Goal: Task Accomplishment & Management: Use online tool/utility

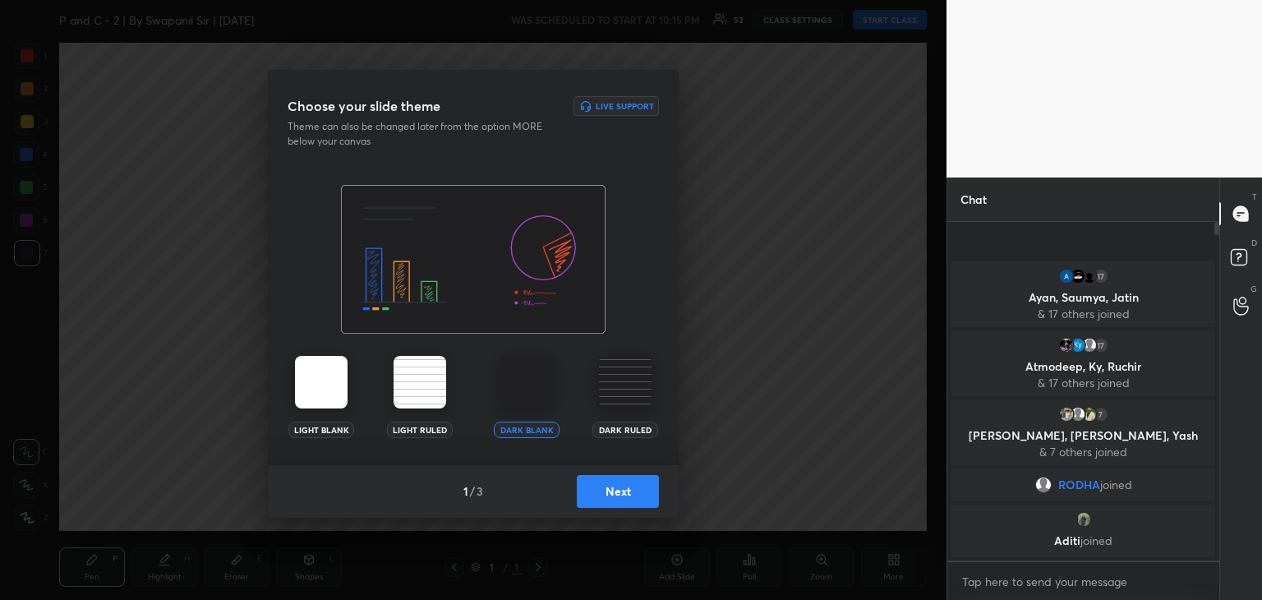
click at [608, 501] on button "Next" at bounding box center [618, 491] width 82 height 33
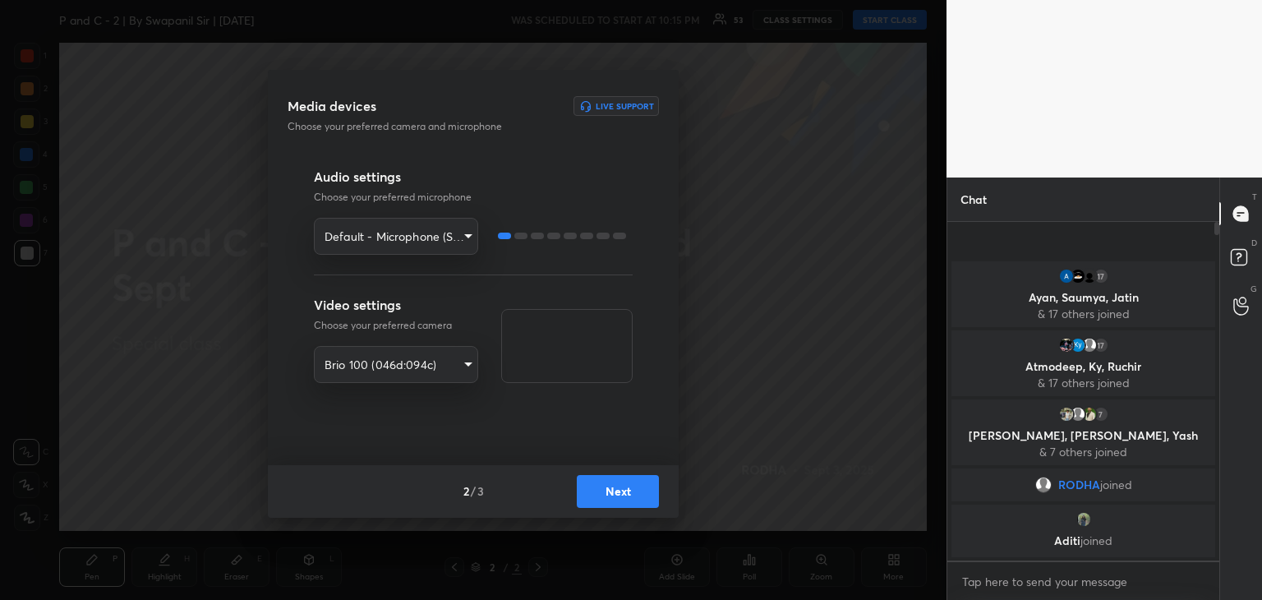
click at [644, 501] on button "Next" at bounding box center [618, 491] width 82 height 33
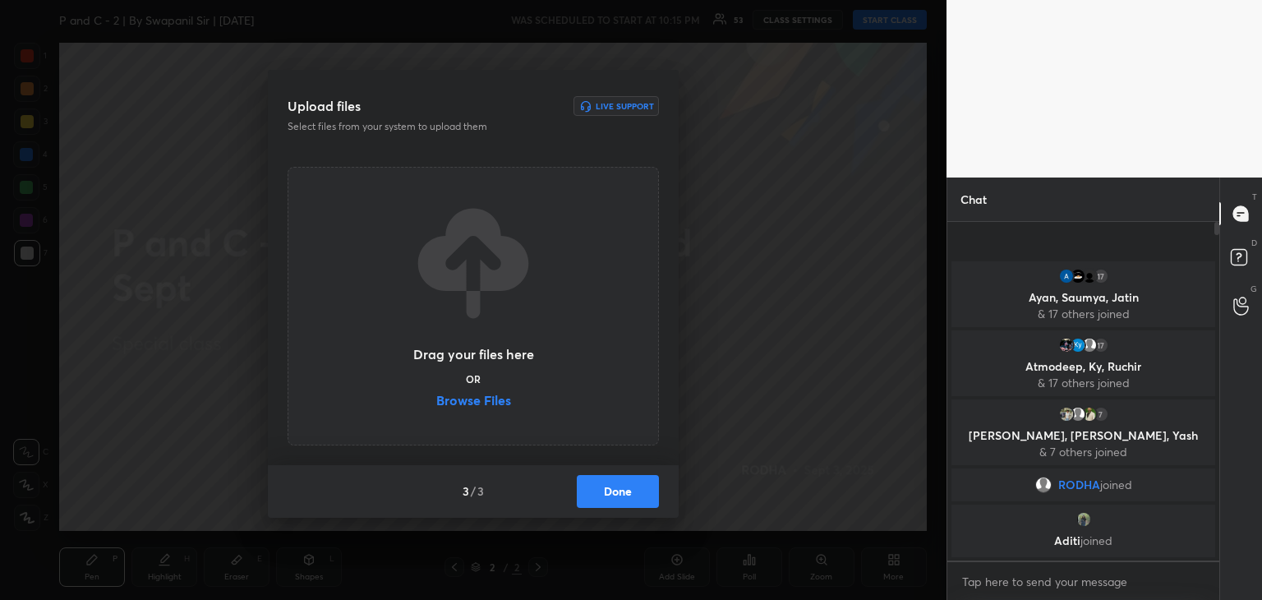
click at [468, 402] on label "Browse Files" at bounding box center [473, 402] width 75 height 17
click at [436, 402] on input "Browse Files" at bounding box center [436, 402] width 0 height 17
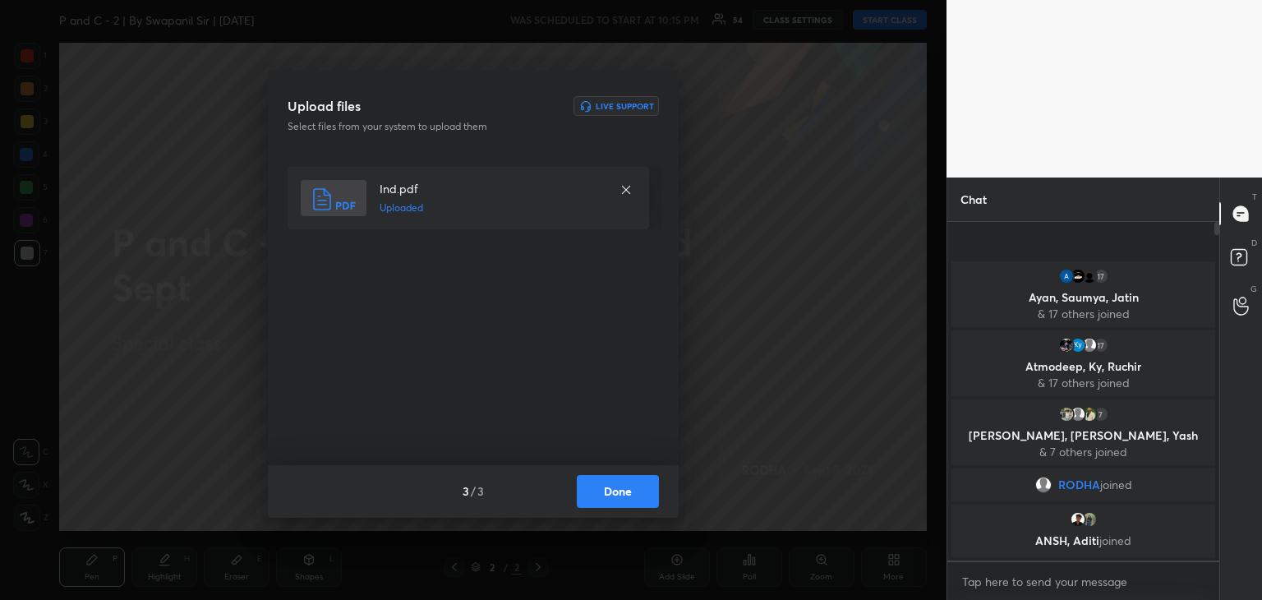
click at [625, 497] on button "Done" at bounding box center [618, 491] width 82 height 33
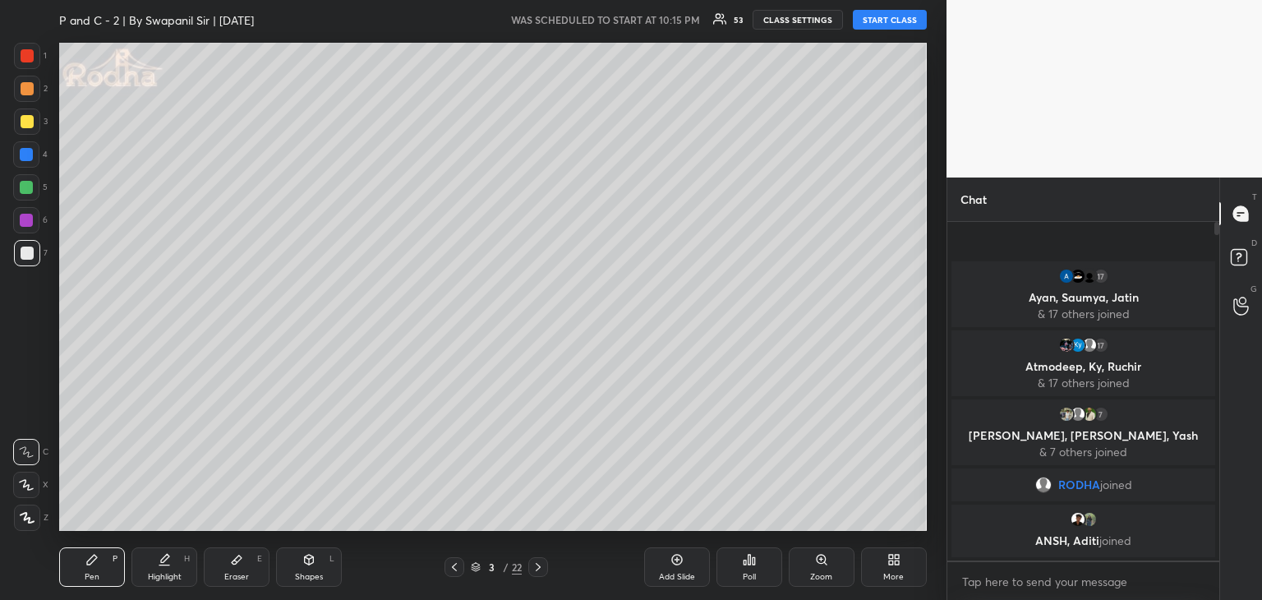
click at [887, 24] on button "START CLASS" at bounding box center [890, 20] width 74 height 20
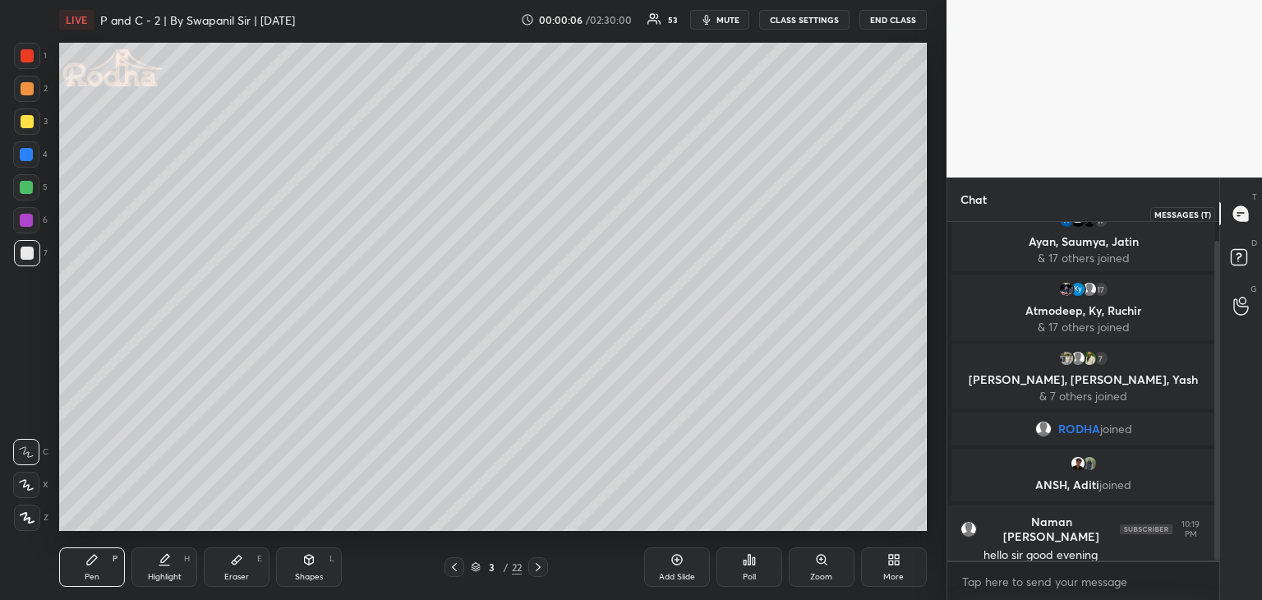
click at [1243, 216] on icon at bounding box center [1241, 213] width 15 height 15
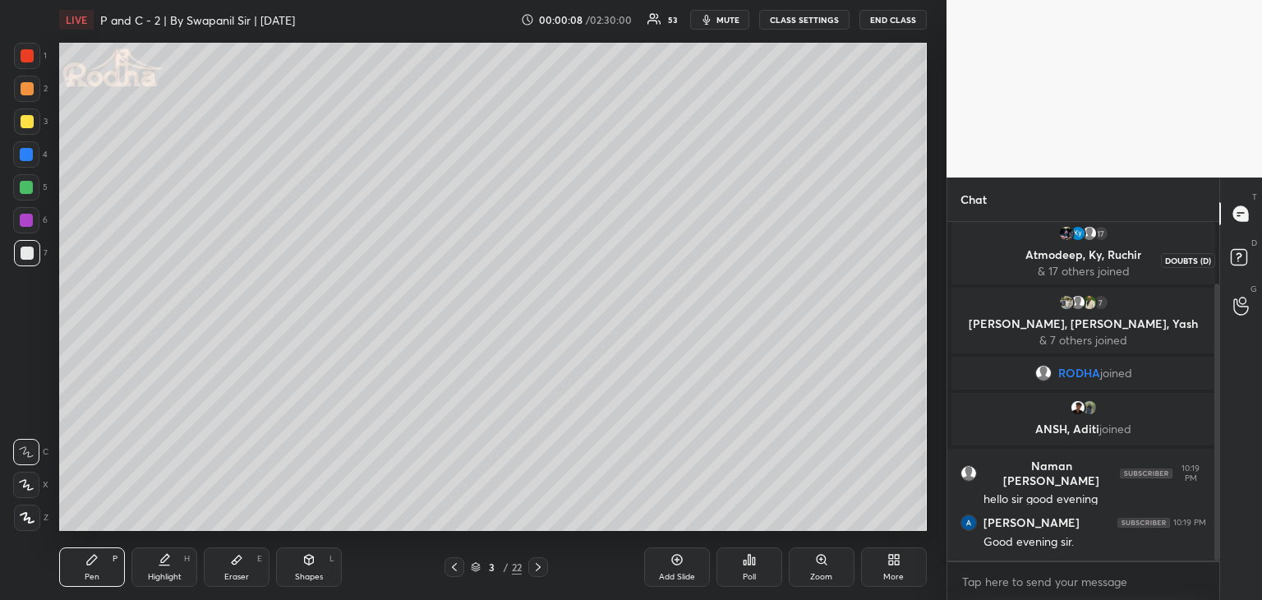
click at [1240, 261] on rect at bounding box center [1239, 258] width 16 height 16
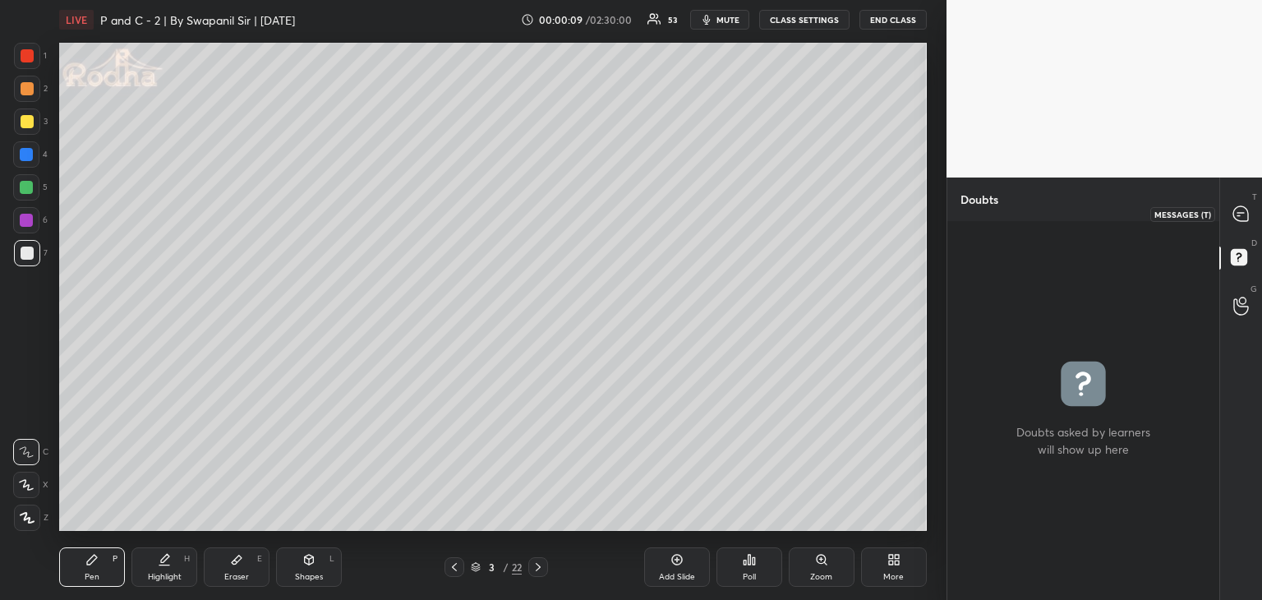
click at [1238, 215] on icon at bounding box center [1241, 213] width 17 height 17
type textarea "x"
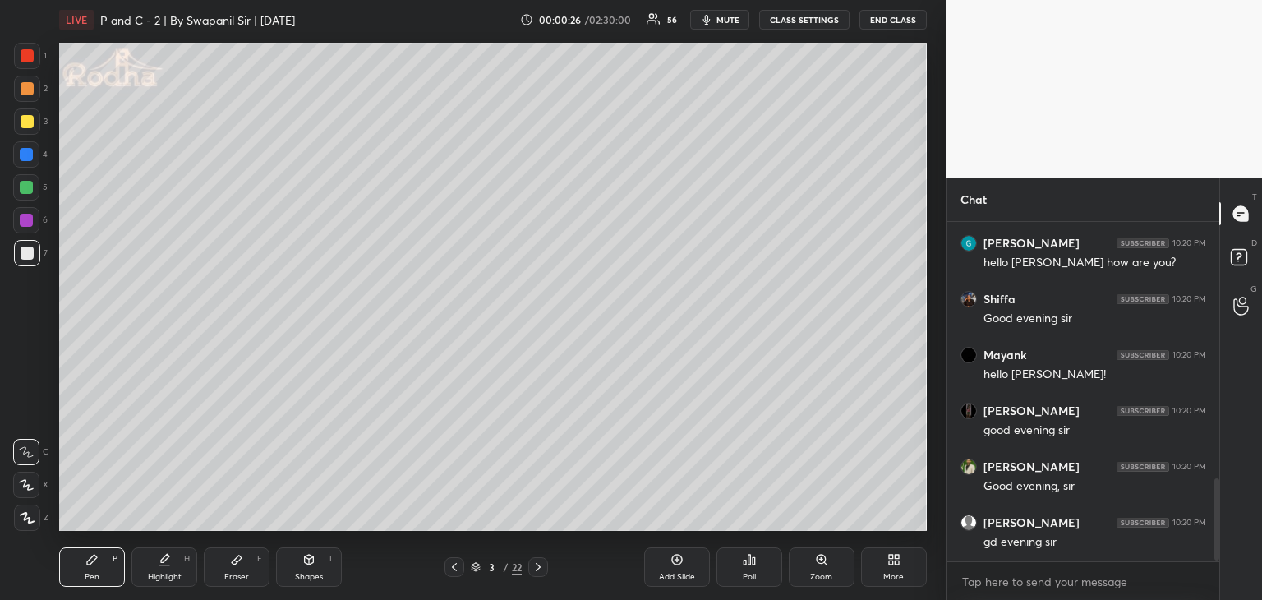
scroll to position [1057, 0]
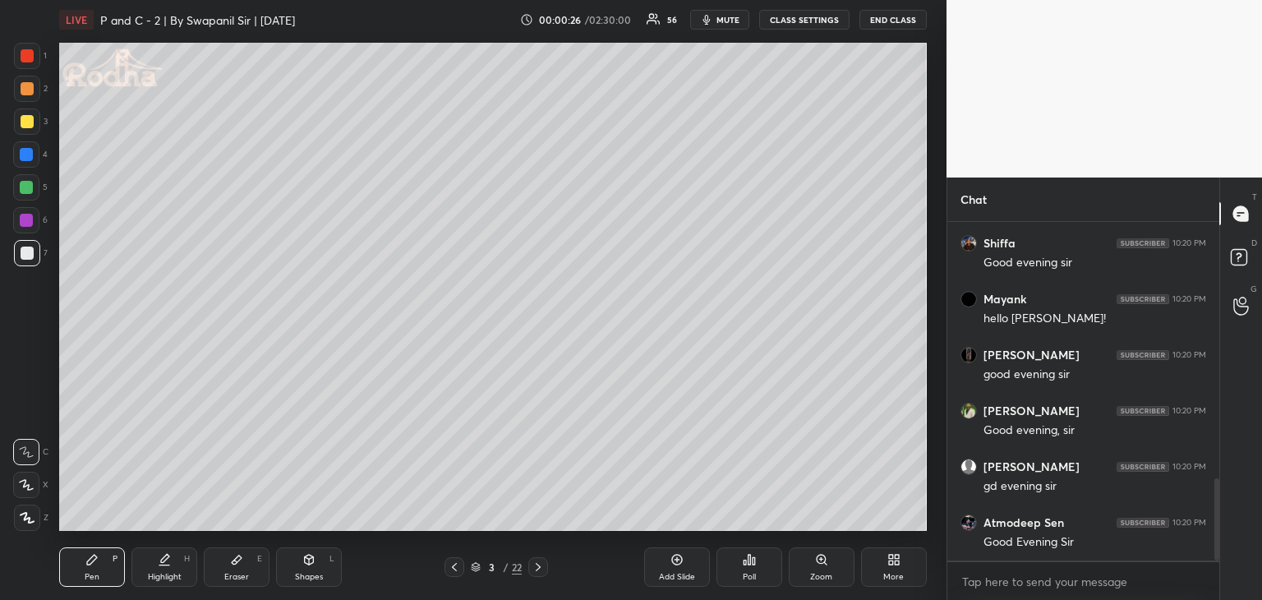
click at [31, 483] on icon at bounding box center [26, 485] width 15 height 12
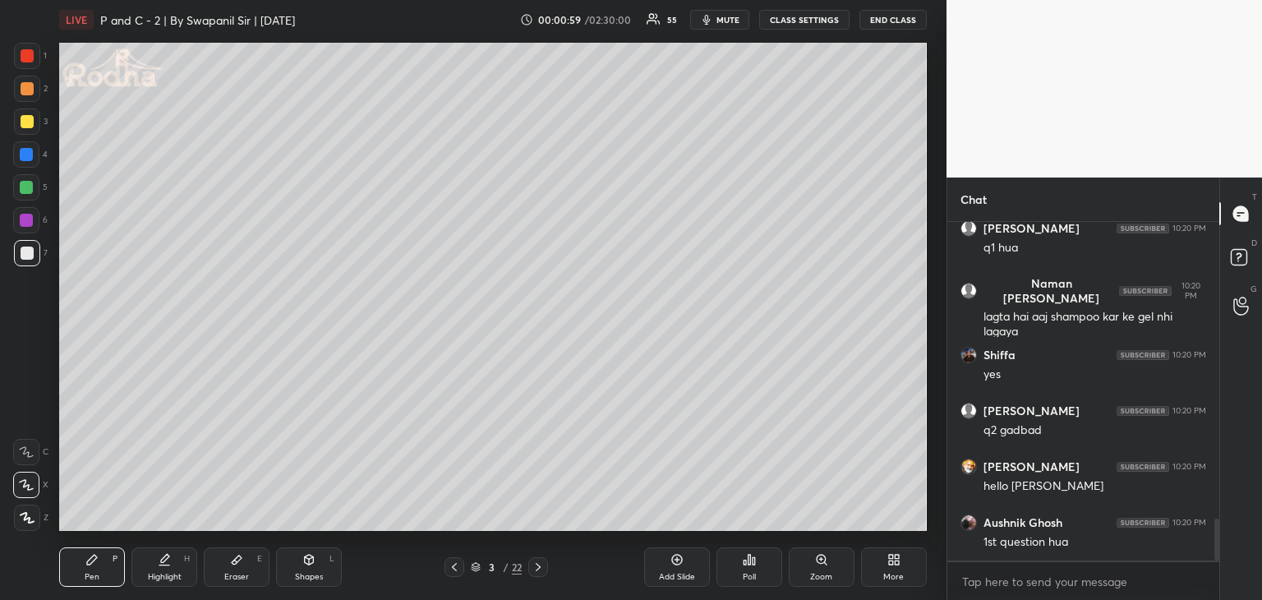
scroll to position [2433, 0]
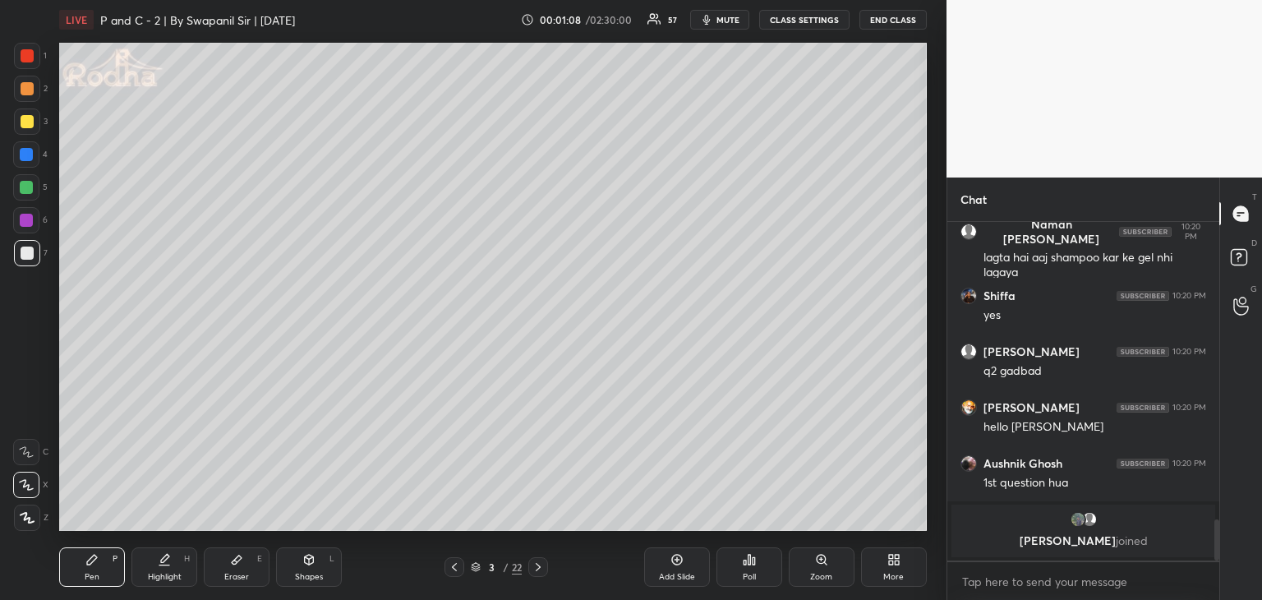
click at [311, 569] on div "Shapes L" at bounding box center [309, 566] width 66 height 39
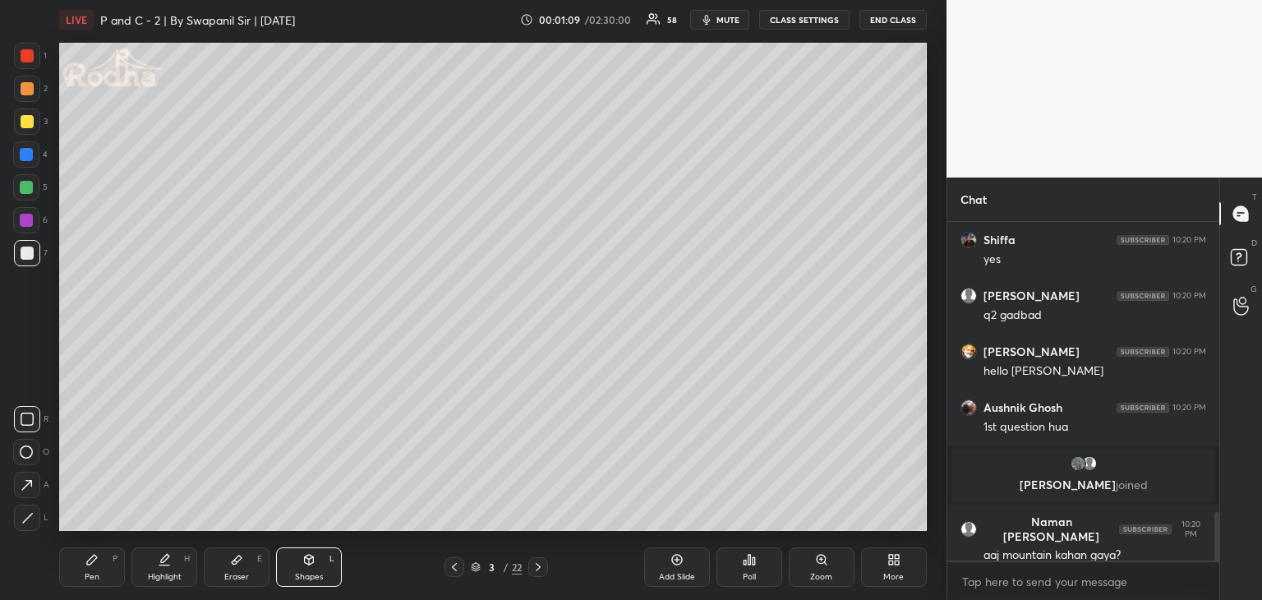
click at [33, 488] on icon at bounding box center [26, 485] width 17 height 17
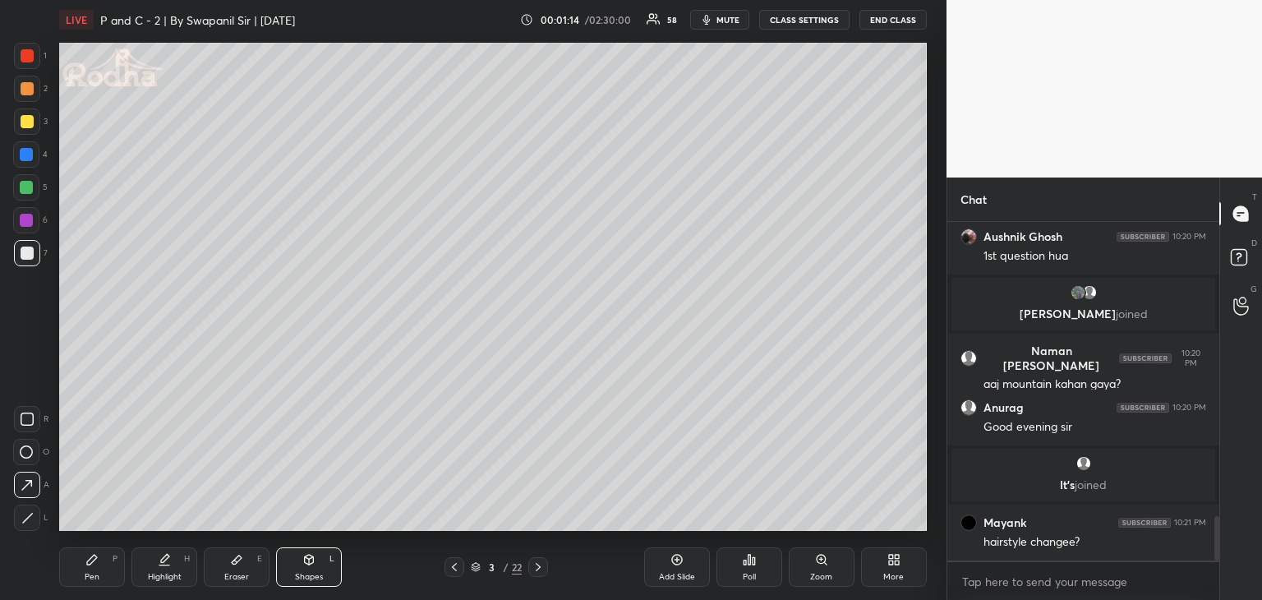
scroll to position [2229, 0]
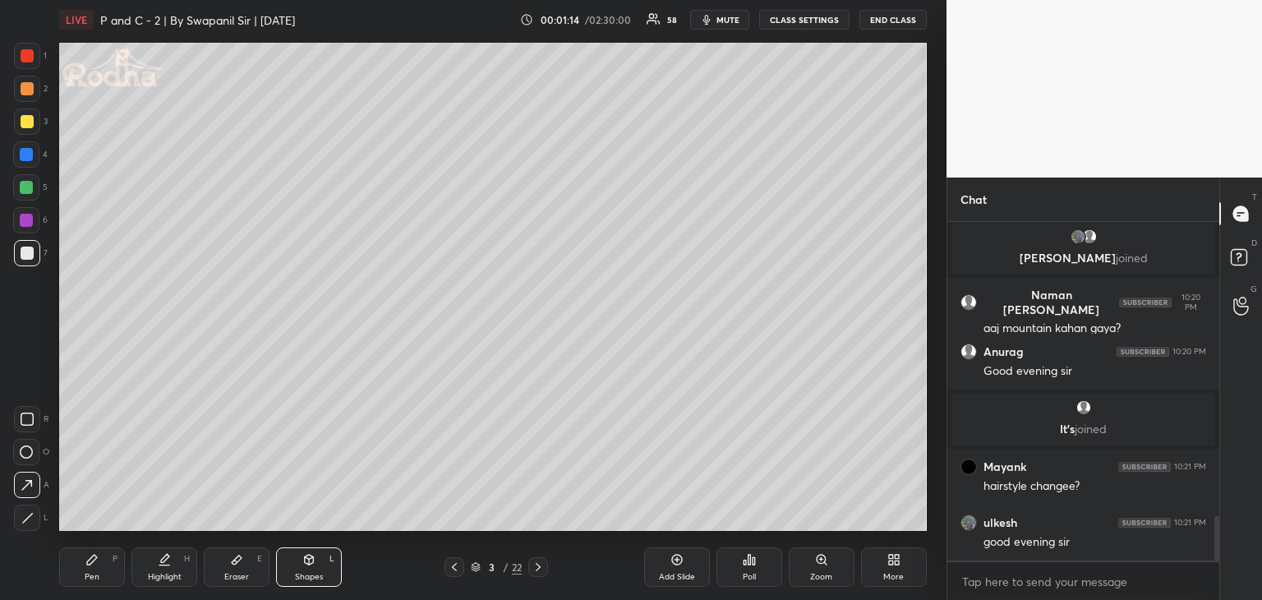
click at [93, 565] on icon at bounding box center [91, 559] width 13 height 13
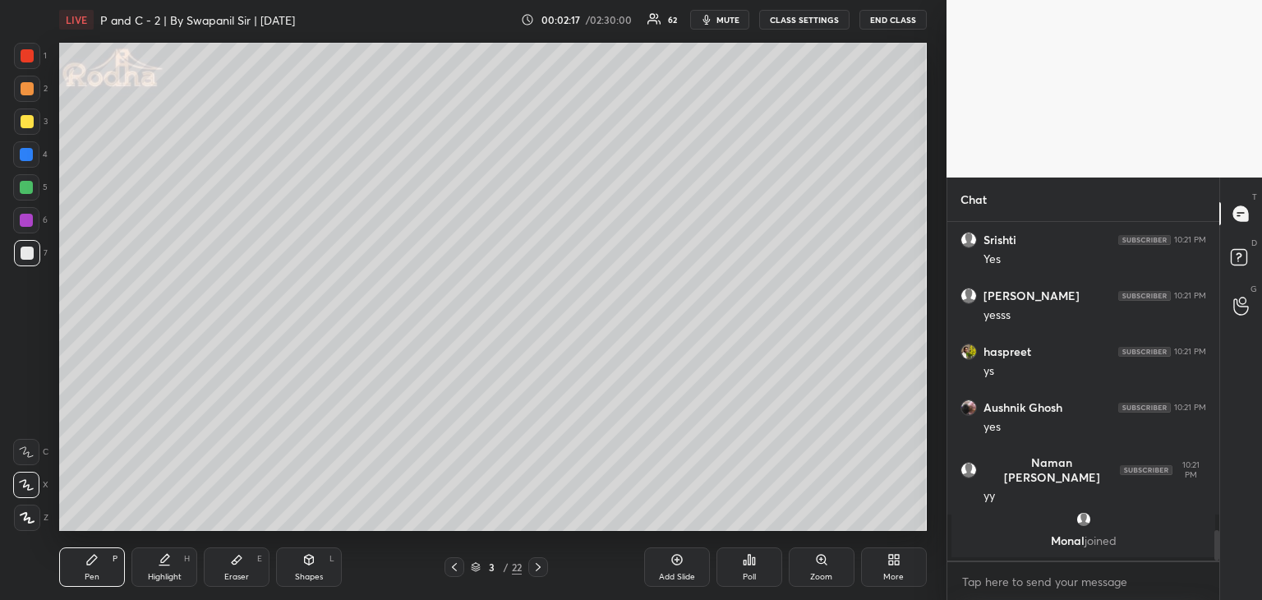
scroll to position [3253, 0]
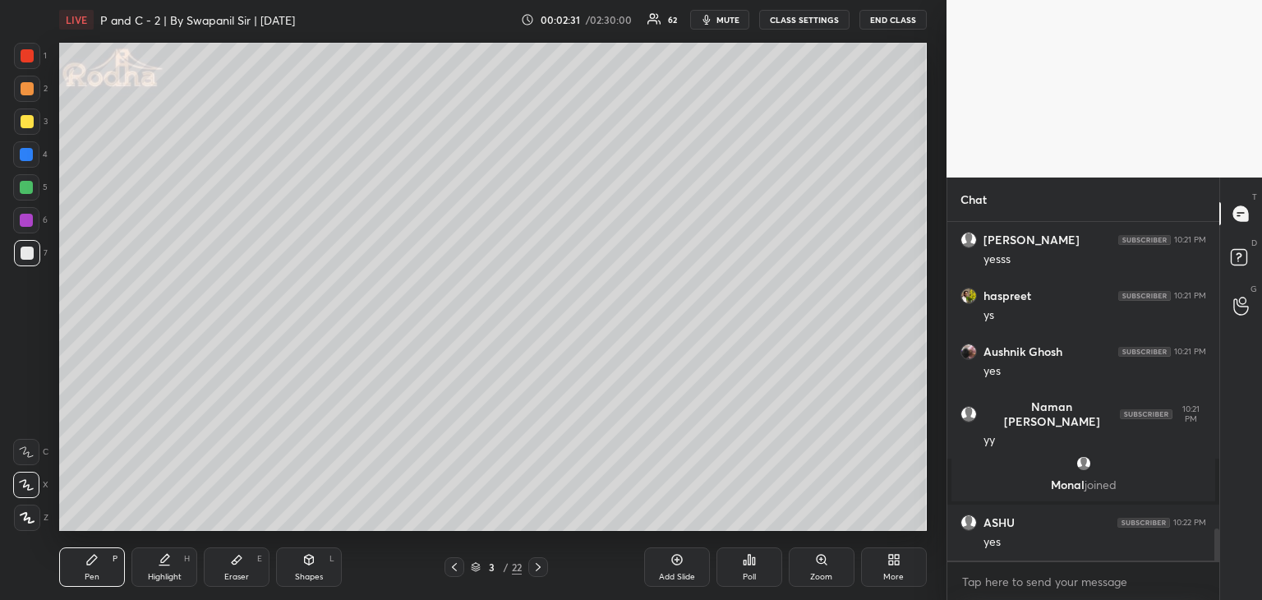
click at [239, 576] on div "Eraser" at bounding box center [236, 577] width 25 height 8
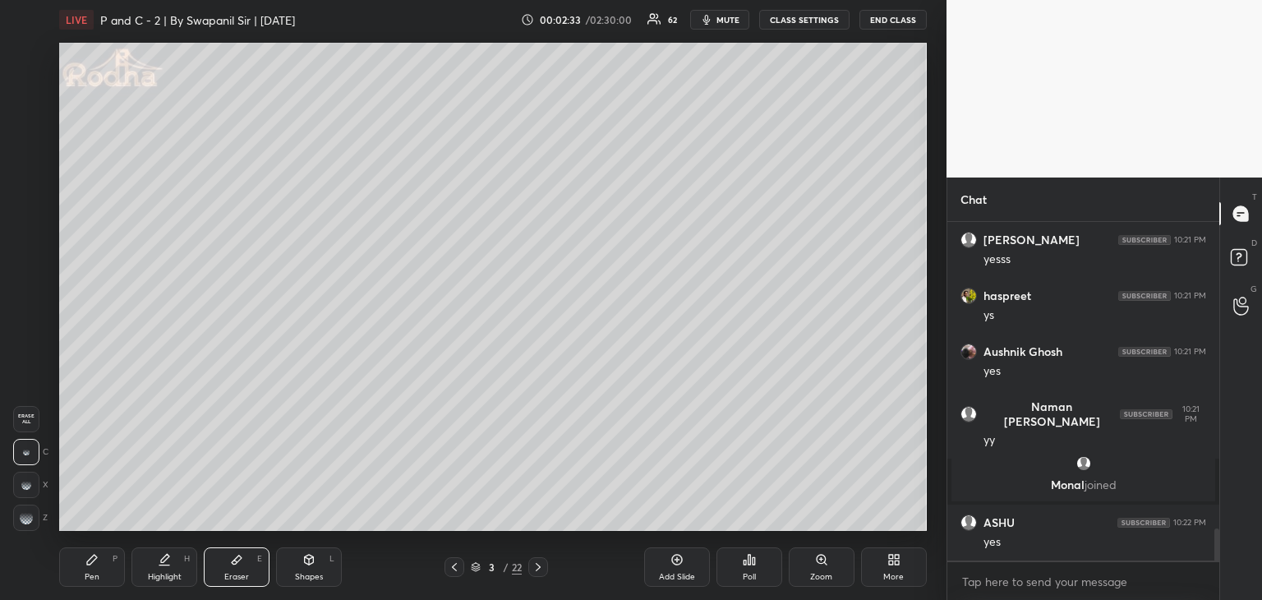
click at [89, 573] on div "Pen" at bounding box center [92, 577] width 15 height 8
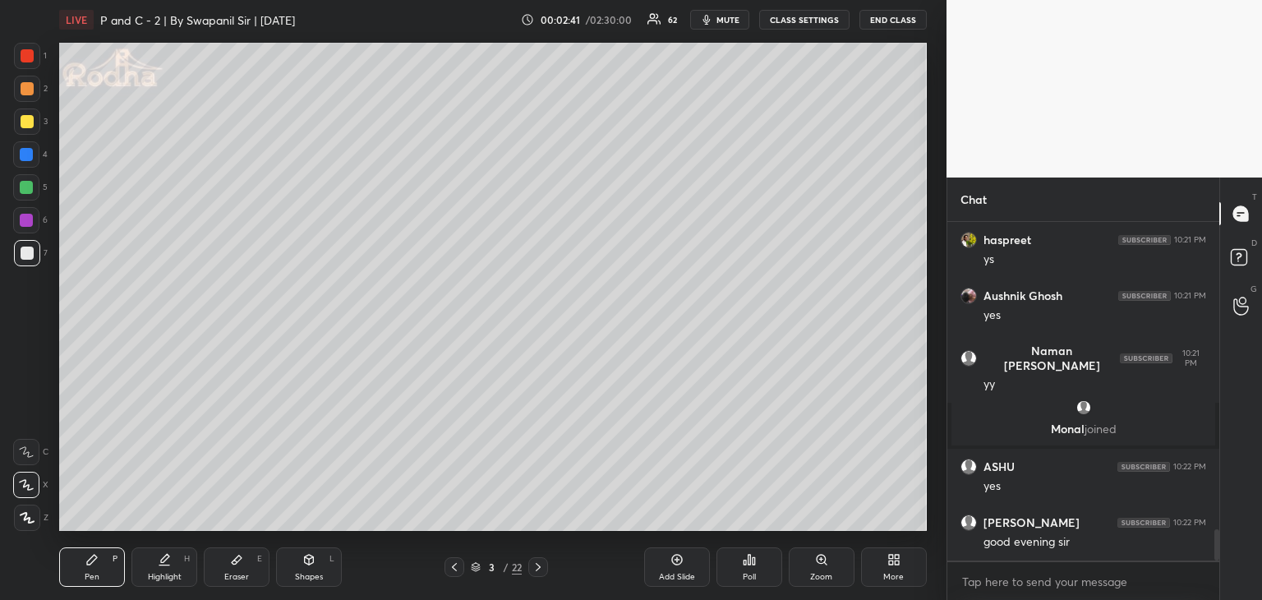
scroll to position [3368, 0]
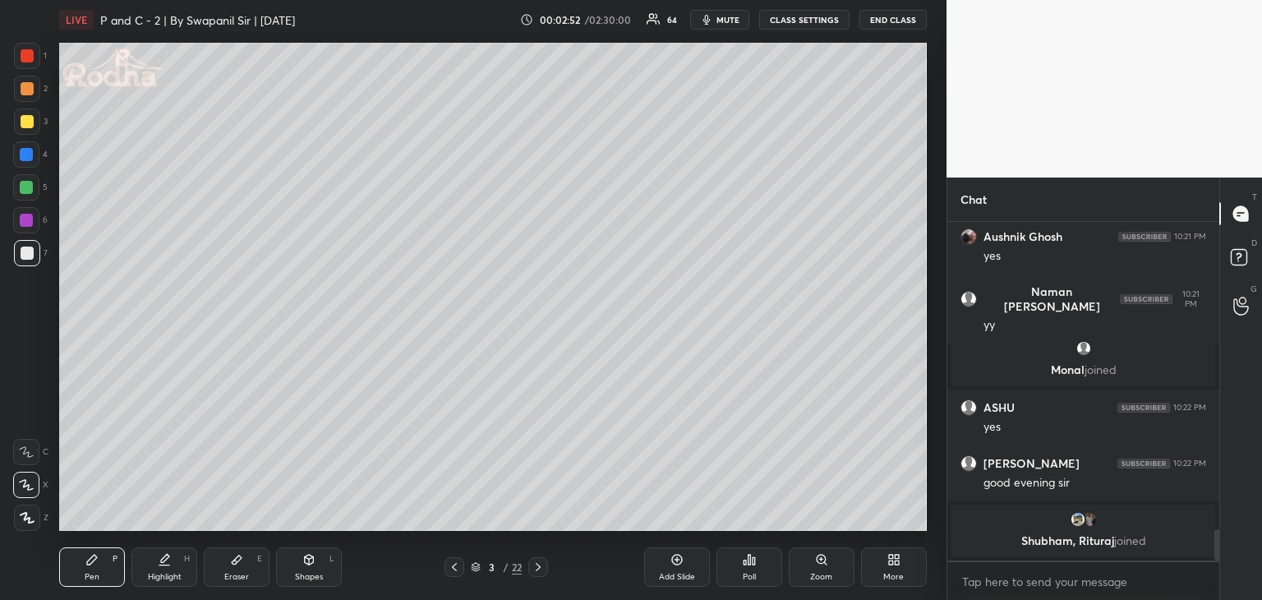
click at [743, 577] on div "Poll" at bounding box center [749, 577] width 13 height 8
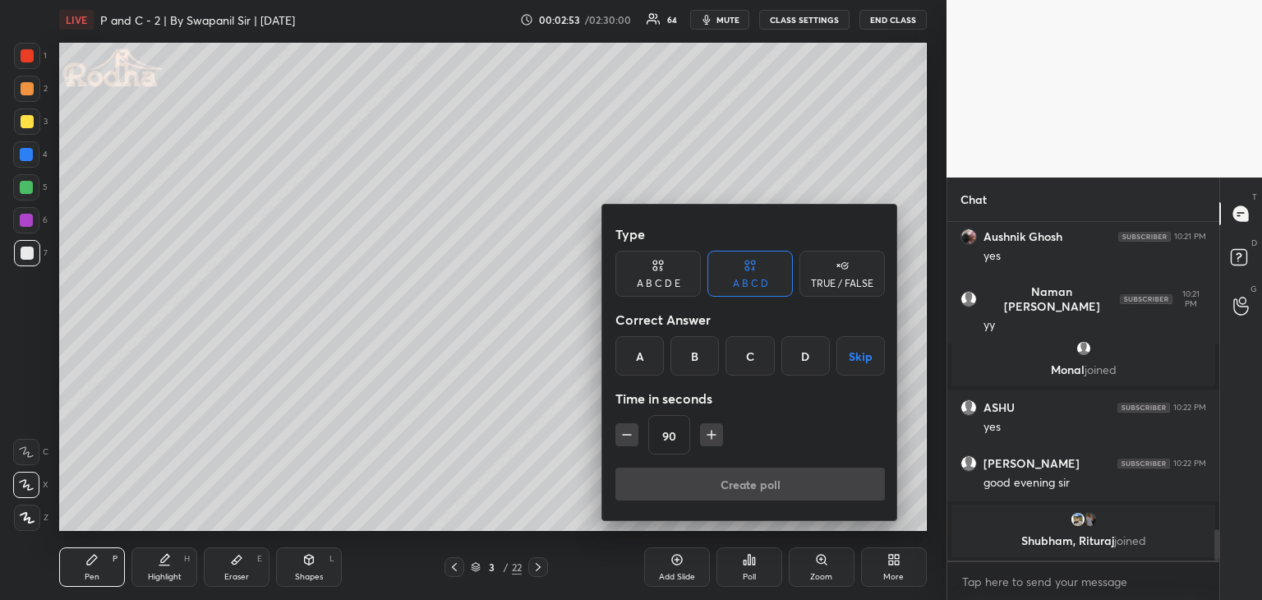
click at [627, 351] on div "A" at bounding box center [640, 355] width 48 height 39
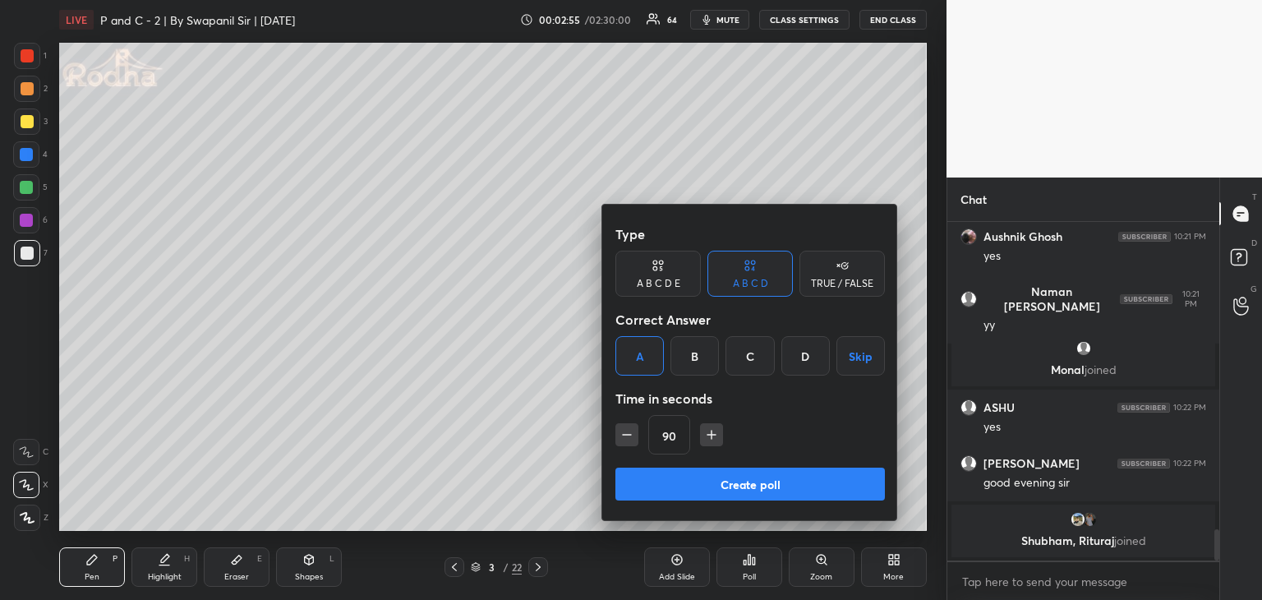
click at [623, 442] on icon "button" at bounding box center [627, 435] width 16 height 16
click at [624, 442] on icon "button" at bounding box center [627, 435] width 16 height 16
click at [625, 441] on icon "button" at bounding box center [627, 435] width 16 height 16
click at [629, 443] on icon "button" at bounding box center [627, 435] width 16 height 16
click at [630, 443] on icon "button" at bounding box center [627, 435] width 16 height 16
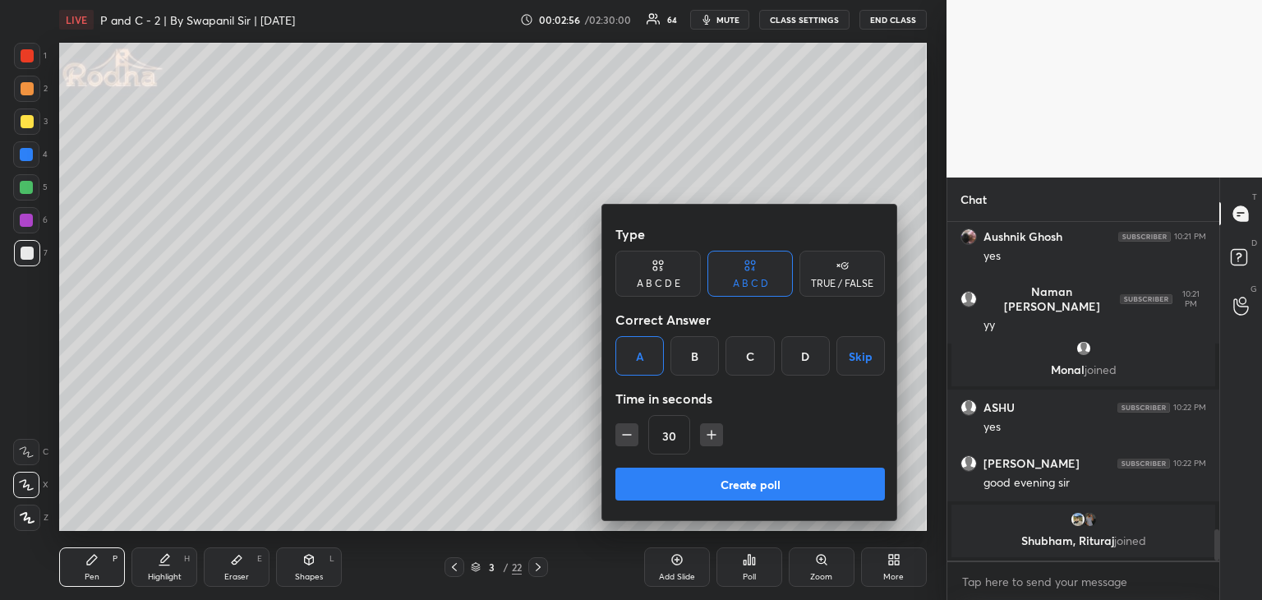
type input "15"
click at [676, 487] on button "Create poll" at bounding box center [751, 484] width 270 height 33
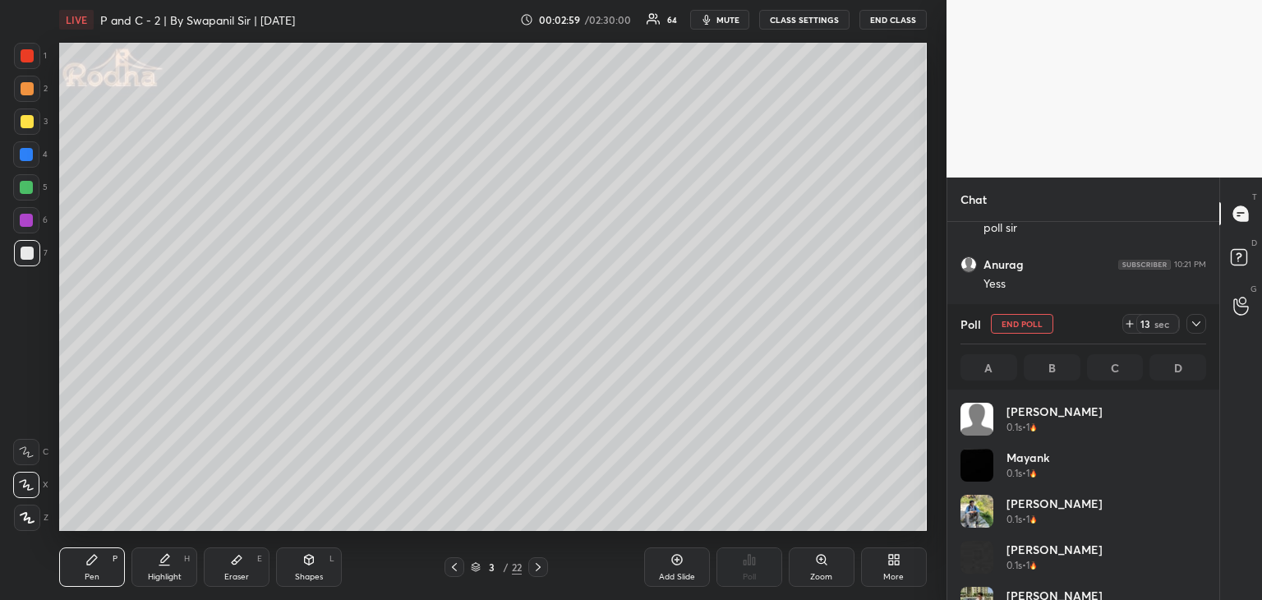
scroll to position [192, 241]
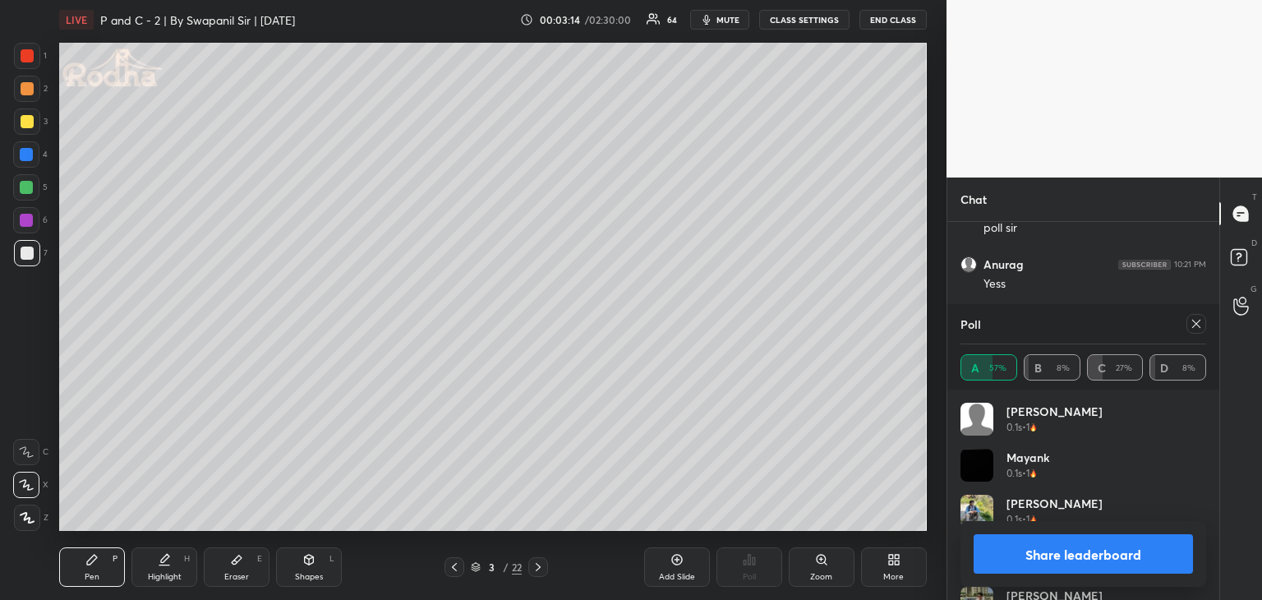
drag, startPoint x: 1065, startPoint y: 553, endPoint x: 1075, endPoint y: 558, distance: 11.0
click at [1066, 554] on button "Share leaderboard" at bounding box center [1083, 553] width 219 height 39
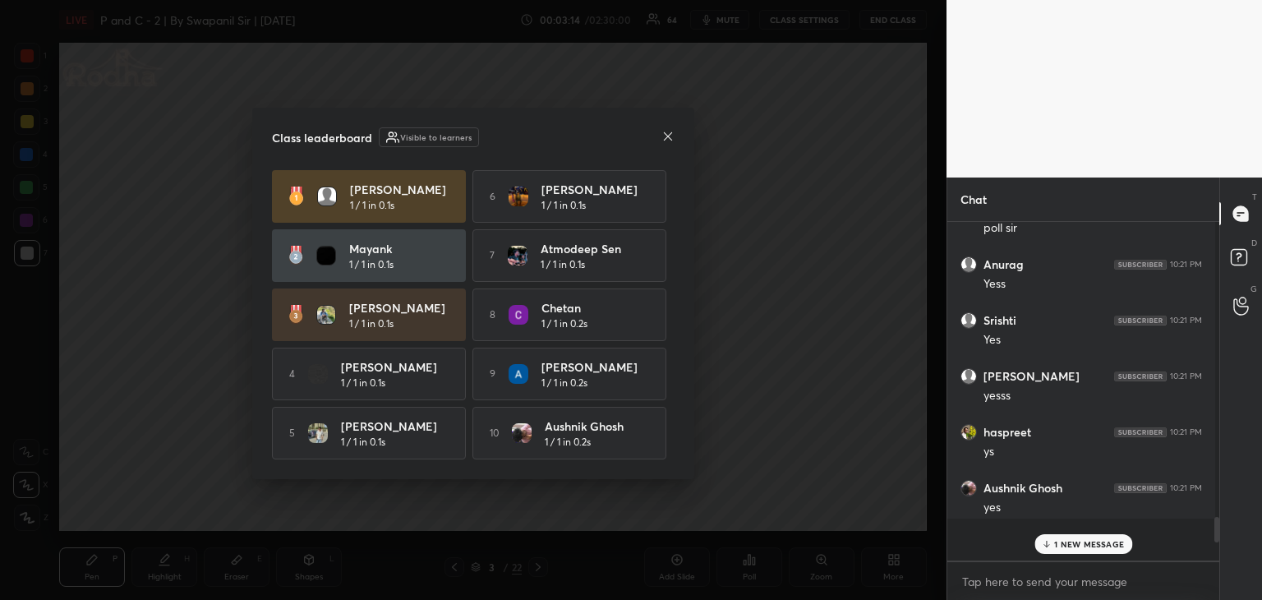
scroll to position [334, 263]
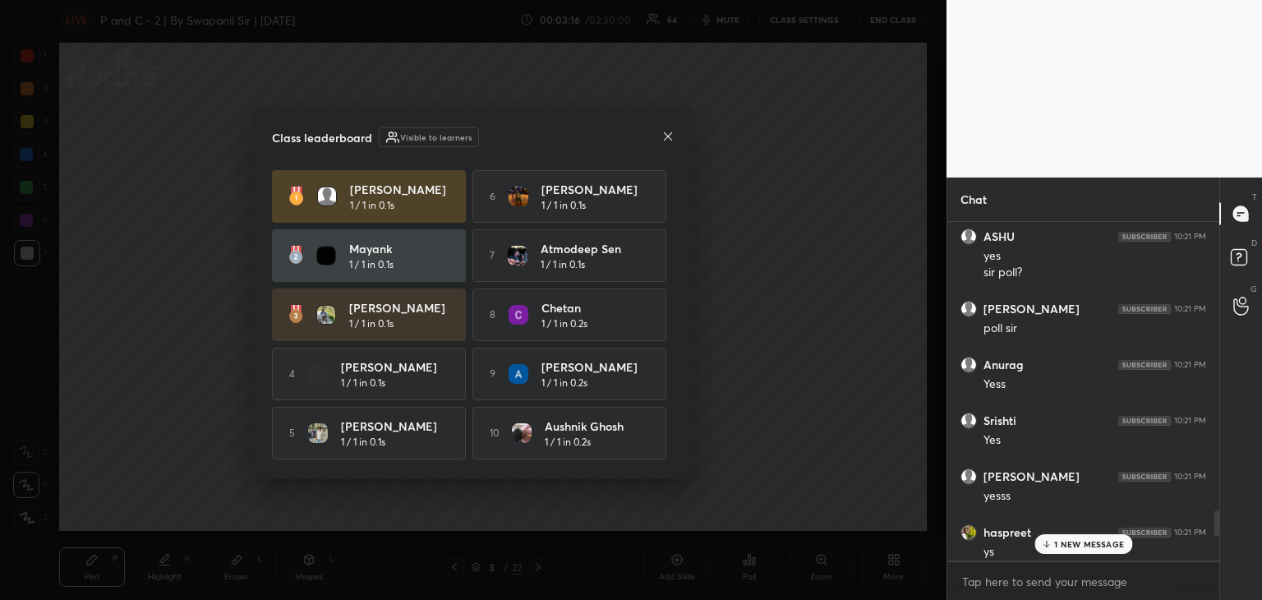
click at [1048, 550] on div "1 NEW MESSAGE" at bounding box center [1084, 544] width 98 height 20
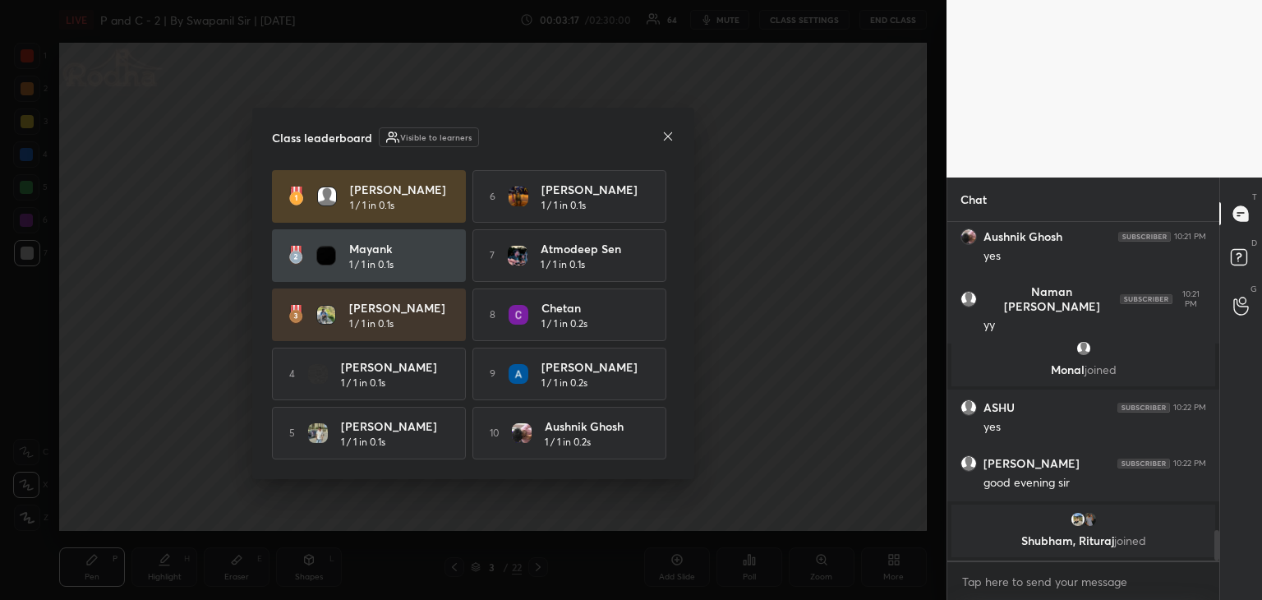
click at [665, 133] on icon at bounding box center [668, 136] width 13 height 13
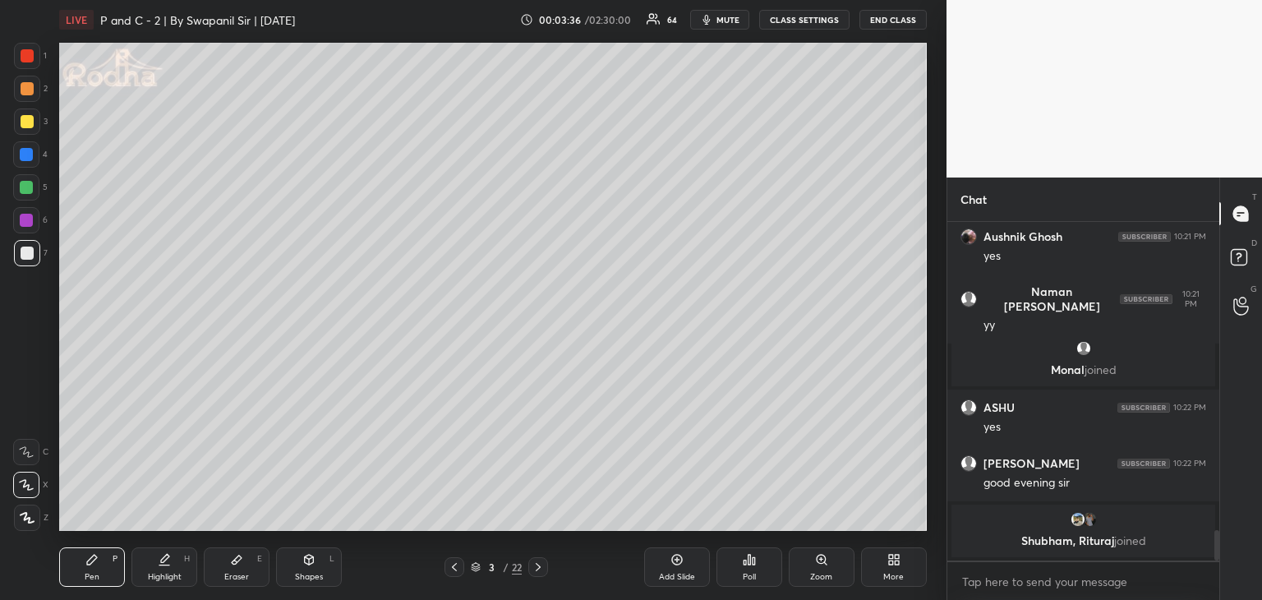
drag, startPoint x: 226, startPoint y: 568, endPoint x: 279, endPoint y: 533, distance: 63.6
click at [227, 566] on div "Eraser E" at bounding box center [237, 566] width 66 height 39
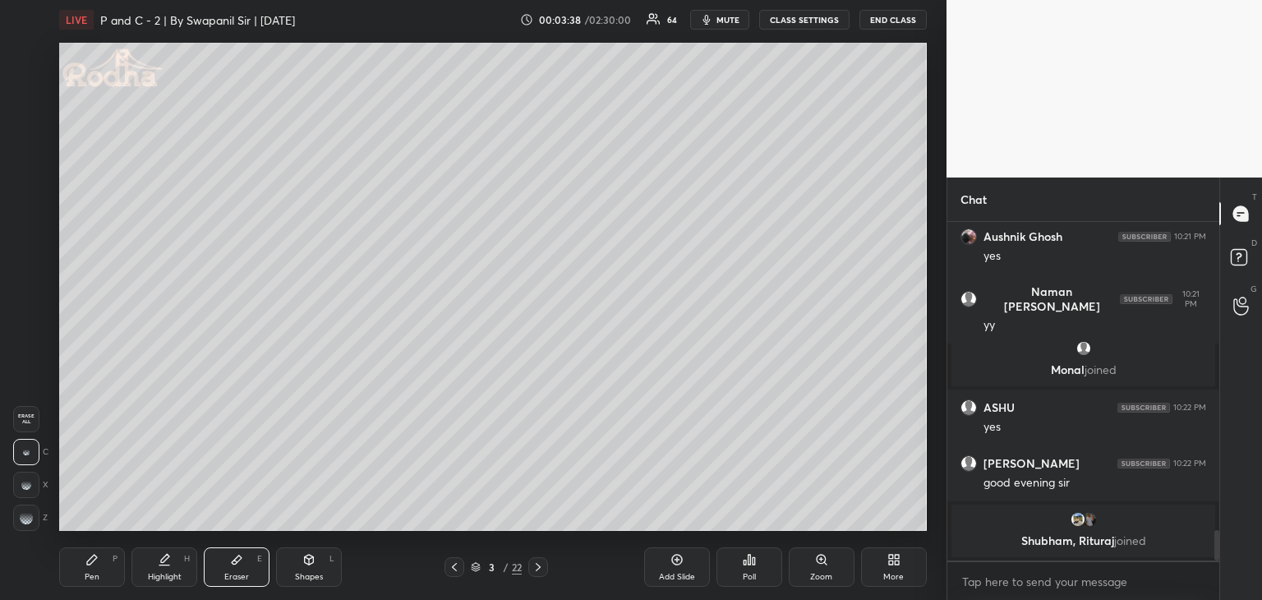
click at [92, 568] on div "Pen P" at bounding box center [92, 566] width 66 height 39
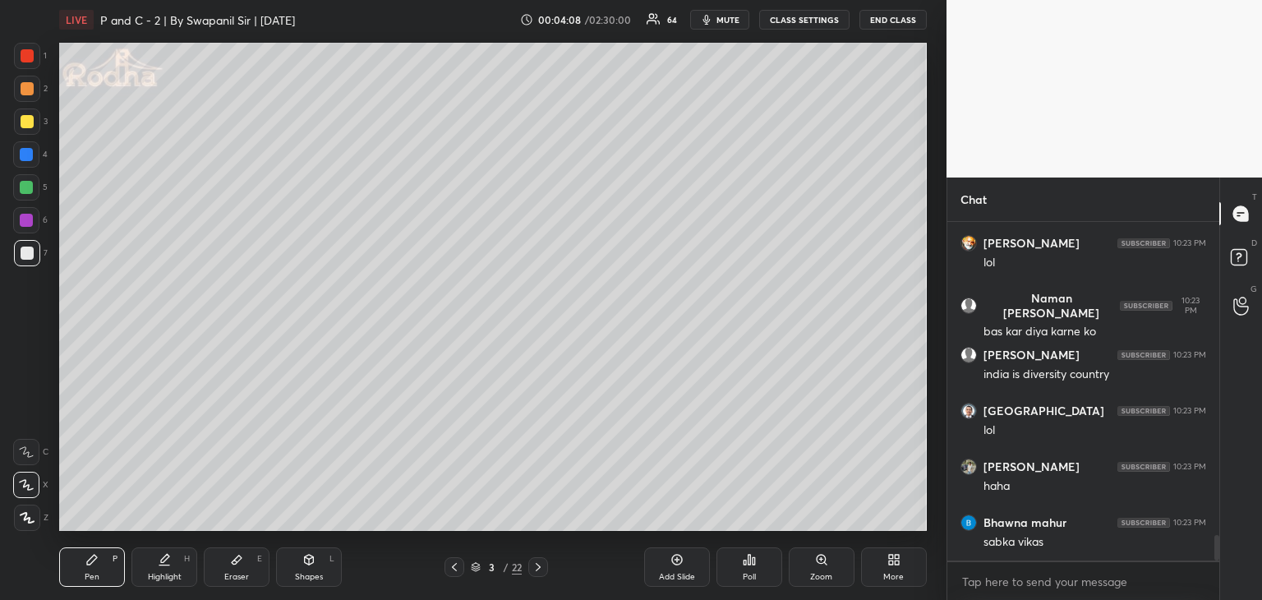
scroll to position [4277, 0]
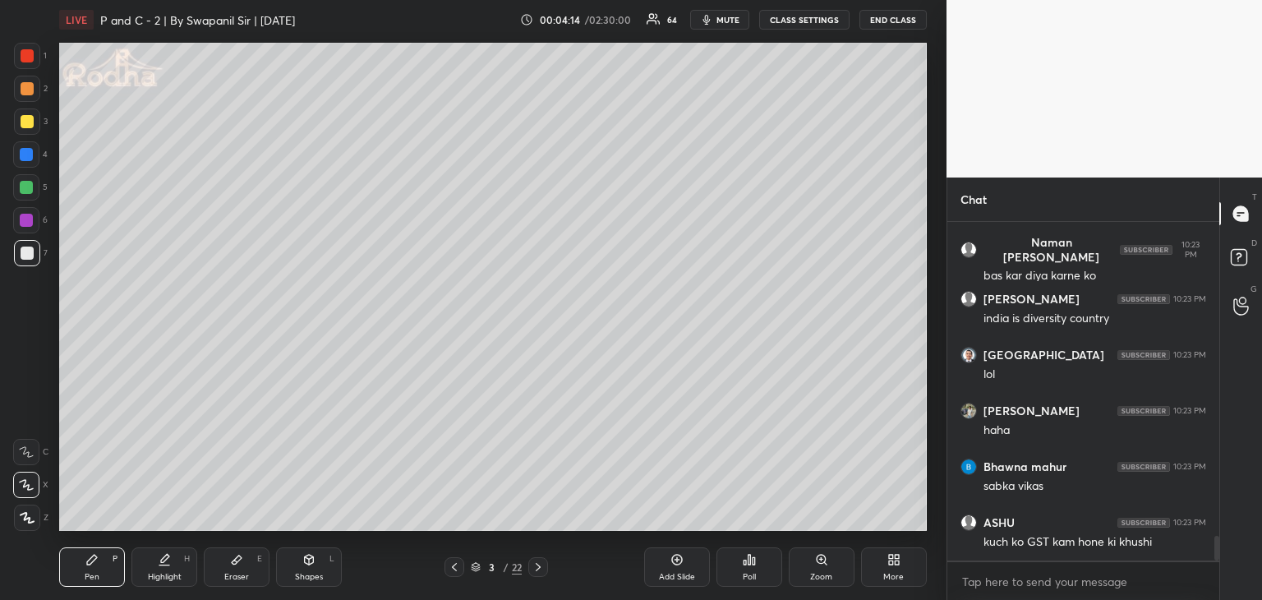
click at [29, 123] on div at bounding box center [27, 121] width 13 height 13
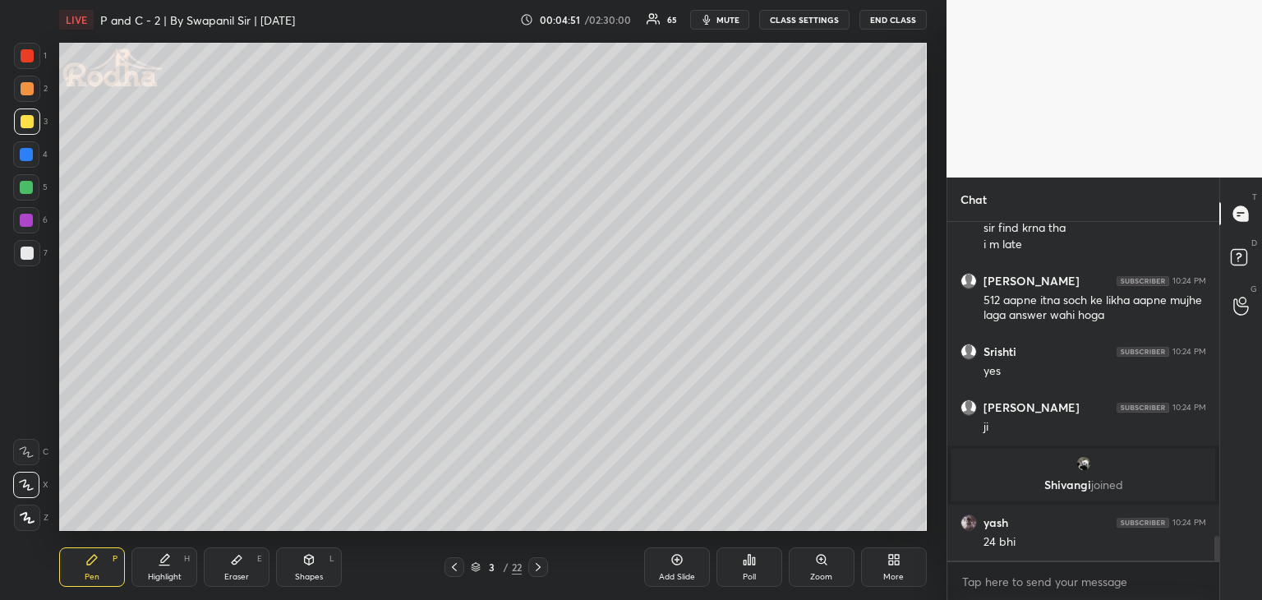
scroll to position [4281, 0]
click at [19, 55] on div at bounding box center [27, 56] width 26 height 26
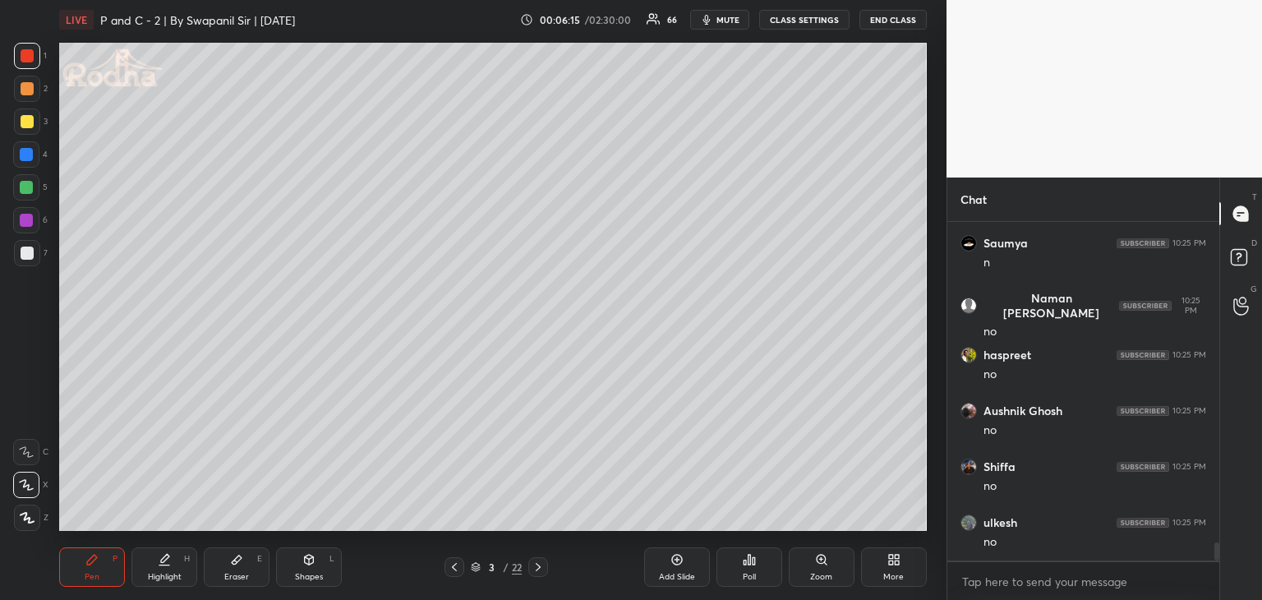
scroll to position [5969, 0]
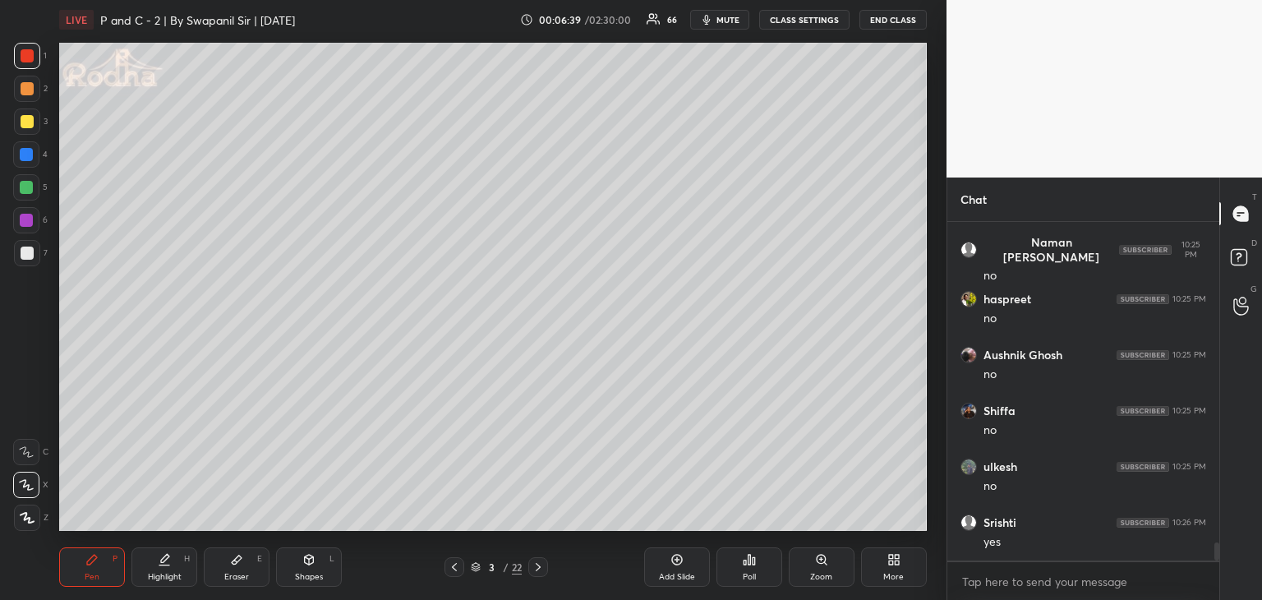
click at [24, 192] on div at bounding box center [26, 187] width 13 height 13
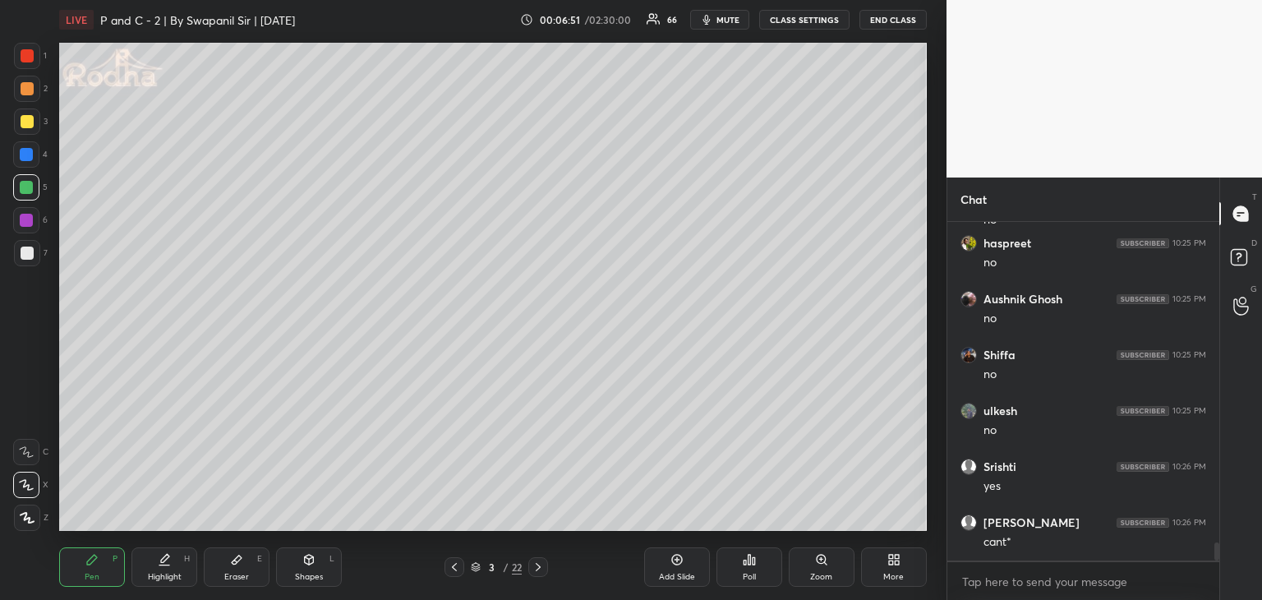
click at [242, 566] on div "Eraser E" at bounding box center [237, 566] width 66 height 39
click at [96, 580] on div "Pen" at bounding box center [92, 577] width 15 height 8
click at [24, 56] on div at bounding box center [27, 55] width 13 height 13
click at [14, 185] on div at bounding box center [26, 187] width 26 height 26
click at [24, 183] on div at bounding box center [26, 187] width 13 height 13
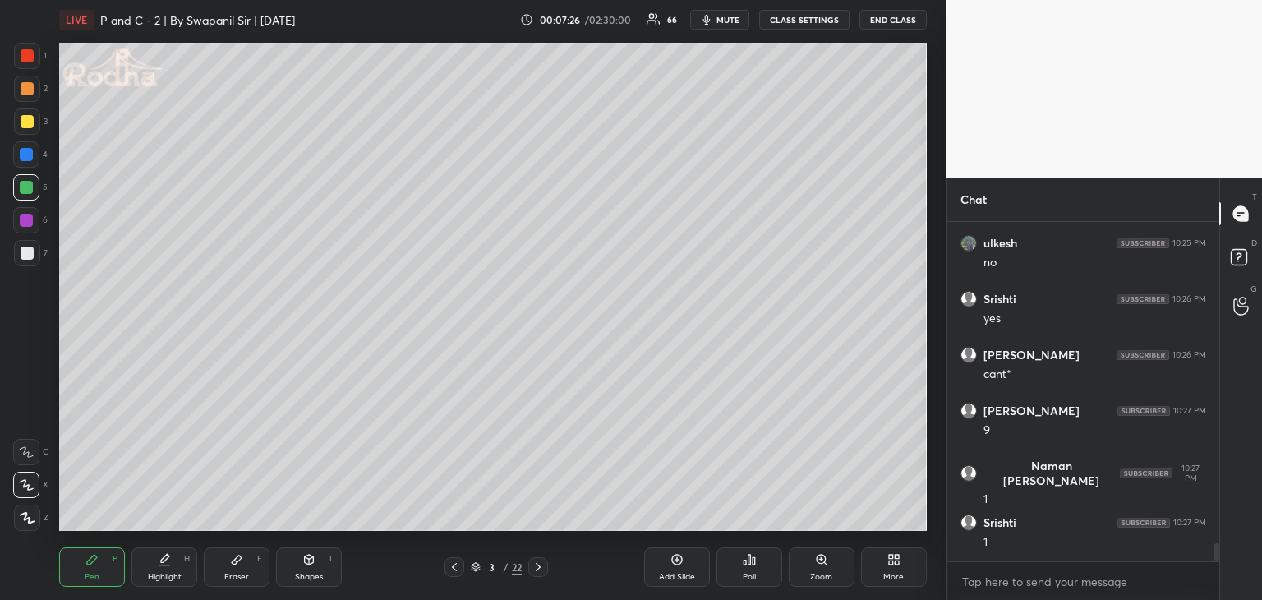
scroll to position [6248, 0]
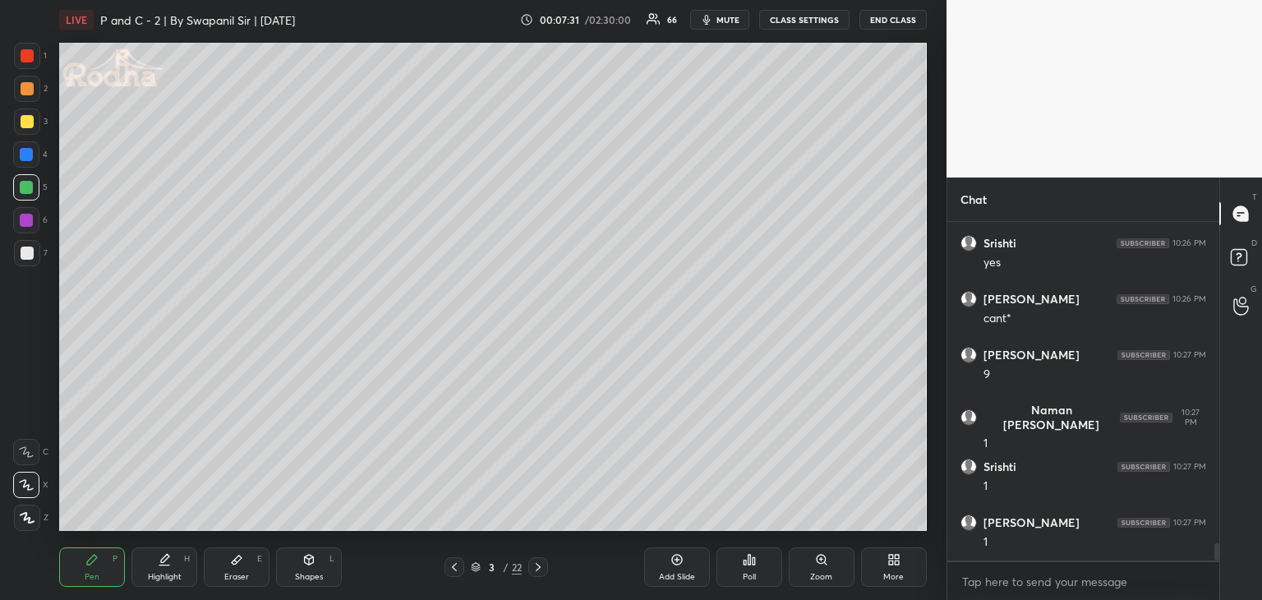
click at [24, 124] on div at bounding box center [27, 121] width 13 height 13
click at [313, 570] on div "Shapes L" at bounding box center [309, 566] width 66 height 39
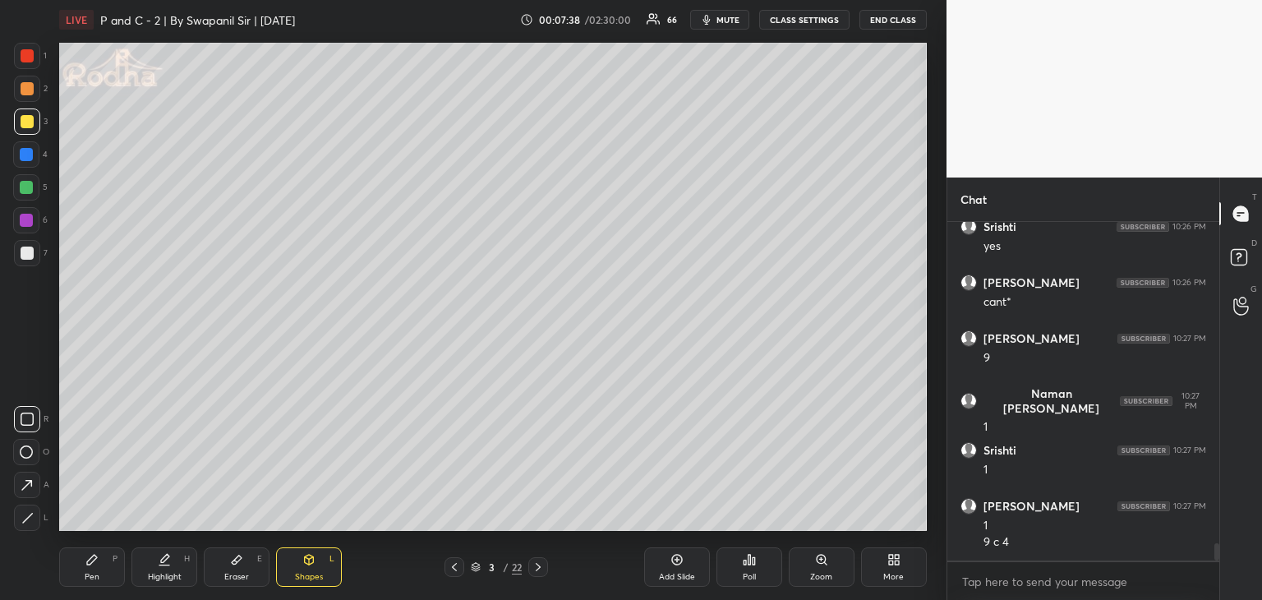
click at [26, 485] on icon at bounding box center [26, 484] width 11 height 11
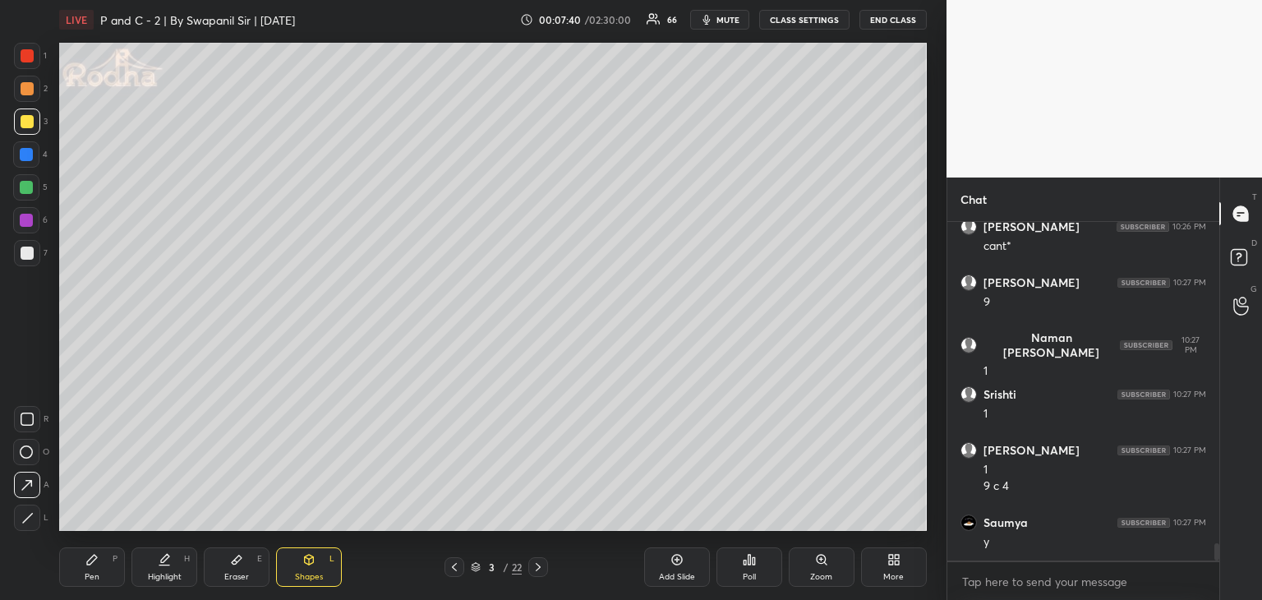
click at [102, 588] on div "Pen P Highlight H Eraser E Shapes L 3 / 22 Add Slide Poll Zoom More" at bounding box center [493, 567] width 868 height 66
click at [99, 575] on div "Pen P" at bounding box center [92, 566] width 66 height 39
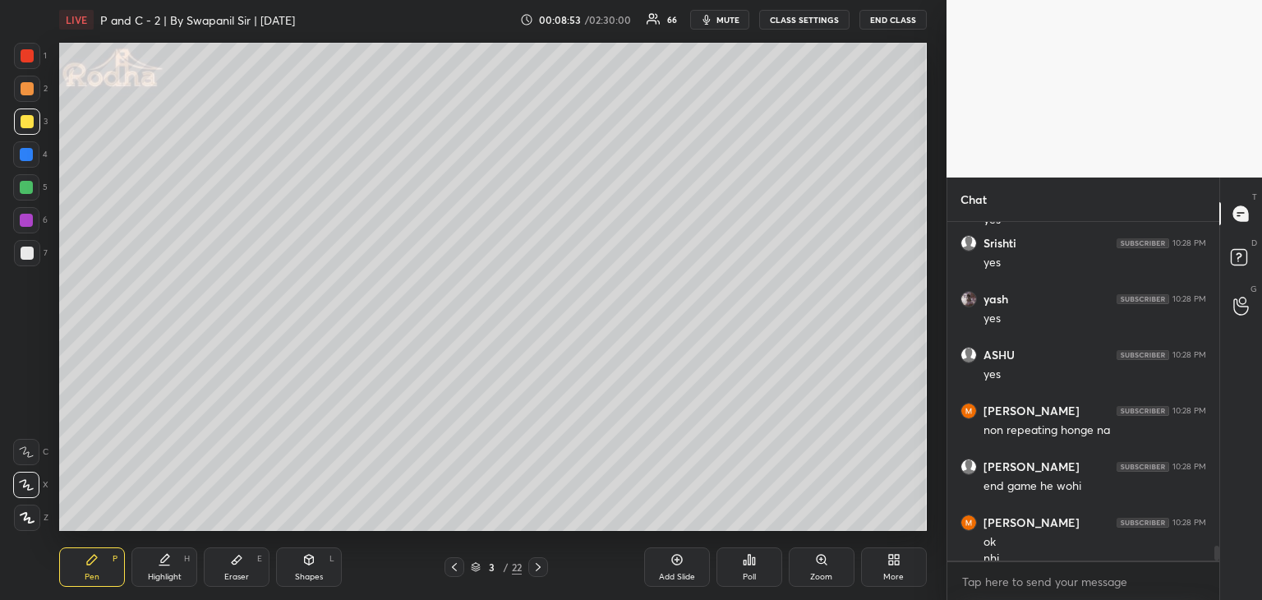
scroll to position [7455, 0]
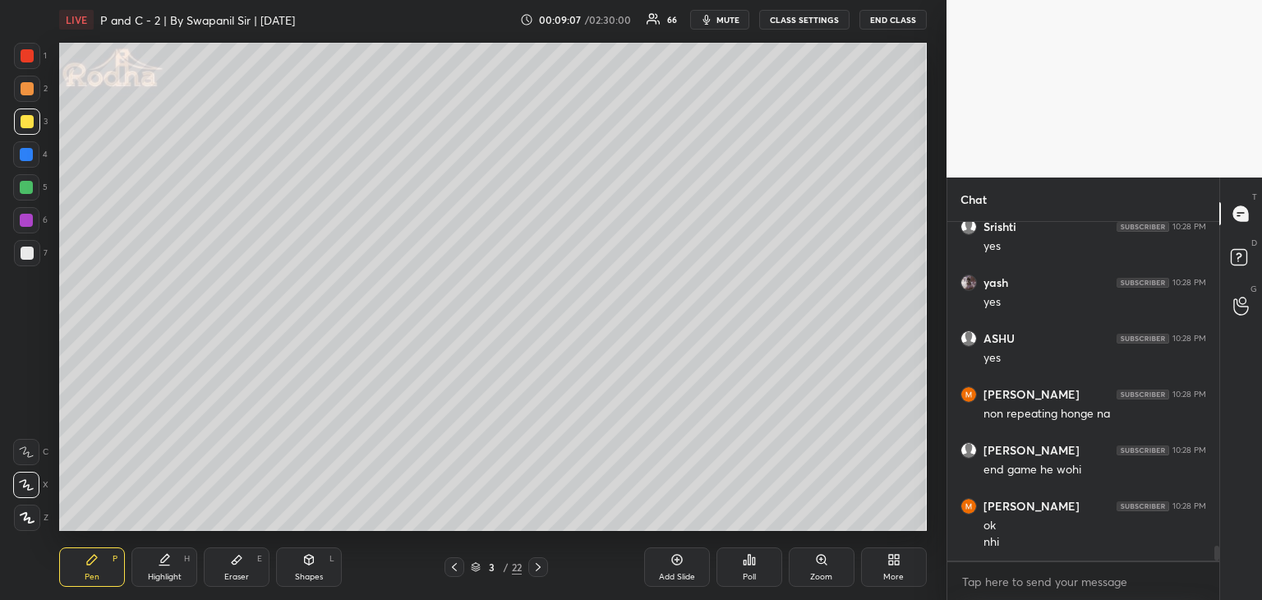
click at [542, 566] on icon at bounding box center [538, 567] width 13 height 13
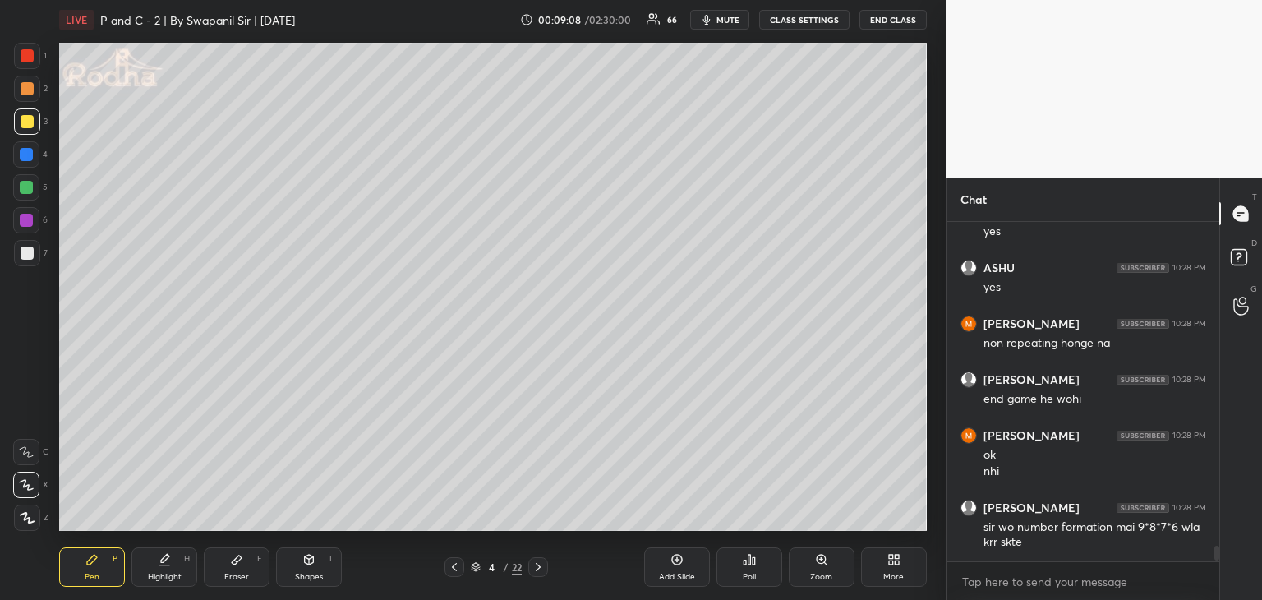
click at [23, 257] on div at bounding box center [27, 253] width 13 height 13
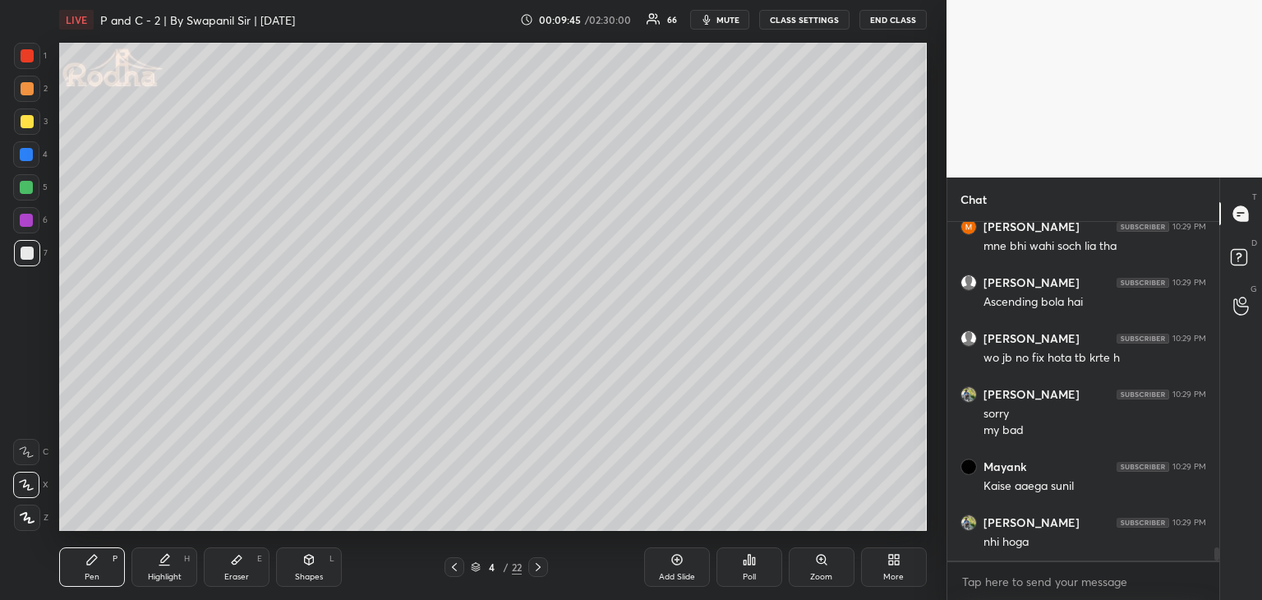
scroll to position [8213, 0]
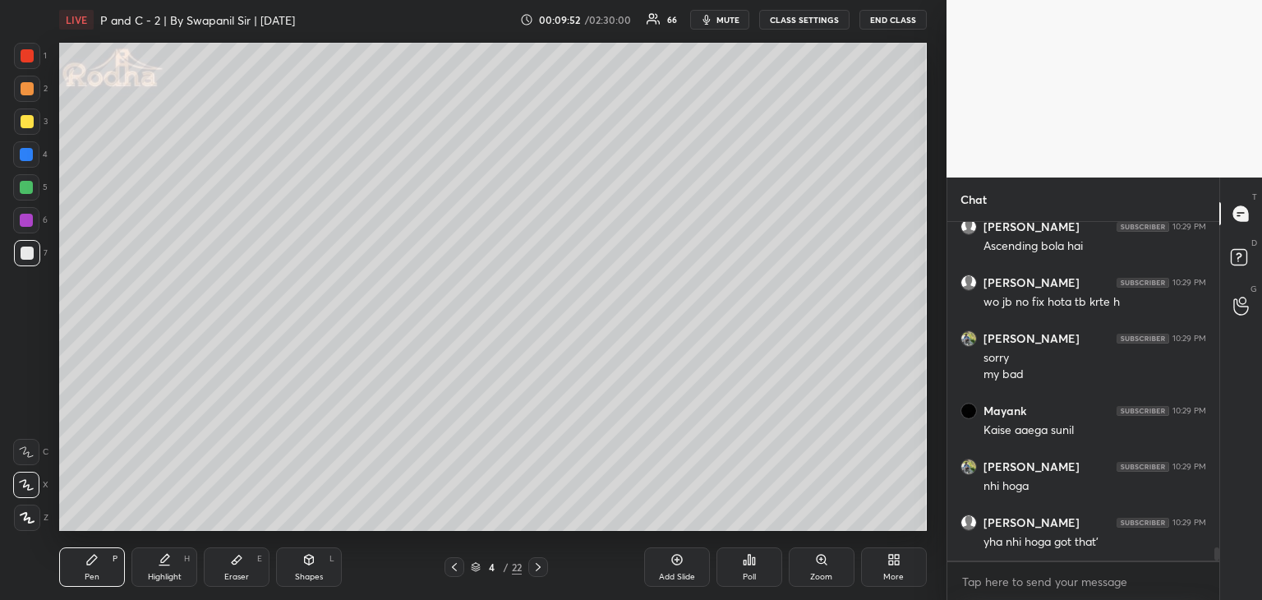
drag, startPoint x: 237, startPoint y: 566, endPoint x: 242, endPoint y: 537, distance: 30.1
click at [238, 562] on icon at bounding box center [236, 559] width 13 height 13
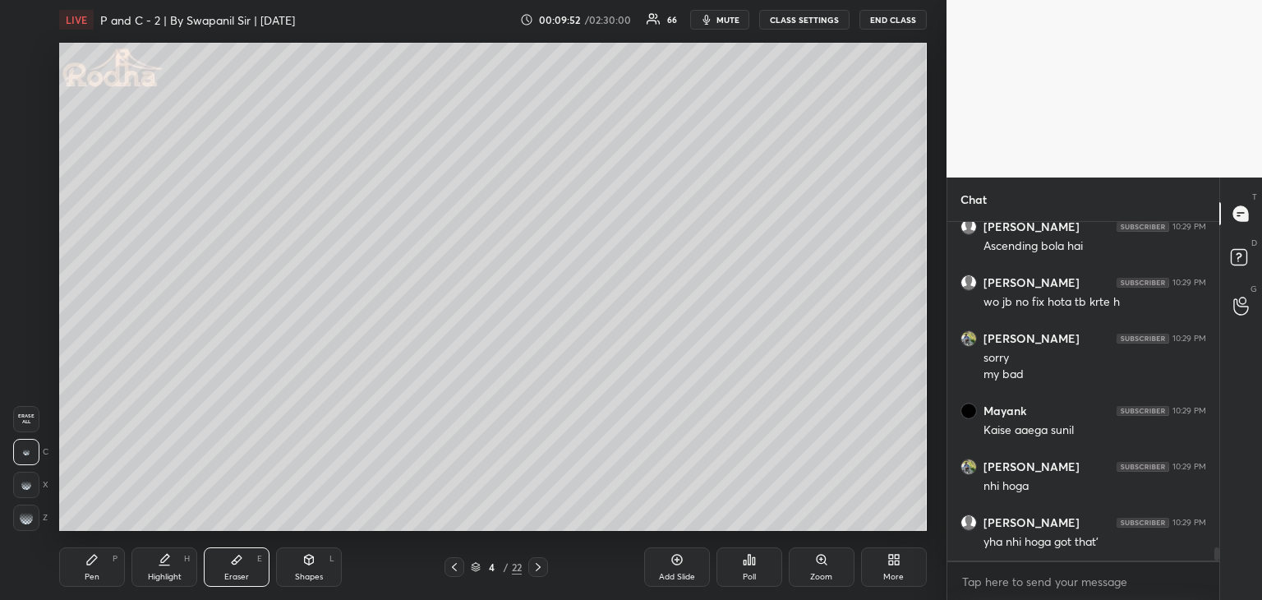
scroll to position [8269, 0]
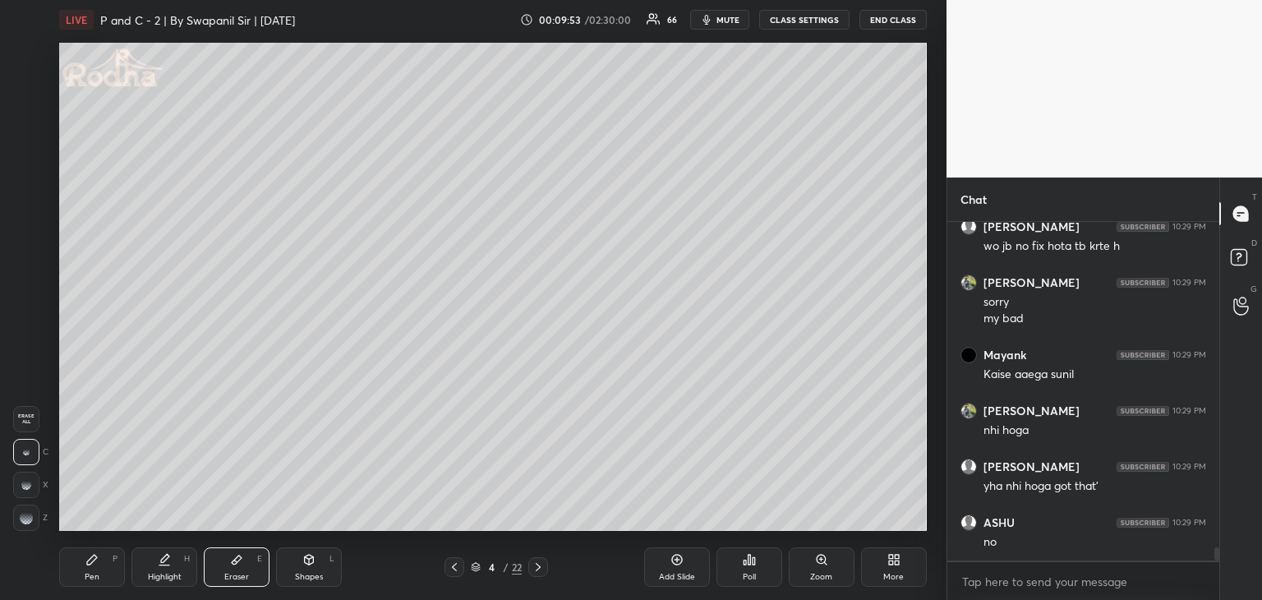
click at [20, 519] on rect at bounding box center [21, 519] width 2 height 2
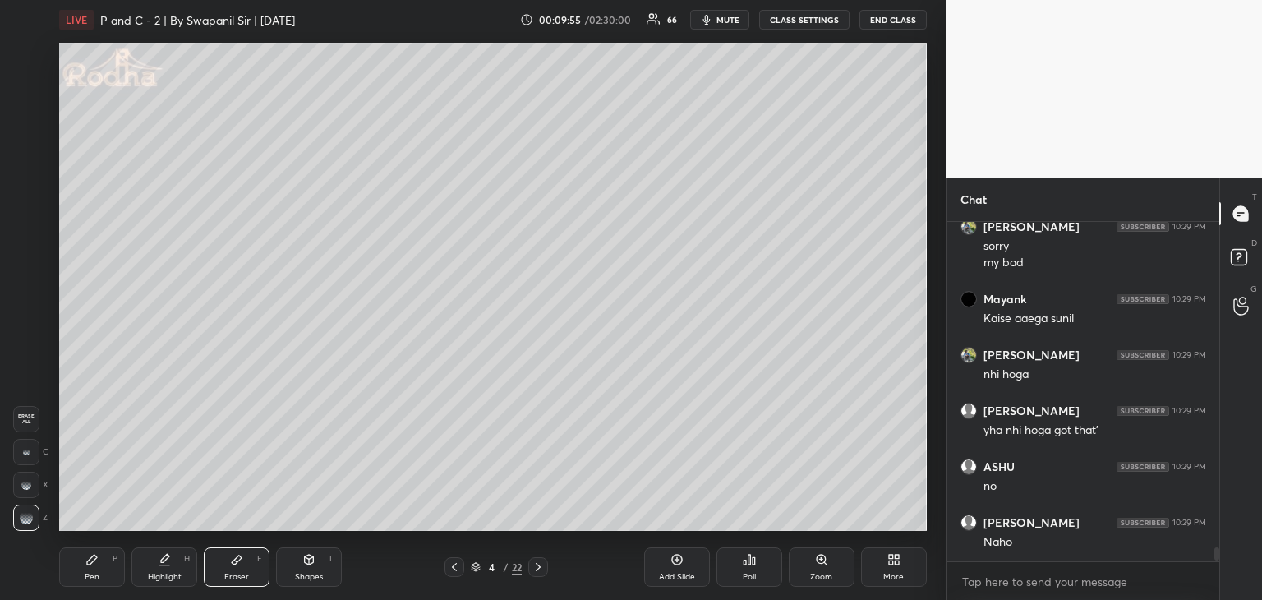
scroll to position [8380, 0]
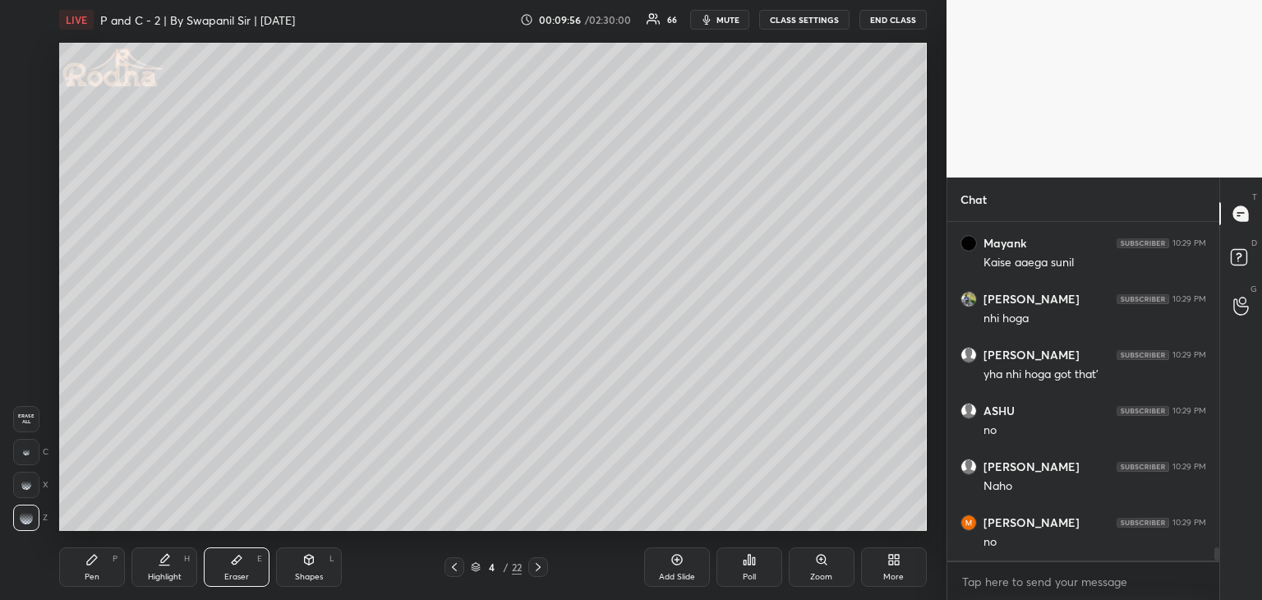
click at [103, 576] on div "Pen P" at bounding box center [92, 566] width 66 height 39
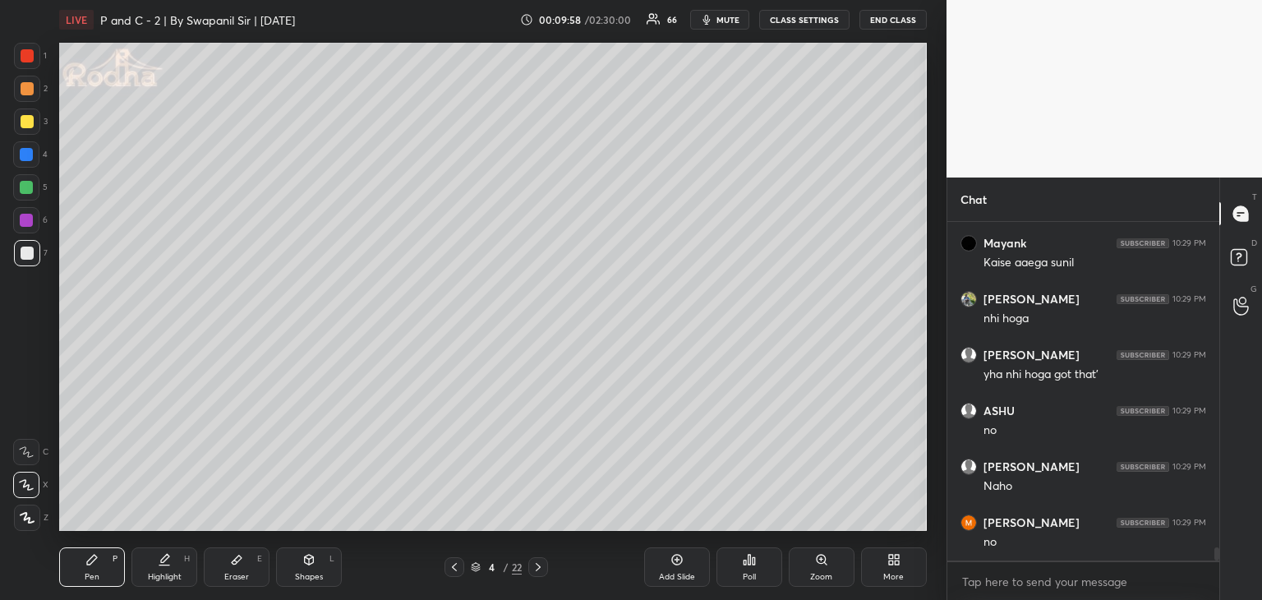
scroll to position [8440, 0]
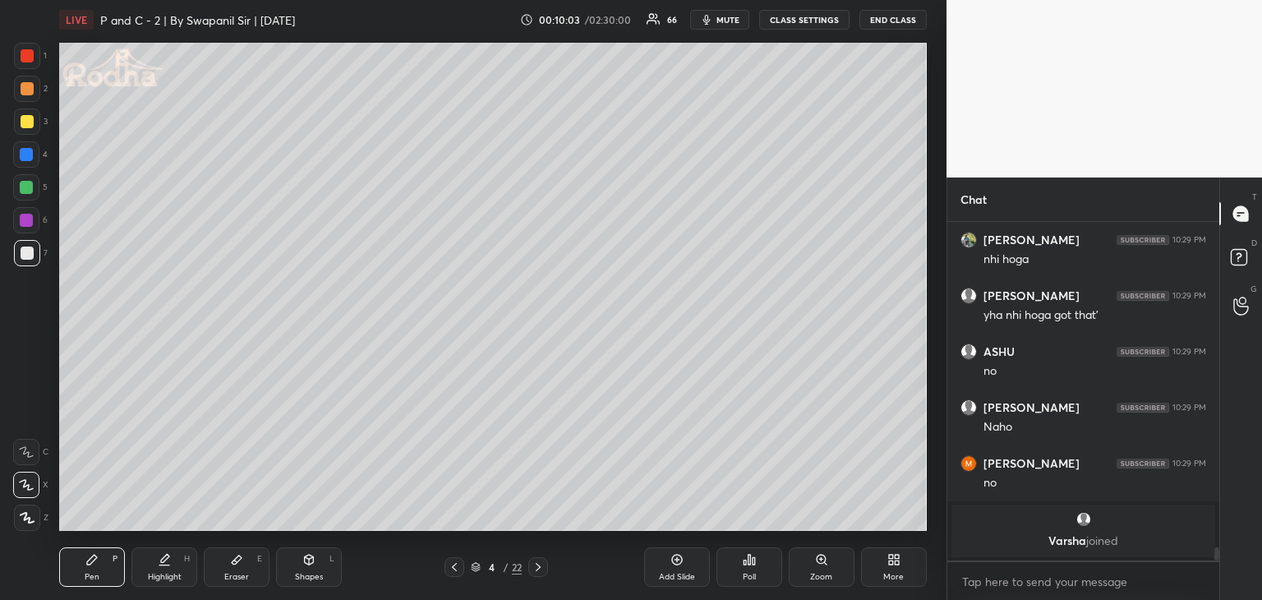
click at [451, 570] on icon at bounding box center [454, 567] width 13 height 13
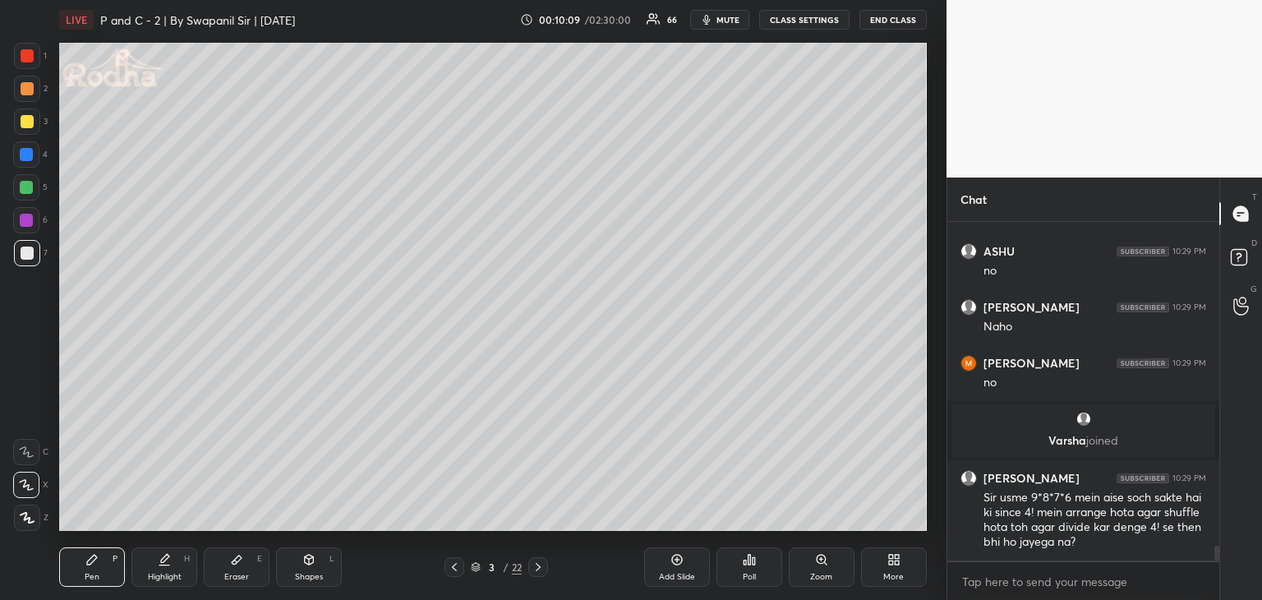
scroll to position [7445, 0]
click at [543, 566] on icon at bounding box center [538, 567] width 13 height 13
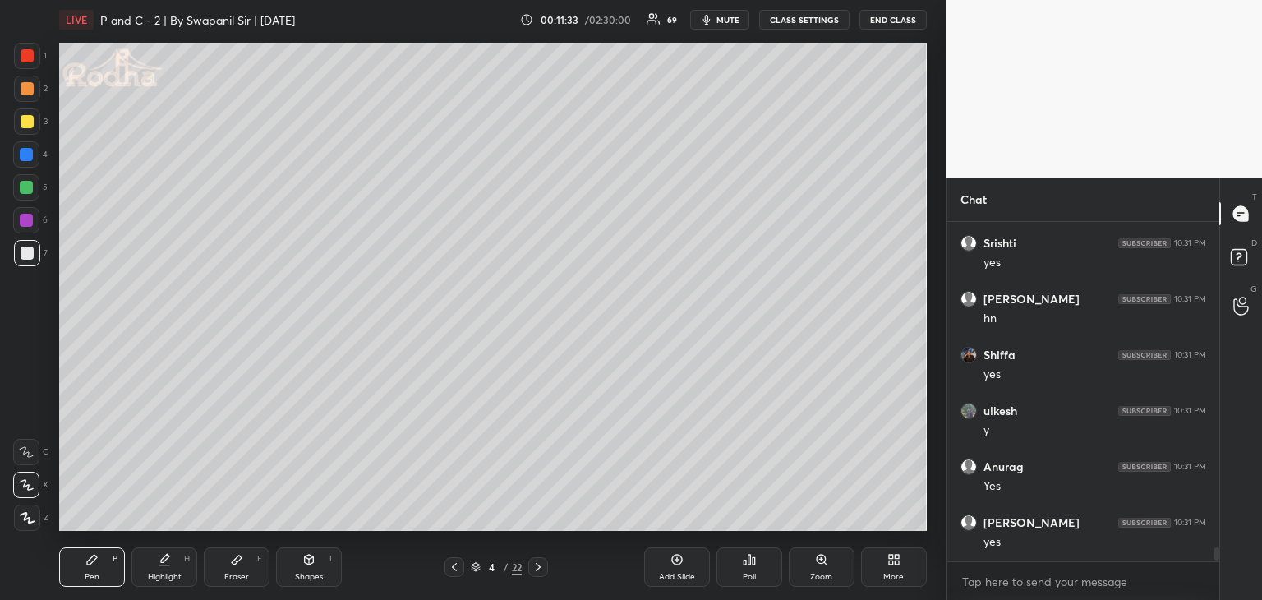
scroll to position [8565, 0]
click at [26, 54] on div at bounding box center [27, 55] width 13 height 13
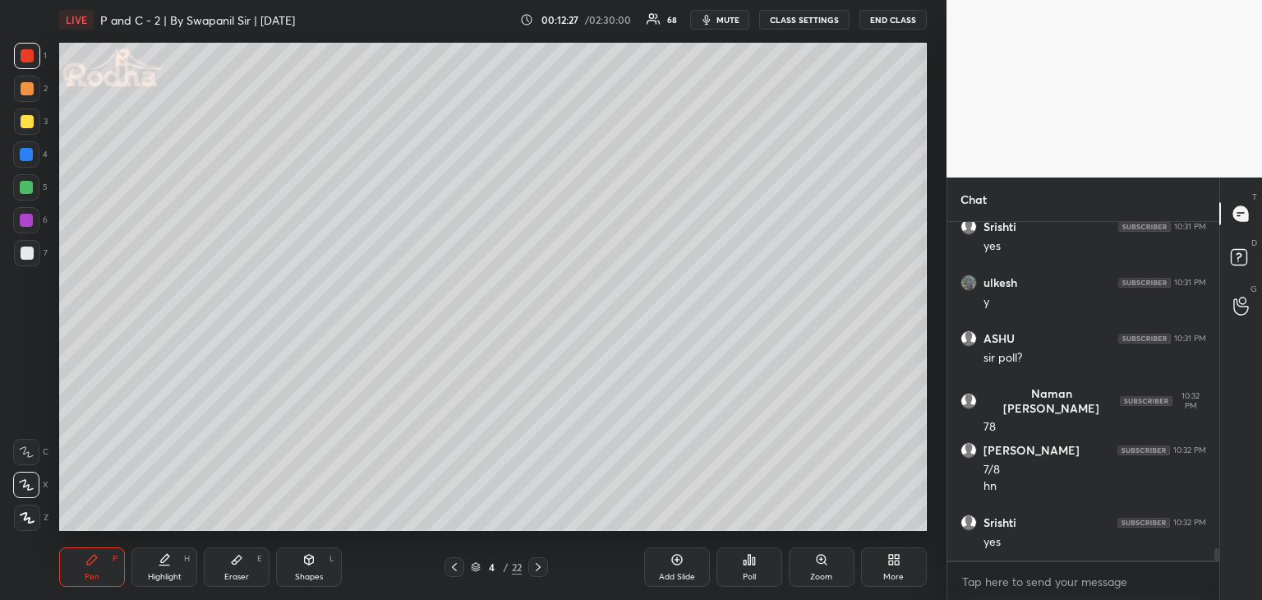
scroll to position [9196, 0]
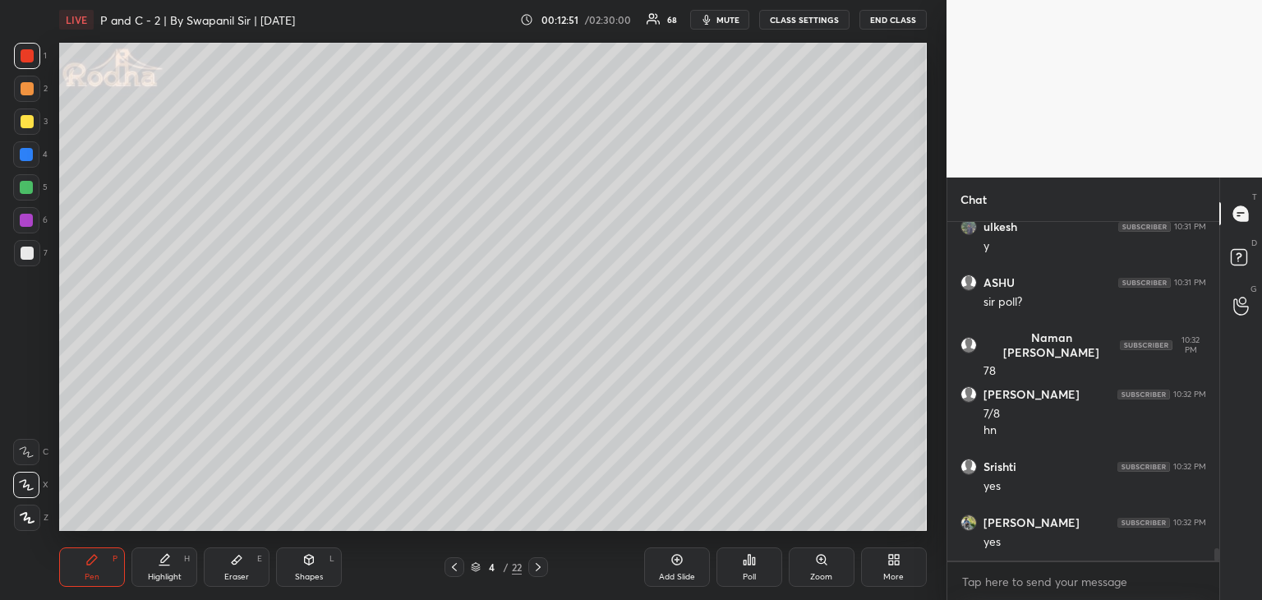
click at [745, 573] on div "Poll" at bounding box center [749, 577] width 13 height 8
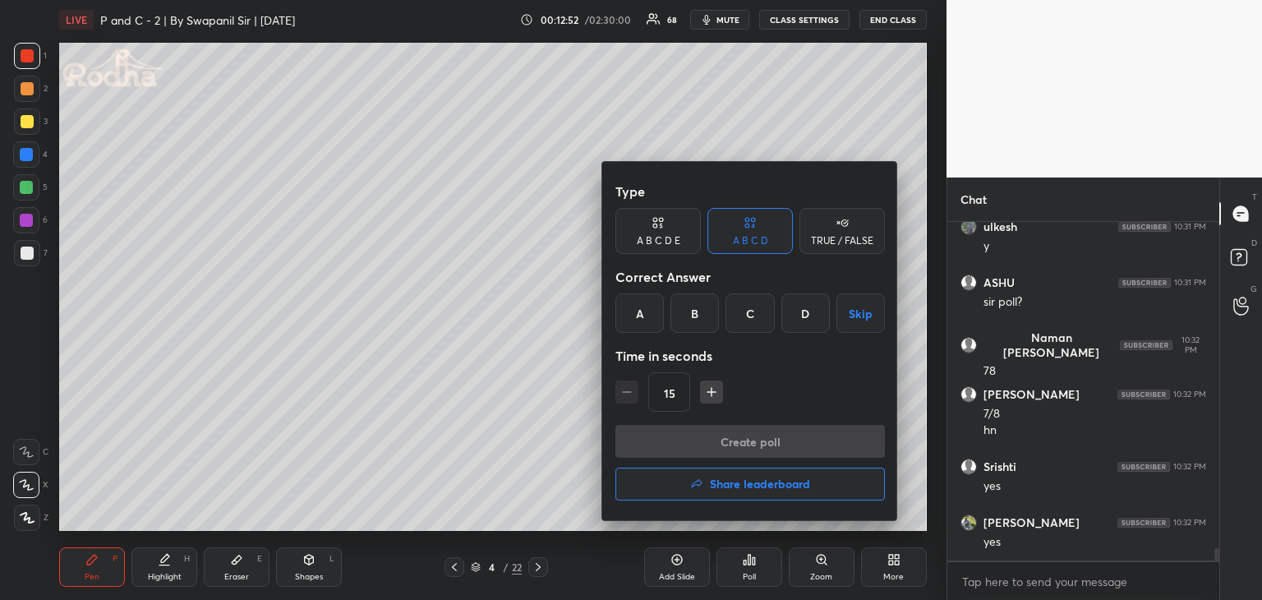
click at [800, 318] on div "D" at bounding box center [806, 312] width 48 height 39
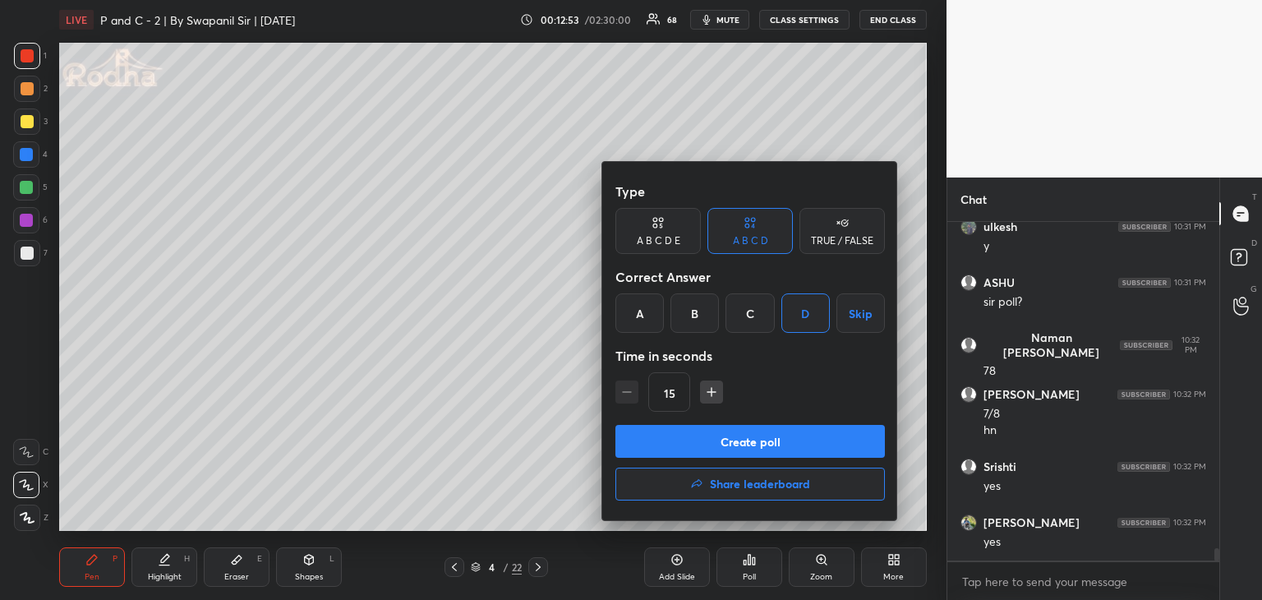
click at [658, 232] on div "A B C D E" at bounding box center [658, 231] width 85 height 46
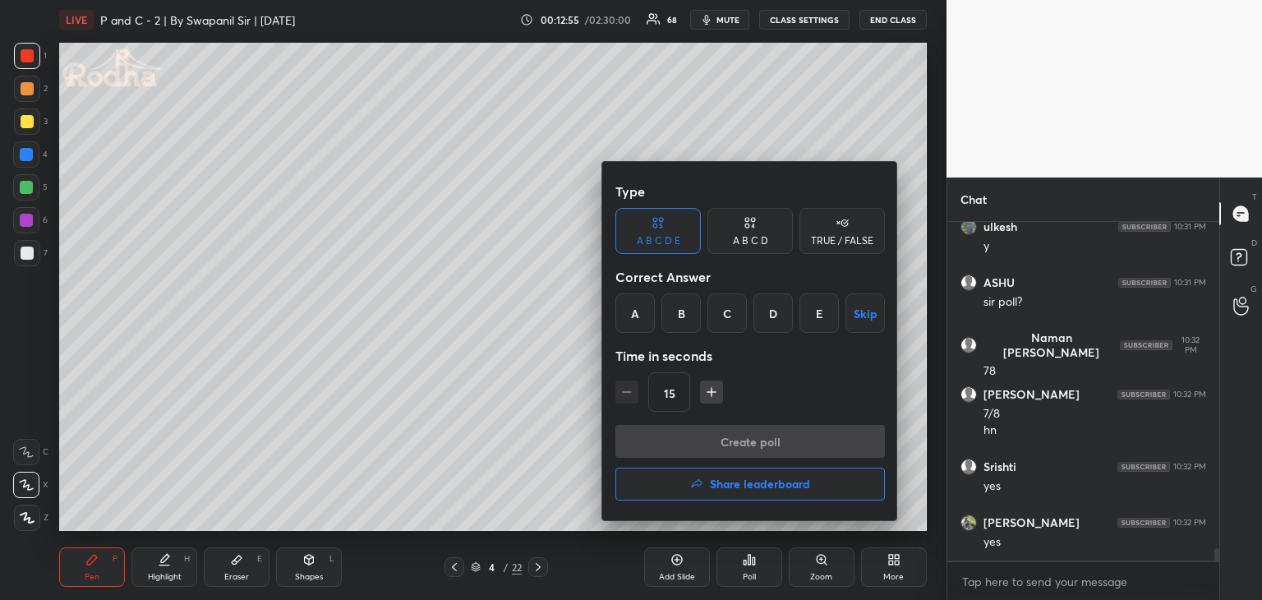
click at [773, 315] on div "D" at bounding box center [773, 312] width 39 height 39
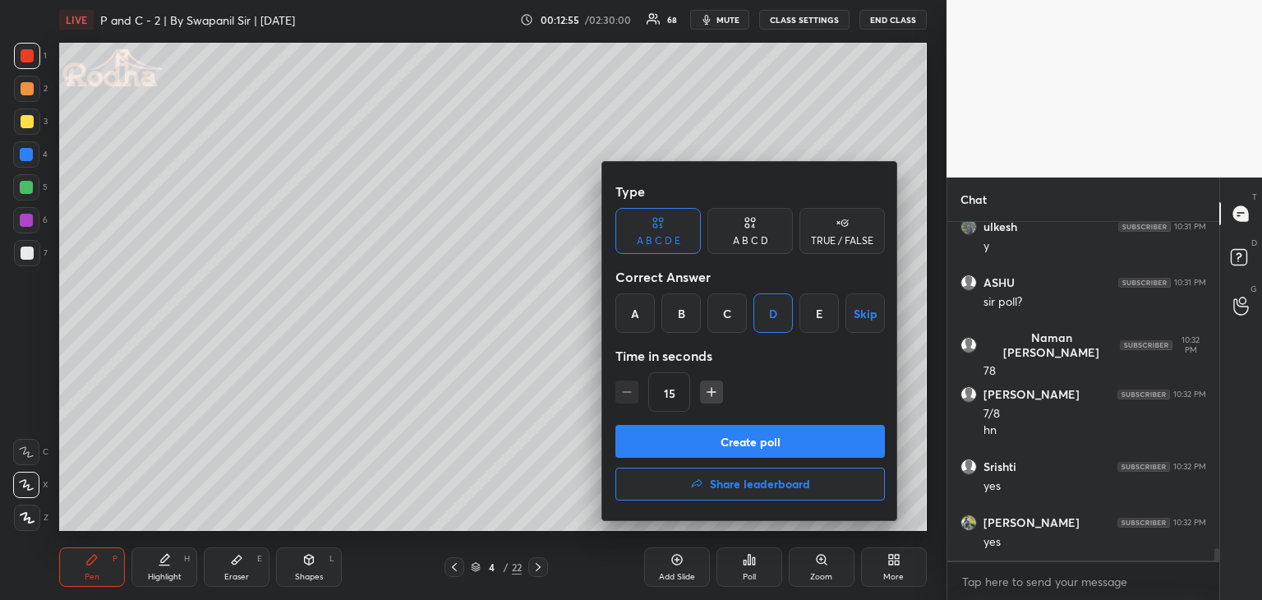
drag, startPoint x: 755, startPoint y: 436, endPoint x: 782, endPoint y: 445, distance: 28.9
click at [755, 436] on button "Create poll" at bounding box center [751, 441] width 270 height 33
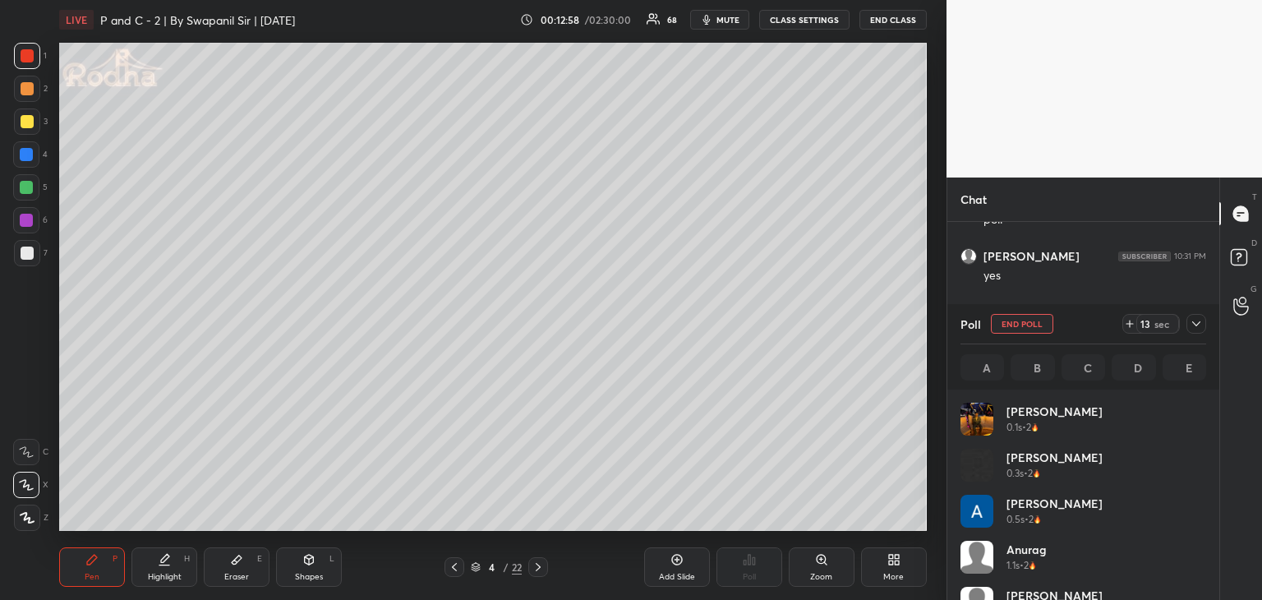
scroll to position [192, 241]
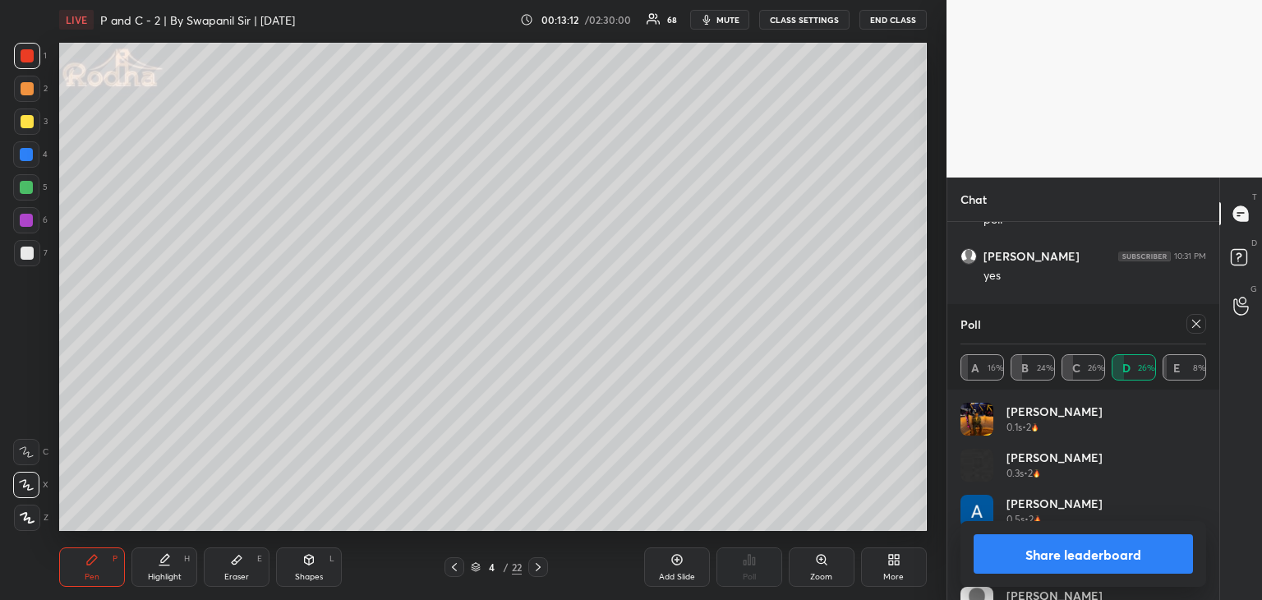
click at [1049, 540] on button "Share leaderboard" at bounding box center [1083, 553] width 219 height 39
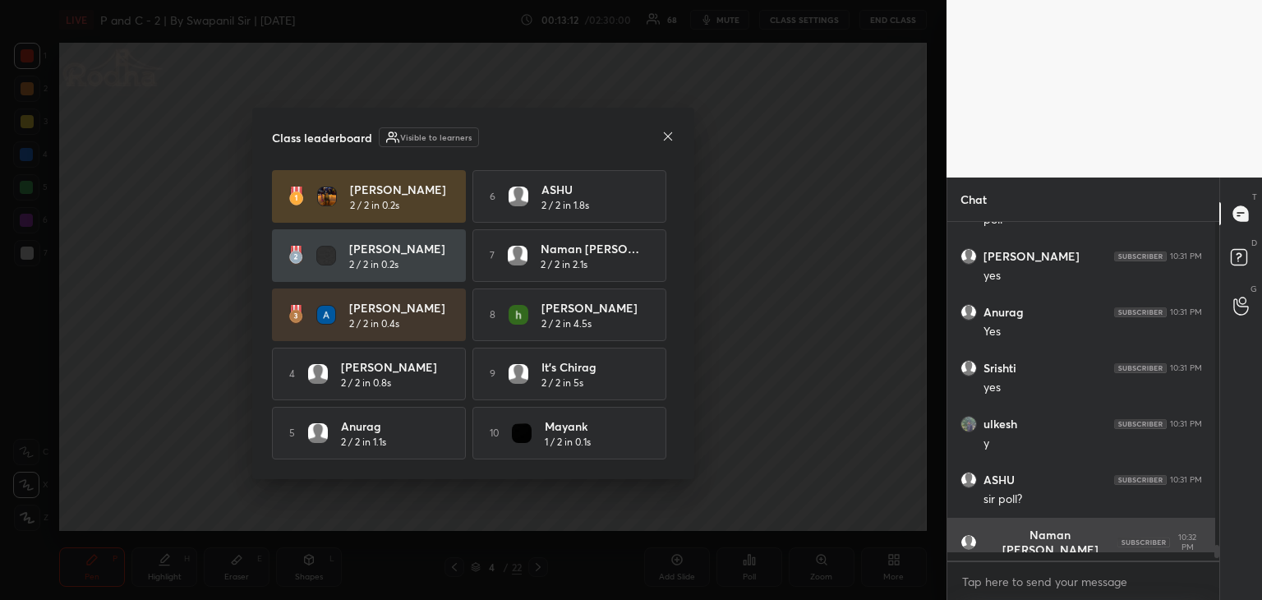
scroll to position [334, 267]
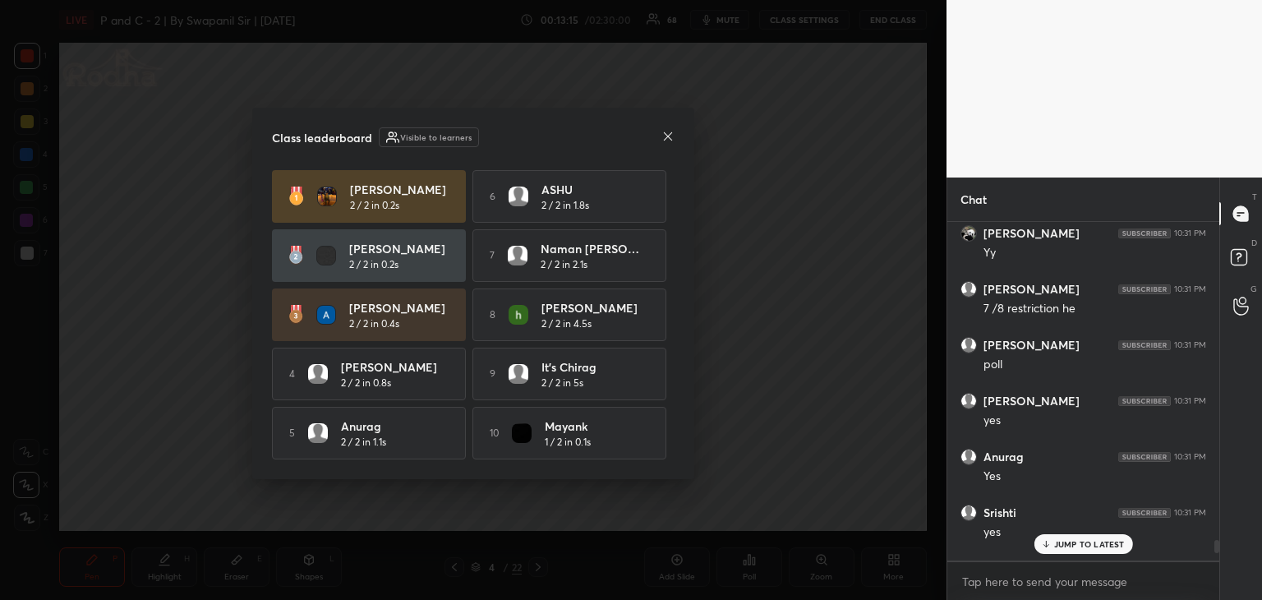
click at [659, 136] on div "Class leaderboard Visible to learners" at bounding box center [473, 137] width 403 height 20
click at [1068, 548] on p "JUMP TO LATEST" at bounding box center [1090, 544] width 71 height 10
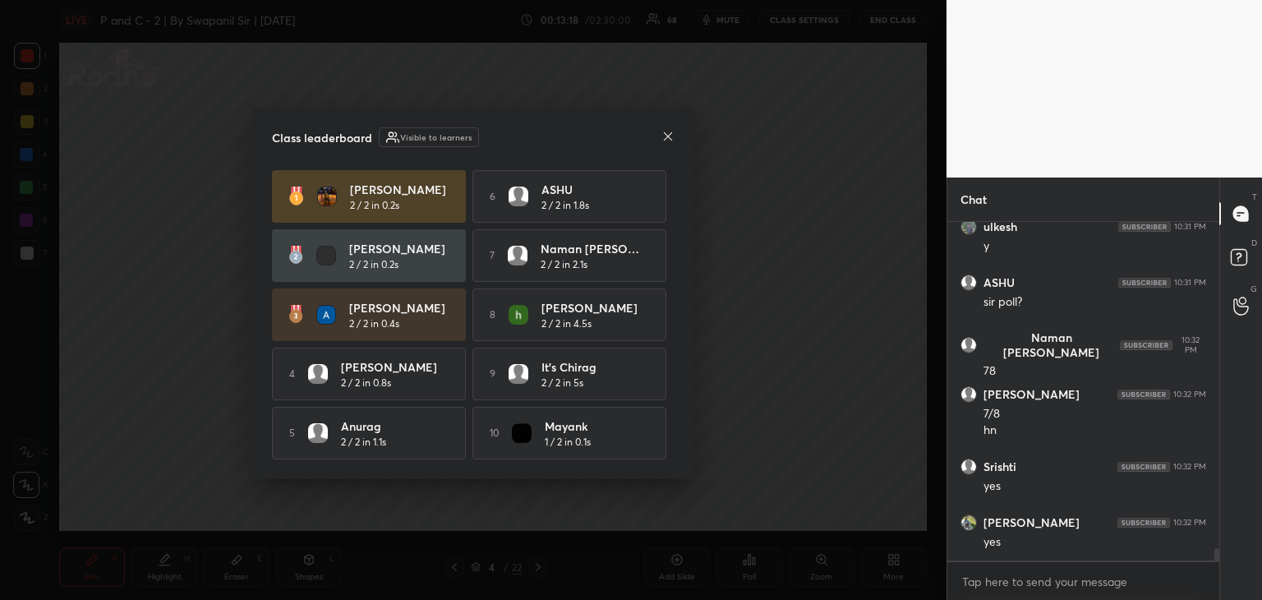
click at [665, 136] on icon at bounding box center [668, 136] width 8 height 8
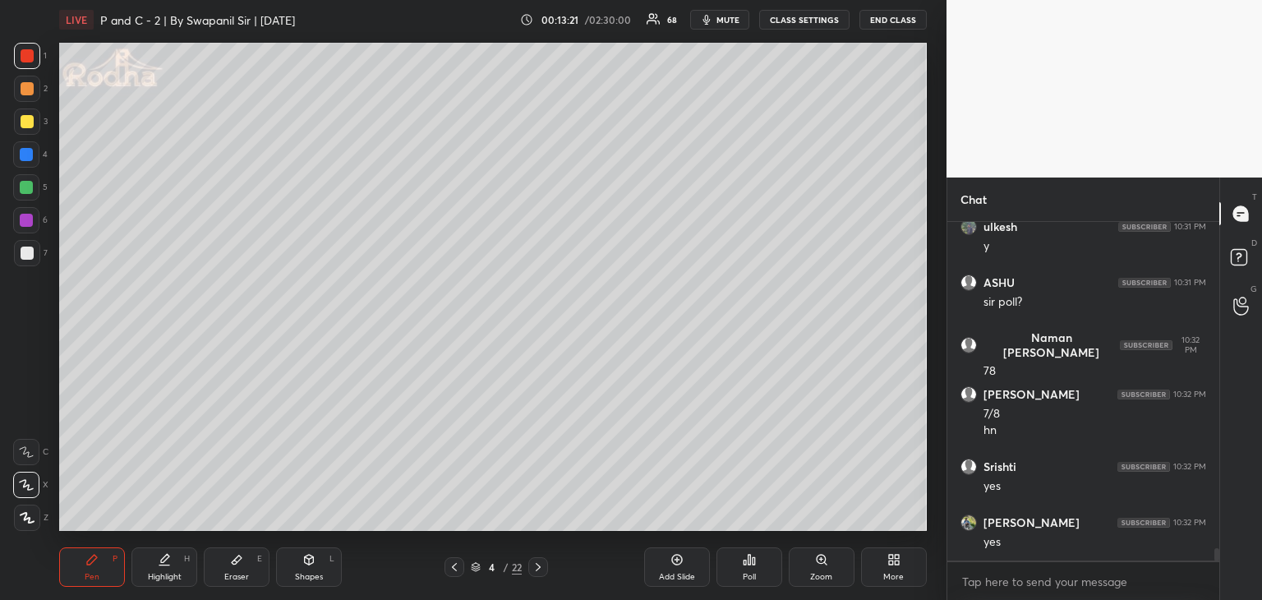
scroll to position [8857, 0]
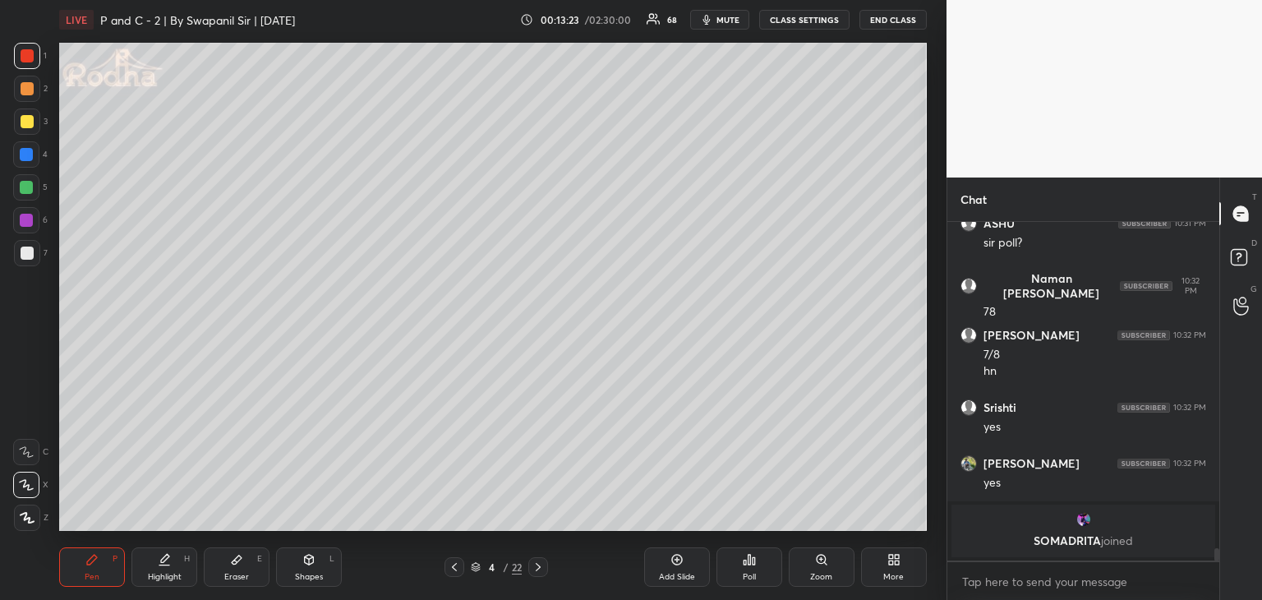
click at [232, 574] on div "Eraser" at bounding box center [236, 577] width 25 height 8
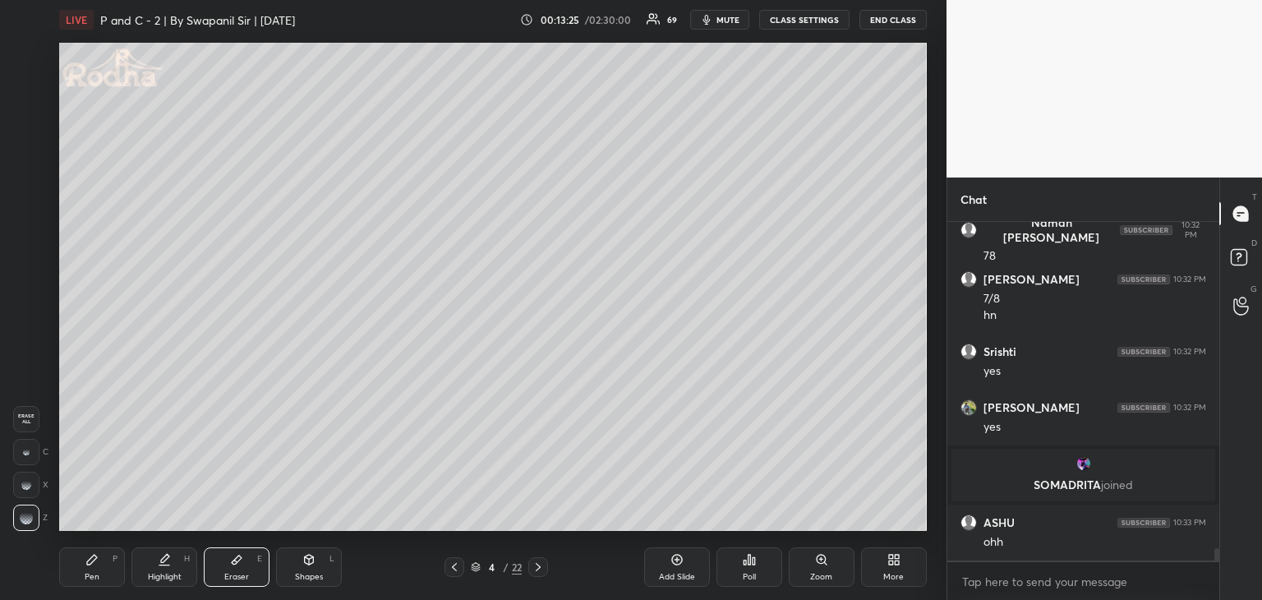
scroll to position [8839, 0]
click at [105, 570] on div "Pen P" at bounding box center [92, 566] width 66 height 39
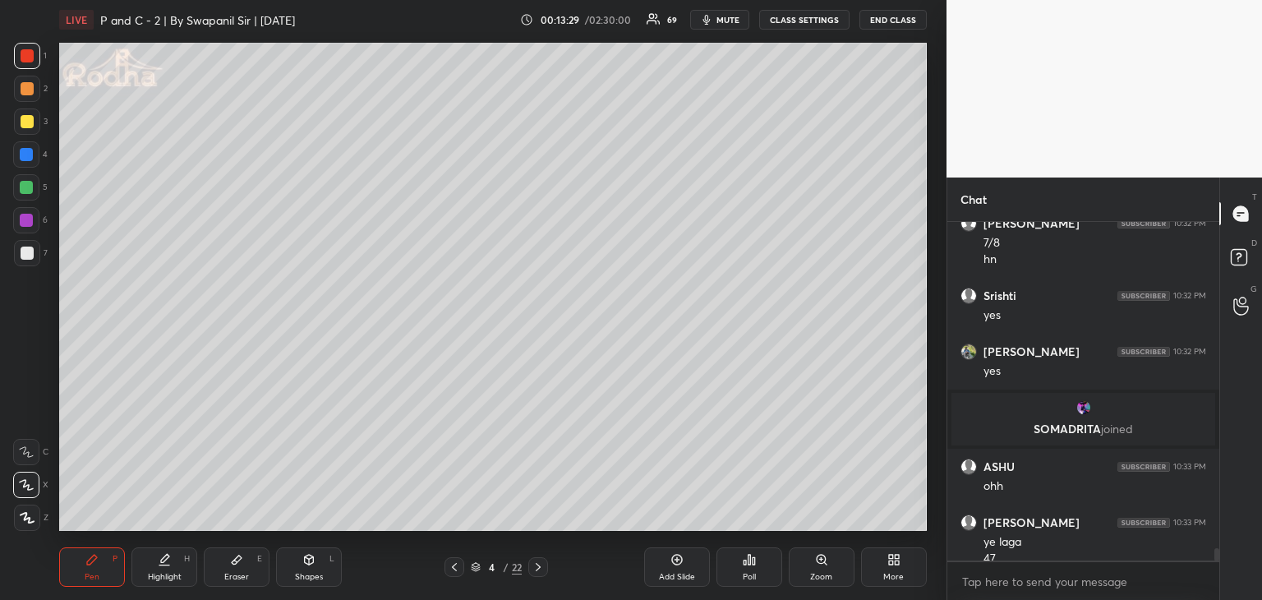
scroll to position [8911, 0]
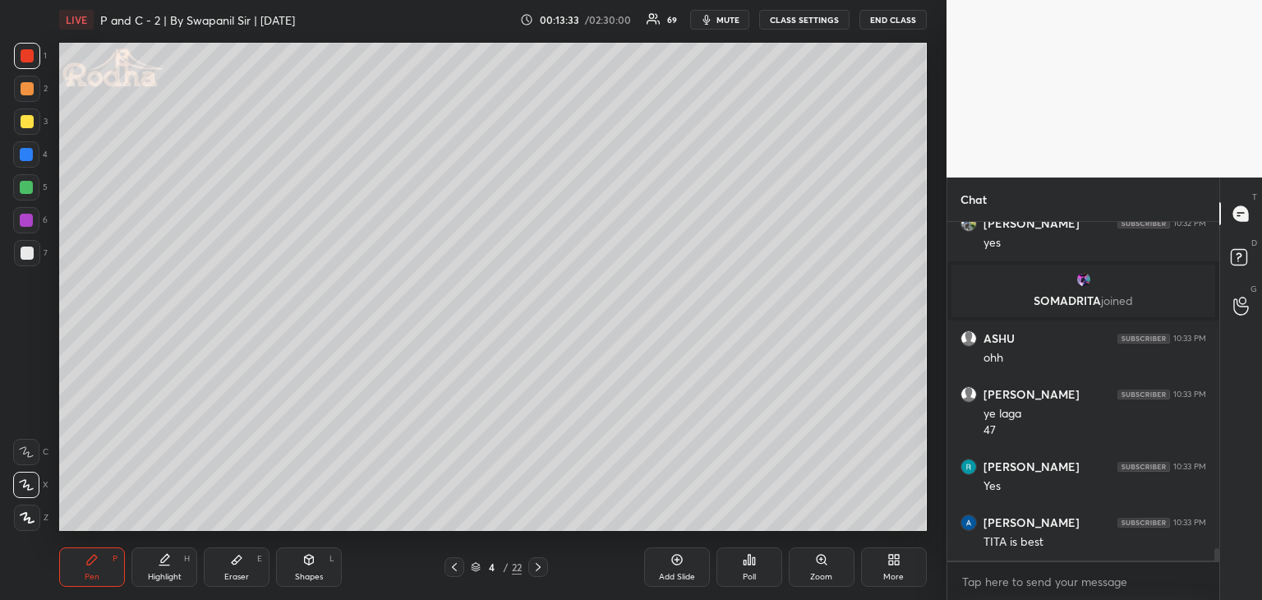
drag, startPoint x: 30, startPoint y: 189, endPoint x: 37, endPoint y: 195, distance: 9.4
click at [31, 189] on div at bounding box center [26, 187] width 13 height 13
drag, startPoint x: 22, startPoint y: 53, endPoint x: 38, endPoint y: 63, distance: 18.5
click at [21, 53] on div at bounding box center [27, 55] width 13 height 13
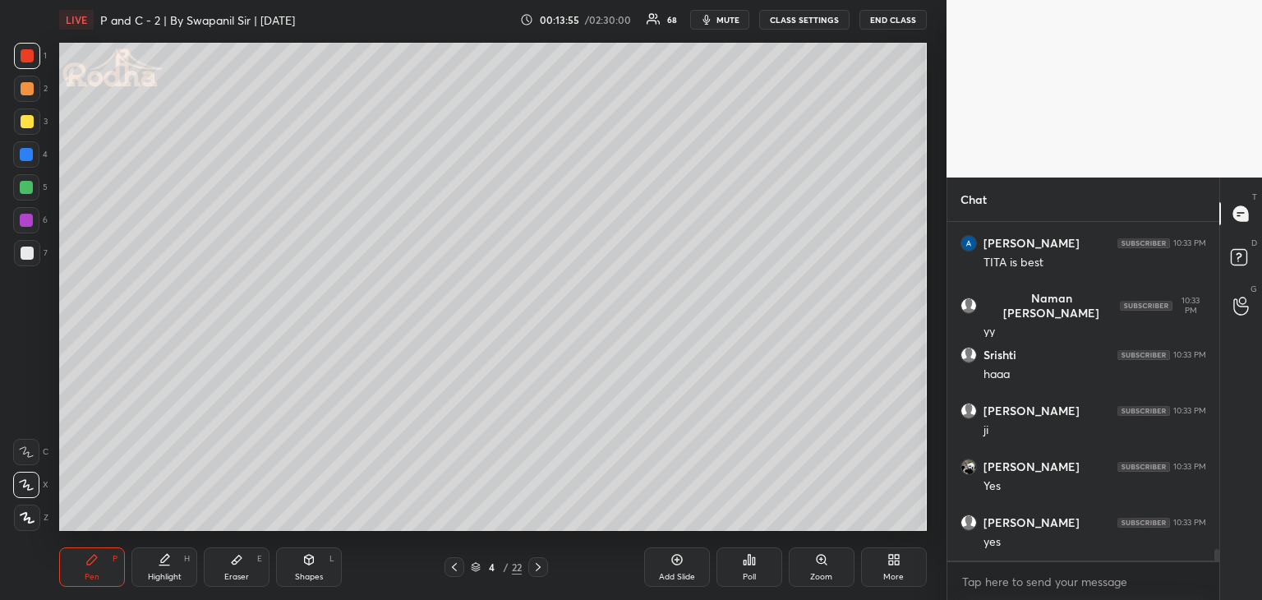
scroll to position [9359, 0]
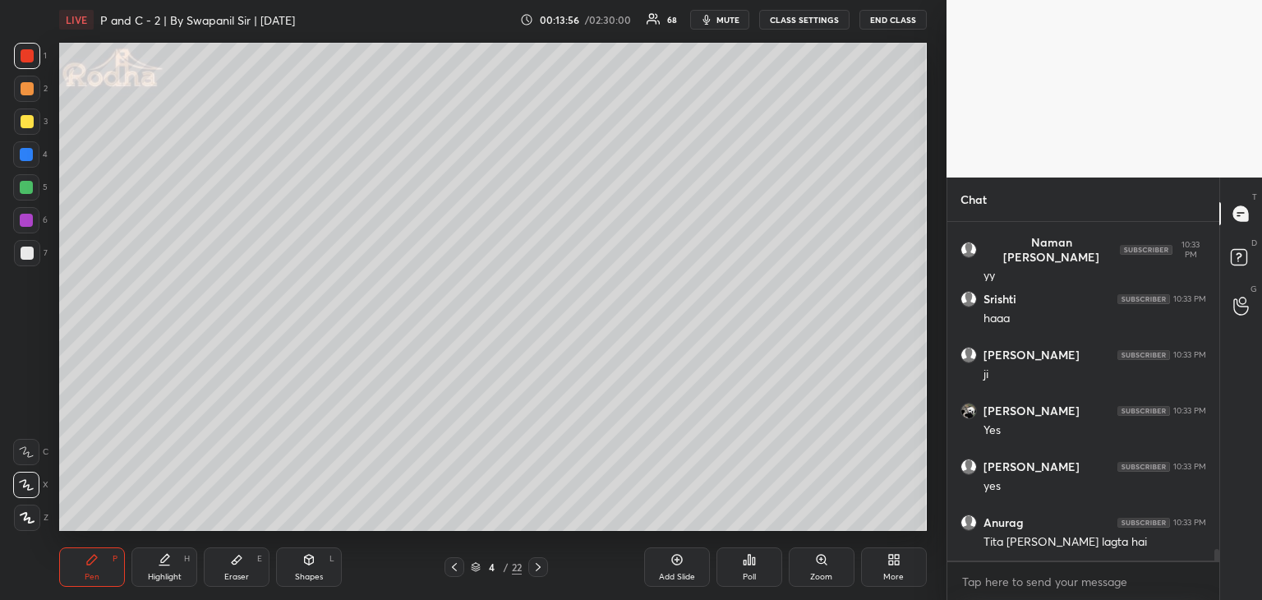
click at [25, 190] on div at bounding box center [26, 187] width 13 height 13
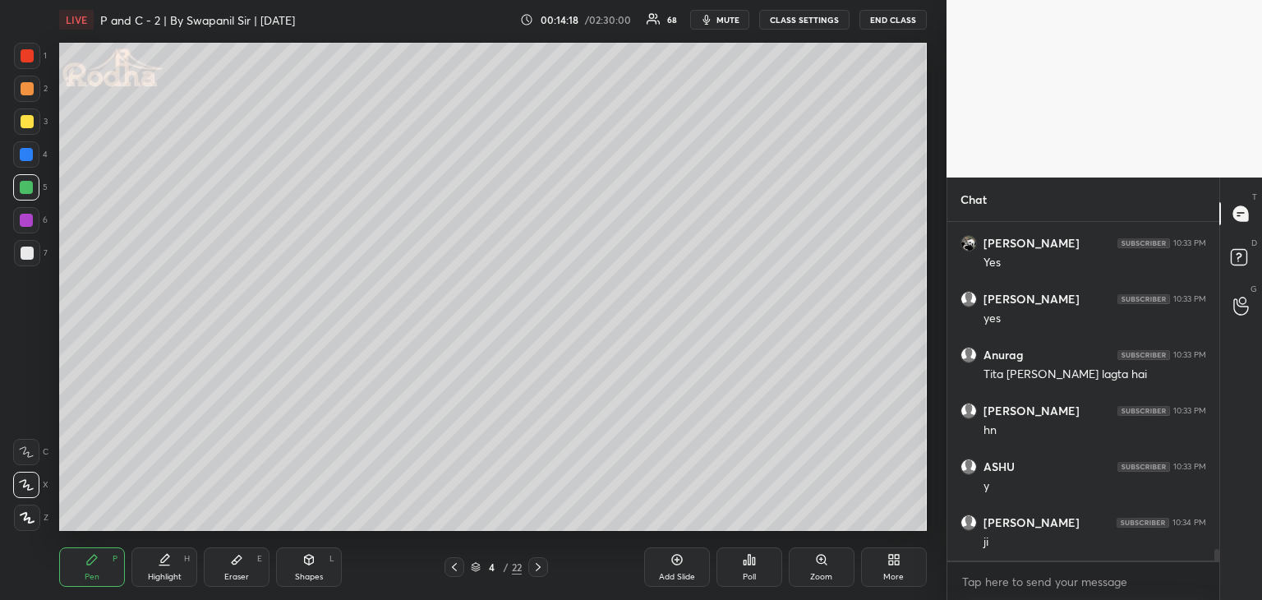
scroll to position [9582, 0]
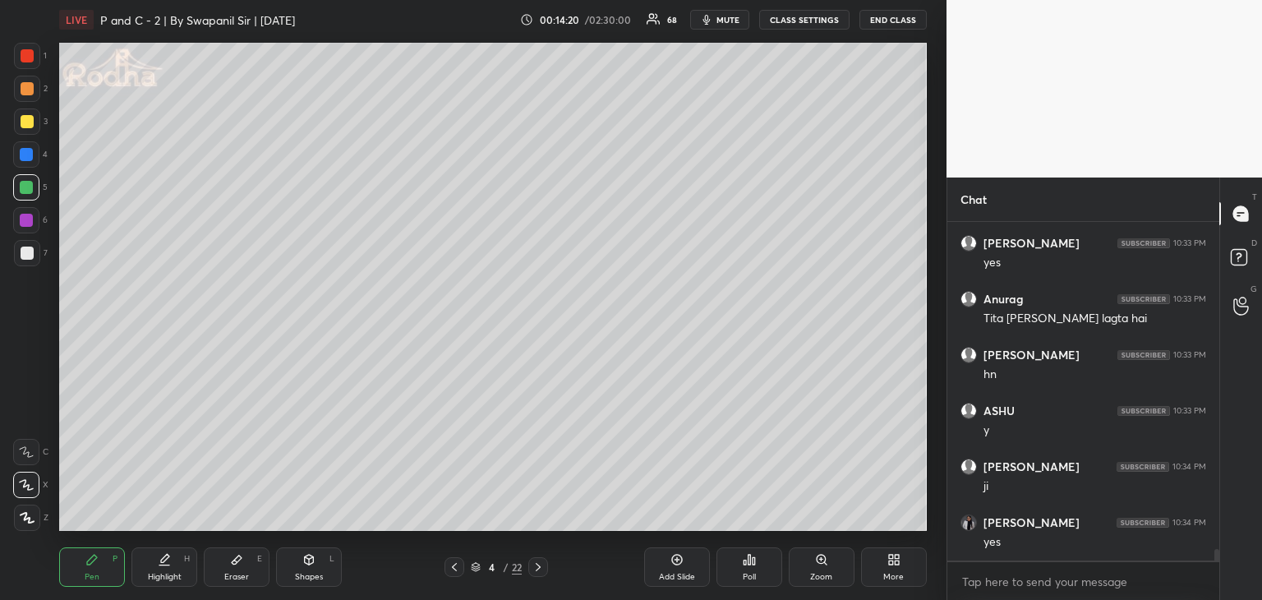
click at [339, 573] on div "Shapes L" at bounding box center [309, 566] width 66 height 39
click at [25, 492] on icon at bounding box center [26, 485] width 17 height 17
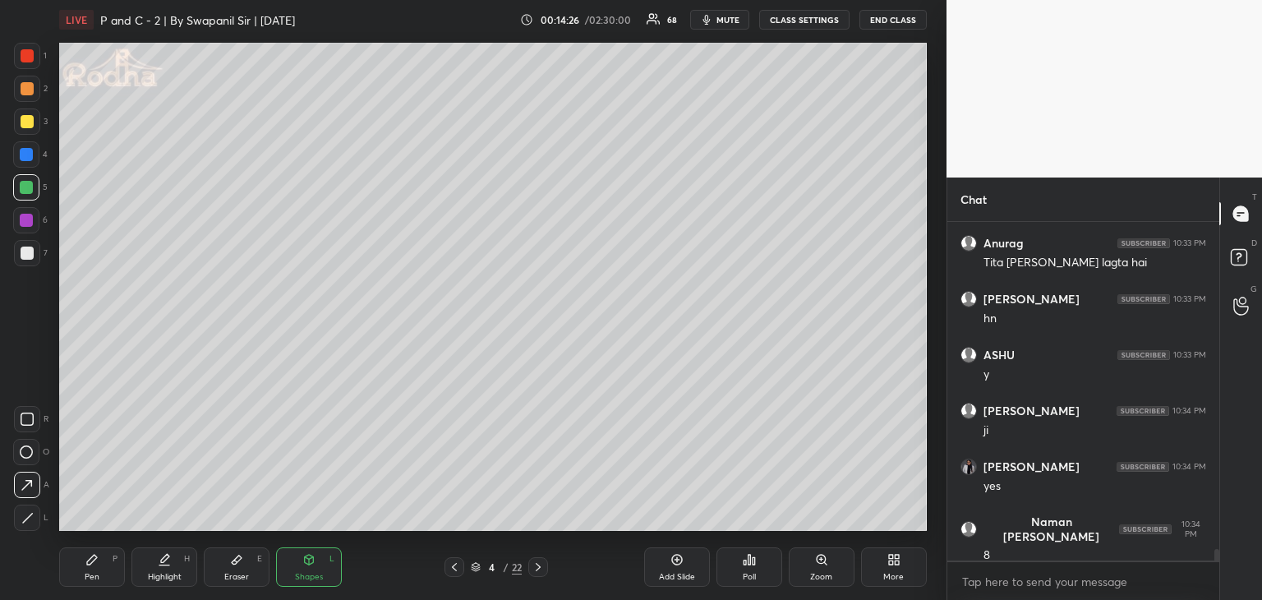
scroll to position [9694, 0]
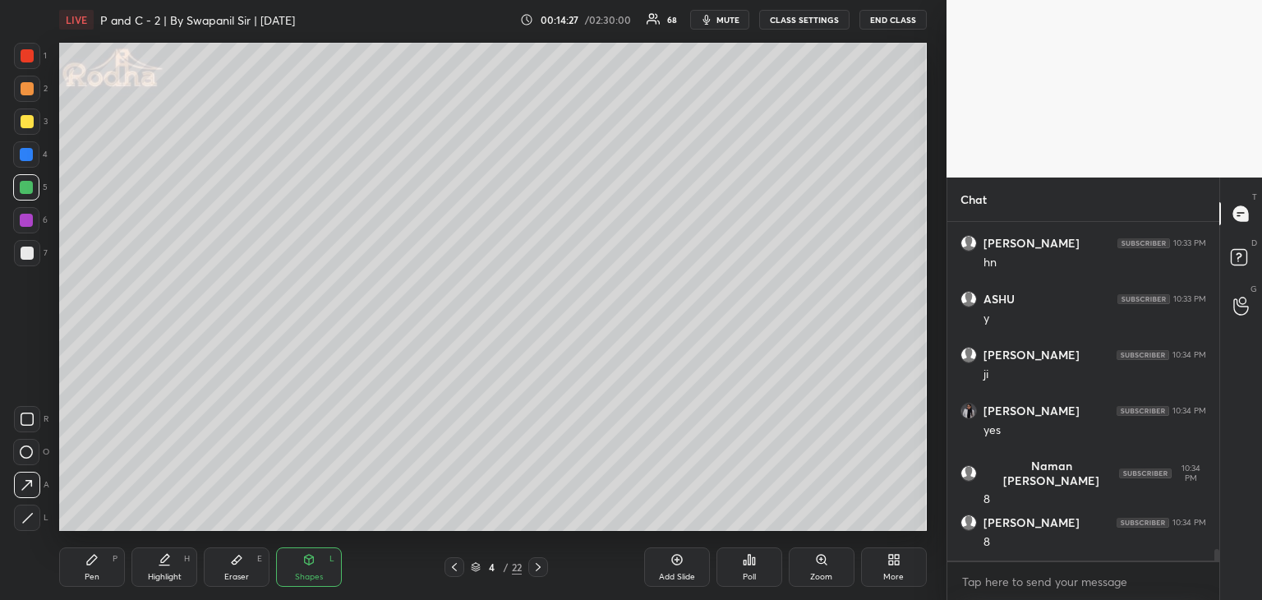
click at [94, 578] on div "Pen" at bounding box center [92, 577] width 15 height 8
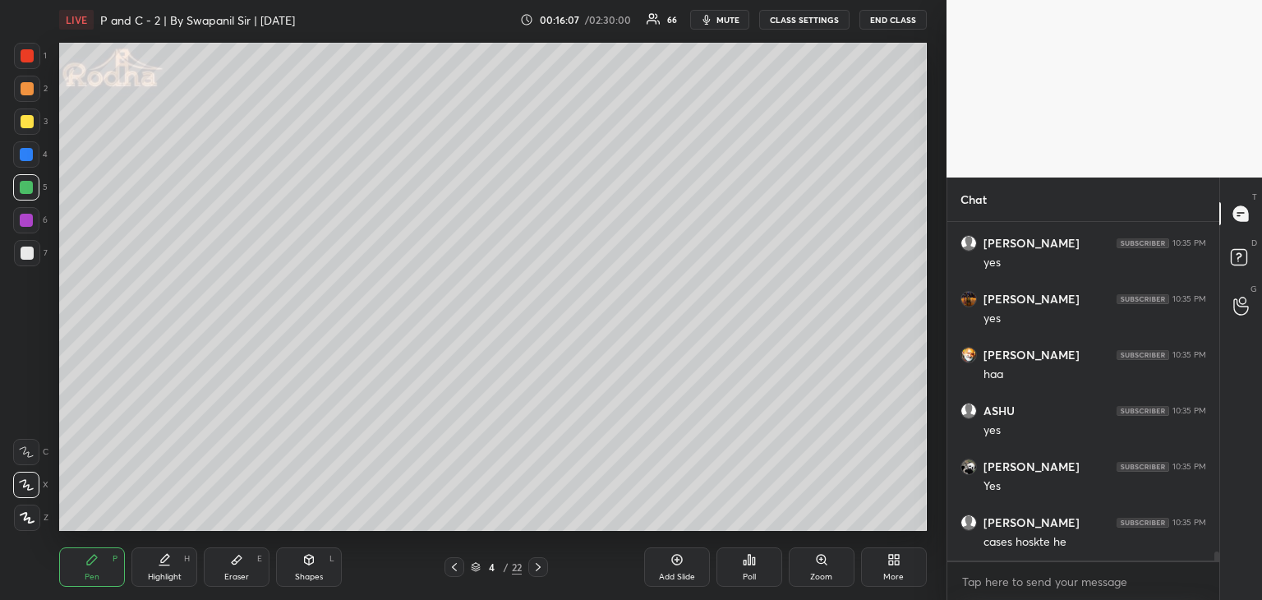
scroll to position [12316, 0]
drag, startPoint x: 23, startPoint y: 61, endPoint x: 26, endPoint y: 70, distance: 9.6
click at [23, 62] on div at bounding box center [27, 55] width 13 height 13
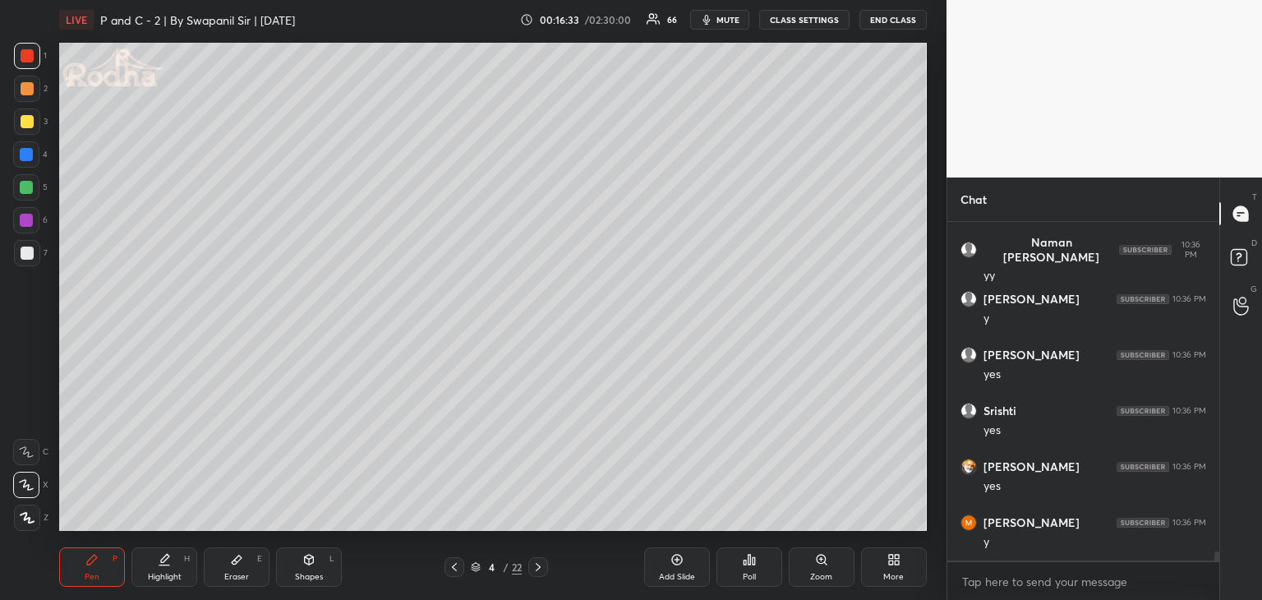
scroll to position [12707, 0]
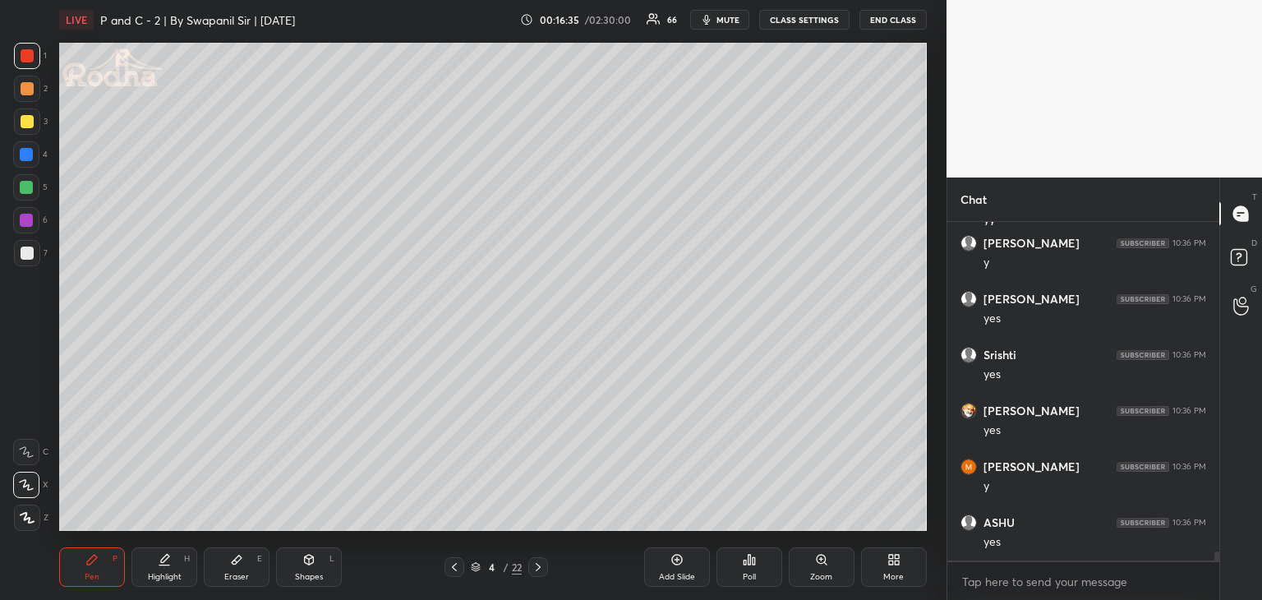
click at [30, 185] on div at bounding box center [26, 187] width 13 height 13
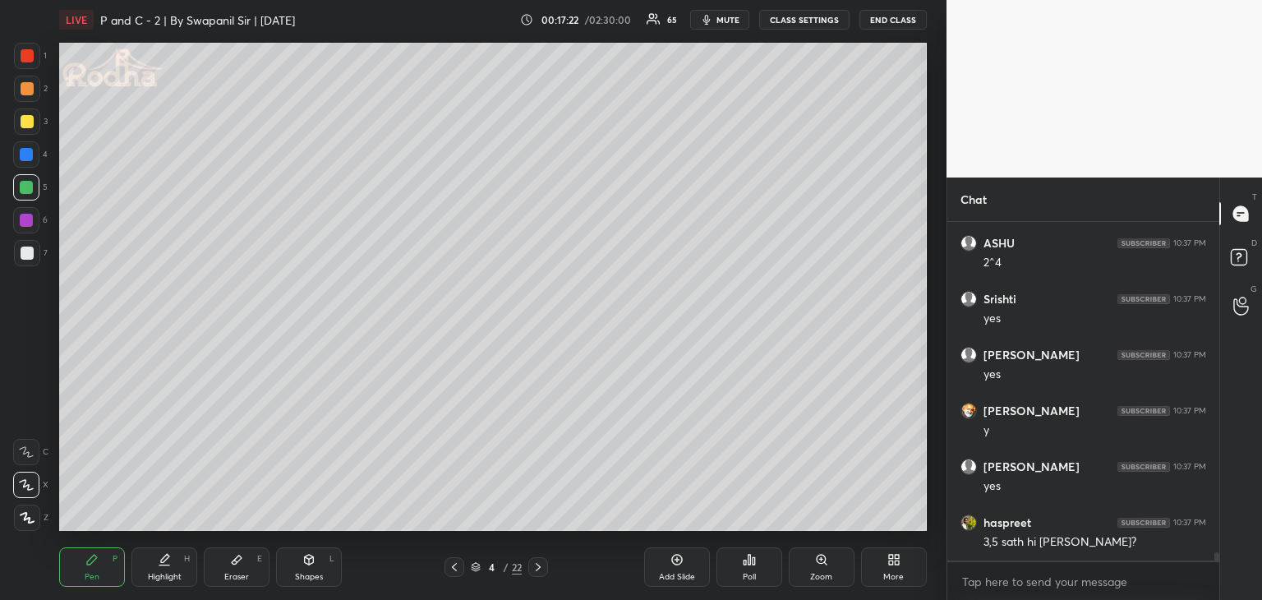
scroll to position [13657, 0]
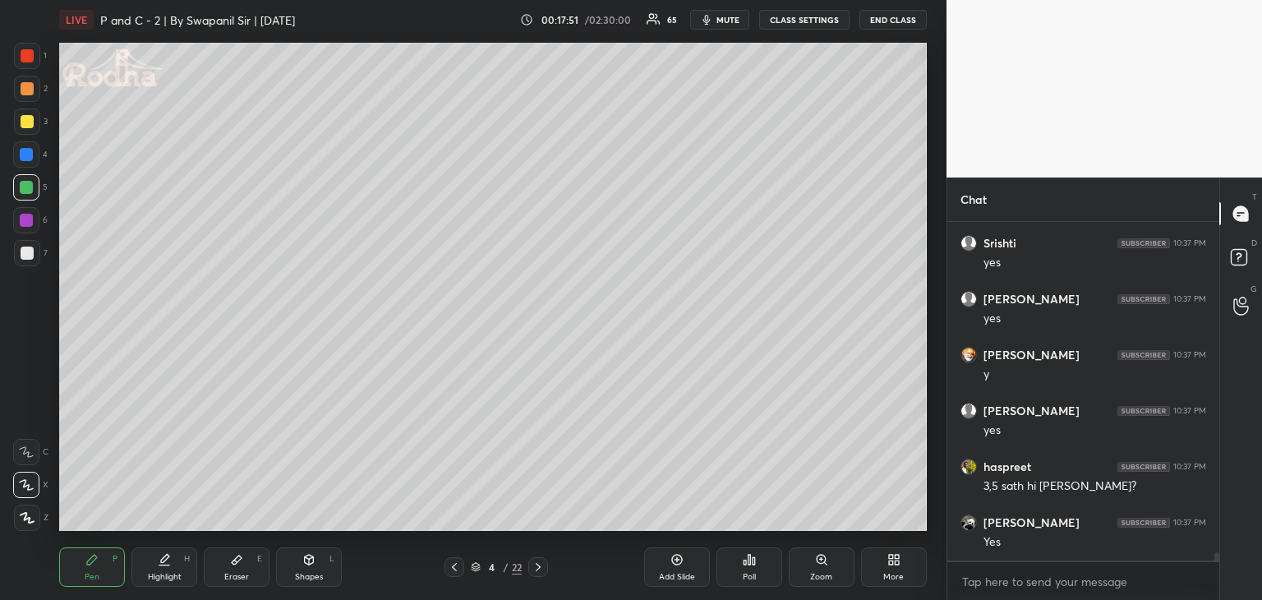
drag, startPoint x: 29, startPoint y: 54, endPoint x: 33, endPoint y: 64, distance: 10.7
click at [30, 58] on div at bounding box center [27, 55] width 13 height 13
click at [29, 191] on div at bounding box center [26, 187] width 13 height 13
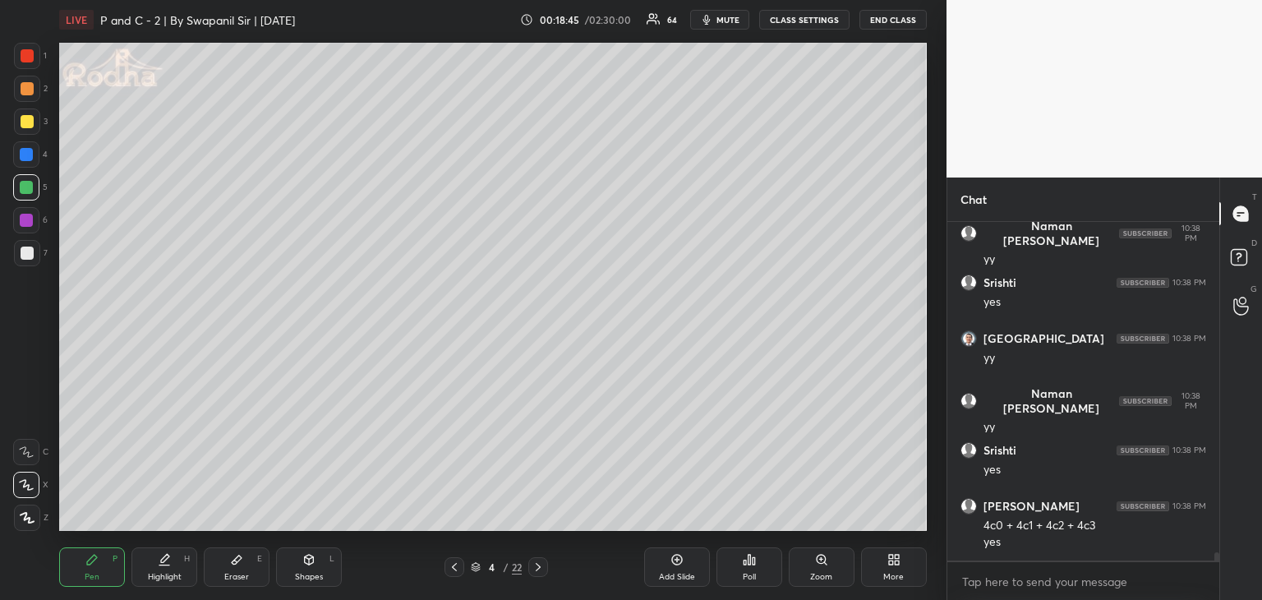
scroll to position [14233, 0]
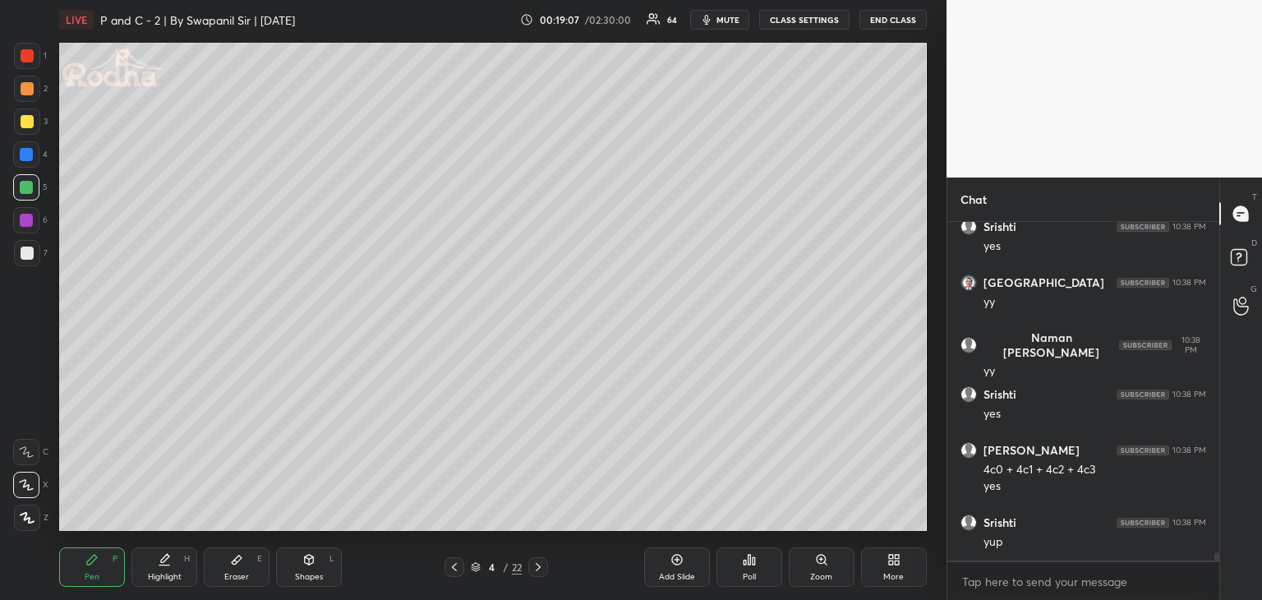
click at [29, 48] on div at bounding box center [27, 56] width 26 height 26
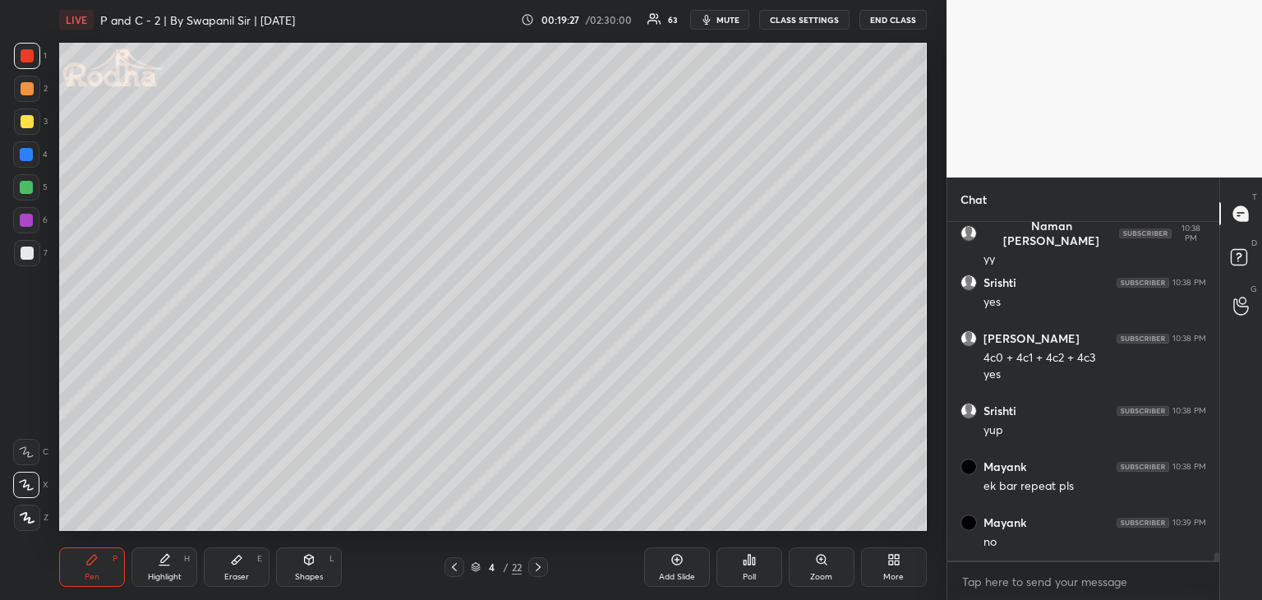
scroll to position [14400, 0]
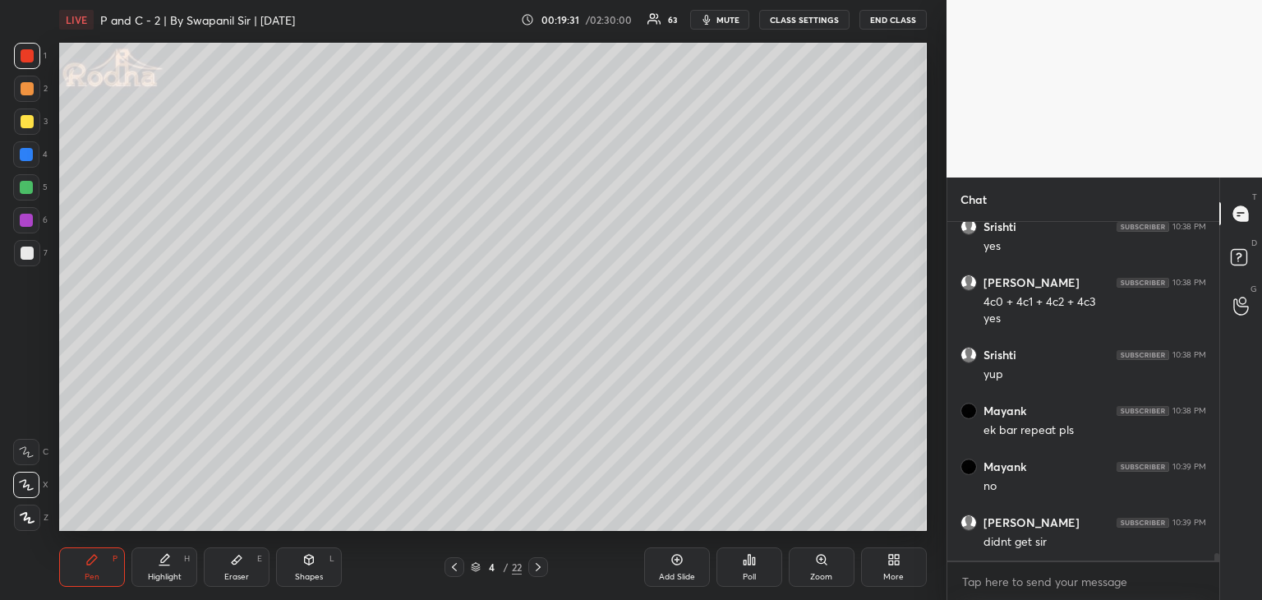
click at [27, 122] on div at bounding box center [27, 121] width 13 height 13
click at [538, 568] on icon at bounding box center [538, 567] width 13 height 13
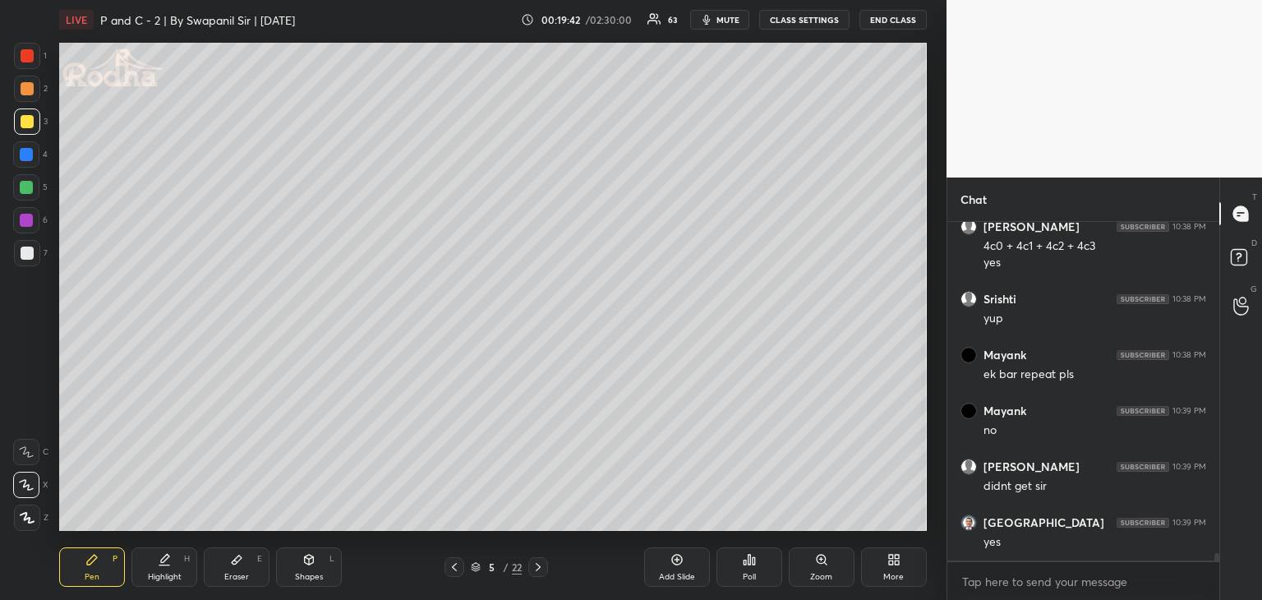
click at [24, 60] on div at bounding box center [27, 55] width 13 height 13
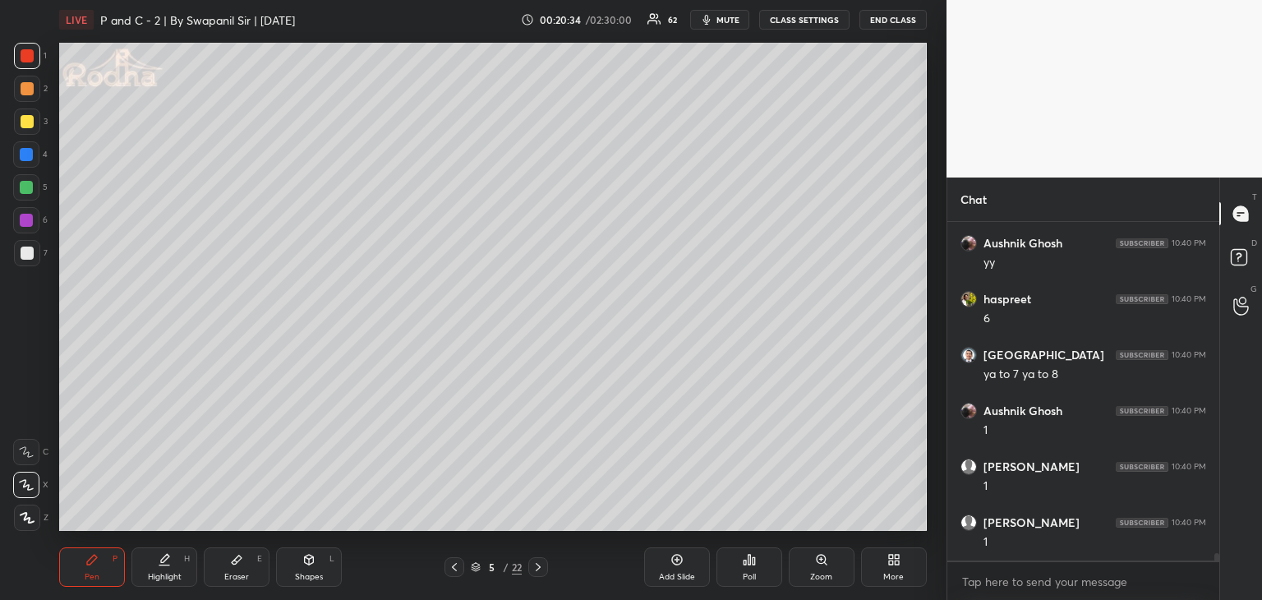
scroll to position [15742, 0]
click at [243, 570] on div "Eraser E" at bounding box center [237, 566] width 66 height 39
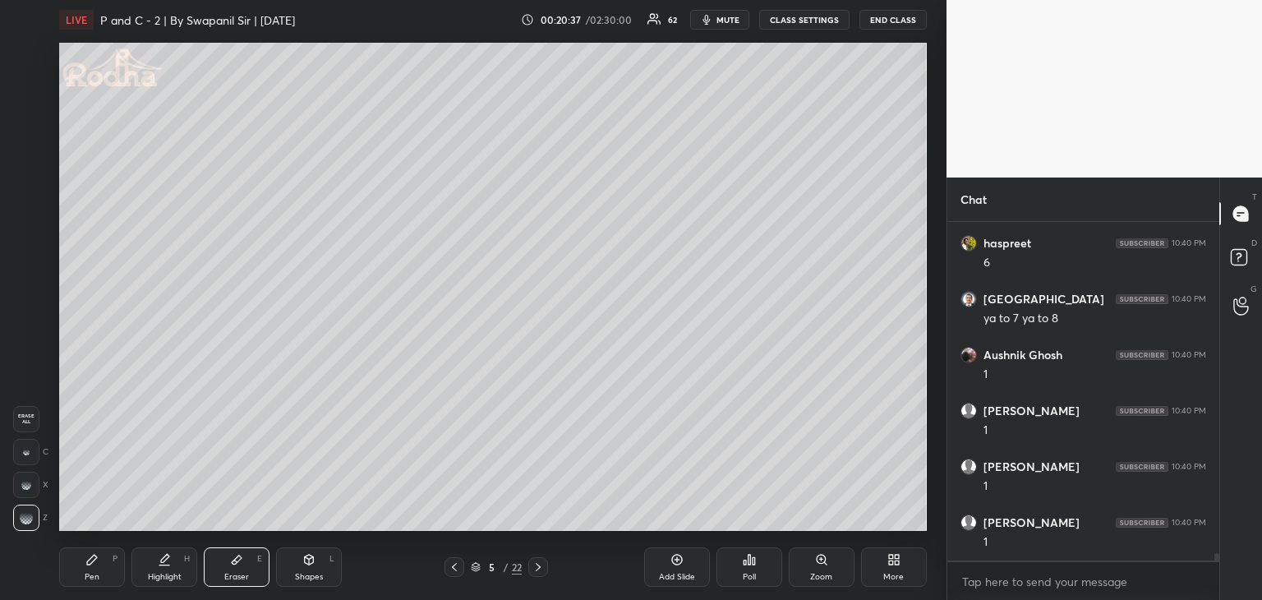
scroll to position [15798, 0]
click at [90, 573] on div "Pen" at bounding box center [92, 577] width 15 height 8
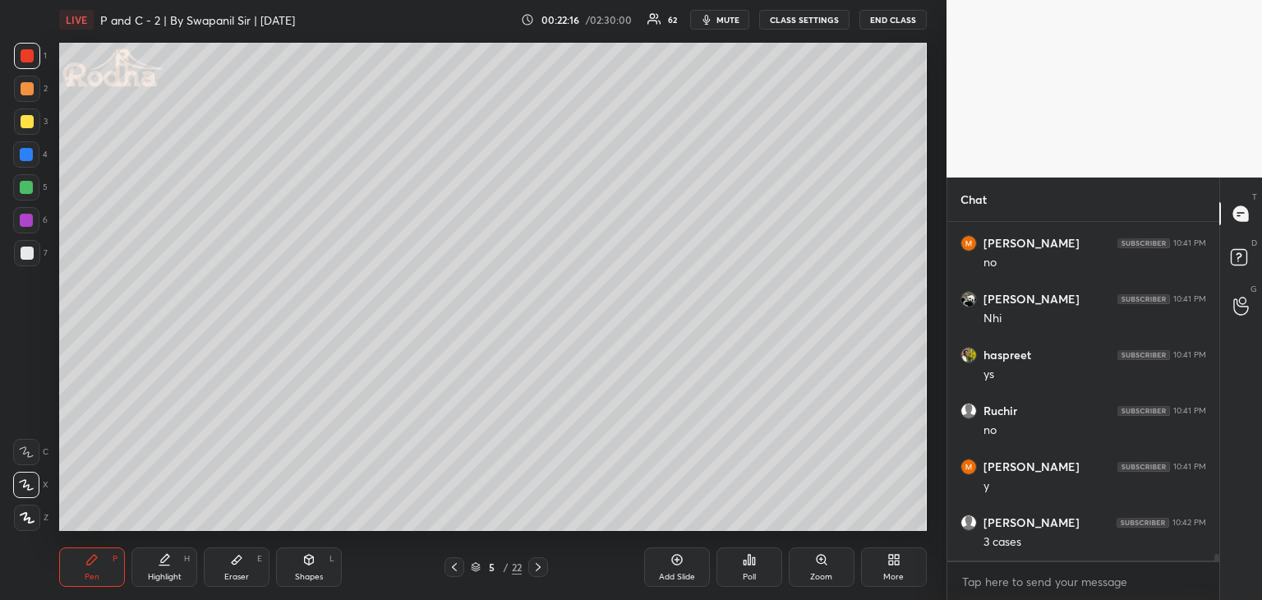
scroll to position [17992, 0]
click at [237, 584] on div "Eraser E" at bounding box center [237, 566] width 66 height 39
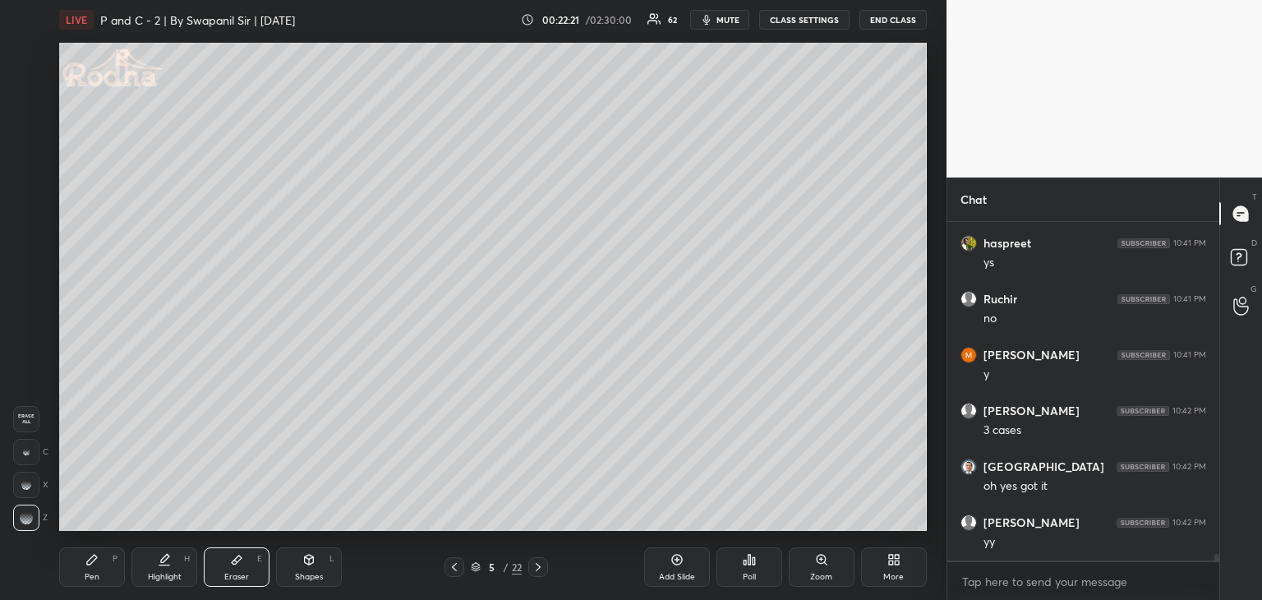
scroll to position [18104, 0]
click at [89, 573] on div "Pen" at bounding box center [92, 577] width 15 height 8
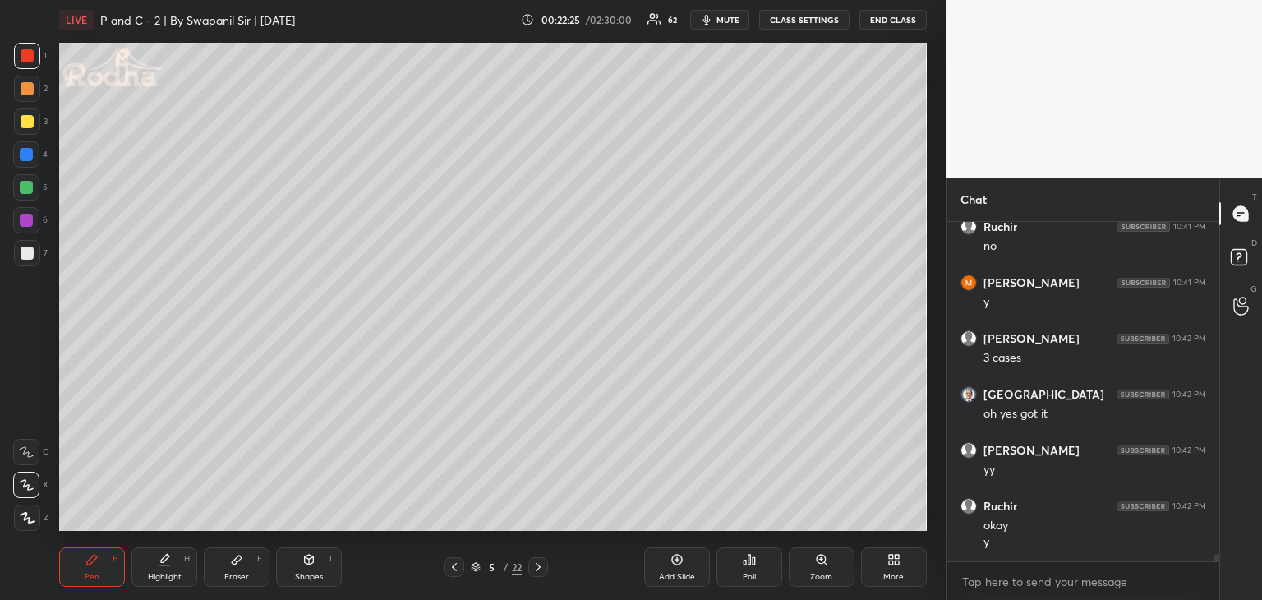
scroll to position [18176, 0]
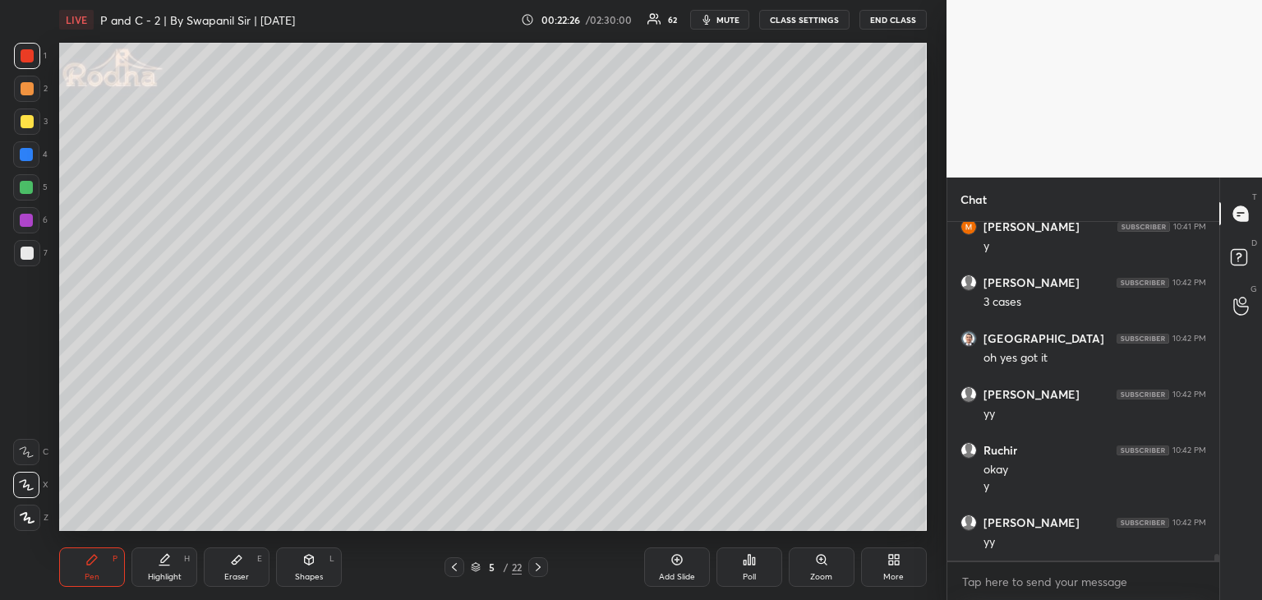
click at [237, 570] on div "Eraser E" at bounding box center [237, 566] width 66 height 39
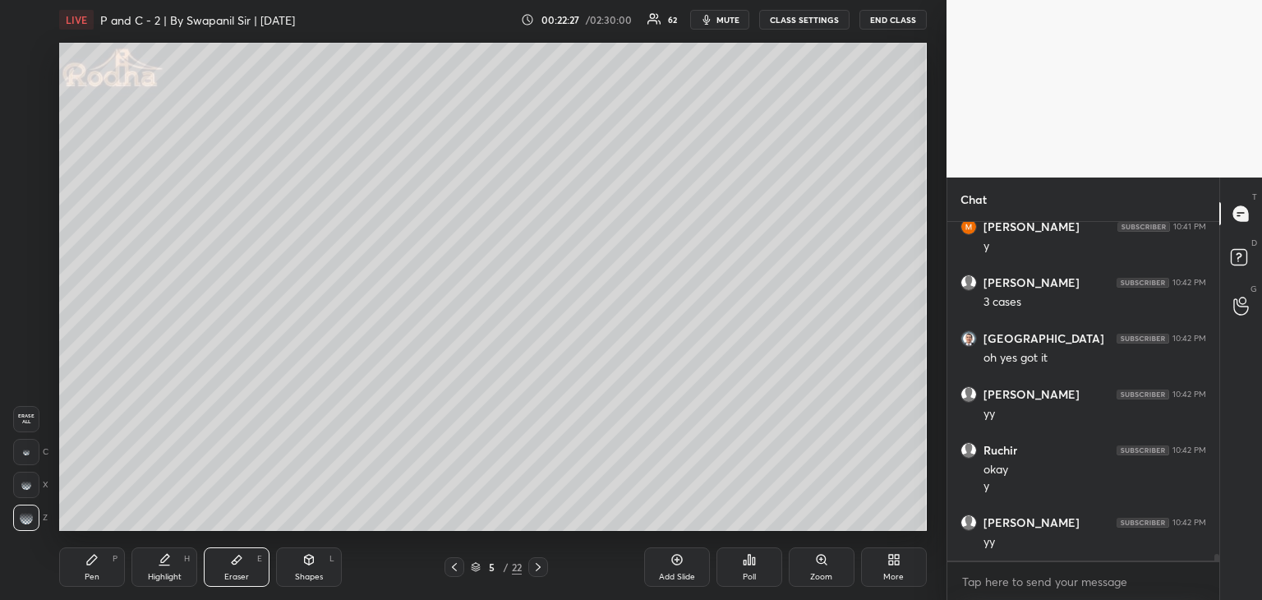
scroll to position [18232, 0]
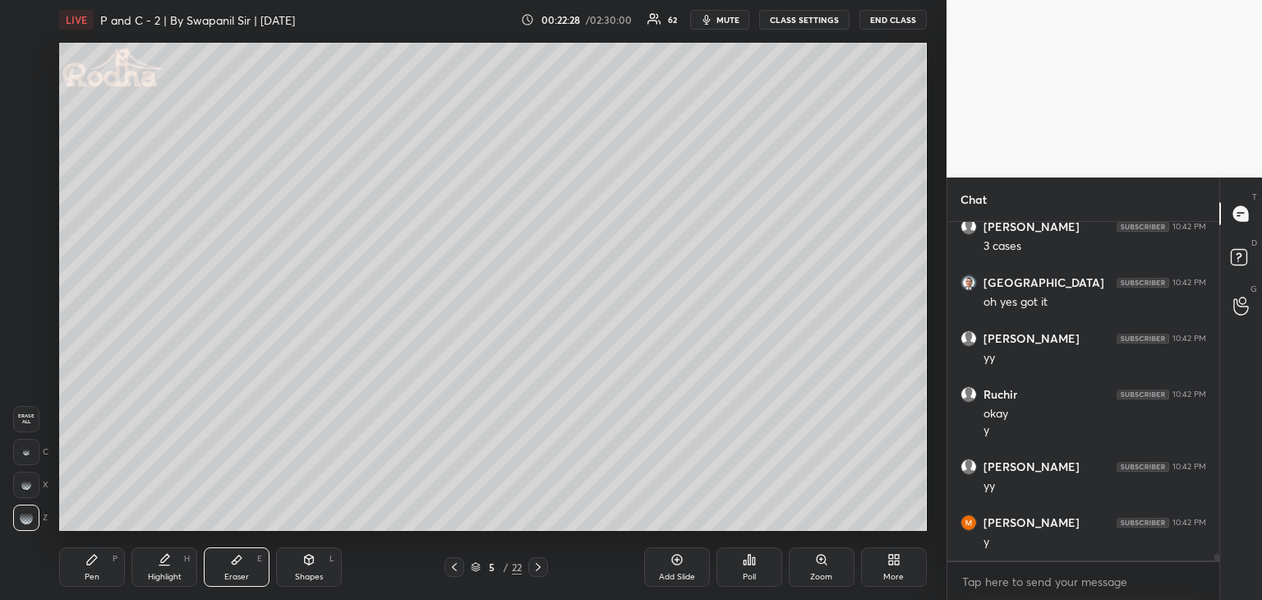
click at [91, 584] on div "Pen P" at bounding box center [92, 566] width 66 height 39
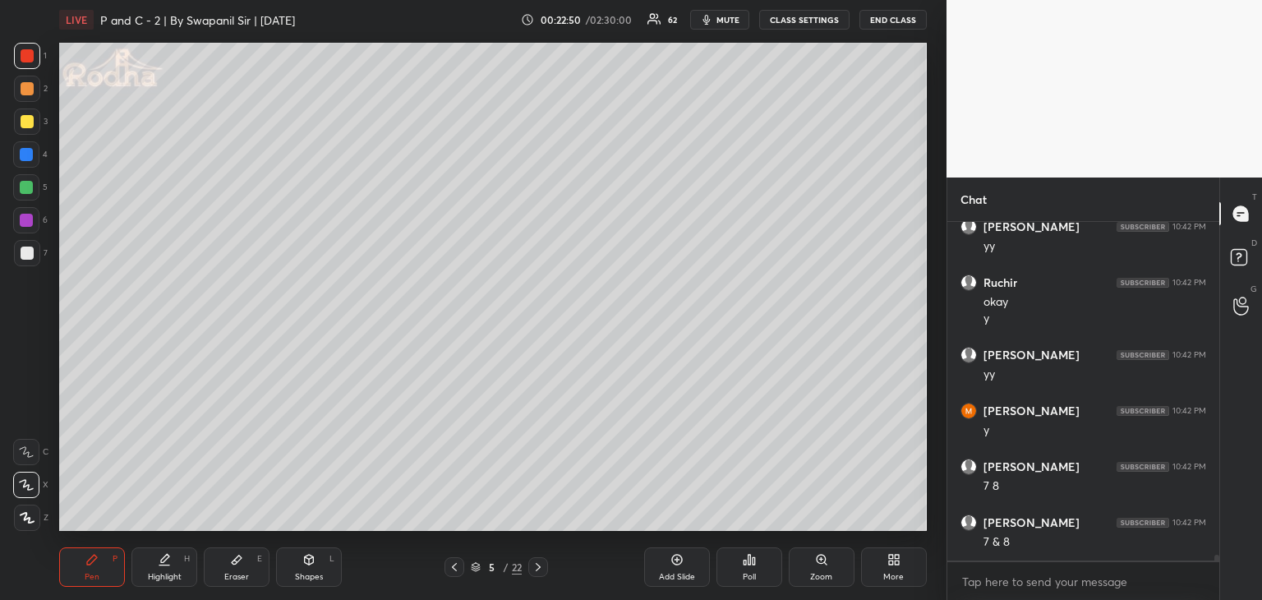
scroll to position [18400, 0]
click at [30, 187] on div at bounding box center [26, 187] width 13 height 13
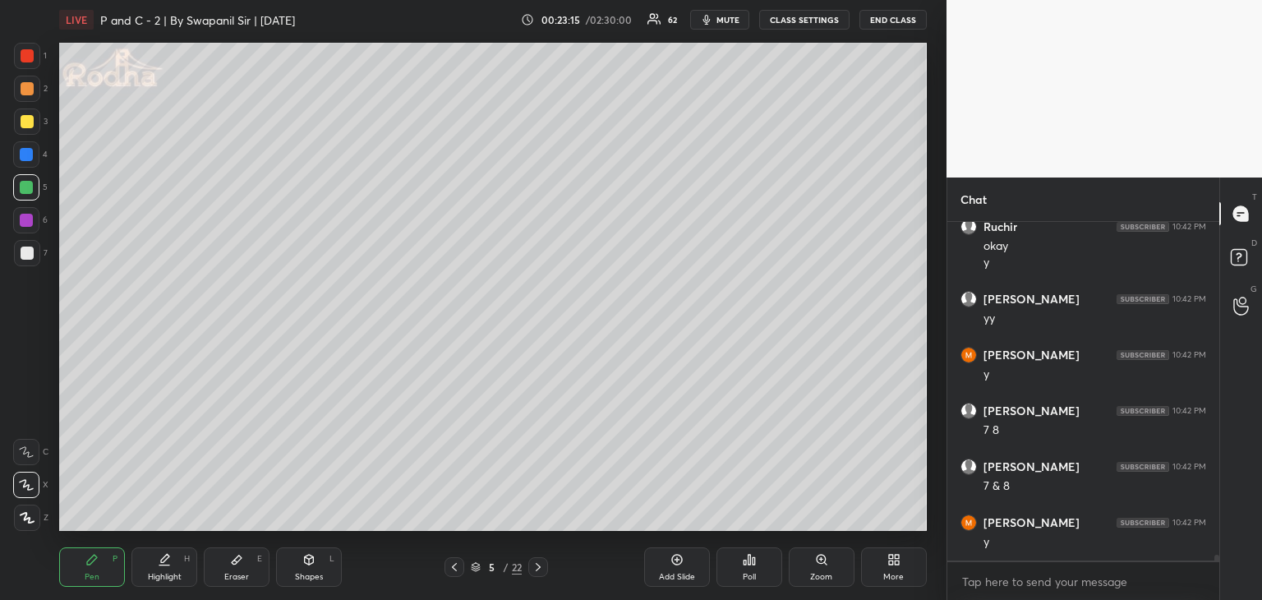
click at [28, 188] on div at bounding box center [26, 187] width 13 height 13
click at [25, 51] on div at bounding box center [27, 55] width 13 height 13
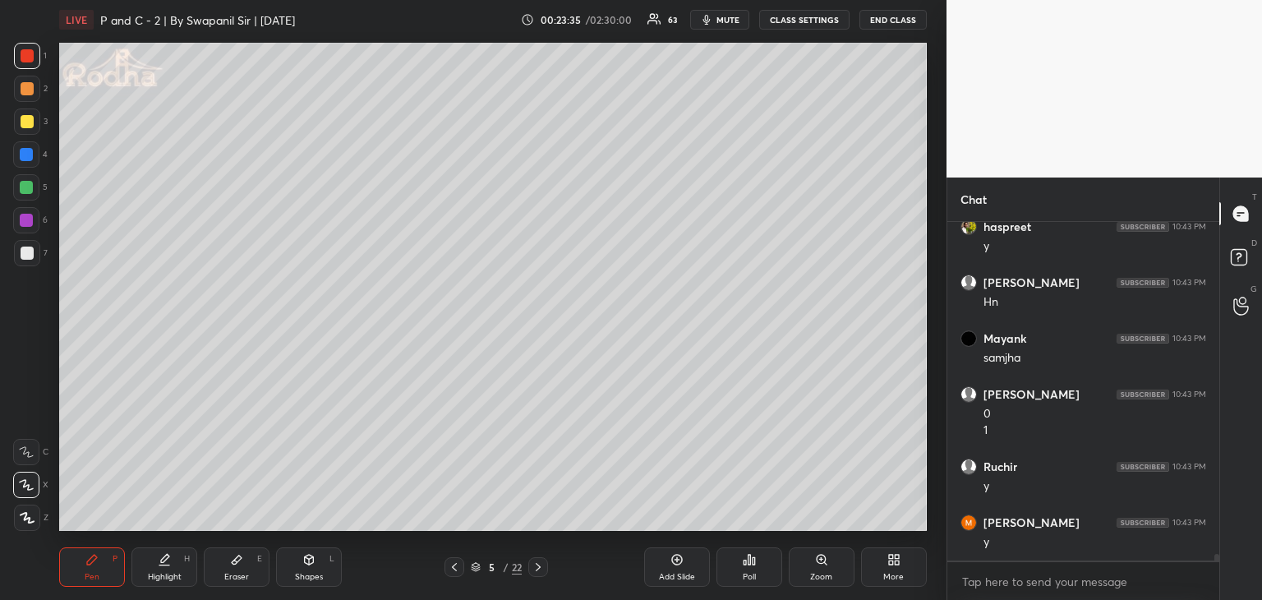
scroll to position [16338, 0]
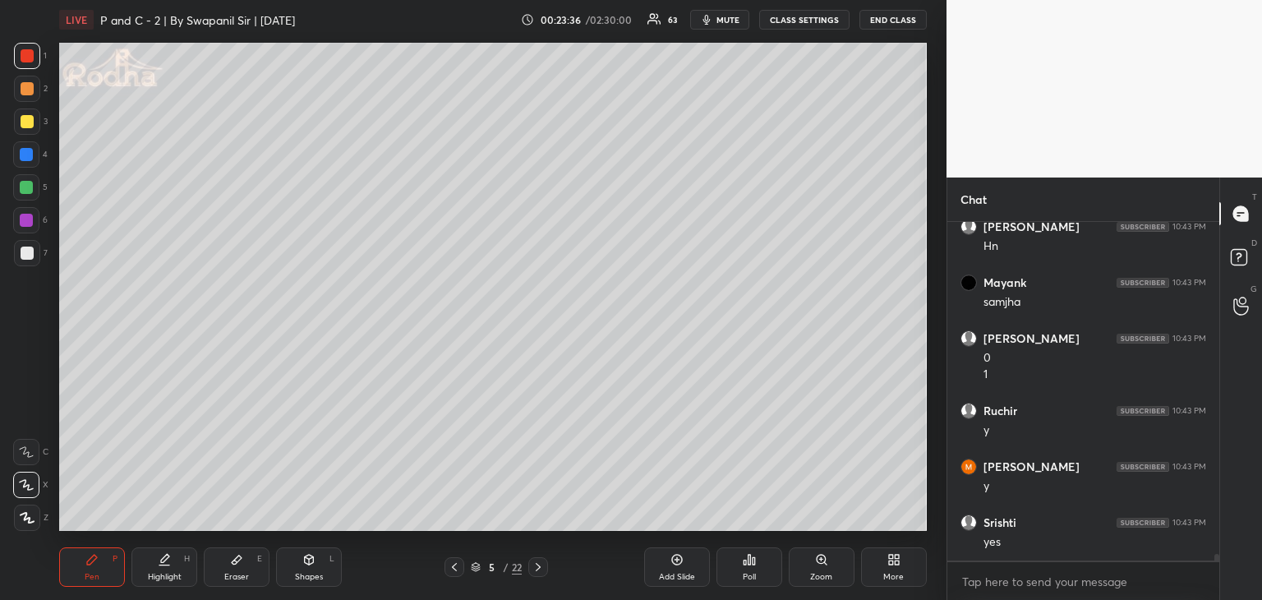
click at [305, 569] on div "Shapes L" at bounding box center [309, 566] width 66 height 39
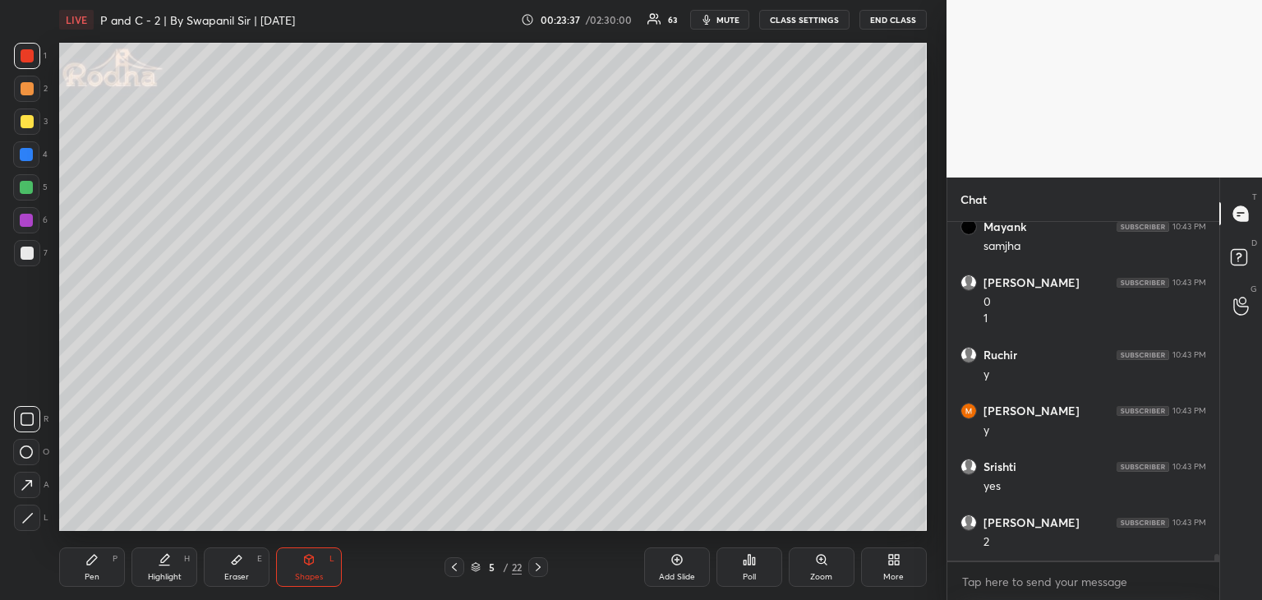
click at [26, 221] on div at bounding box center [26, 220] width 13 height 13
click at [87, 573] on div "Pen" at bounding box center [92, 577] width 15 height 8
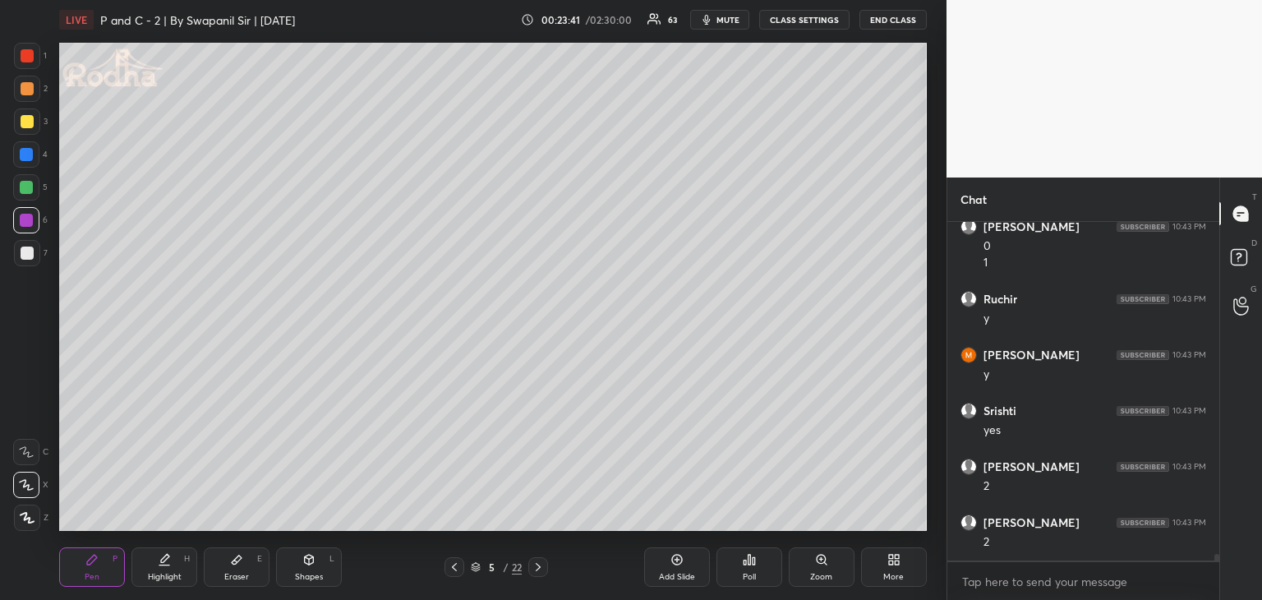
scroll to position [16506, 0]
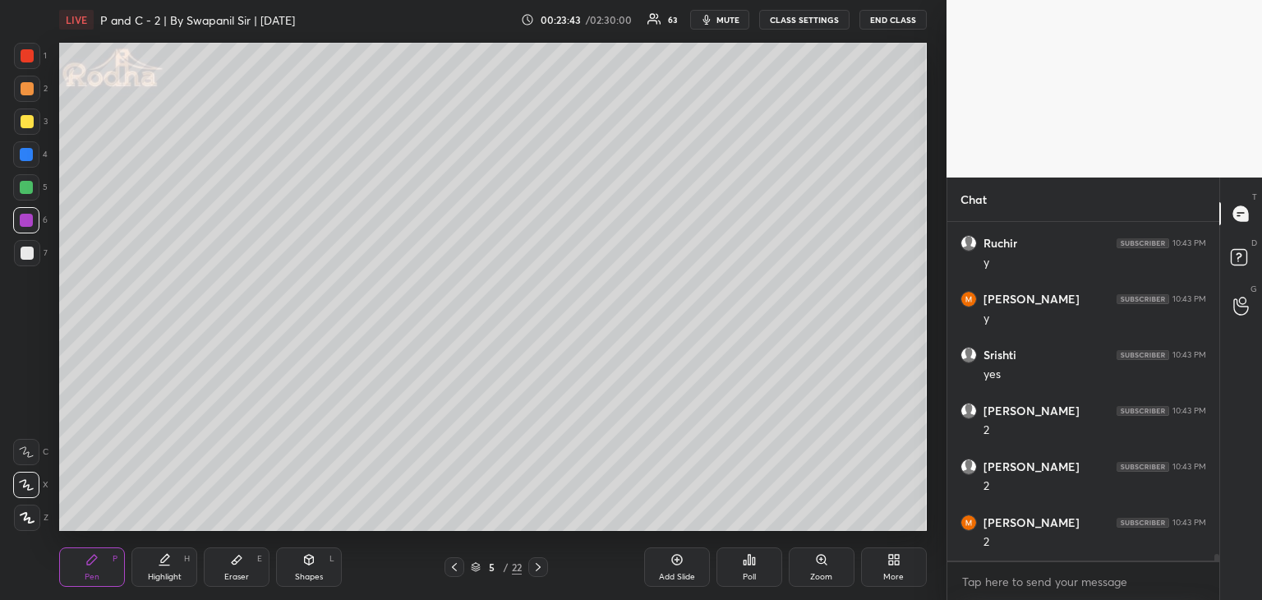
drag, startPoint x: 25, startPoint y: 53, endPoint x: 53, endPoint y: 90, distance: 45.7
click at [26, 55] on div at bounding box center [27, 55] width 13 height 13
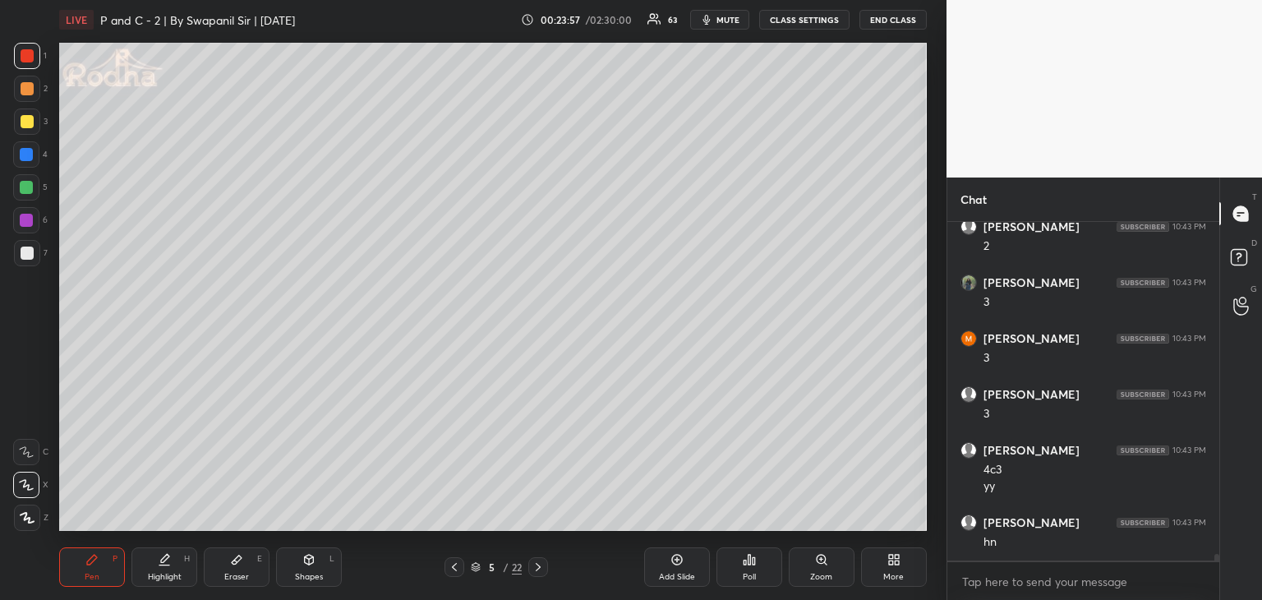
scroll to position [16914, 0]
click at [450, 570] on icon at bounding box center [454, 567] width 13 height 13
click at [30, 120] on div at bounding box center [27, 121] width 13 height 13
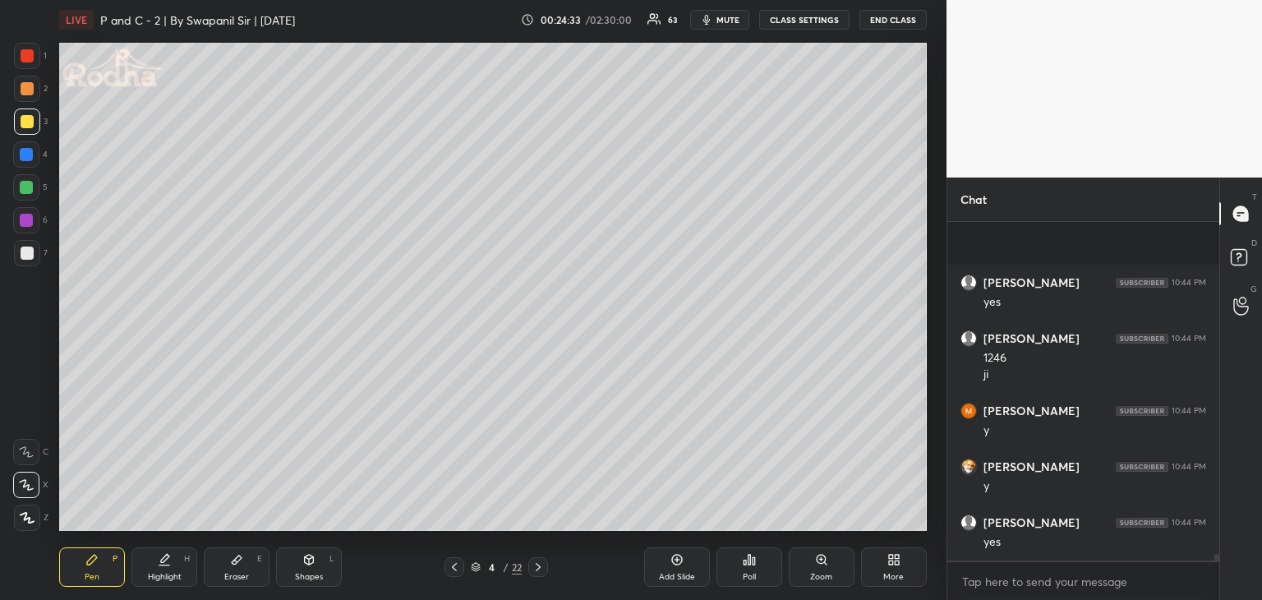
scroll to position [17489, 0]
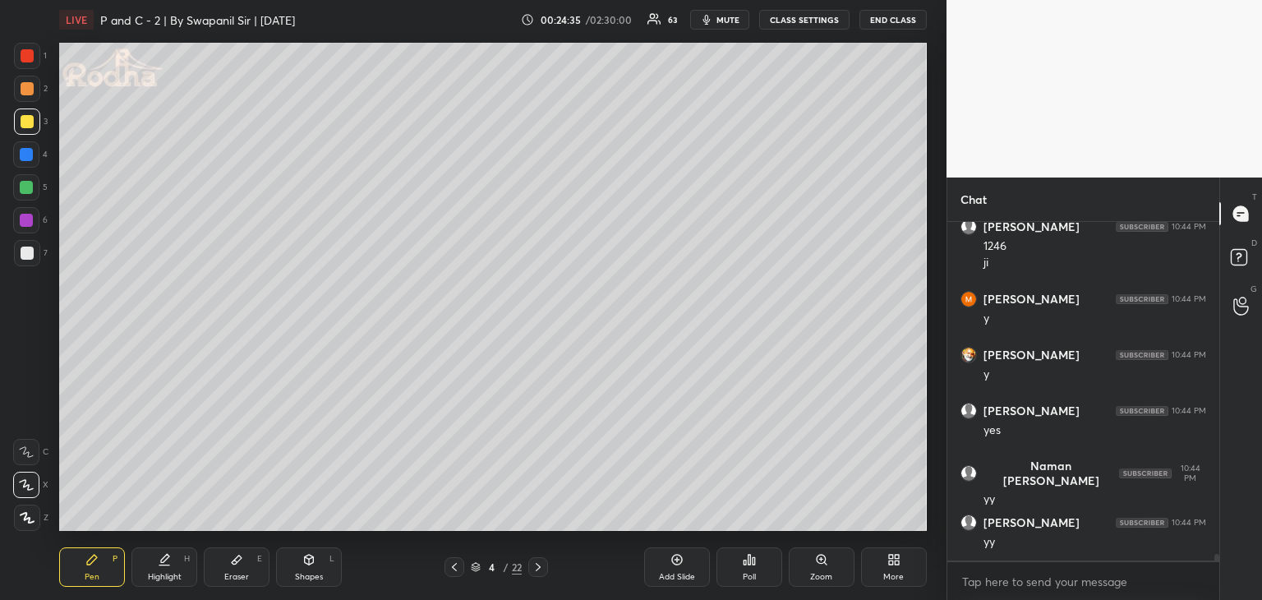
click at [26, 187] on div at bounding box center [26, 187] width 13 height 13
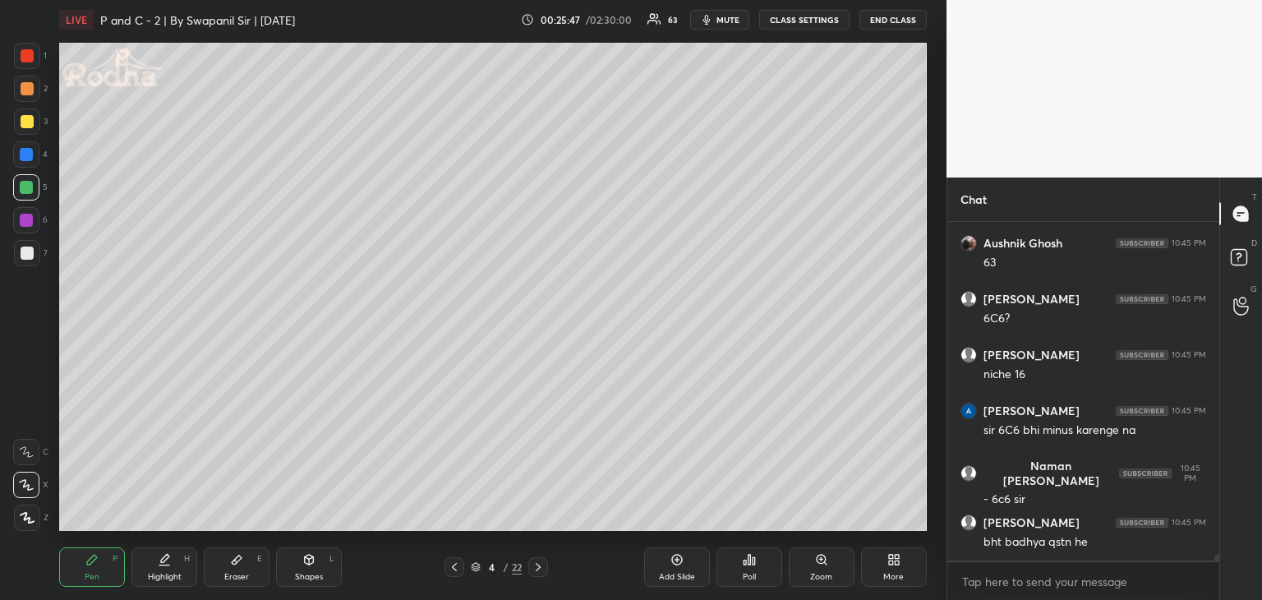
scroll to position [18581, 0]
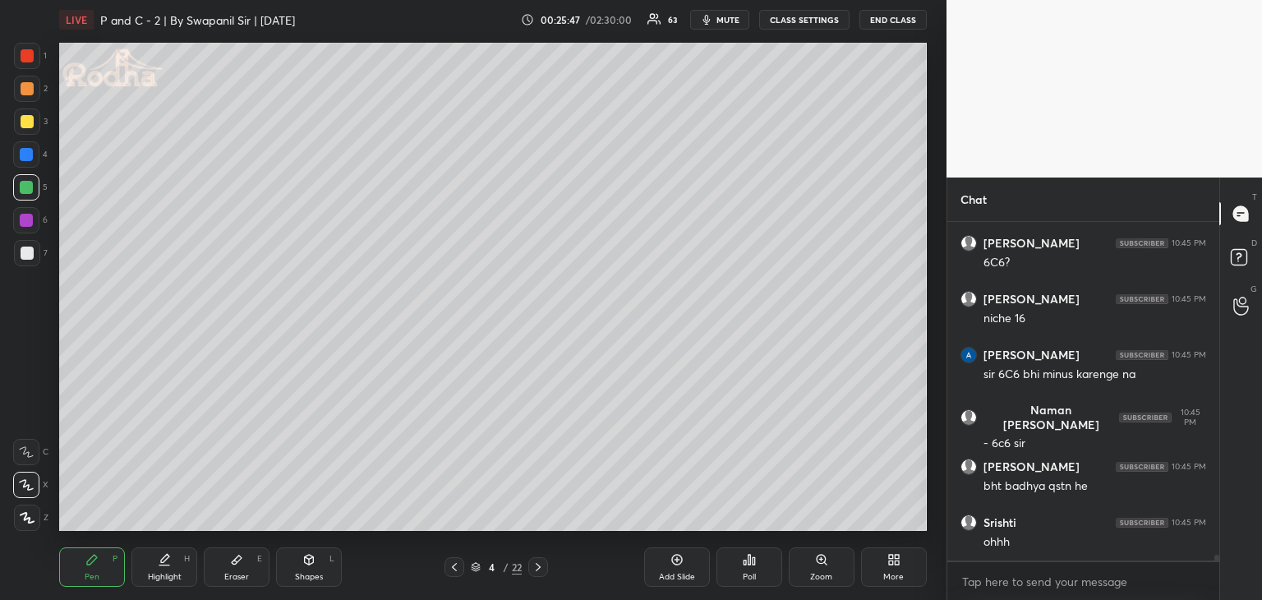
click at [238, 579] on div "Eraser" at bounding box center [236, 577] width 25 height 8
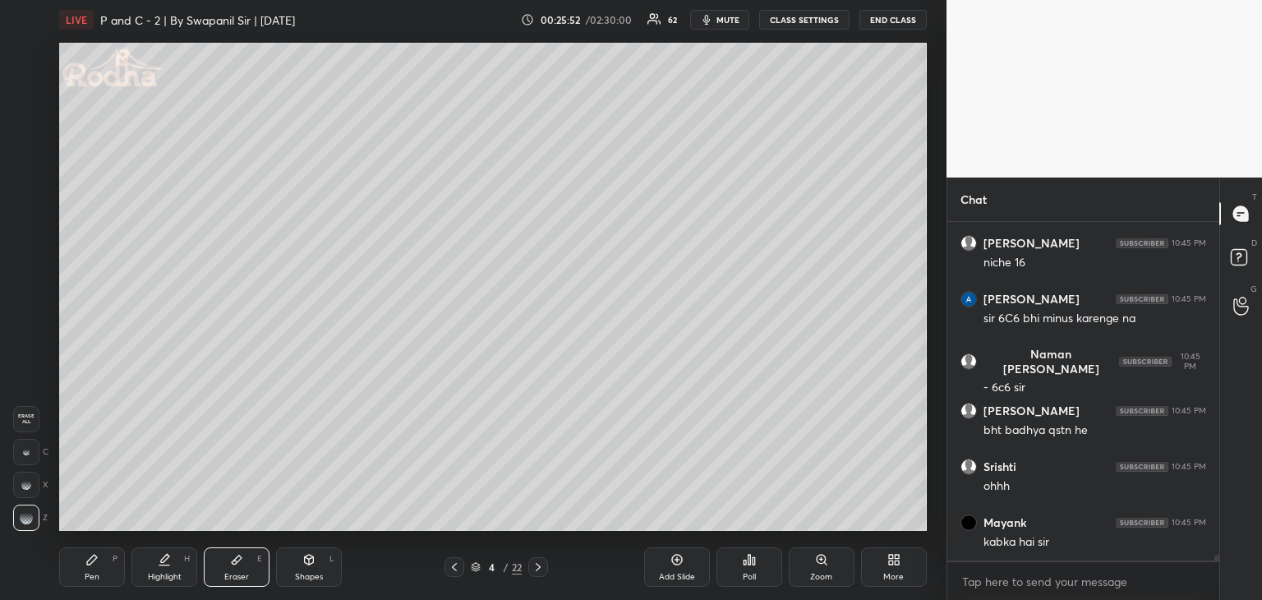
click at [79, 572] on div "Pen P" at bounding box center [92, 566] width 66 height 39
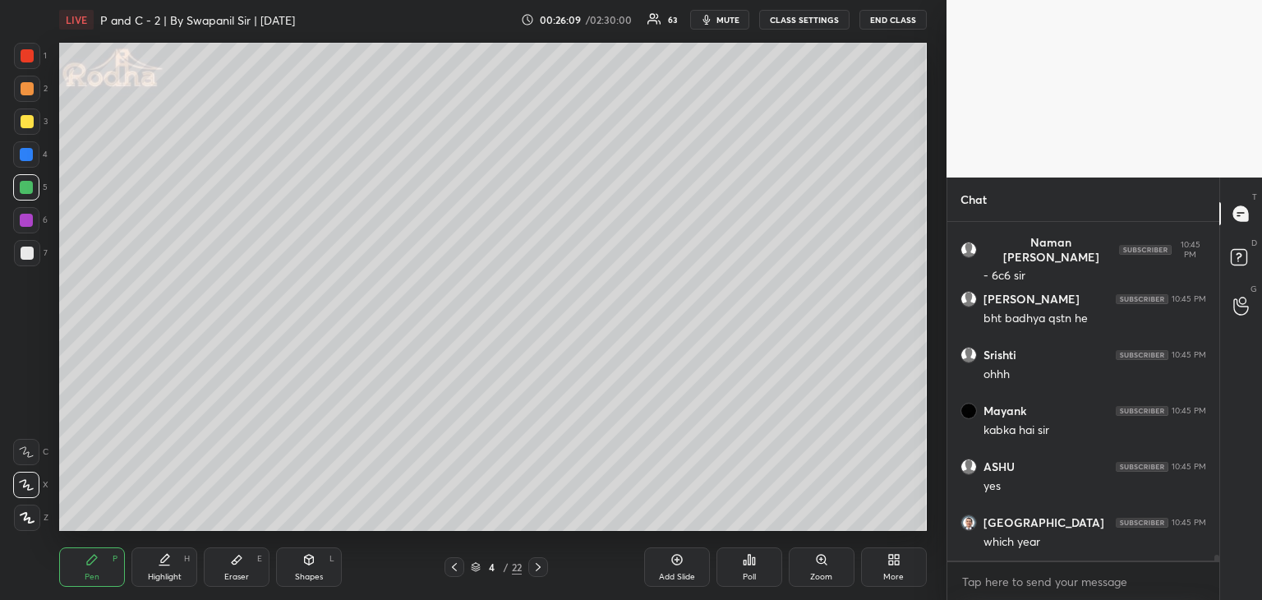
scroll to position [18804, 0]
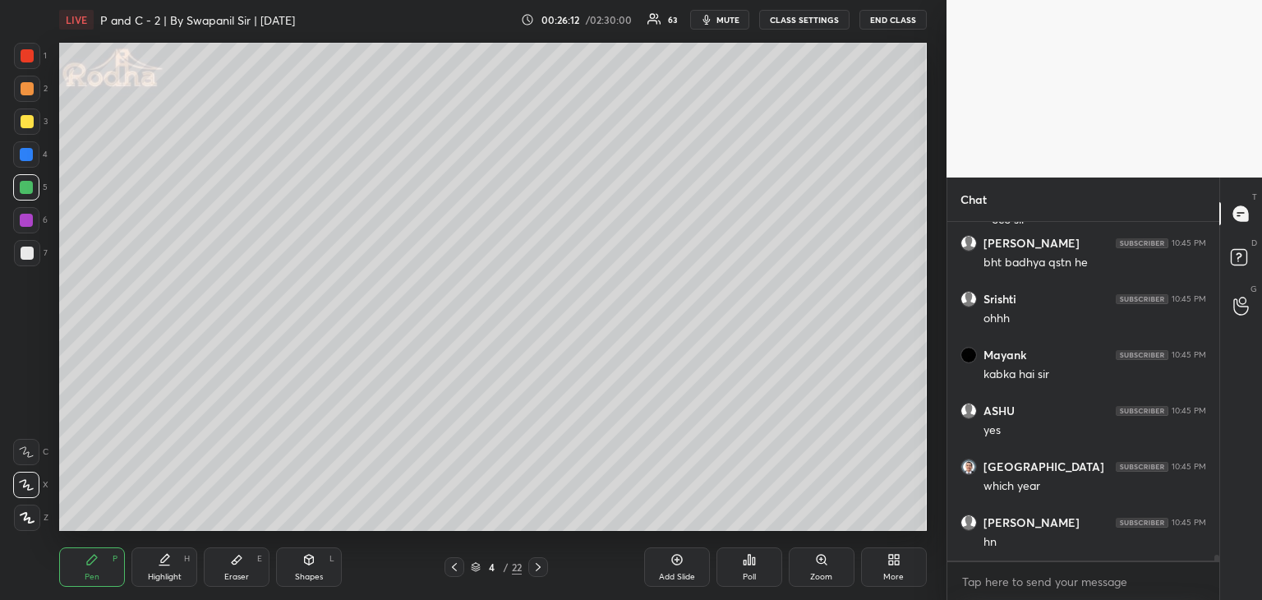
click at [24, 155] on div at bounding box center [26, 154] width 13 height 13
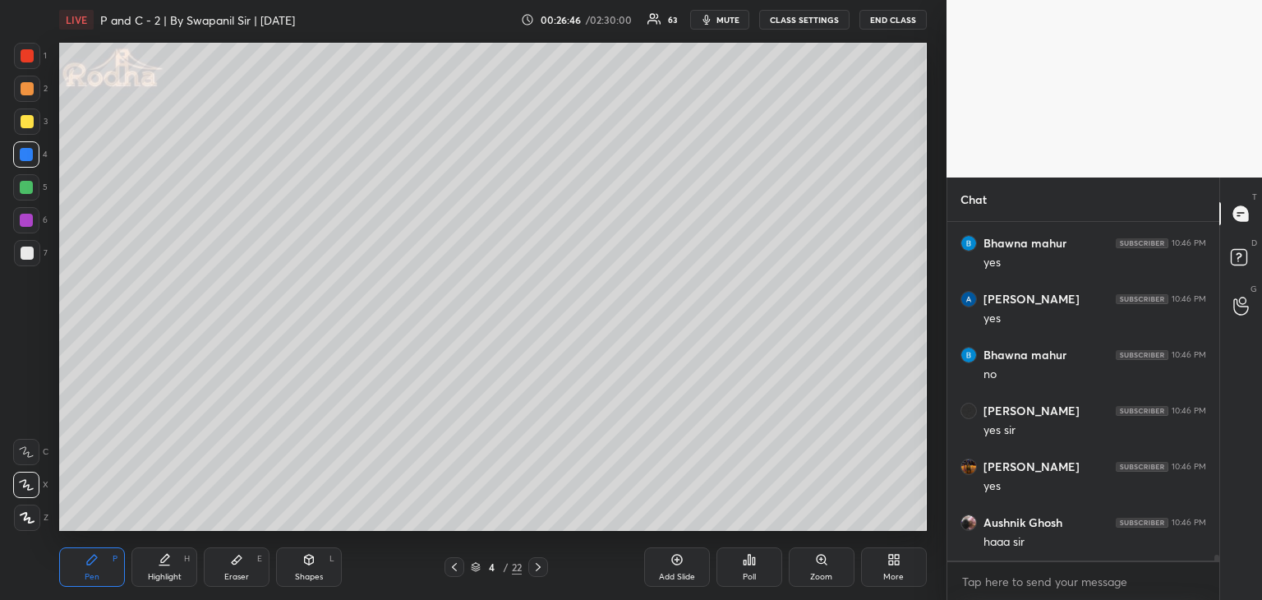
scroll to position [19491, 0]
click at [540, 568] on icon at bounding box center [538, 567] width 13 height 13
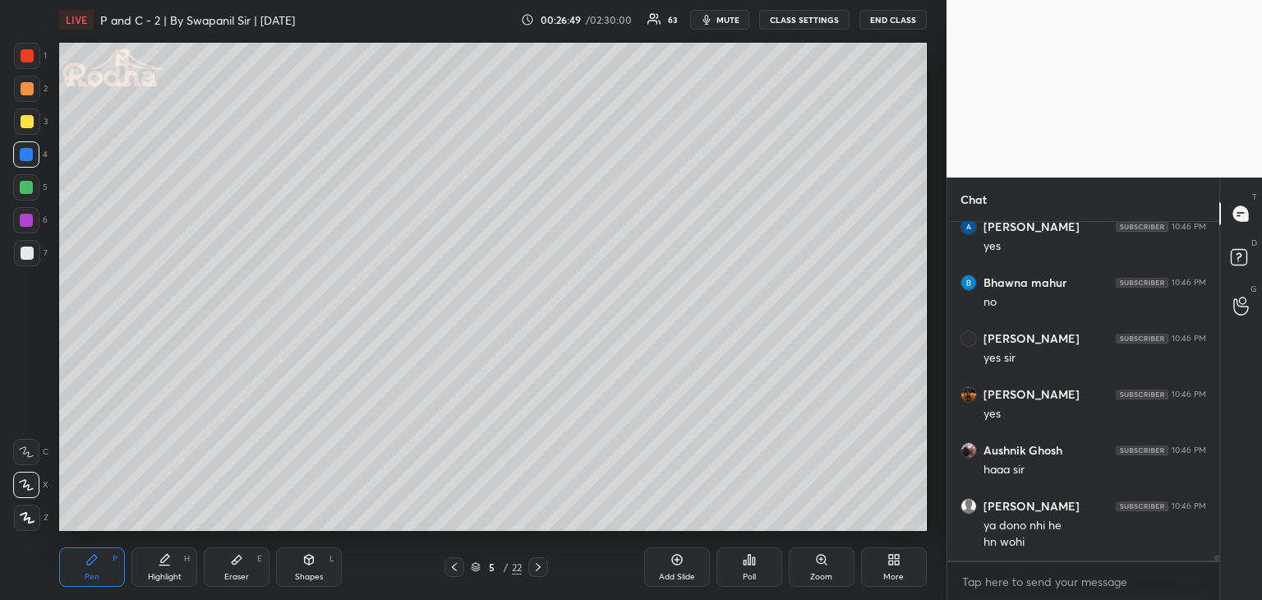
drag, startPoint x: 248, startPoint y: 566, endPoint x: 265, endPoint y: 562, distance: 17.7
click at [249, 565] on div "Eraser E" at bounding box center [237, 566] width 66 height 39
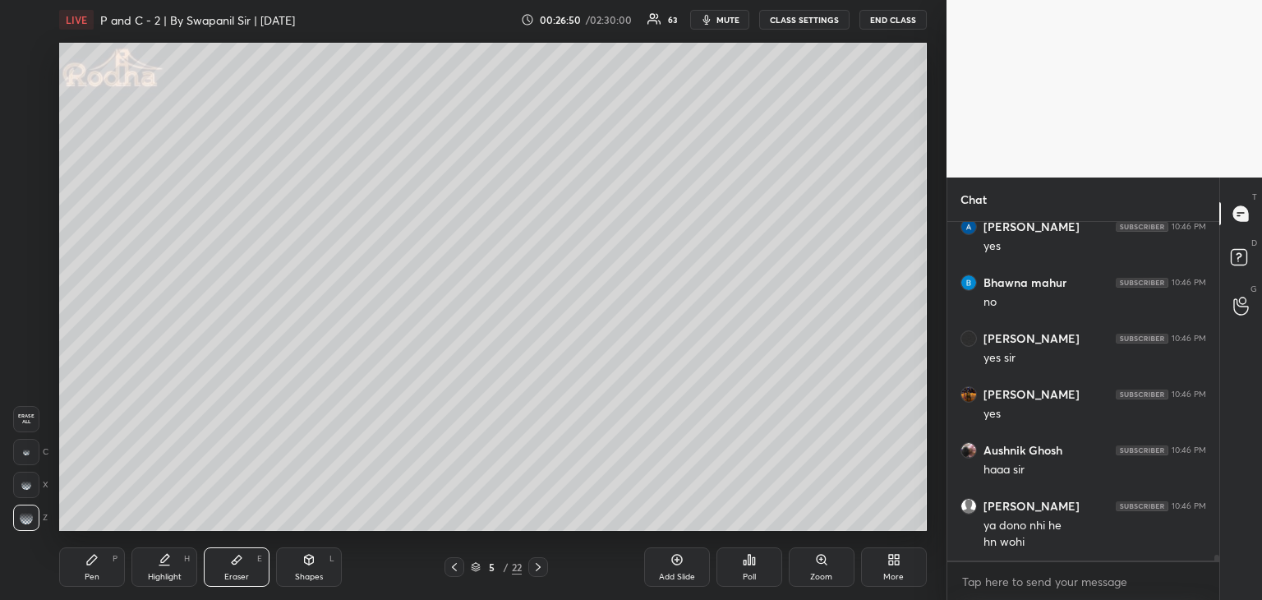
click at [307, 563] on icon at bounding box center [309, 560] width 9 height 10
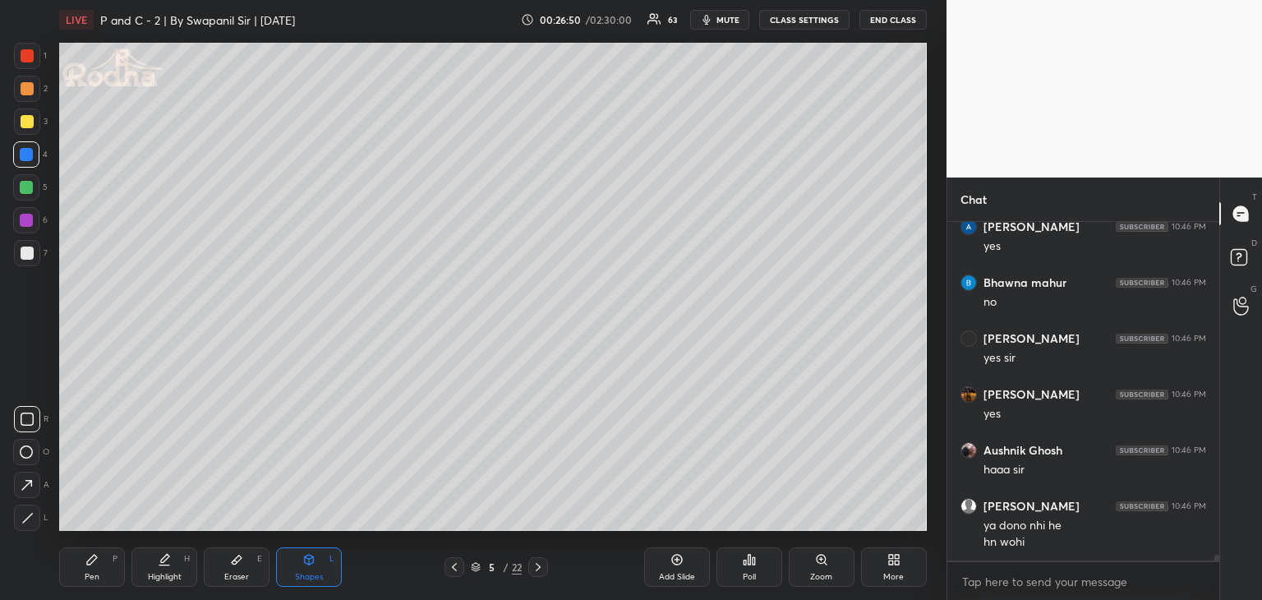
click at [228, 573] on div "Eraser" at bounding box center [236, 577] width 25 height 8
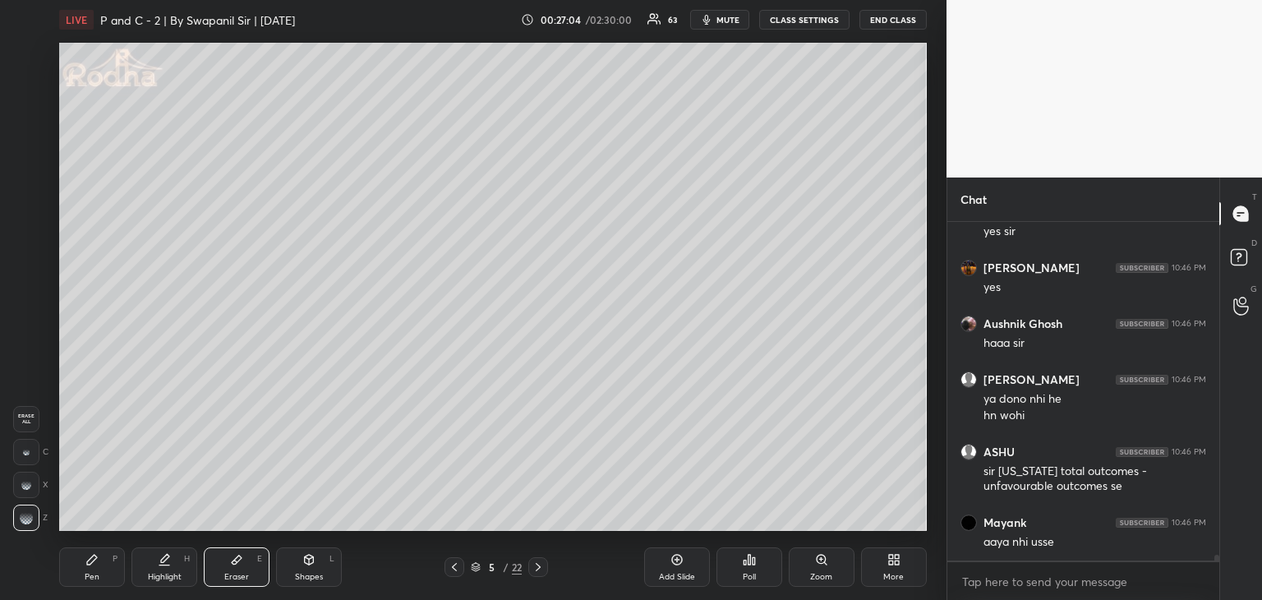
scroll to position [19690, 0]
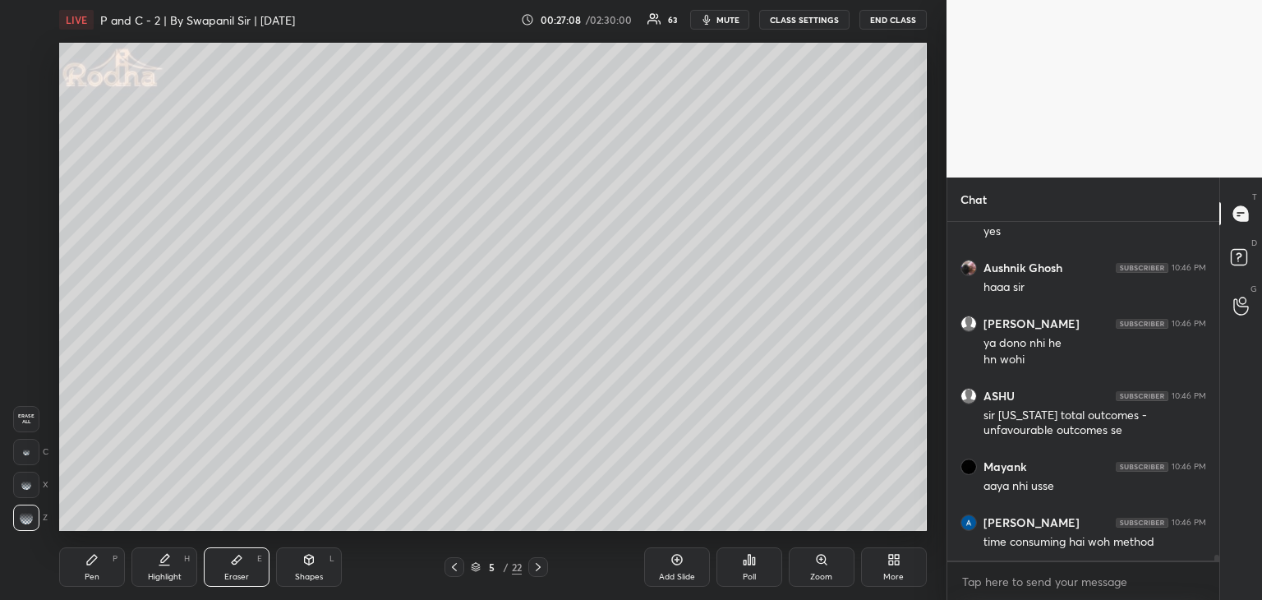
click at [91, 570] on div "Pen P" at bounding box center [92, 566] width 66 height 39
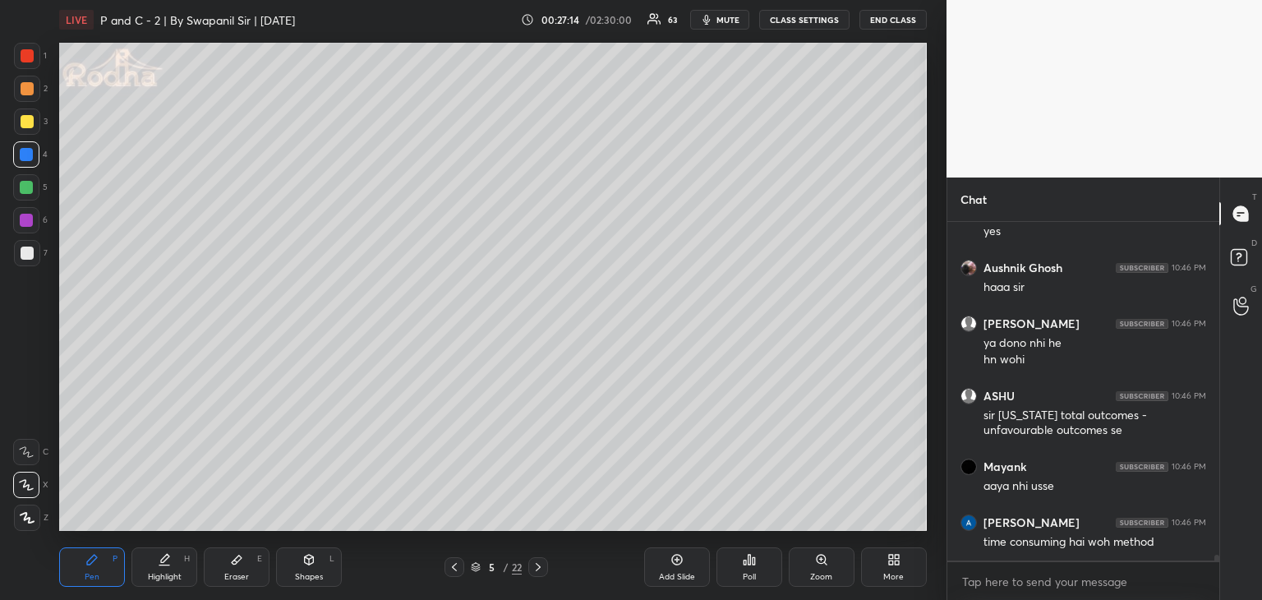
click at [265, 579] on div "Eraser E" at bounding box center [237, 566] width 66 height 39
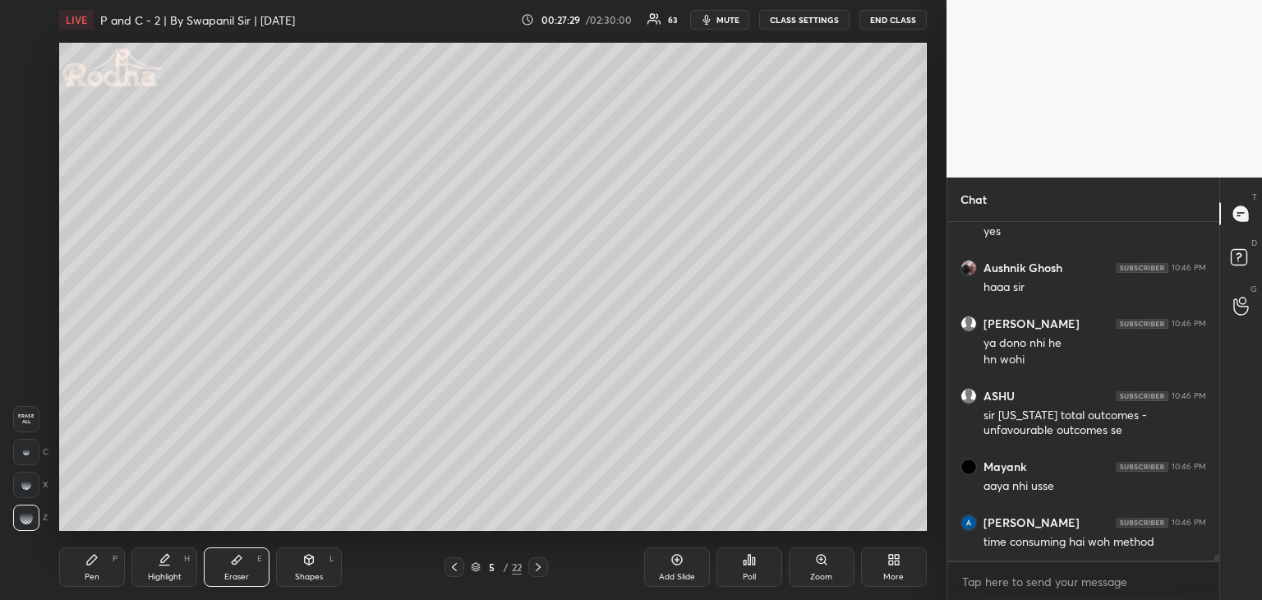
click at [99, 575] on div "Pen" at bounding box center [92, 577] width 15 height 8
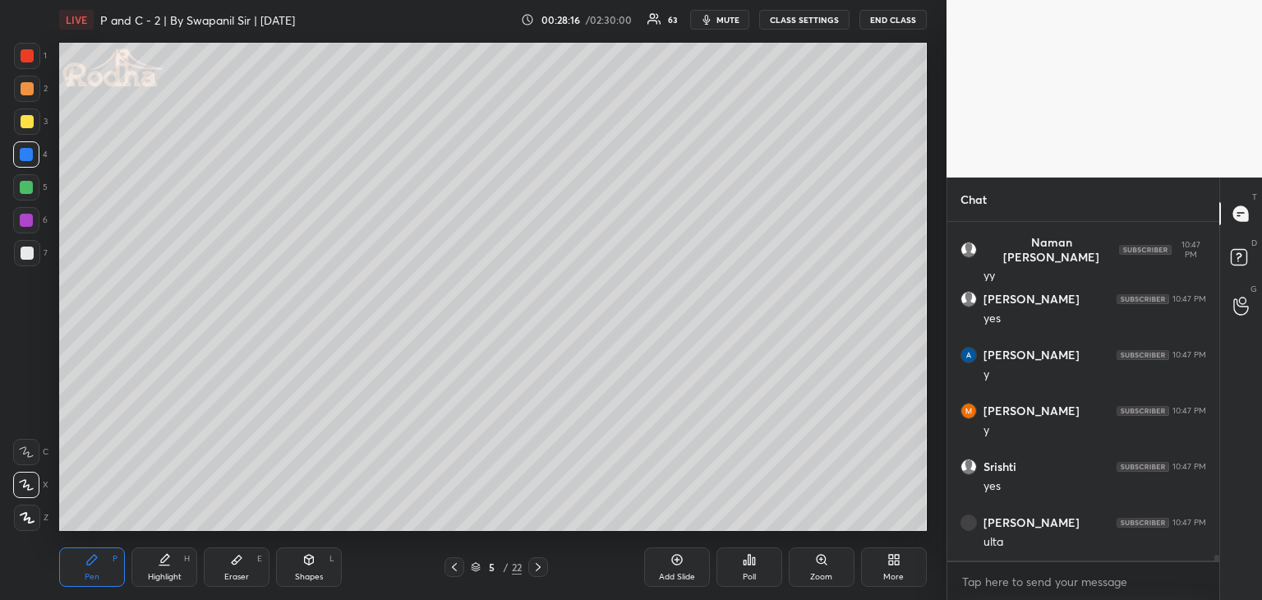
scroll to position [20489, 0]
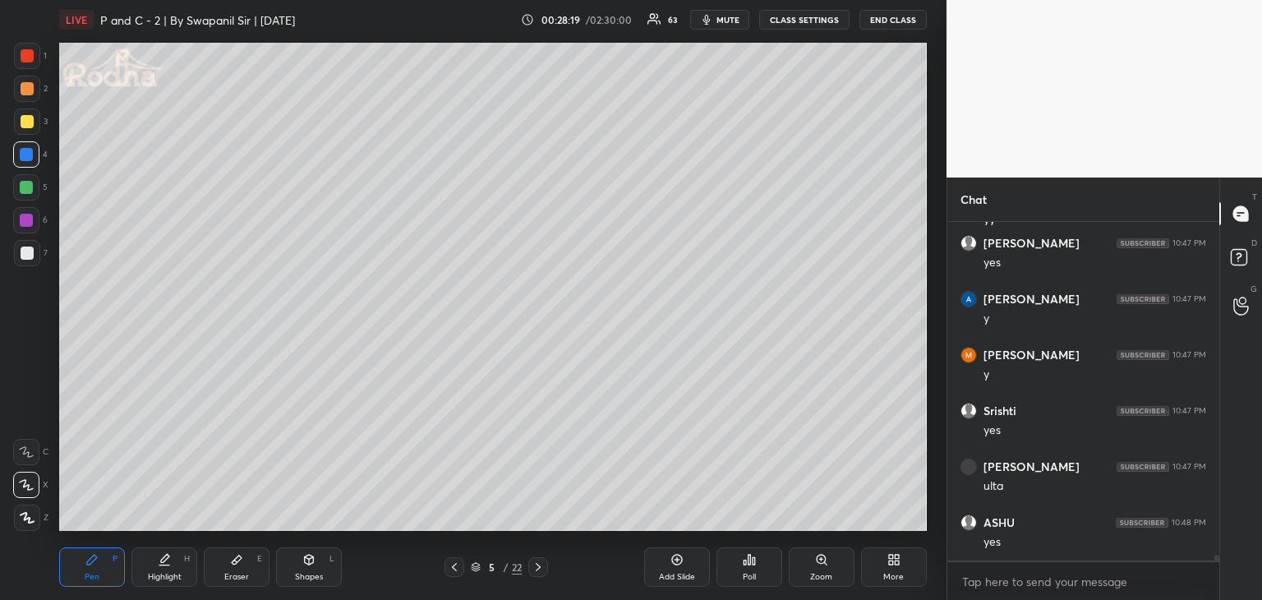
drag, startPoint x: 29, startPoint y: 50, endPoint x: 48, endPoint y: 52, distance: 19.8
click at [29, 52] on div at bounding box center [27, 55] width 13 height 13
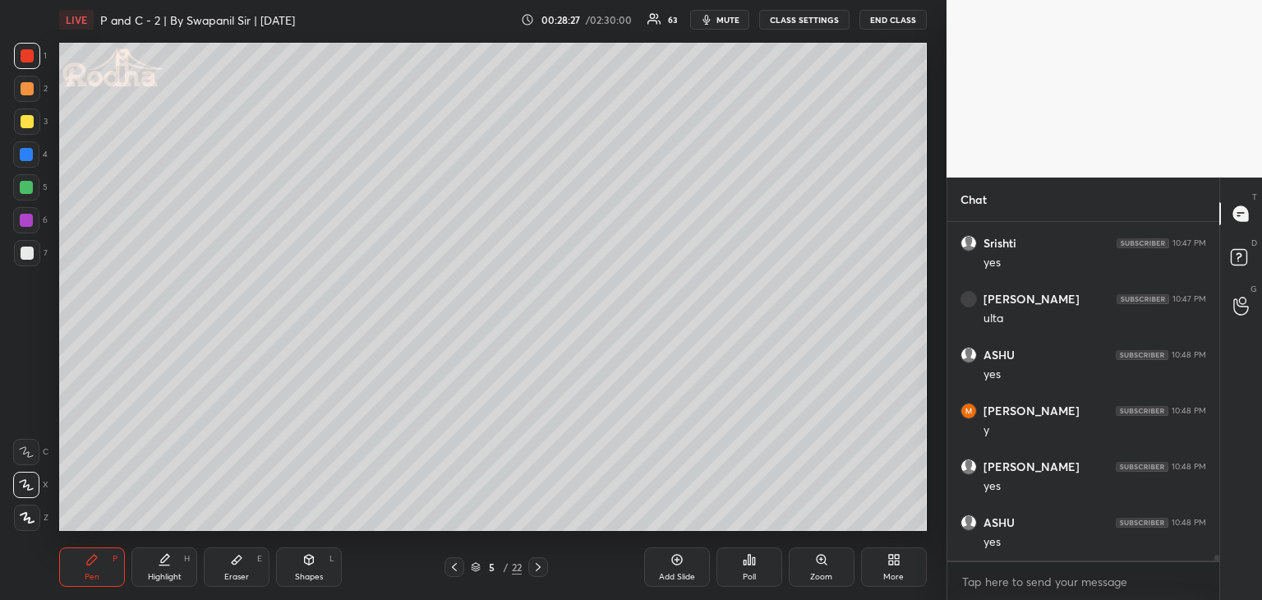
scroll to position [20713, 0]
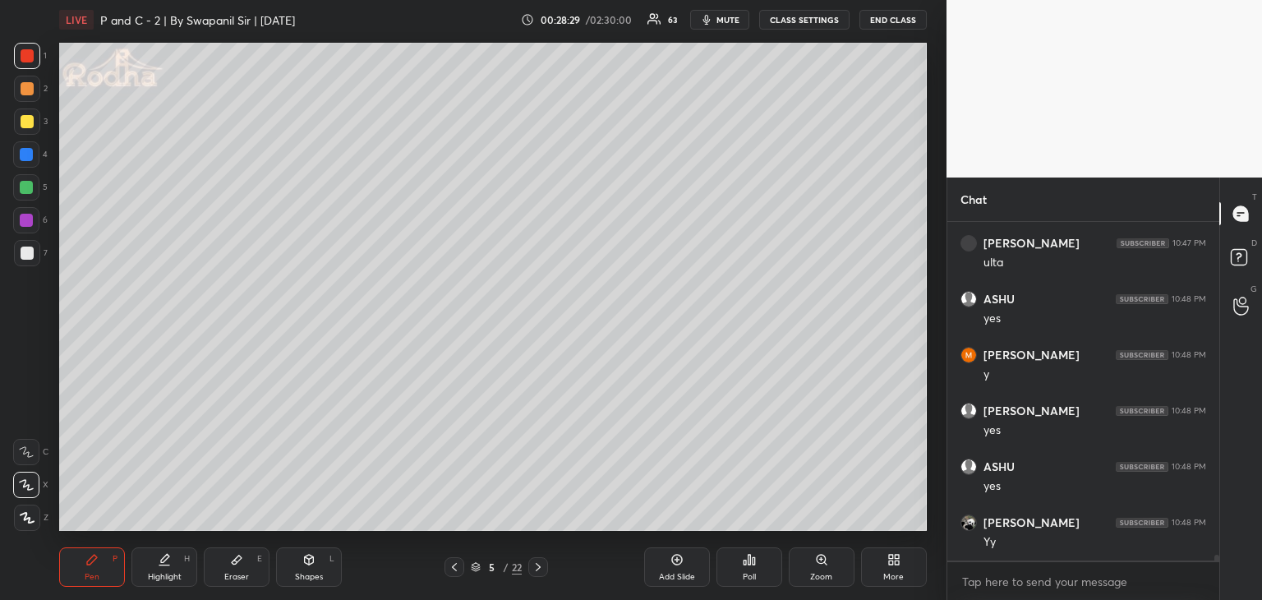
click at [25, 252] on div at bounding box center [27, 253] width 13 height 13
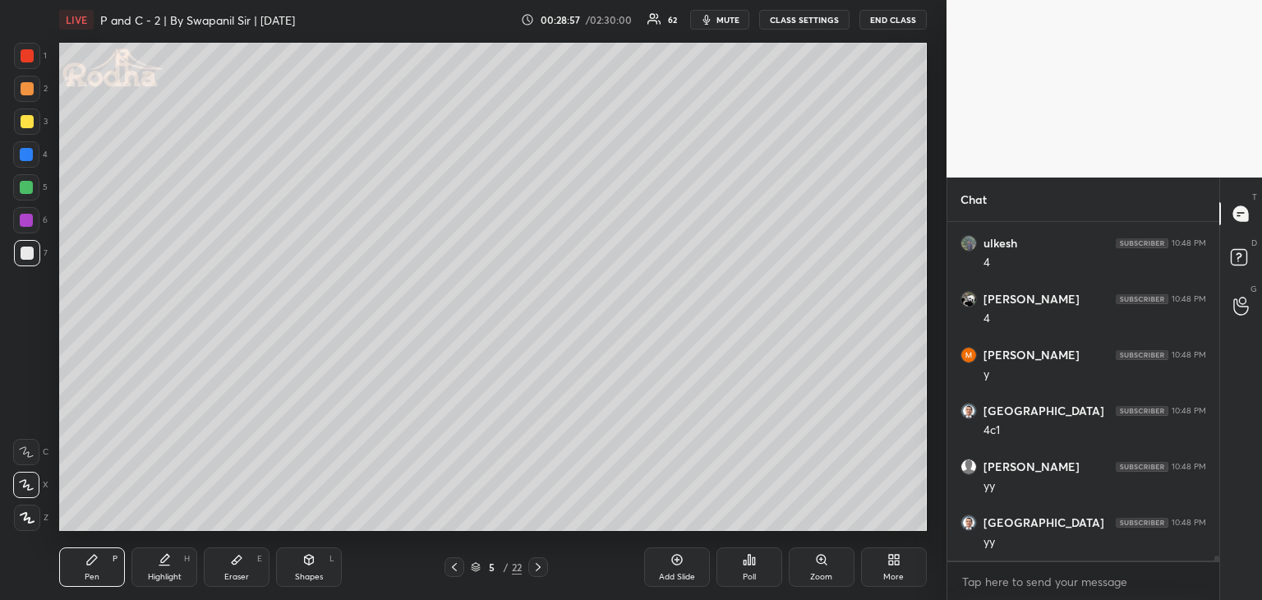
scroll to position [21495, 0]
click at [24, 190] on div at bounding box center [26, 187] width 13 height 13
click at [27, 191] on div at bounding box center [26, 187] width 13 height 13
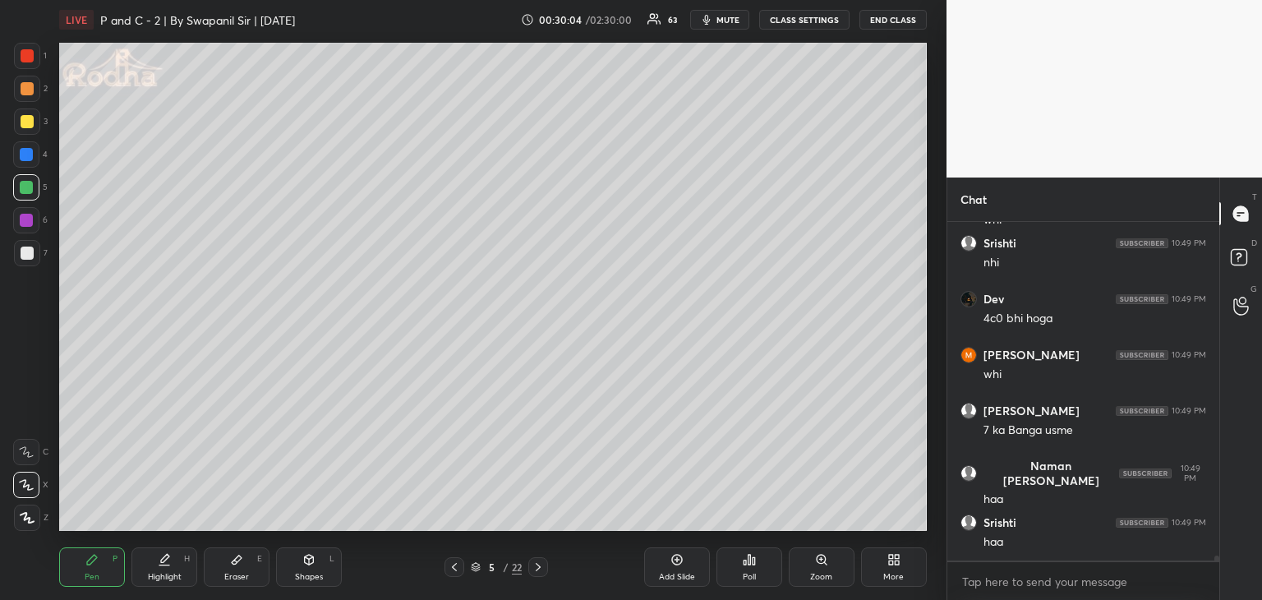
scroll to position [22501, 0]
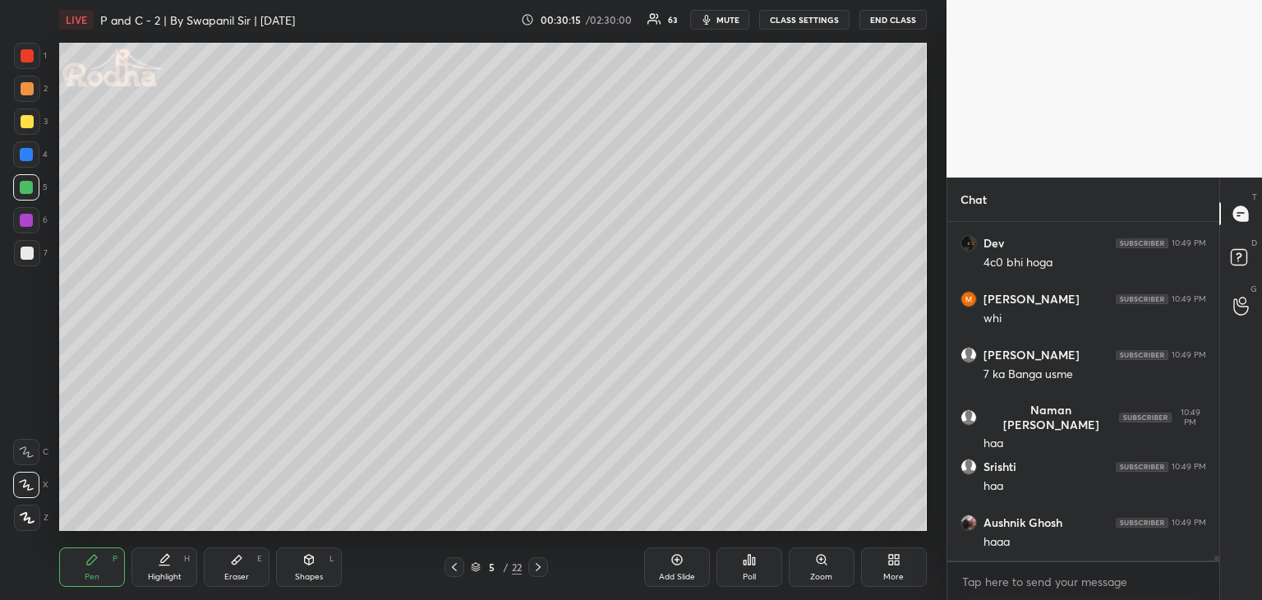
click at [24, 256] on div at bounding box center [27, 253] width 13 height 13
drag, startPoint x: 25, startPoint y: 155, endPoint x: 36, endPoint y: 149, distance: 12.1
click at [26, 155] on div at bounding box center [26, 154] width 13 height 13
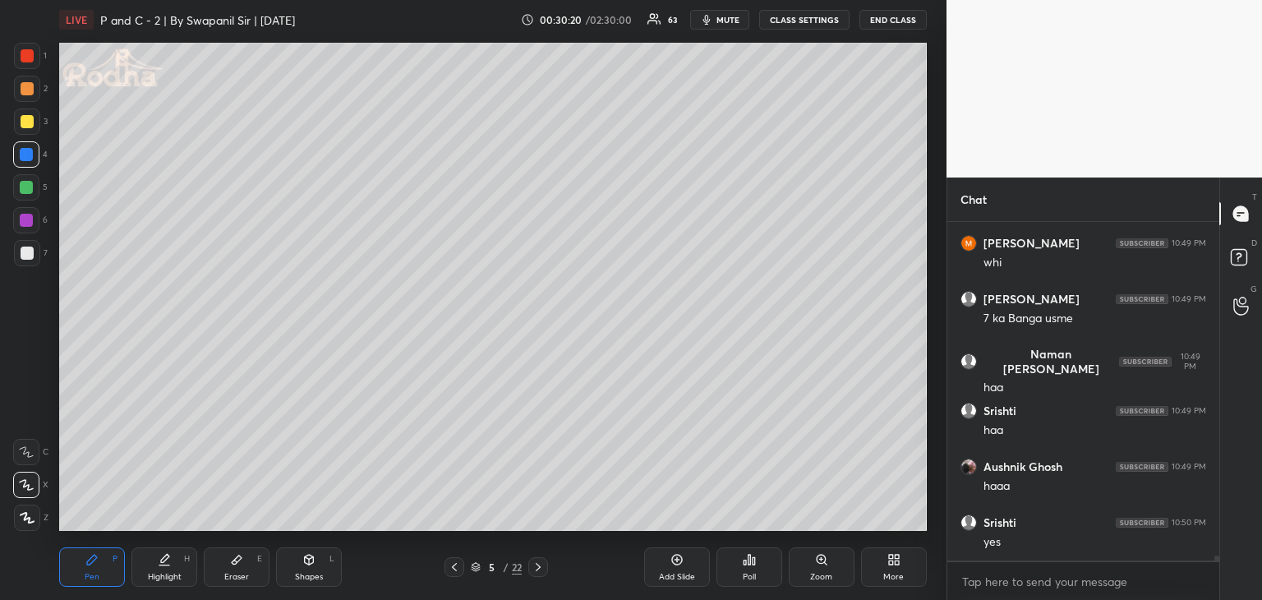
scroll to position [22613, 0]
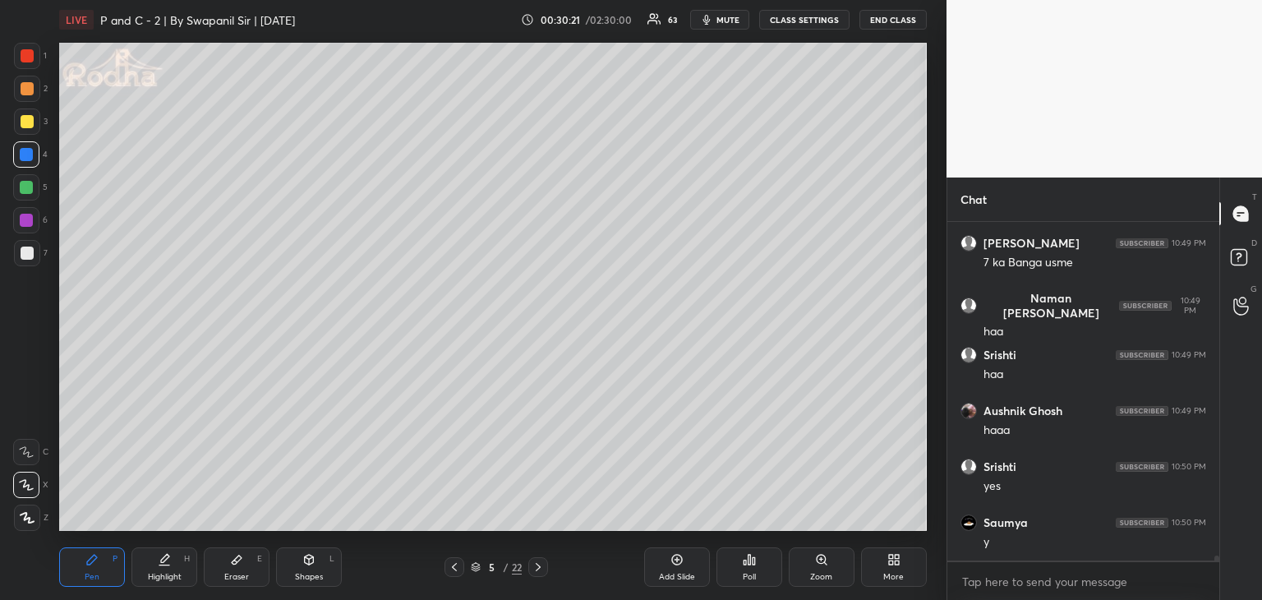
click at [26, 191] on div at bounding box center [26, 187] width 13 height 13
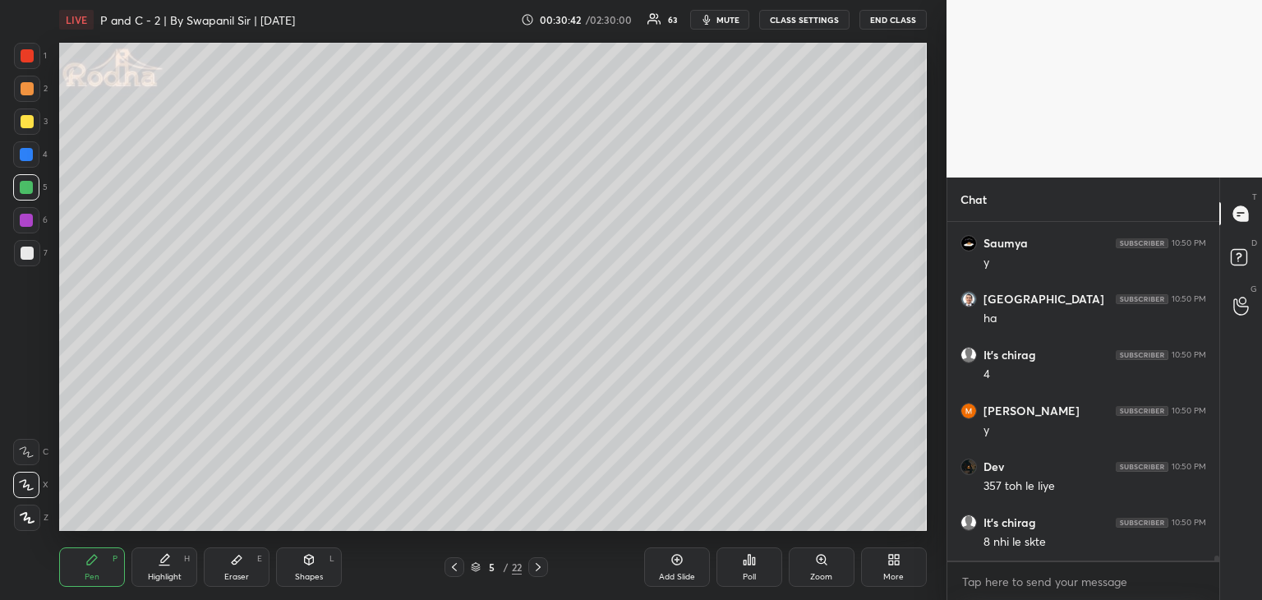
scroll to position [23340, 0]
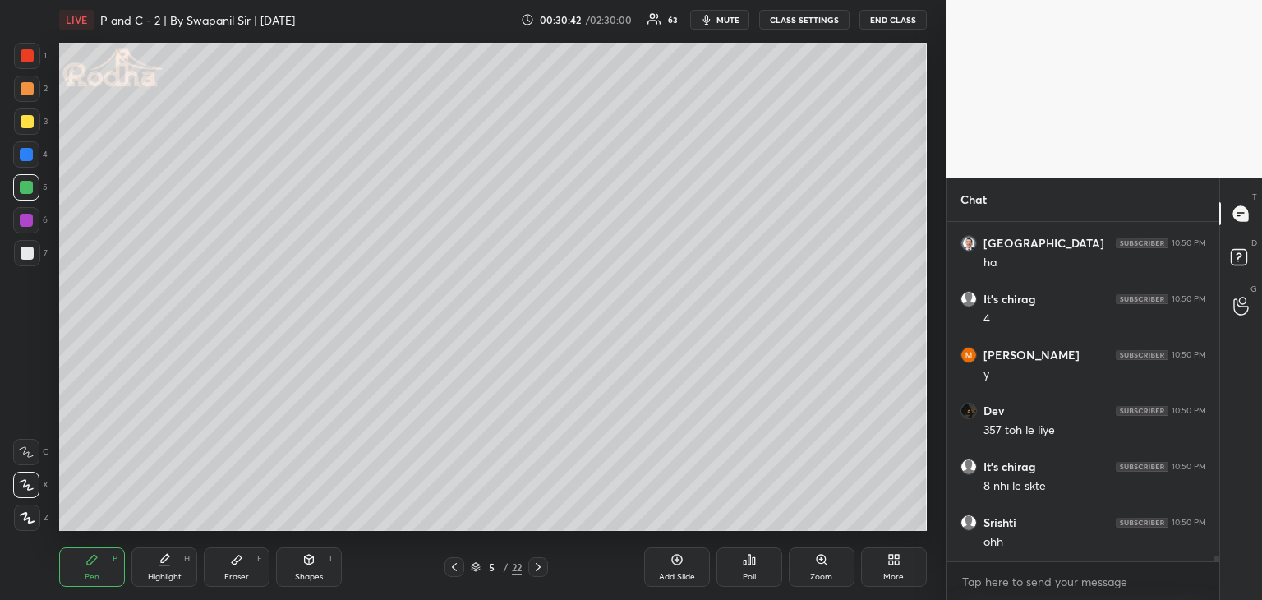
click at [23, 57] on div at bounding box center [27, 55] width 13 height 13
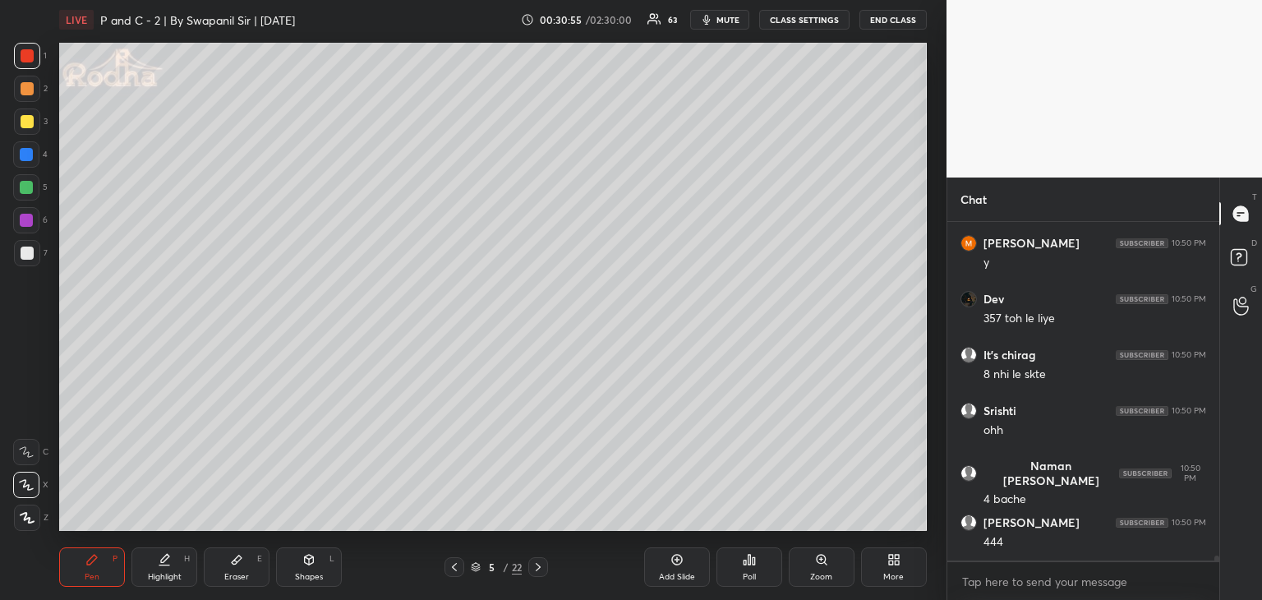
scroll to position [23507, 0]
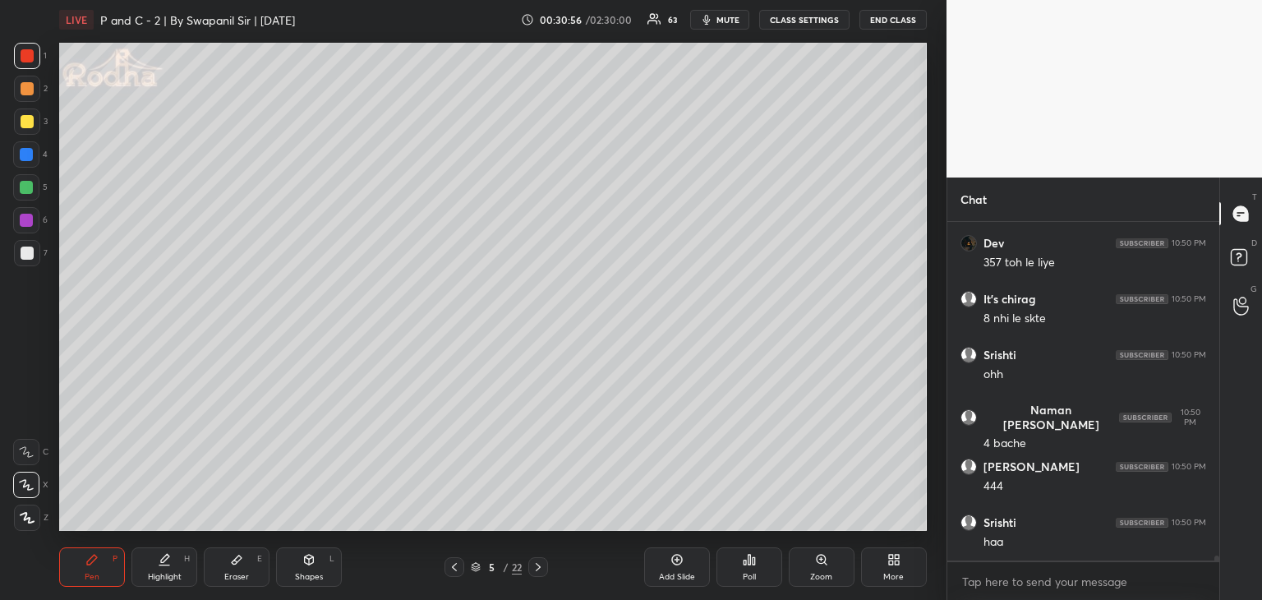
click at [26, 190] on div at bounding box center [26, 187] width 13 height 13
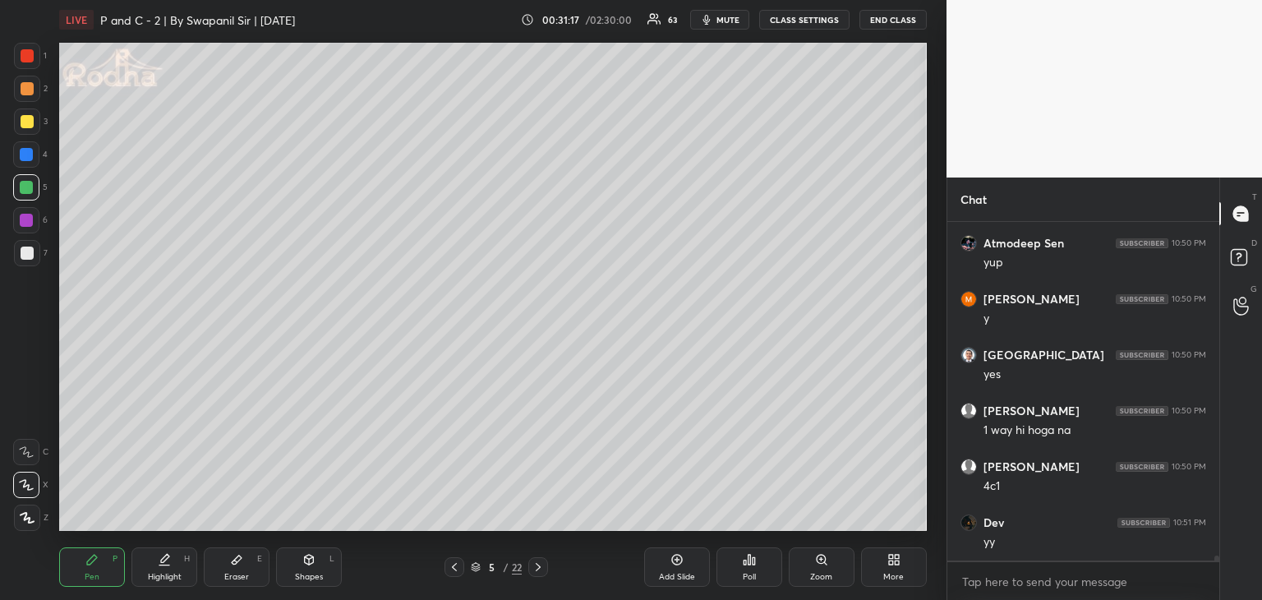
scroll to position [23955, 0]
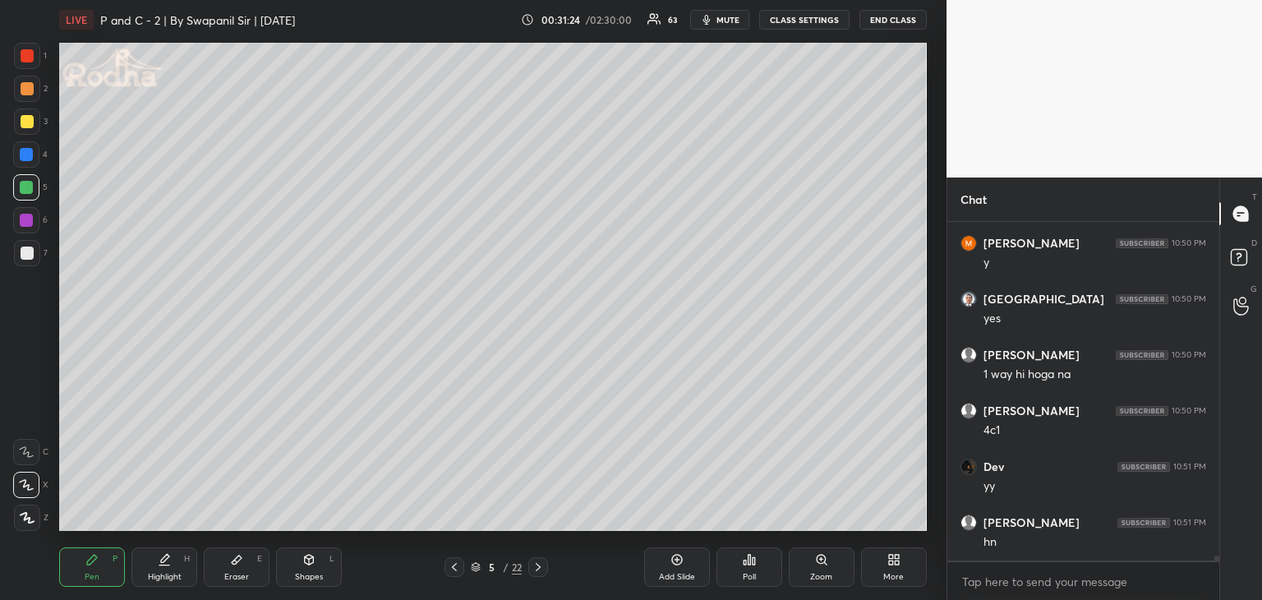
click at [238, 566] on icon at bounding box center [236, 559] width 13 height 13
click at [85, 583] on div "Pen P" at bounding box center [92, 566] width 66 height 39
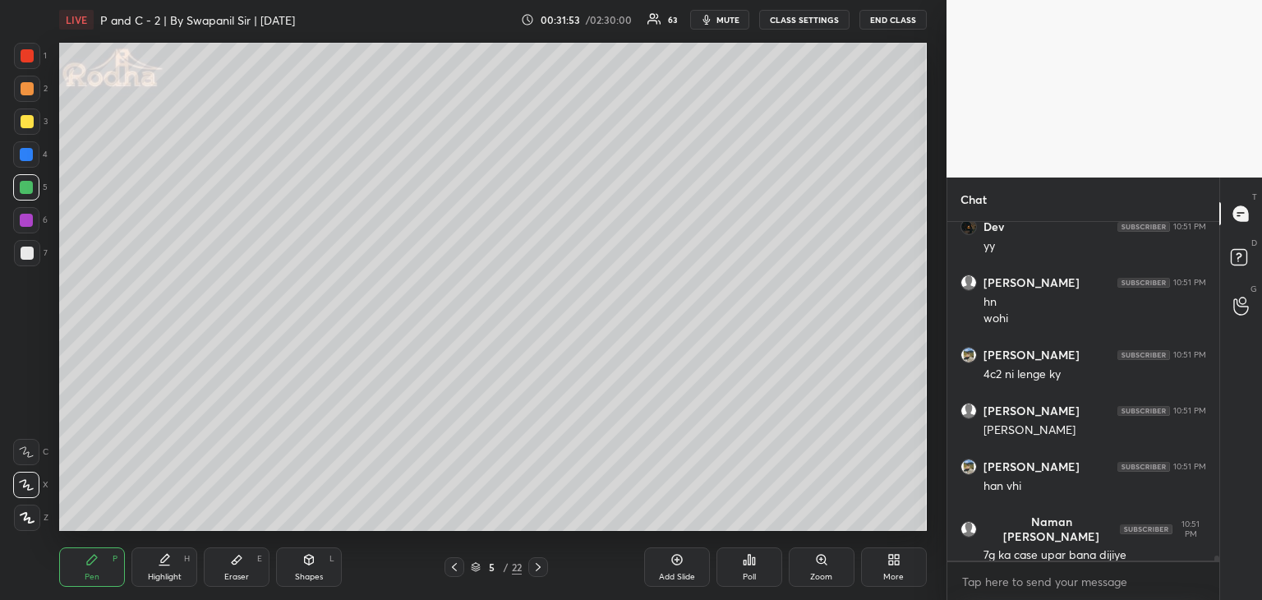
scroll to position [24250, 0]
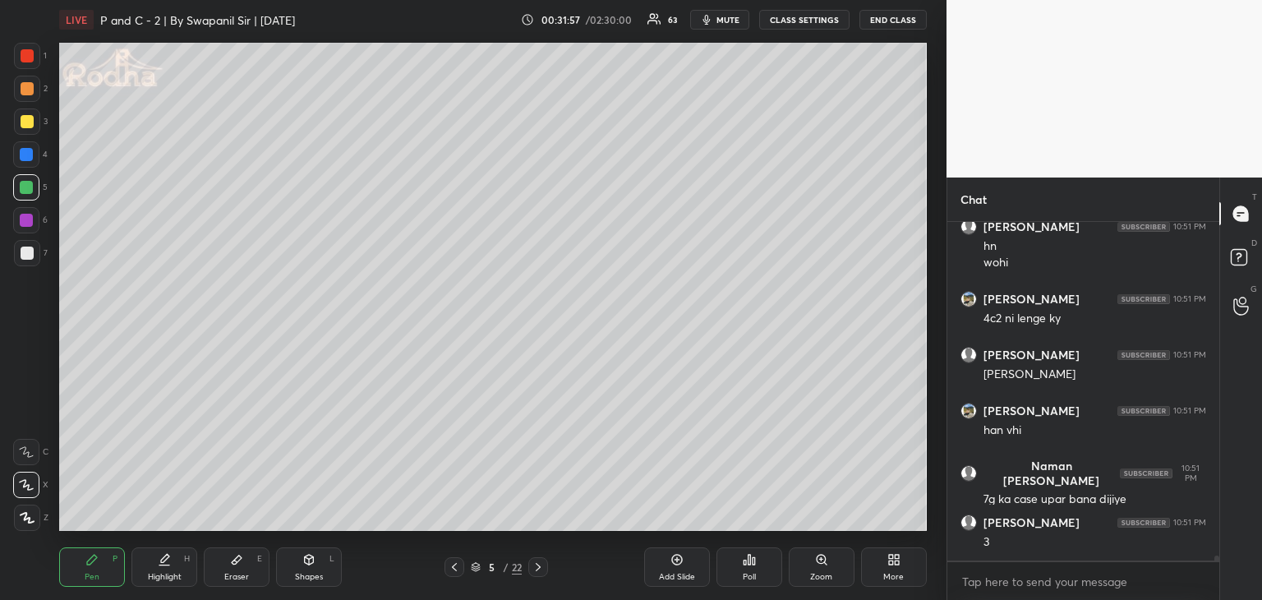
click at [26, 259] on div at bounding box center [27, 253] width 13 height 13
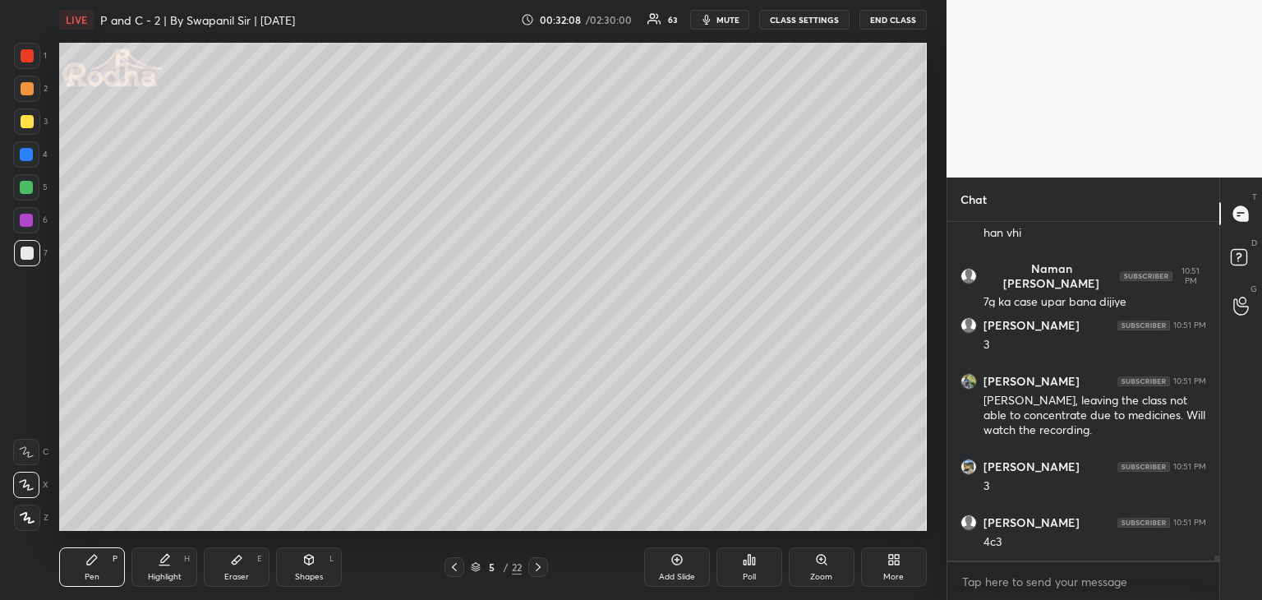
scroll to position [24464, 0]
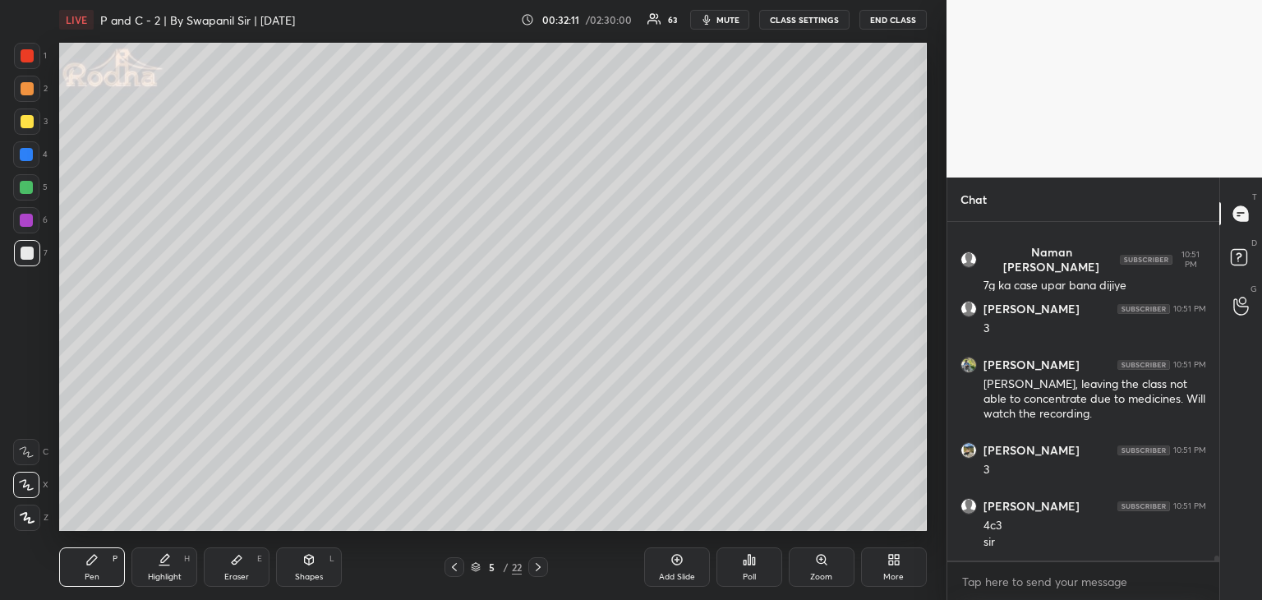
drag, startPoint x: 232, startPoint y: 581, endPoint x: 291, endPoint y: 539, distance: 72.5
click at [233, 580] on div "Eraser" at bounding box center [236, 577] width 25 height 8
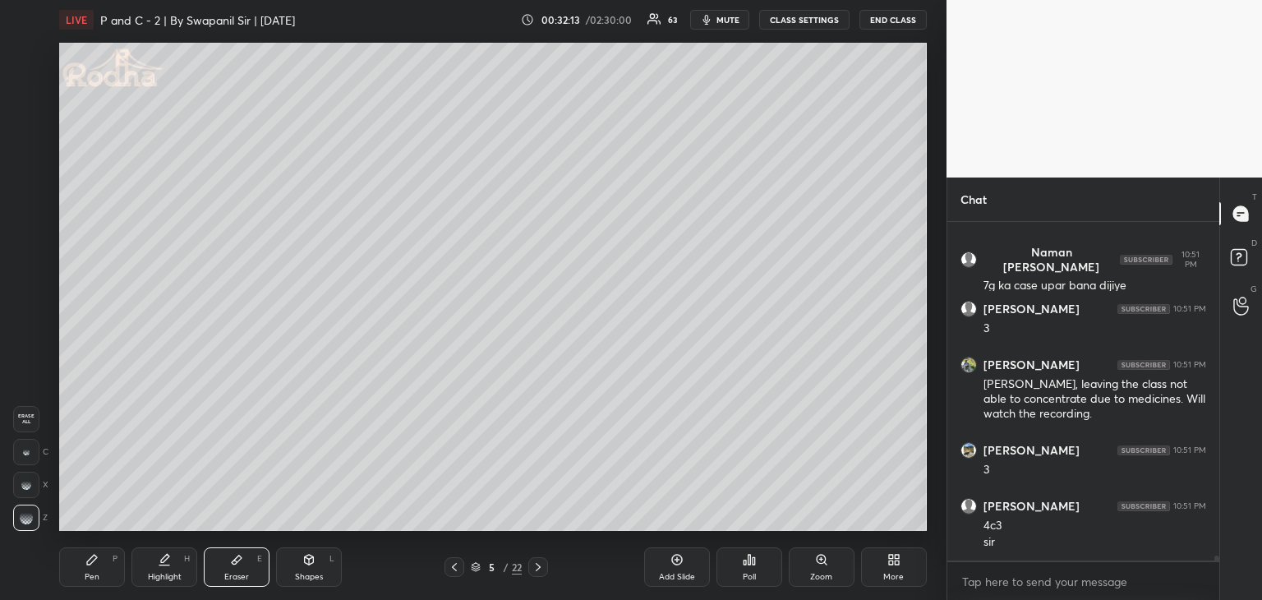
click at [92, 584] on div "Pen P" at bounding box center [92, 566] width 66 height 39
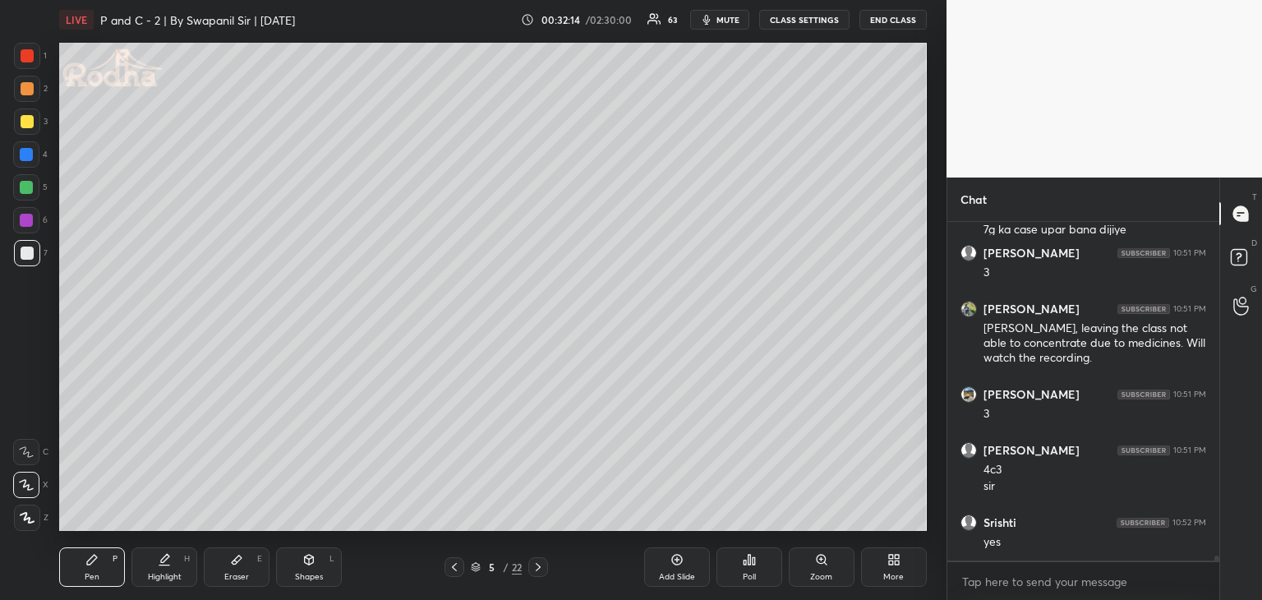
click at [25, 192] on div at bounding box center [26, 187] width 13 height 13
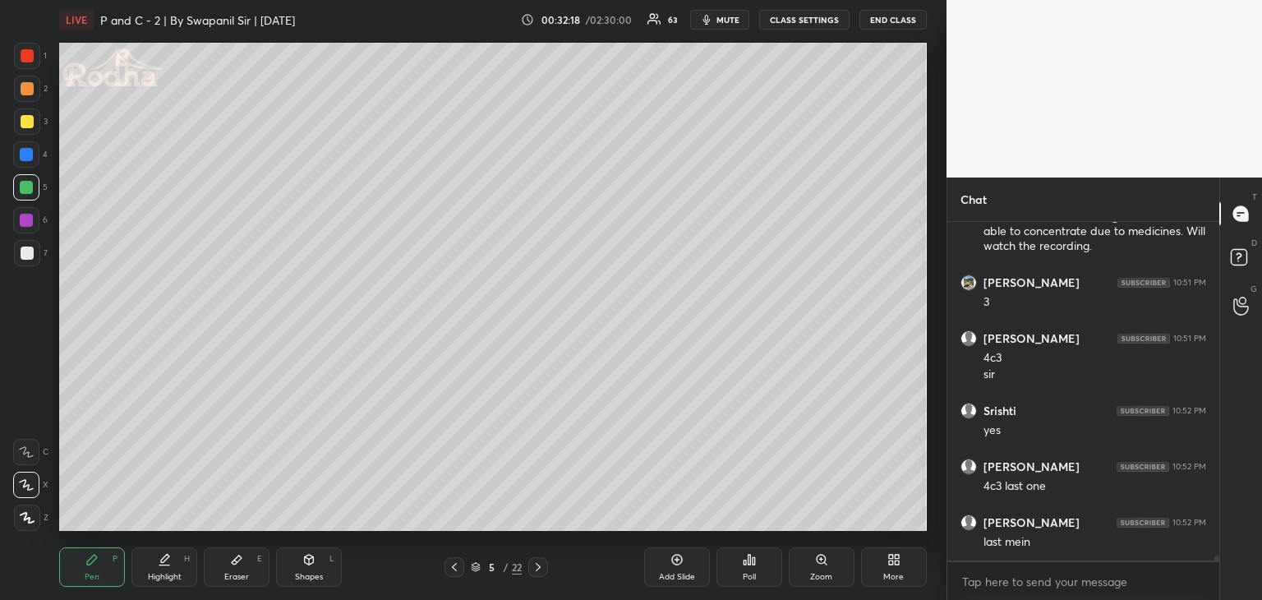
scroll to position [24648, 0]
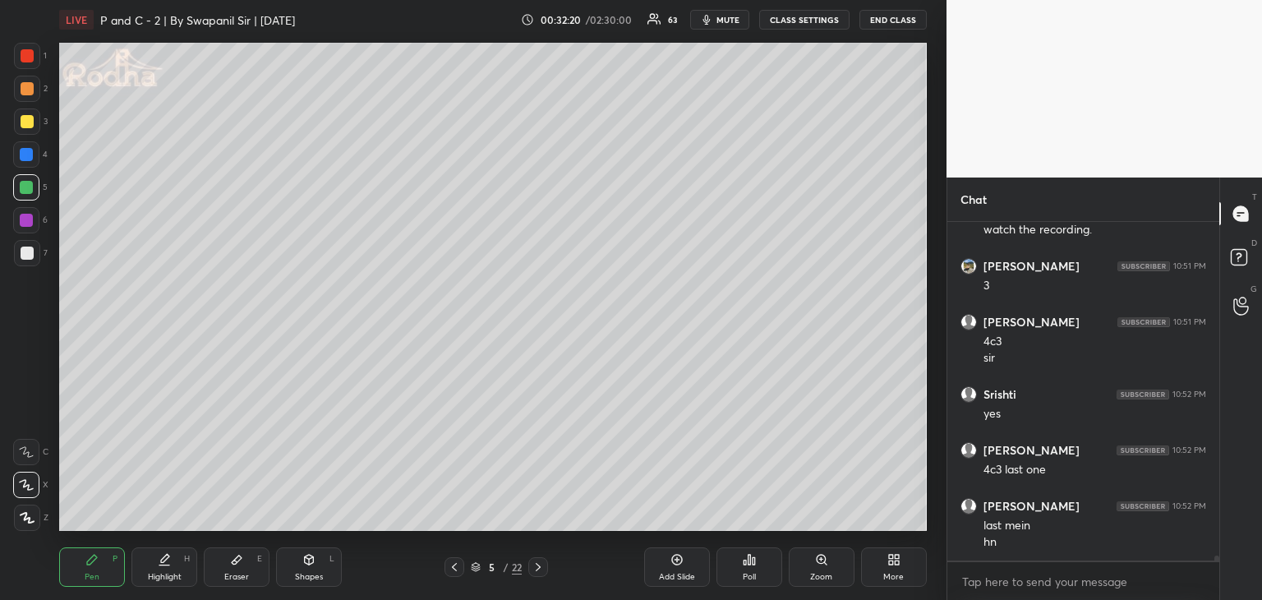
click at [24, 119] on div at bounding box center [27, 121] width 13 height 13
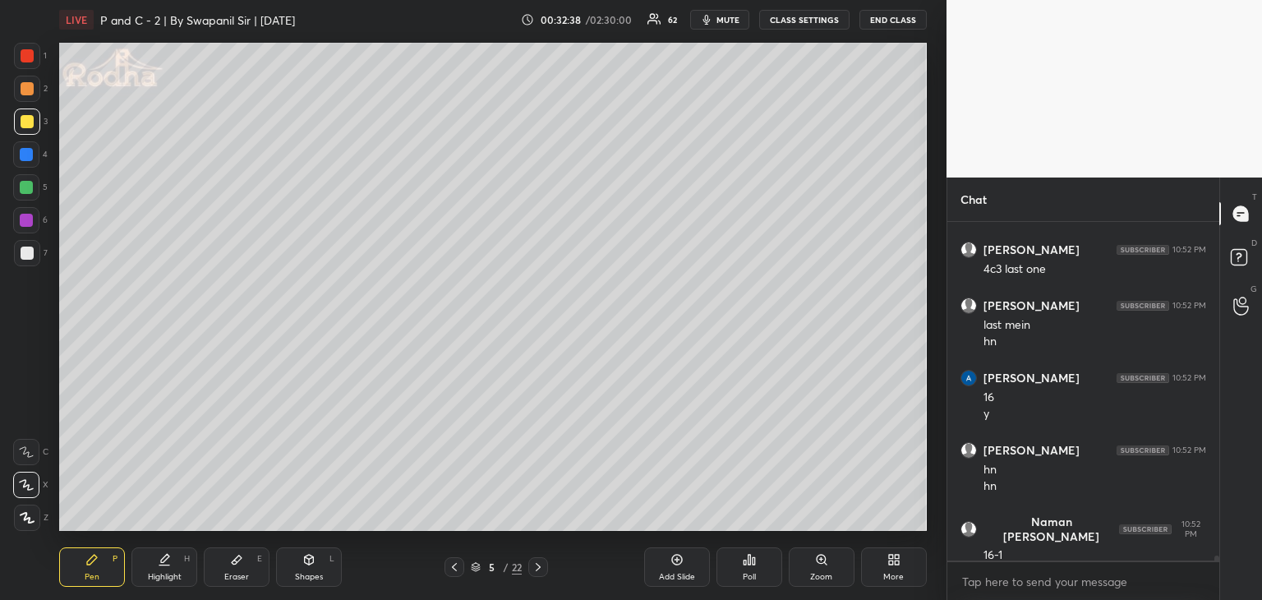
scroll to position [24905, 0]
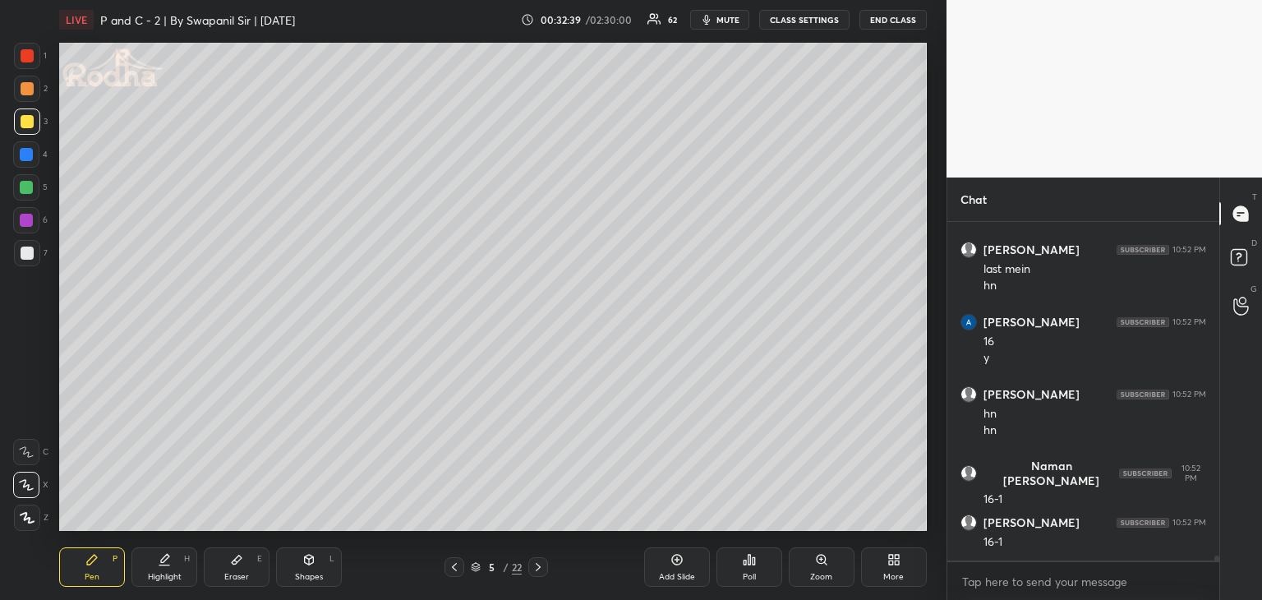
click at [236, 567] on div "Eraser E" at bounding box center [237, 566] width 66 height 39
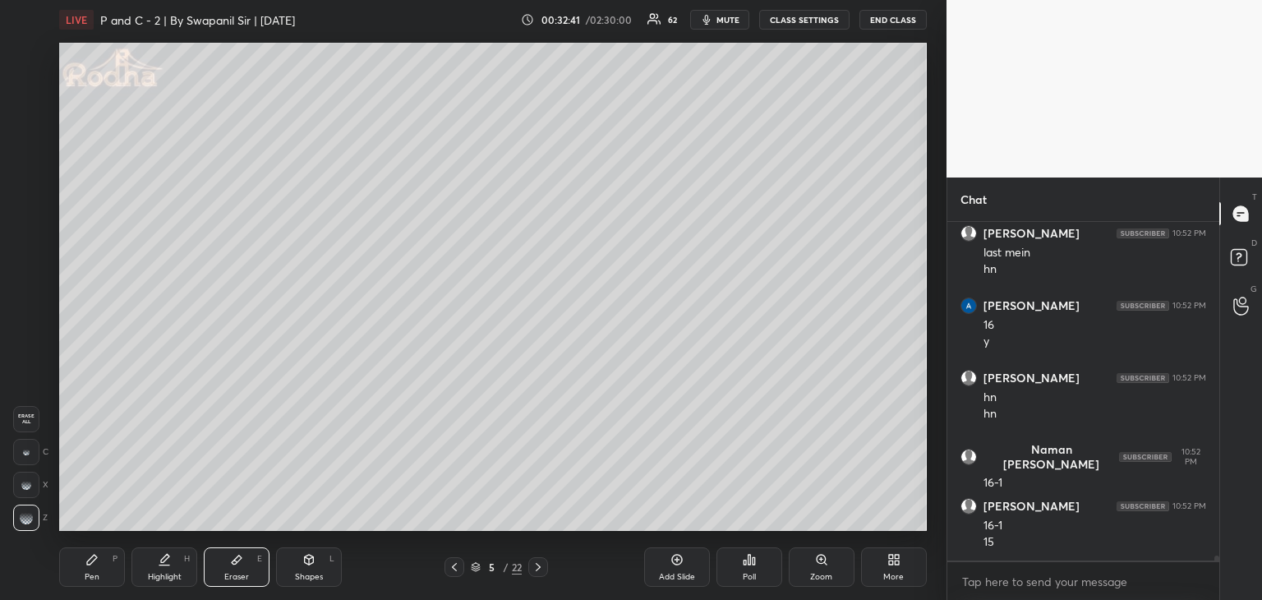
scroll to position [24977, 0]
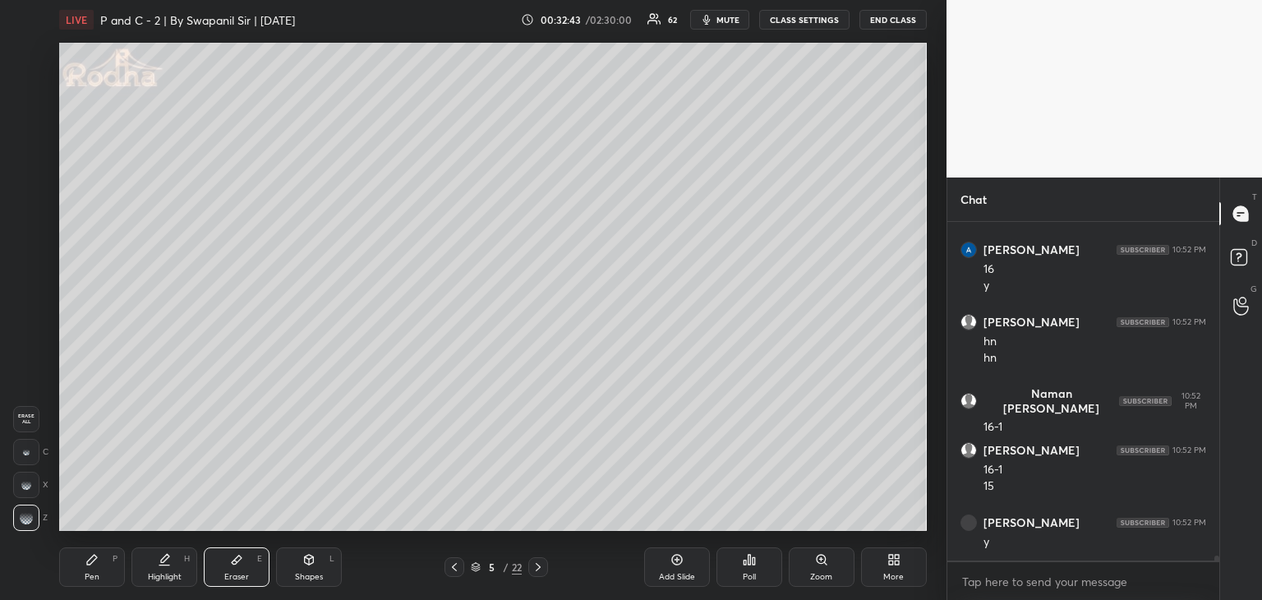
click at [99, 575] on div "Pen" at bounding box center [92, 577] width 15 height 8
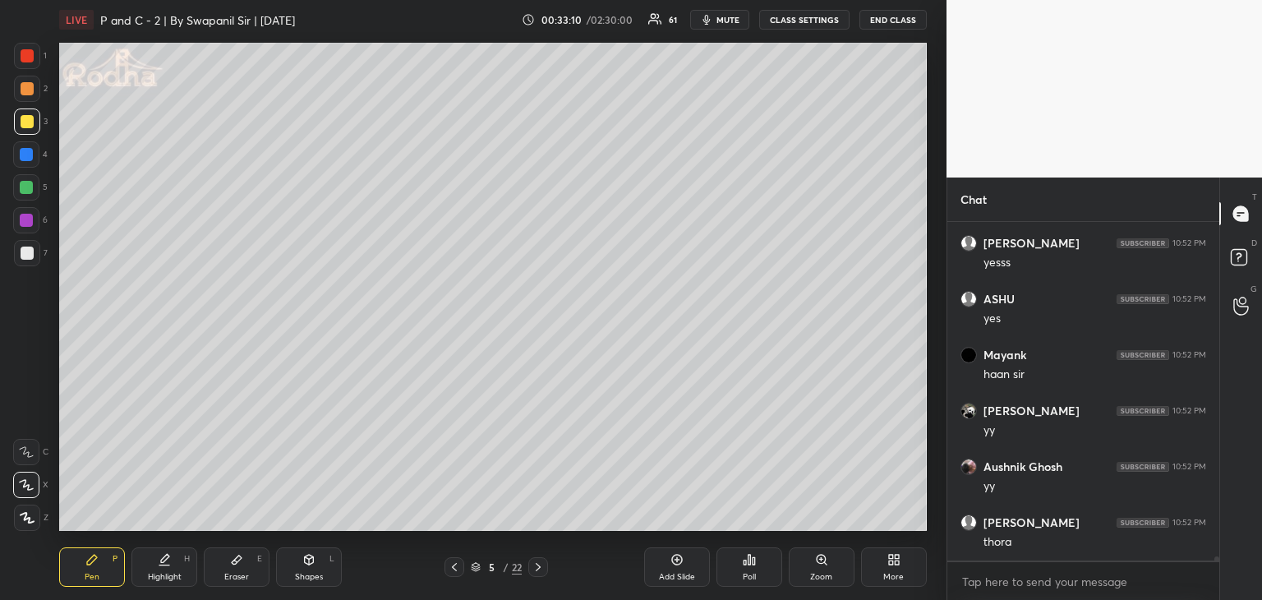
scroll to position [25424, 0]
click at [237, 579] on div "Eraser" at bounding box center [236, 577] width 25 height 8
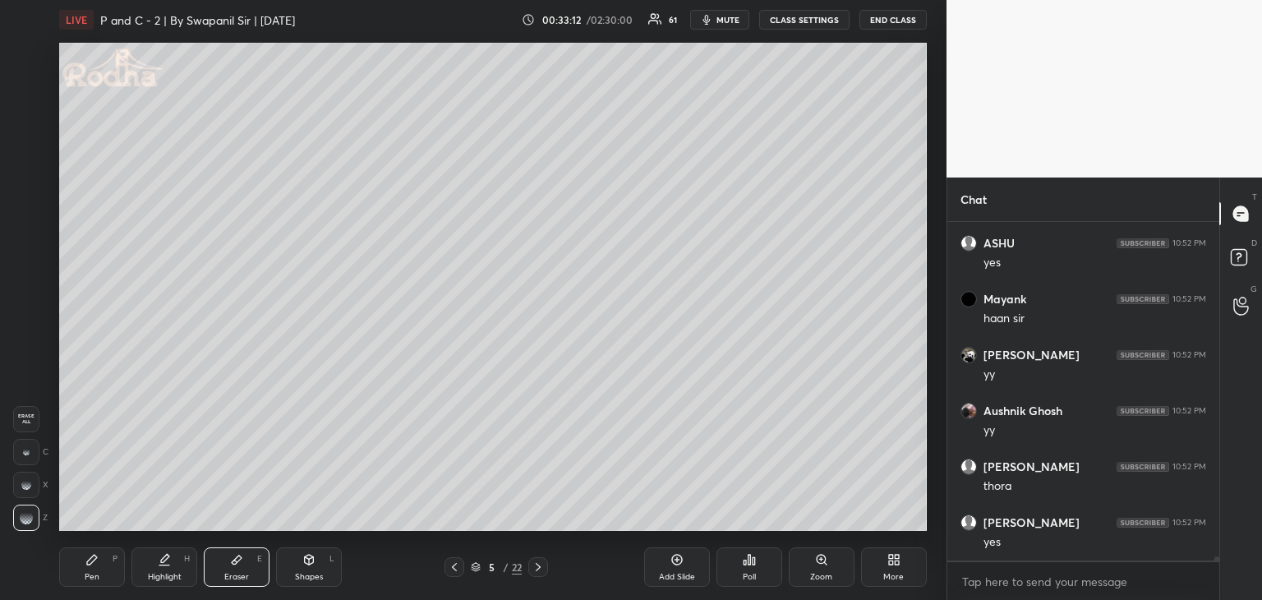
scroll to position [25480, 0]
click at [89, 580] on div "Pen" at bounding box center [92, 577] width 15 height 8
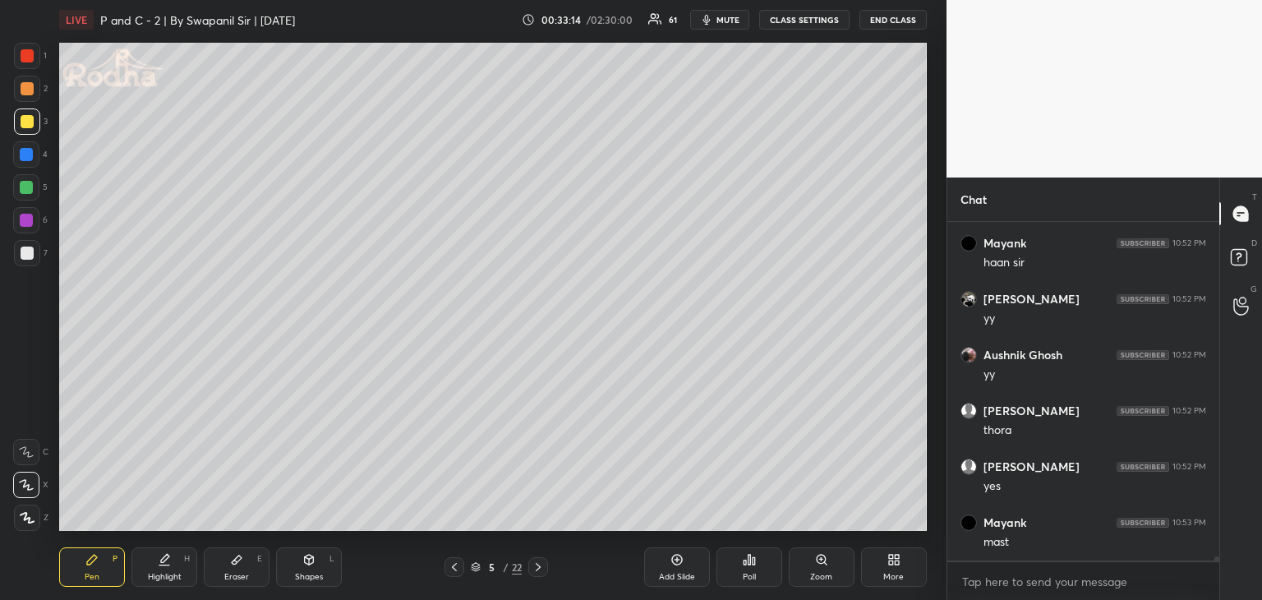
drag, startPoint x: 25, startPoint y: 251, endPoint x: 47, endPoint y: 238, distance: 25.8
click at [27, 250] on div at bounding box center [27, 253] width 13 height 13
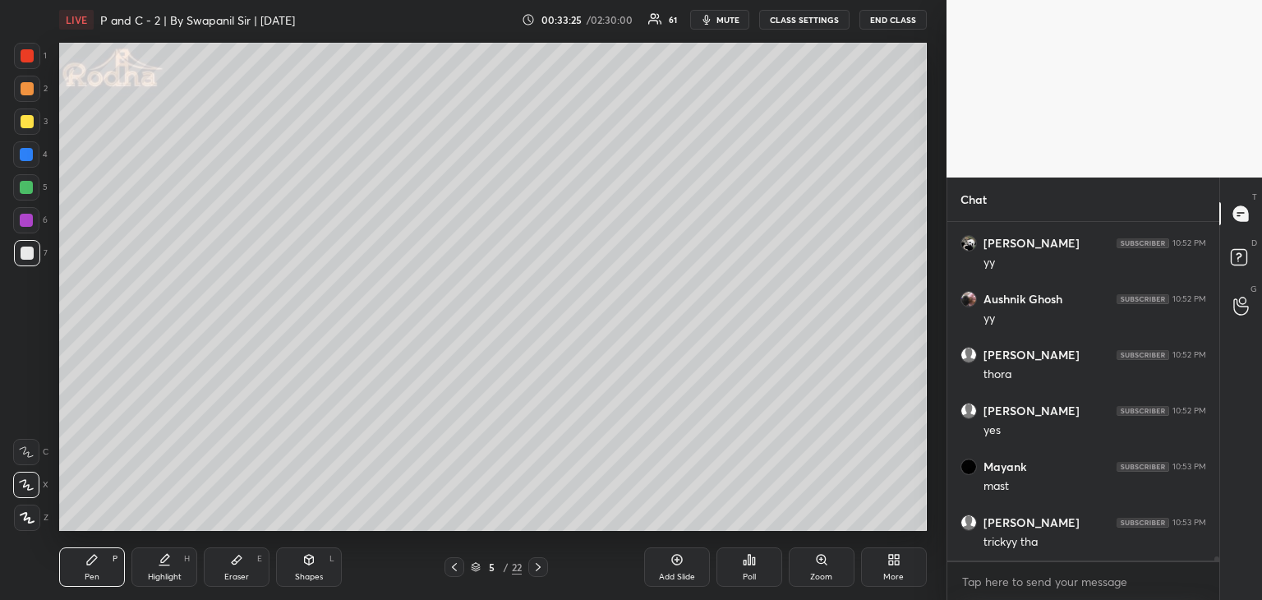
scroll to position [25592, 0]
click at [541, 576] on div at bounding box center [539, 567] width 20 height 20
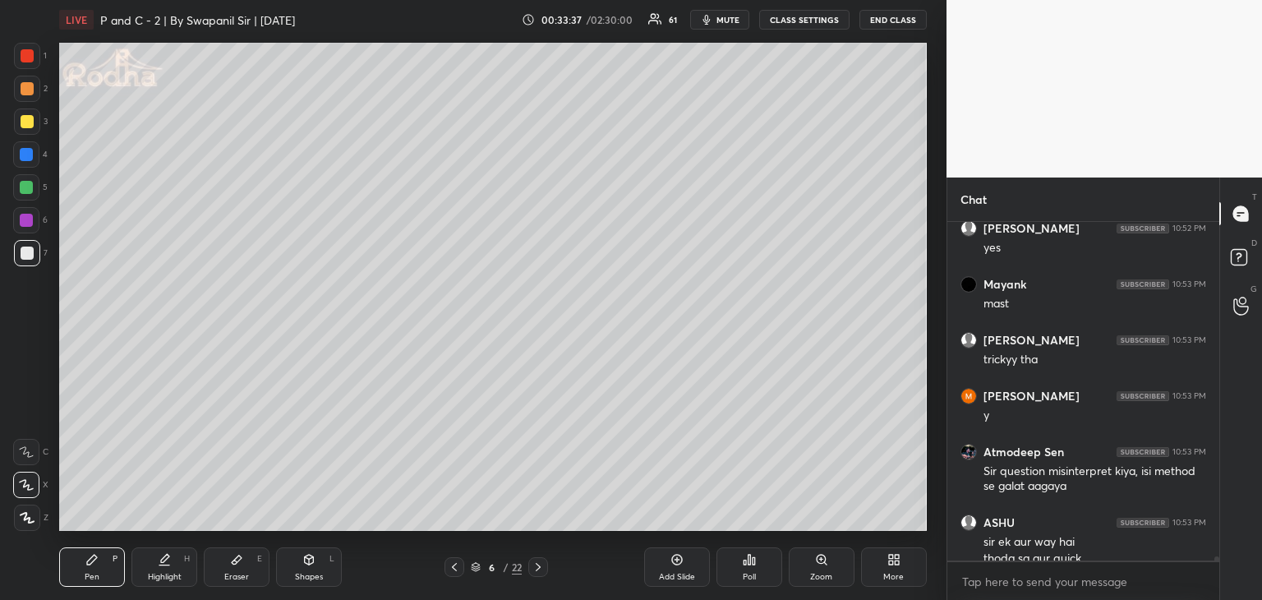
scroll to position [25735, 0]
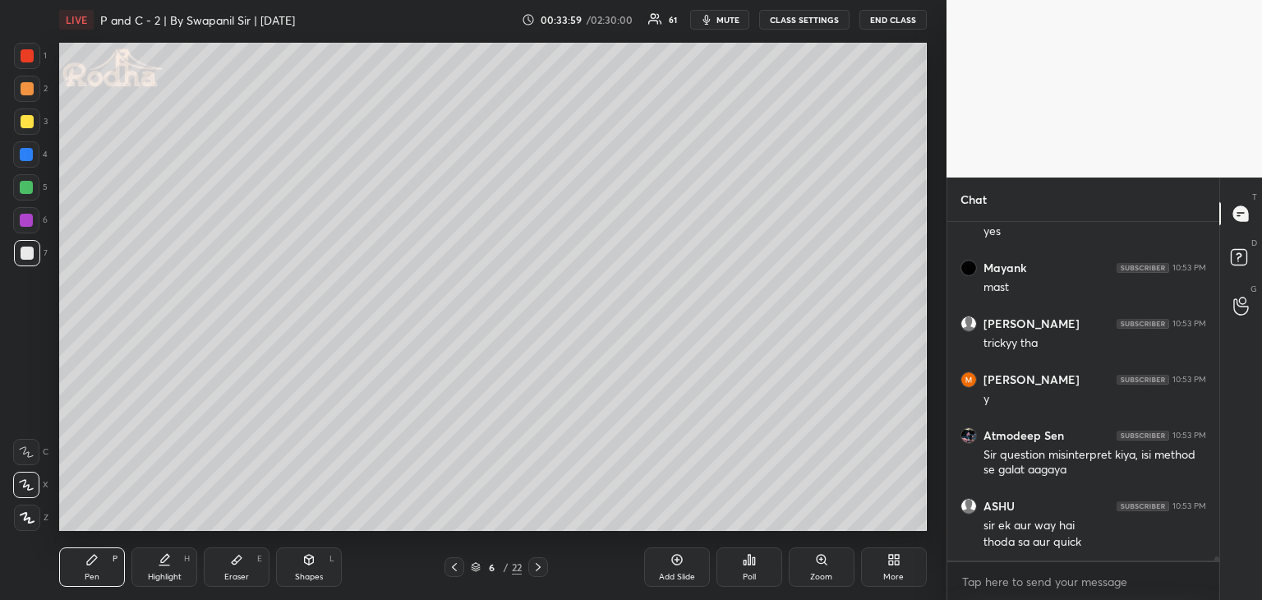
click at [445, 574] on div at bounding box center [455, 567] width 20 height 20
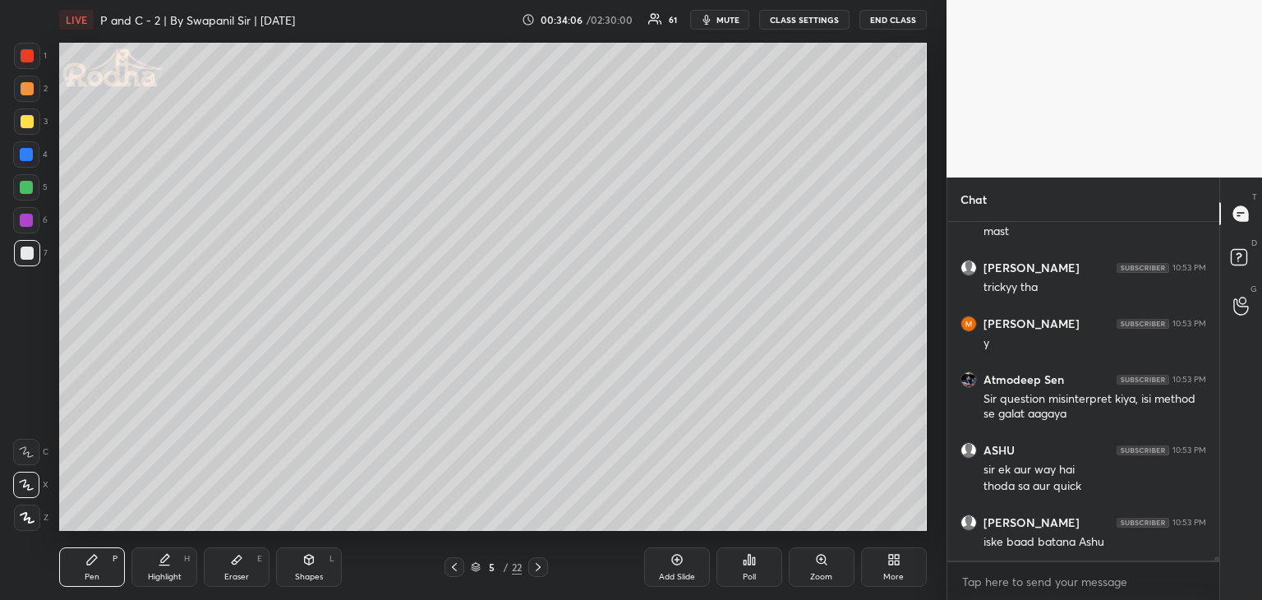
click at [535, 563] on icon at bounding box center [538, 567] width 13 height 13
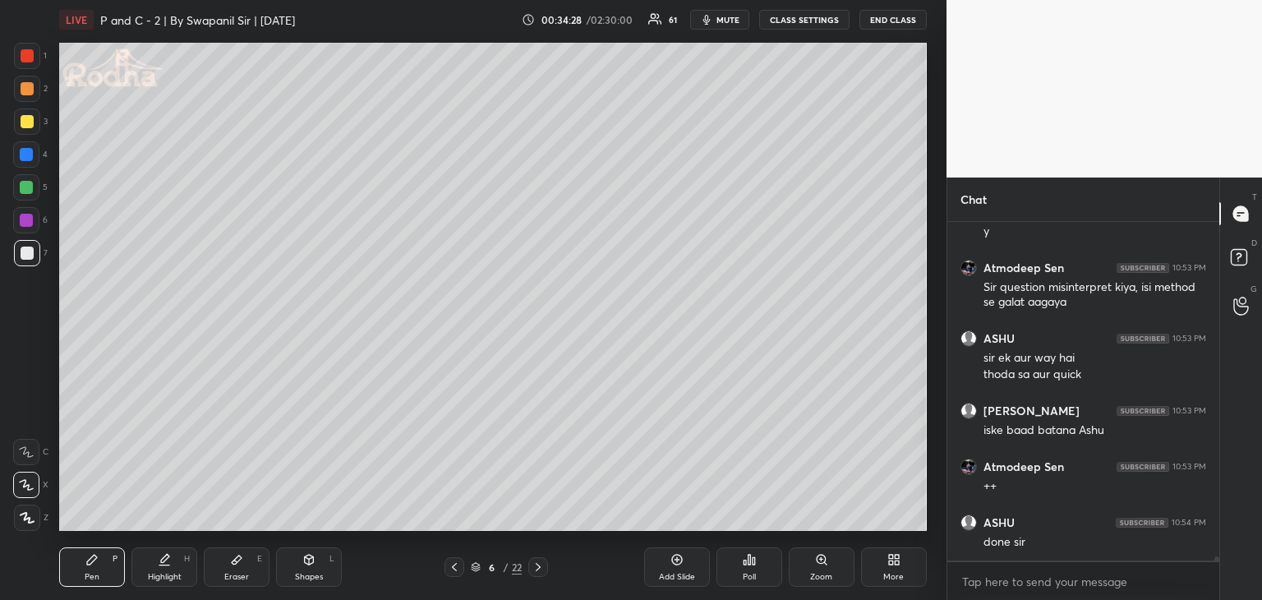
scroll to position [25934, 0]
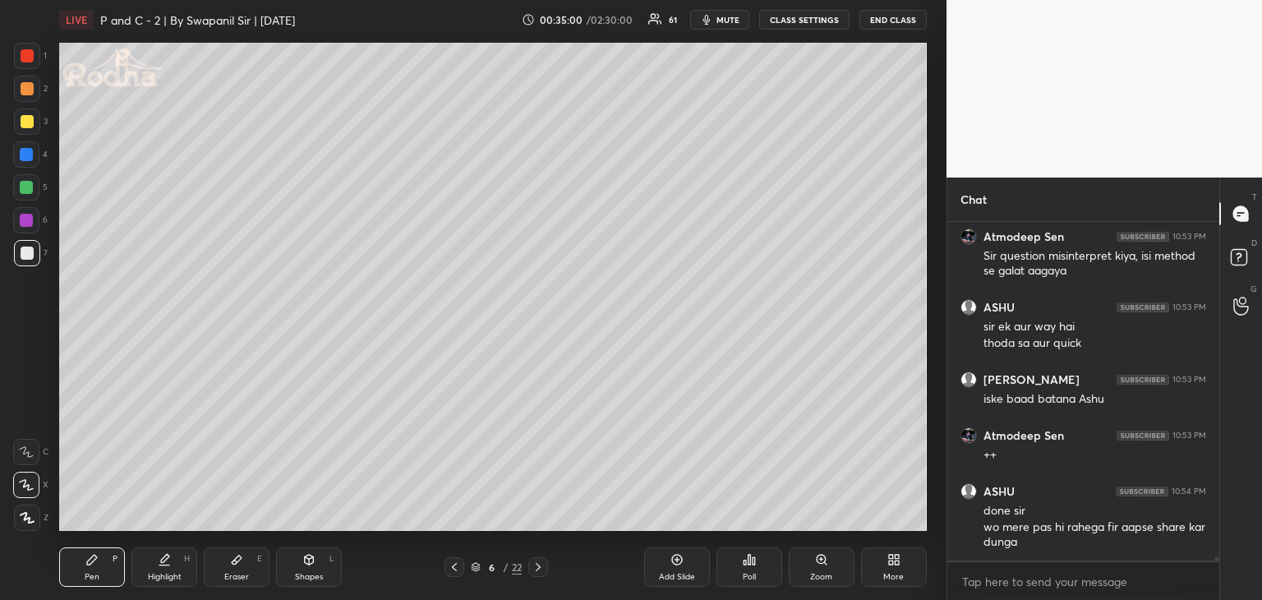
click at [236, 581] on div "Eraser" at bounding box center [236, 577] width 25 height 8
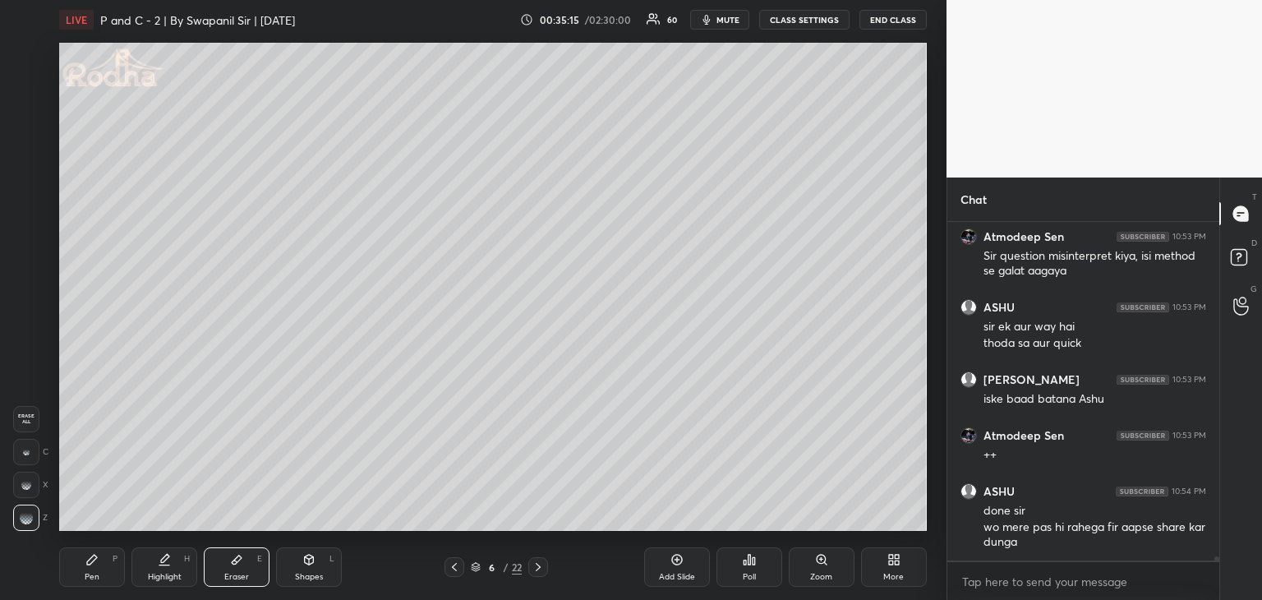
drag, startPoint x: 104, startPoint y: 575, endPoint x: 139, endPoint y: 536, distance: 52.4
click at [104, 579] on div "Pen P" at bounding box center [92, 566] width 66 height 39
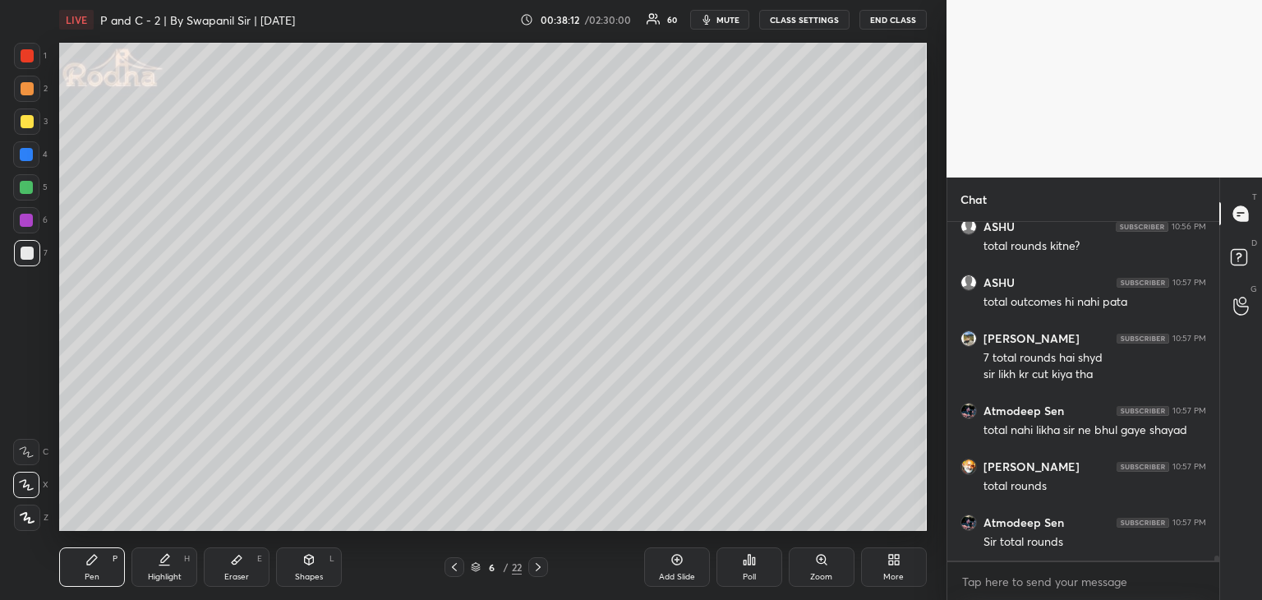
scroll to position [24012, 0]
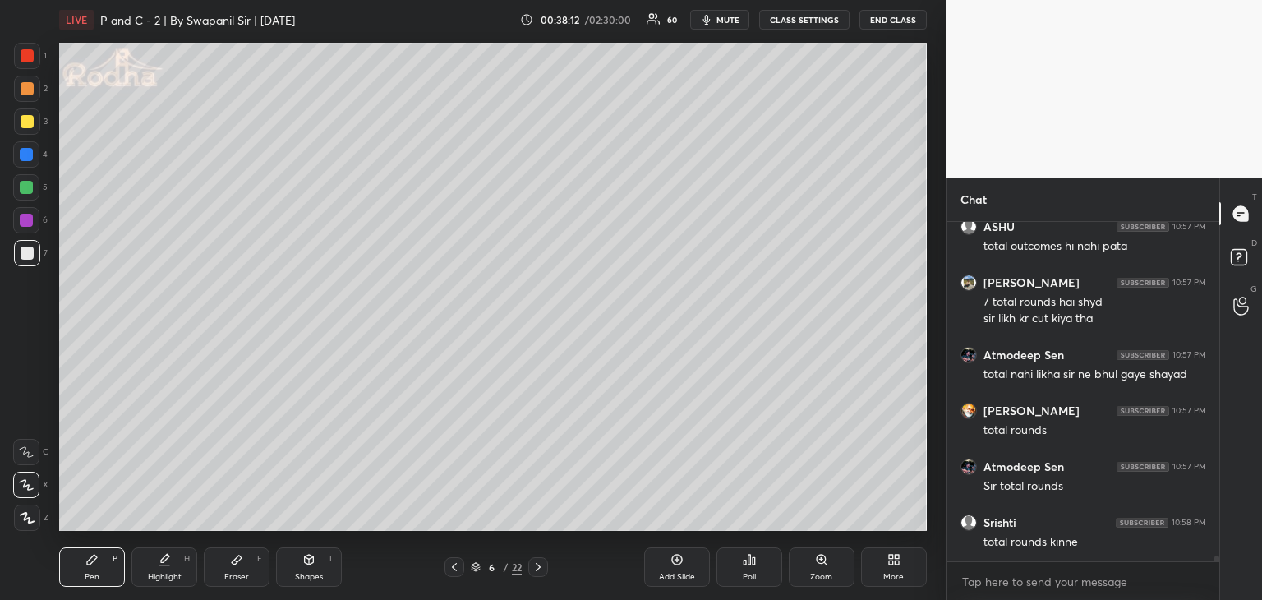
click at [241, 567] on div "Eraser E" at bounding box center [237, 566] width 66 height 39
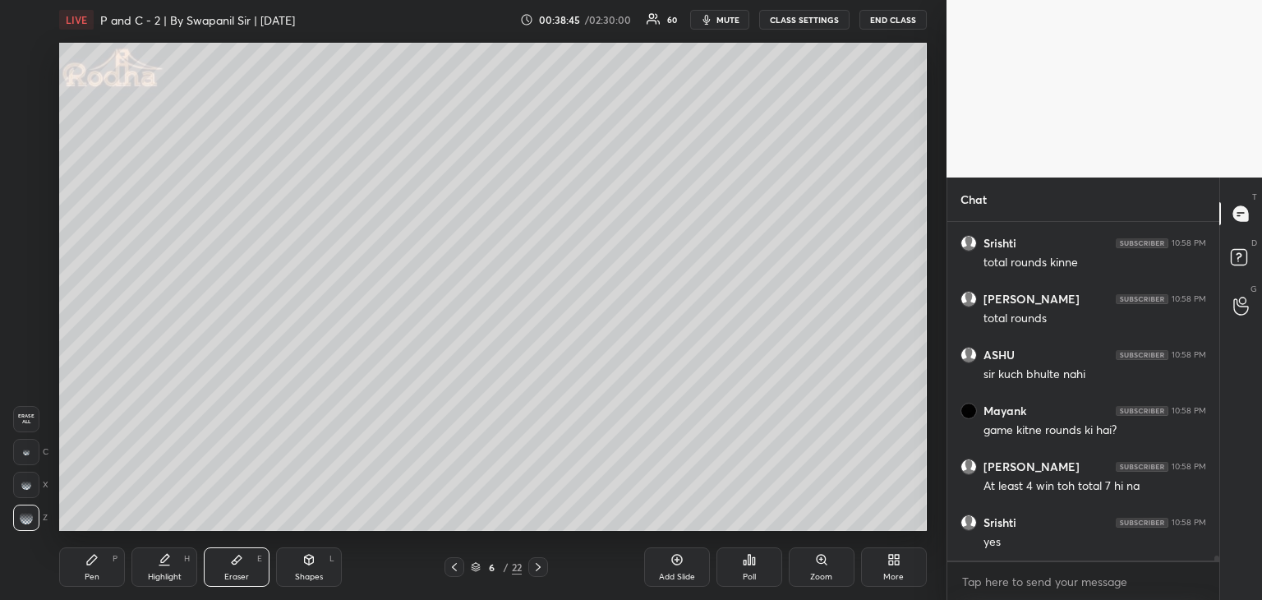
scroll to position [24347, 0]
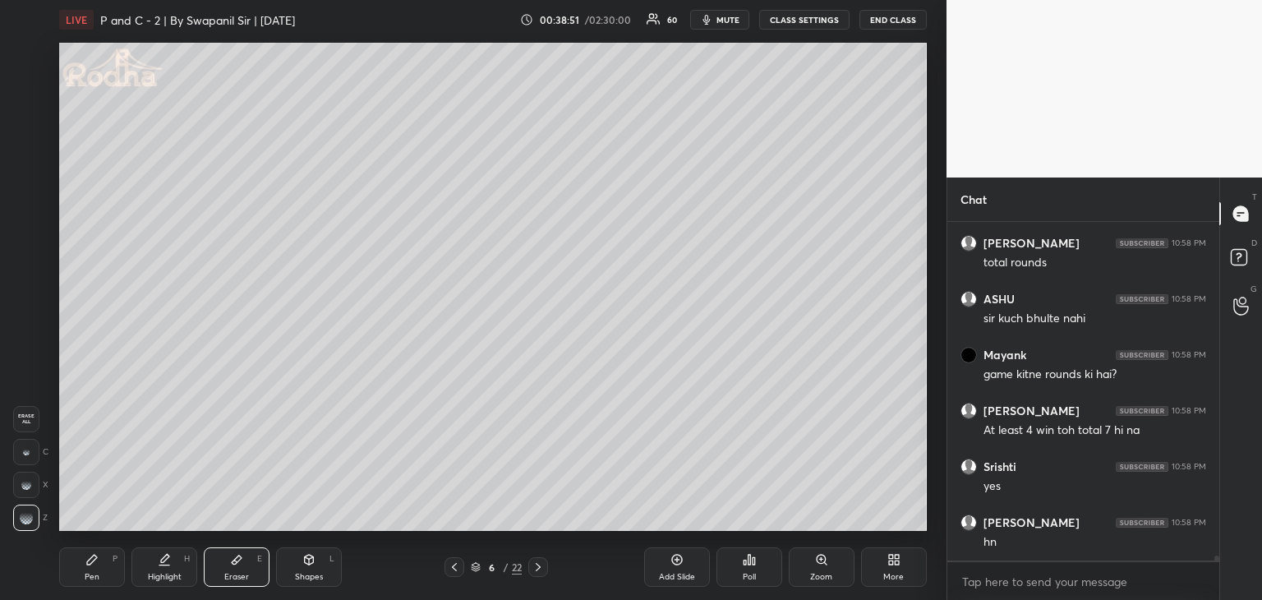
click at [95, 561] on icon at bounding box center [91, 559] width 13 height 13
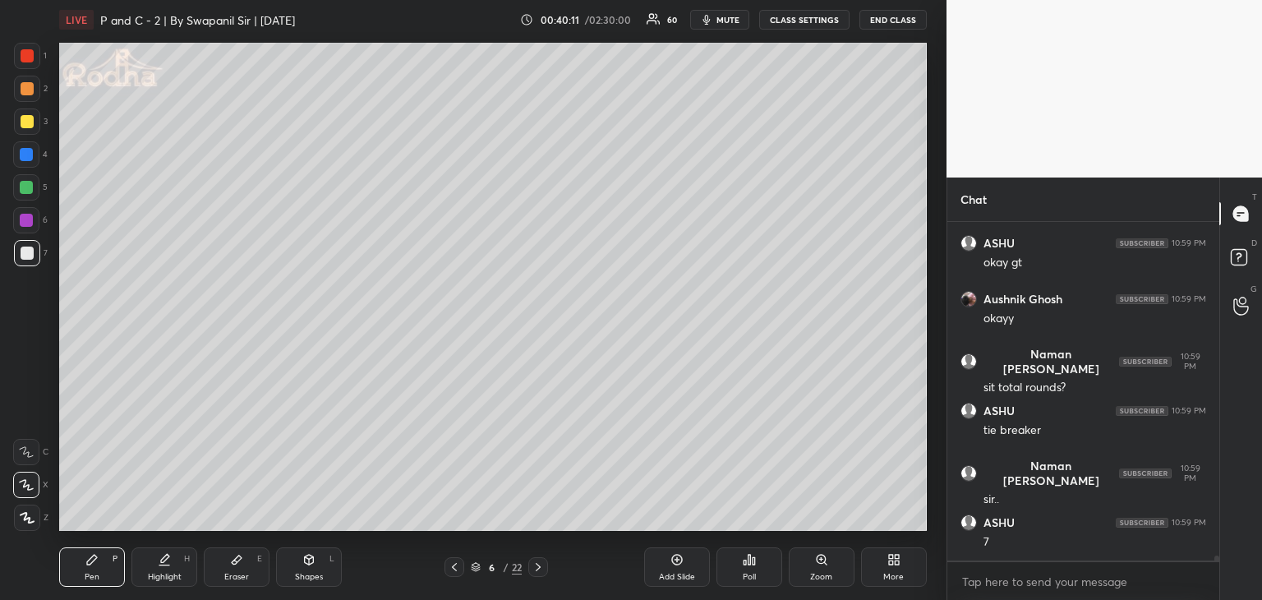
scroll to position [24739, 0]
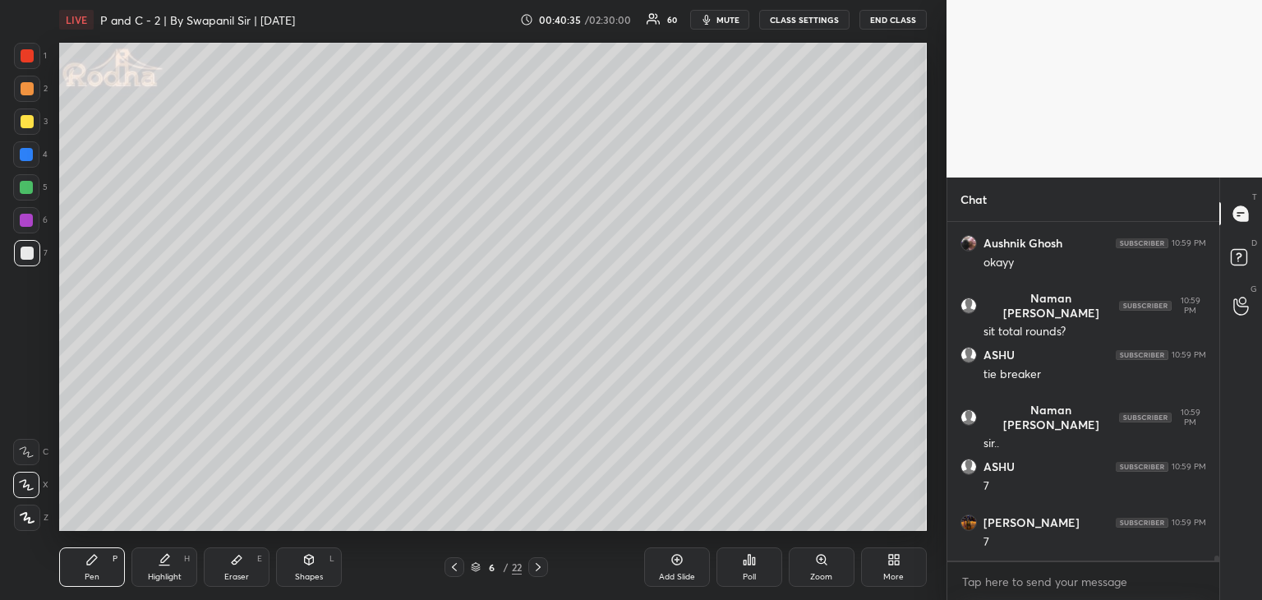
click at [241, 573] on div "Eraser" at bounding box center [236, 577] width 25 height 8
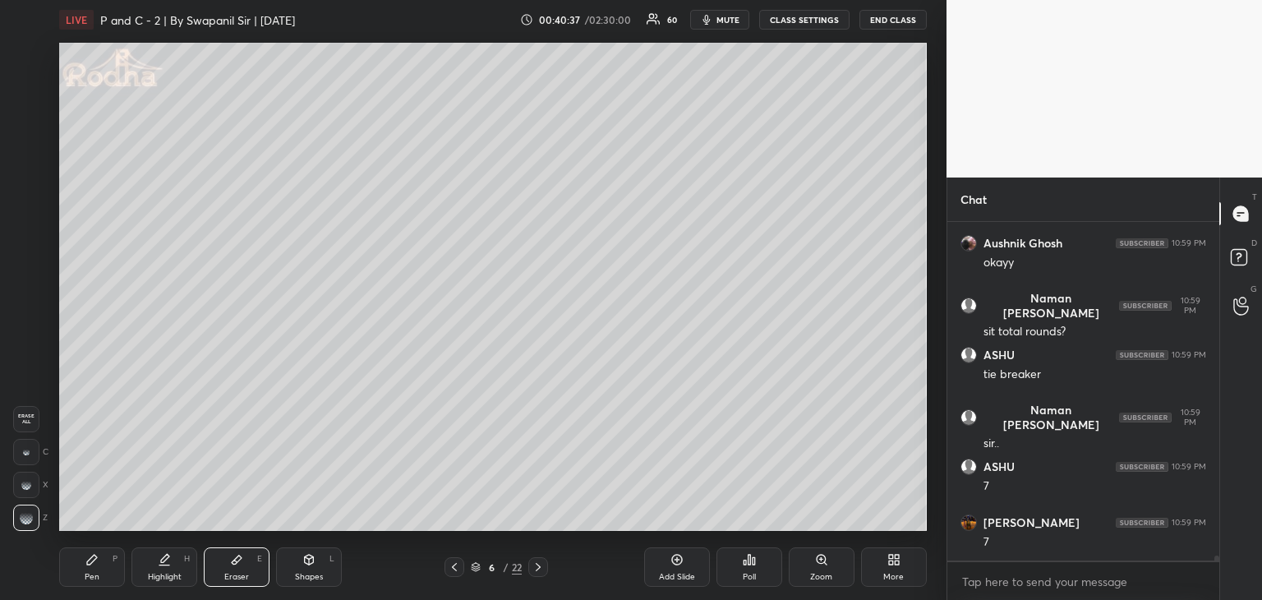
drag, startPoint x: 105, startPoint y: 566, endPoint x: 118, endPoint y: 540, distance: 29.4
click at [107, 564] on div "Pen P" at bounding box center [92, 566] width 66 height 39
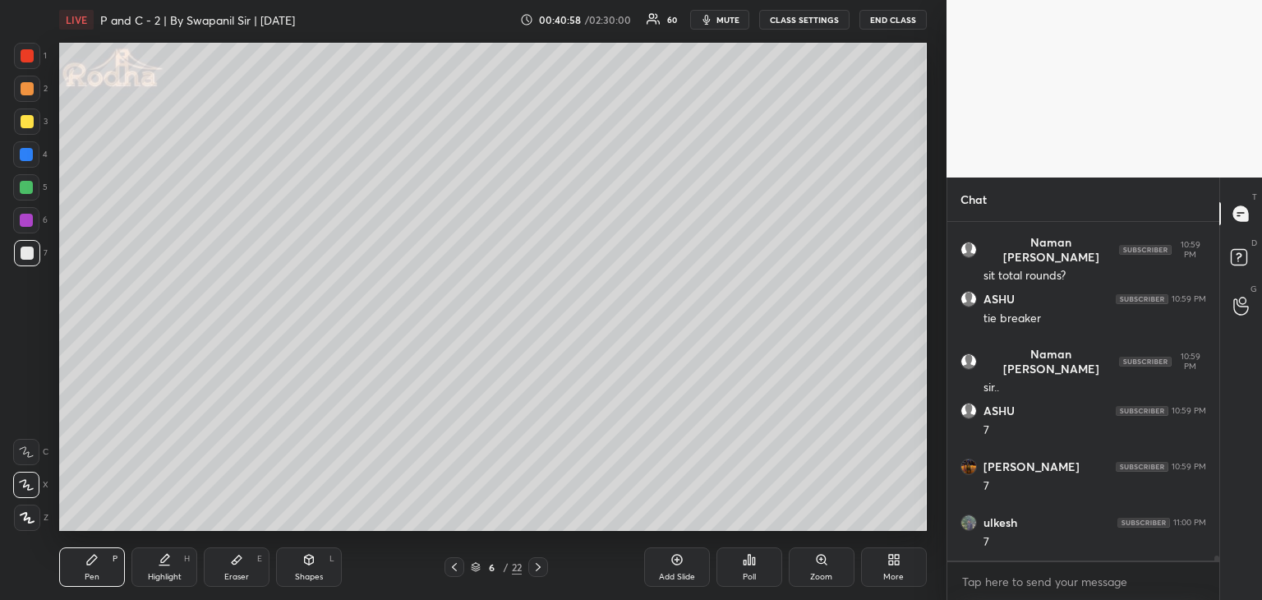
scroll to position [24850, 0]
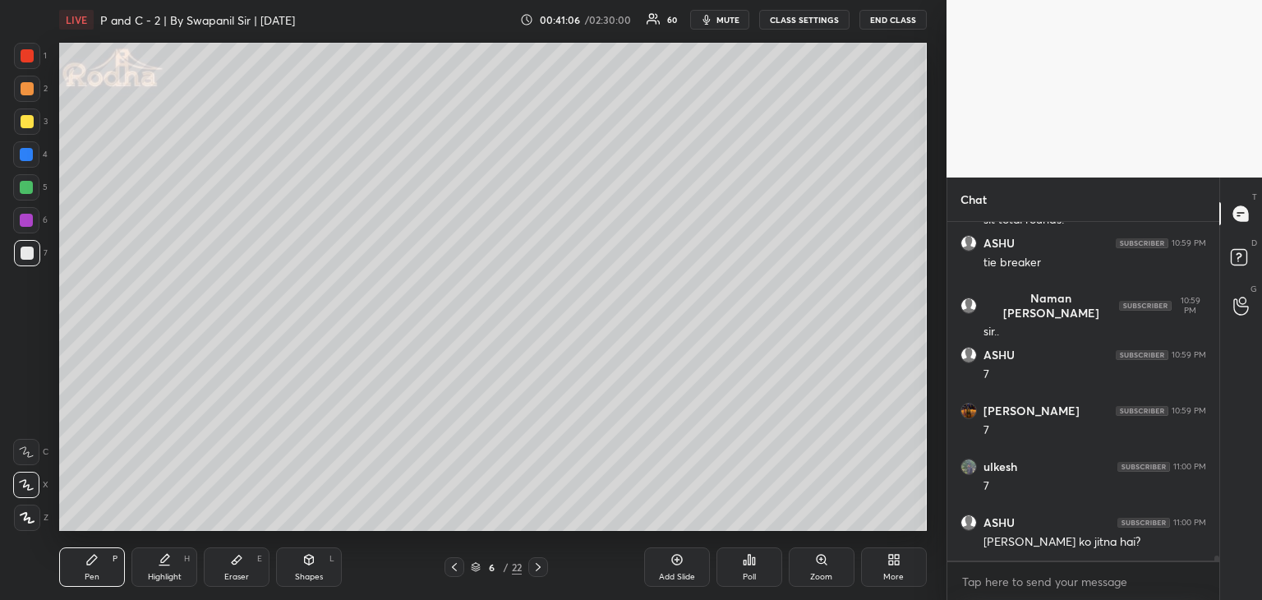
click at [236, 567] on div "Eraser E" at bounding box center [237, 566] width 66 height 39
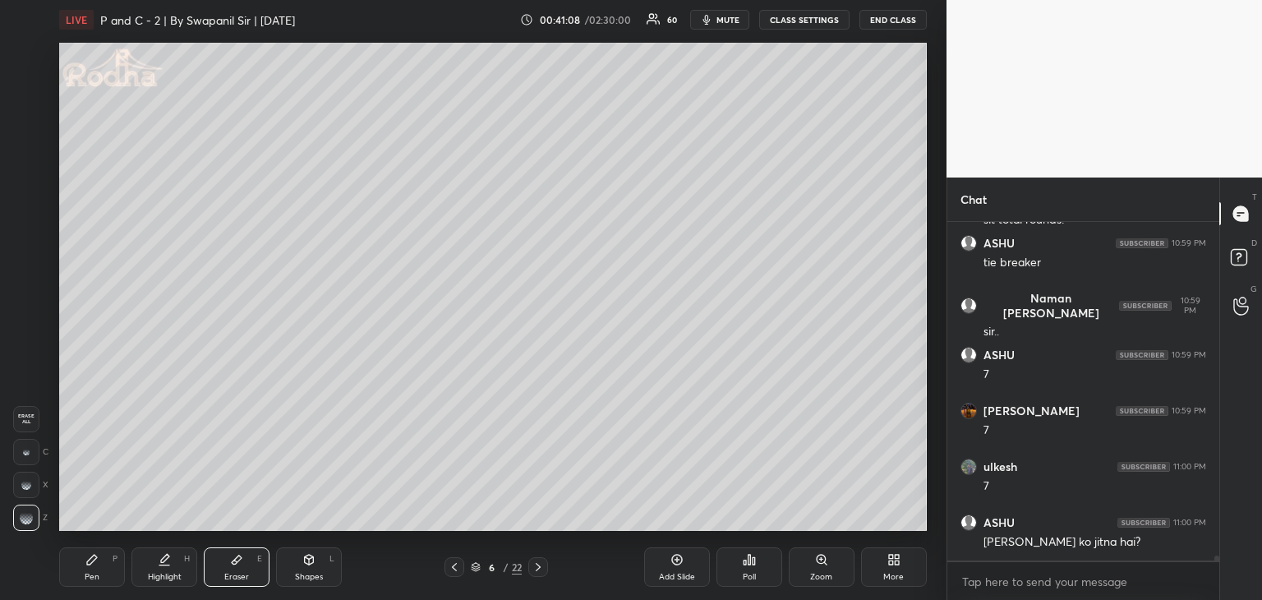
click at [99, 570] on div "Pen P" at bounding box center [92, 566] width 66 height 39
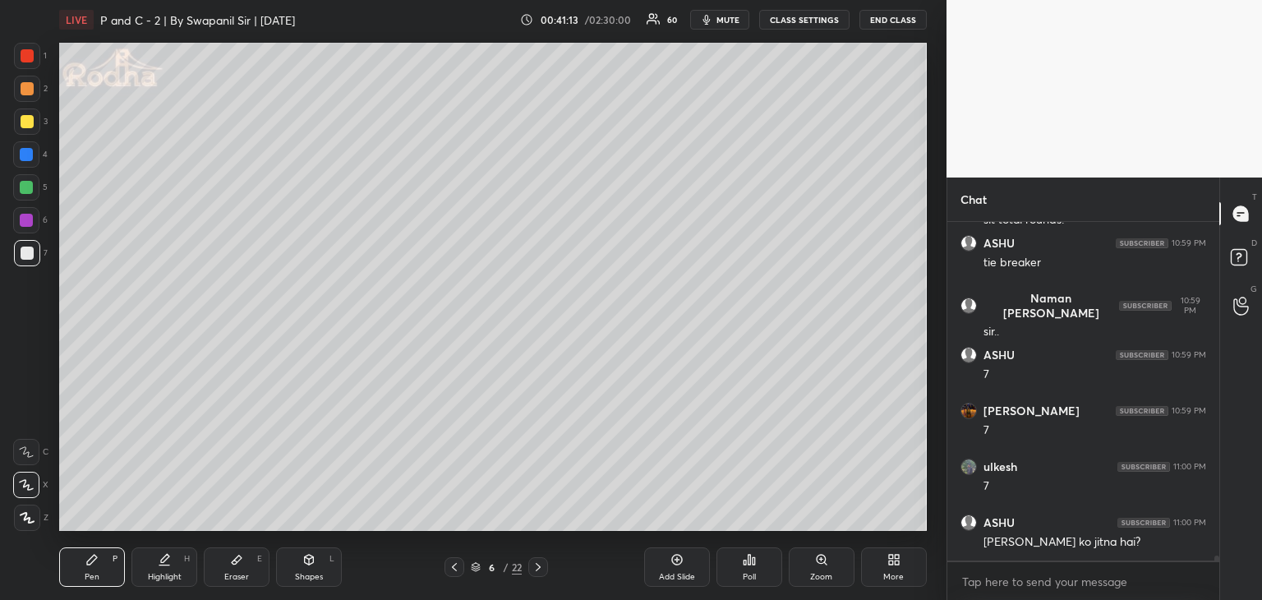
drag, startPoint x: 254, startPoint y: 570, endPoint x: 263, endPoint y: 568, distance: 9.2
click at [256, 570] on div "Eraser E" at bounding box center [237, 566] width 66 height 39
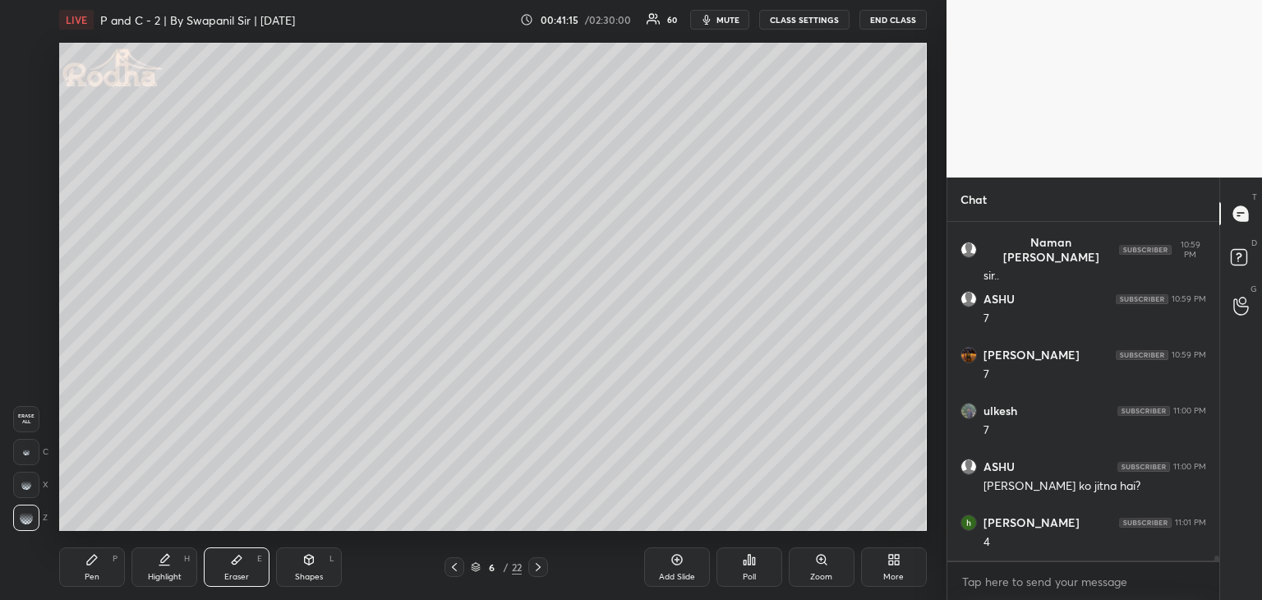
click at [83, 575] on div "Pen P" at bounding box center [92, 566] width 66 height 39
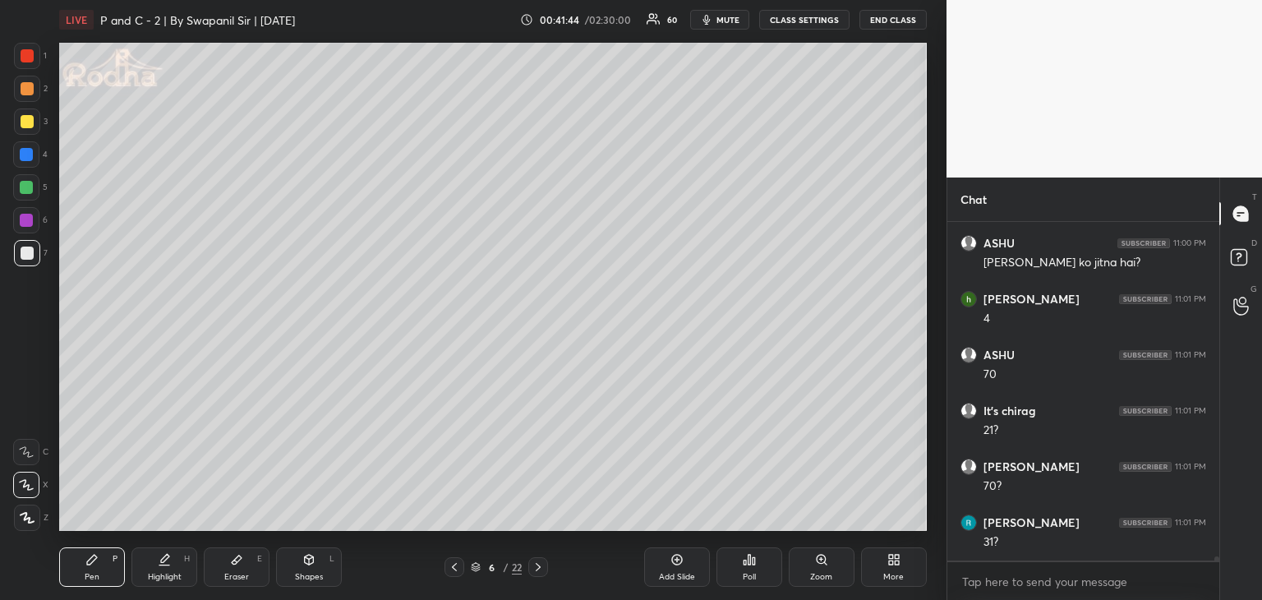
scroll to position [25186, 0]
click at [23, 58] on div at bounding box center [27, 55] width 13 height 13
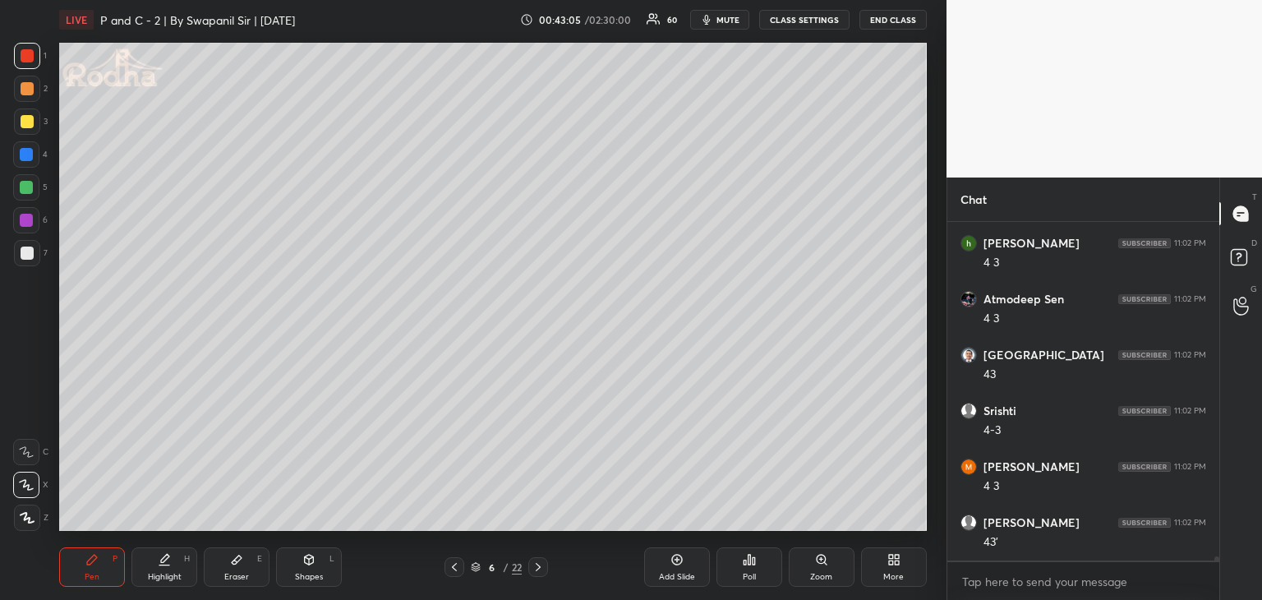
scroll to position [26863, 0]
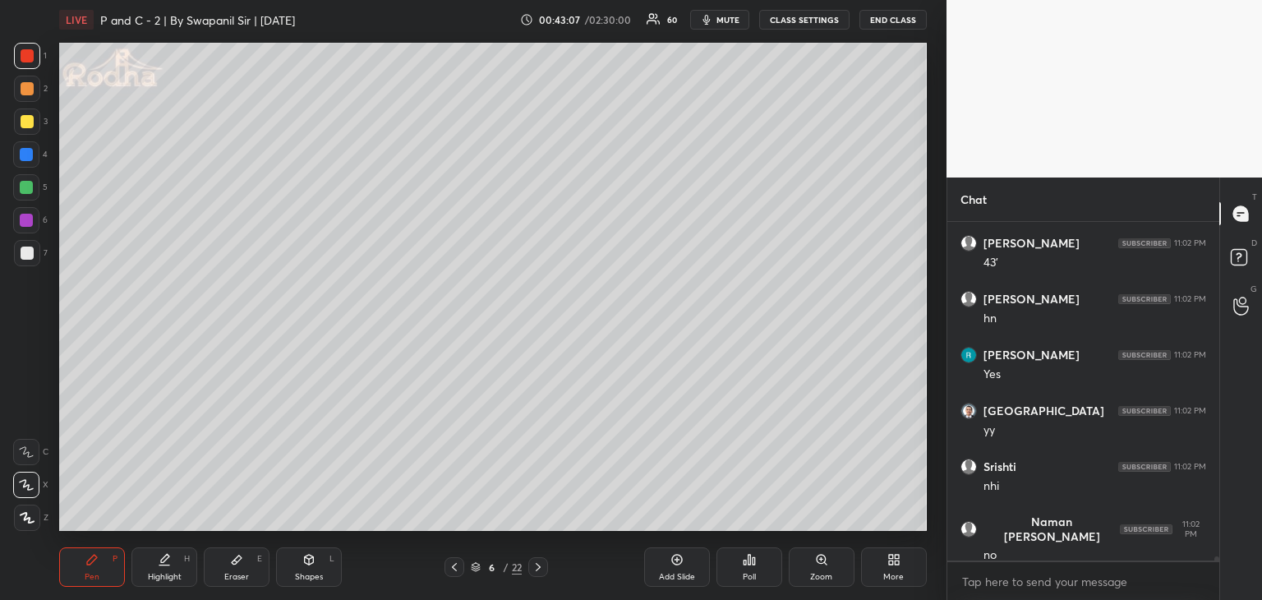
drag, startPoint x: 227, startPoint y: 582, endPoint x: 250, endPoint y: 570, distance: 25.7
click at [227, 581] on div "Eraser" at bounding box center [236, 577] width 25 height 8
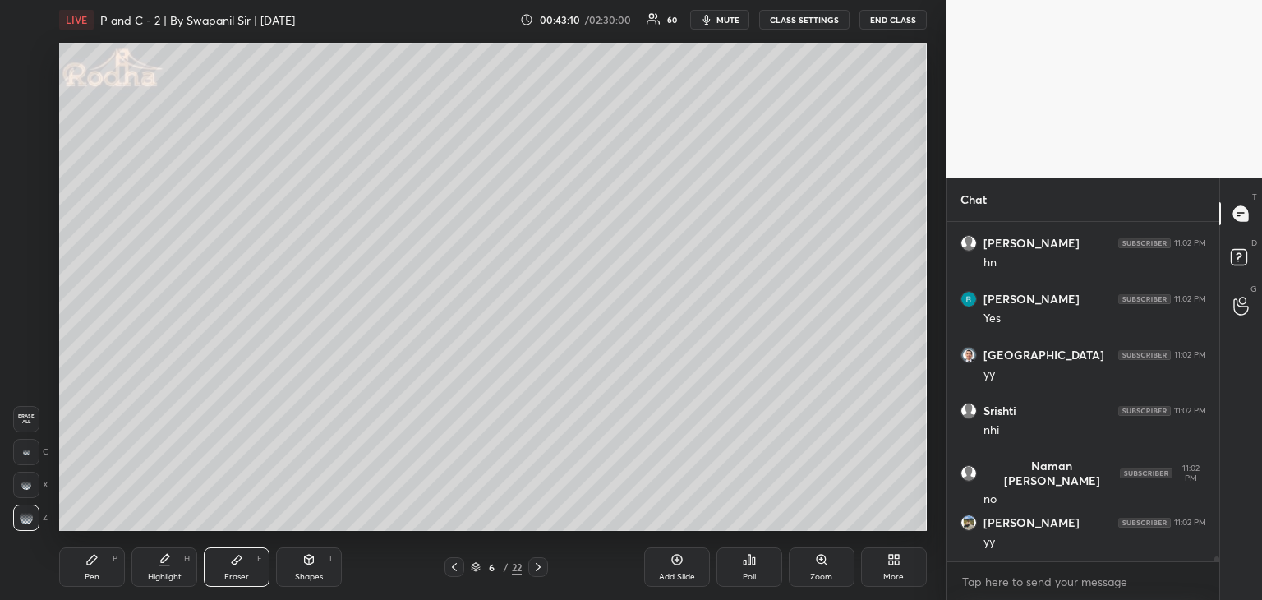
click at [89, 579] on div "Pen" at bounding box center [92, 577] width 15 height 8
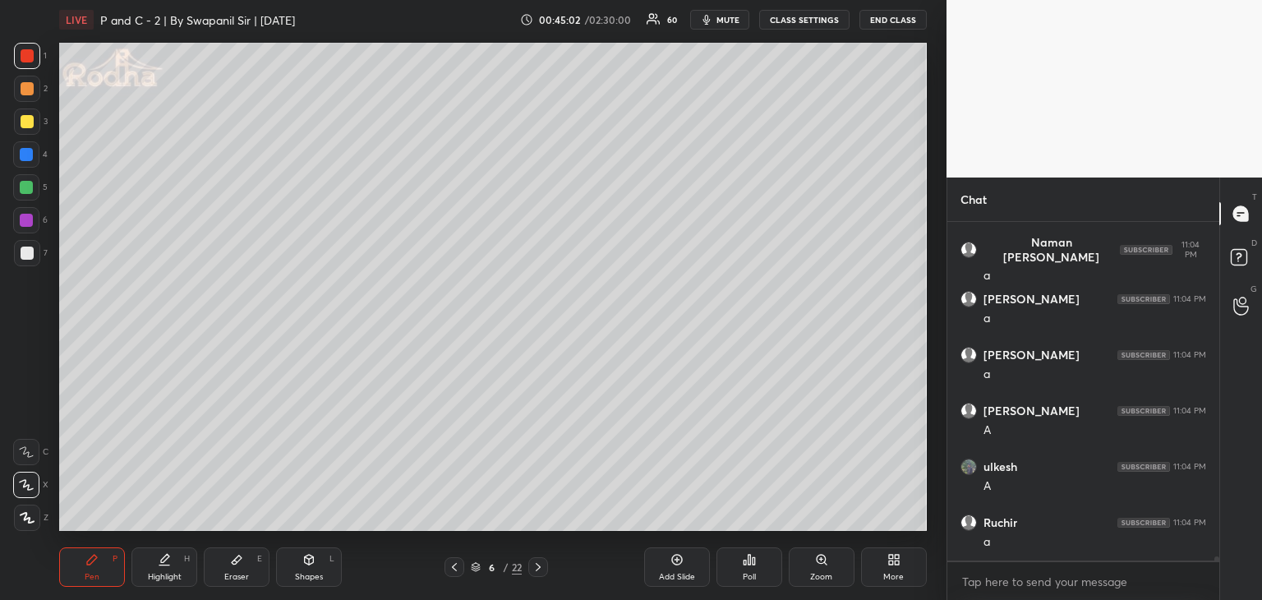
scroll to position [30496, 0]
click at [228, 569] on div "Eraser E" at bounding box center [237, 566] width 66 height 39
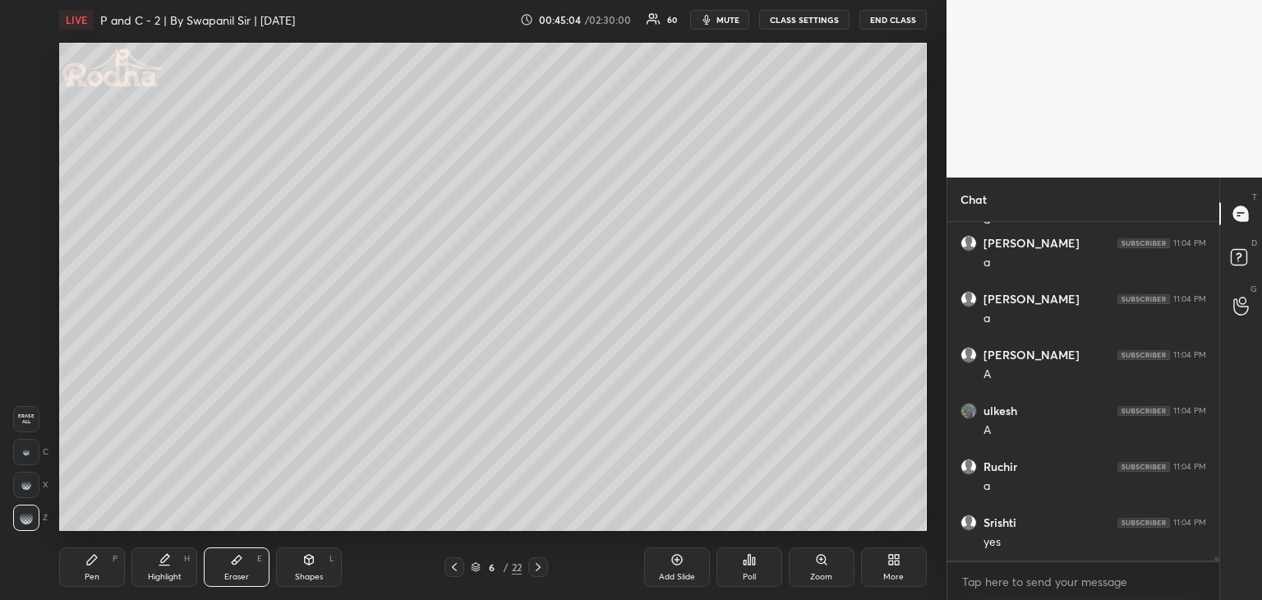
click at [87, 577] on div "Pen" at bounding box center [92, 577] width 15 height 8
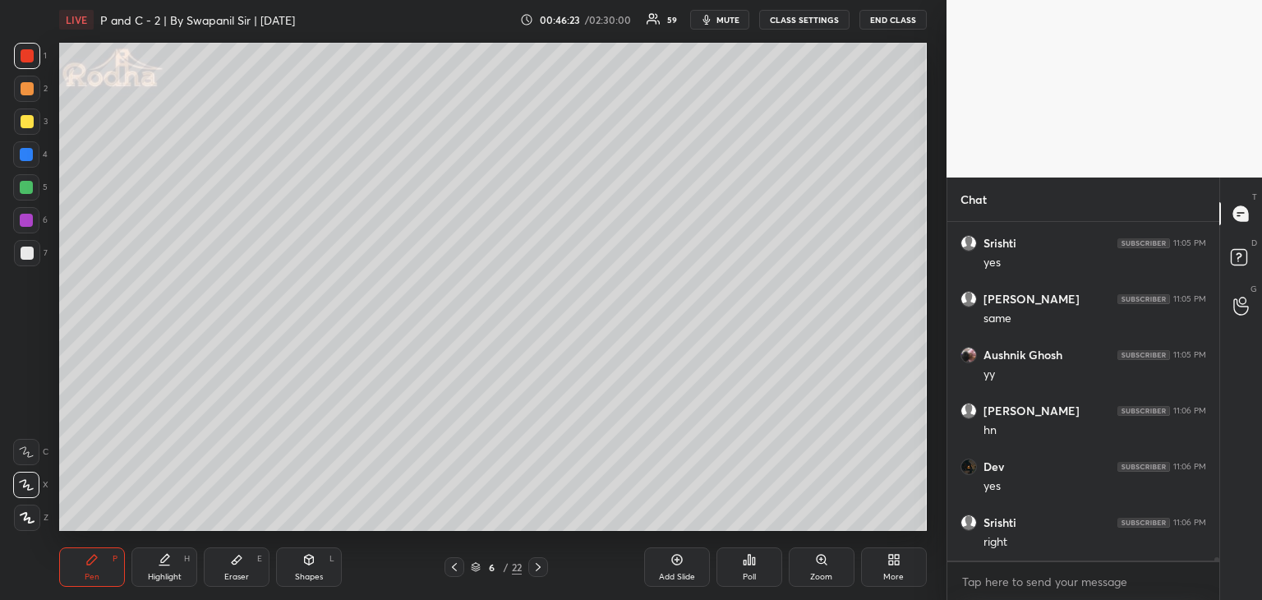
scroll to position [33626, 0]
click at [242, 573] on div "Eraser" at bounding box center [236, 577] width 25 height 8
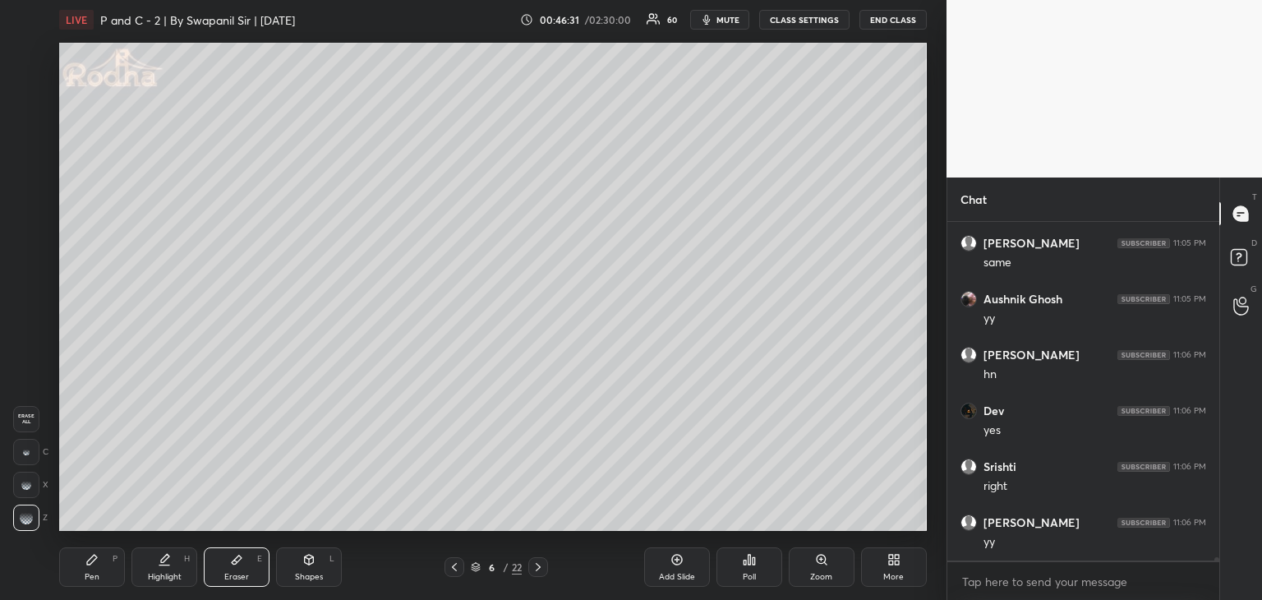
scroll to position [33681, 0]
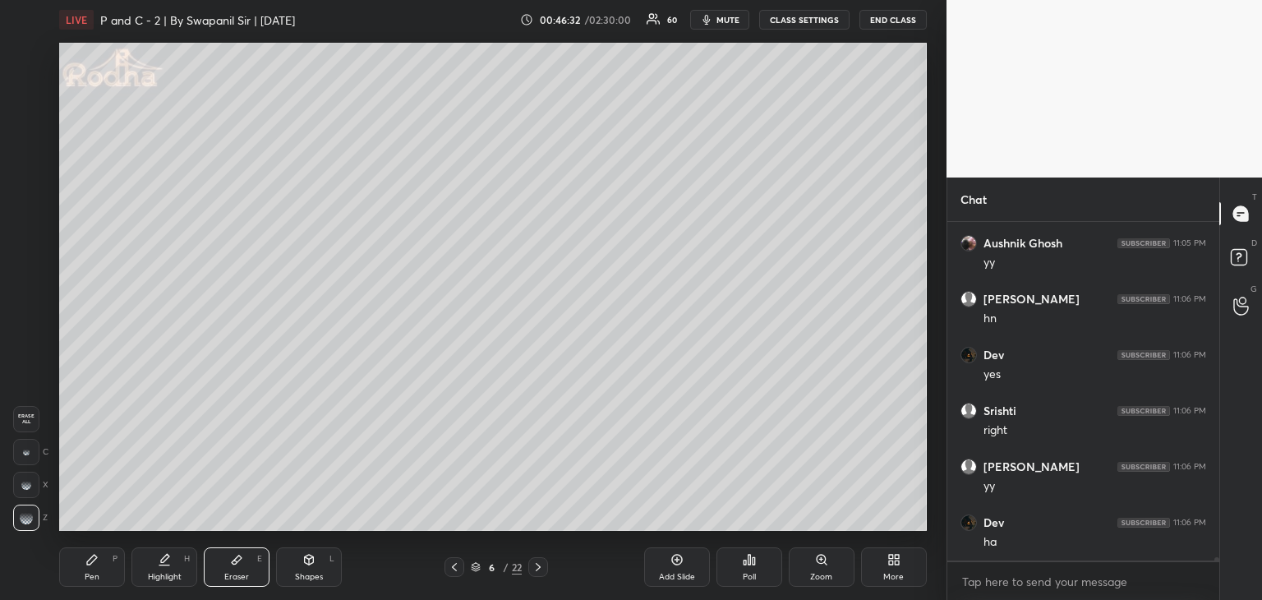
click at [89, 567] on div "Pen P" at bounding box center [92, 566] width 66 height 39
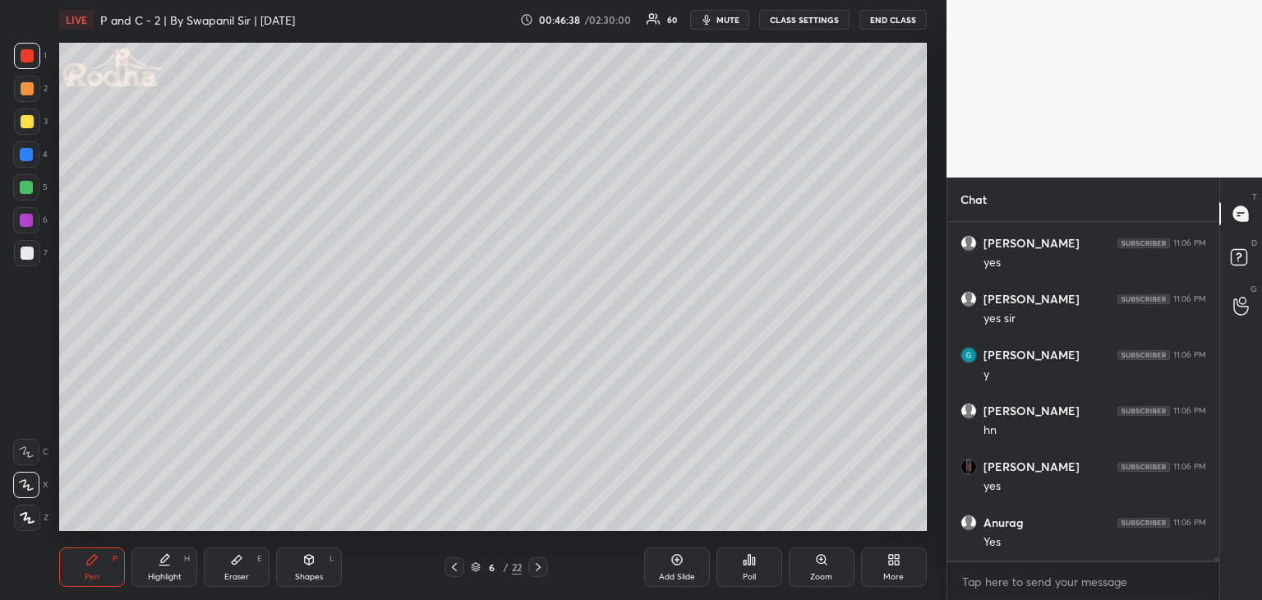
scroll to position [34184, 0]
click at [240, 565] on div "Eraser E" at bounding box center [237, 566] width 66 height 39
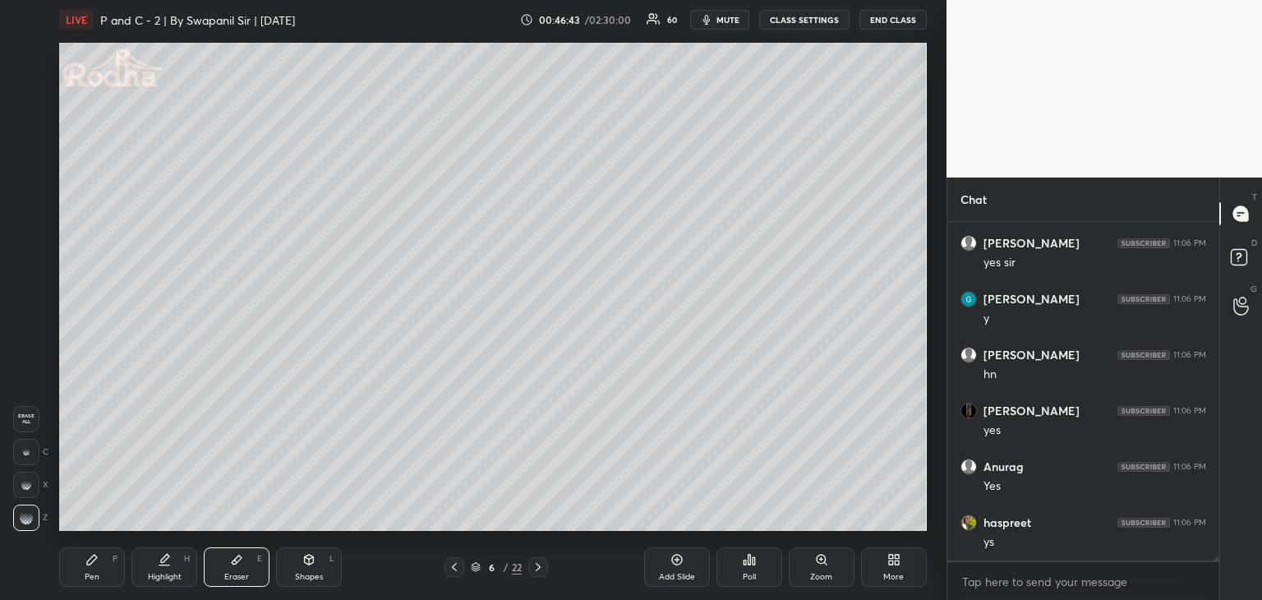
scroll to position [34240, 0]
click at [90, 583] on div "Pen P" at bounding box center [92, 566] width 66 height 39
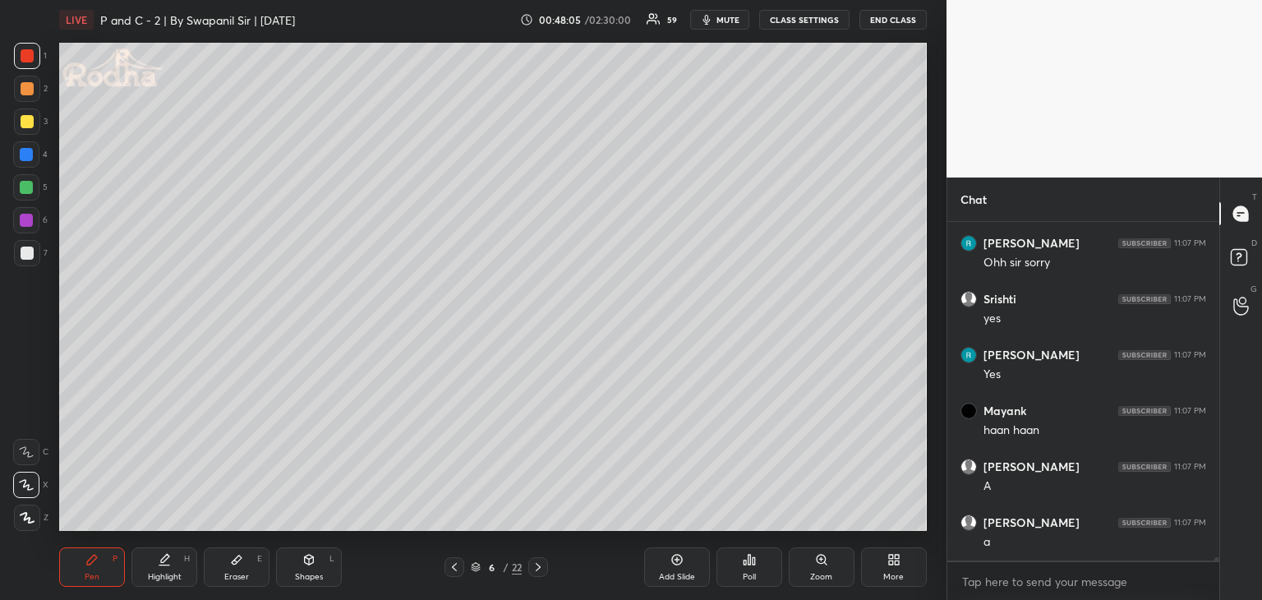
scroll to position [35126, 0]
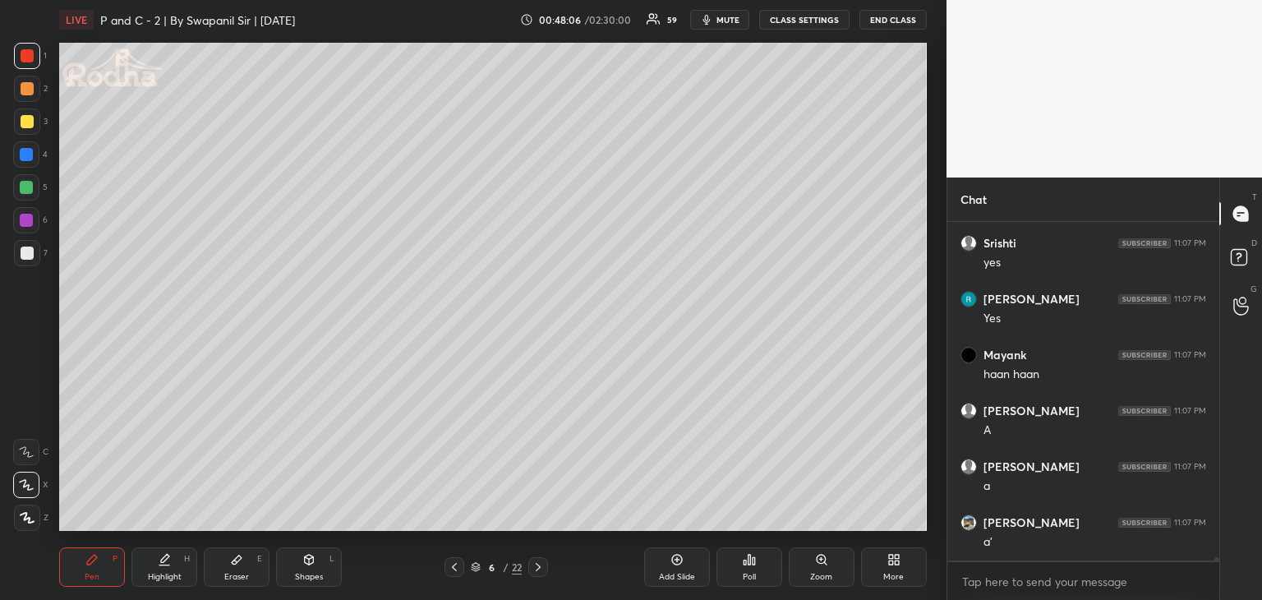
drag, startPoint x: 230, startPoint y: 589, endPoint x: 316, endPoint y: 537, distance: 99.9
click at [233, 586] on div "Pen P Highlight H Eraser E Shapes L 6 / 22 Add Slide Poll Zoom More" at bounding box center [493, 567] width 868 height 66
click at [244, 568] on div "Eraser E" at bounding box center [237, 566] width 66 height 39
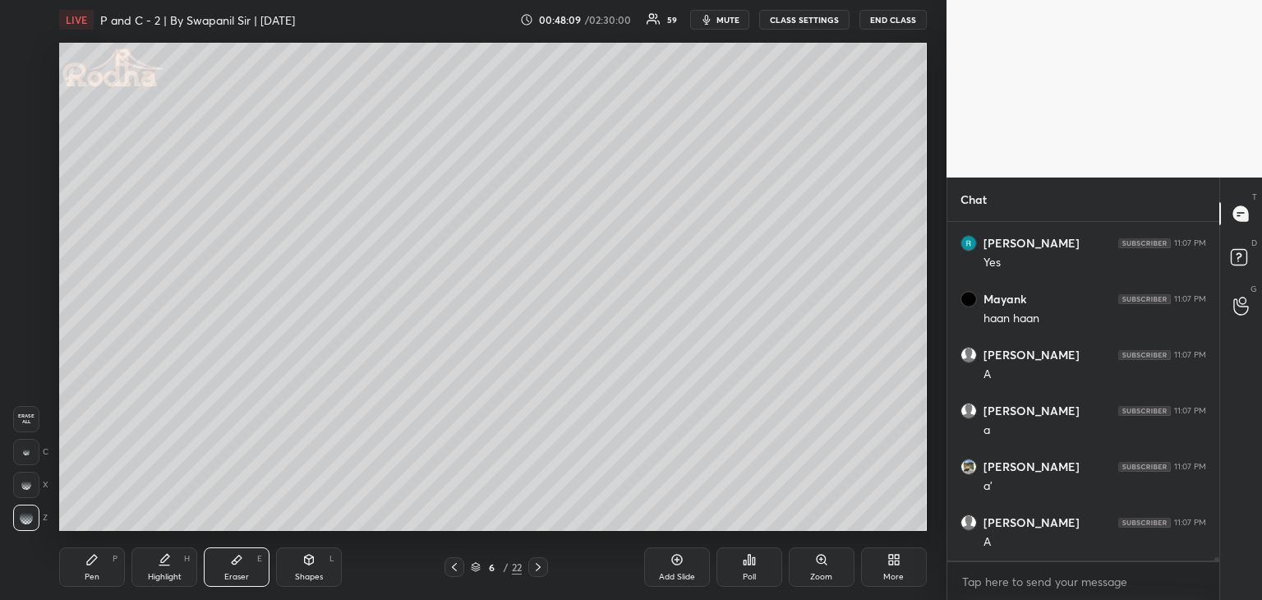
click at [92, 564] on icon at bounding box center [91, 559] width 13 height 13
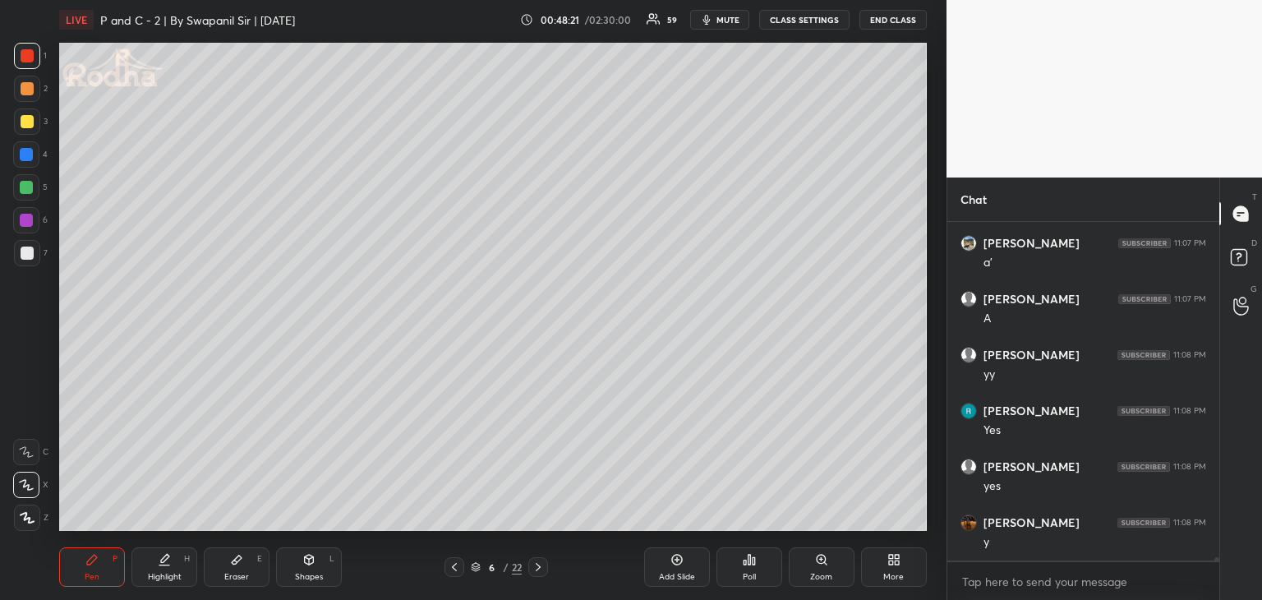
scroll to position [35462, 0]
click at [26, 192] on div at bounding box center [26, 187] width 13 height 13
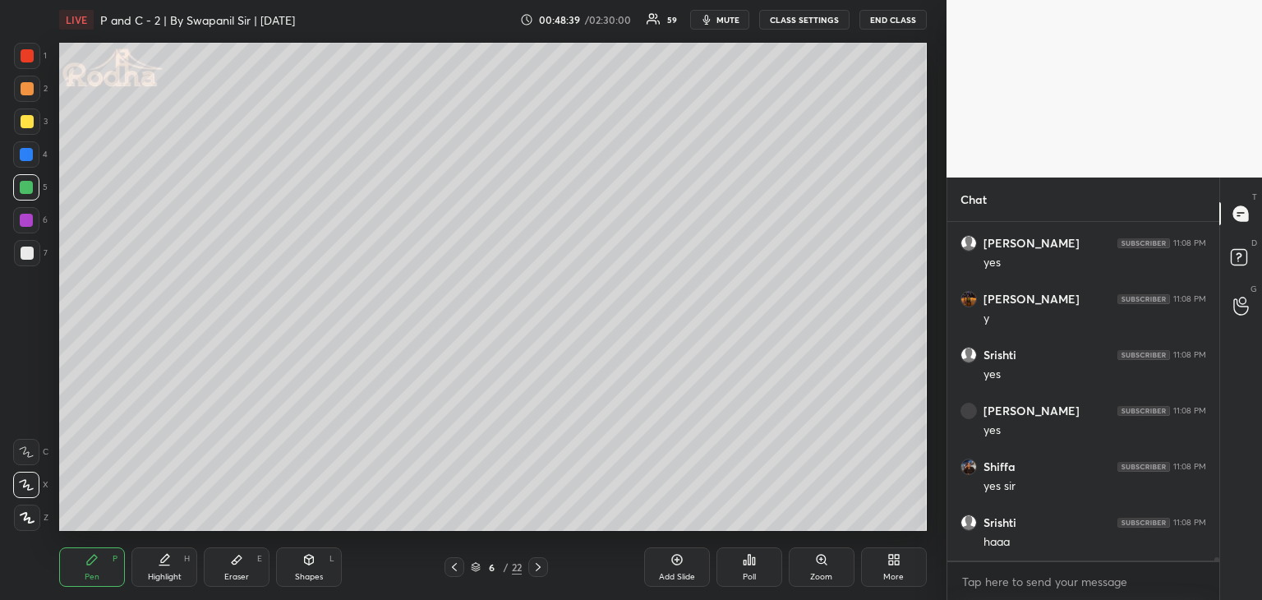
click at [542, 565] on icon at bounding box center [538, 567] width 13 height 13
click at [26, 127] on div at bounding box center [27, 121] width 13 height 13
click at [459, 570] on icon at bounding box center [454, 567] width 13 height 13
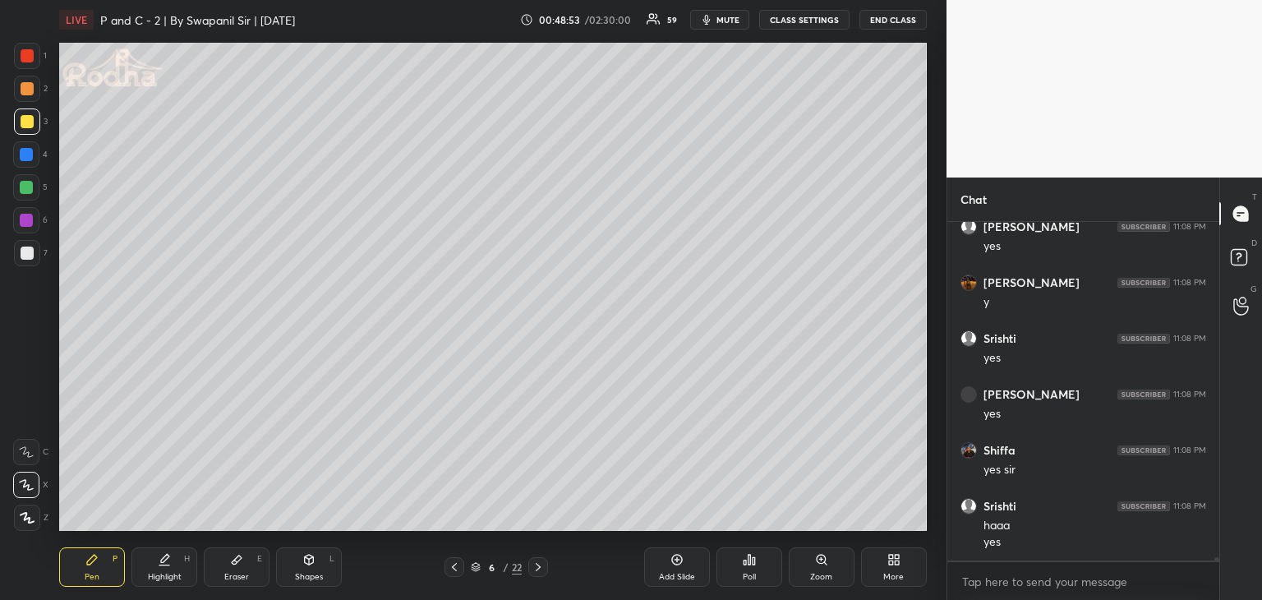
click at [459, 566] on icon at bounding box center [454, 567] width 13 height 13
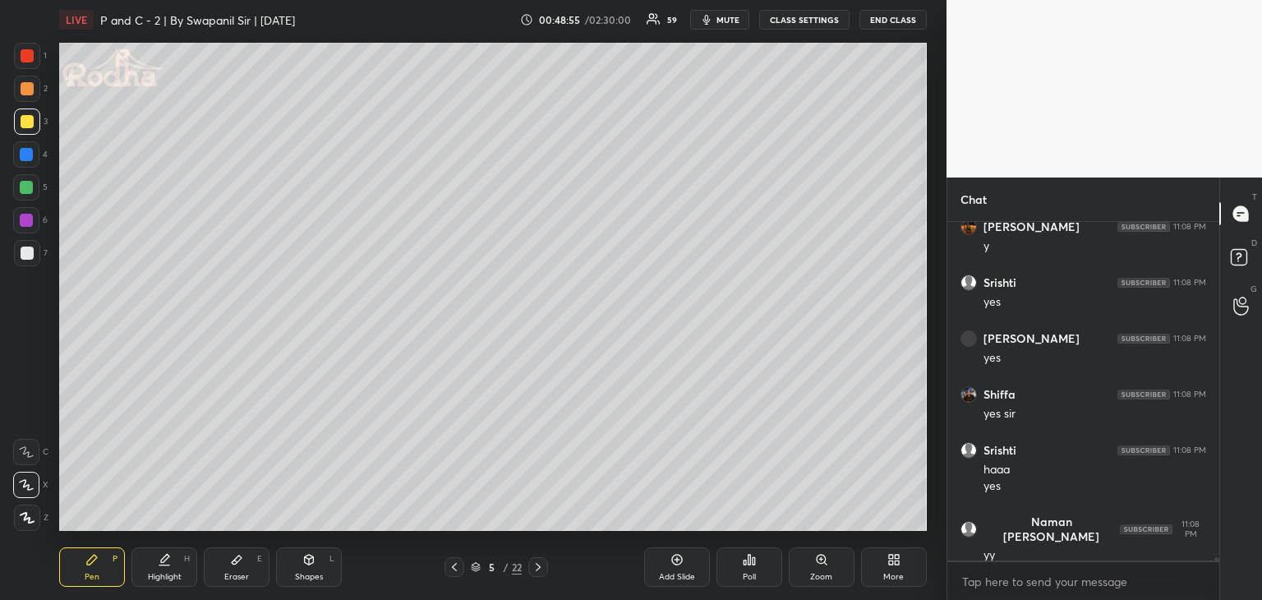
scroll to position [35814, 0]
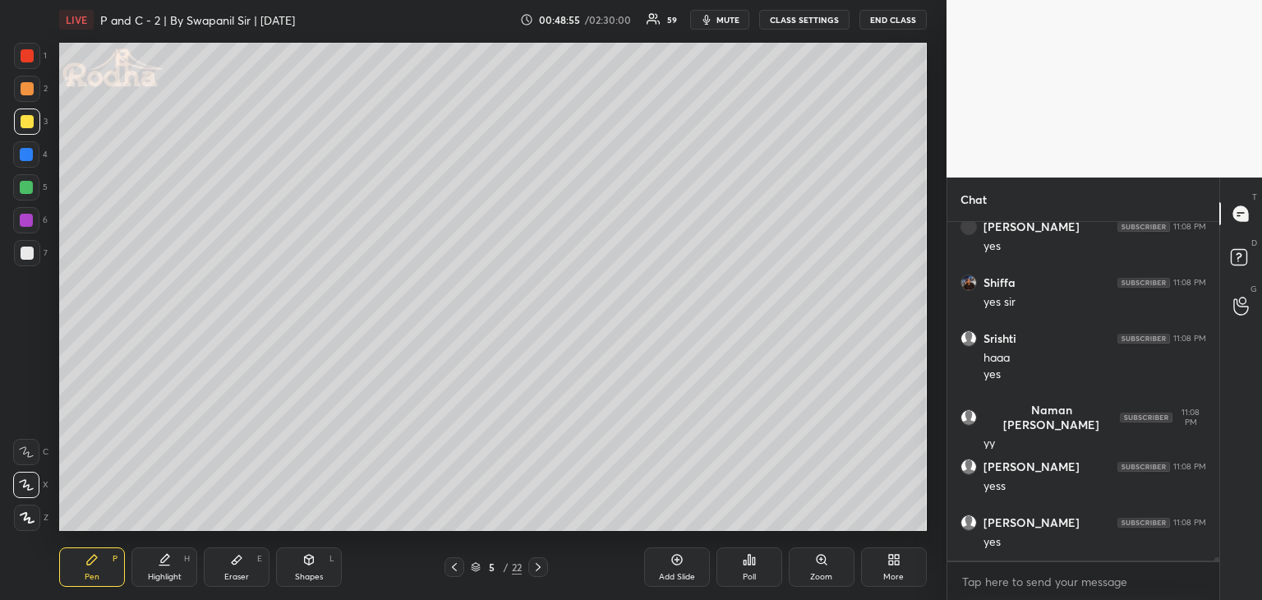
click at [455, 570] on icon at bounding box center [454, 567] width 13 height 13
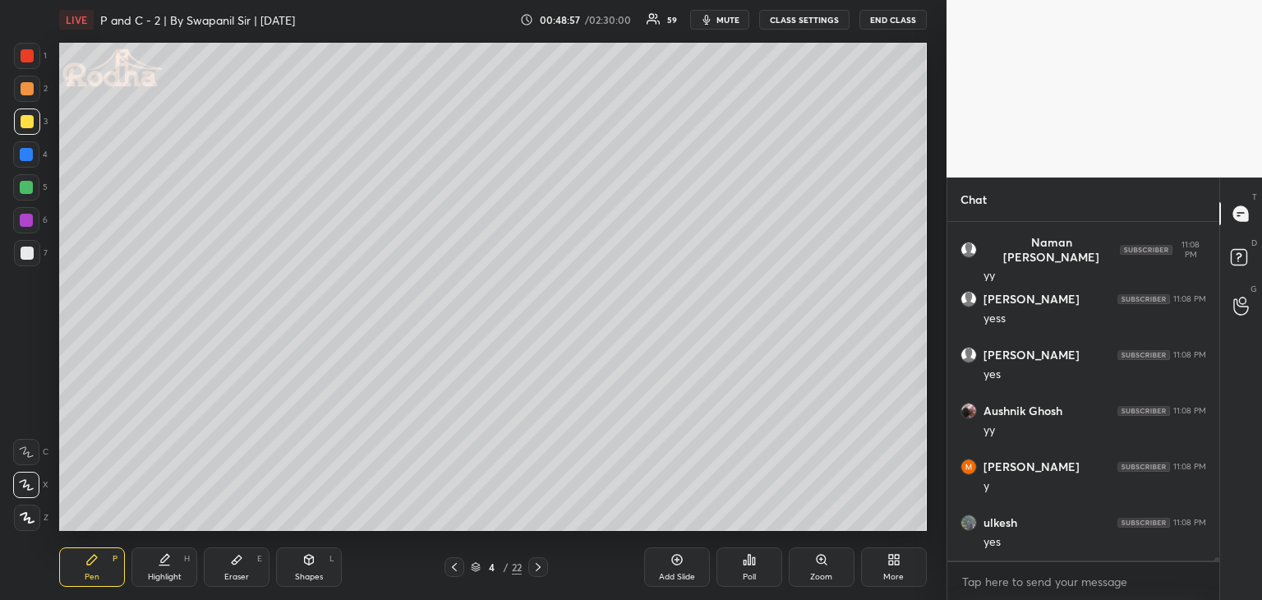
scroll to position [36037, 0]
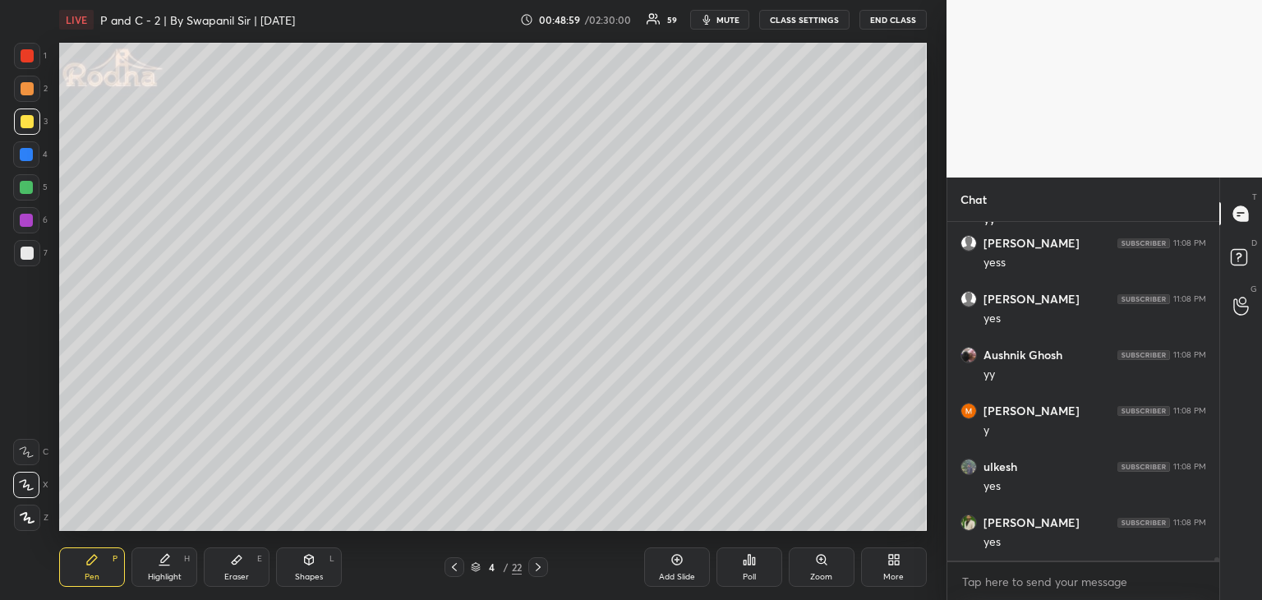
click at [543, 574] on div at bounding box center [539, 567] width 20 height 20
click at [542, 572] on icon at bounding box center [538, 567] width 13 height 13
click at [541, 573] on icon at bounding box center [538, 567] width 13 height 13
click at [29, 124] on div at bounding box center [27, 121] width 13 height 13
click at [327, 551] on div "Shapes L" at bounding box center [309, 566] width 66 height 39
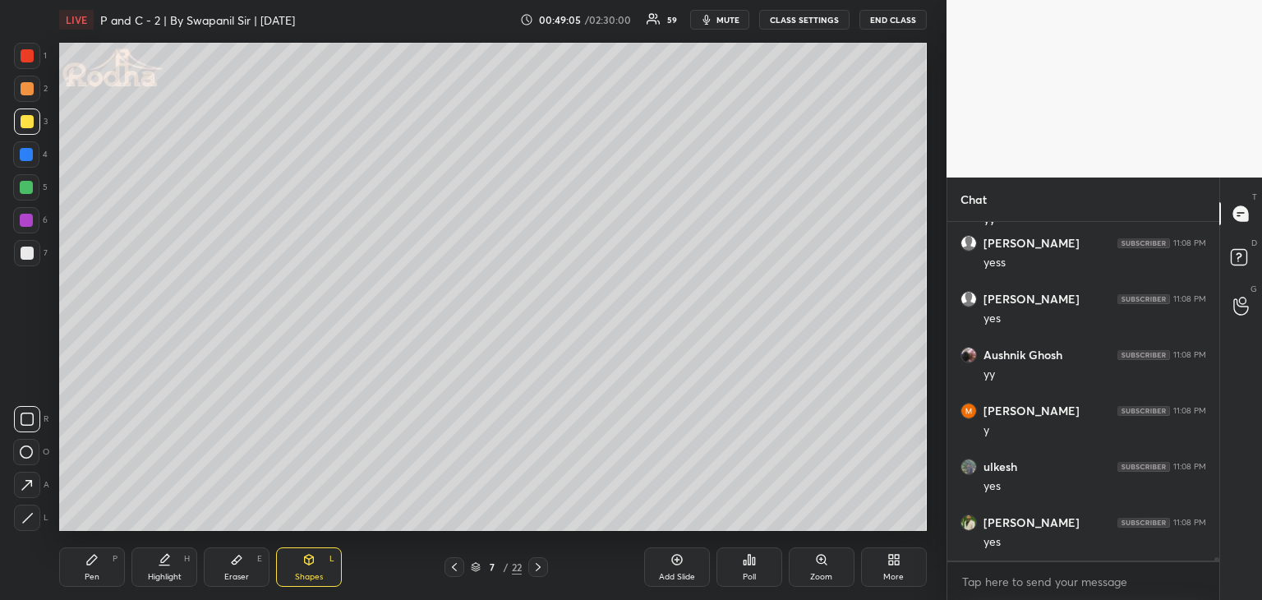
drag, startPoint x: 36, startPoint y: 524, endPoint x: 54, endPoint y: 515, distance: 19.9
click at [37, 523] on div at bounding box center [27, 518] width 26 height 26
click at [93, 563] on icon at bounding box center [91, 559] width 13 height 13
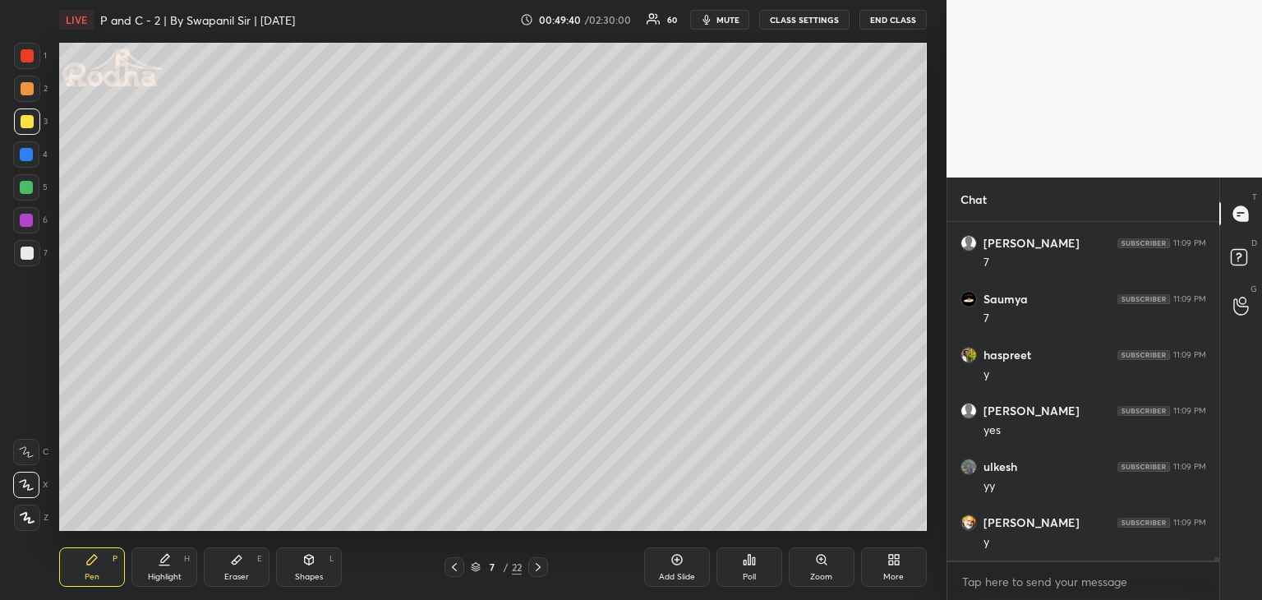
scroll to position [37434, 0]
click at [26, 159] on div at bounding box center [26, 154] width 13 height 13
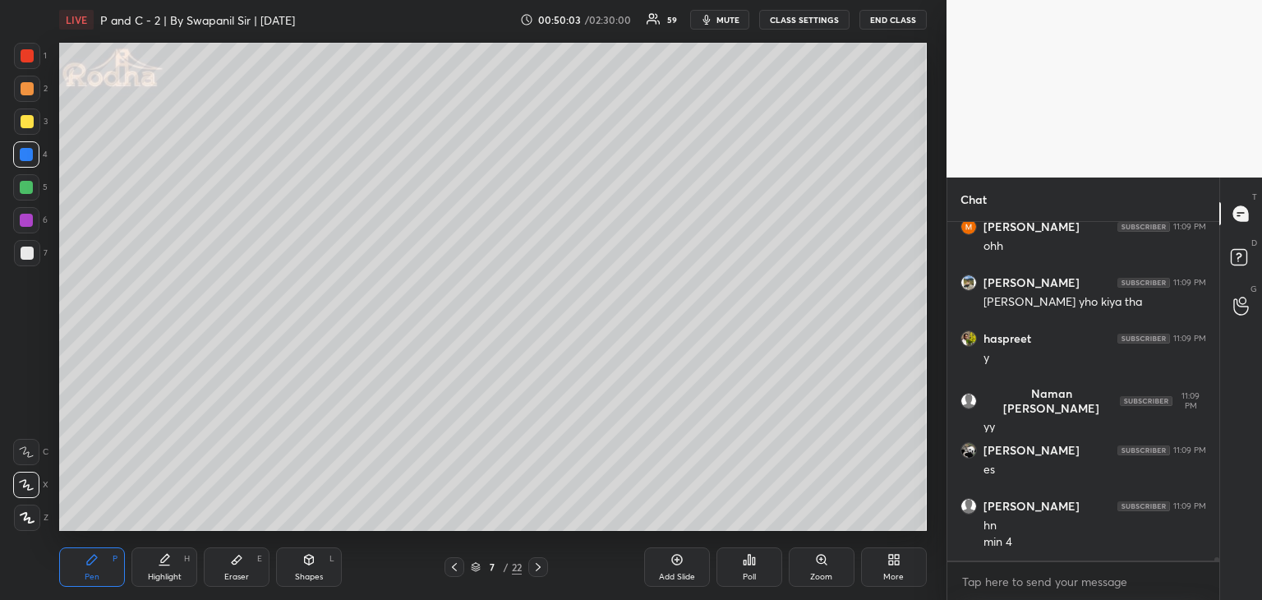
scroll to position [37858, 0]
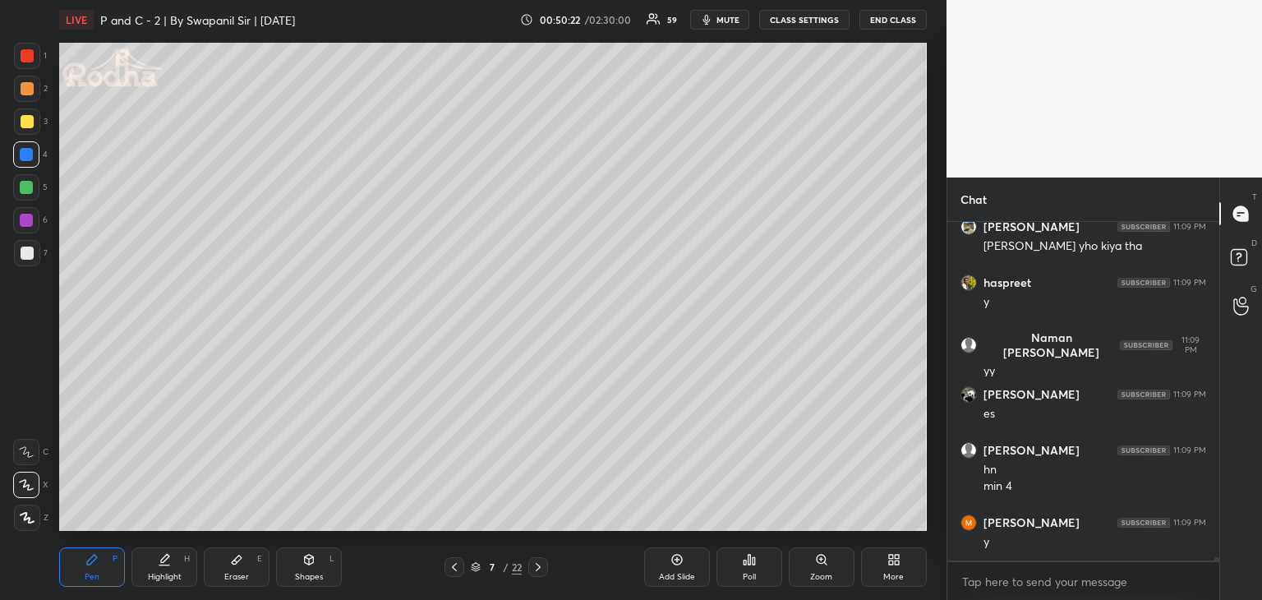
click at [238, 561] on icon at bounding box center [237, 560] width 10 height 9
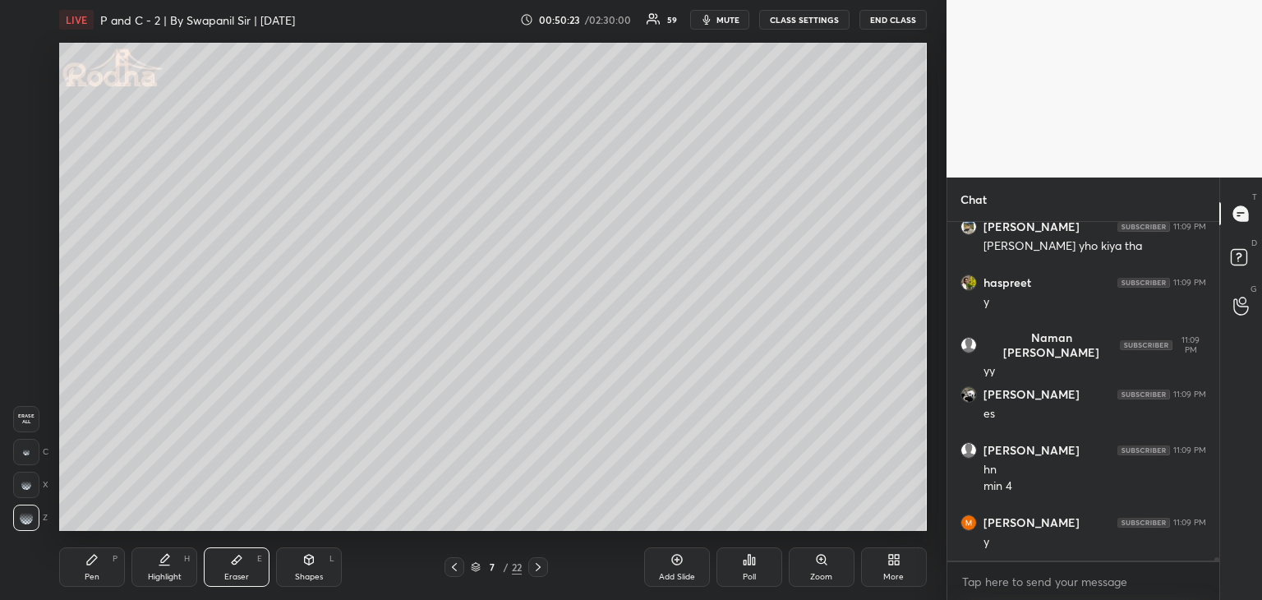
click at [95, 574] on div "Pen" at bounding box center [92, 577] width 15 height 8
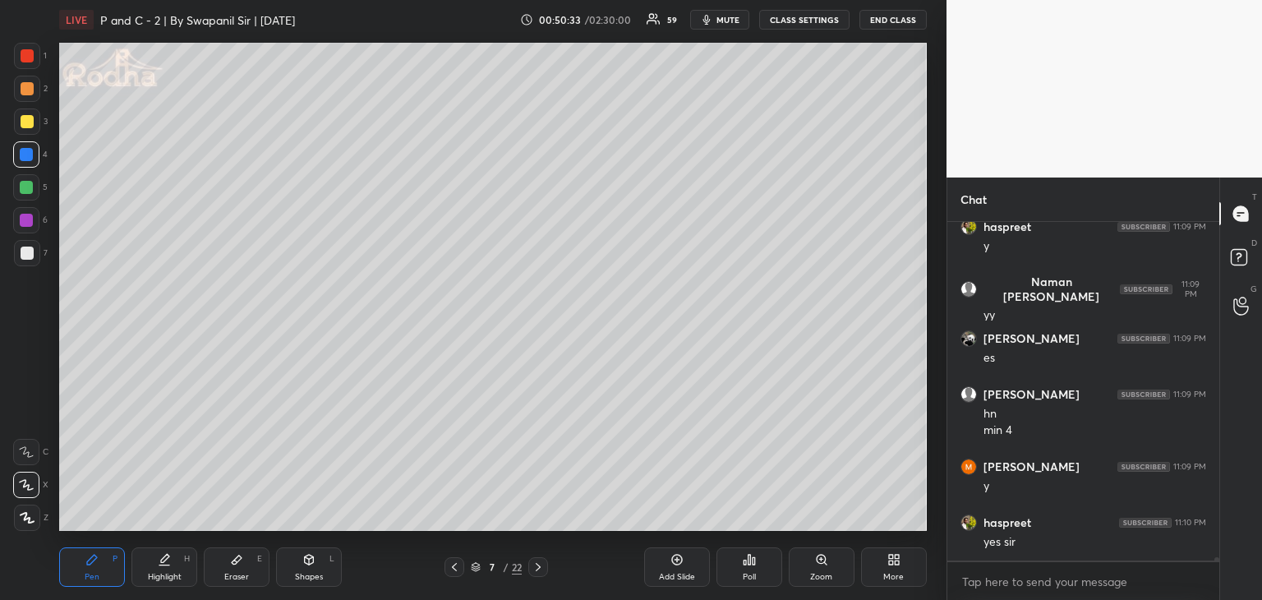
scroll to position [37970, 0]
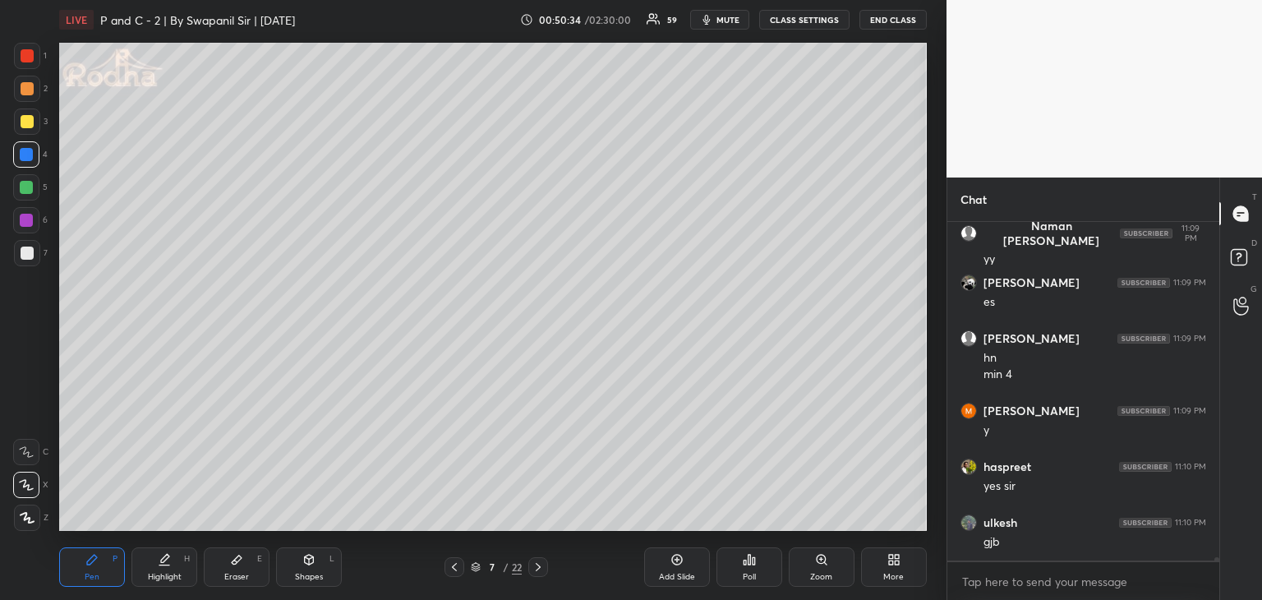
click at [24, 119] on div at bounding box center [27, 121] width 13 height 13
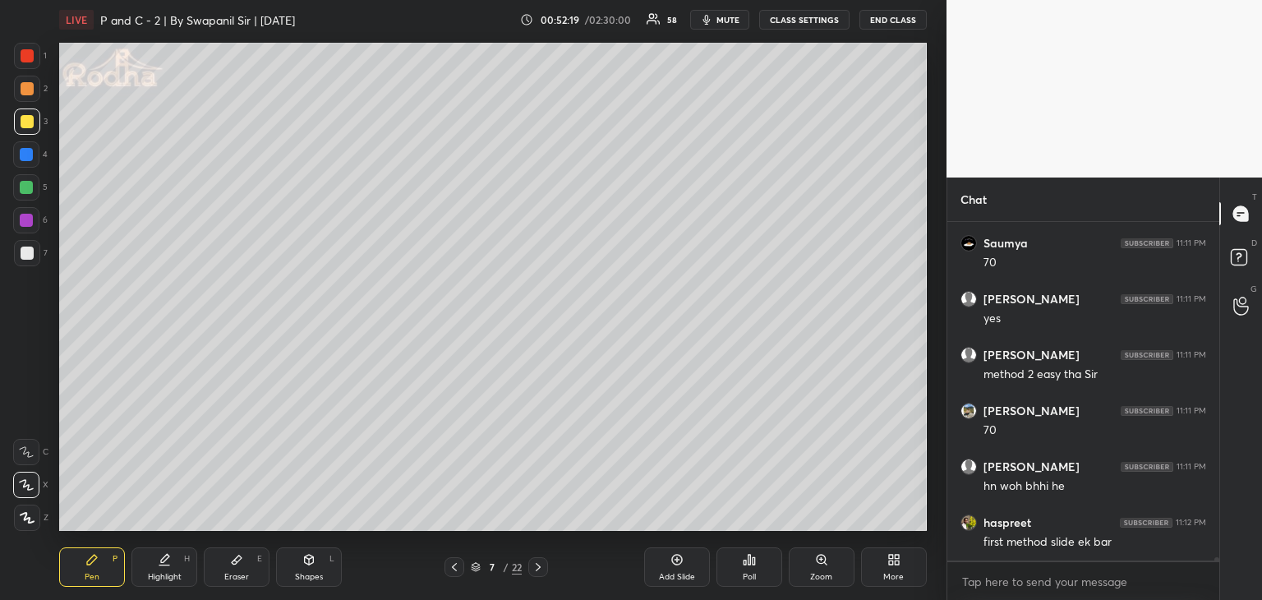
scroll to position [39496, 0]
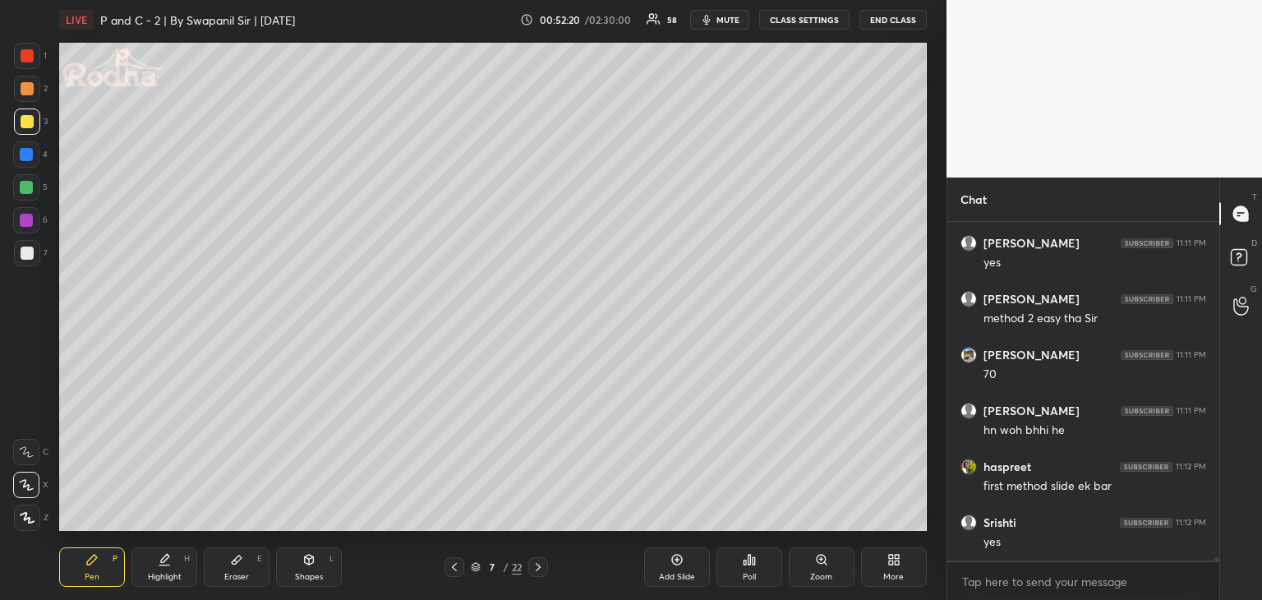
click at [456, 571] on icon at bounding box center [454, 567] width 13 height 13
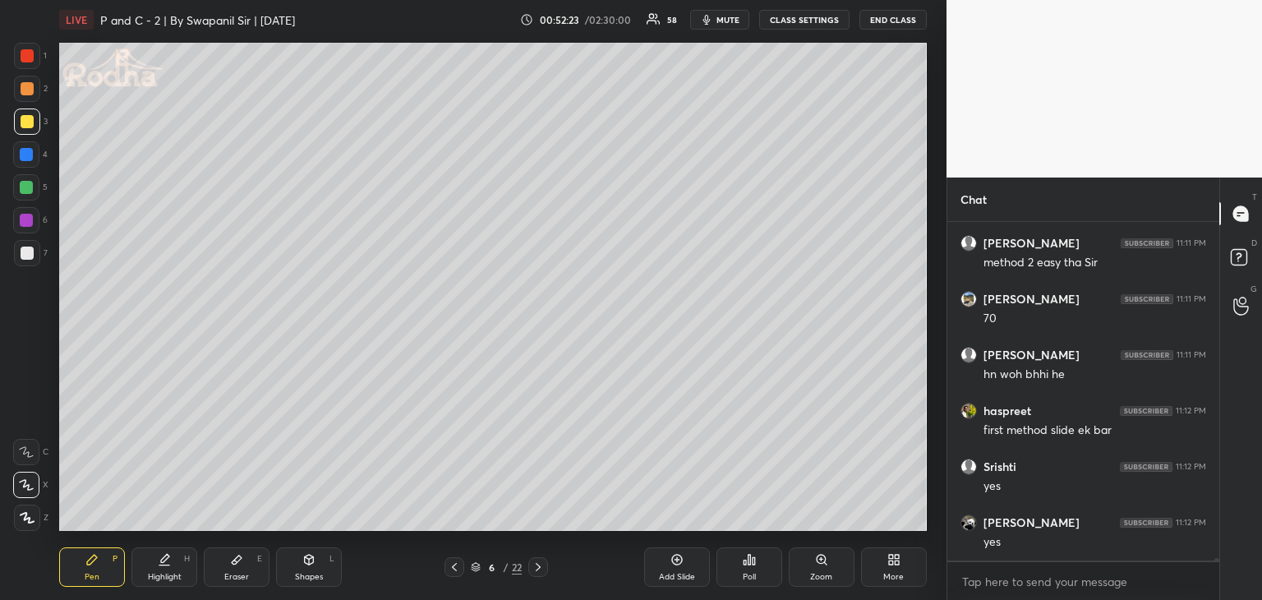
drag, startPoint x: 226, startPoint y: 575, endPoint x: 273, endPoint y: 568, distance: 47.4
click at [225, 575] on div "Eraser" at bounding box center [236, 577] width 25 height 8
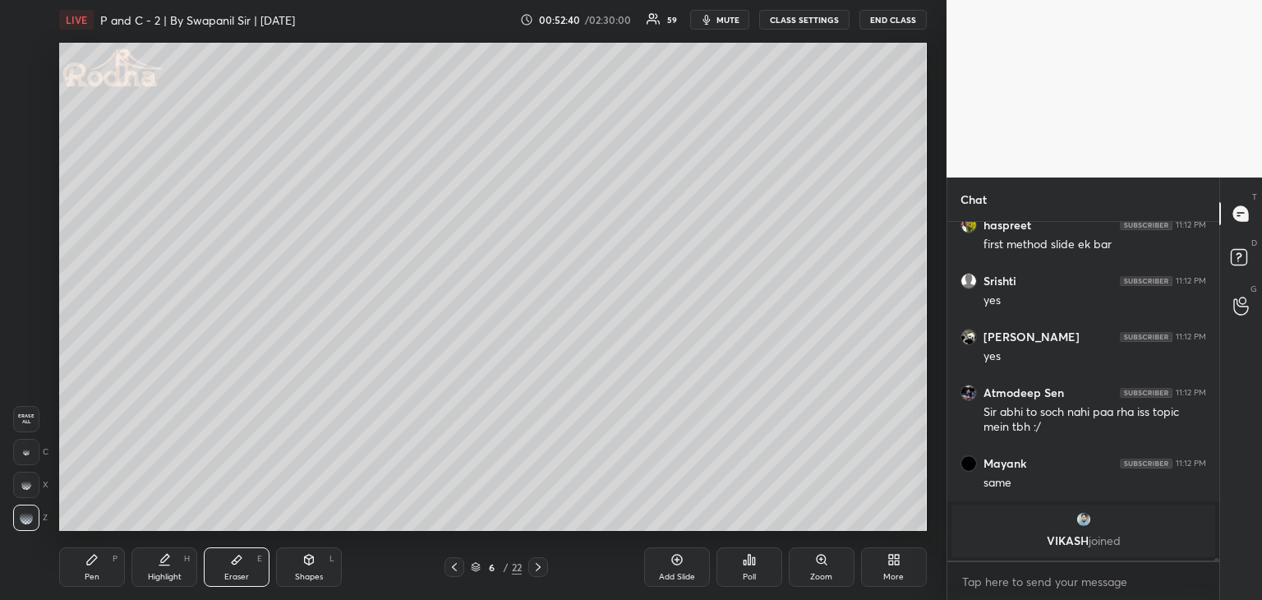
scroll to position [35294, 0]
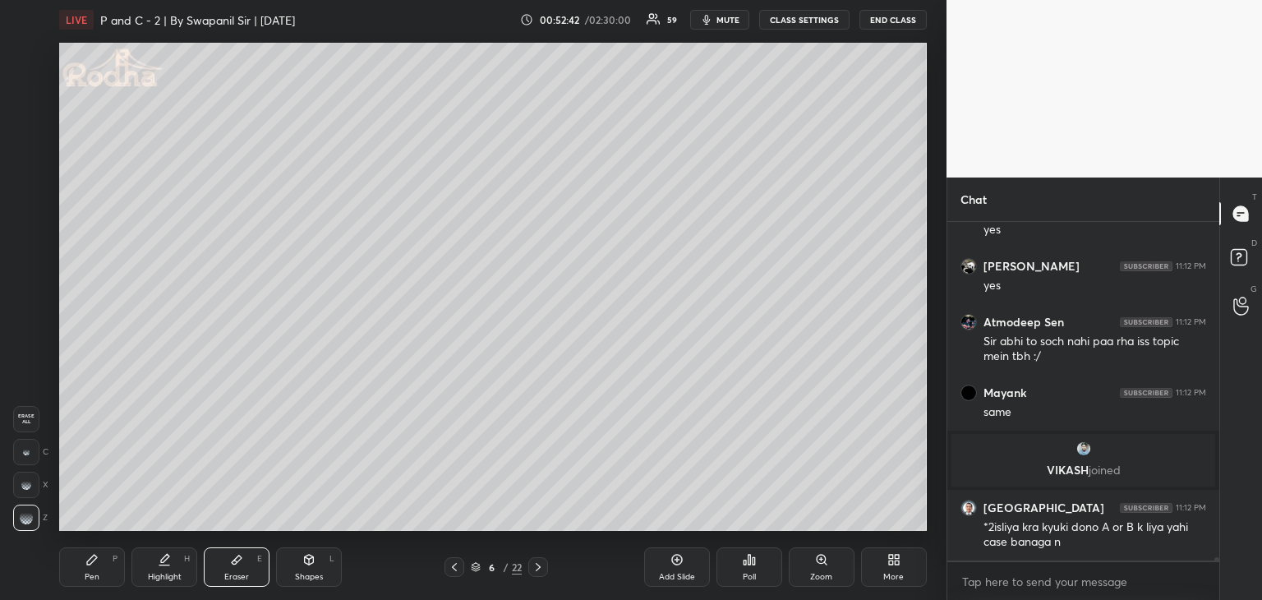
click at [299, 577] on div "Shapes" at bounding box center [309, 577] width 28 height 8
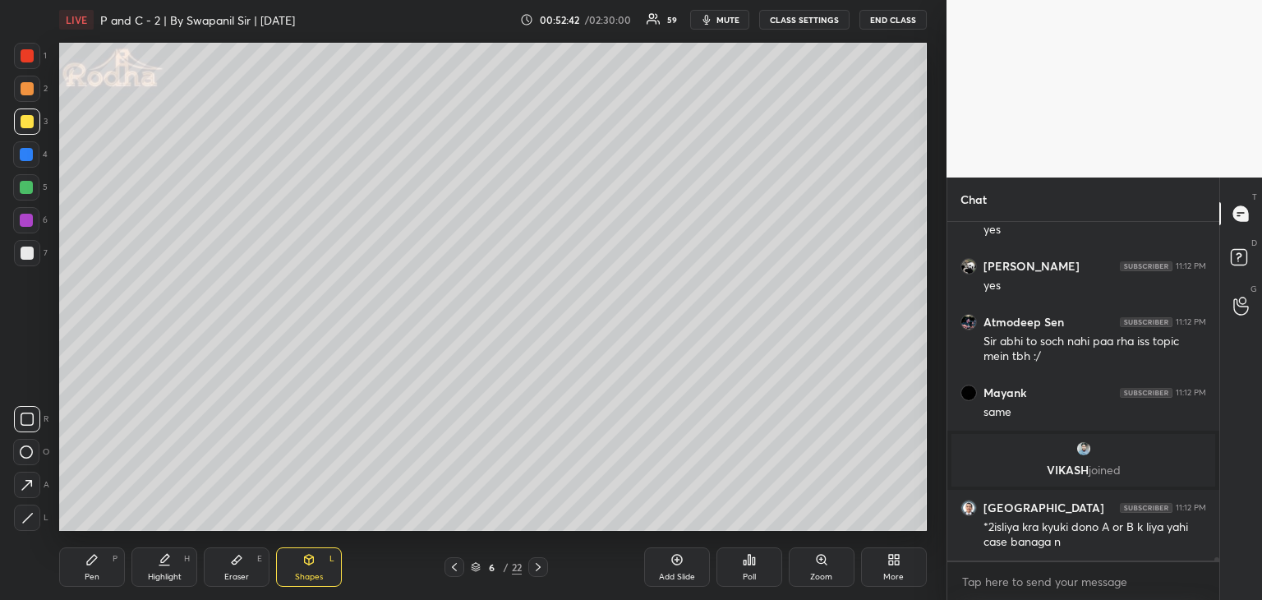
click at [306, 576] on div "Shapes" at bounding box center [309, 577] width 28 height 8
click at [242, 570] on div "Eraser E" at bounding box center [237, 566] width 66 height 39
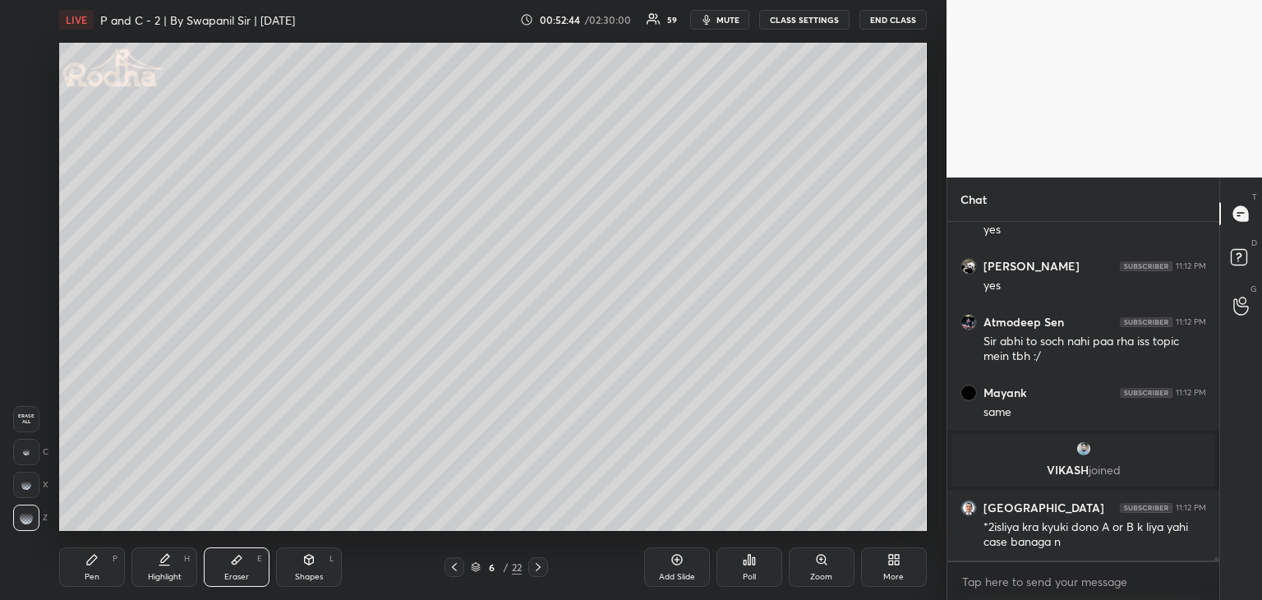
click at [21, 452] on div at bounding box center [26, 452] width 26 height 26
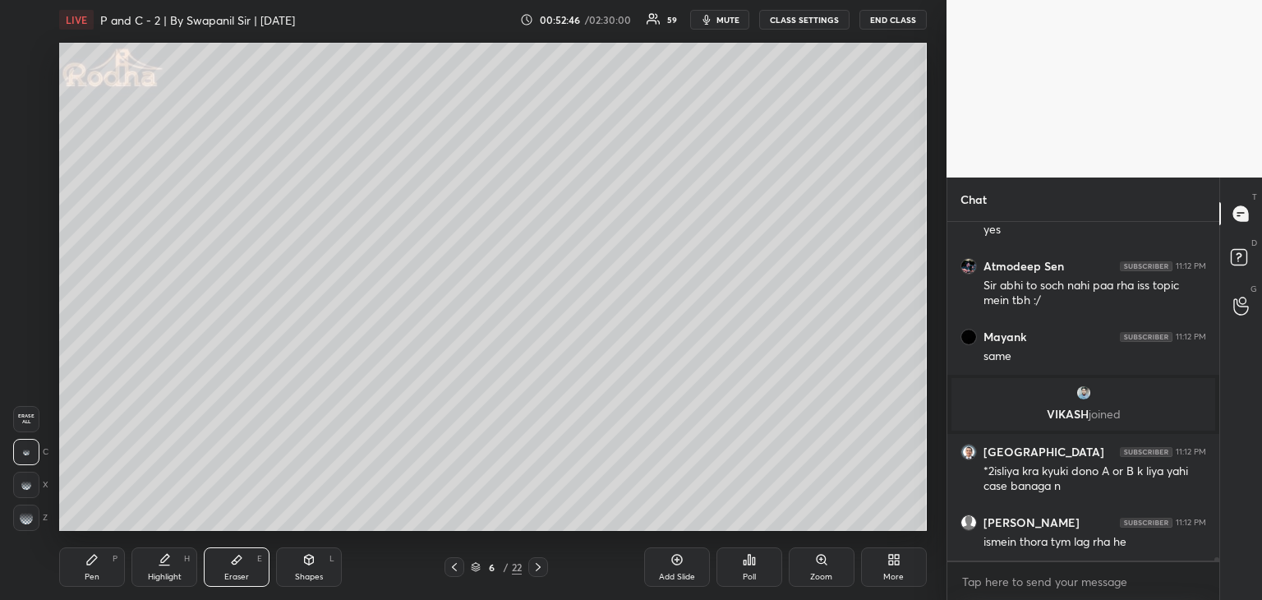
scroll to position [35406, 0]
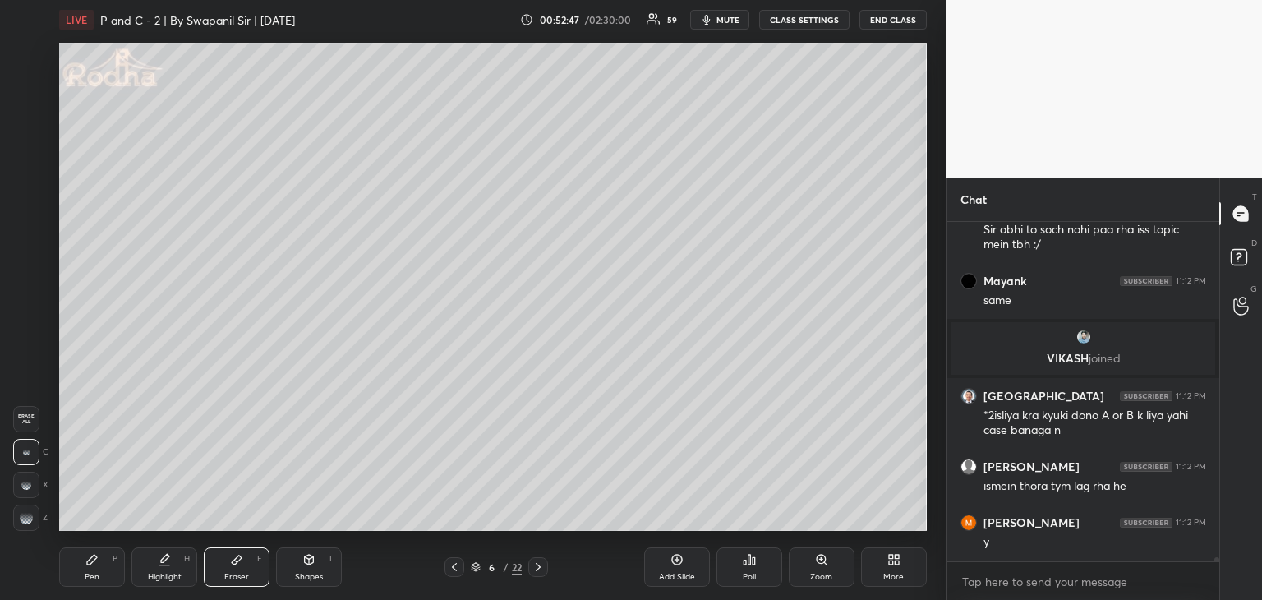
click at [81, 583] on div "Pen P" at bounding box center [92, 566] width 66 height 39
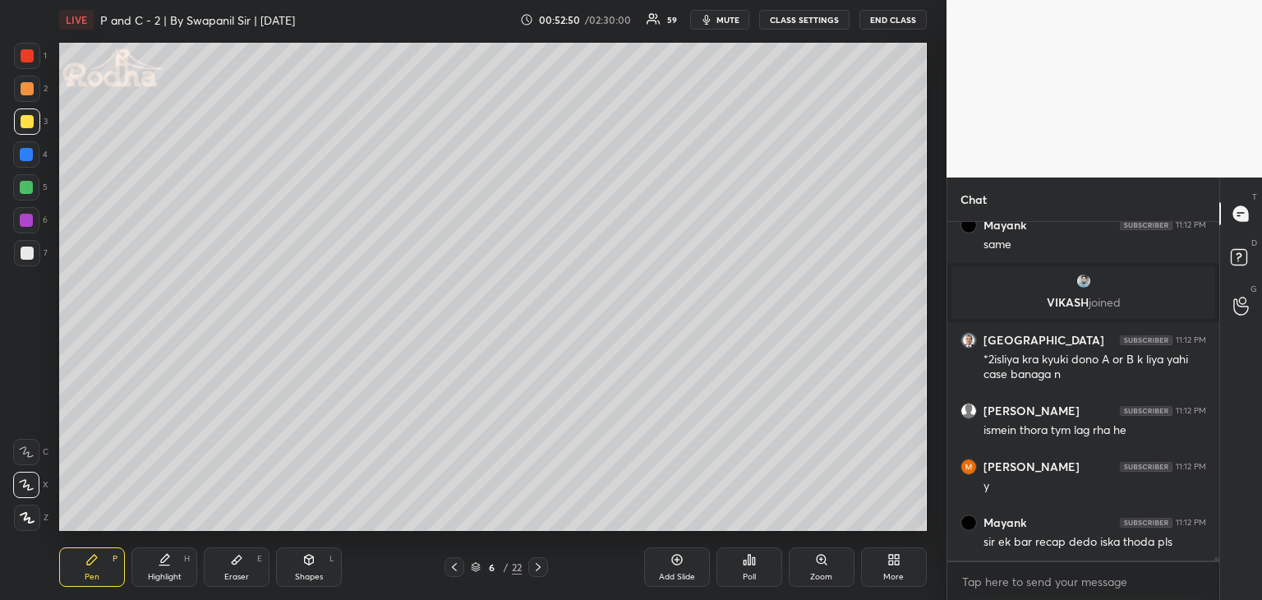
scroll to position [35518, 0]
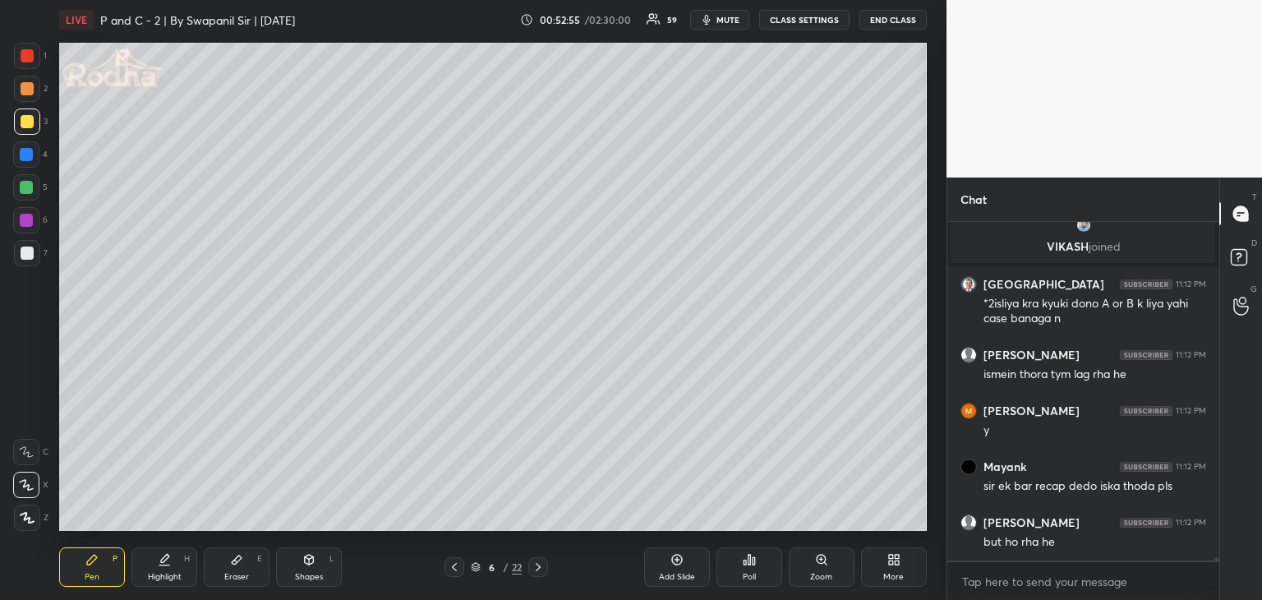
click at [538, 571] on icon at bounding box center [538, 567] width 13 height 13
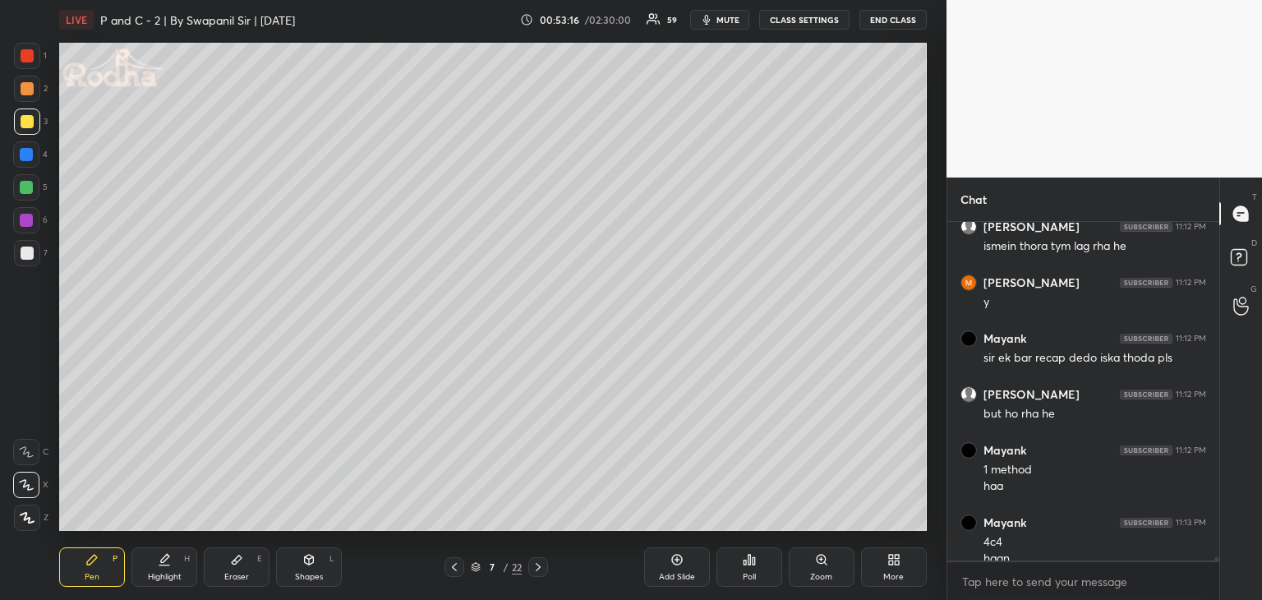
scroll to position [35662, 0]
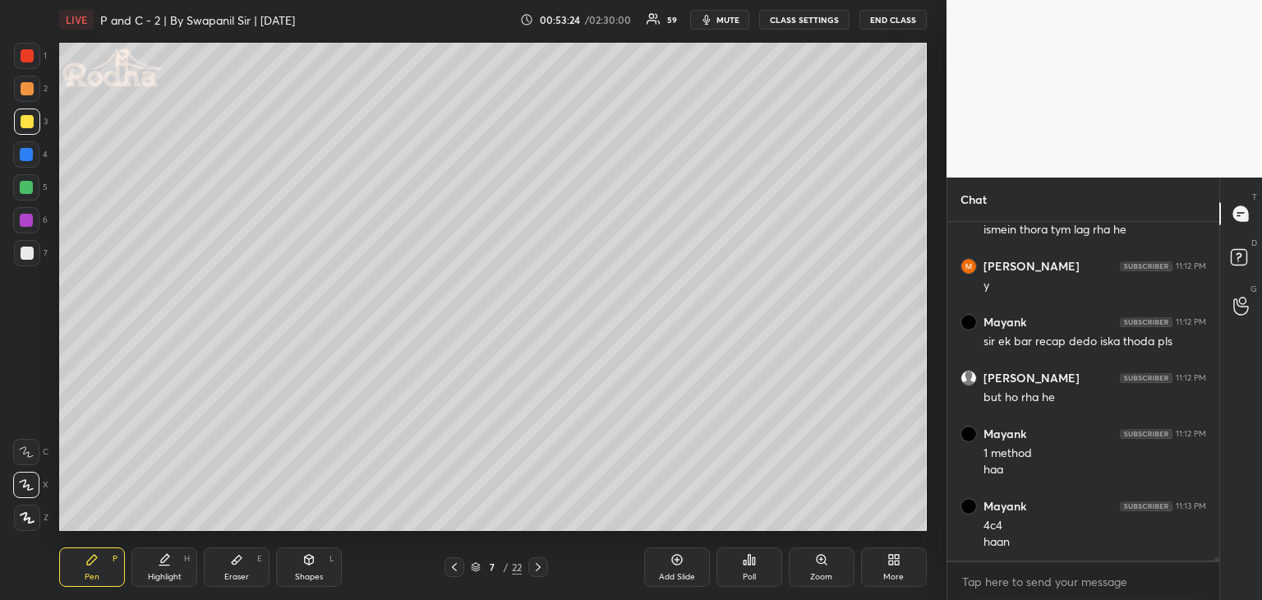
click at [450, 567] on icon at bounding box center [454, 567] width 13 height 13
click at [27, 116] on div at bounding box center [27, 121] width 13 height 13
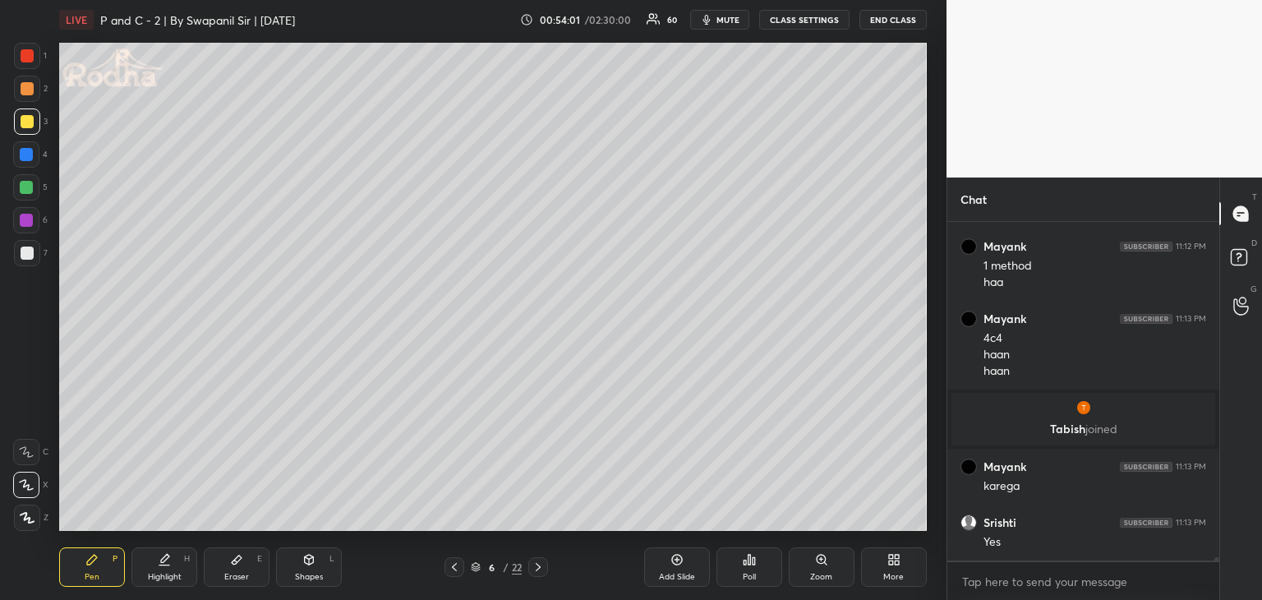
scroll to position [35756, 0]
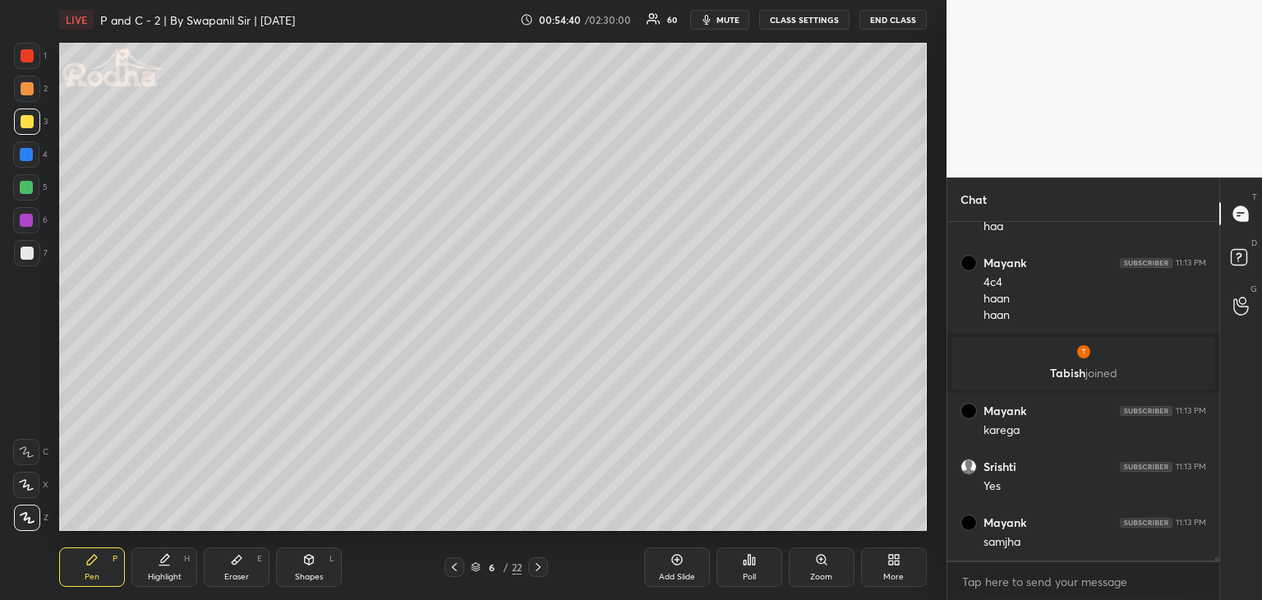
click at [226, 577] on div "Eraser" at bounding box center [236, 577] width 25 height 8
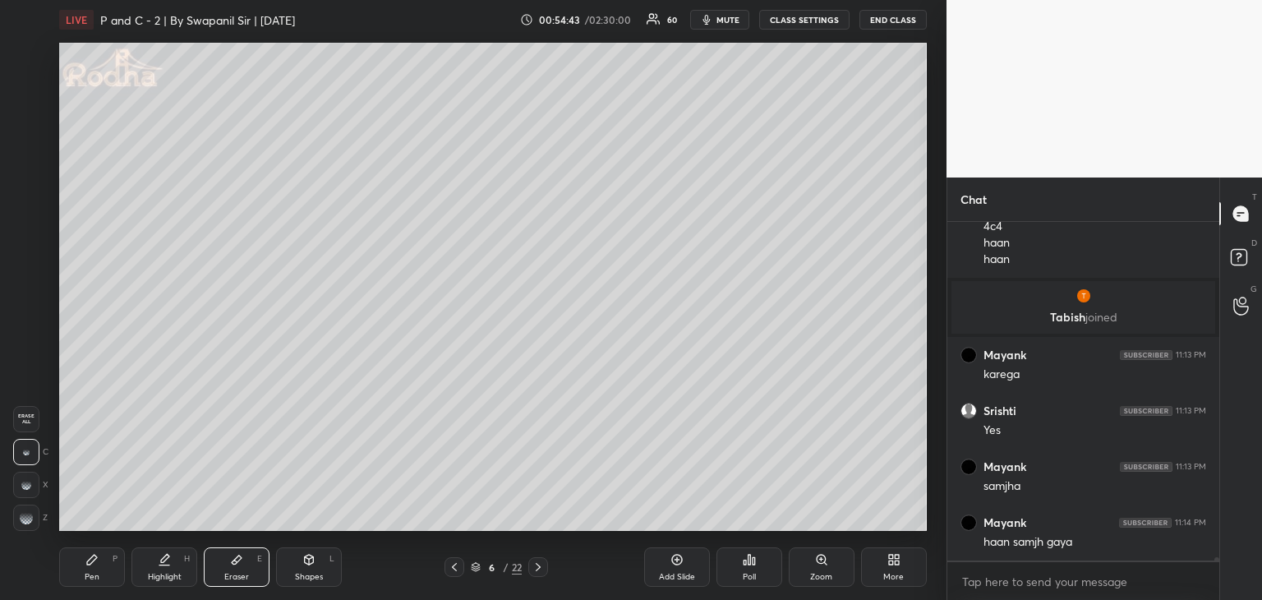
scroll to position [35828, 0]
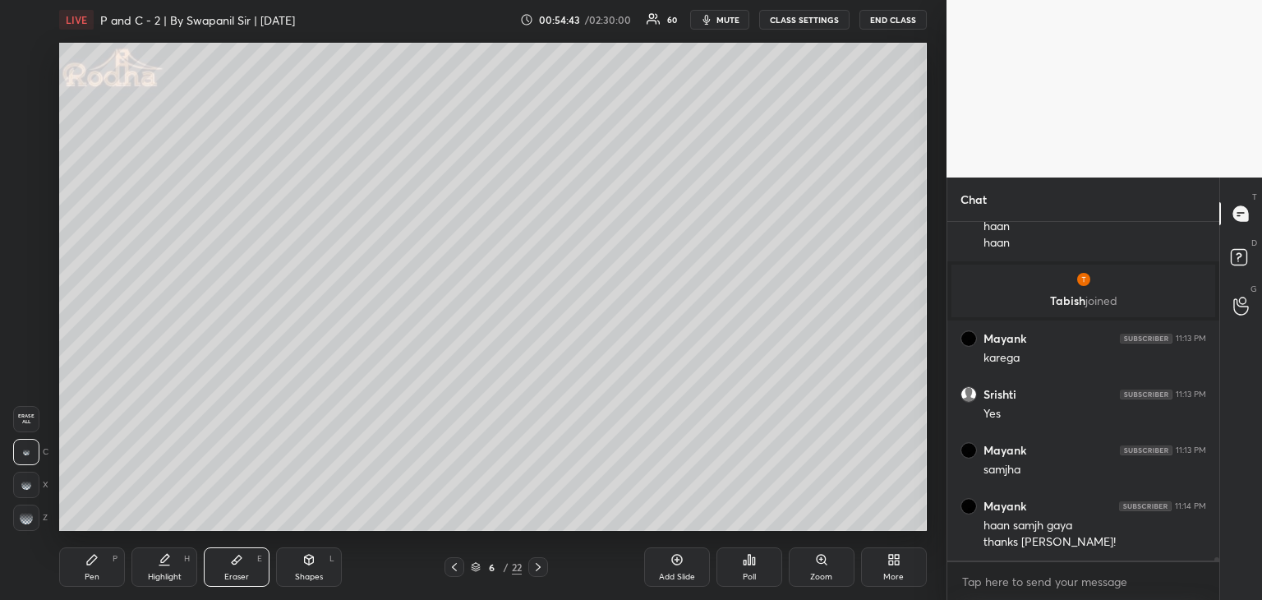
click at [108, 575] on div "Pen P" at bounding box center [92, 566] width 66 height 39
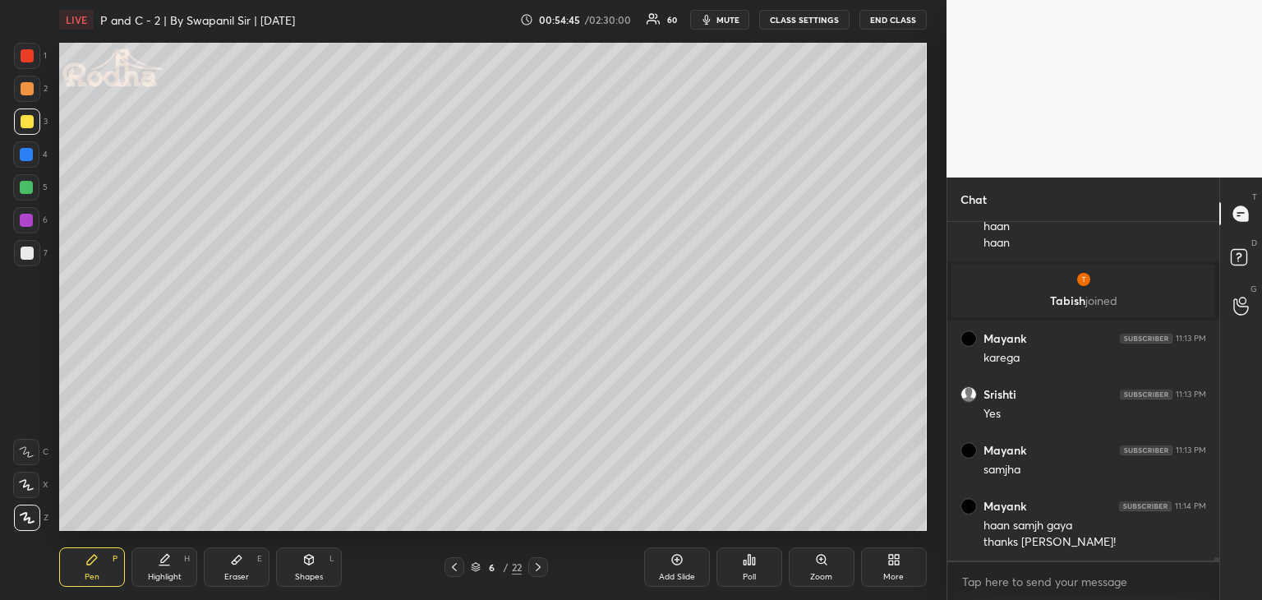
click at [24, 56] on div at bounding box center [27, 55] width 13 height 13
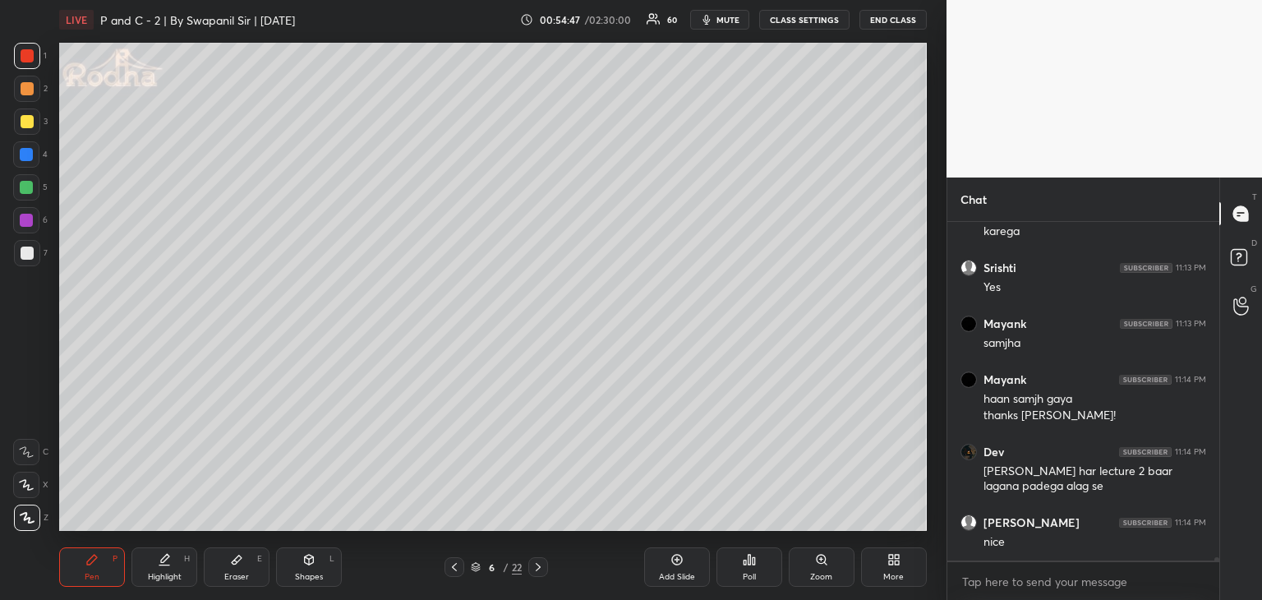
scroll to position [36011, 0]
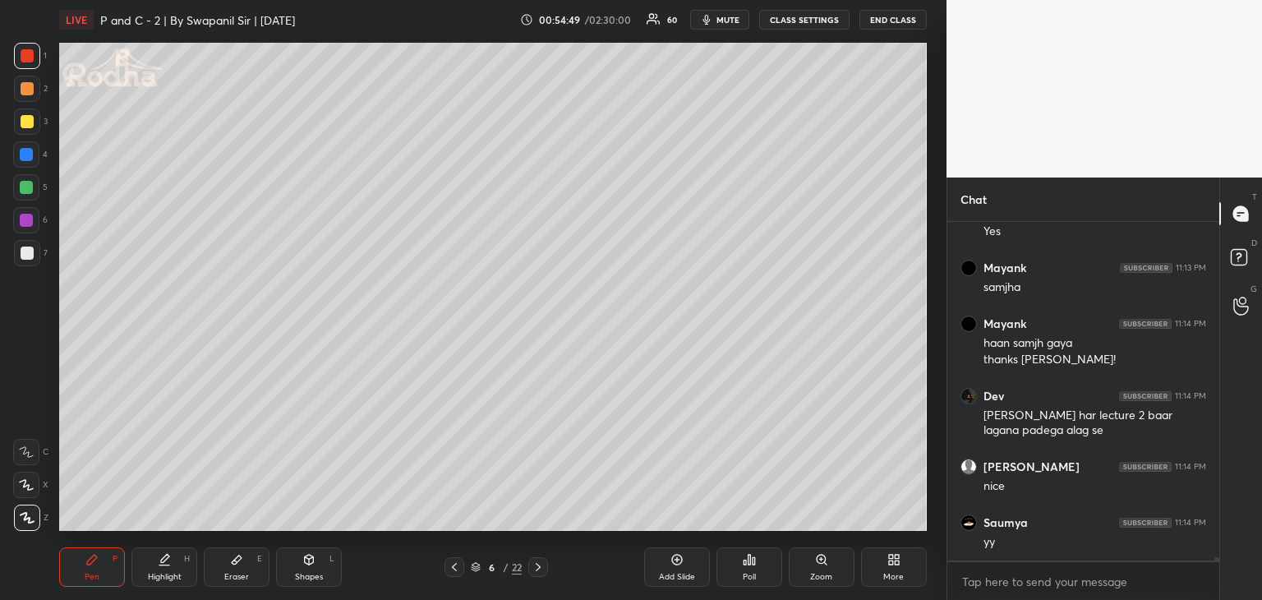
click at [30, 487] on icon at bounding box center [26, 485] width 15 height 12
click at [25, 55] on div at bounding box center [27, 55] width 13 height 13
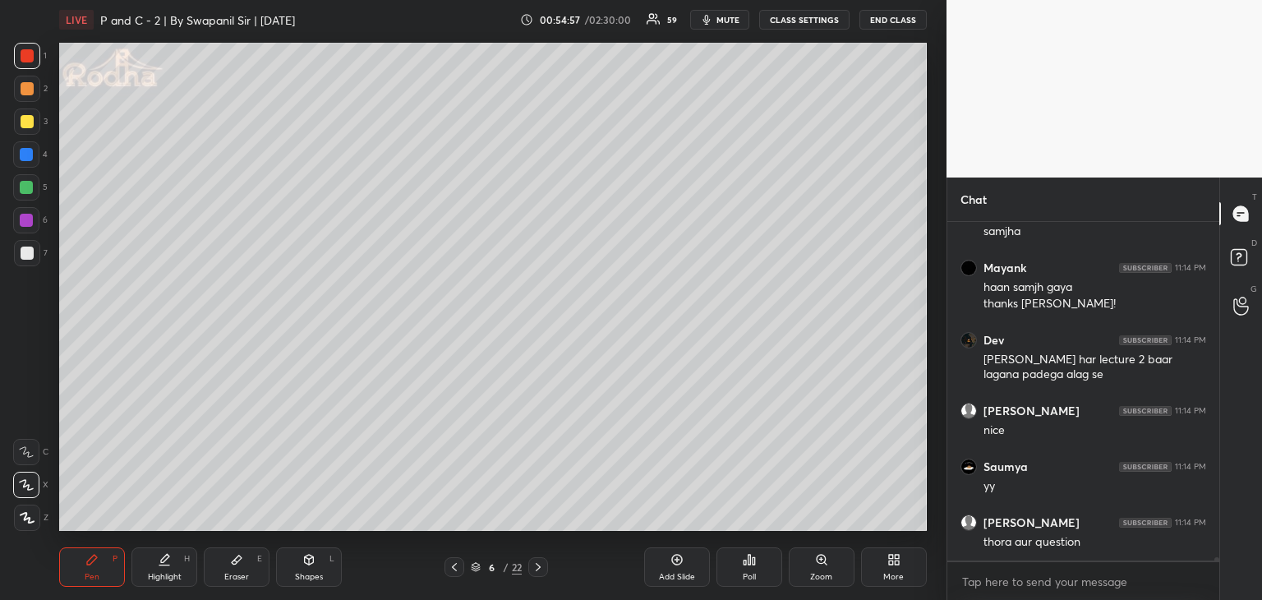
scroll to position [36137, 0]
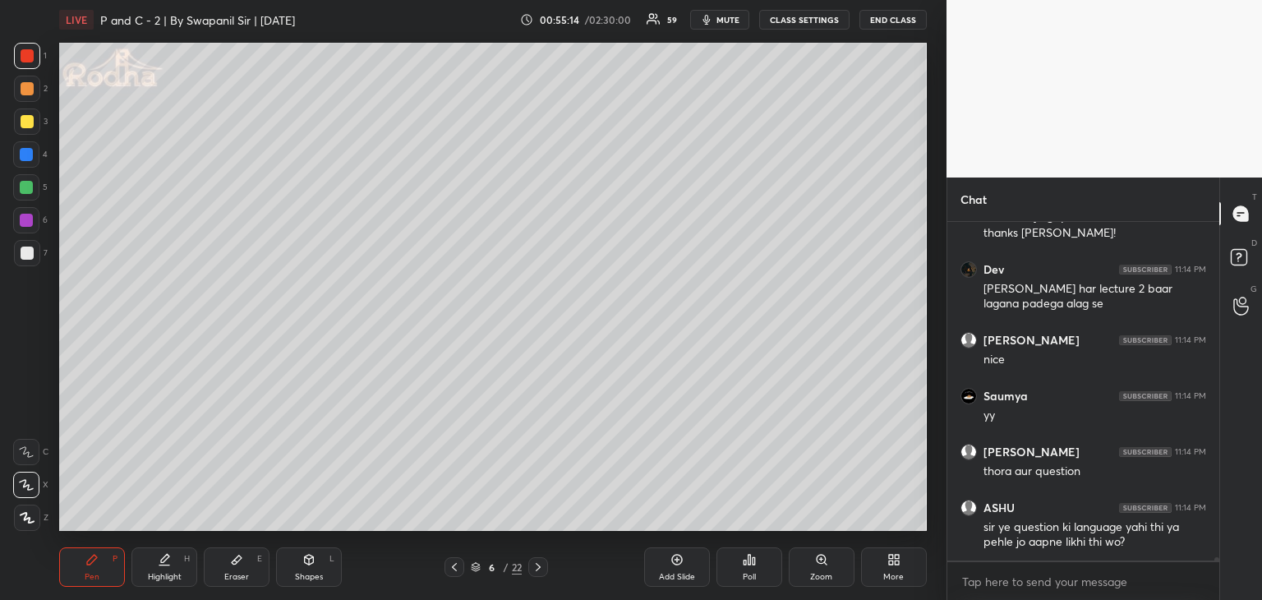
click at [536, 566] on icon at bounding box center [538, 567] width 13 height 13
drag, startPoint x: 241, startPoint y: 568, endPoint x: 255, endPoint y: 560, distance: 16.2
click at [243, 567] on div "Eraser E" at bounding box center [237, 566] width 66 height 39
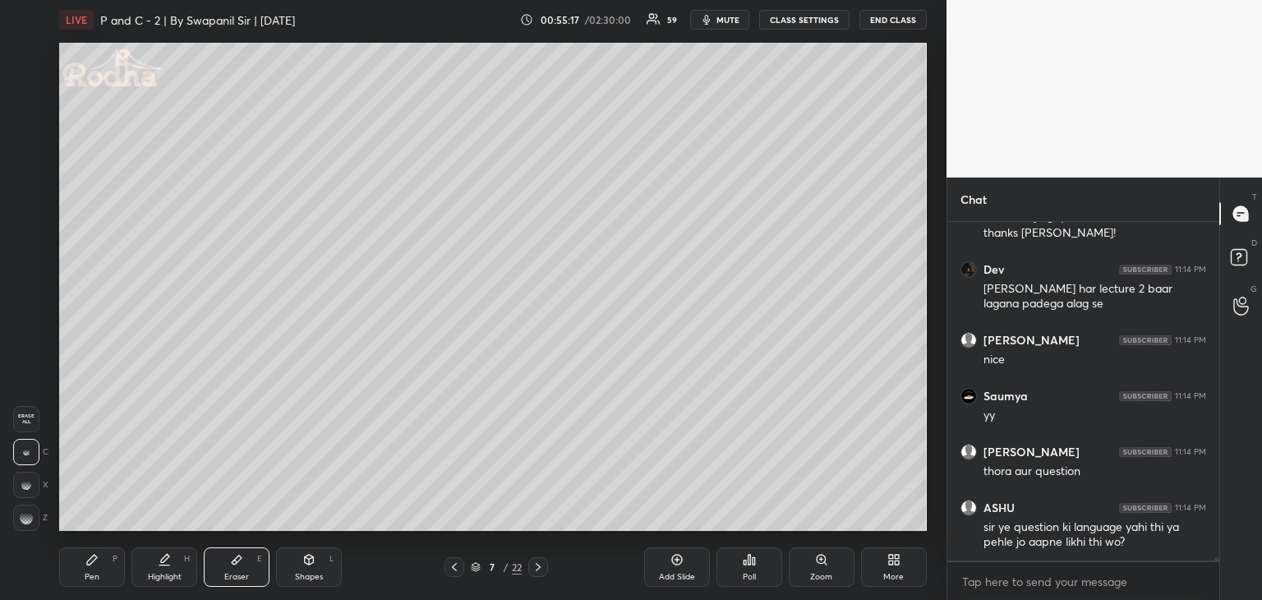
drag, startPoint x: 18, startPoint y: 514, endPoint x: 49, endPoint y: 505, distance: 32.5
click at [26, 511] on div at bounding box center [26, 518] width 26 height 26
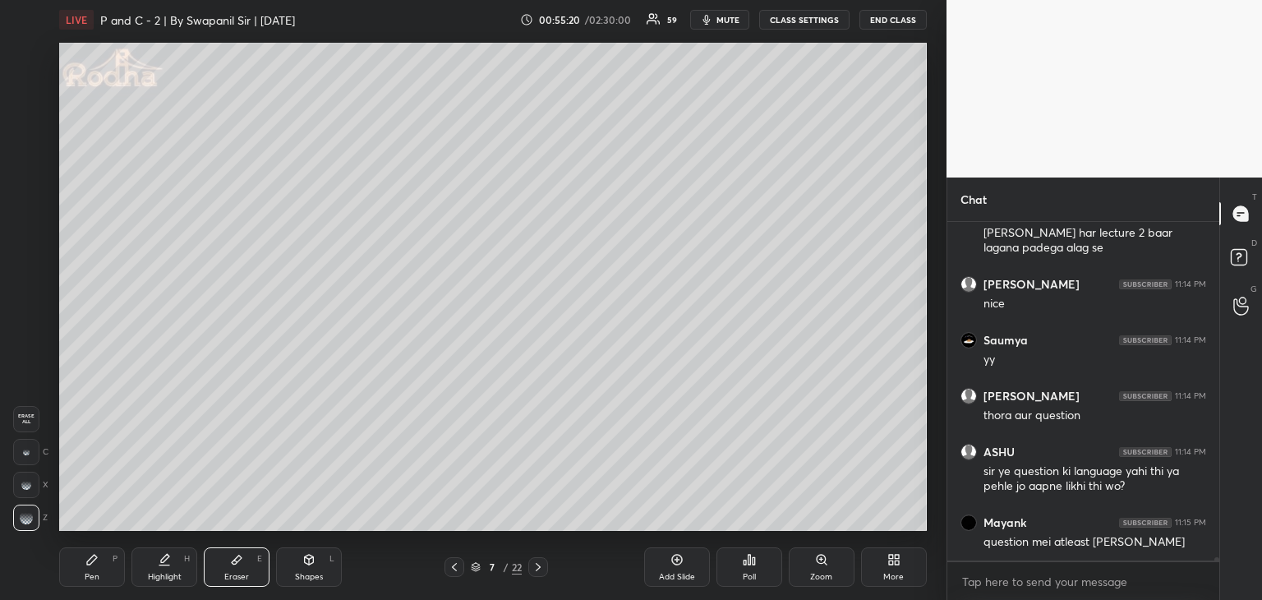
drag, startPoint x: 541, startPoint y: 565, endPoint x: 548, endPoint y: 560, distance: 9.4
click at [544, 565] on icon at bounding box center [538, 567] width 13 height 13
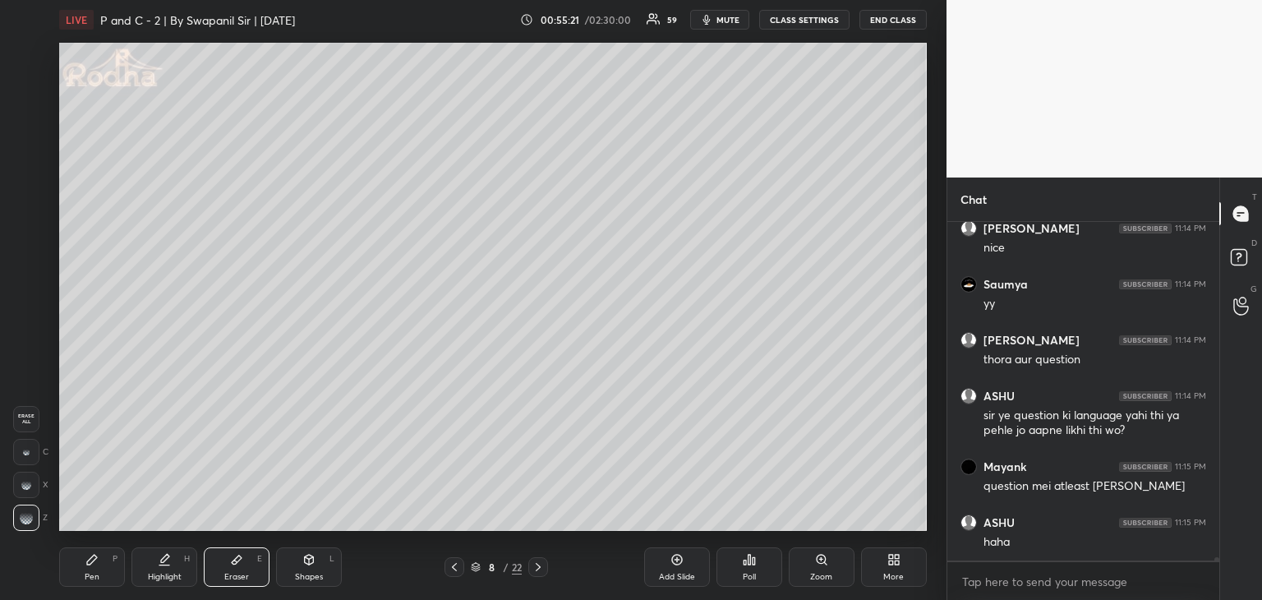
click at [90, 575] on div "Pen" at bounding box center [92, 577] width 15 height 8
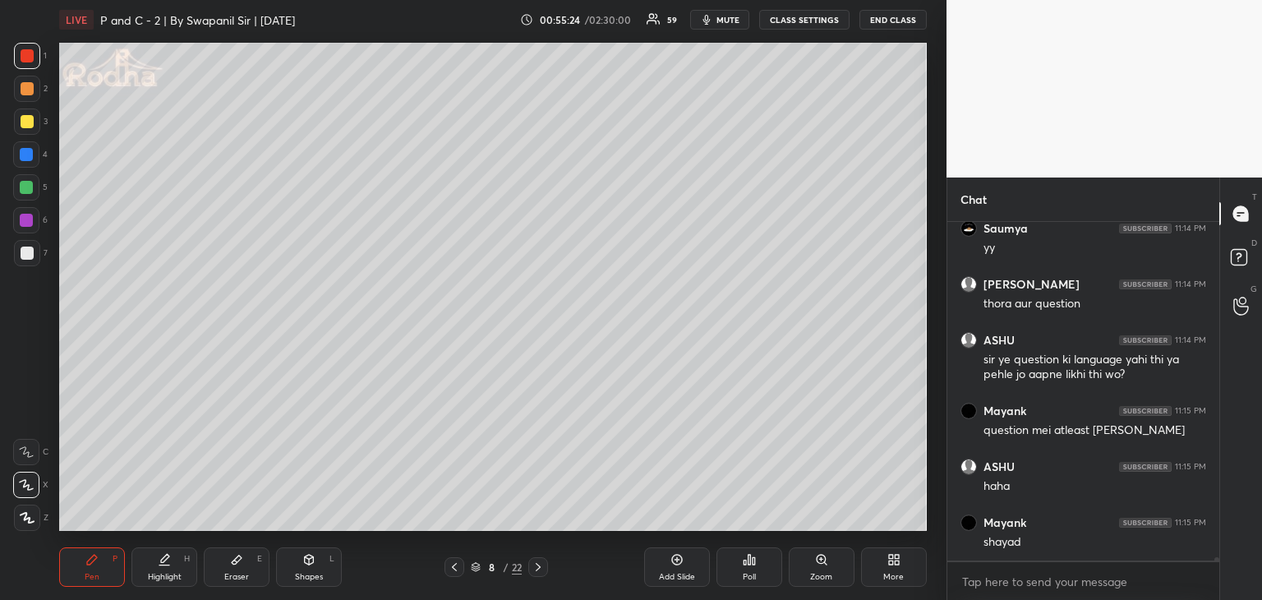
scroll to position [36364, 0]
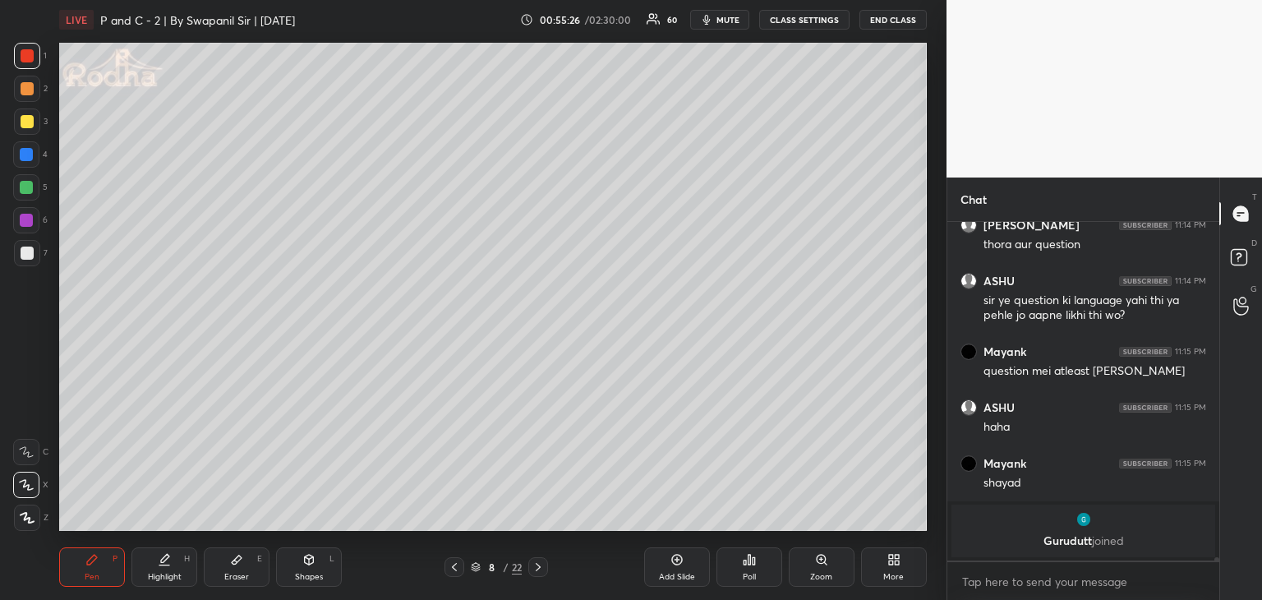
click at [450, 569] on icon at bounding box center [454, 567] width 13 height 13
click at [453, 570] on icon at bounding box center [454, 567] width 13 height 13
click at [542, 566] on icon at bounding box center [538, 567] width 13 height 13
click at [454, 570] on icon at bounding box center [454, 567] width 13 height 13
drag, startPoint x: 30, startPoint y: 155, endPoint x: 45, endPoint y: 159, distance: 16.4
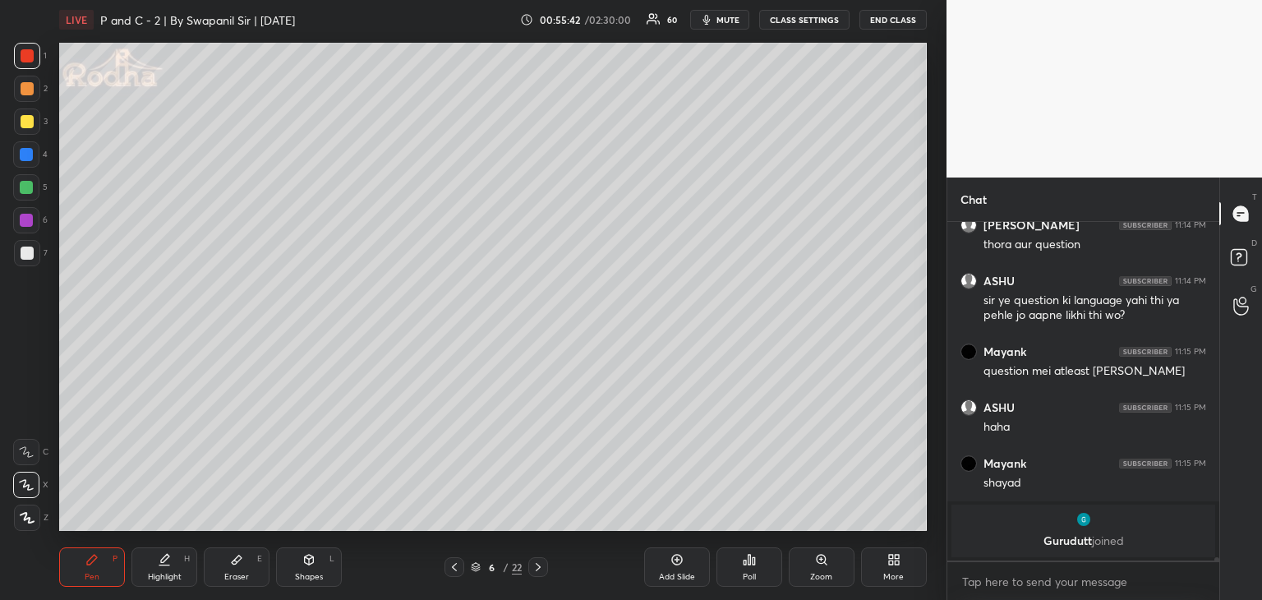
click at [30, 155] on div at bounding box center [26, 154] width 13 height 13
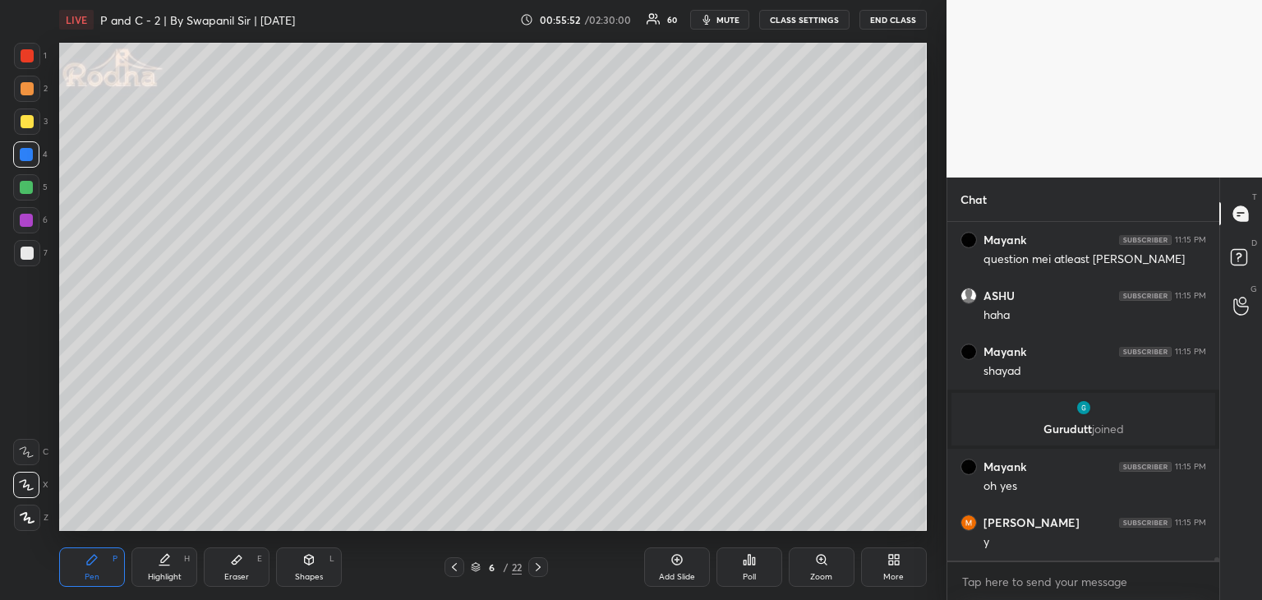
scroll to position [36351, 0]
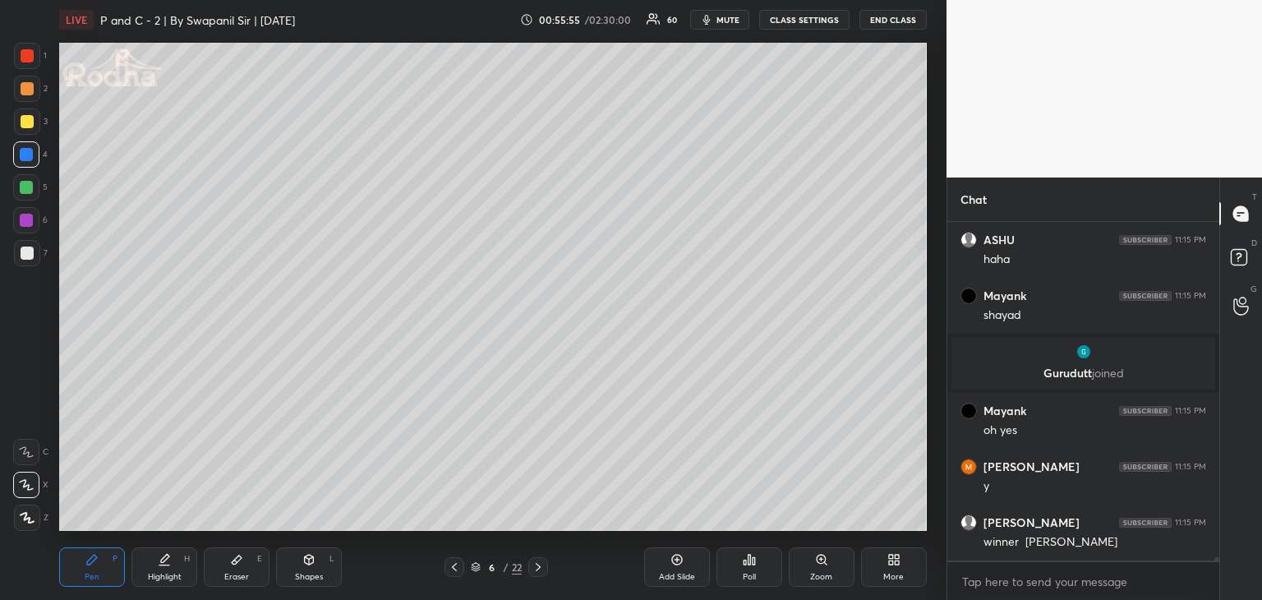
click at [311, 570] on div "Shapes L" at bounding box center [309, 566] width 66 height 39
click at [29, 524] on div at bounding box center [27, 518] width 26 height 26
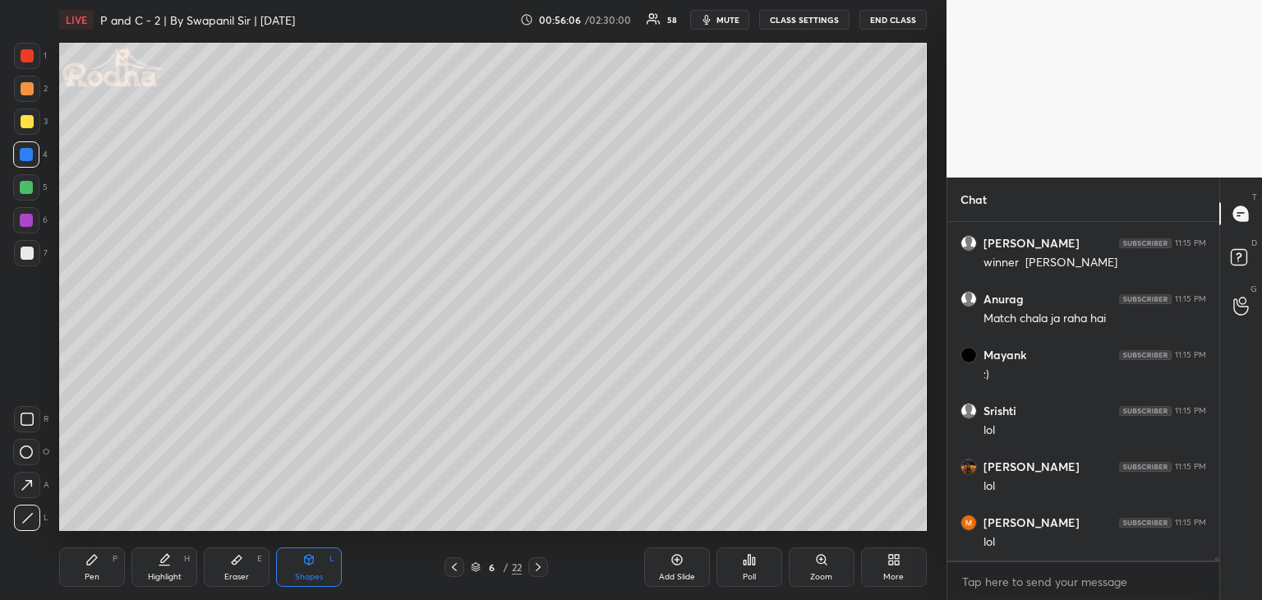
scroll to position [36686, 0]
click at [542, 570] on icon at bounding box center [538, 567] width 13 height 13
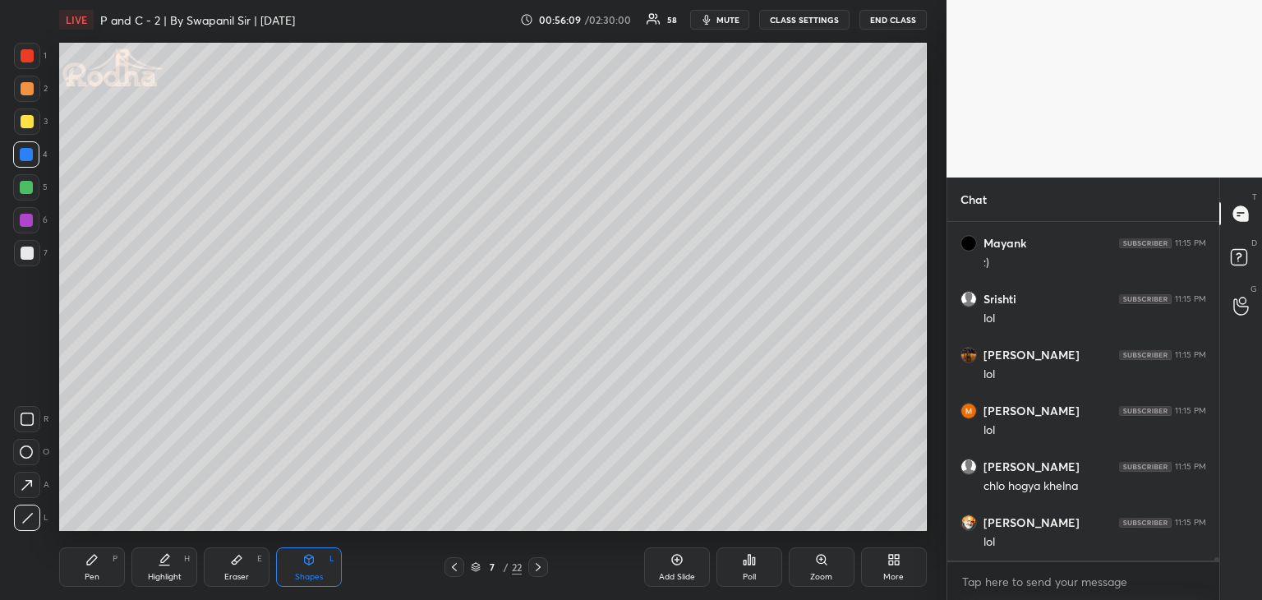
click at [539, 568] on icon at bounding box center [538, 567] width 5 height 8
click at [21, 90] on div at bounding box center [27, 88] width 13 height 13
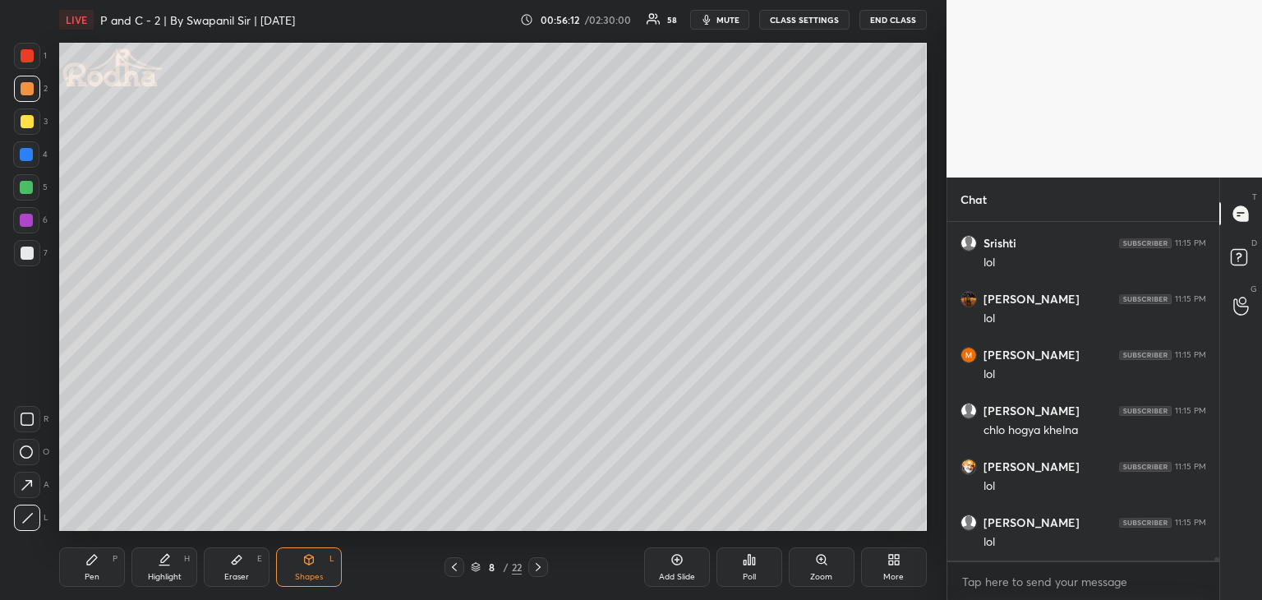
scroll to position [36854, 0]
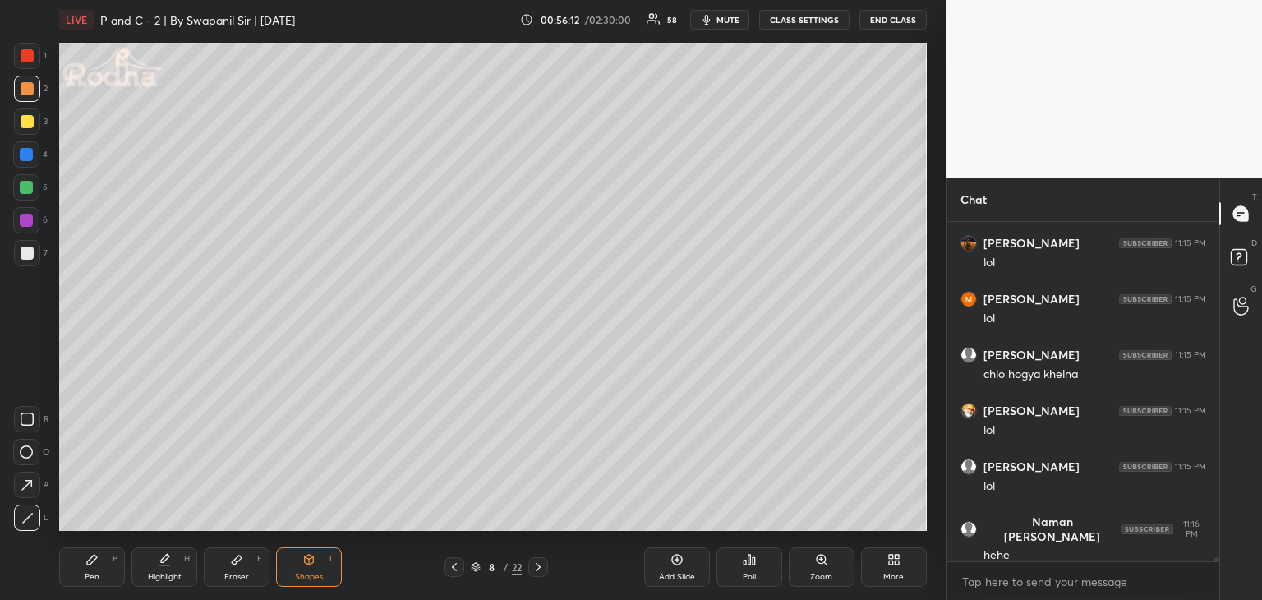
drag, startPoint x: 113, startPoint y: 590, endPoint x: 135, endPoint y: 572, distance: 28.6
click at [113, 589] on div "Pen P Highlight H Eraser E Shapes L 8 / 22 Add Slide Poll Zoom More" at bounding box center [493, 567] width 868 height 66
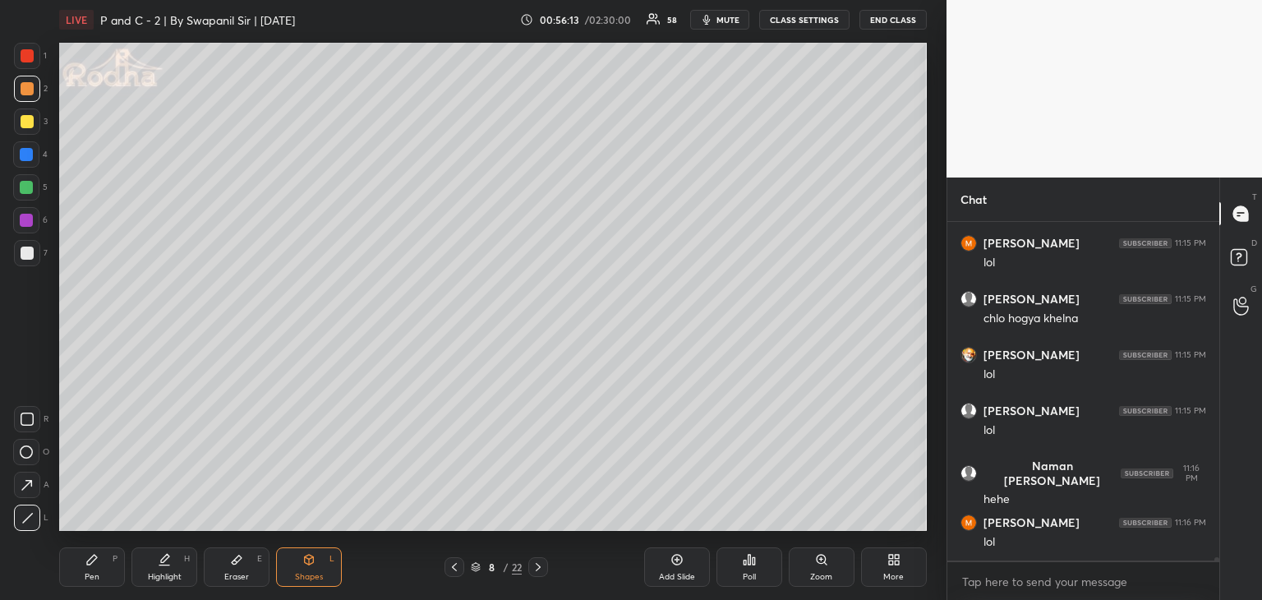
click at [90, 577] on div "Pen" at bounding box center [92, 577] width 15 height 8
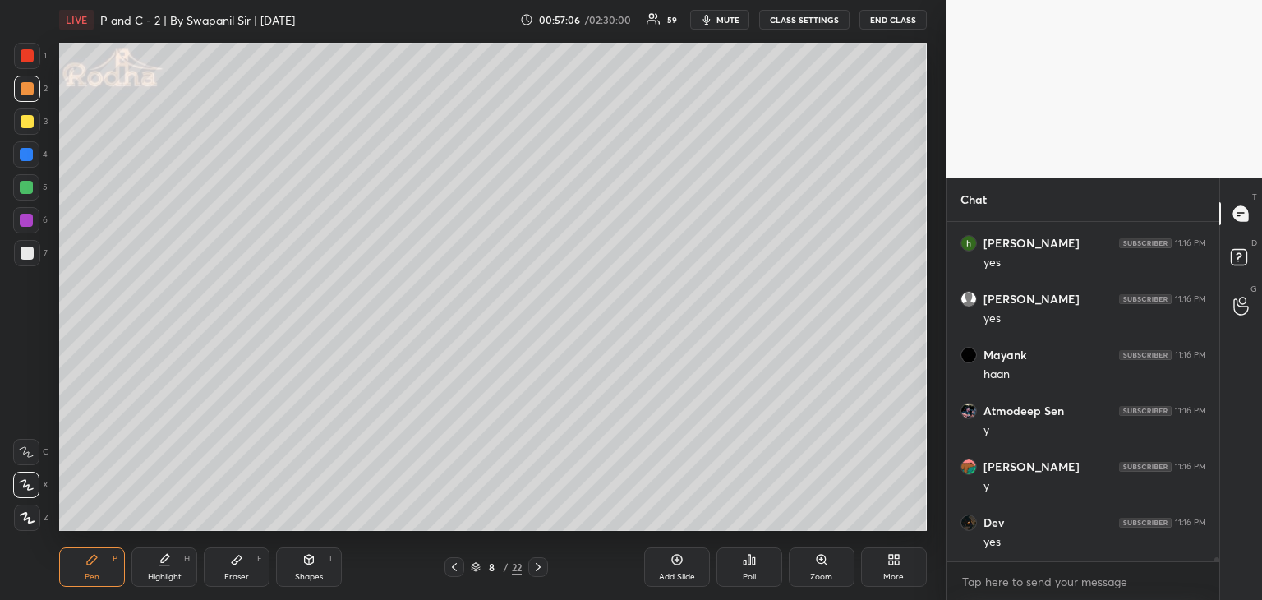
scroll to position [37752, 0]
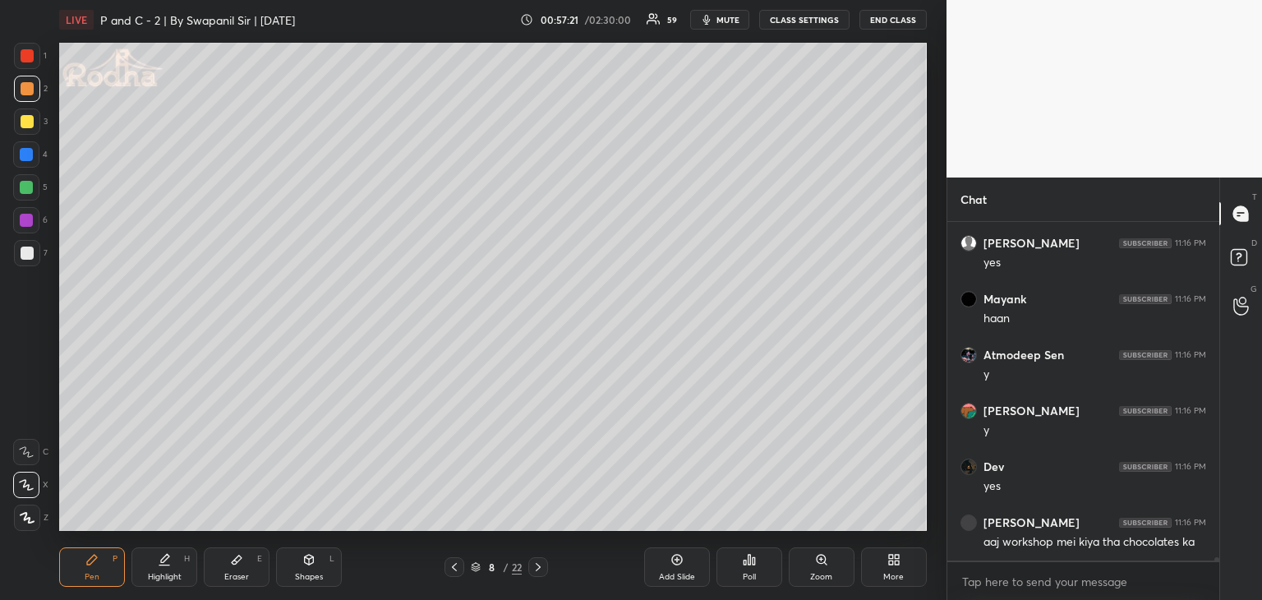
drag, startPoint x: 27, startPoint y: 90, endPoint x: 55, endPoint y: 85, distance: 28.2
click at [27, 90] on div at bounding box center [27, 88] width 13 height 13
click at [316, 574] on div "Shapes" at bounding box center [309, 577] width 28 height 8
click at [25, 56] on div at bounding box center [27, 55] width 13 height 13
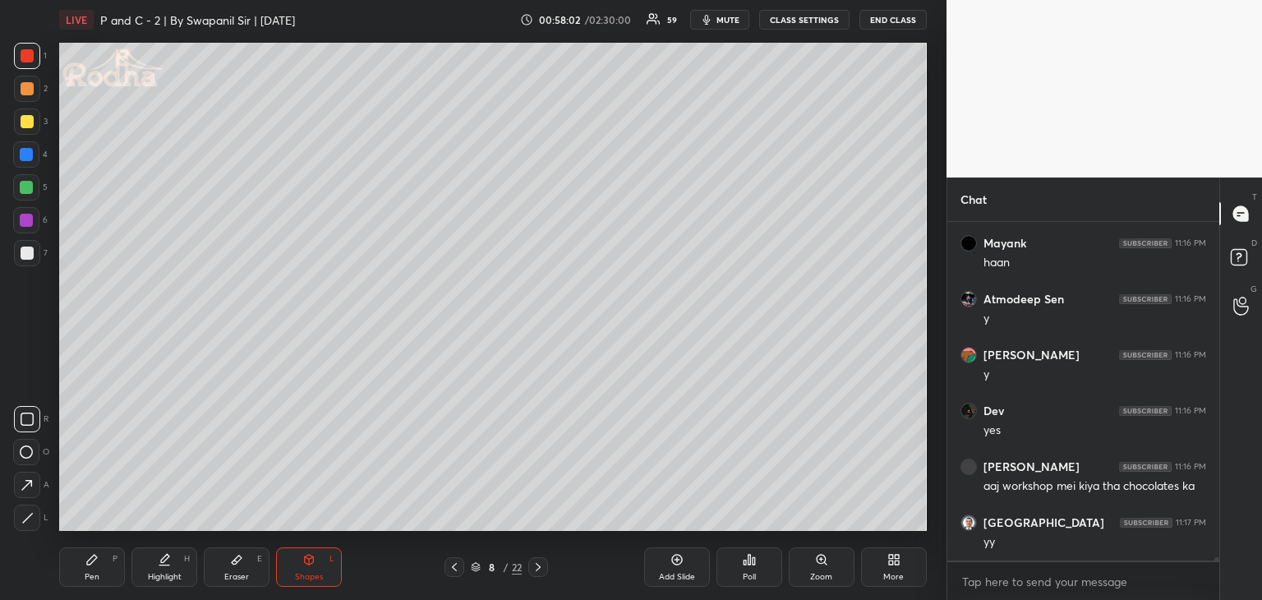
click at [79, 575] on div "Pen P" at bounding box center [92, 566] width 66 height 39
click at [317, 575] on div "Shapes" at bounding box center [309, 577] width 28 height 8
click at [27, 158] on div at bounding box center [26, 154] width 13 height 13
drag, startPoint x: 19, startPoint y: 523, endPoint x: 53, endPoint y: 481, distance: 53.8
click at [25, 520] on div at bounding box center [27, 518] width 26 height 26
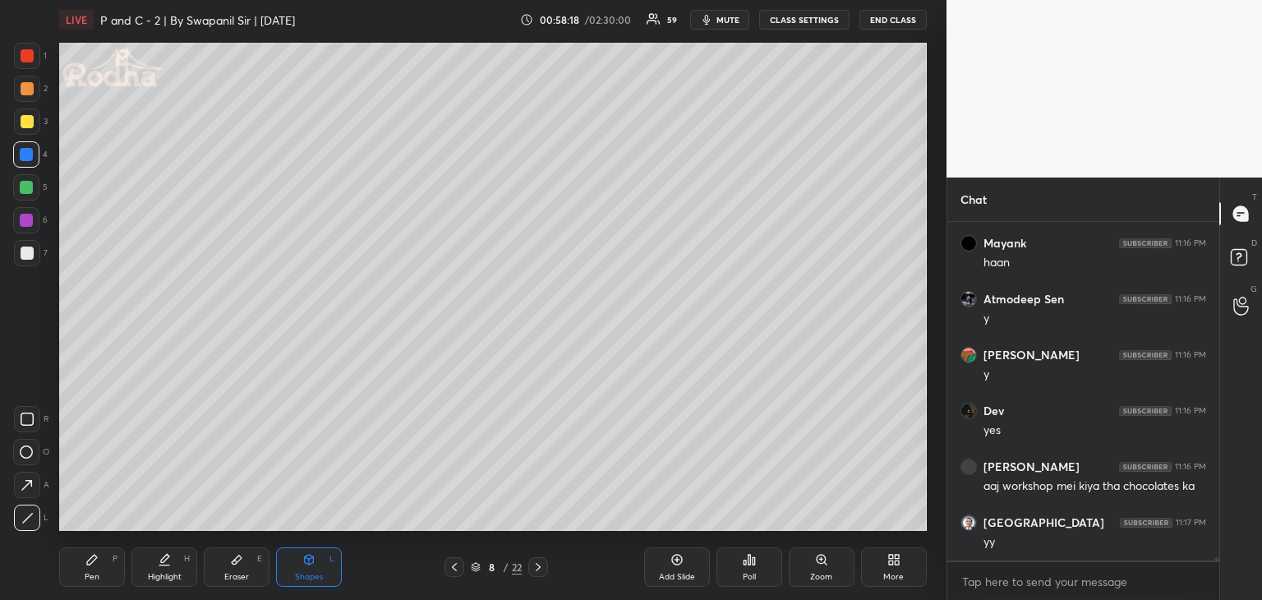
scroll to position [37863, 0]
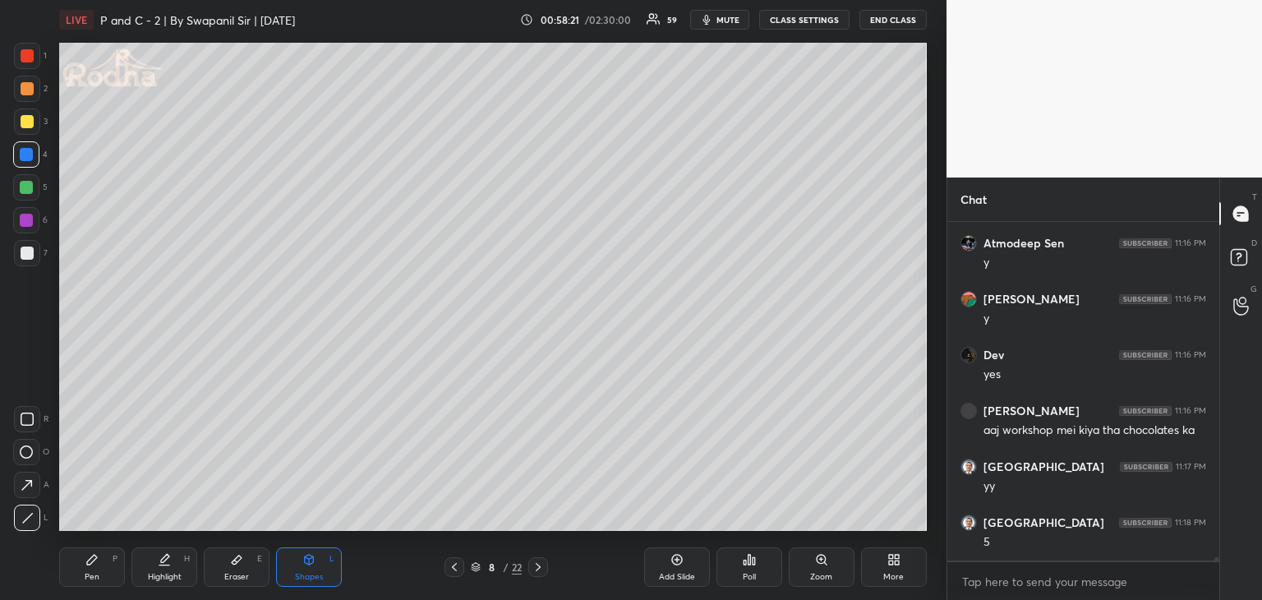
click at [90, 573] on div "Pen" at bounding box center [92, 577] width 15 height 8
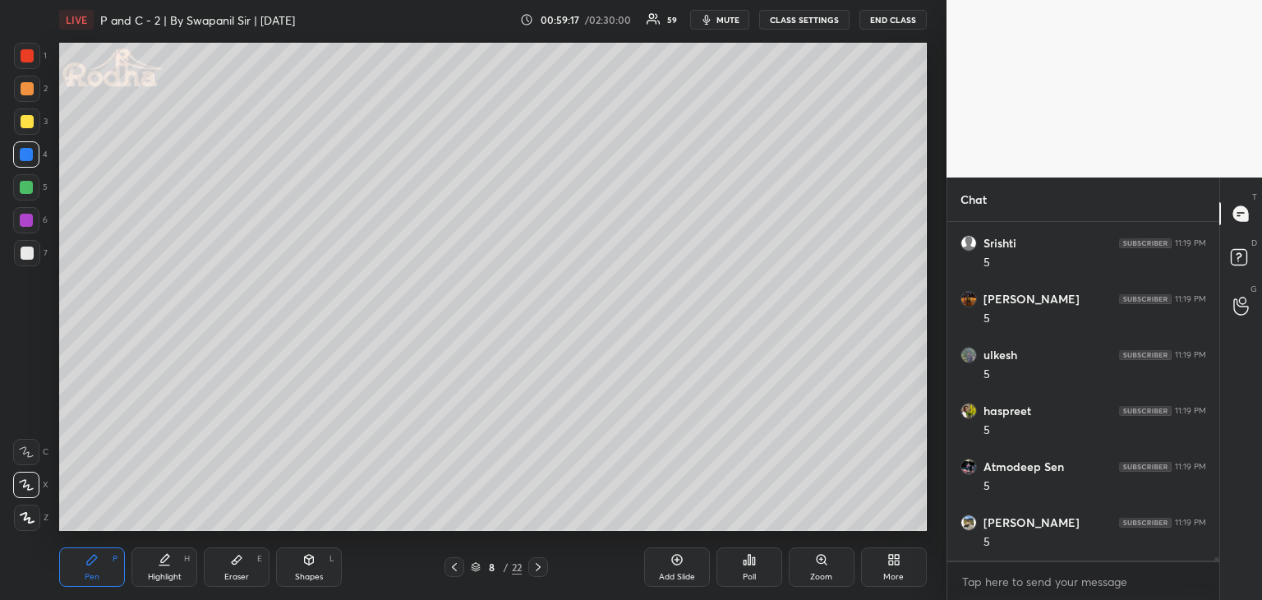
scroll to position [38886, 0]
click at [24, 221] on div at bounding box center [26, 220] width 13 height 13
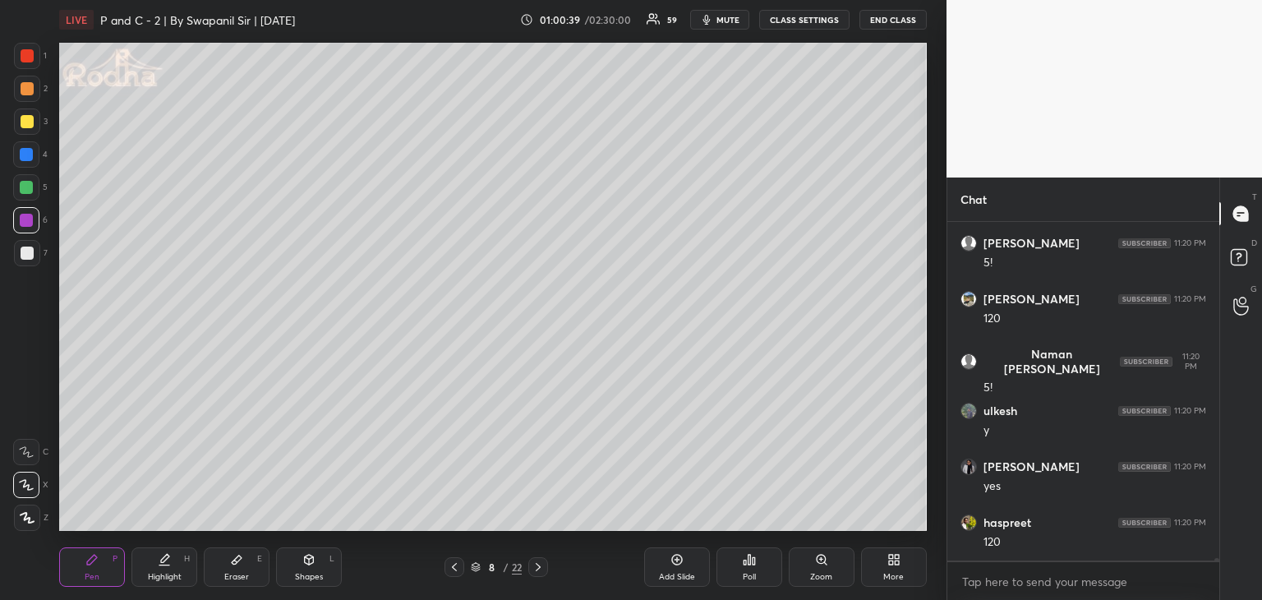
scroll to position [40112, 0]
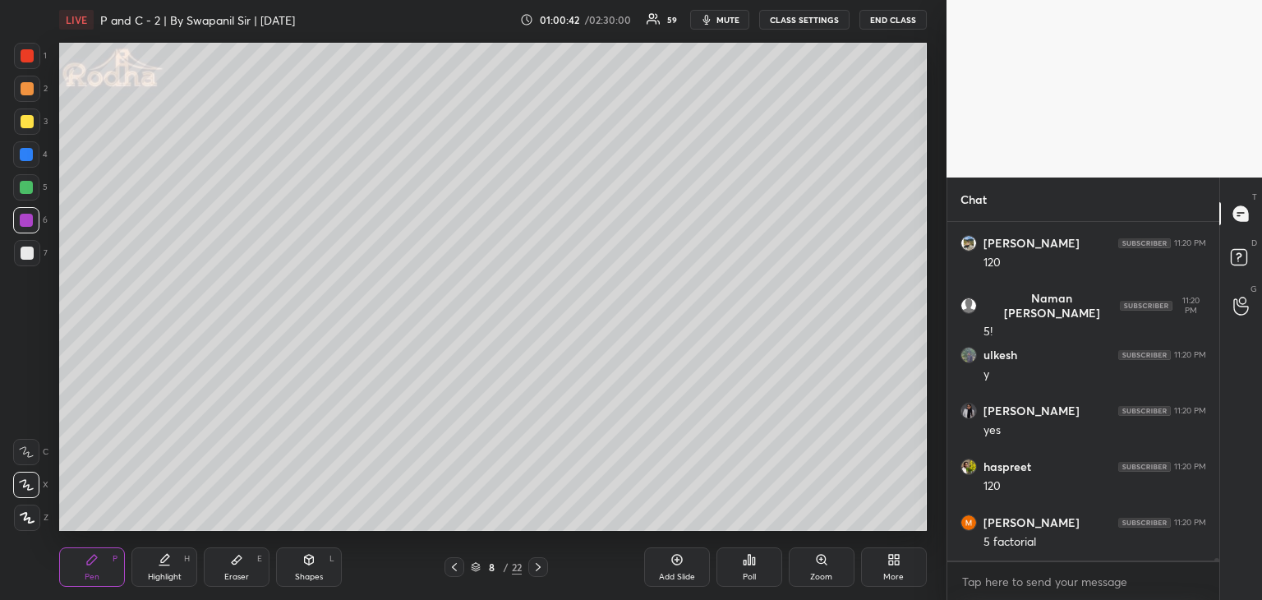
drag, startPoint x: 234, startPoint y: 583, endPoint x: 241, endPoint y: 575, distance: 9.9
click at [239, 580] on div "Eraser E" at bounding box center [237, 566] width 66 height 39
click at [97, 566] on icon at bounding box center [91, 559] width 13 height 13
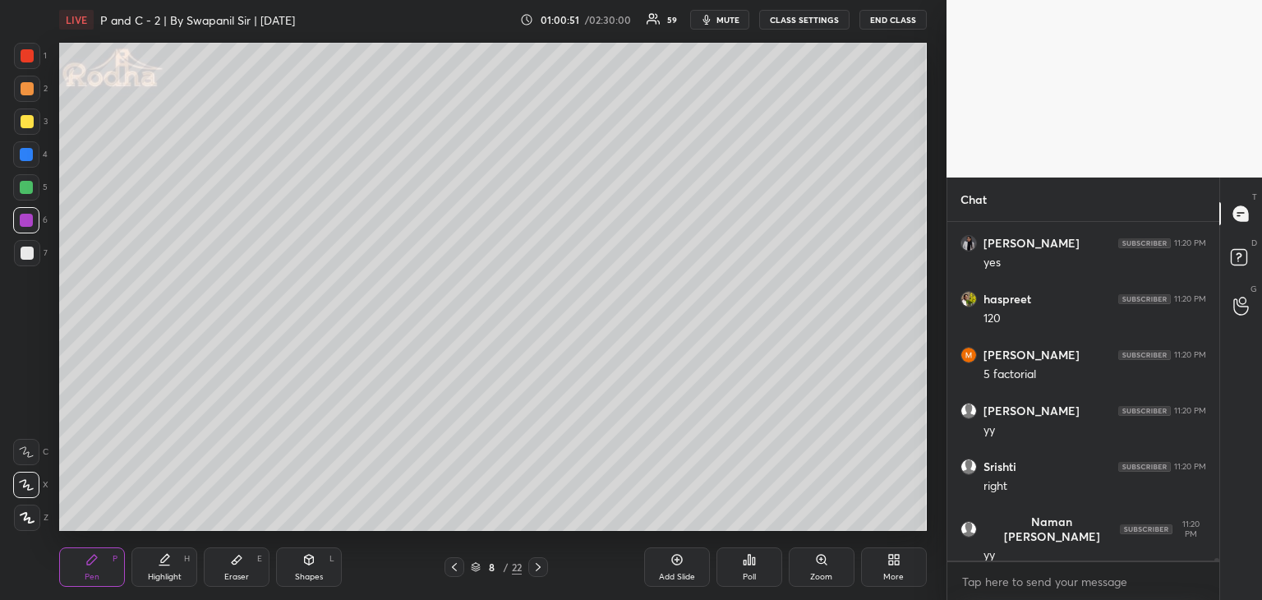
scroll to position [40336, 0]
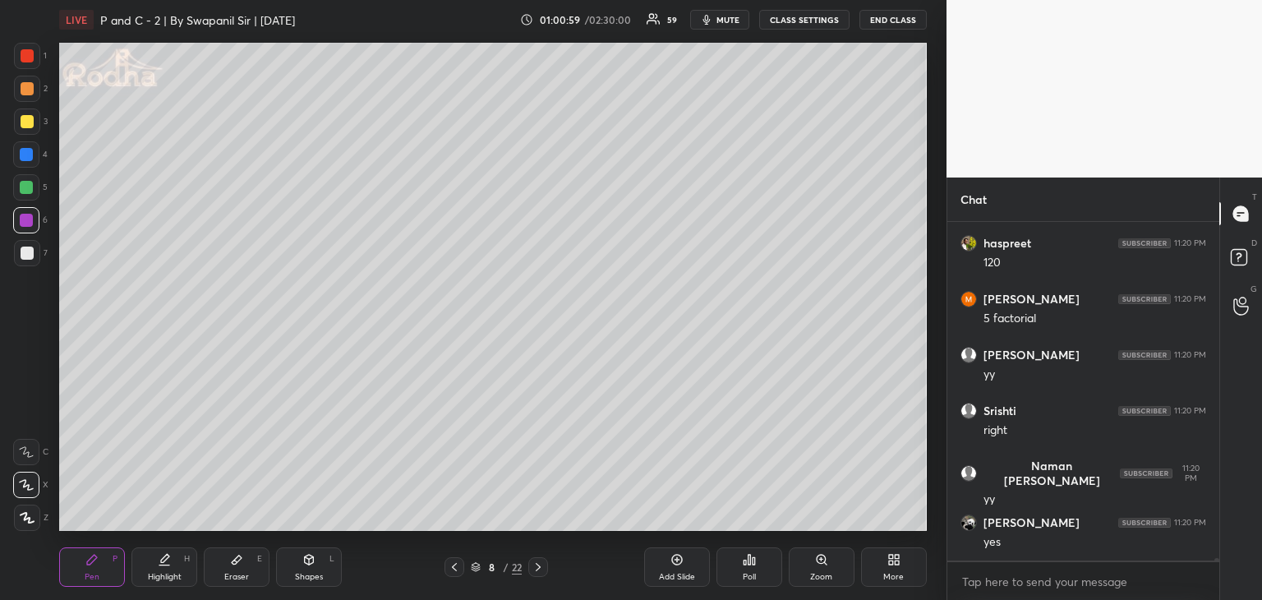
click at [25, 155] on div at bounding box center [26, 154] width 13 height 13
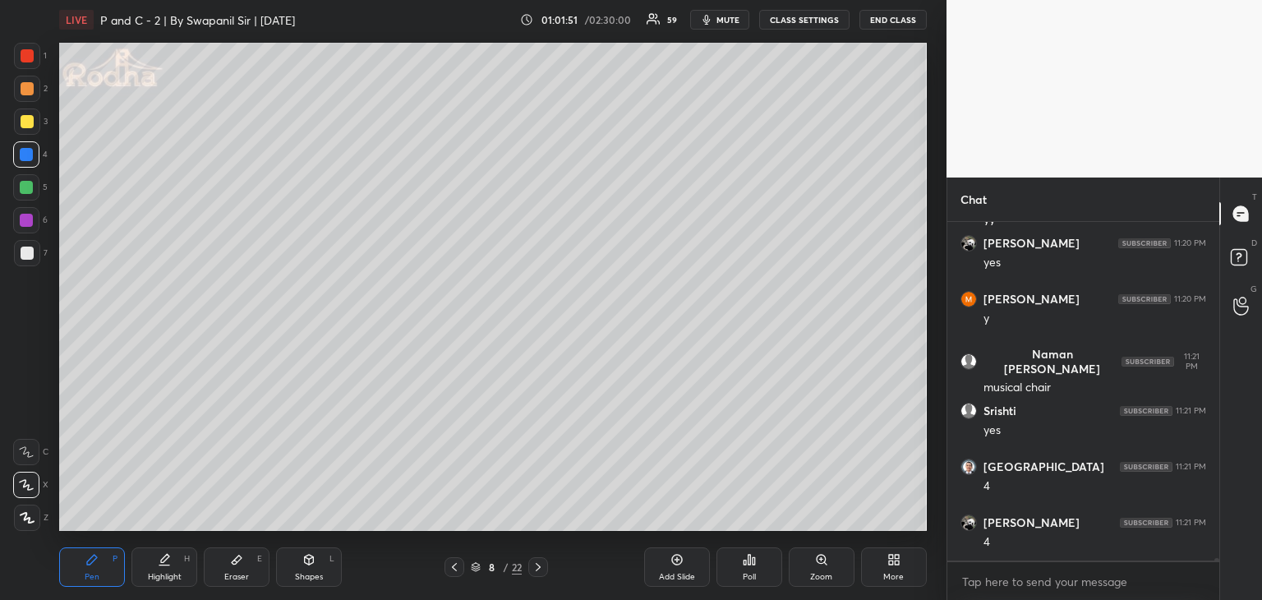
scroll to position [40671, 0]
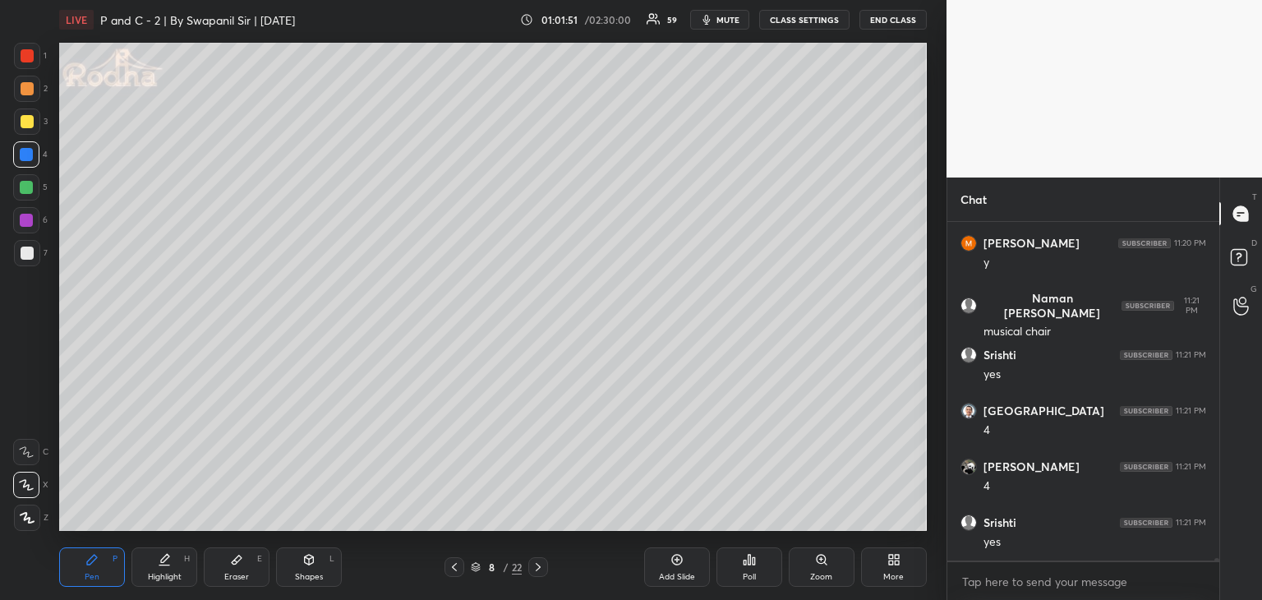
click at [29, 250] on div at bounding box center [27, 253] width 13 height 13
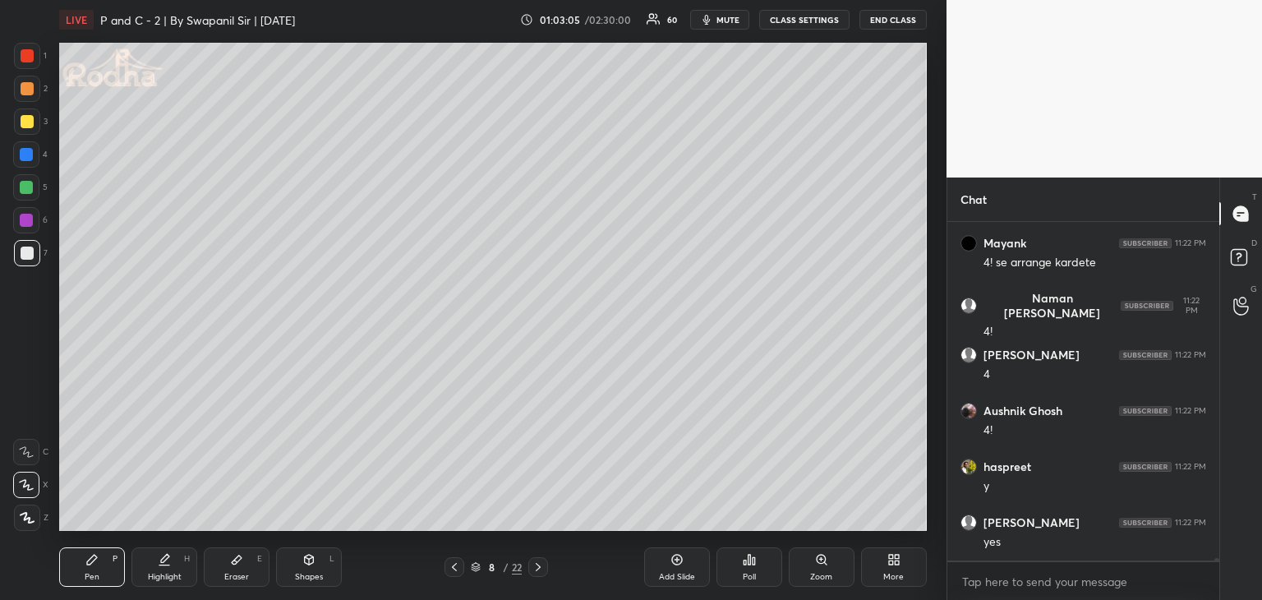
scroll to position [40982, 0]
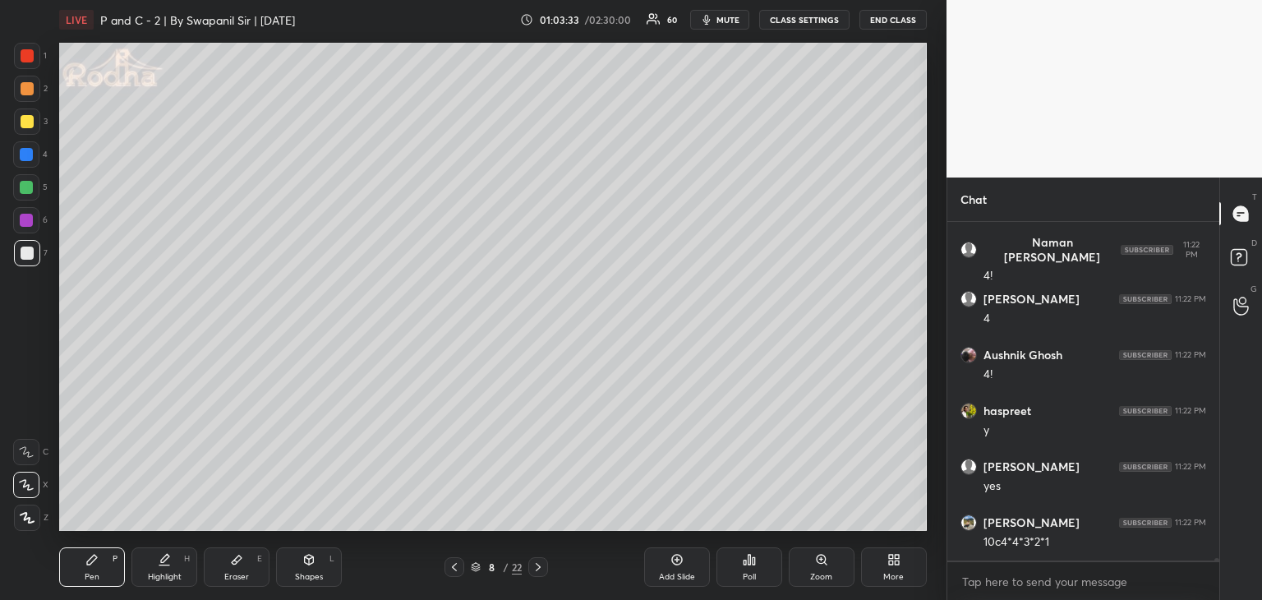
click at [26, 118] on div at bounding box center [27, 121] width 13 height 13
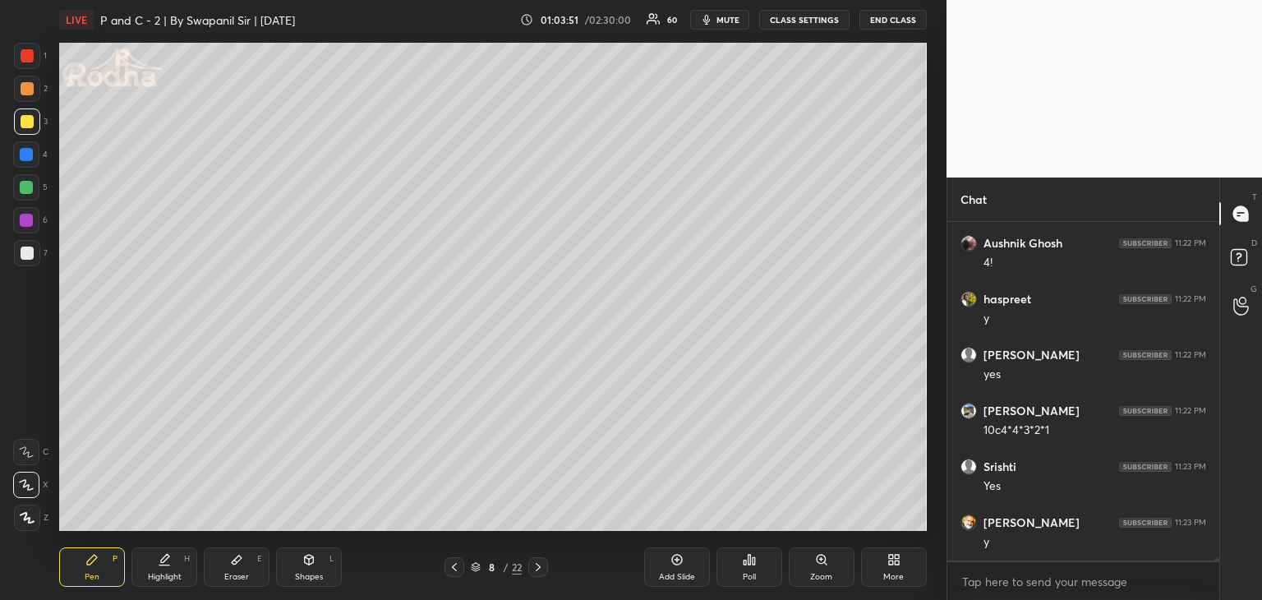
scroll to position [41150, 0]
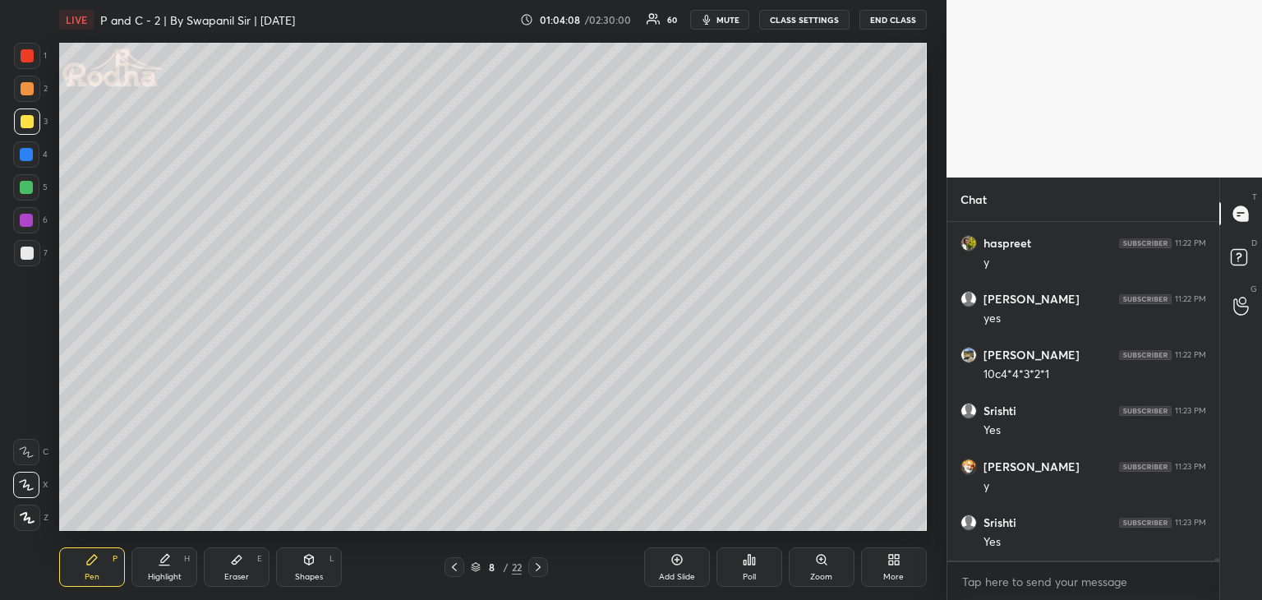
click at [542, 566] on icon at bounding box center [538, 567] width 13 height 13
click at [313, 563] on icon at bounding box center [308, 559] width 13 height 13
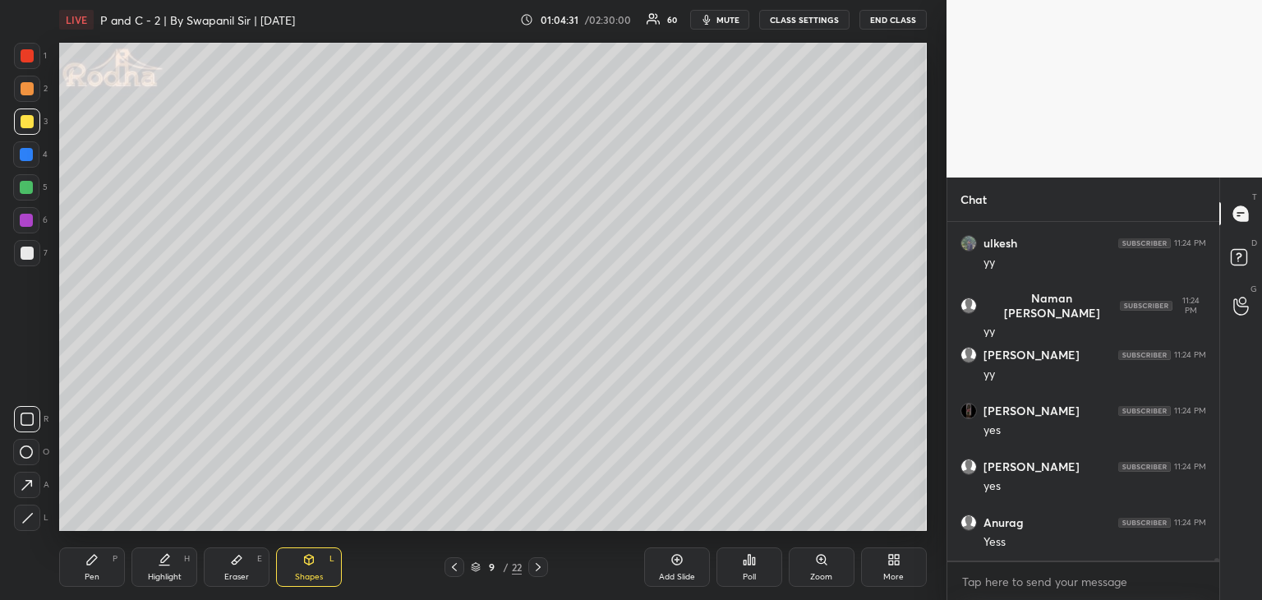
scroll to position [41541, 0]
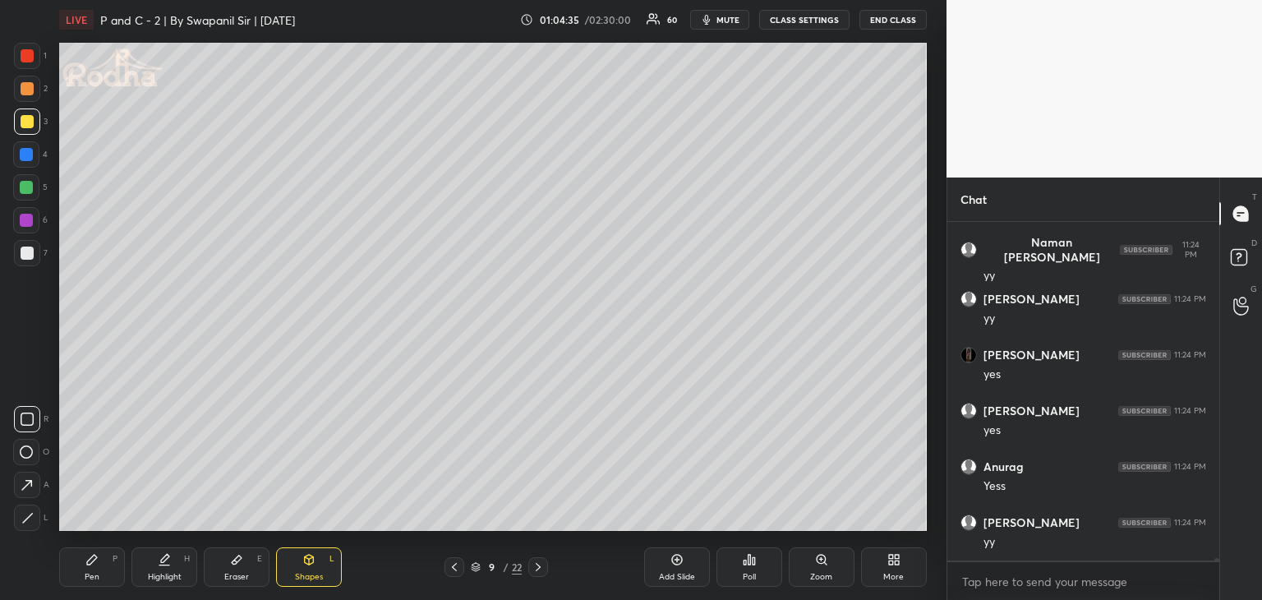
click at [461, 565] on div at bounding box center [455, 567] width 20 height 20
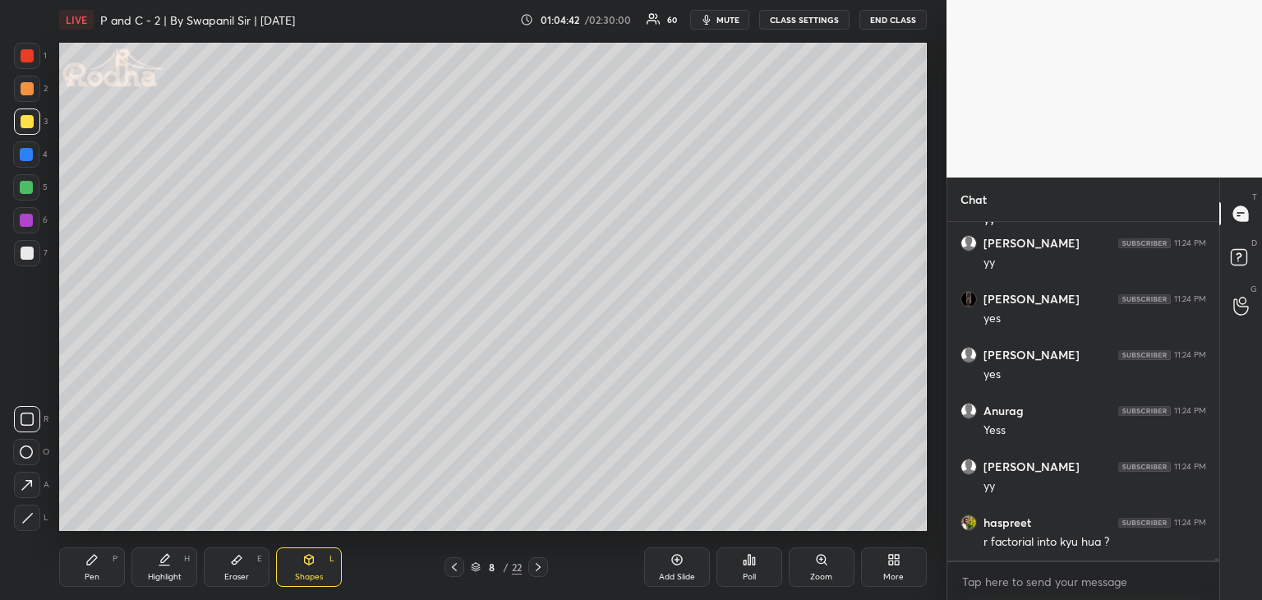
click at [102, 570] on div "Pen P" at bounding box center [92, 566] width 66 height 39
click at [539, 566] on icon at bounding box center [538, 567] width 5 height 8
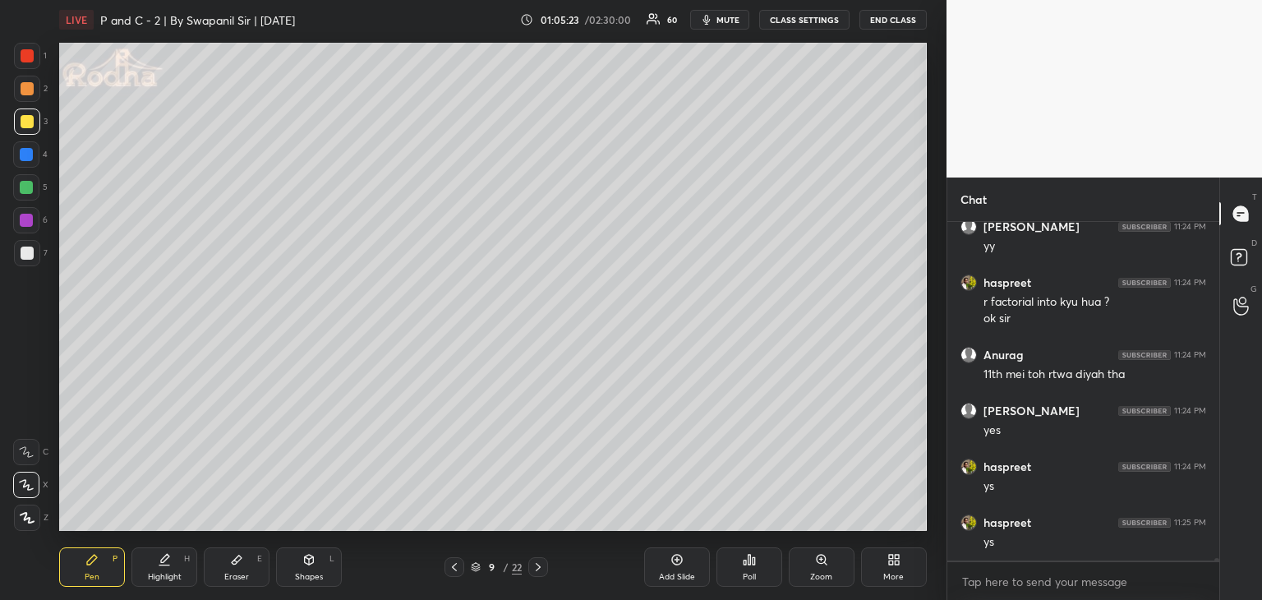
scroll to position [41853, 0]
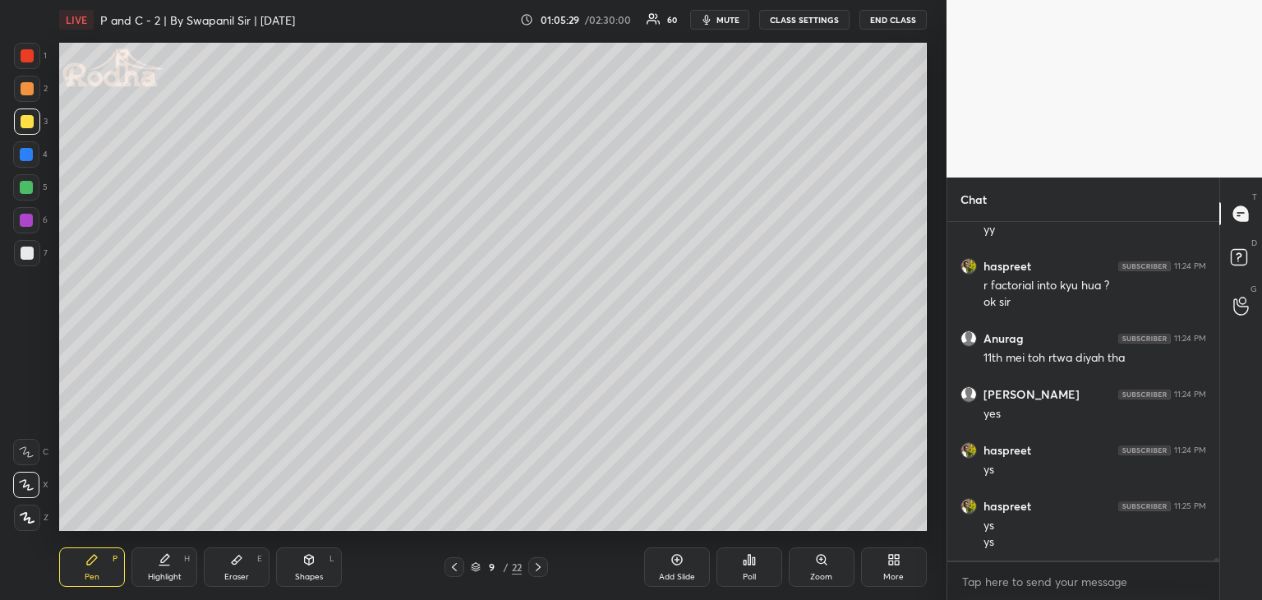
click at [244, 575] on div "Eraser" at bounding box center [236, 577] width 25 height 8
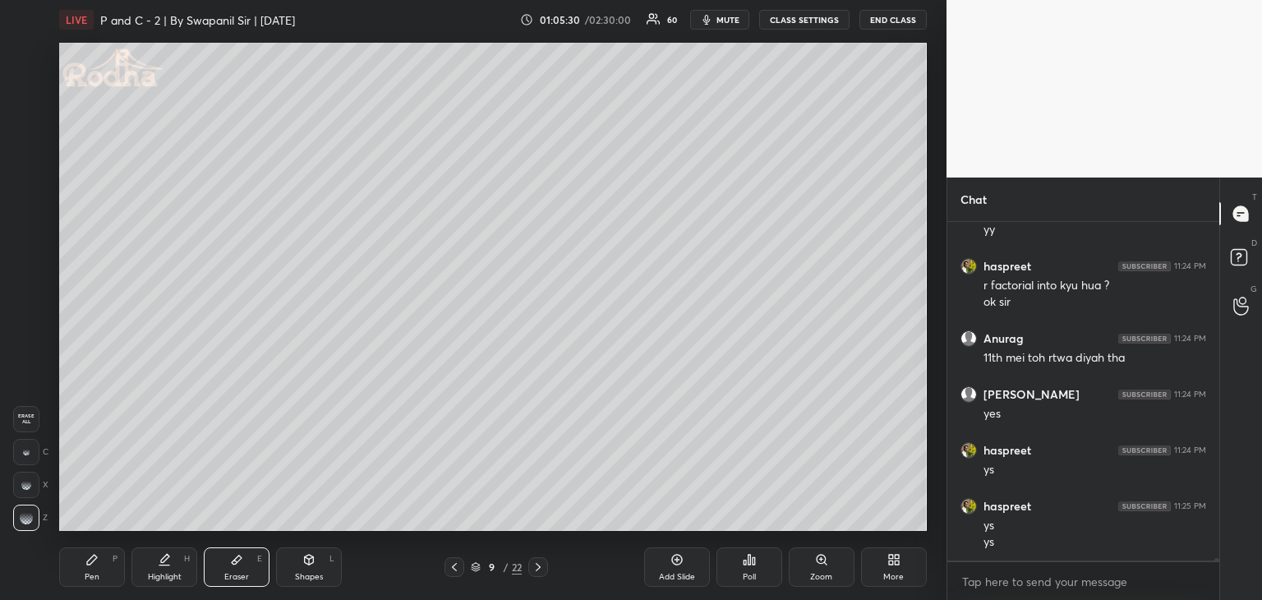
scroll to position [41870, 0]
click at [103, 560] on div "Pen P" at bounding box center [92, 566] width 66 height 39
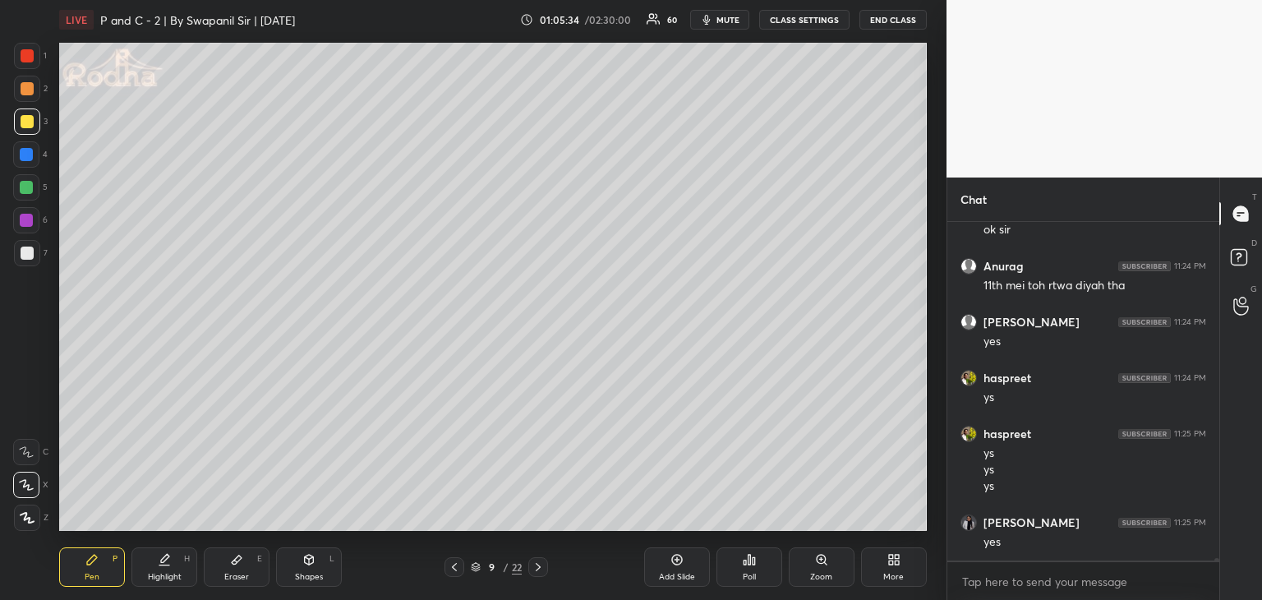
scroll to position [41981, 0]
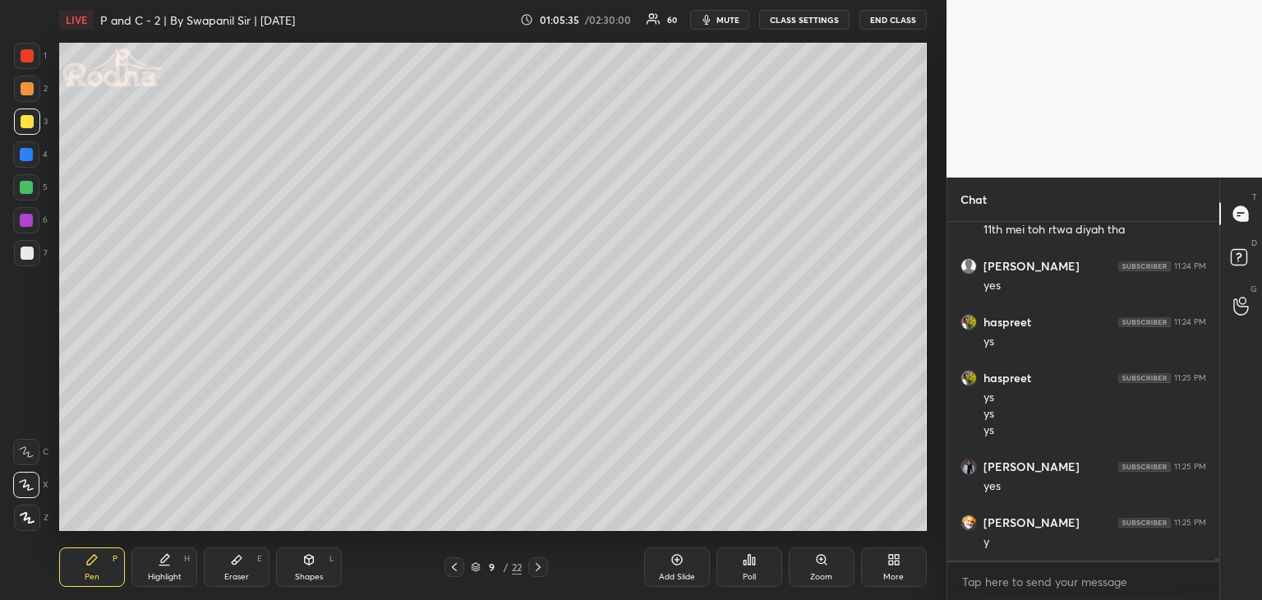
click at [239, 569] on div "Eraser E" at bounding box center [237, 566] width 66 height 39
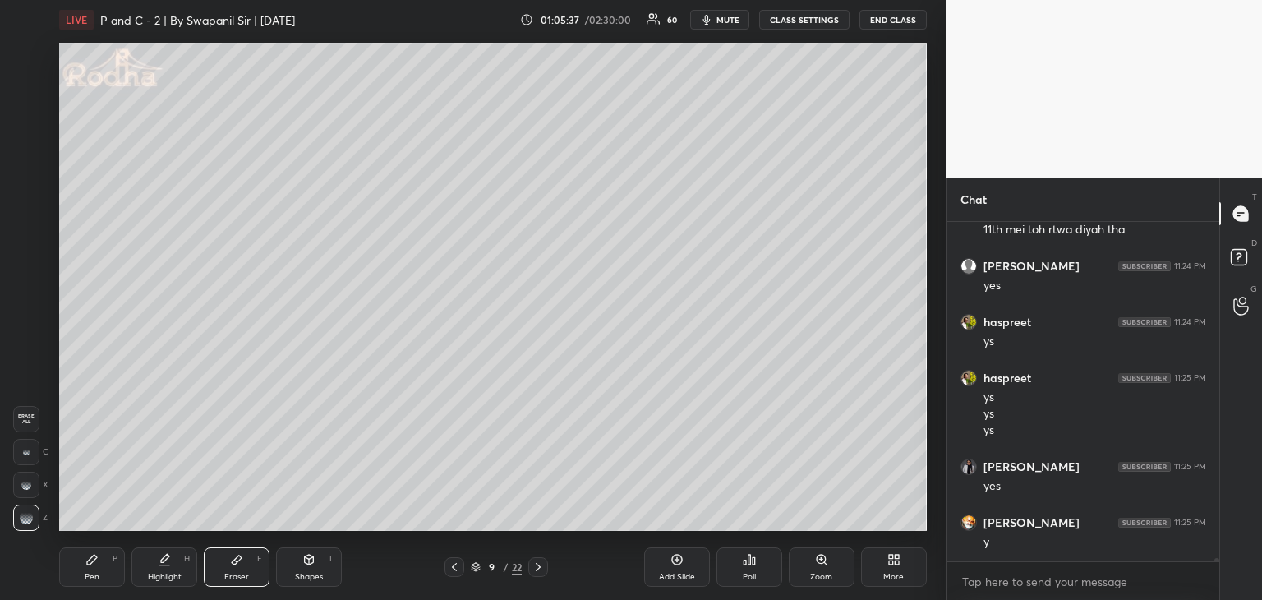
click at [100, 563] on div "Pen P" at bounding box center [92, 566] width 66 height 39
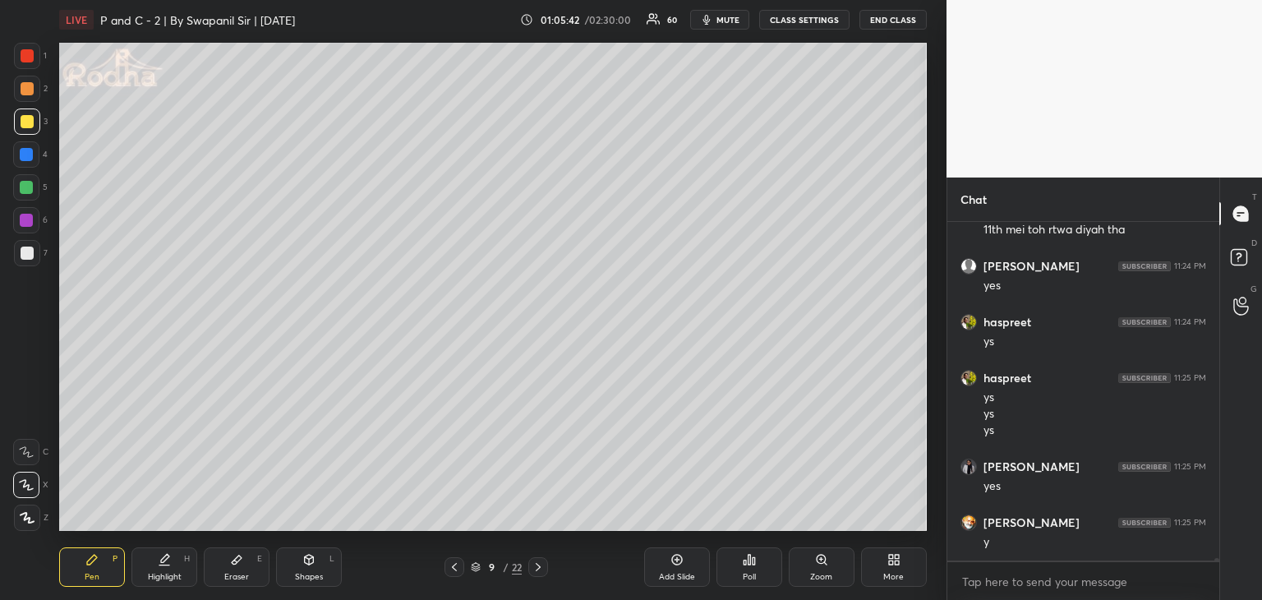
scroll to position [42037, 0]
click at [243, 554] on div "Eraser E" at bounding box center [237, 566] width 66 height 39
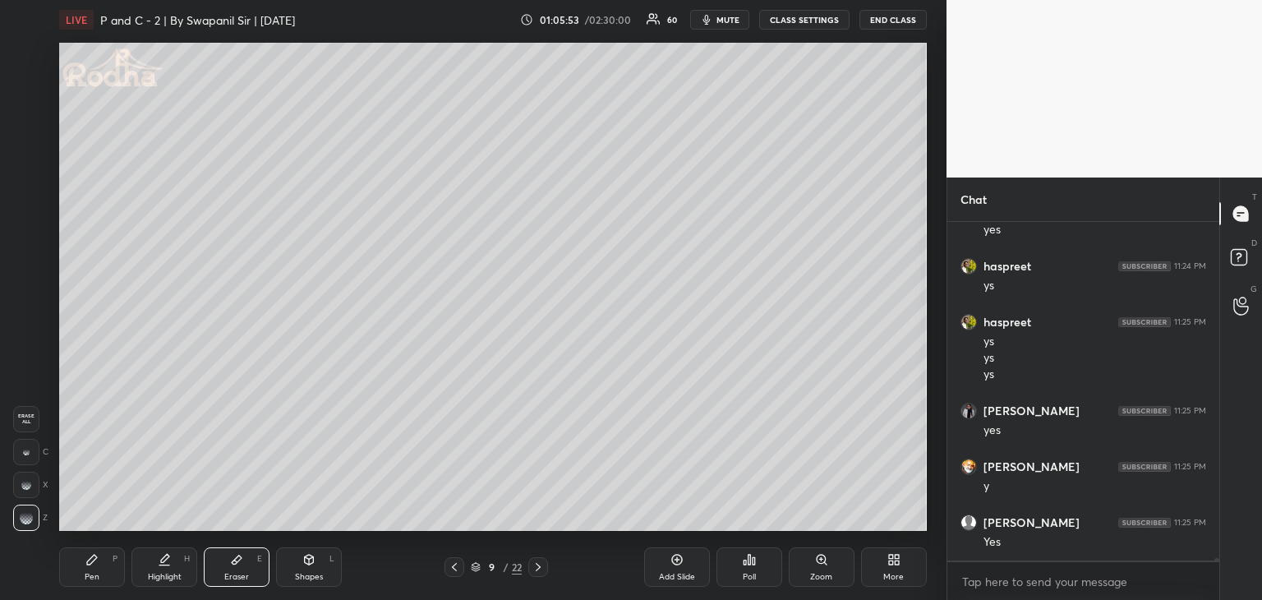
click at [69, 568] on div "Pen P" at bounding box center [92, 566] width 66 height 39
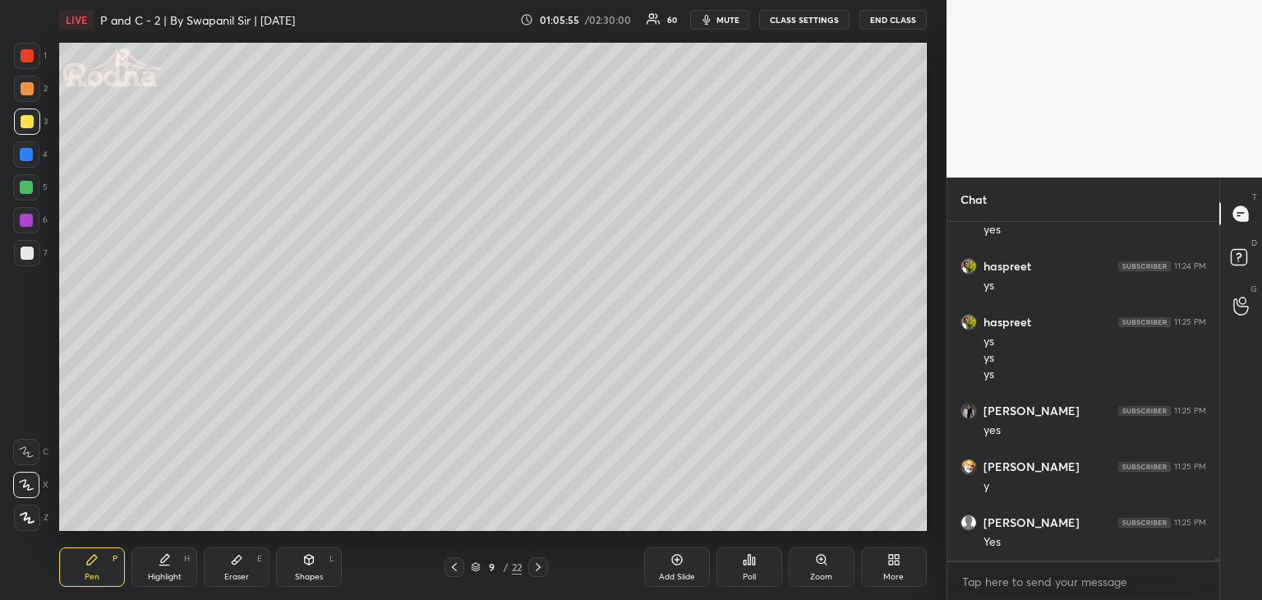
click at [257, 561] on div "E" at bounding box center [259, 559] width 5 height 8
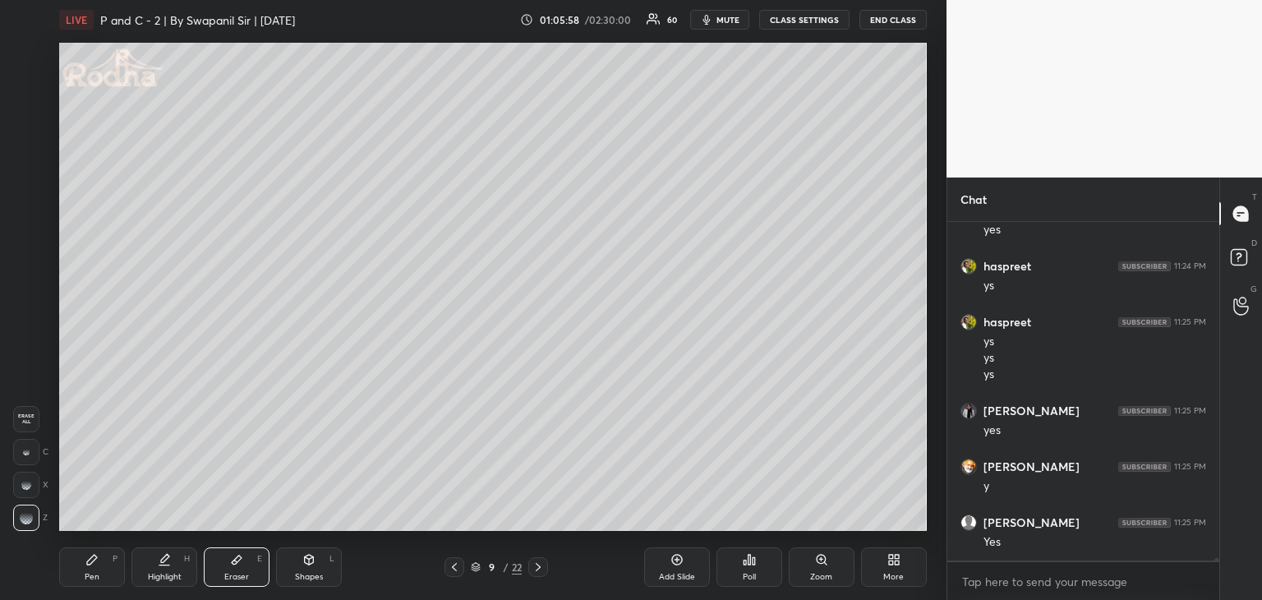
drag, startPoint x: 99, startPoint y: 567, endPoint x: 108, endPoint y: 562, distance: 11.0
click at [104, 565] on div "Pen P" at bounding box center [92, 566] width 66 height 39
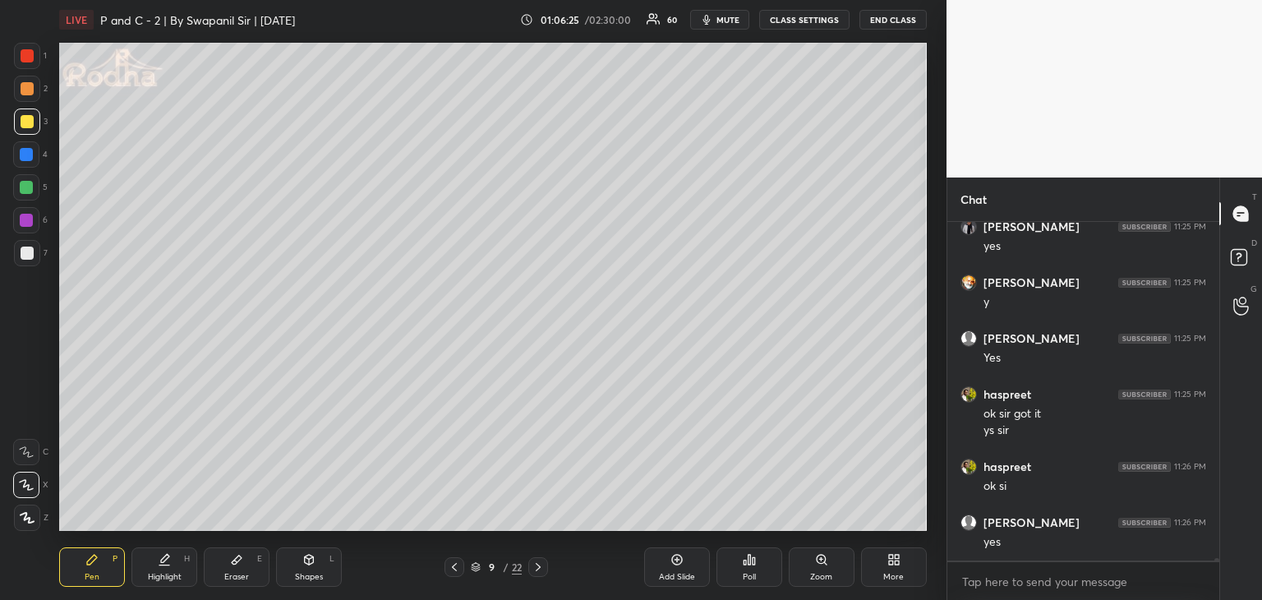
scroll to position [42277, 0]
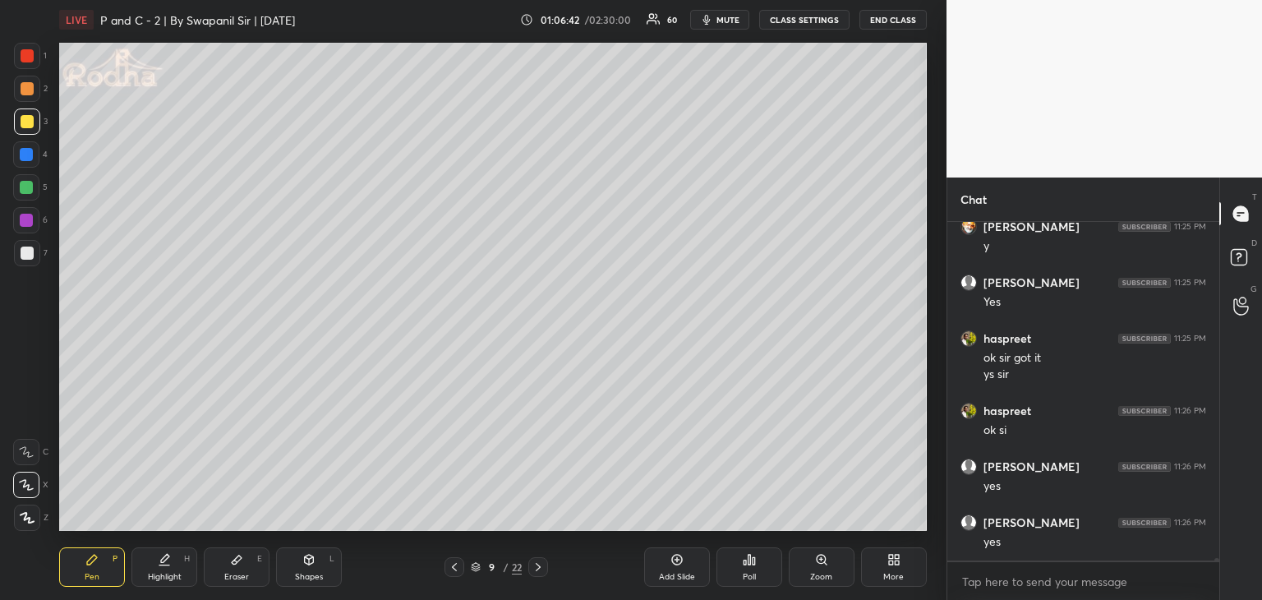
click at [30, 454] on icon at bounding box center [26, 452] width 15 height 12
click at [38, 482] on div at bounding box center [26, 485] width 26 height 26
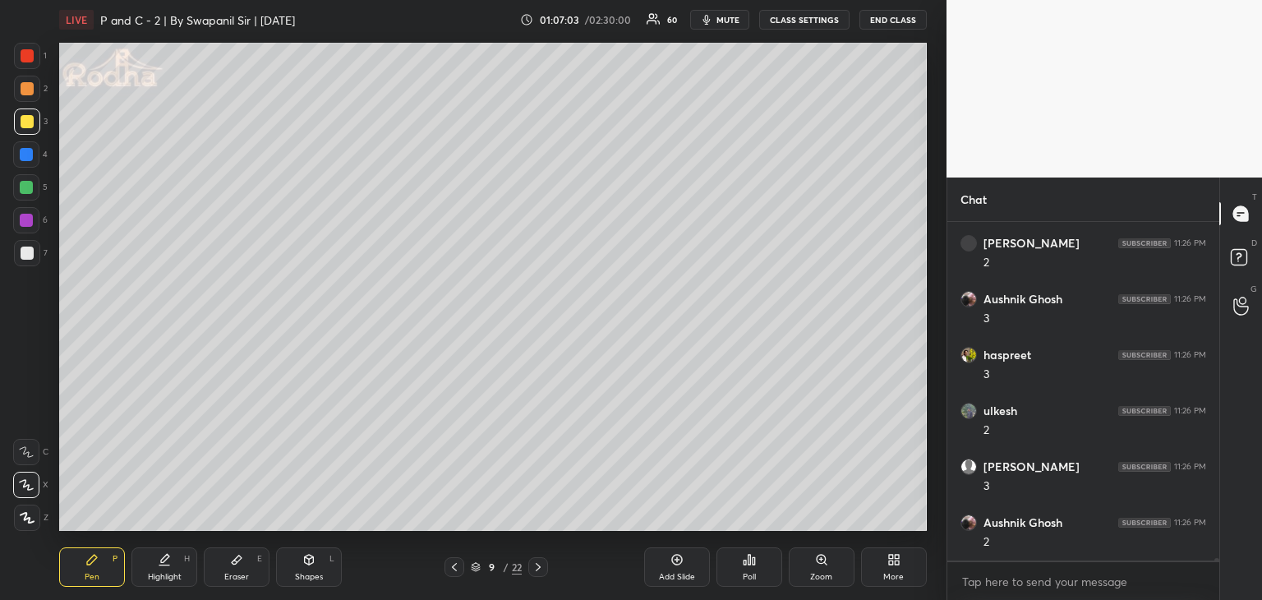
scroll to position [42836, 0]
click at [450, 570] on icon at bounding box center [454, 567] width 13 height 13
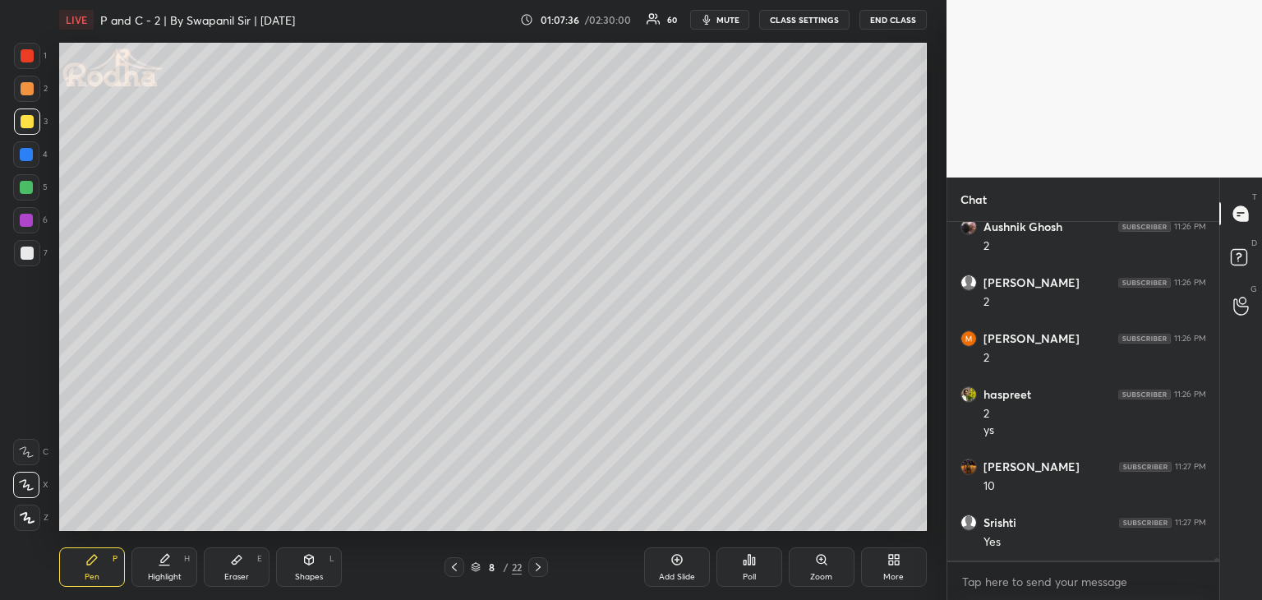
scroll to position [43020, 0]
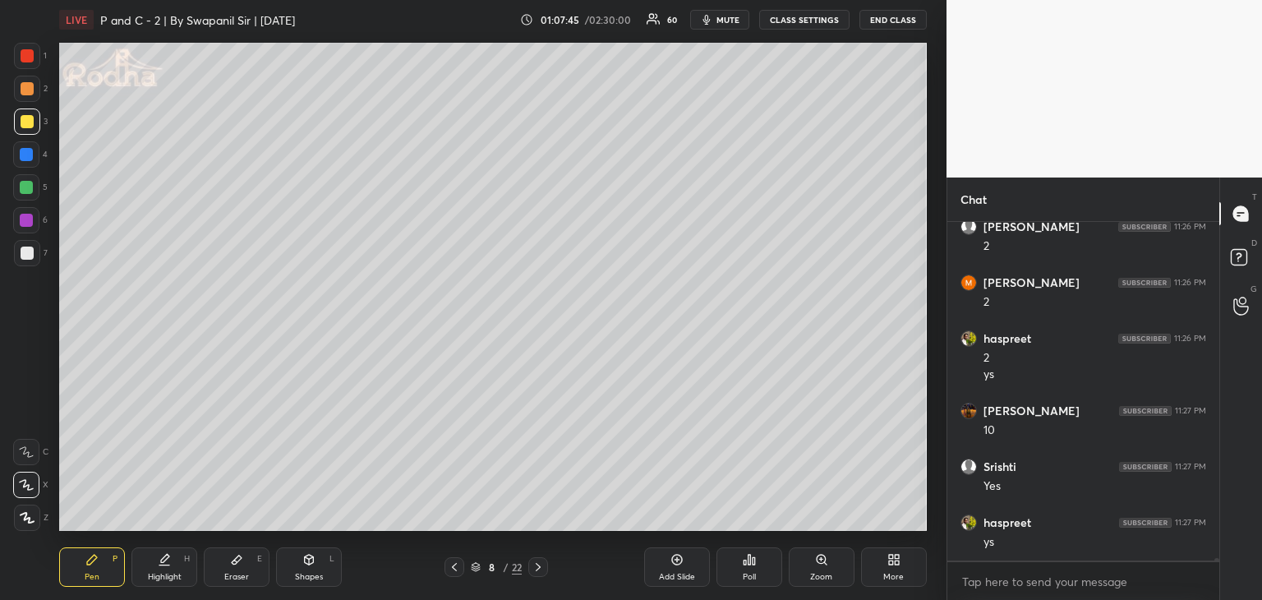
drag, startPoint x: 242, startPoint y: 566, endPoint x: 255, endPoint y: 542, distance: 26.8
click at [243, 566] on div "Eraser E" at bounding box center [237, 566] width 66 height 39
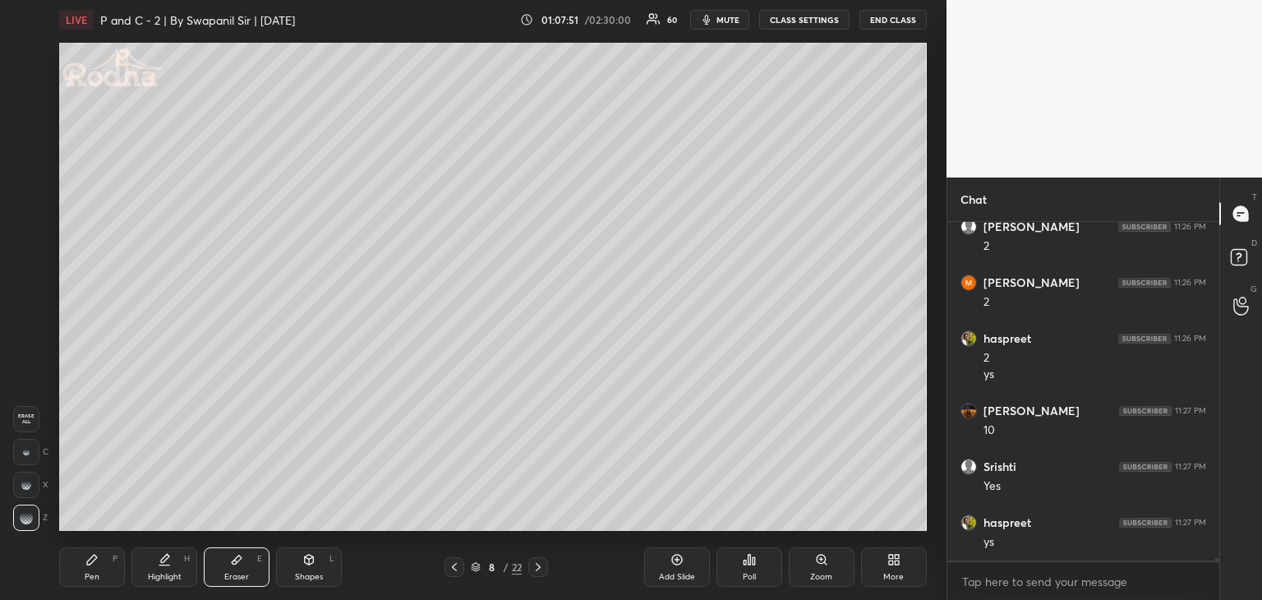
click at [88, 579] on div "Pen" at bounding box center [92, 577] width 15 height 8
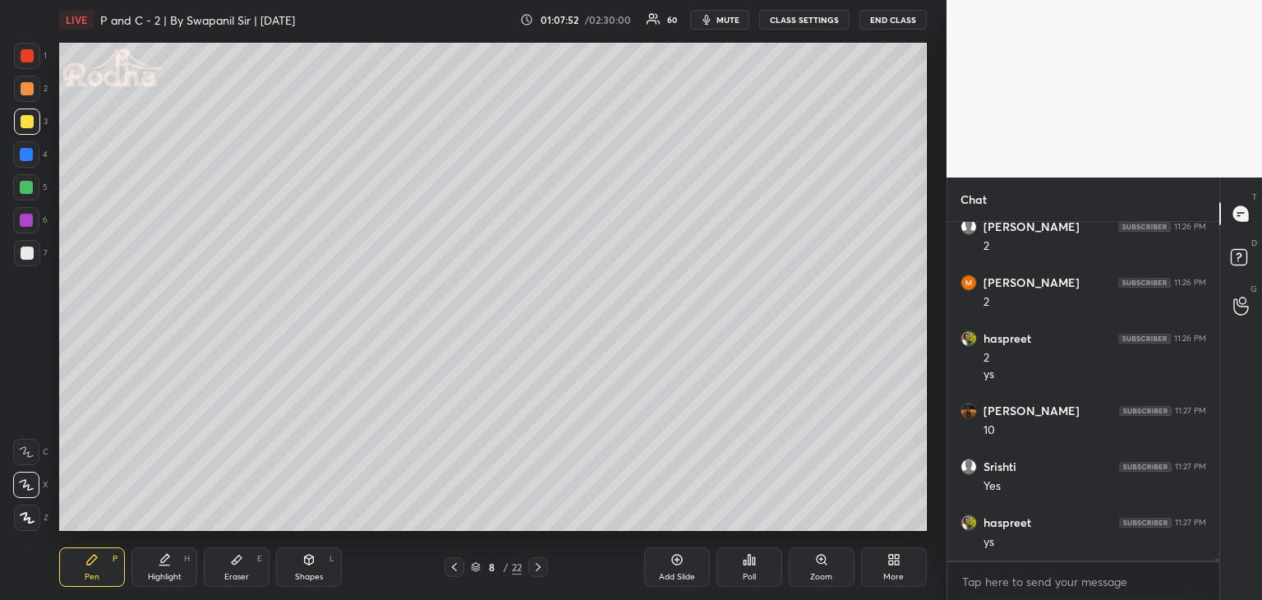
click at [21, 256] on div at bounding box center [27, 253] width 13 height 13
click at [236, 564] on icon at bounding box center [236, 559] width 13 height 13
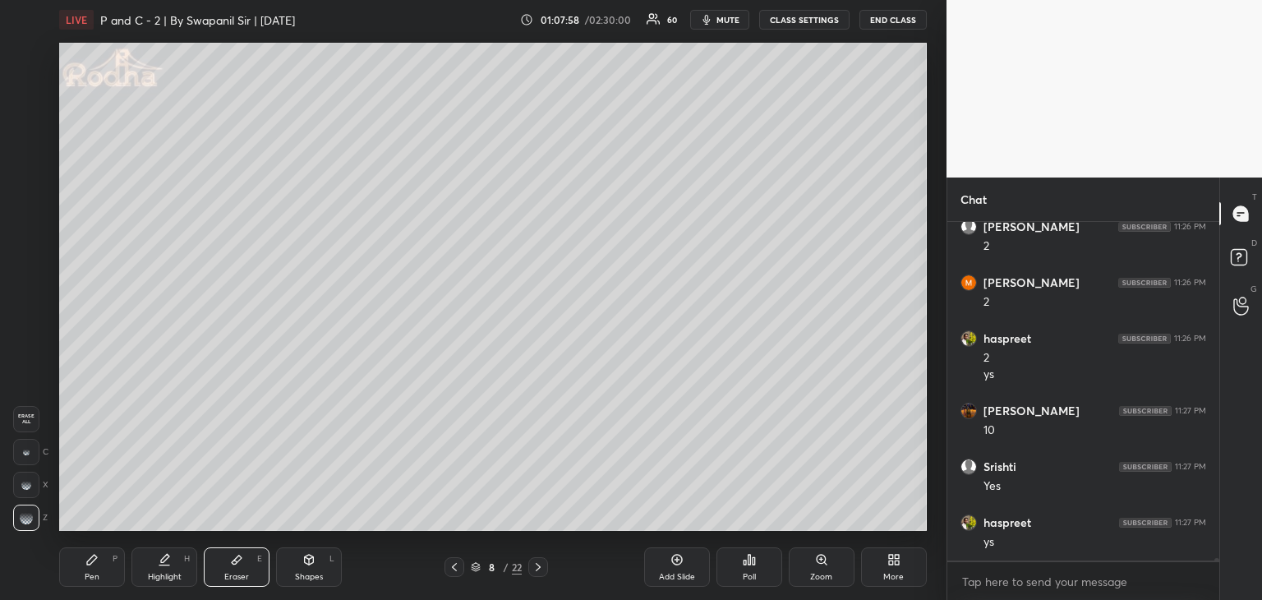
click at [83, 571] on div "Pen P" at bounding box center [92, 566] width 66 height 39
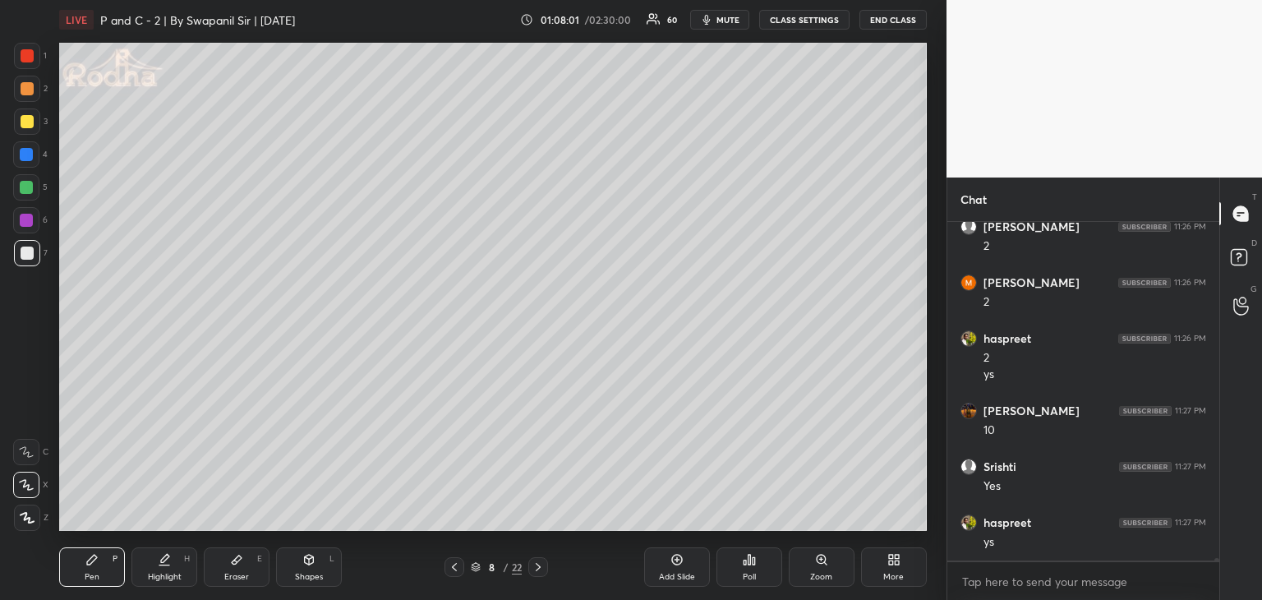
click at [23, 124] on div at bounding box center [27, 121] width 13 height 13
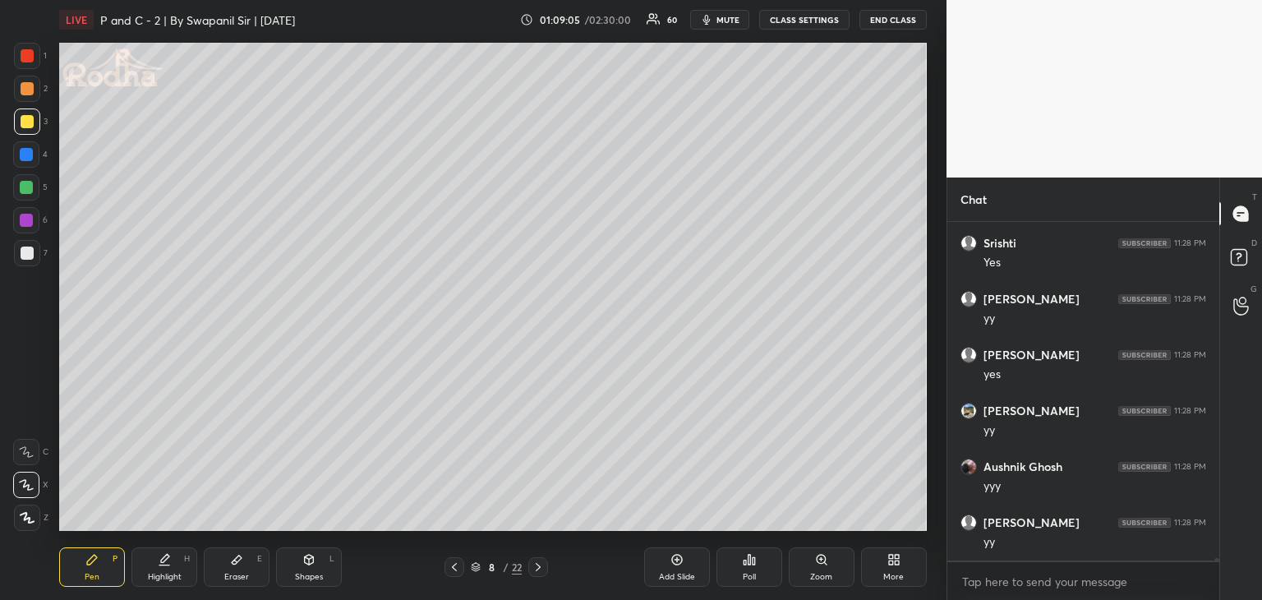
scroll to position [43931, 0]
click at [538, 570] on icon at bounding box center [538, 567] width 13 height 13
click at [26, 163] on div at bounding box center [26, 154] width 26 height 26
click at [242, 561] on icon at bounding box center [236, 559] width 13 height 13
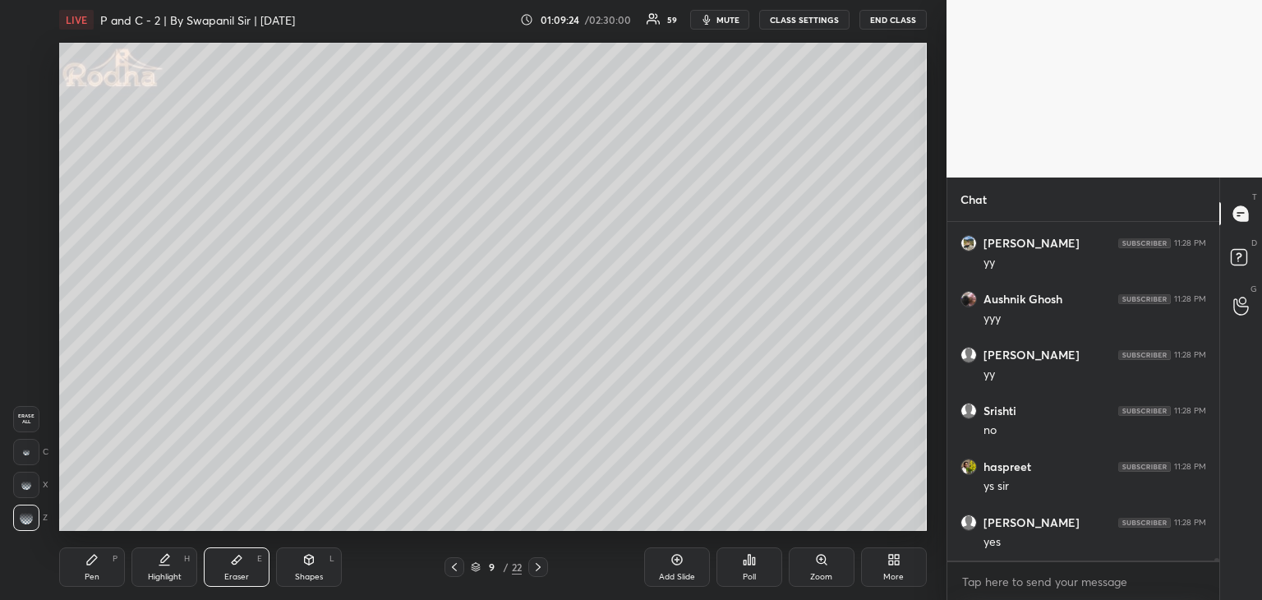
click at [111, 575] on div "Pen P" at bounding box center [92, 566] width 66 height 39
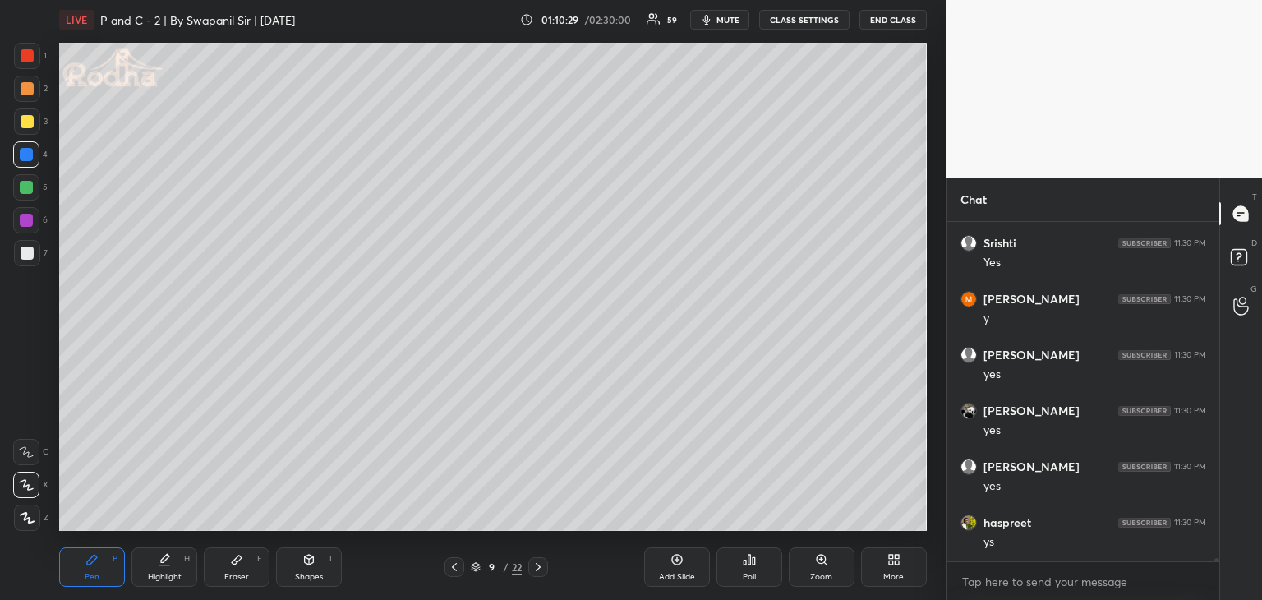
scroll to position [44602, 0]
click at [539, 572] on icon at bounding box center [538, 567] width 13 height 13
click at [26, 193] on div at bounding box center [26, 187] width 13 height 13
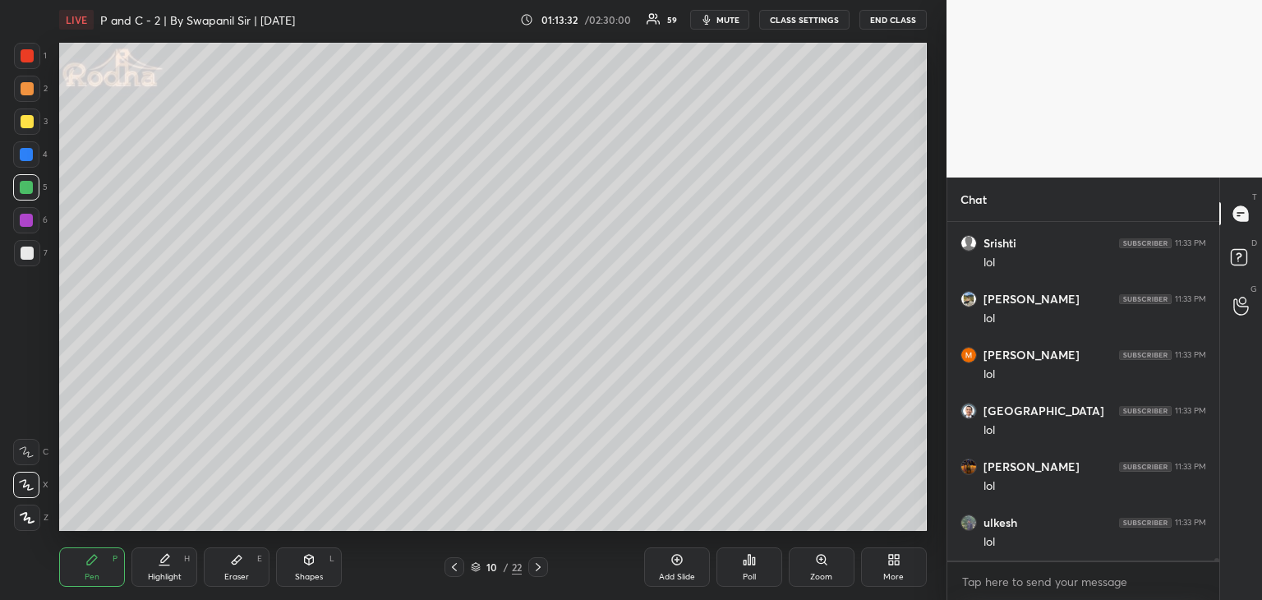
click at [22, 152] on div at bounding box center [26, 154] width 13 height 13
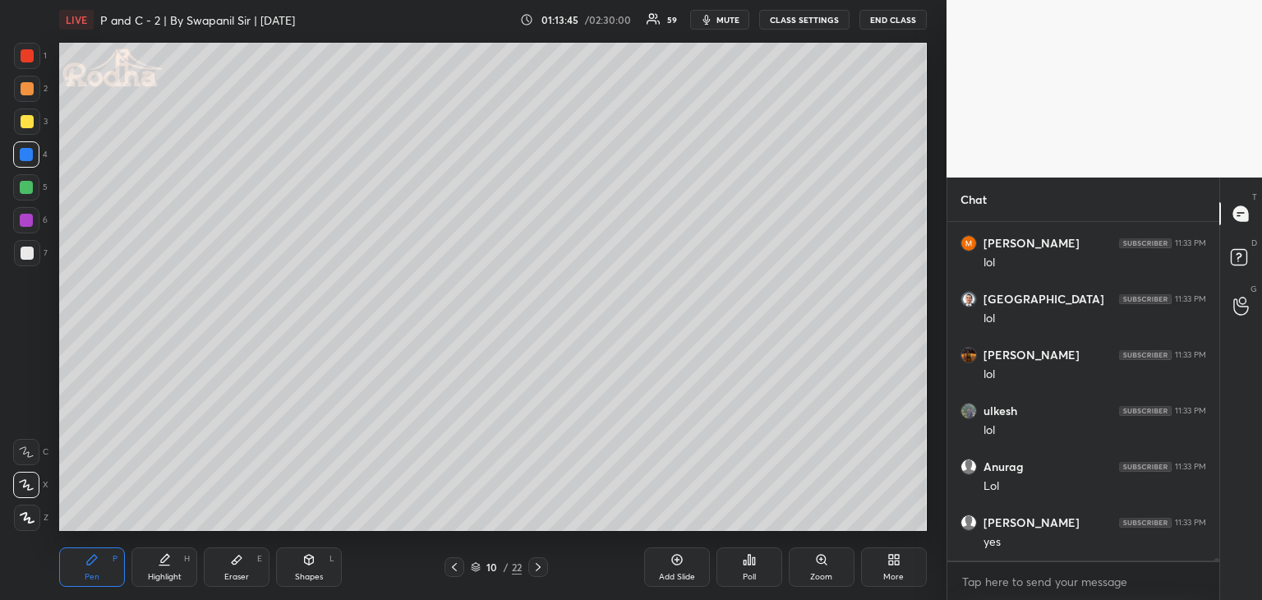
click at [28, 118] on div at bounding box center [27, 121] width 13 height 13
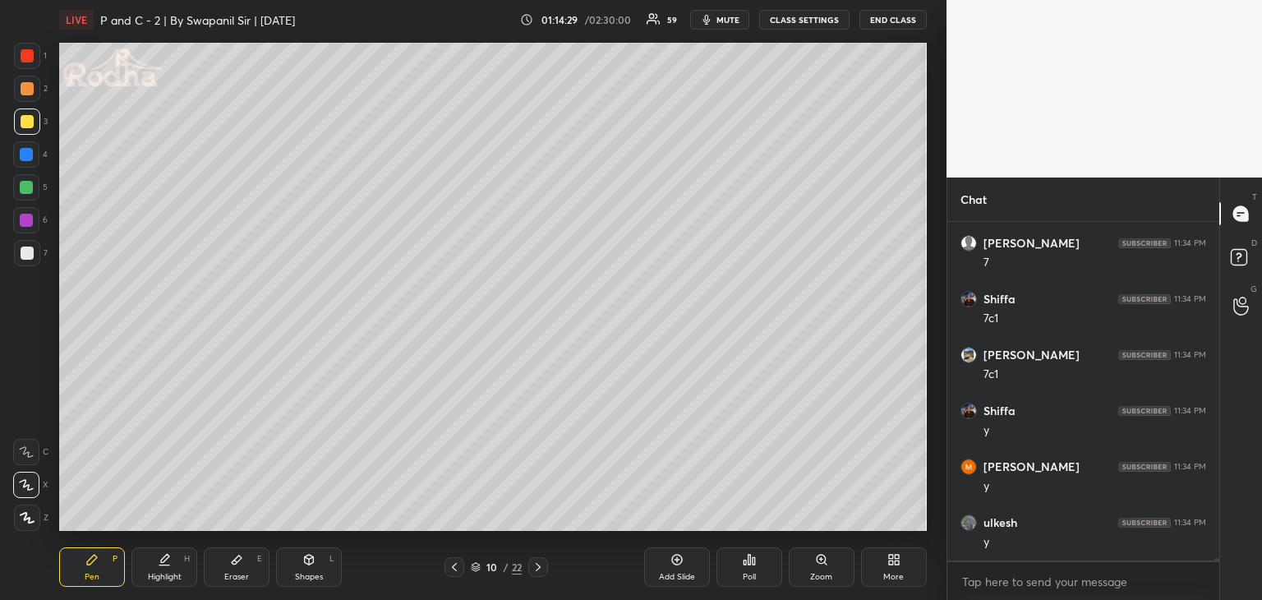
scroll to position [47860, 0]
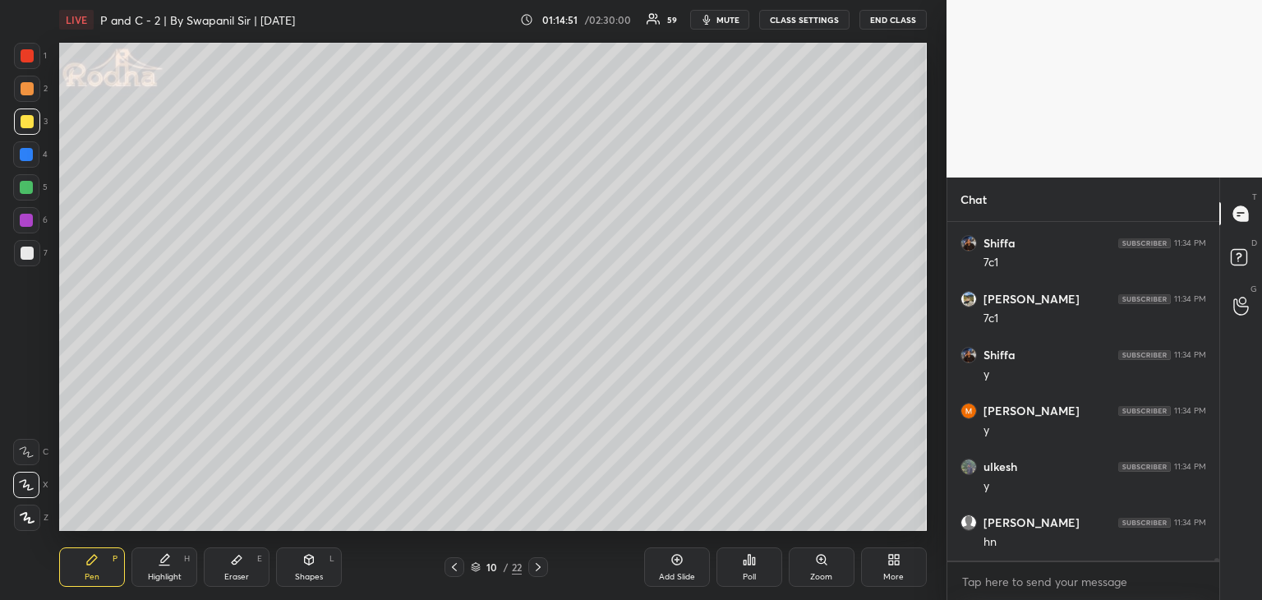
click at [233, 577] on div "Eraser" at bounding box center [236, 577] width 25 height 8
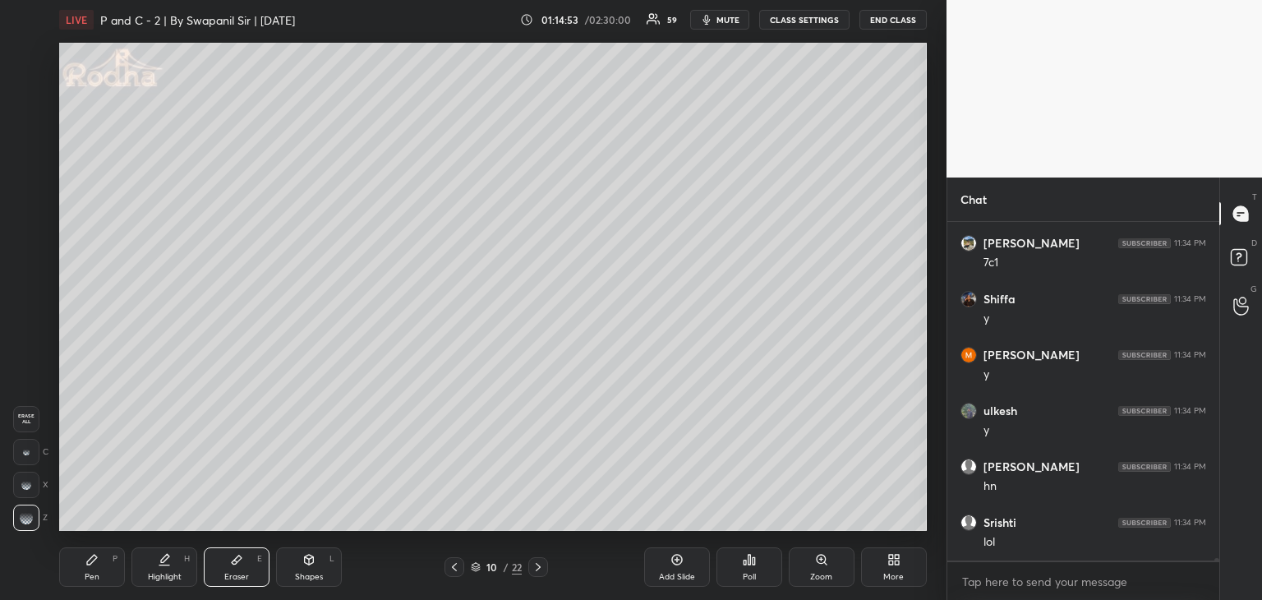
click at [83, 571] on div "Pen P" at bounding box center [92, 566] width 66 height 39
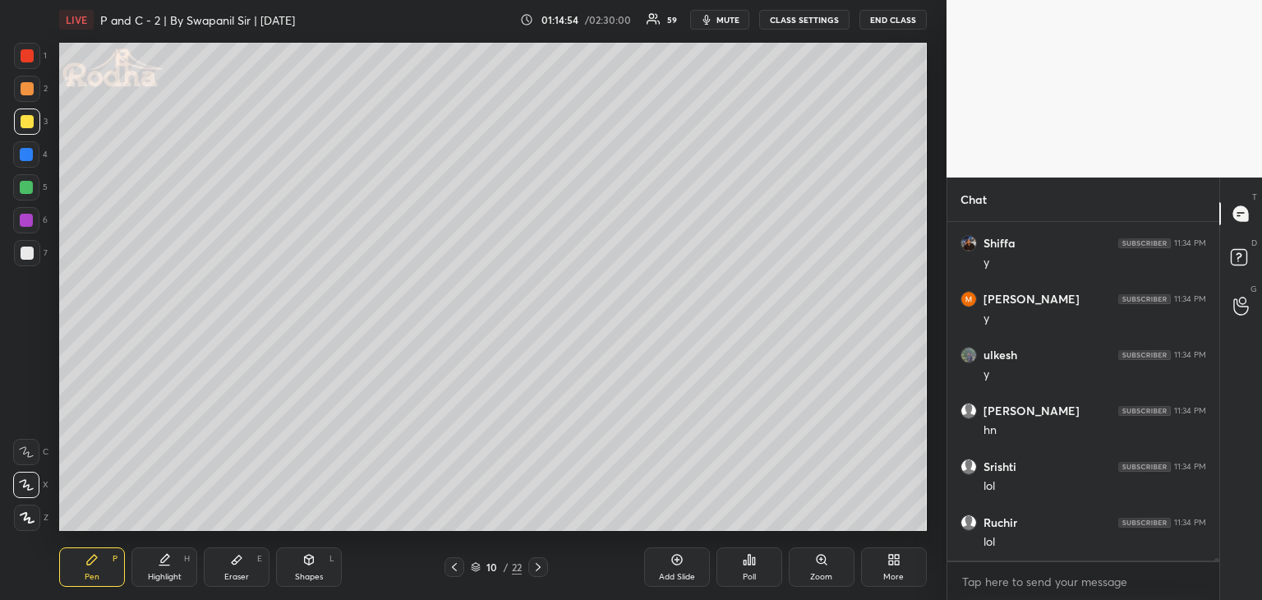
click at [25, 183] on div at bounding box center [26, 187] width 13 height 13
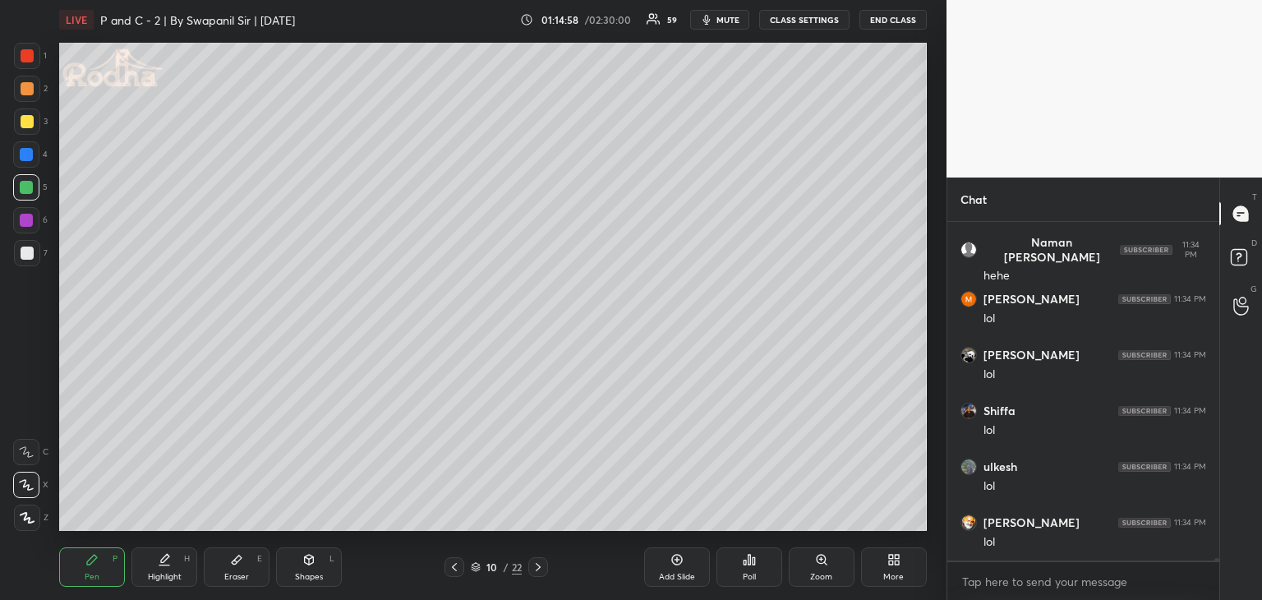
scroll to position [48419, 0]
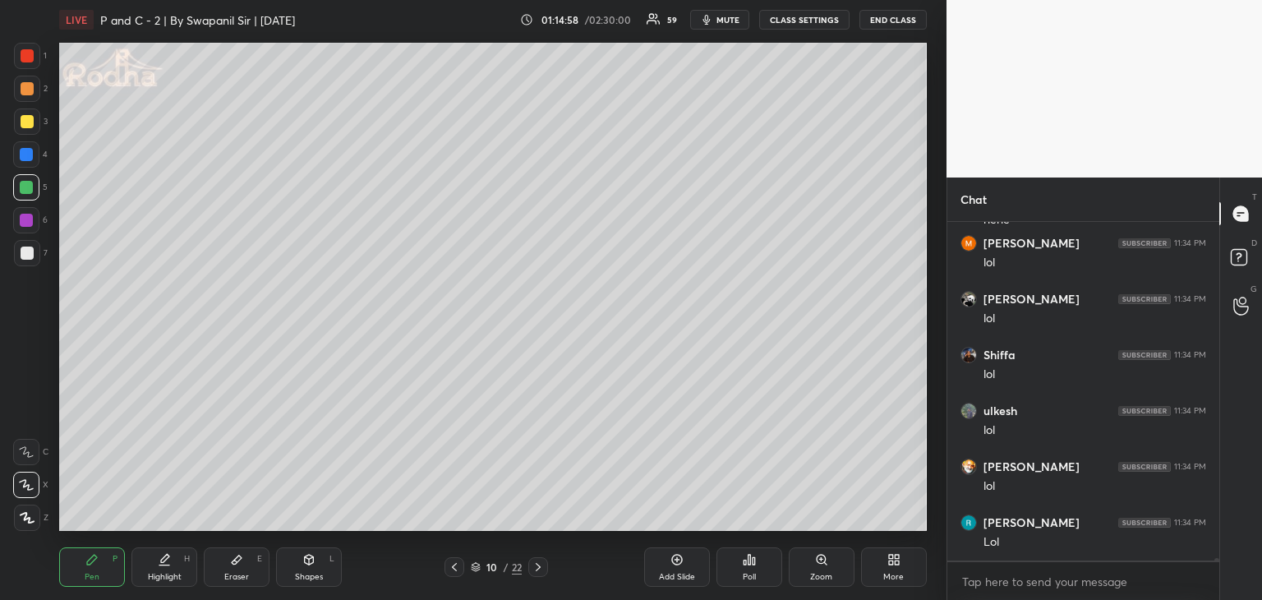
click at [242, 567] on div "Eraser E" at bounding box center [237, 566] width 66 height 39
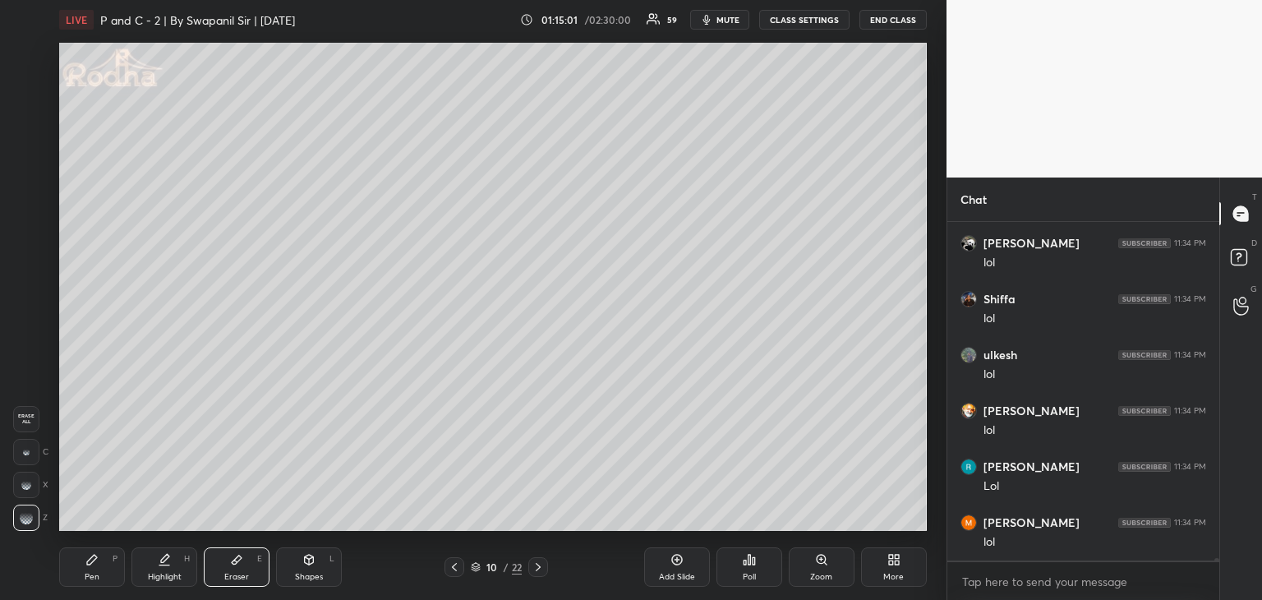
scroll to position [48531, 0]
click at [79, 575] on div "Pen P" at bounding box center [92, 566] width 66 height 39
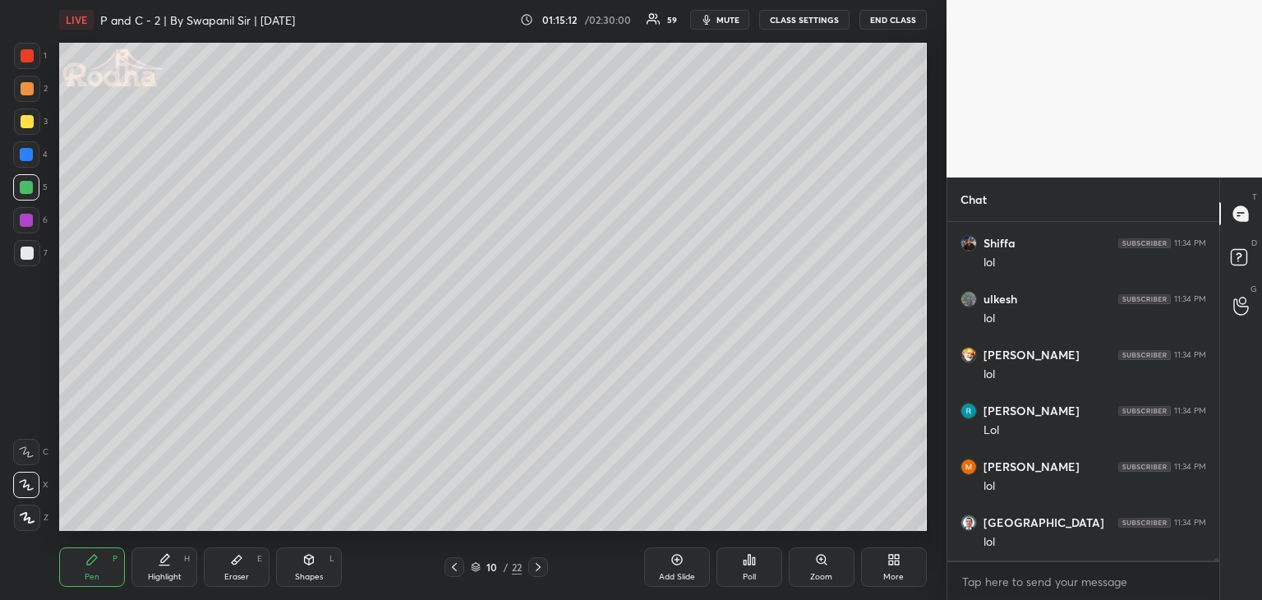
click at [26, 93] on div at bounding box center [27, 88] width 13 height 13
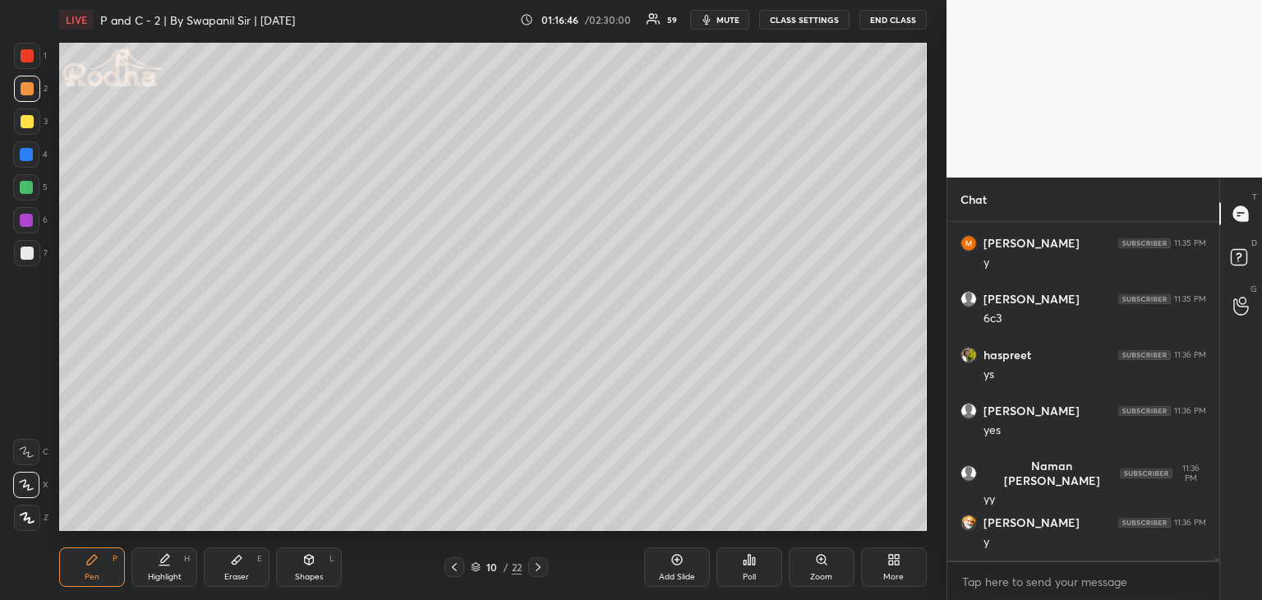
scroll to position [49313, 0]
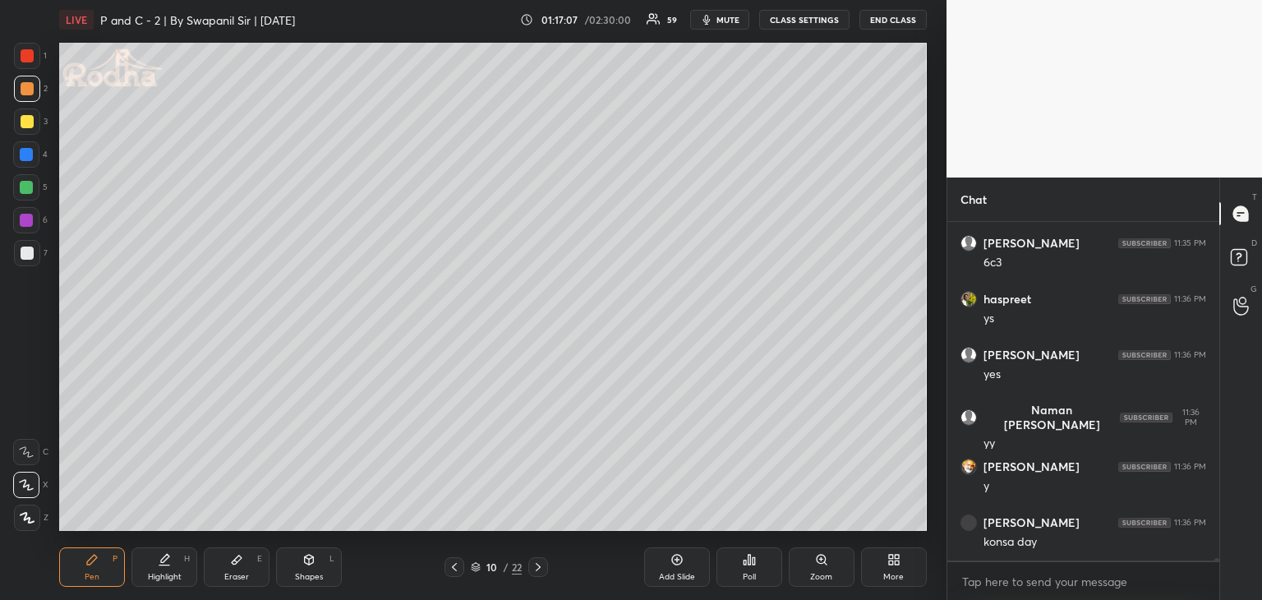
click at [236, 573] on div "Eraser" at bounding box center [236, 577] width 25 height 8
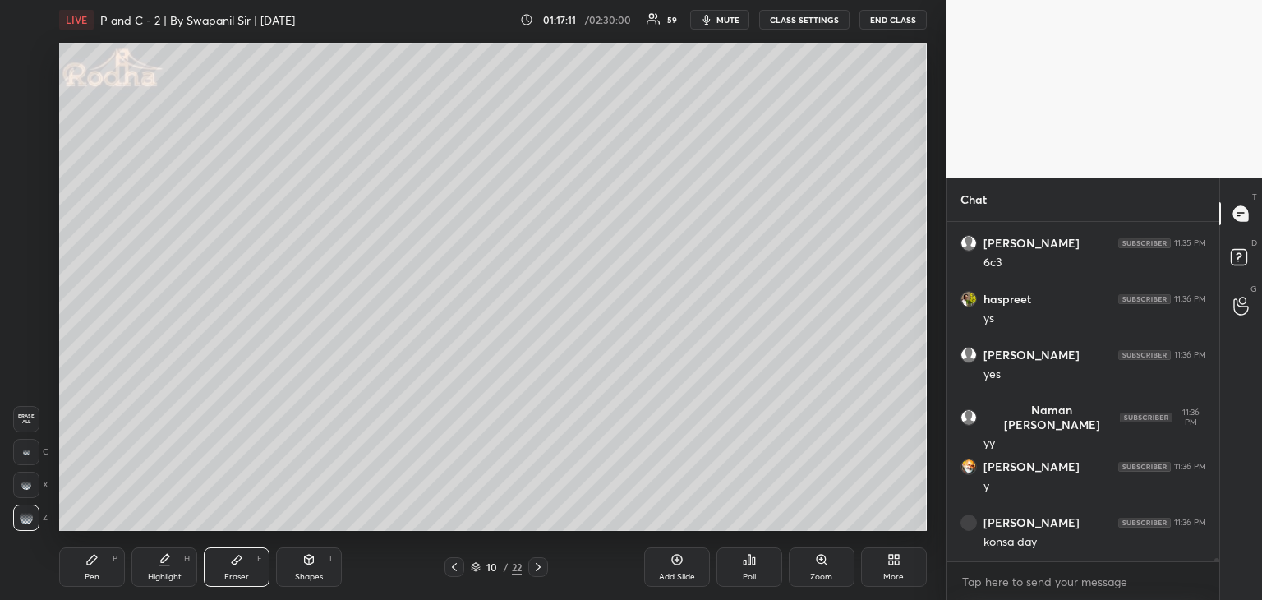
click at [85, 577] on div "Pen" at bounding box center [92, 577] width 15 height 8
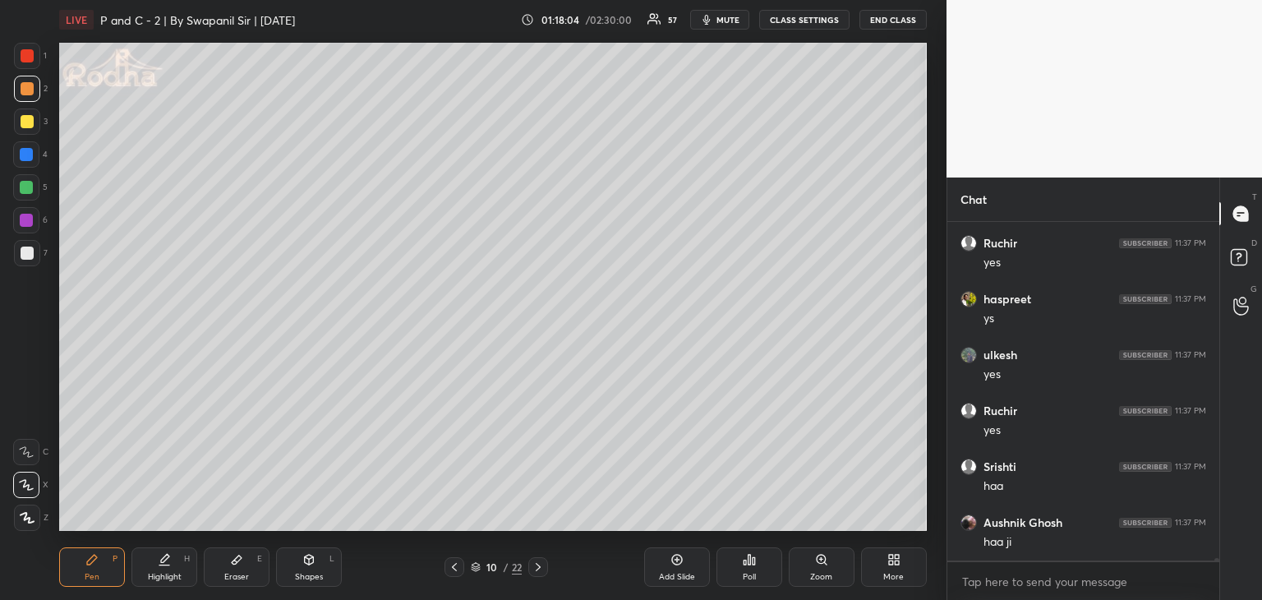
scroll to position [49760, 0]
click at [30, 255] on div at bounding box center [27, 253] width 13 height 13
click at [31, 122] on div at bounding box center [27, 121] width 13 height 13
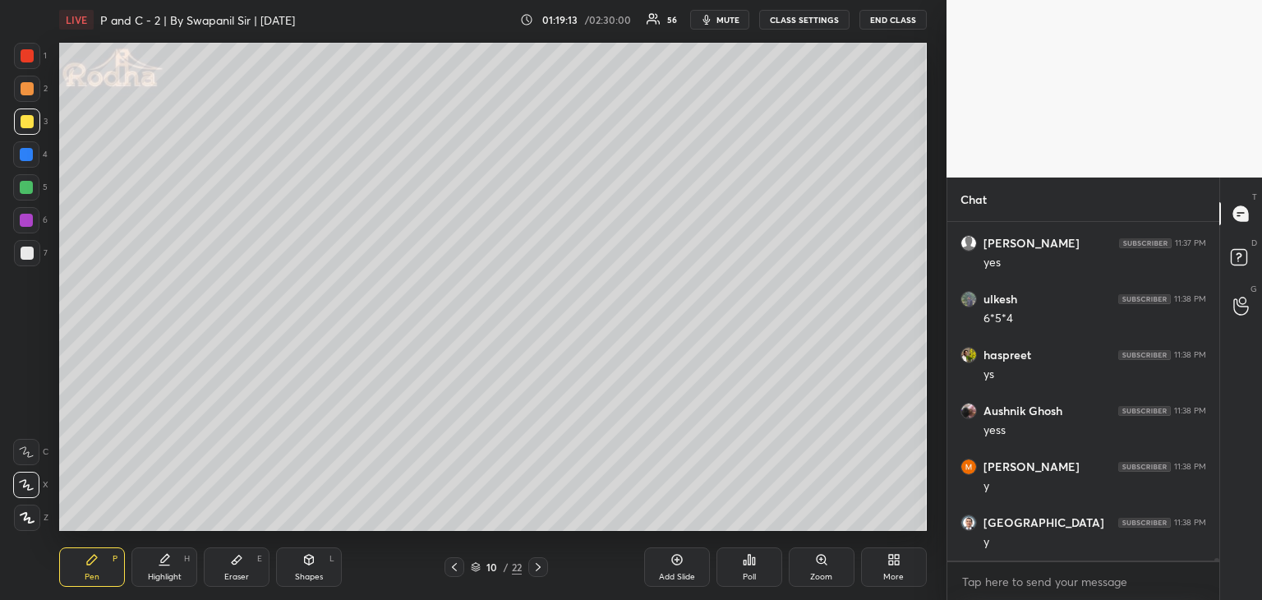
click at [30, 186] on div at bounding box center [26, 187] width 13 height 13
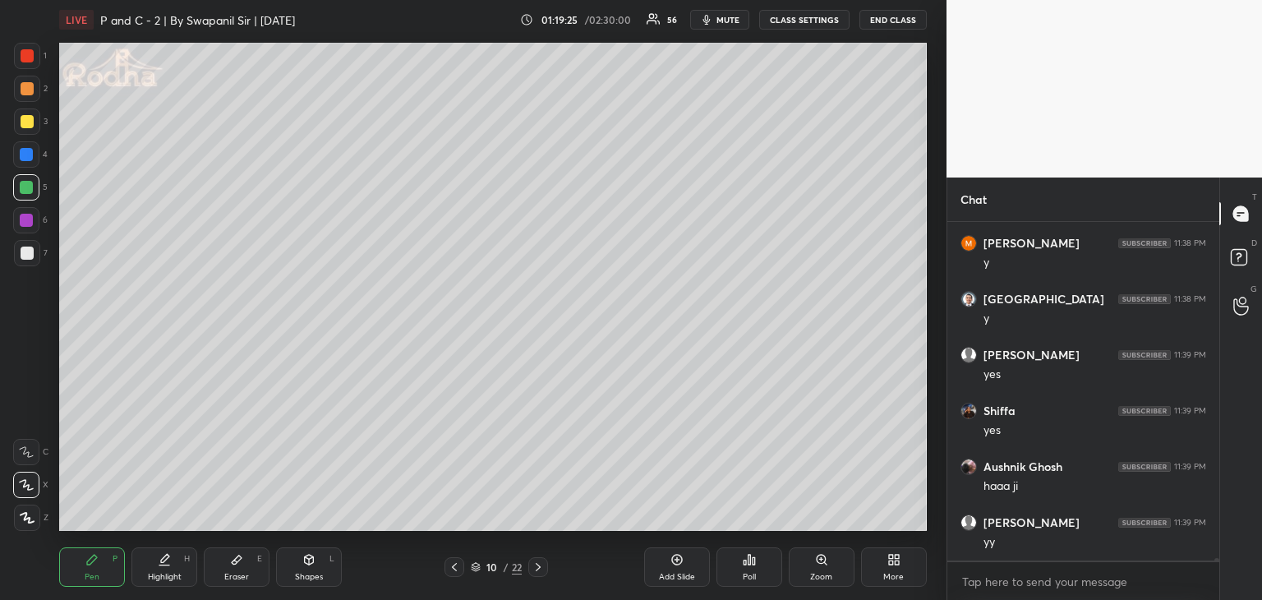
scroll to position [50319, 0]
click at [539, 570] on icon at bounding box center [538, 567] width 13 height 13
drag, startPoint x: 454, startPoint y: 570, endPoint x: 483, endPoint y: 566, distance: 29.9
click at [455, 570] on icon at bounding box center [454, 567] width 13 height 13
click at [542, 566] on icon at bounding box center [538, 567] width 13 height 13
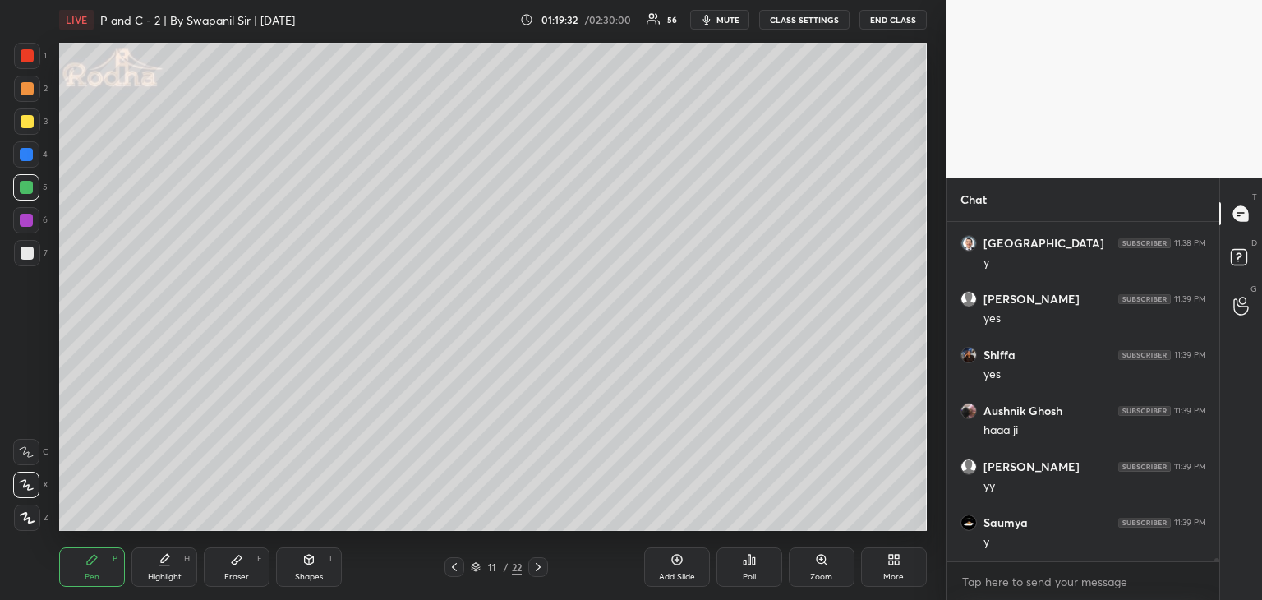
click at [449, 565] on div at bounding box center [455, 567] width 20 height 20
click at [453, 569] on icon at bounding box center [454, 567] width 13 height 13
click at [539, 568] on icon at bounding box center [538, 567] width 13 height 13
click at [542, 572] on icon at bounding box center [538, 567] width 13 height 13
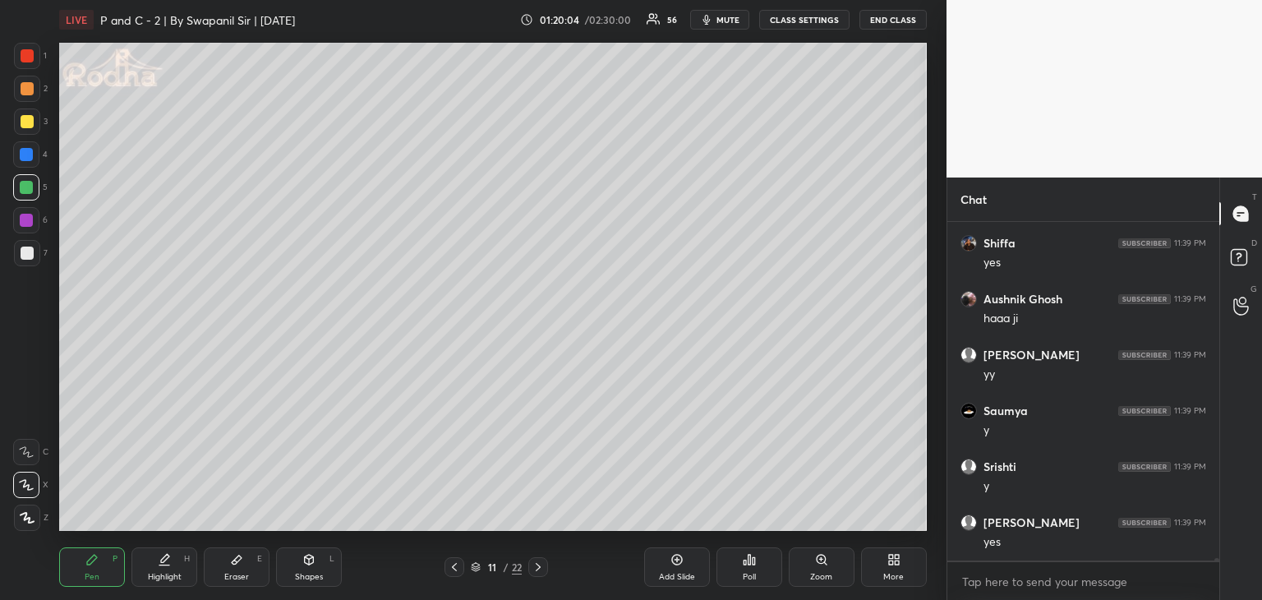
click at [306, 557] on icon at bounding box center [309, 558] width 9 height 2
click at [30, 516] on icon at bounding box center [27, 518] width 12 height 12
click at [92, 573] on div "Pen" at bounding box center [92, 577] width 15 height 8
click at [26, 153] on div at bounding box center [26, 154] width 13 height 13
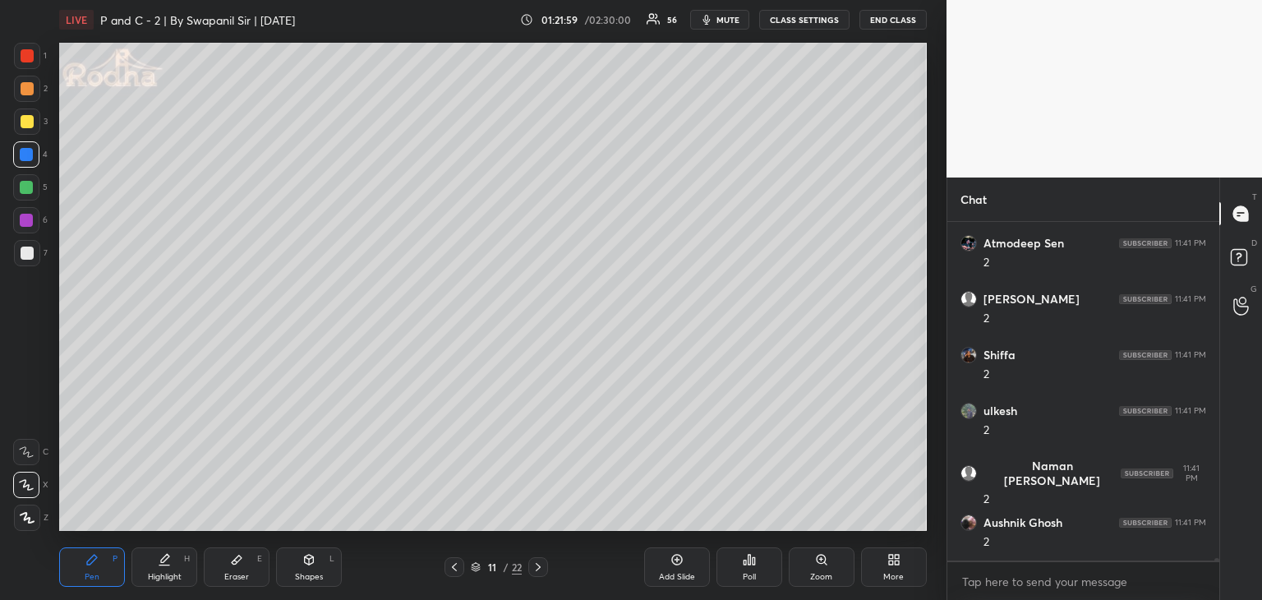
scroll to position [51789, 0]
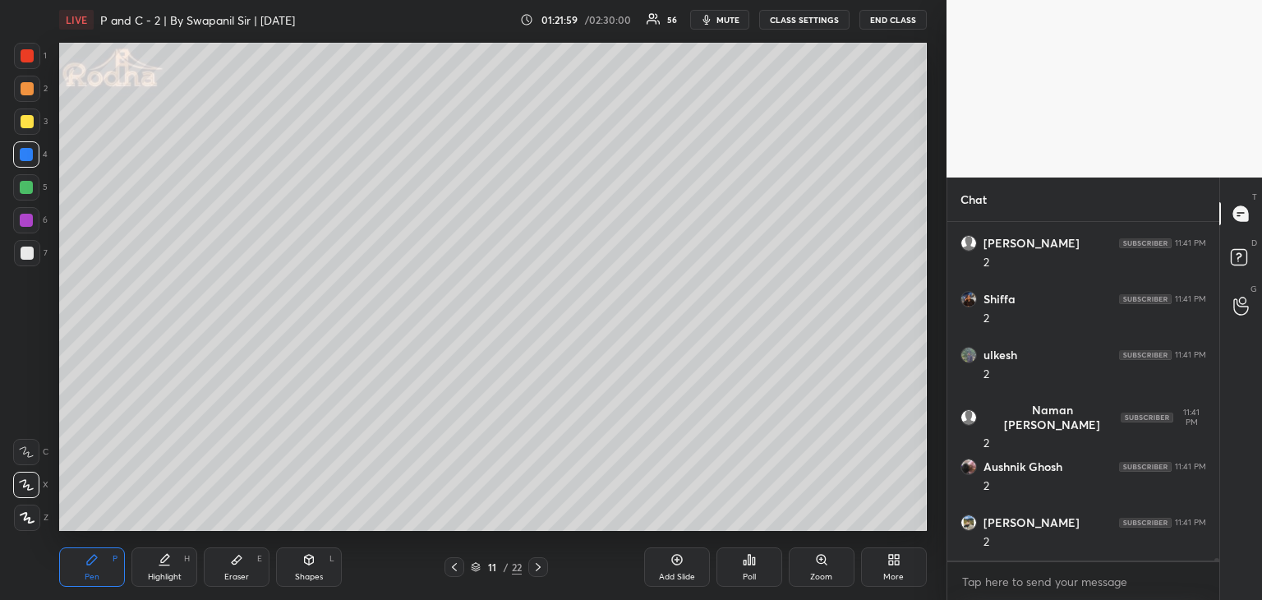
click at [30, 184] on div at bounding box center [26, 187] width 13 height 13
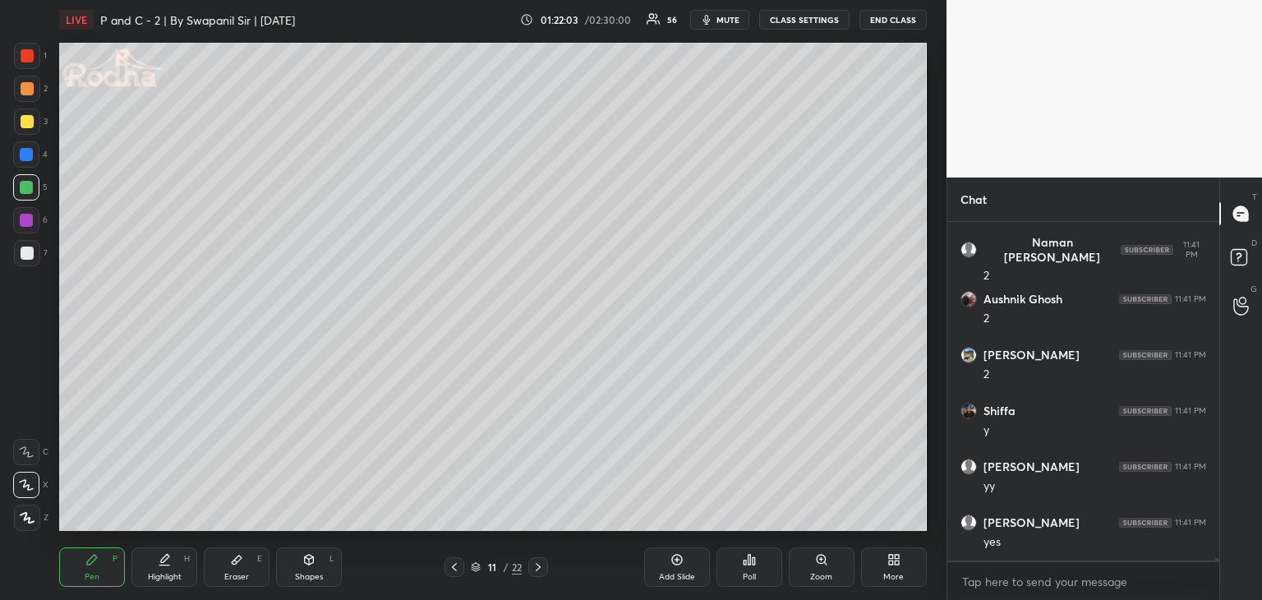
scroll to position [52012, 0]
drag, startPoint x: 218, startPoint y: 570, endPoint x: 243, endPoint y: 537, distance: 41.6
click at [220, 567] on div "Eraser E" at bounding box center [237, 566] width 66 height 39
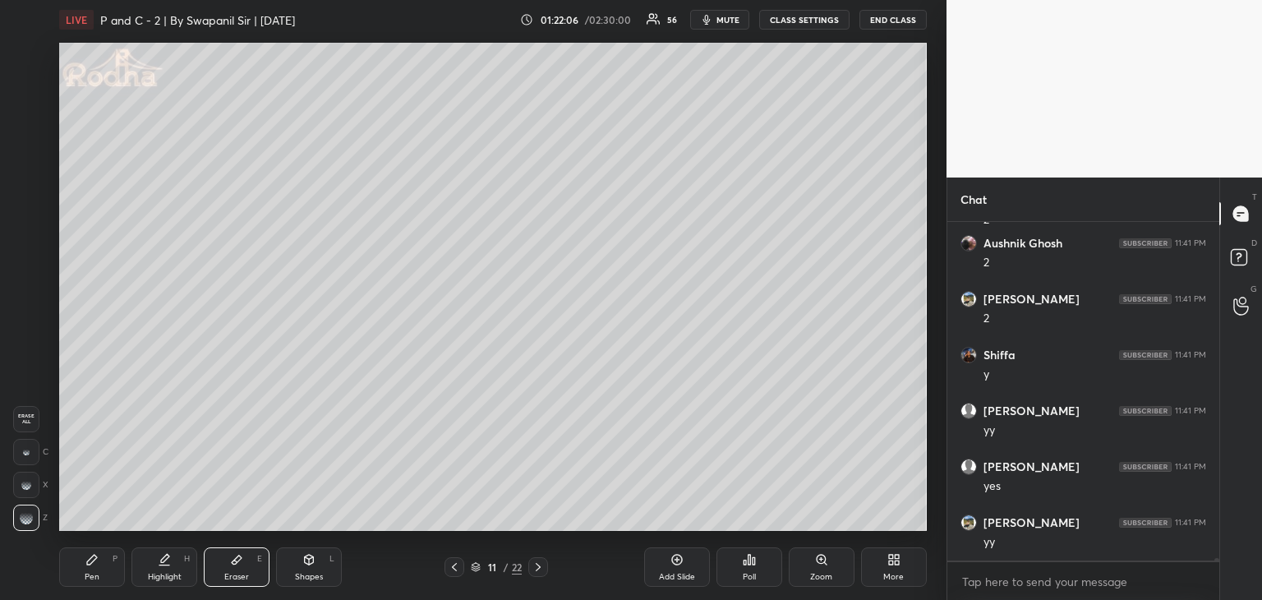
scroll to position [52068, 0]
click at [97, 575] on div "Pen" at bounding box center [92, 577] width 15 height 8
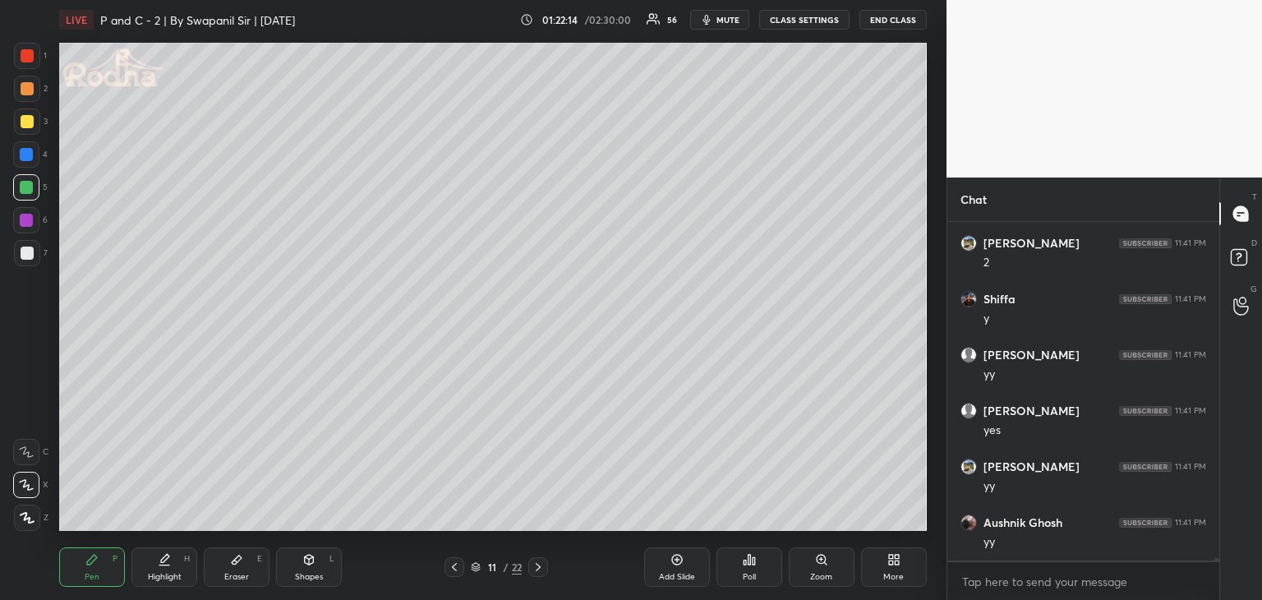
click at [31, 155] on div at bounding box center [26, 154] width 13 height 13
drag, startPoint x: 27, startPoint y: 85, endPoint x: 42, endPoint y: 86, distance: 14.9
click at [29, 85] on div at bounding box center [27, 88] width 13 height 13
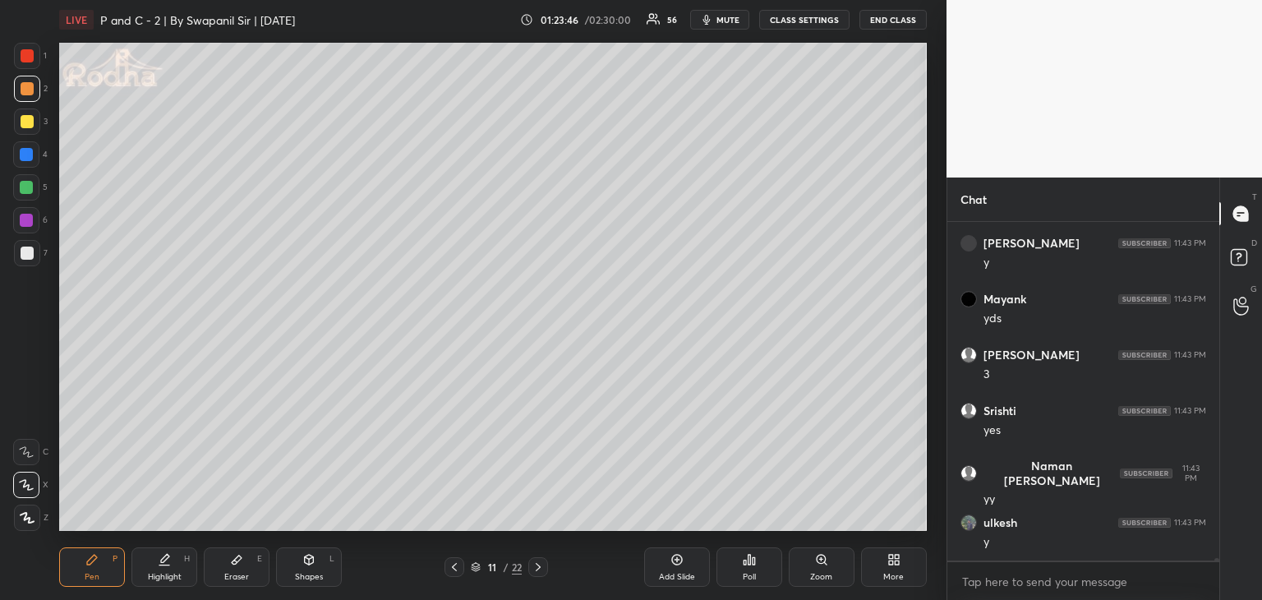
scroll to position [52683, 0]
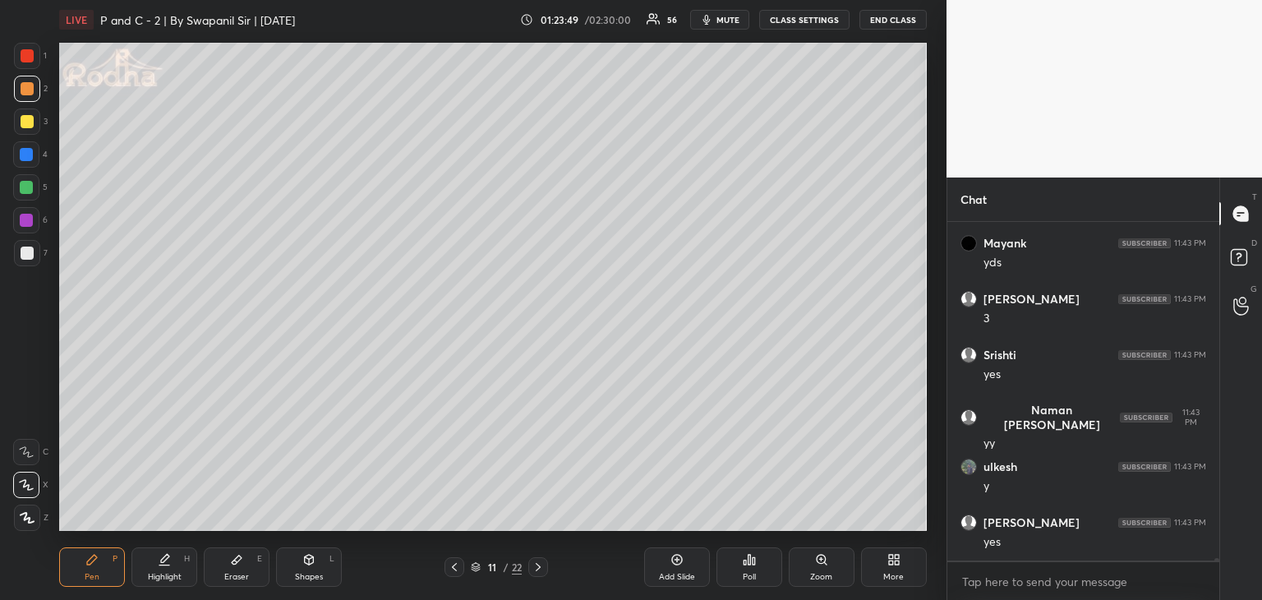
click at [234, 585] on div "Eraser E" at bounding box center [237, 566] width 66 height 39
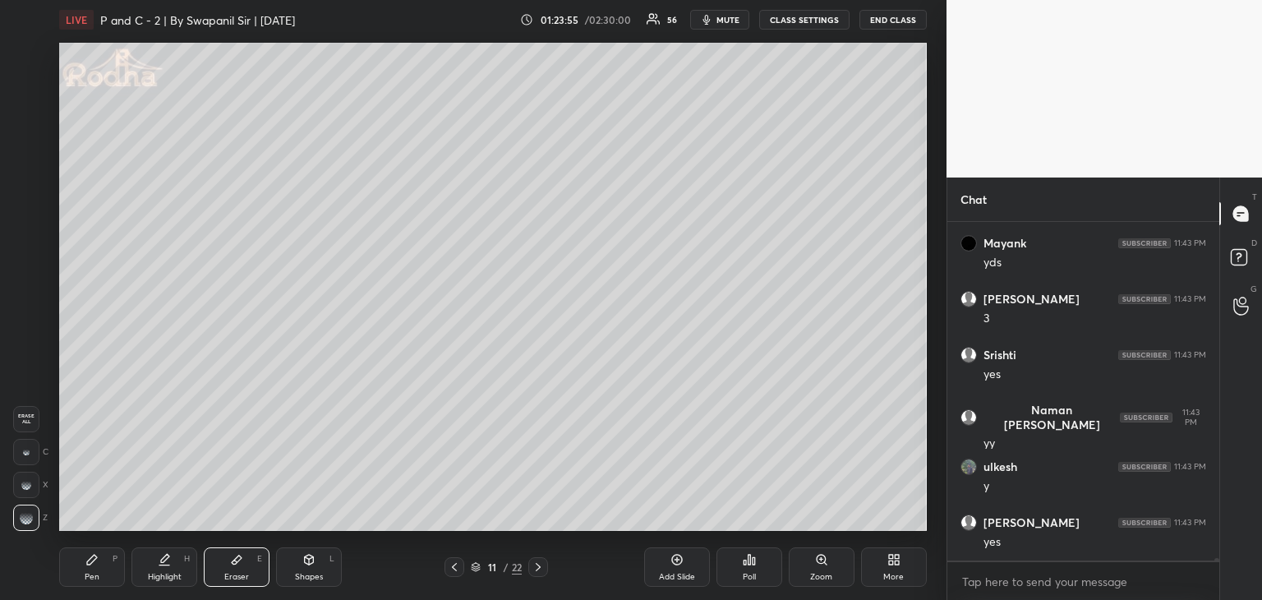
click at [108, 584] on div "Pen P" at bounding box center [92, 566] width 66 height 39
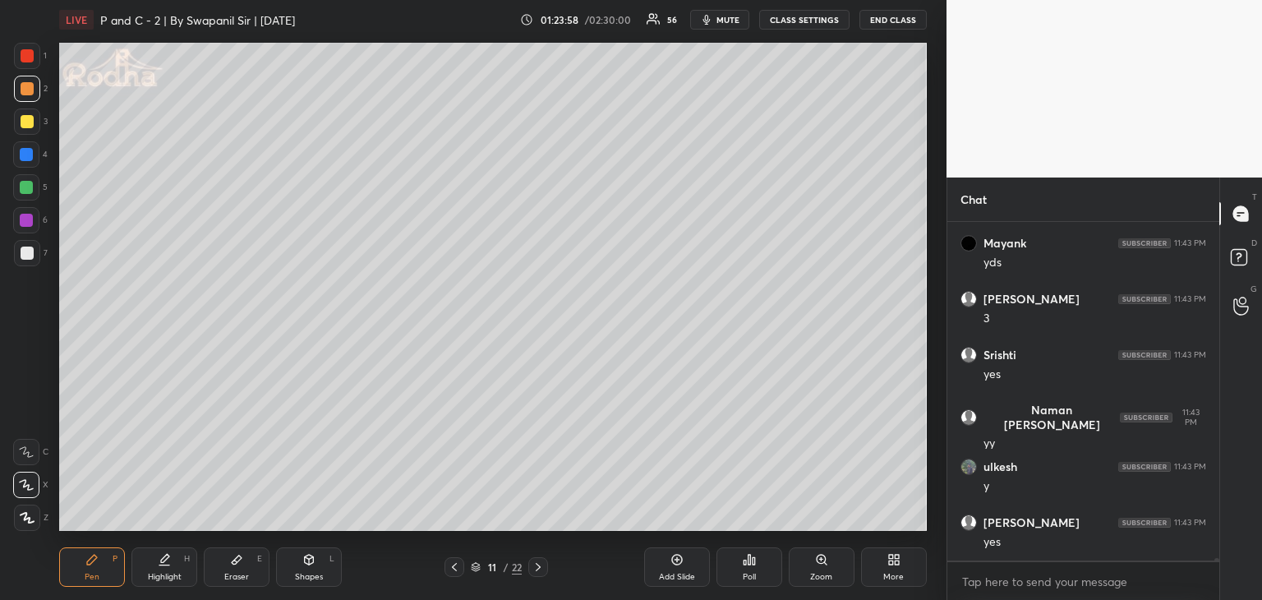
click at [30, 224] on div at bounding box center [26, 220] width 13 height 13
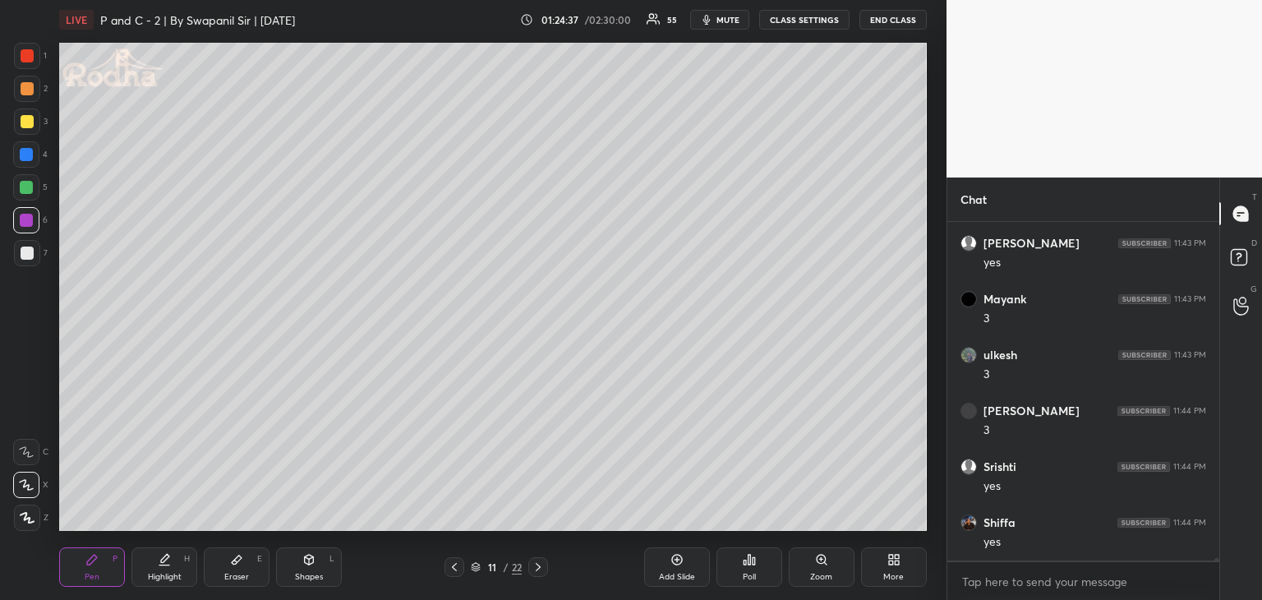
scroll to position [53018, 0]
click at [540, 568] on icon at bounding box center [538, 567] width 13 height 13
click at [25, 156] on div at bounding box center [26, 154] width 13 height 13
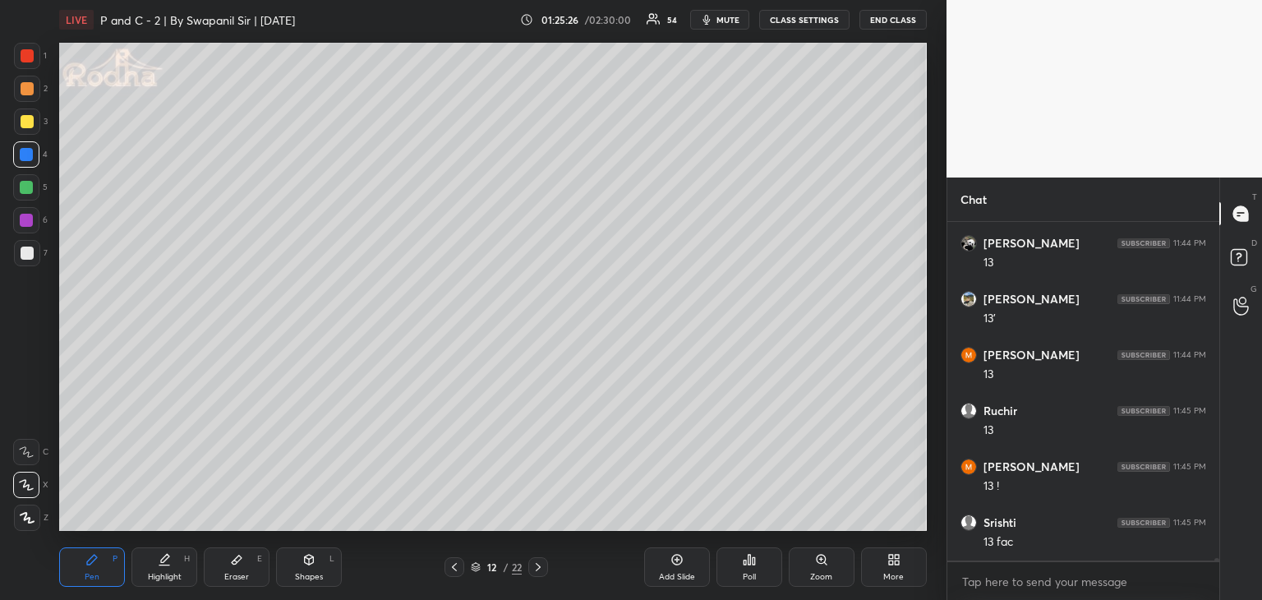
scroll to position [53521, 0]
click at [30, 185] on div at bounding box center [26, 187] width 13 height 13
click at [27, 123] on div at bounding box center [27, 121] width 13 height 13
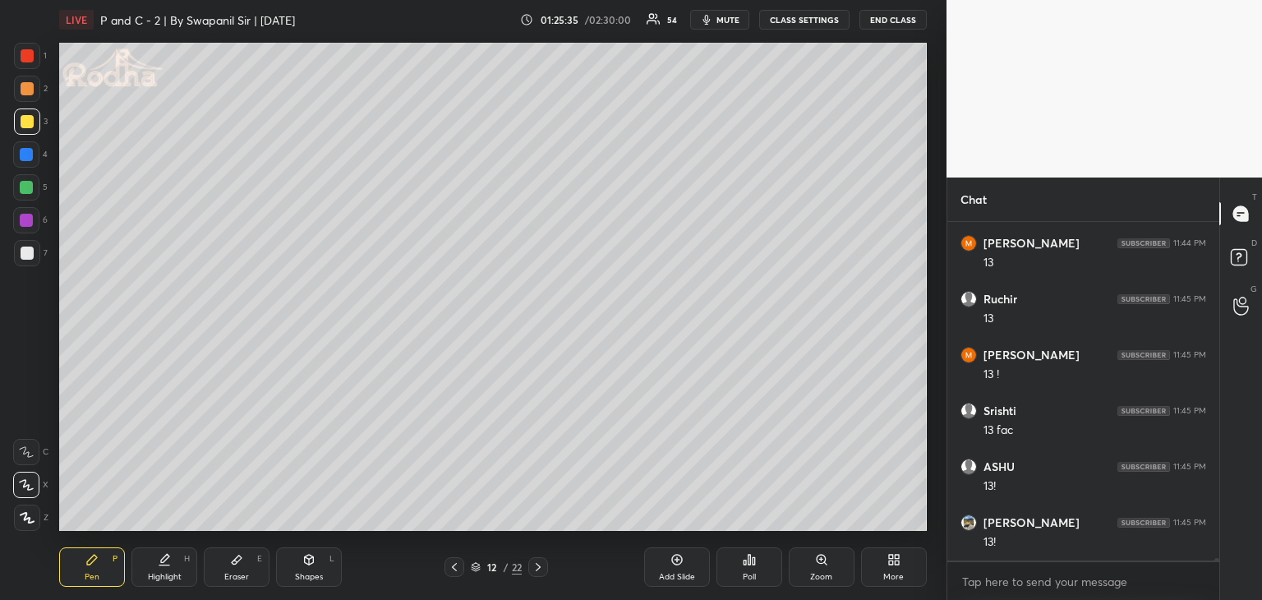
scroll to position [53633, 0]
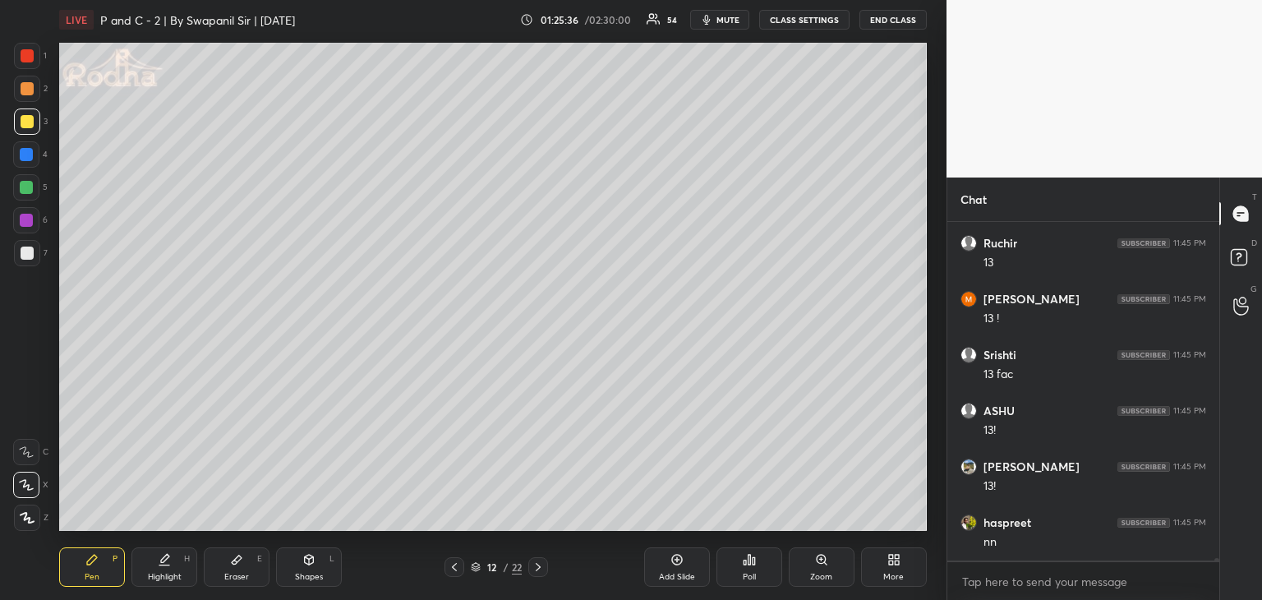
drag, startPoint x: 25, startPoint y: 61, endPoint x: 53, endPoint y: 73, distance: 30.5
click at [25, 59] on div at bounding box center [27, 55] width 13 height 13
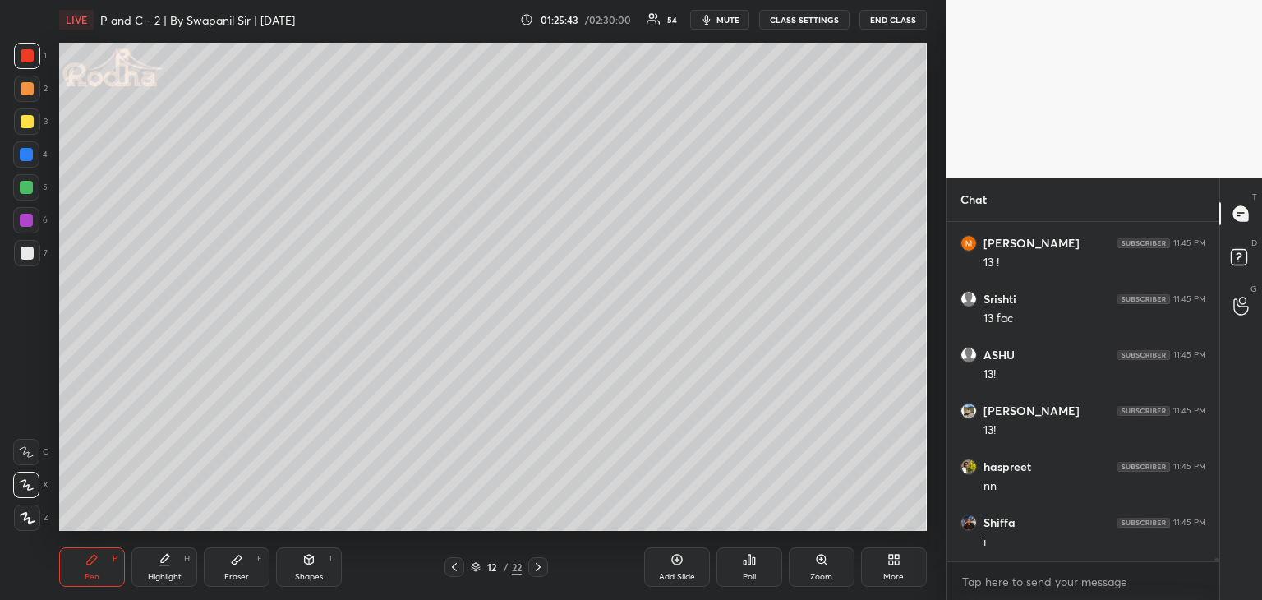
click at [23, 123] on div at bounding box center [27, 121] width 13 height 13
click at [25, 217] on div at bounding box center [26, 220] width 13 height 13
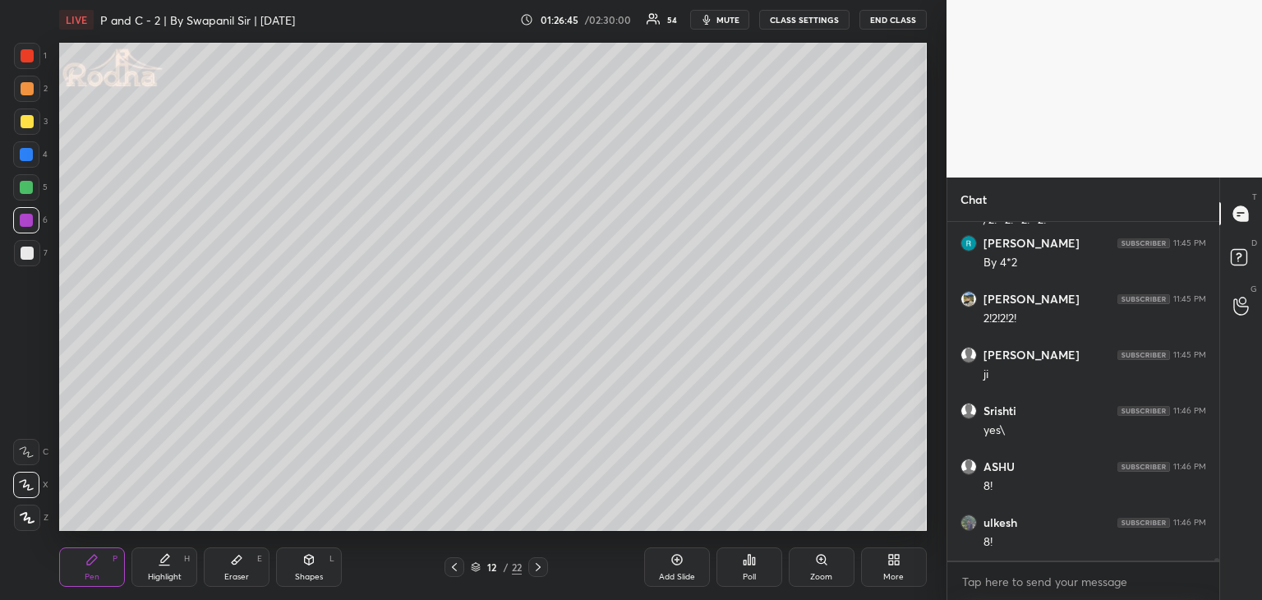
scroll to position [54319, 0]
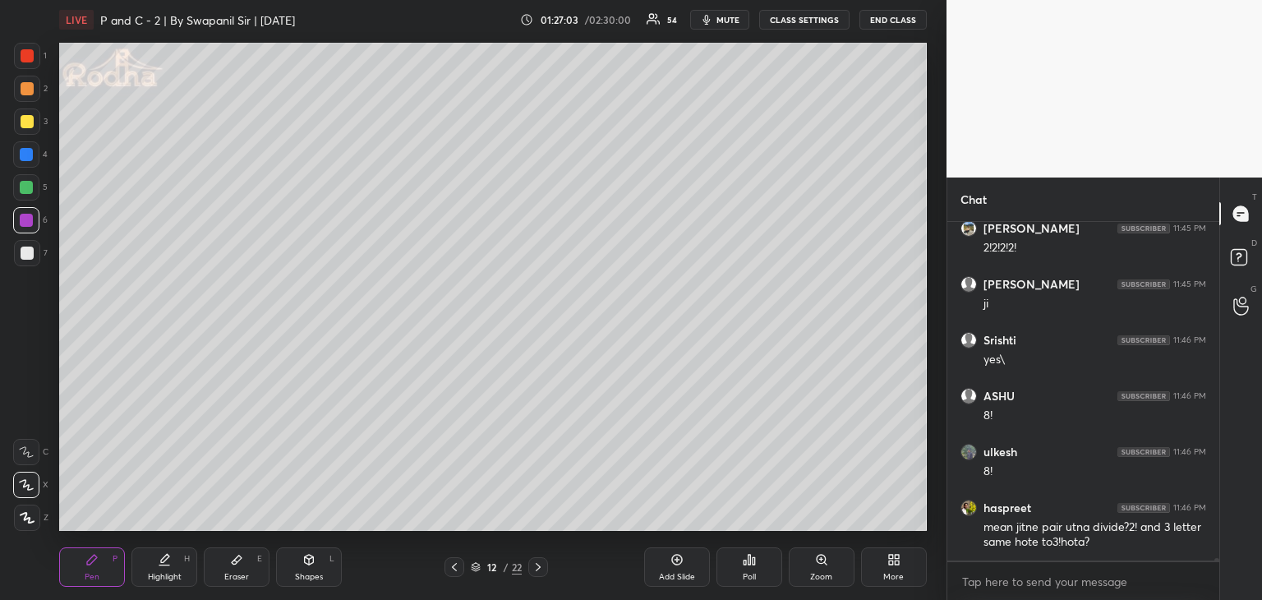
drag, startPoint x: 227, startPoint y: 570, endPoint x: 279, endPoint y: 542, distance: 59.2
click at [229, 570] on div "Eraser E" at bounding box center [237, 566] width 66 height 39
drag, startPoint x: 101, startPoint y: 570, endPoint x: 121, endPoint y: 563, distance: 20.8
click at [102, 569] on div "Pen P" at bounding box center [92, 566] width 66 height 39
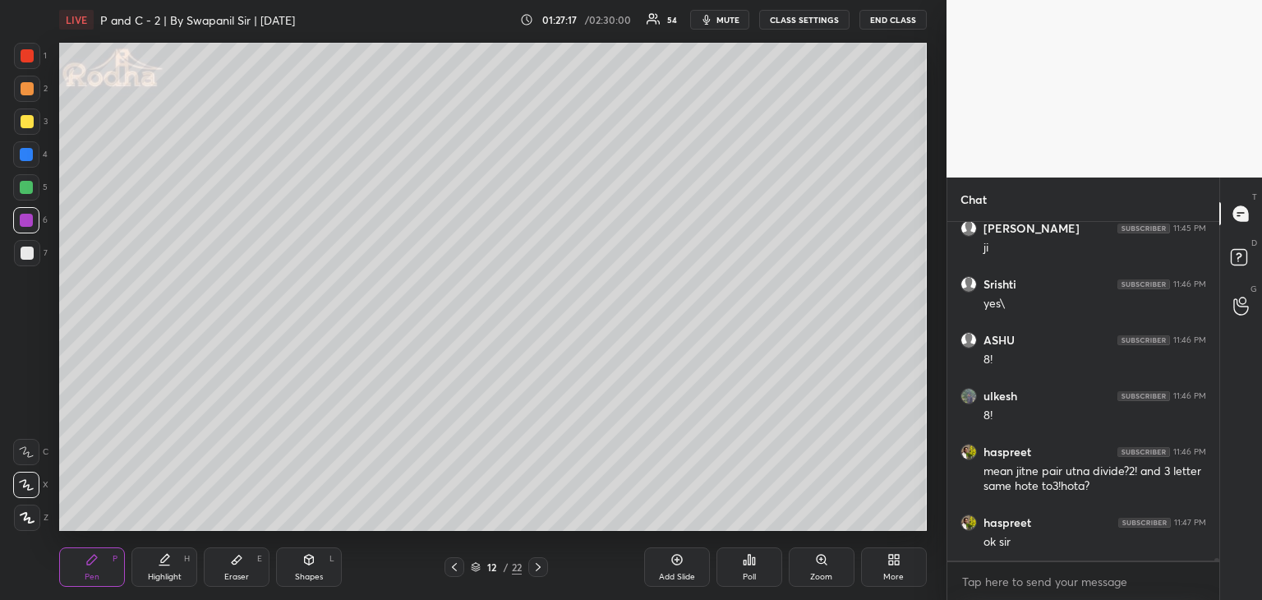
click at [23, 157] on div at bounding box center [26, 154] width 13 height 13
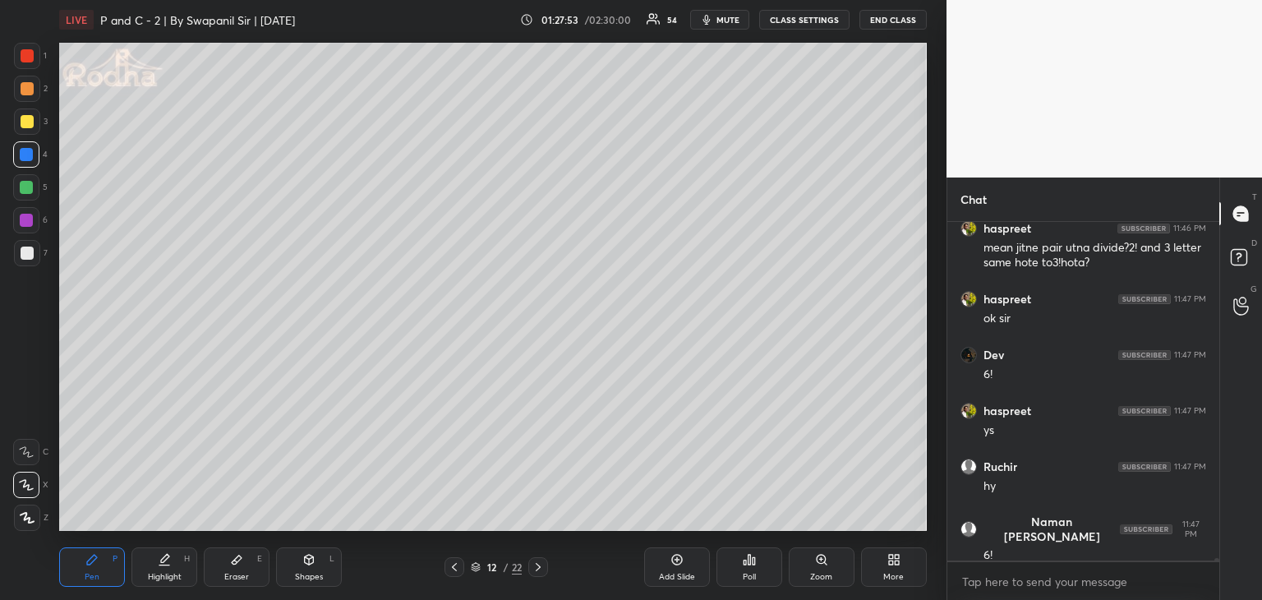
scroll to position [54654, 0]
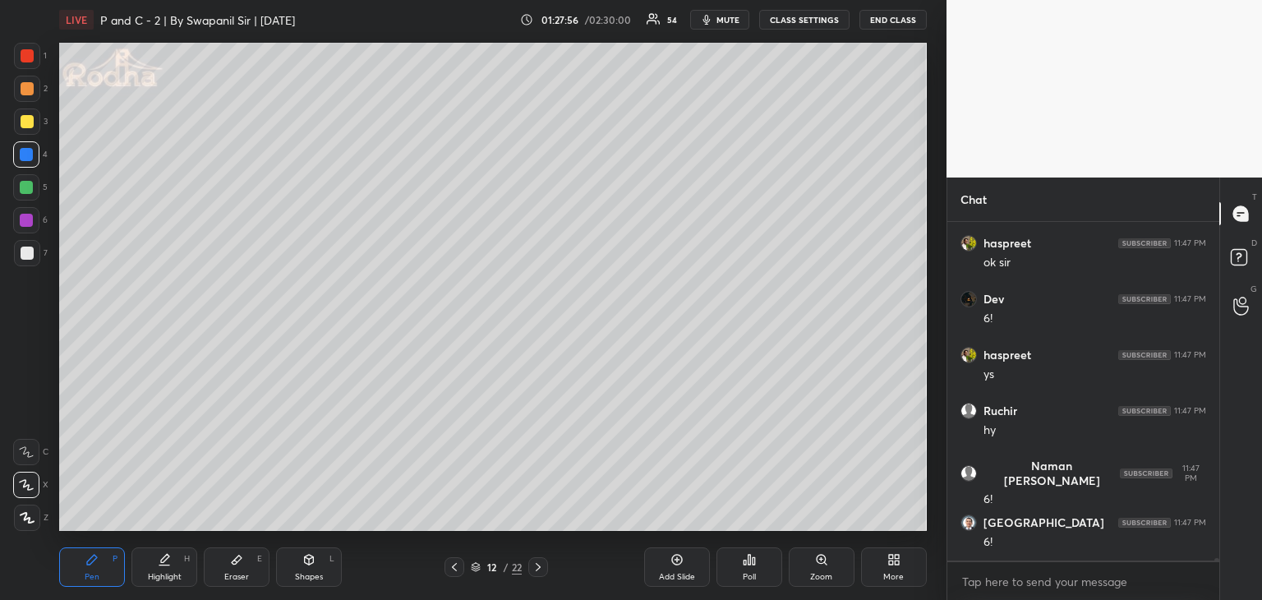
click at [243, 577] on div "Eraser" at bounding box center [236, 577] width 25 height 8
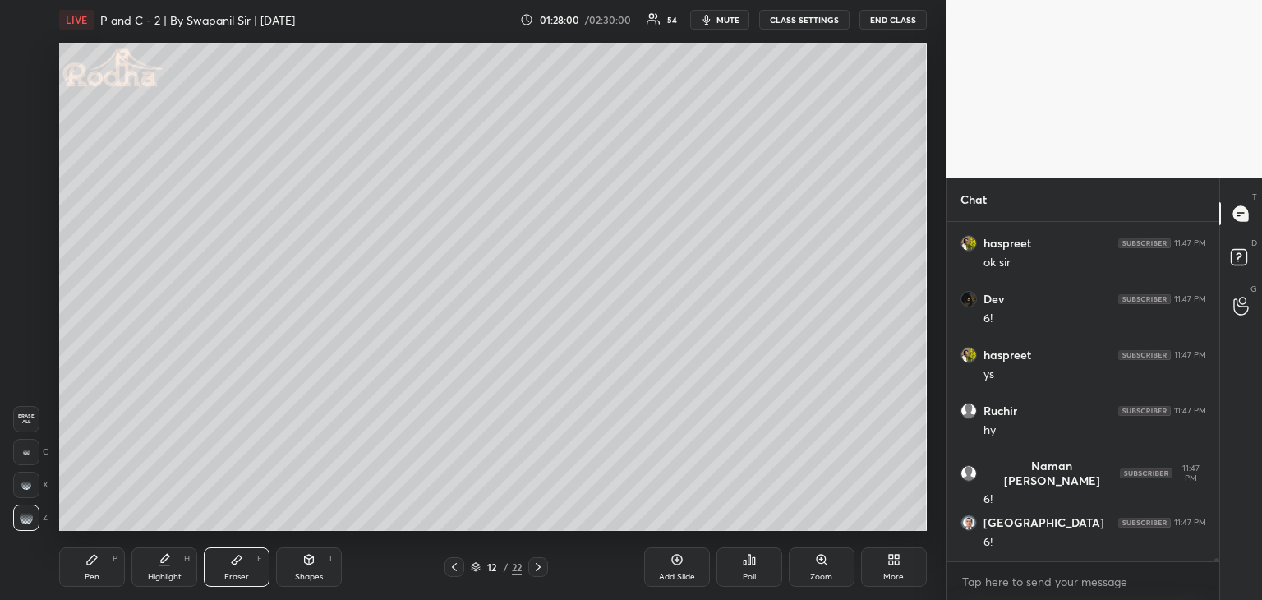
click at [95, 583] on div "Pen P" at bounding box center [92, 566] width 66 height 39
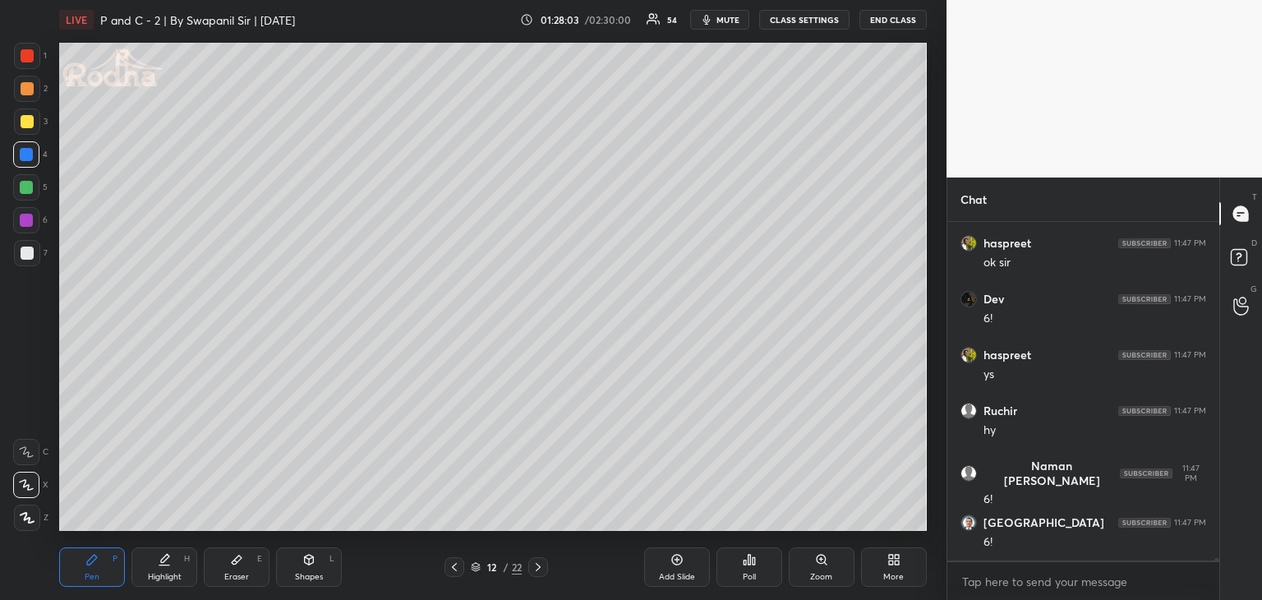
click at [237, 578] on div "Eraser" at bounding box center [236, 577] width 25 height 8
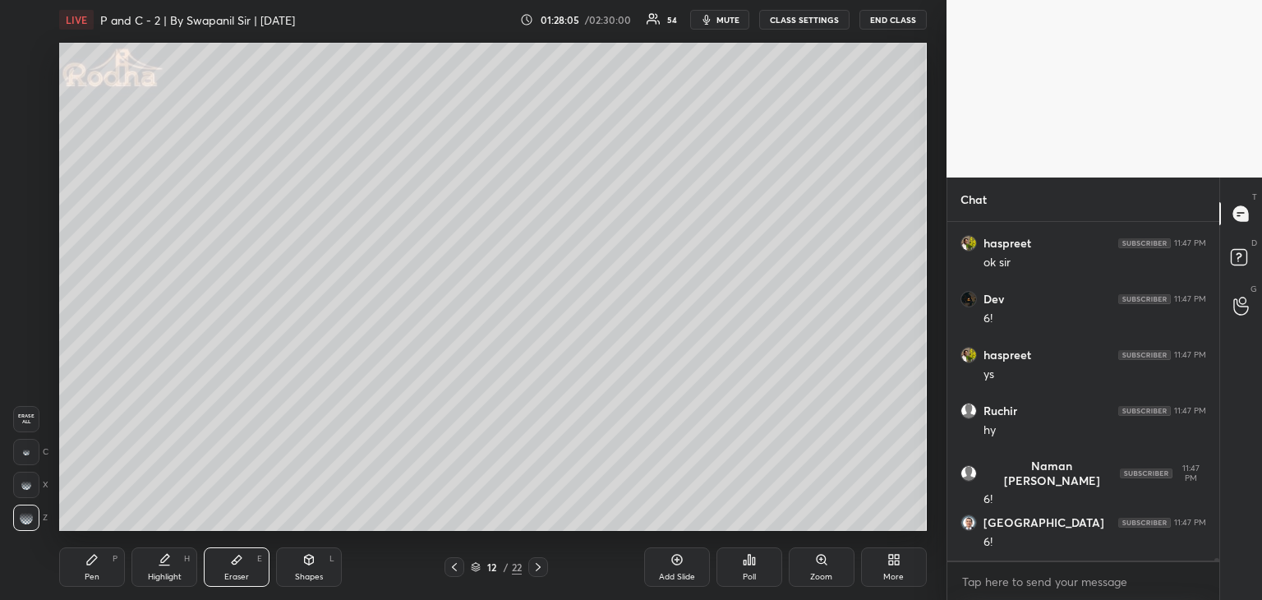
scroll to position [54710, 0]
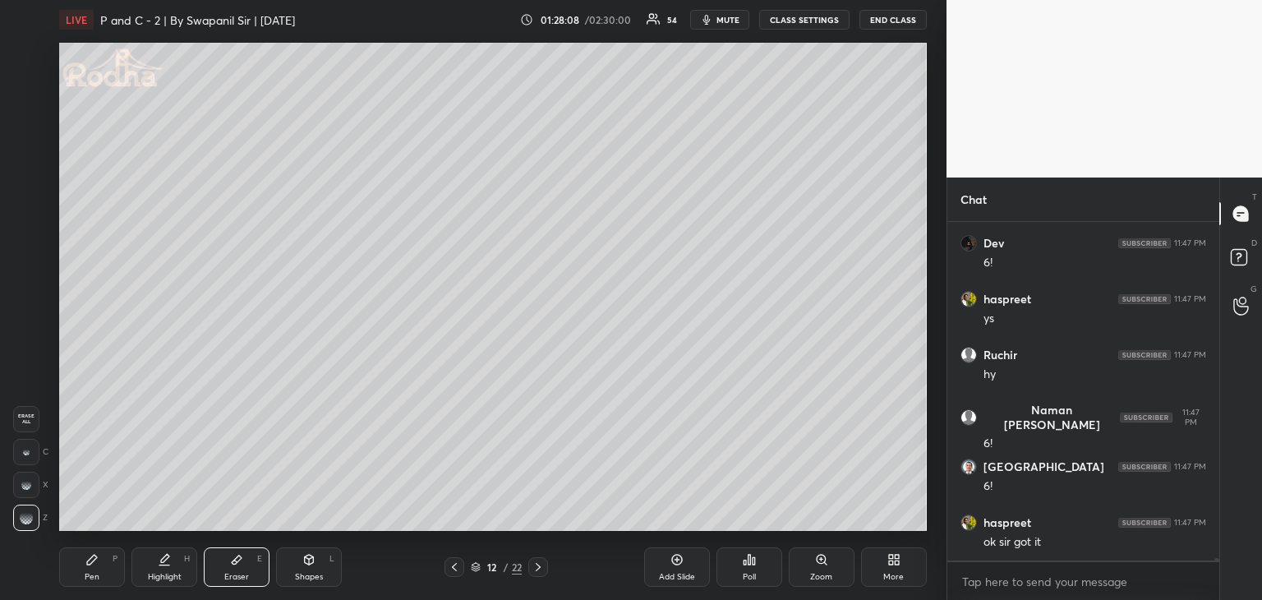
click at [101, 576] on div "Pen P" at bounding box center [92, 566] width 66 height 39
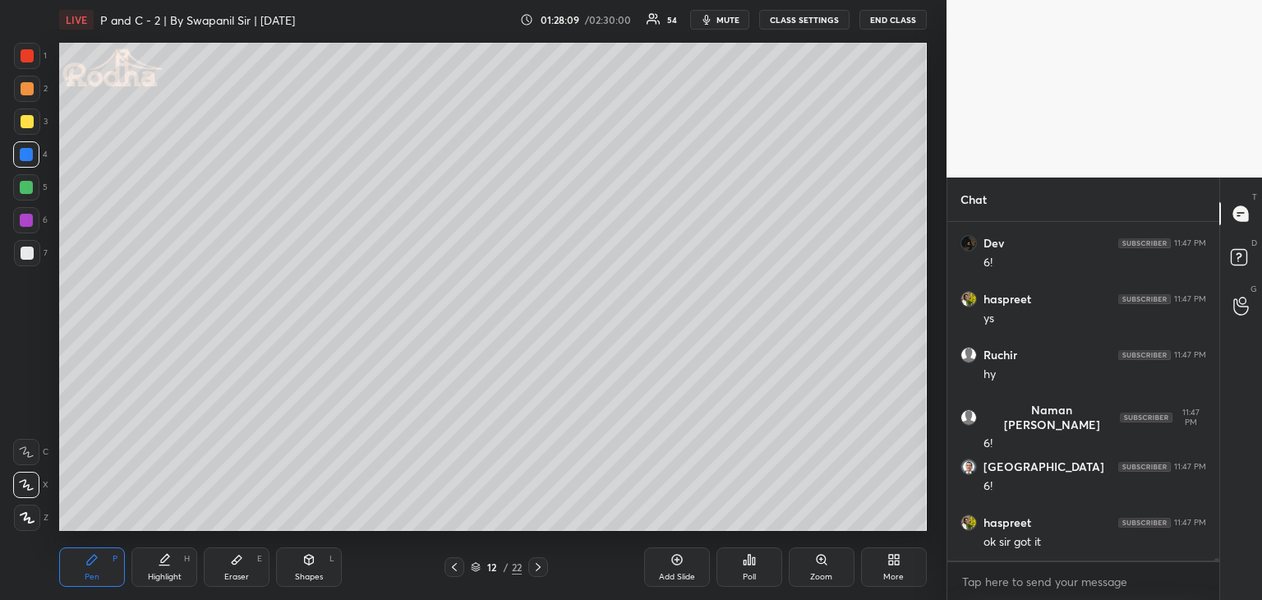
click at [30, 219] on div at bounding box center [26, 220] width 13 height 13
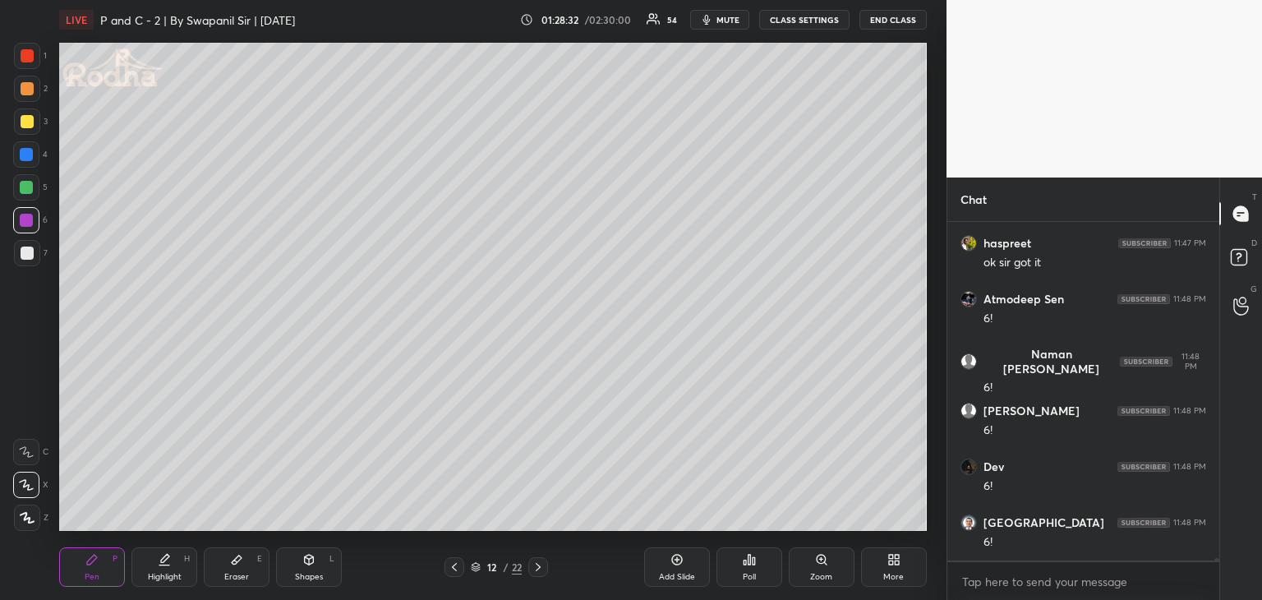
click at [27, 182] on div at bounding box center [26, 187] width 13 height 13
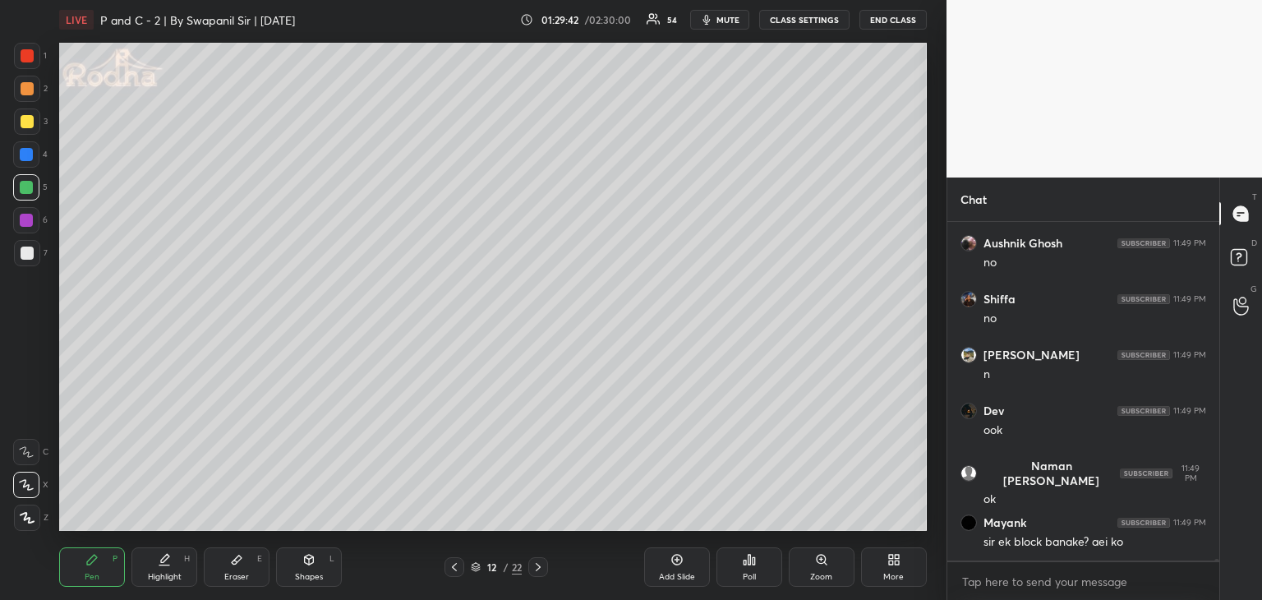
scroll to position [57057, 0]
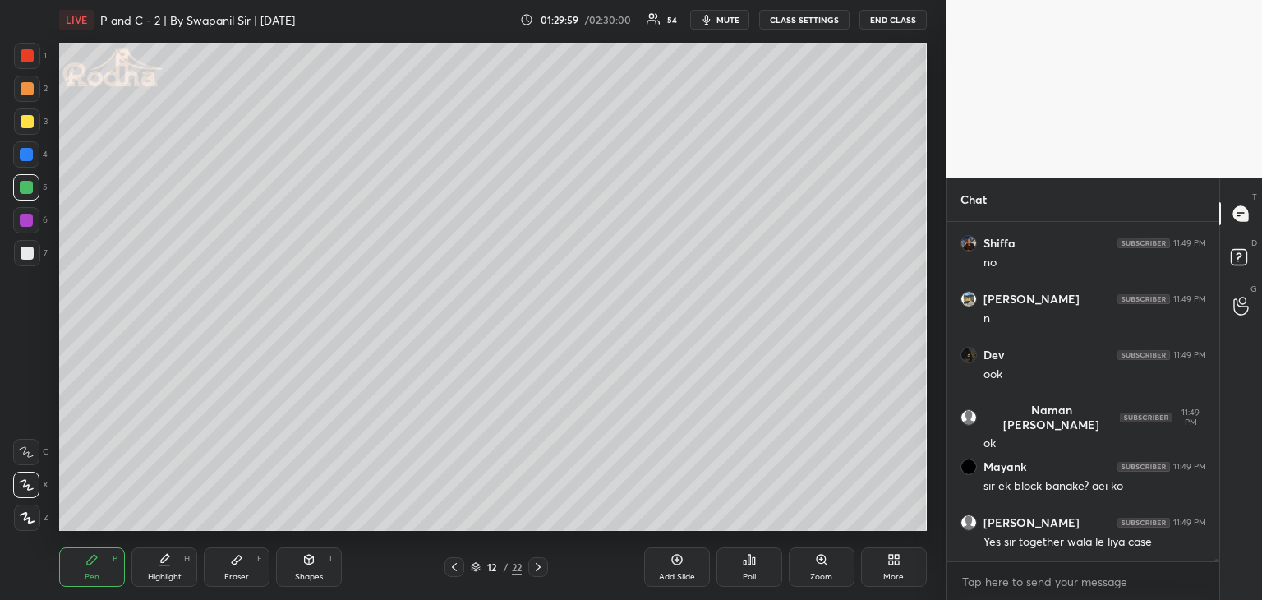
click at [237, 576] on div "Eraser" at bounding box center [236, 577] width 25 height 8
click at [99, 587] on div "Pen P Highlight H Eraser E Shapes L 12 / 22 Add Slide Poll Zoom More" at bounding box center [493, 567] width 868 height 66
click at [307, 565] on icon at bounding box center [308, 559] width 13 height 13
click at [26, 53] on div at bounding box center [27, 55] width 13 height 13
click at [239, 567] on div "Eraser E" at bounding box center [237, 566] width 66 height 39
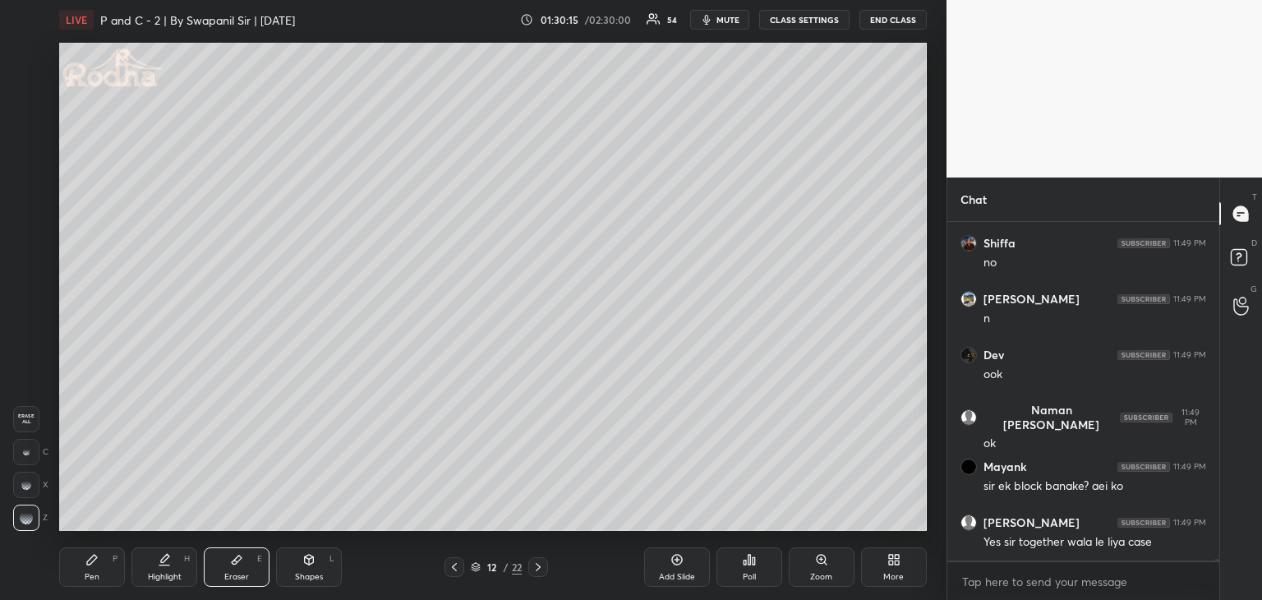
click at [307, 573] on div "Shapes" at bounding box center [309, 577] width 28 height 8
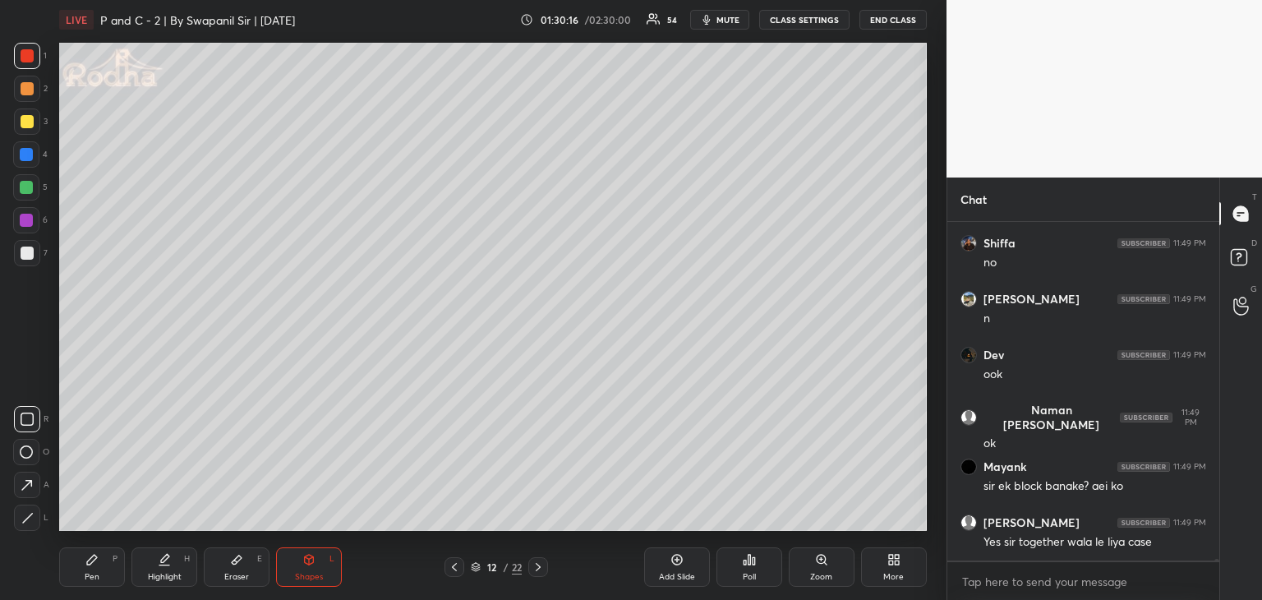
click at [22, 57] on div at bounding box center [27, 55] width 13 height 13
click at [95, 574] on div "Pen" at bounding box center [92, 577] width 15 height 8
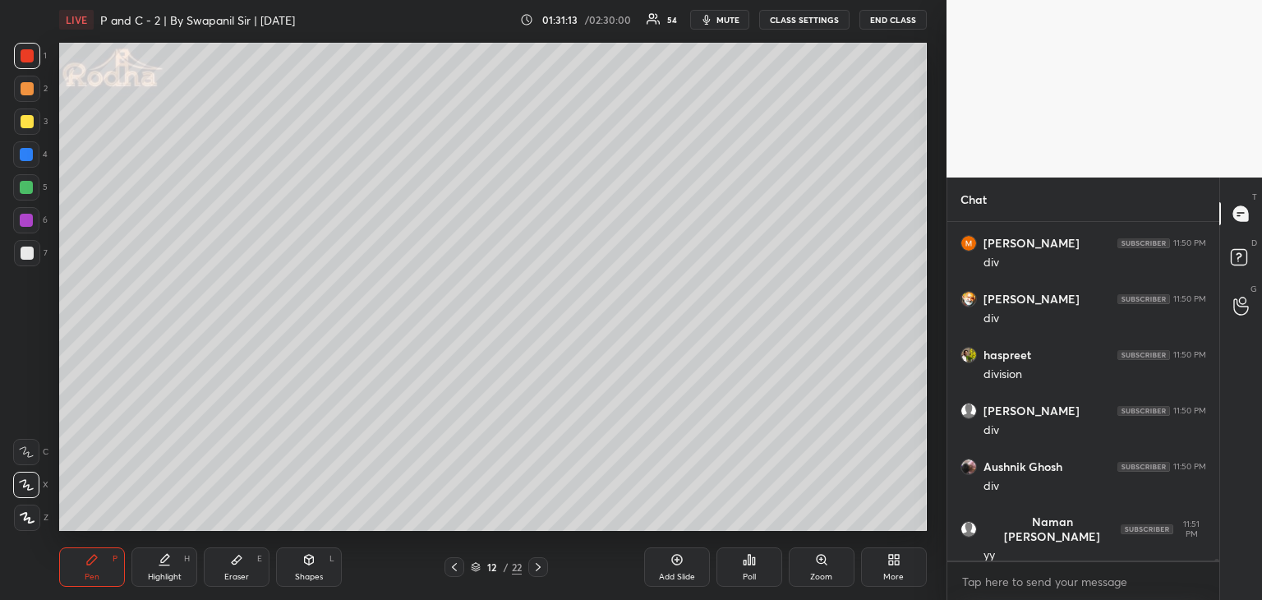
scroll to position [58119, 0]
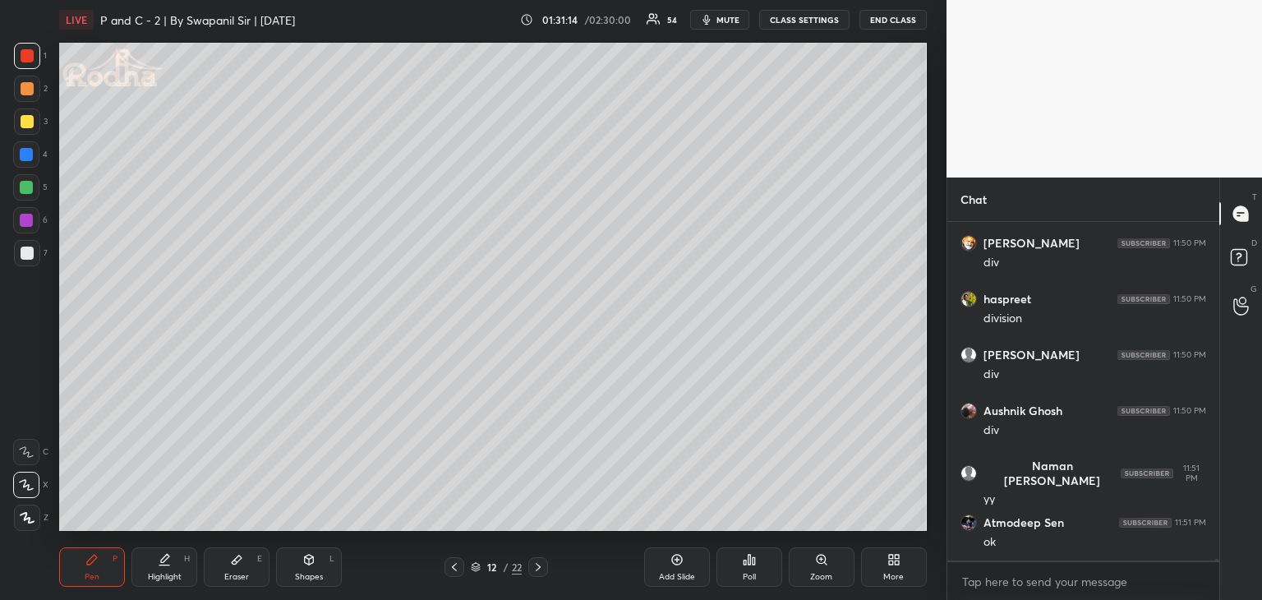
click at [536, 563] on icon at bounding box center [538, 567] width 13 height 13
click at [27, 153] on div at bounding box center [26, 154] width 13 height 13
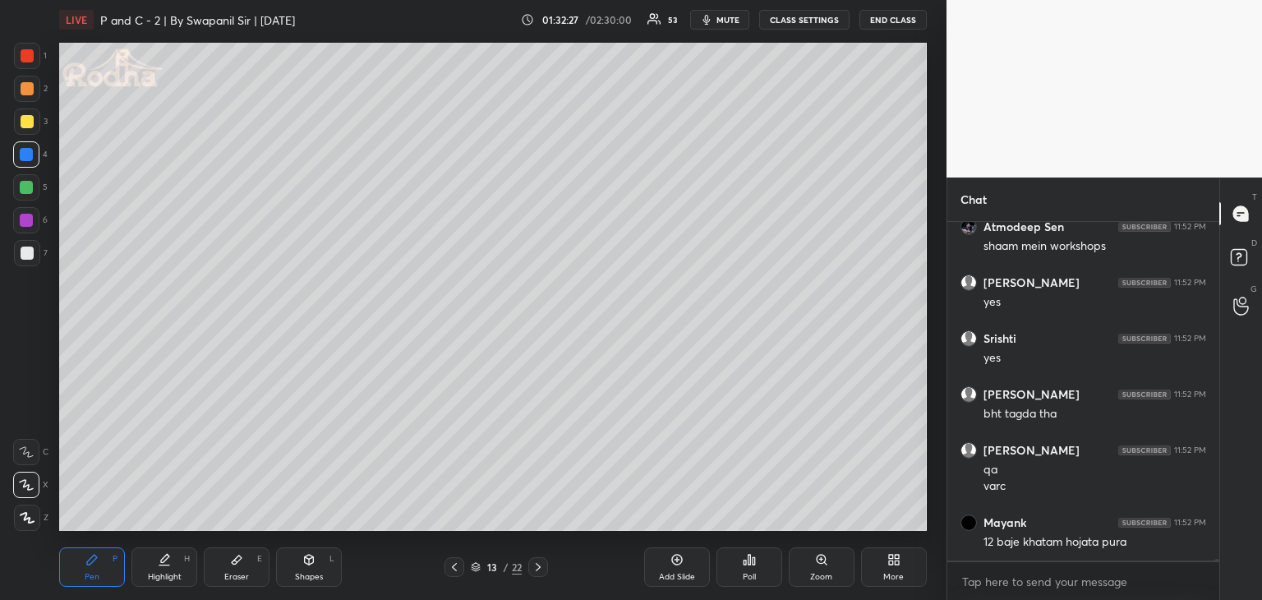
scroll to position [60274, 0]
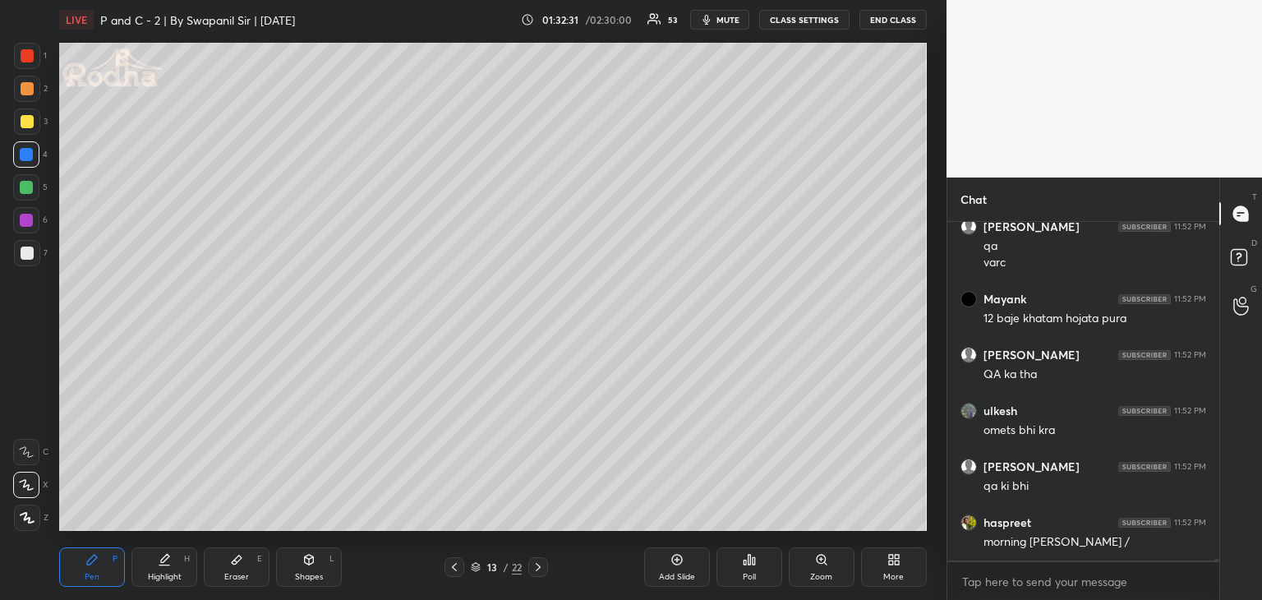
click at [238, 571] on div "Eraser E" at bounding box center [237, 566] width 66 height 39
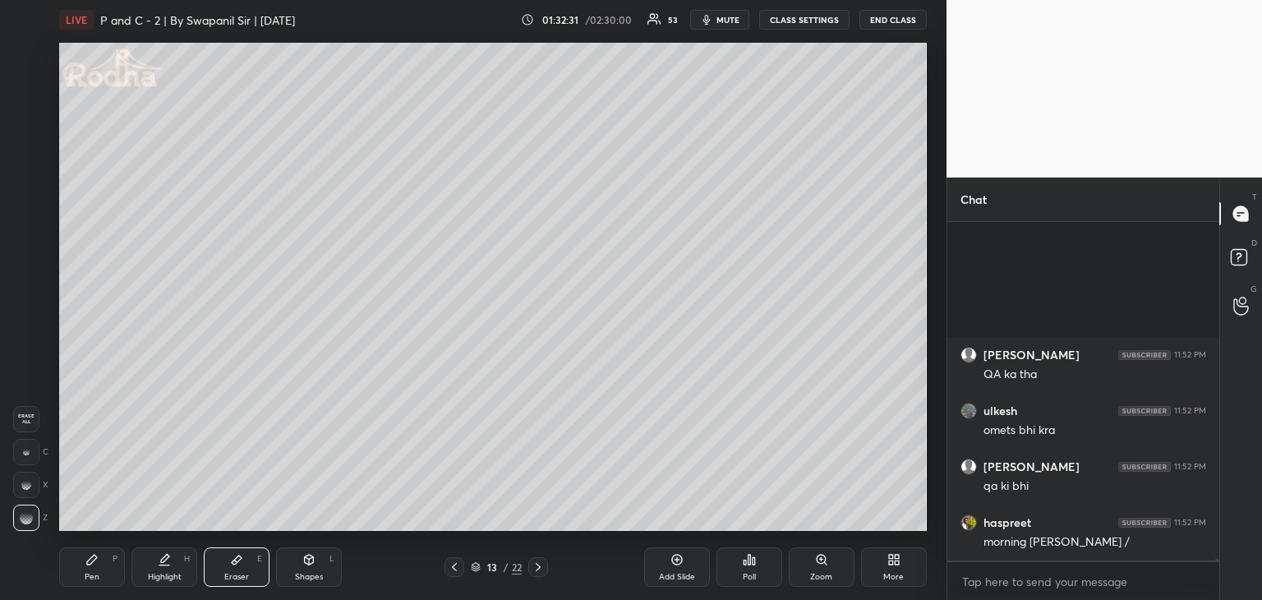
scroll to position [60639, 0]
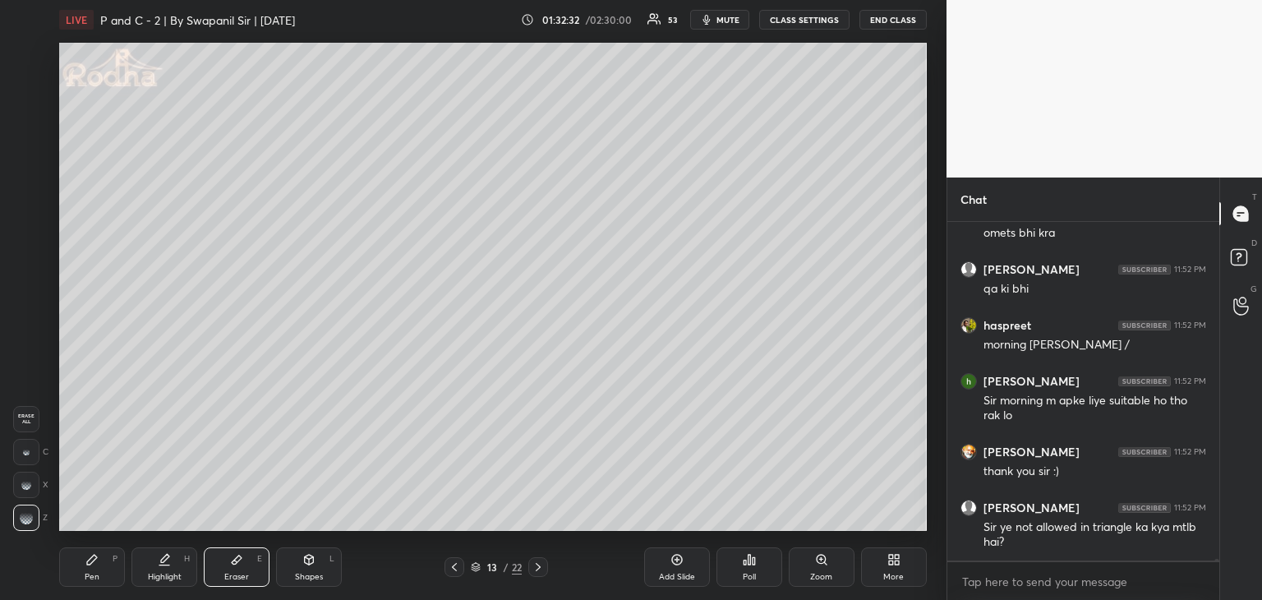
click at [95, 573] on div "Pen" at bounding box center [92, 577] width 15 height 8
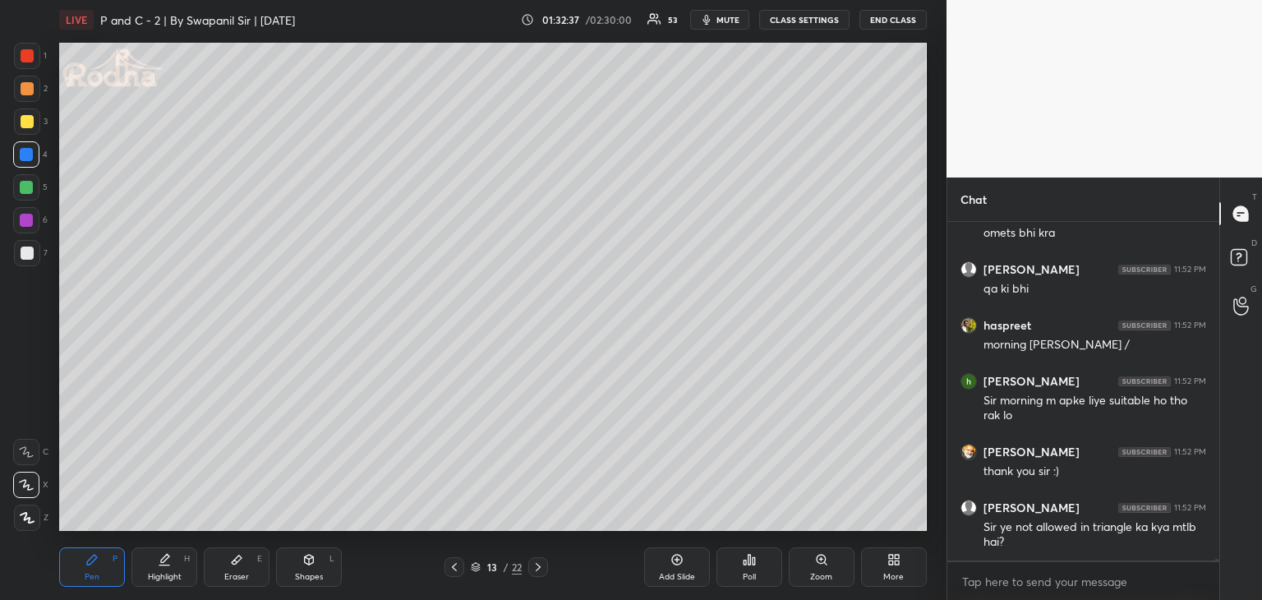
scroll to position [60695, 0]
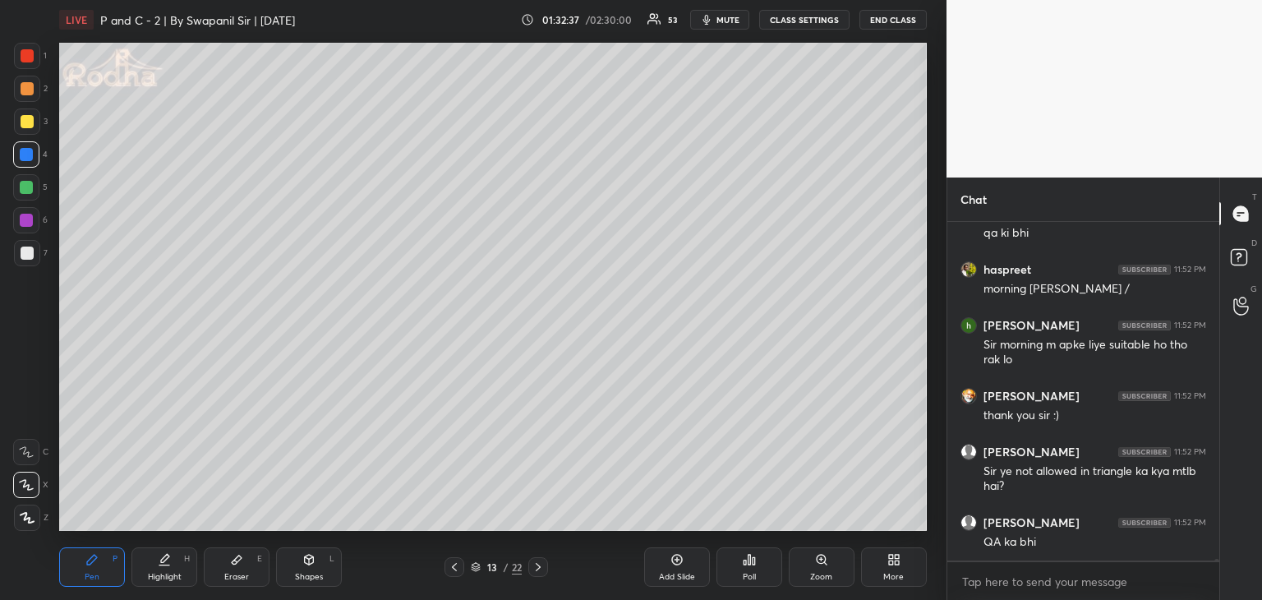
click at [457, 570] on icon at bounding box center [454, 567] width 13 height 13
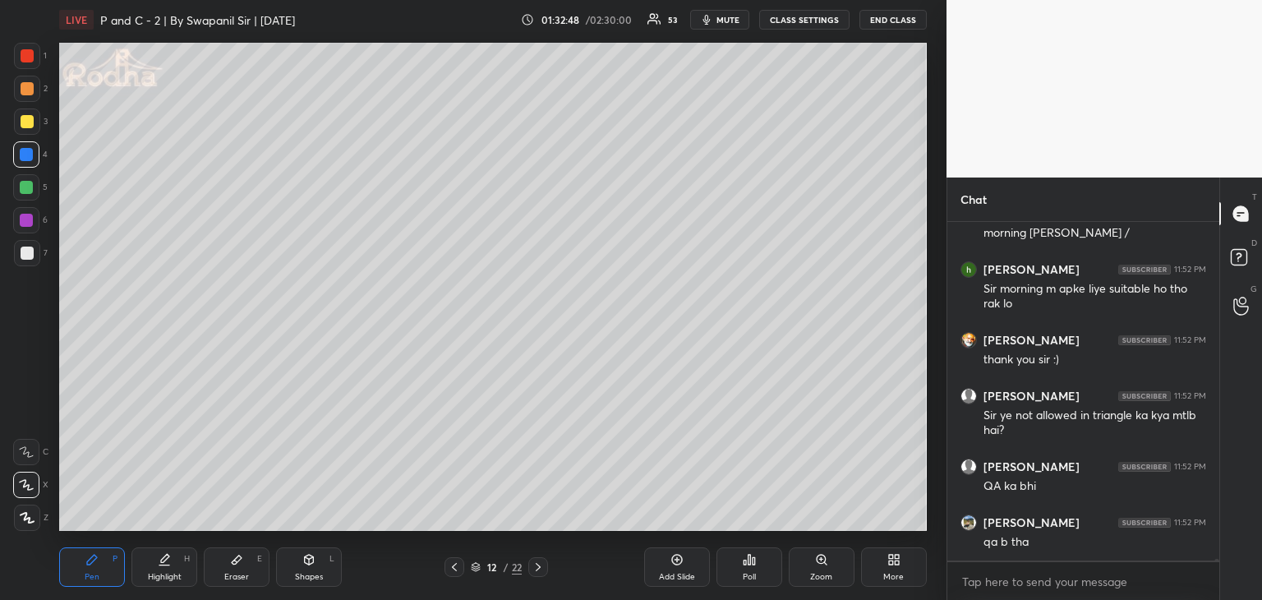
click at [26, 192] on div at bounding box center [26, 187] width 13 height 13
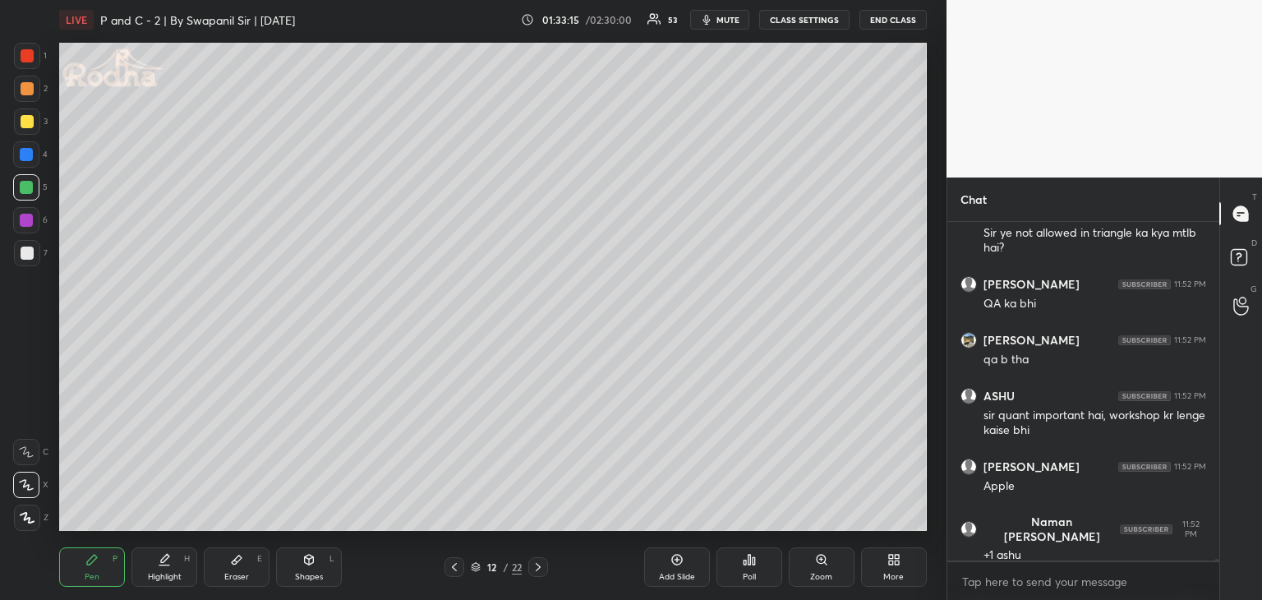
scroll to position [60989, 0]
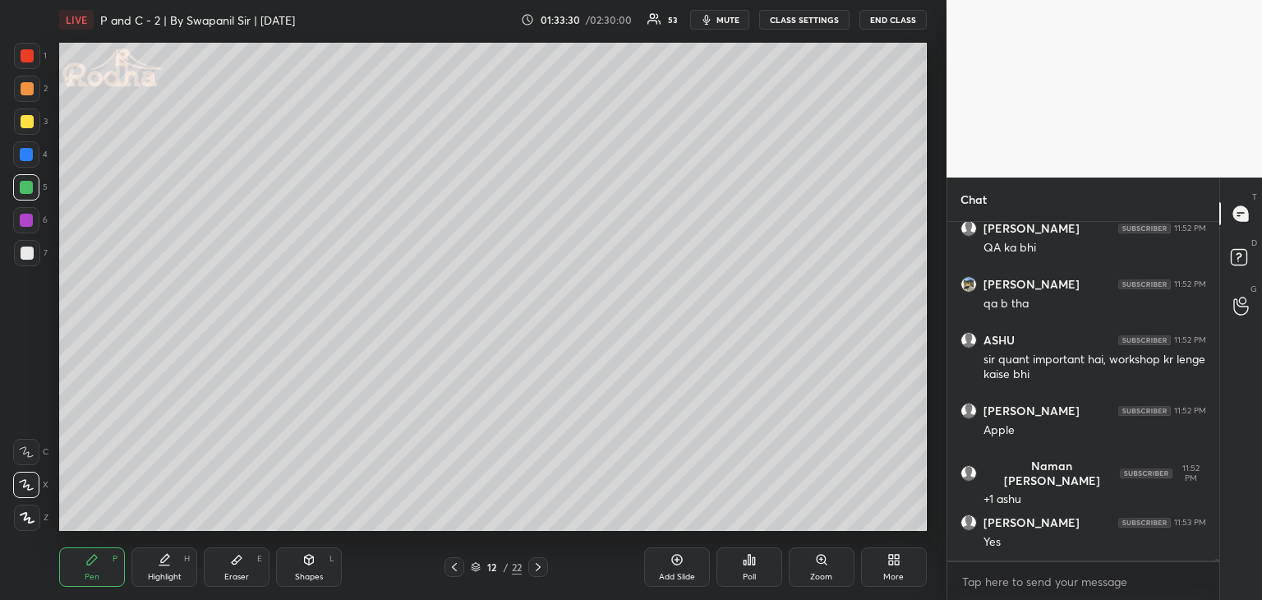
click at [24, 120] on div at bounding box center [27, 121] width 13 height 13
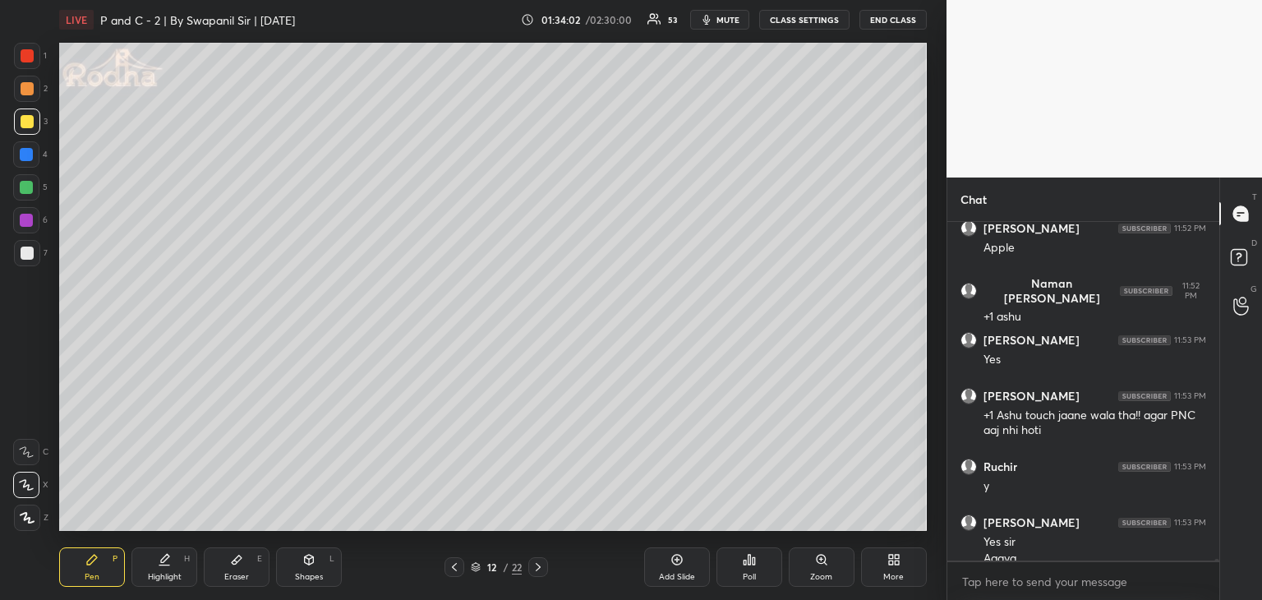
scroll to position [61188, 0]
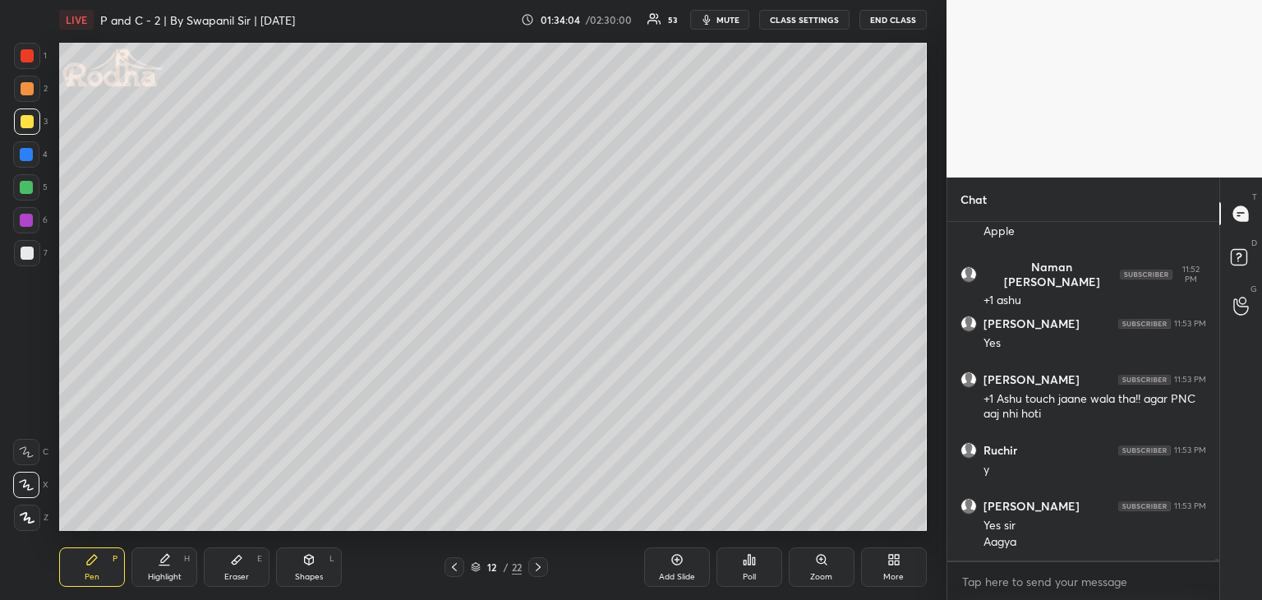
click at [542, 563] on icon at bounding box center [538, 567] width 13 height 13
click at [25, 482] on icon at bounding box center [26, 485] width 13 height 10
click at [20, 159] on div at bounding box center [26, 154] width 13 height 13
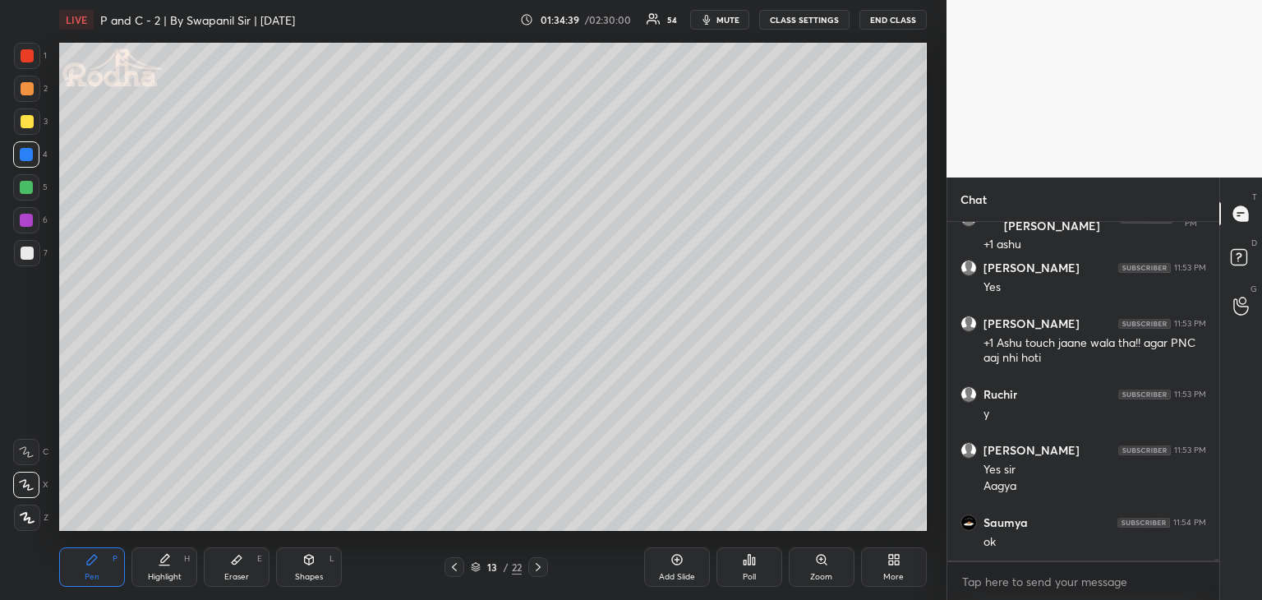
scroll to position [61300, 0]
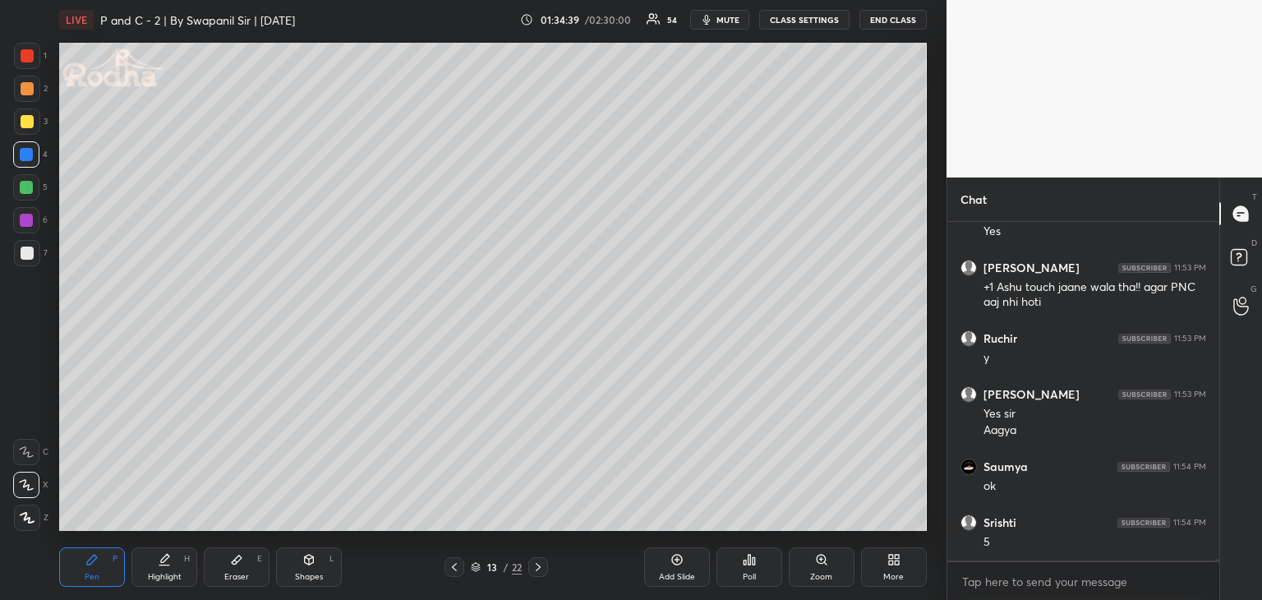
click at [25, 60] on div at bounding box center [27, 55] width 13 height 13
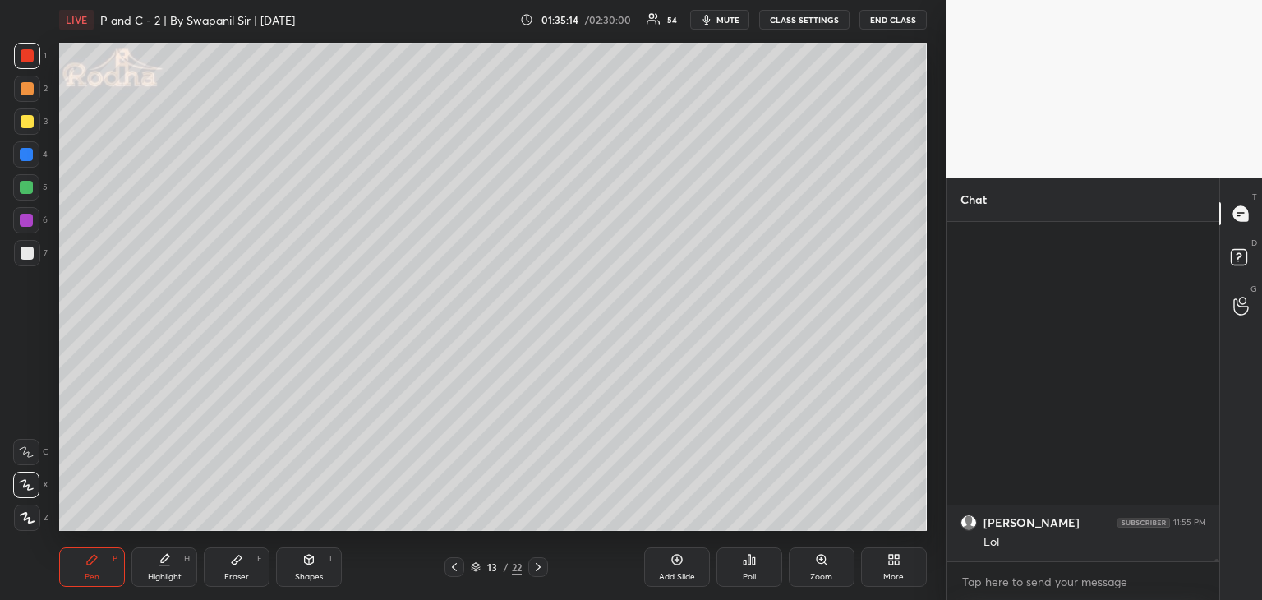
scroll to position [56775, 0]
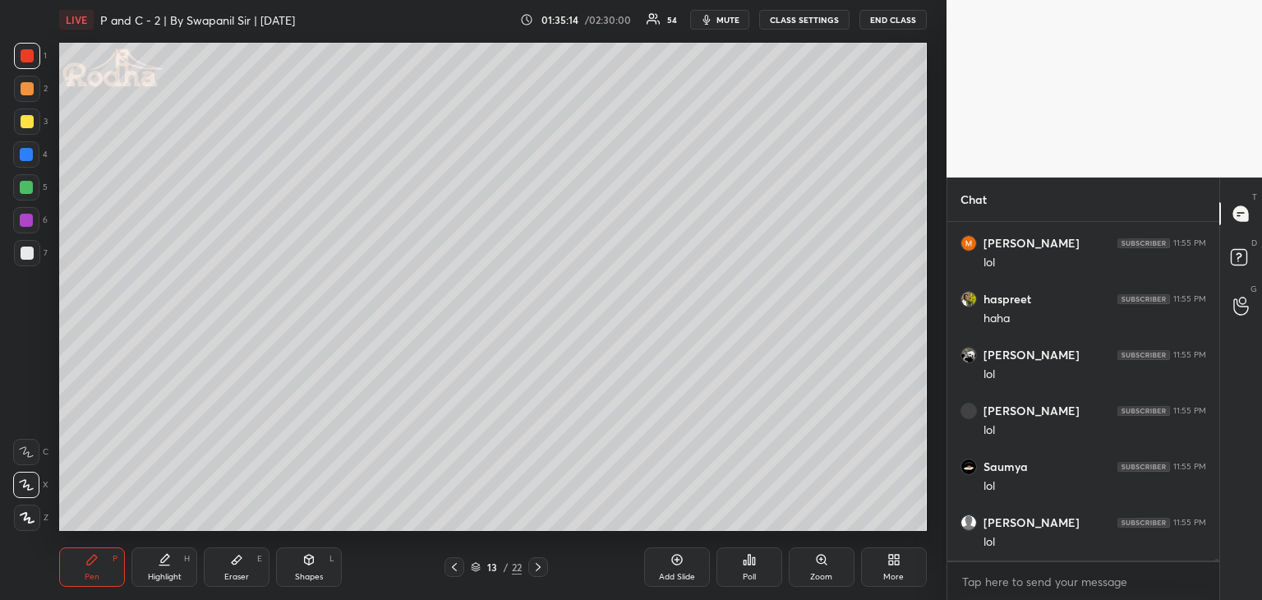
click at [240, 565] on icon at bounding box center [236, 559] width 13 height 13
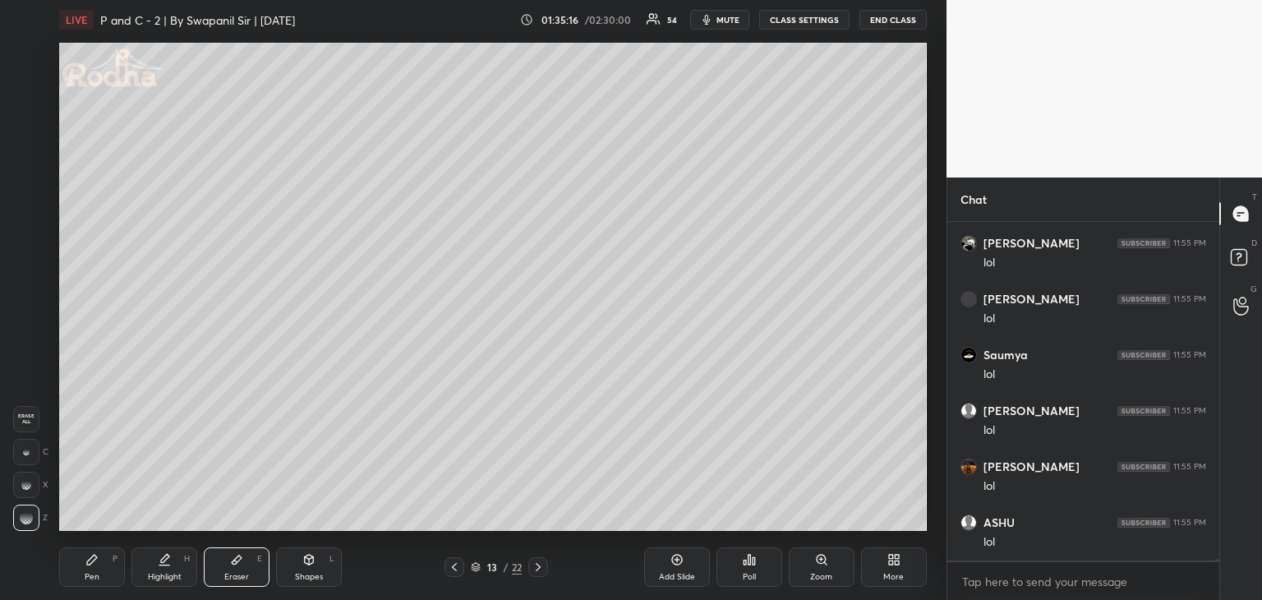
click at [105, 563] on div "Pen P" at bounding box center [92, 566] width 66 height 39
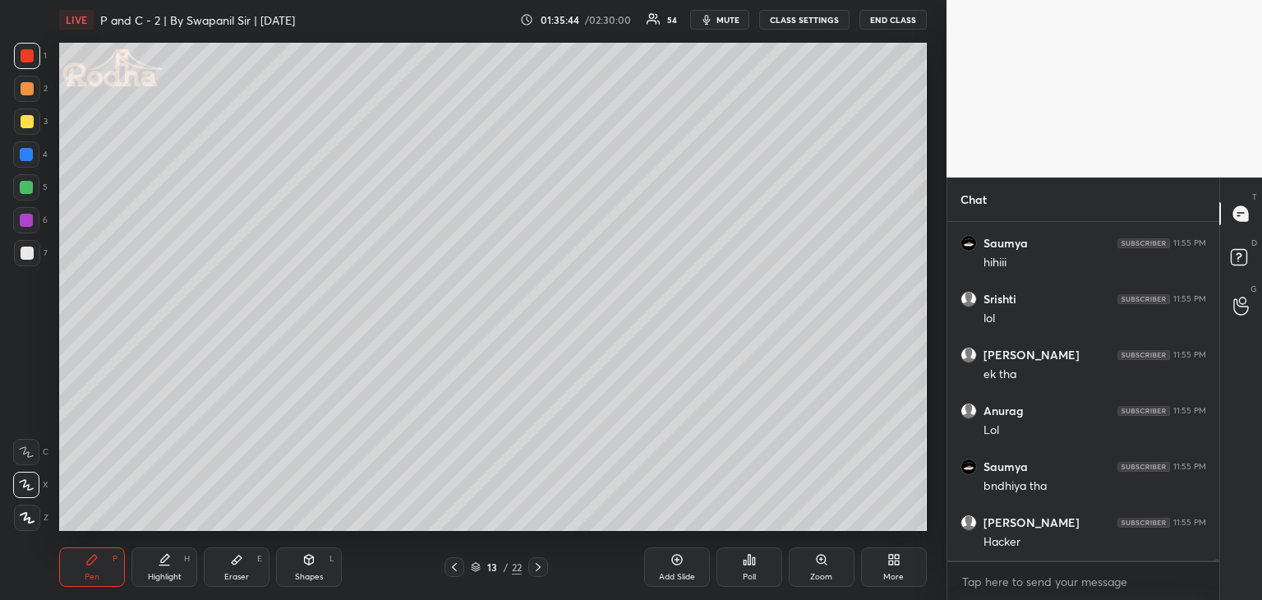
scroll to position [58284, 0]
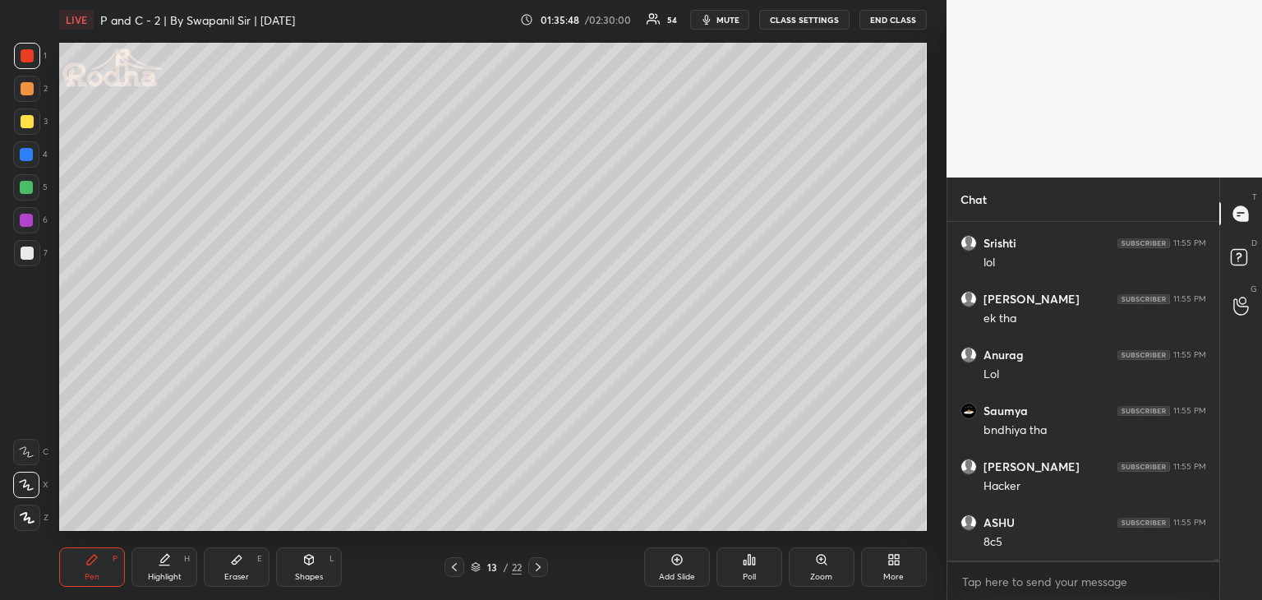
click at [236, 570] on div "Eraser E" at bounding box center [237, 566] width 66 height 39
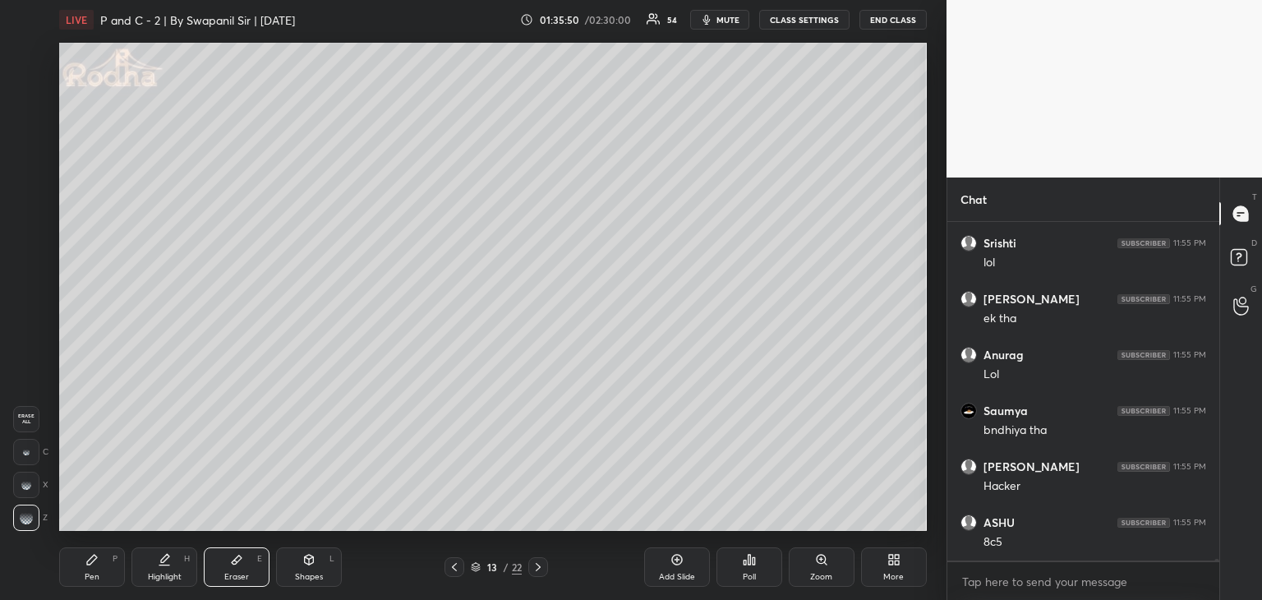
drag, startPoint x: 86, startPoint y: 570, endPoint x: 95, endPoint y: 565, distance: 10.7
click at [86, 570] on div "Pen P" at bounding box center [92, 566] width 66 height 39
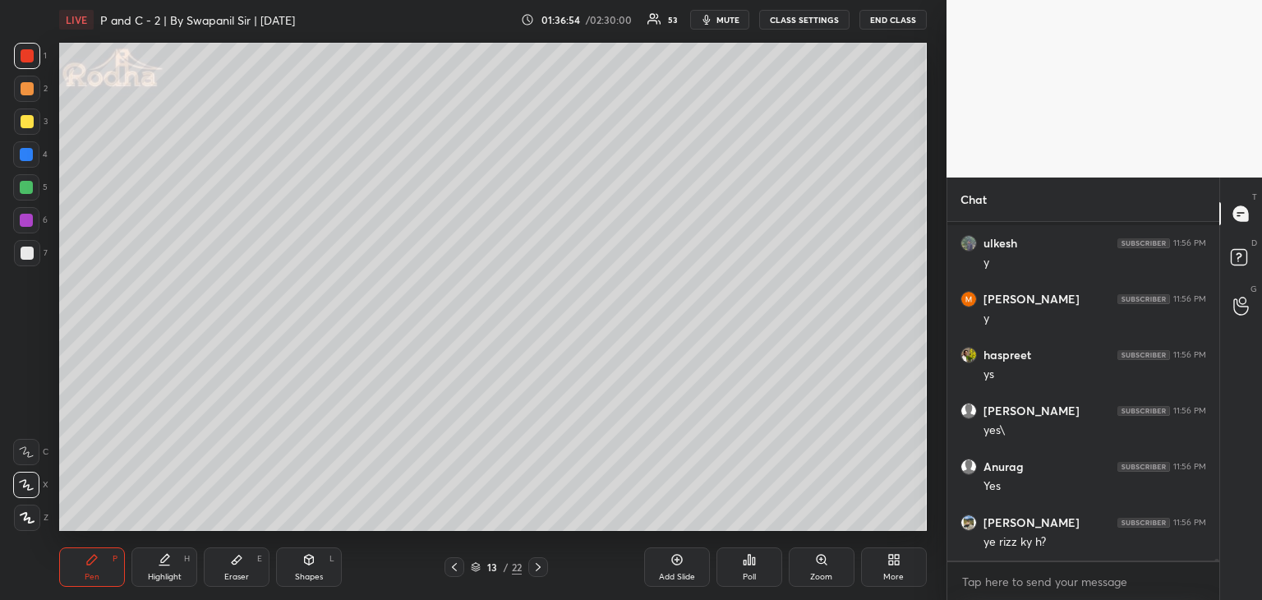
scroll to position [59365, 0]
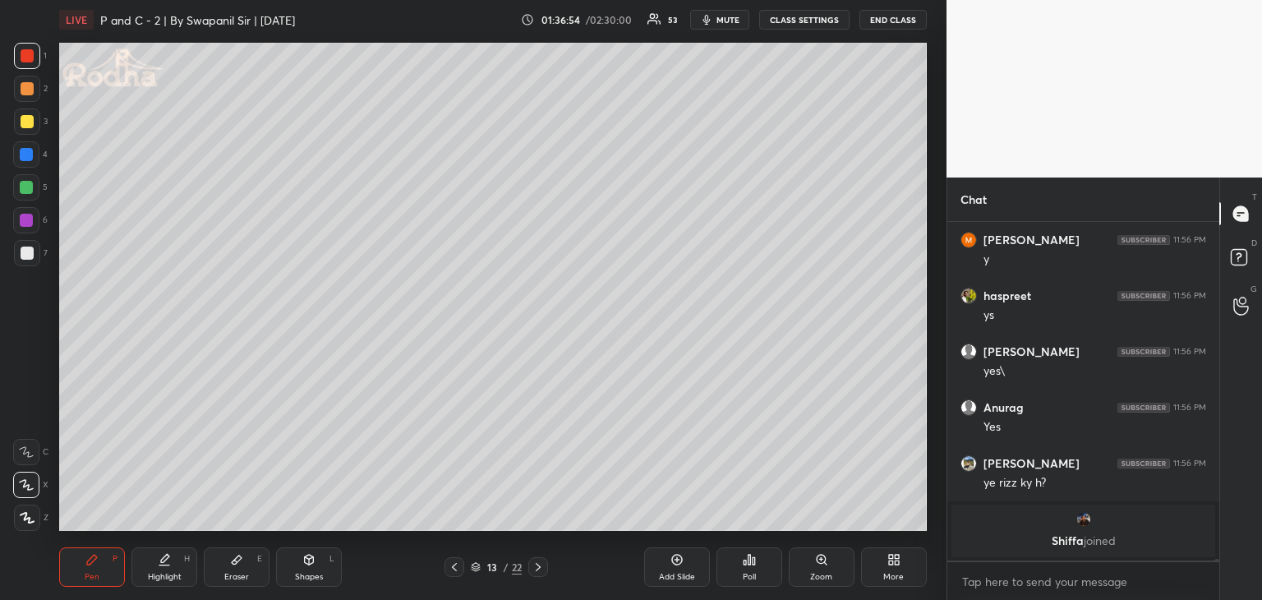
click at [26, 151] on div at bounding box center [26, 154] width 13 height 13
click at [22, 119] on div at bounding box center [27, 121] width 13 height 13
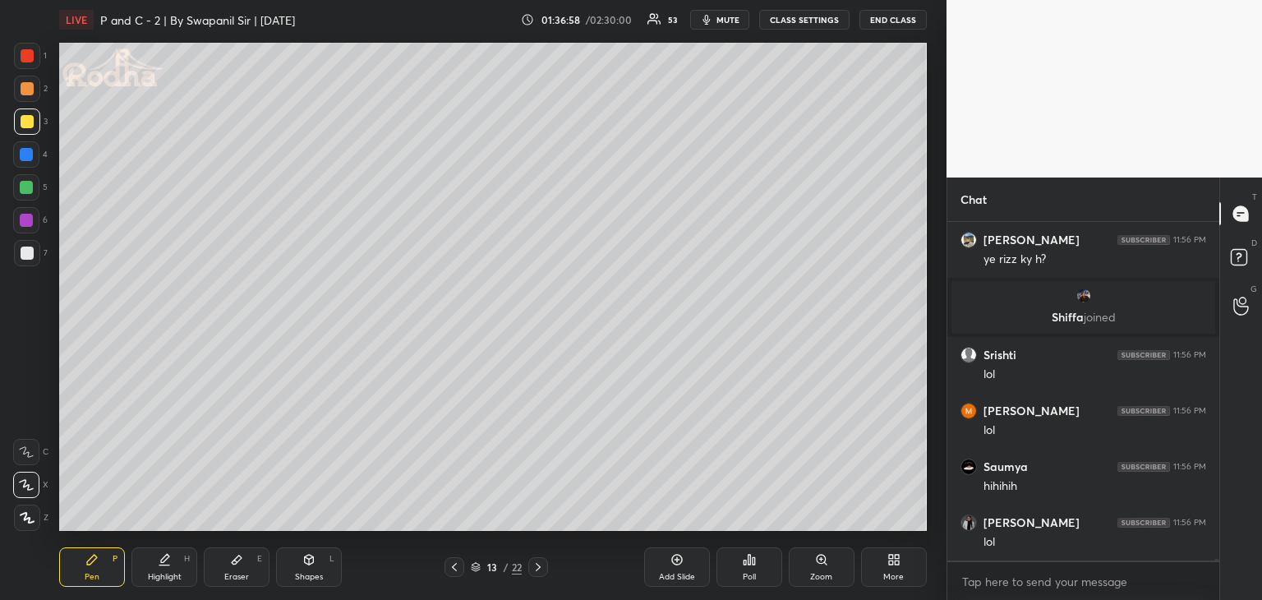
scroll to position [58820, 0]
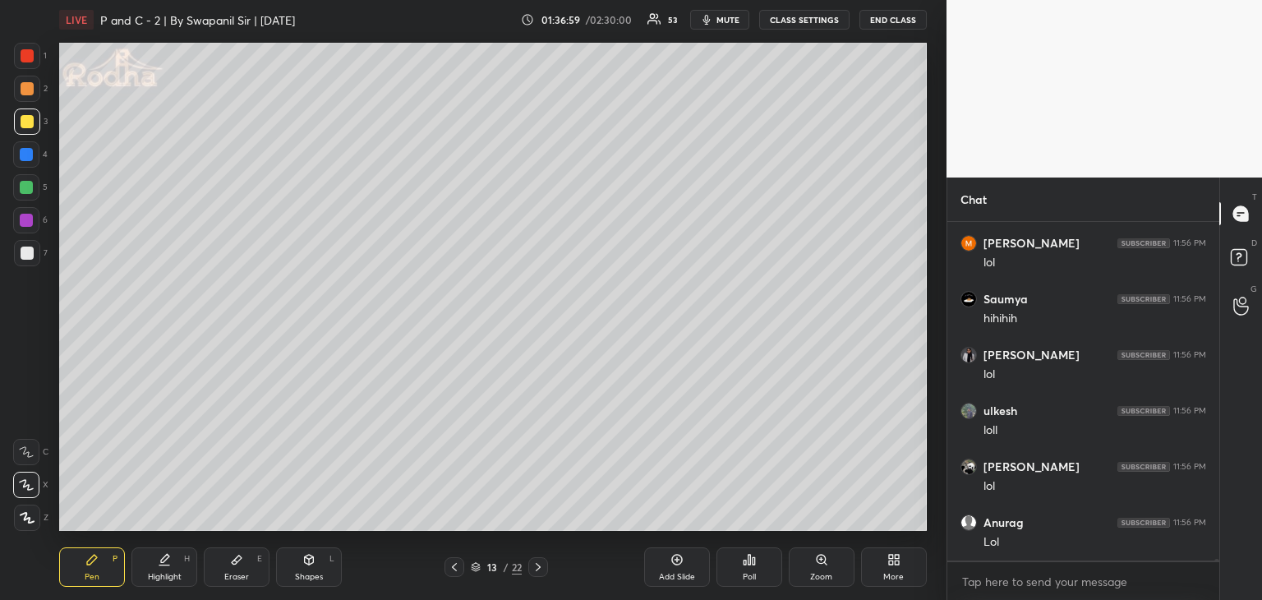
click at [243, 558] on div "Eraser E" at bounding box center [237, 566] width 66 height 39
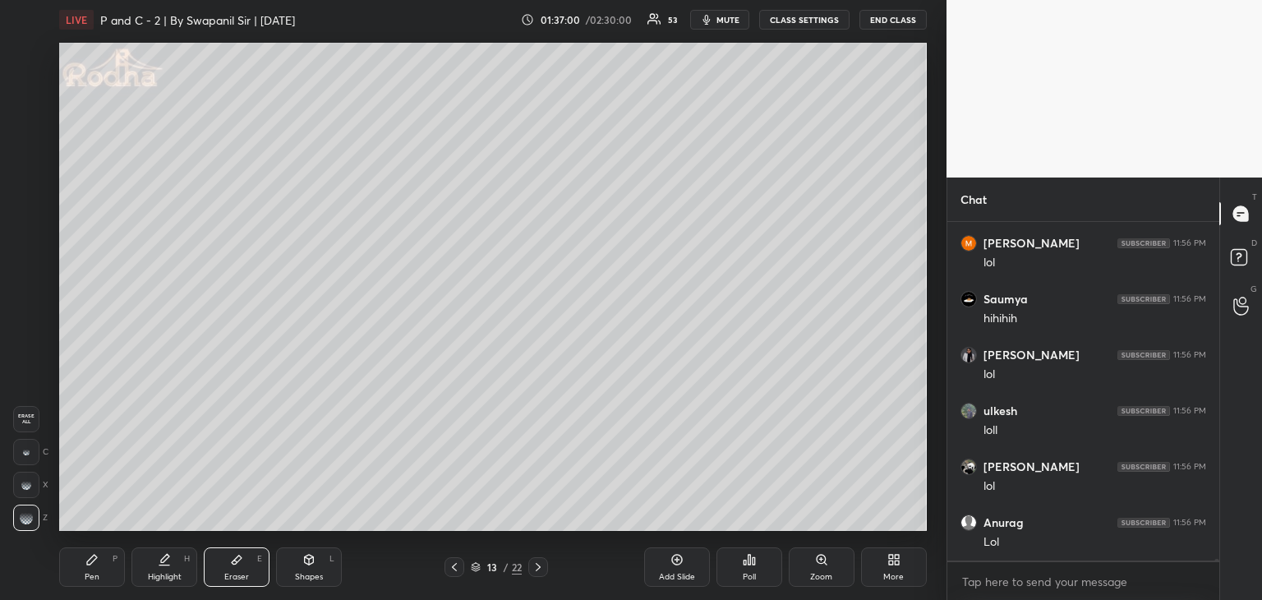
scroll to position [58875, 0]
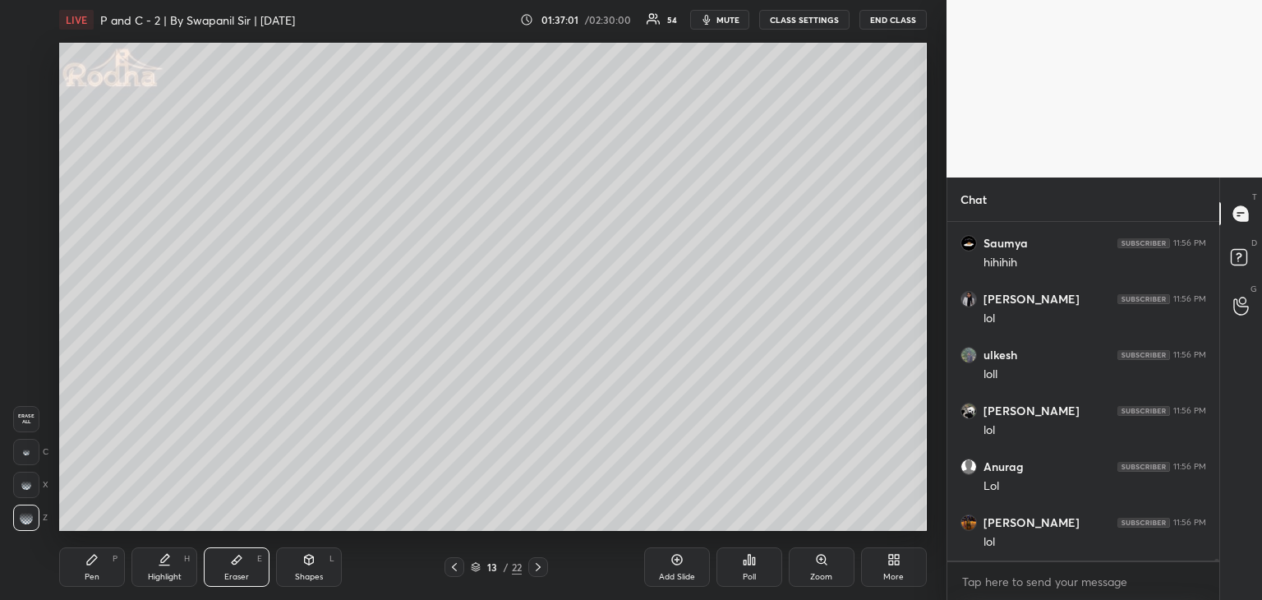
drag, startPoint x: 94, startPoint y: 550, endPoint x: 112, endPoint y: 540, distance: 20.6
click at [95, 548] on div "Pen P" at bounding box center [92, 566] width 66 height 39
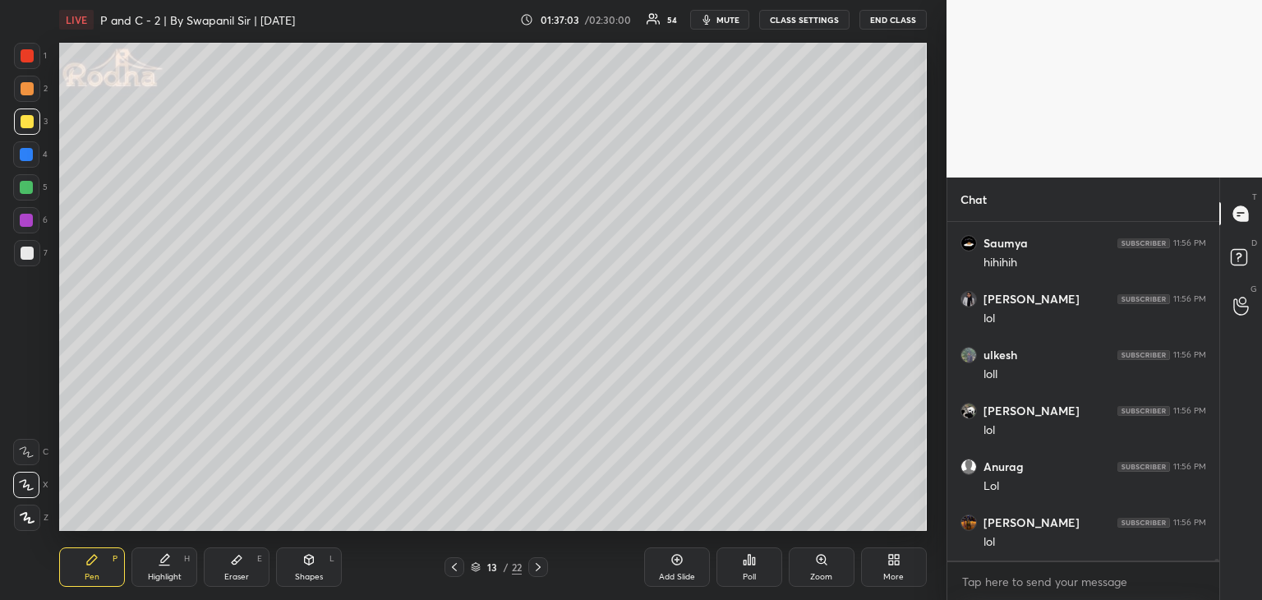
click at [26, 53] on div at bounding box center [27, 55] width 13 height 13
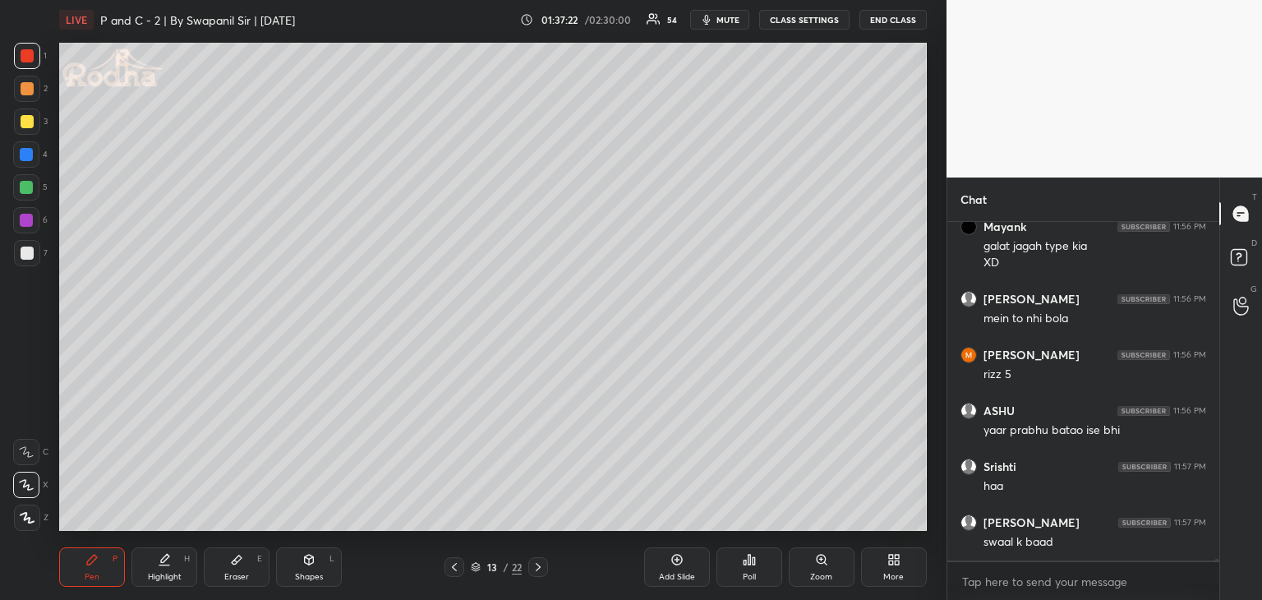
scroll to position [59300, 0]
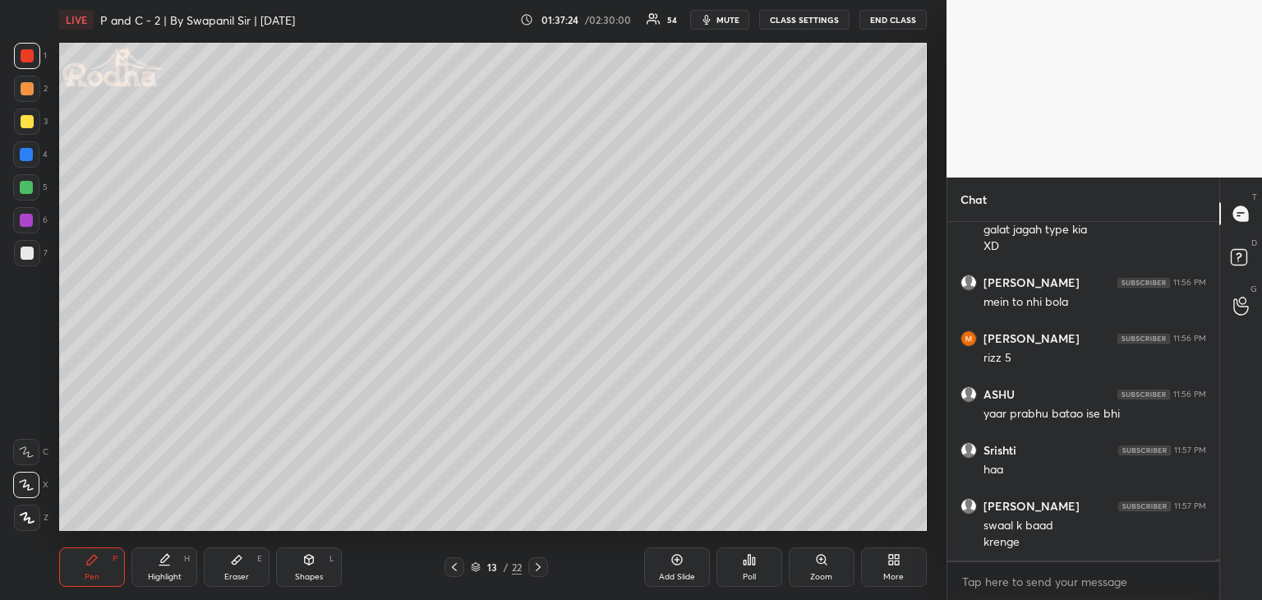
click at [26, 123] on div at bounding box center [27, 121] width 13 height 13
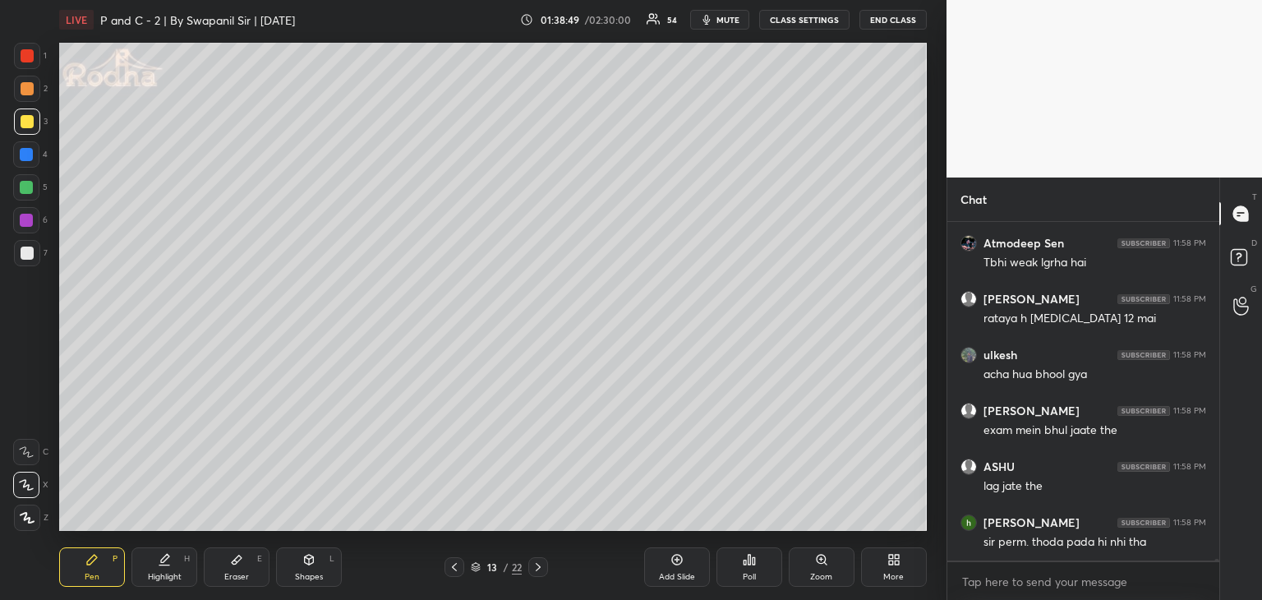
scroll to position [62038, 0]
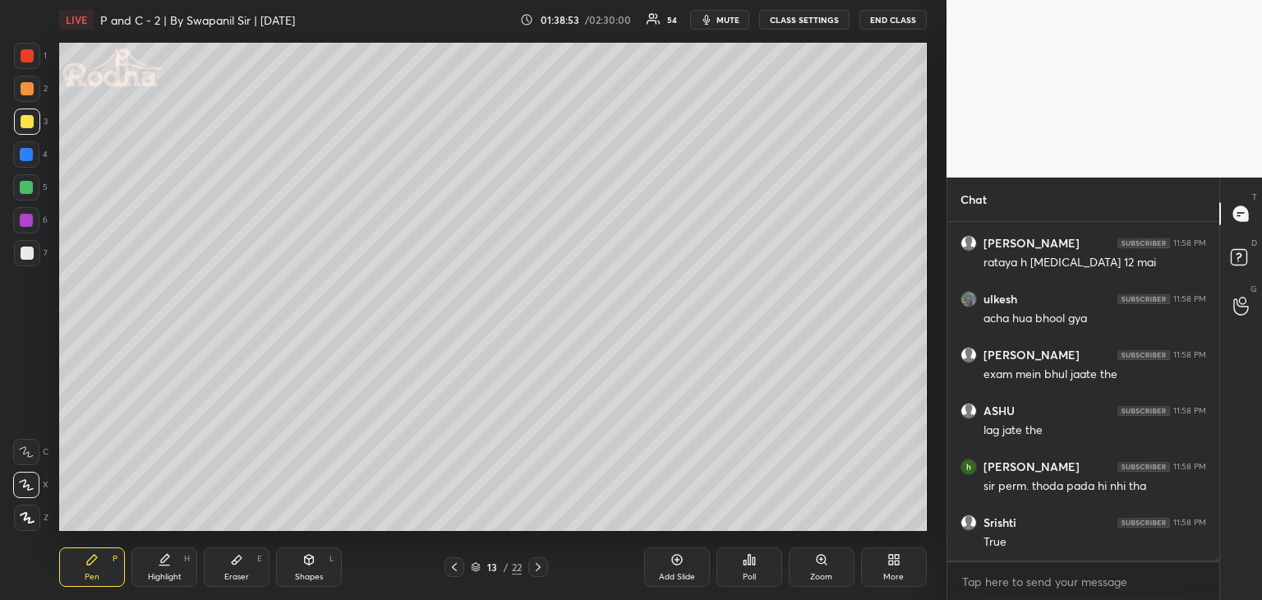
click at [451, 573] on icon at bounding box center [454, 567] width 13 height 13
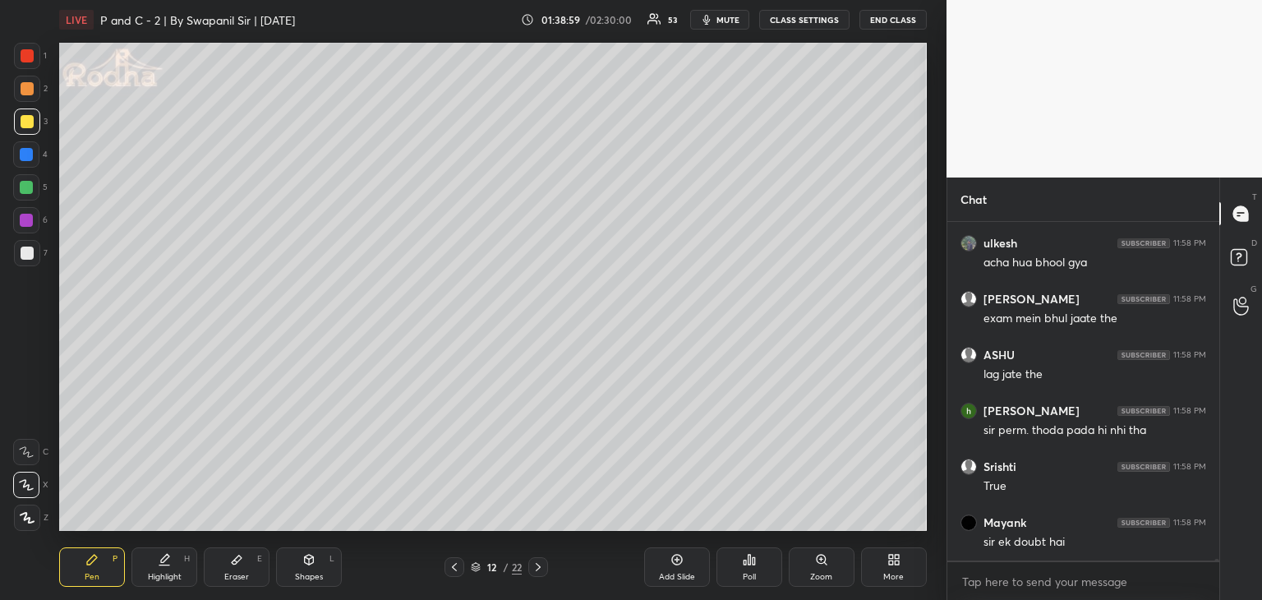
scroll to position [62150, 0]
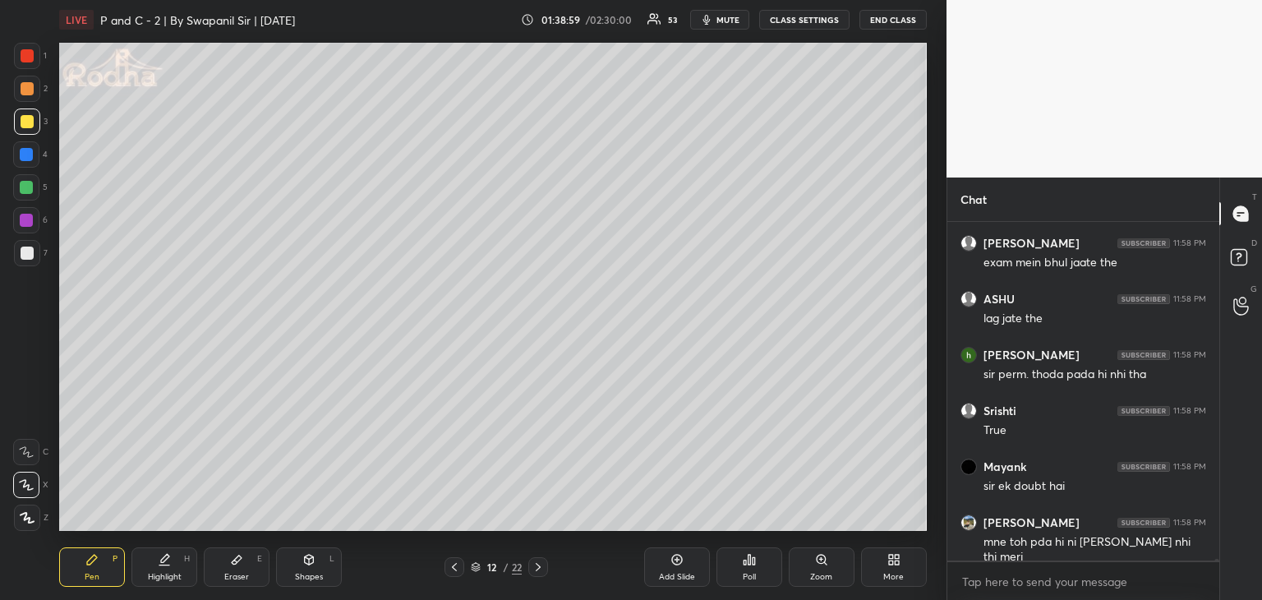
click at [533, 570] on icon at bounding box center [538, 567] width 13 height 13
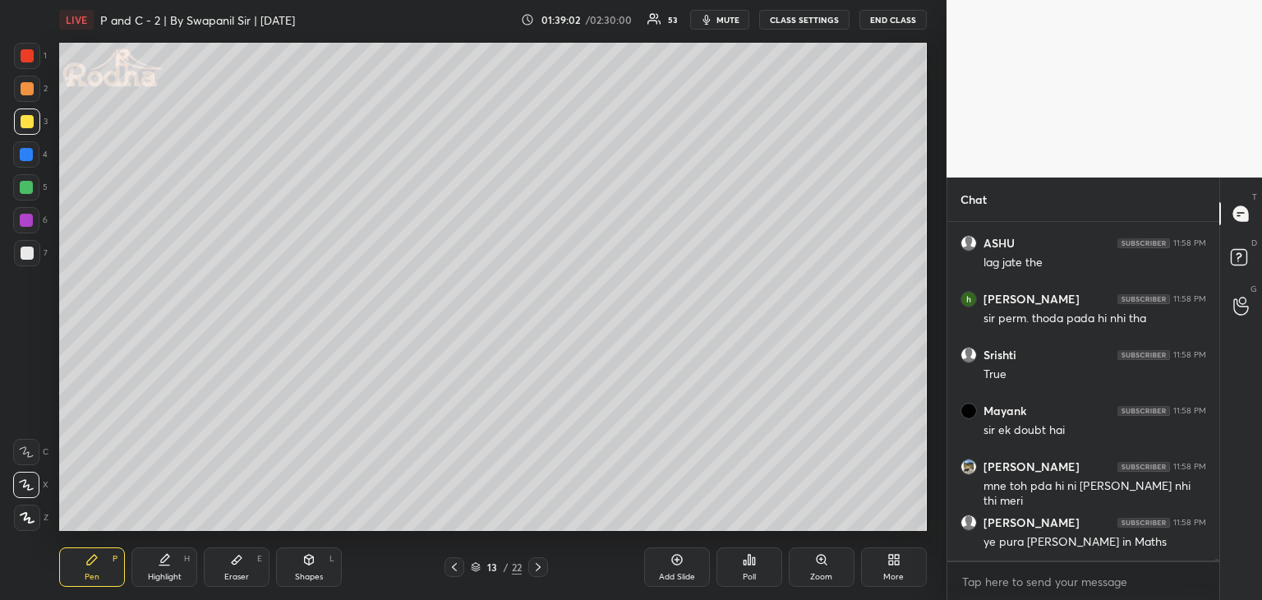
click at [450, 573] on icon at bounding box center [454, 567] width 13 height 13
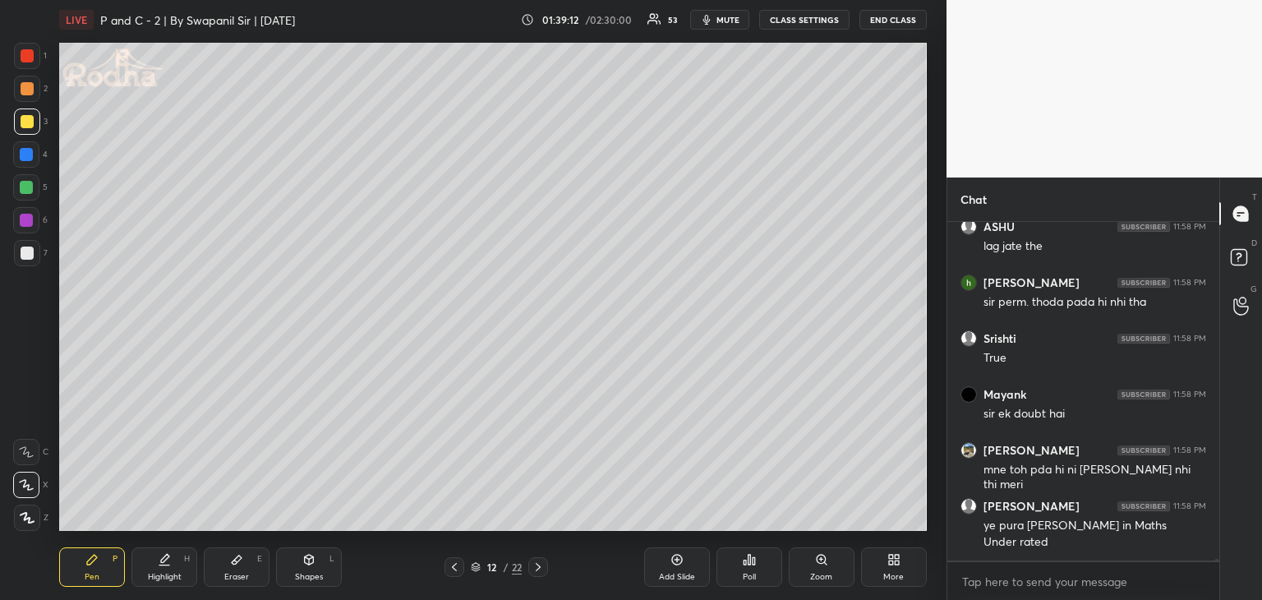
scroll to position [62278, 0]
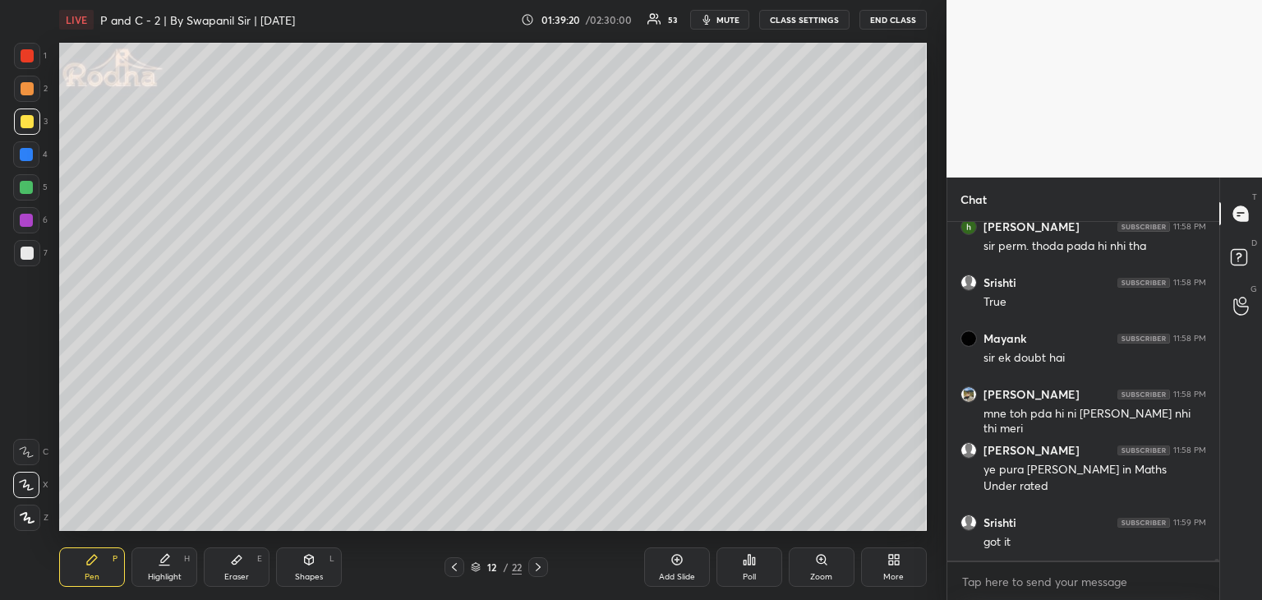
click at [541, 568] on icon at bounding box center [538, 567] width 13 height 13
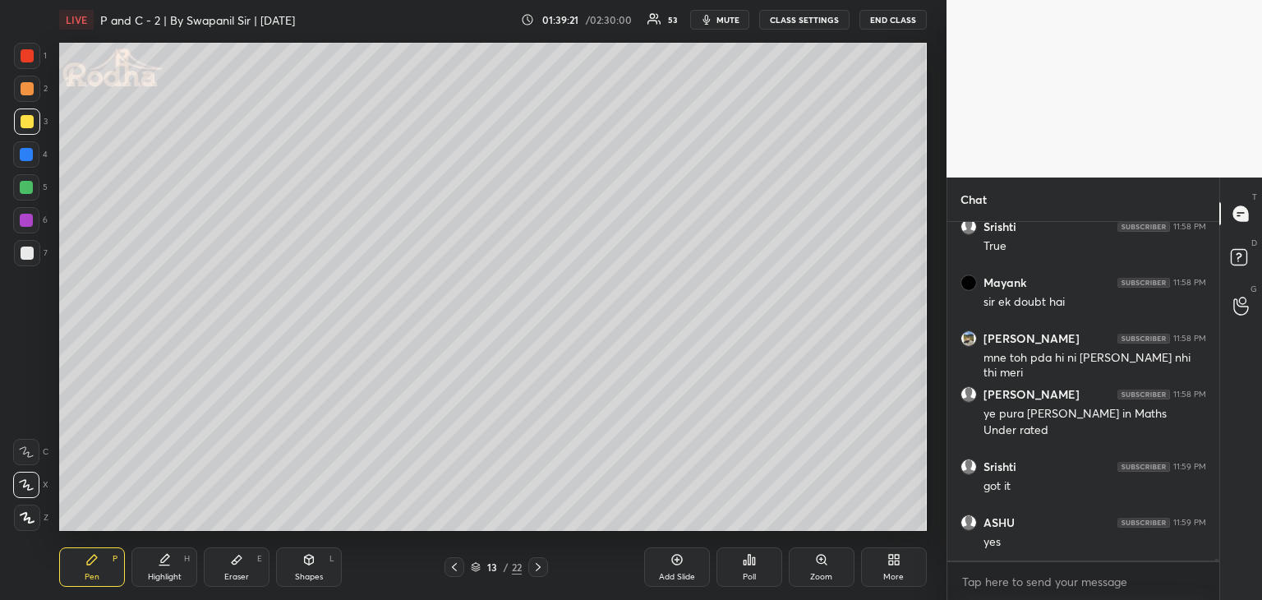
click at [18, 192] on div at bounding box center [26, 187] width 26 height 26
click at [457, 566] on icon at bounding box center [454, 567] width 13 height 13
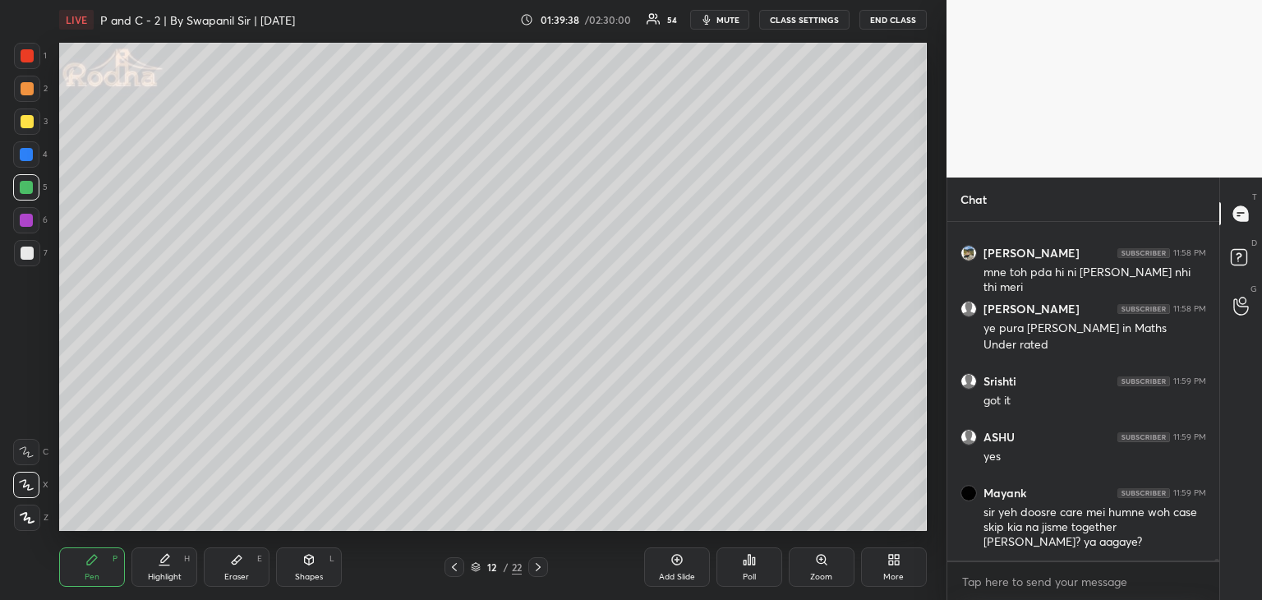
scroll to position [62436, 0]
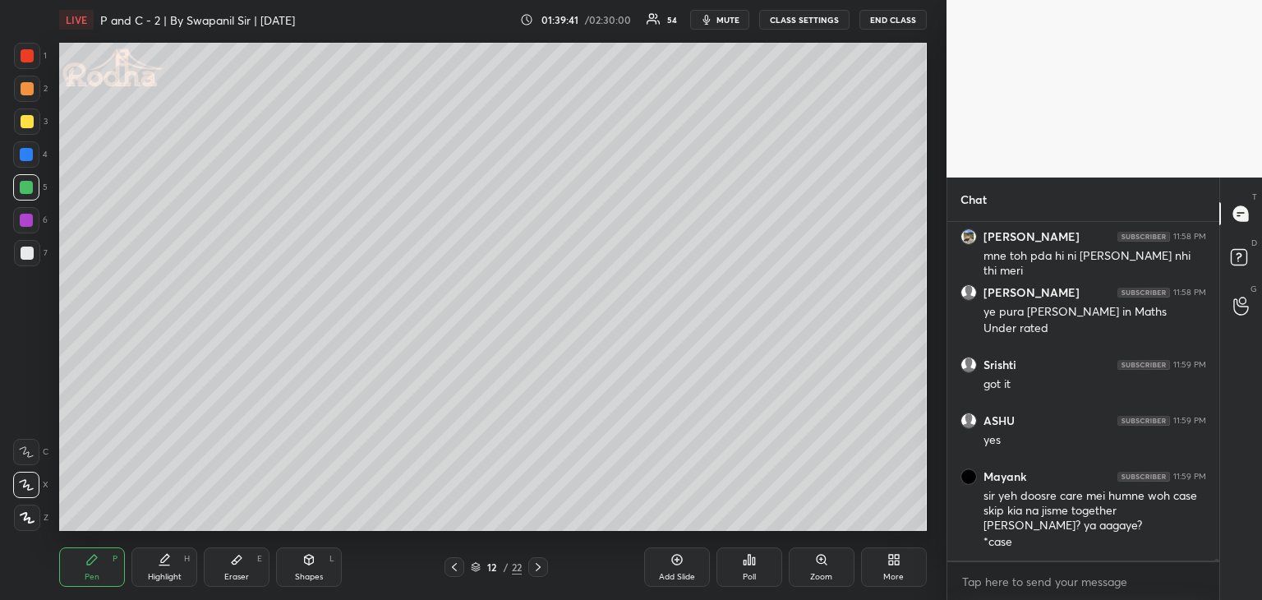
click at [542, 576] on div at bounding box center [539, 567] width 20 height 20
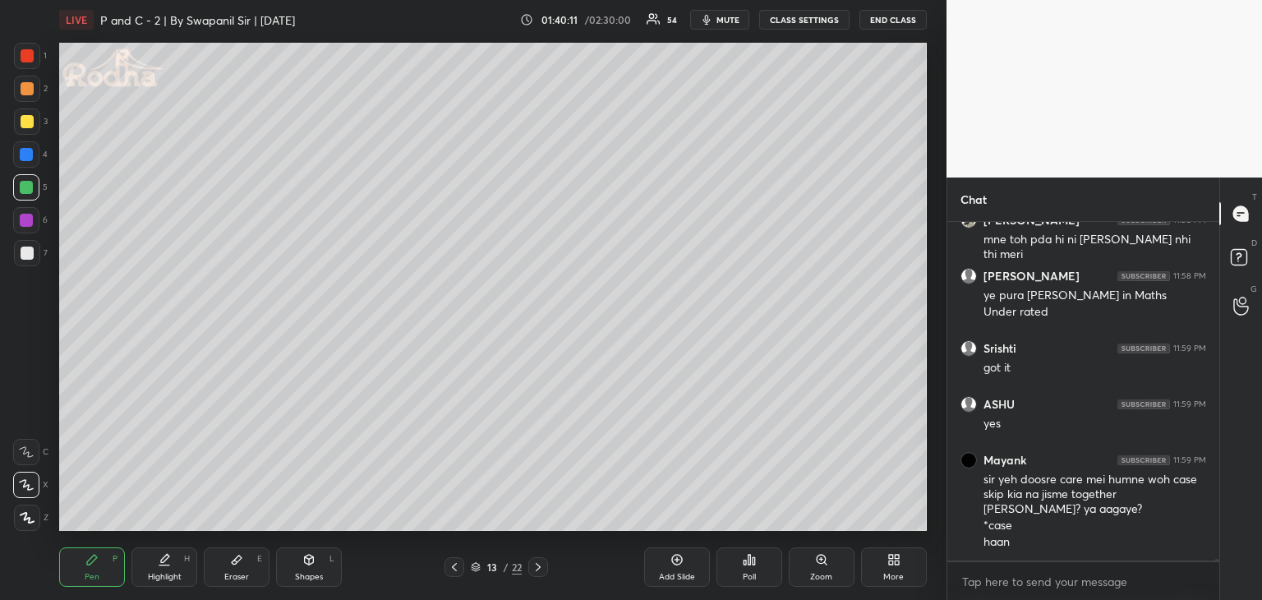
drag, startPoint x: 19, startPoint y: 155, endPoint x: 55, endPoint y: 184, distance: 46.7
click at [22, 158] on div at bounding box center [26, 154] width 26 height 26
click at [33, 58] on div at bounding box center [27, 55] width 13 height 13
drag, startPoint x: 25, startPoint y: 122, endPoint x: 43, endPoint y: 145, distance: 28.8
click at [25, 122] on div at bounding box center [27, 121] width 13 height 13
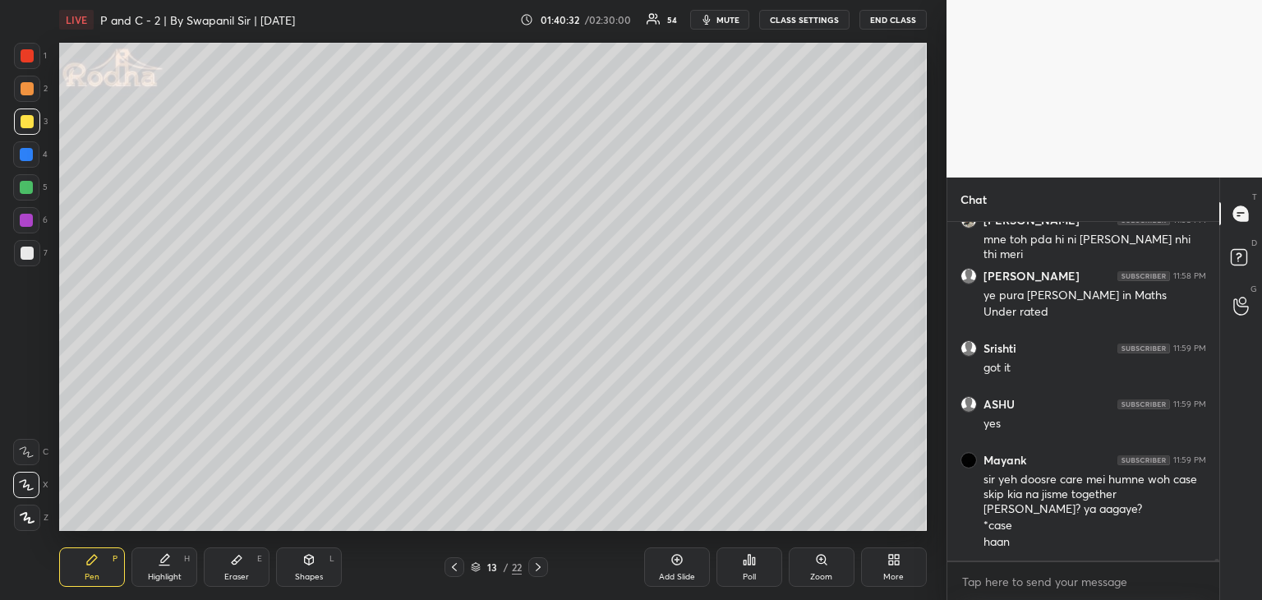
scroll to position [62508, 0]
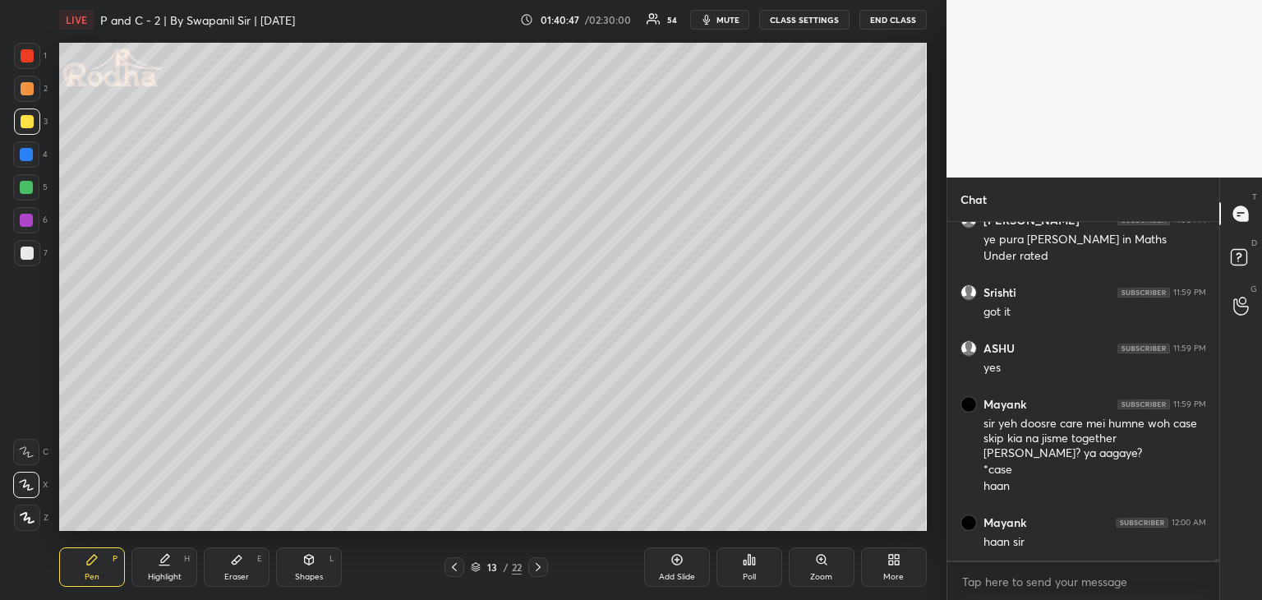
click at [451, 567] on icon at bounding box center [454, 567] width 13 height 13
drag, startPoint x: 26, startPoint y: 185, endPoint x: 48, endPoint y: 182, distance: 22.3
click at [26, 186] on div at bounding box center [26, 187] width 13 height 13
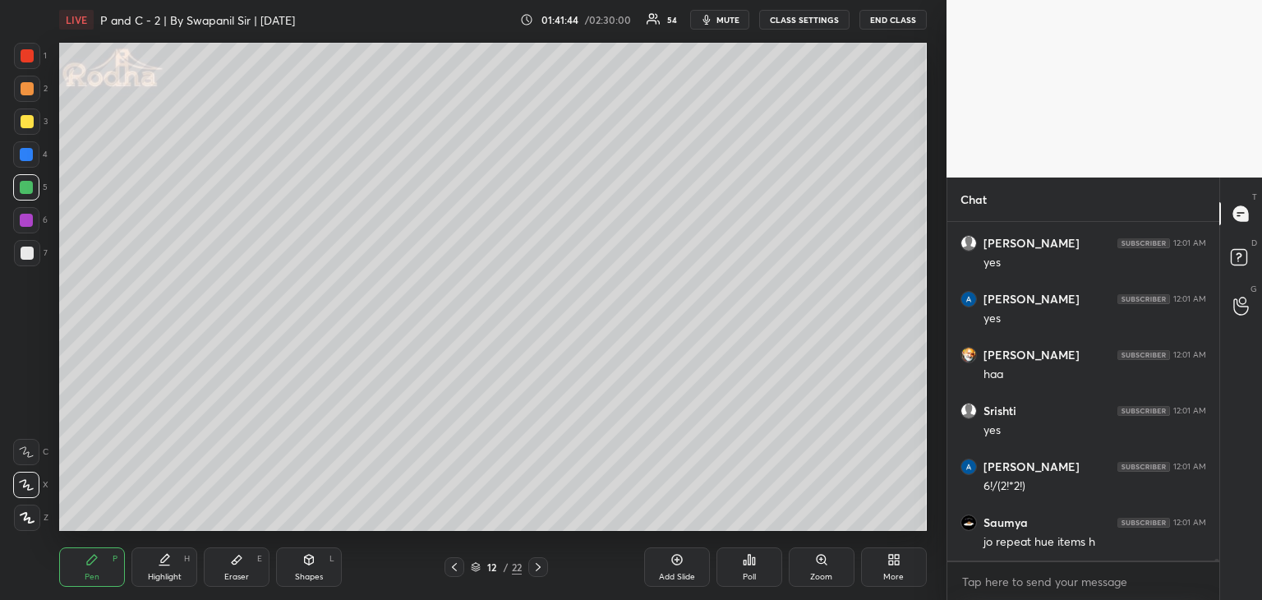
scroll to position [63459, 0]
click at [317, 573] on div "Shapes" at bounding box center [309, 577] width 28 height 8
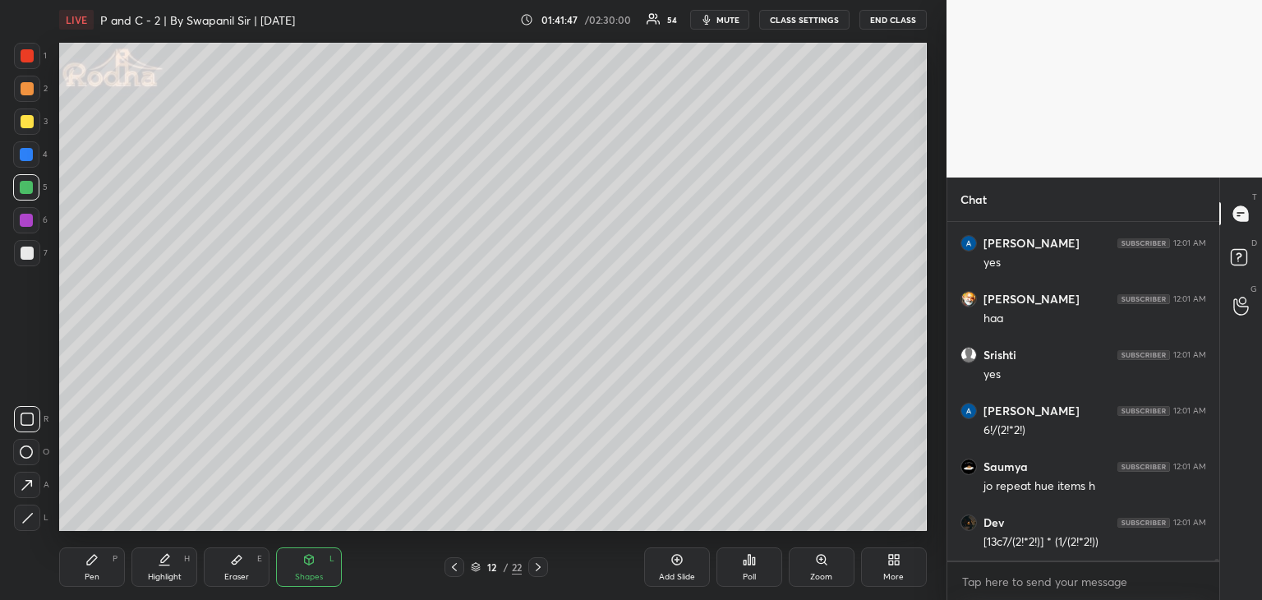
click at [23, 510] on div at bounding box center [27, 518] width 26 height 26
click at [105, 574] on div "Pen P" at bounding box center [92, 566] width 66 height 39
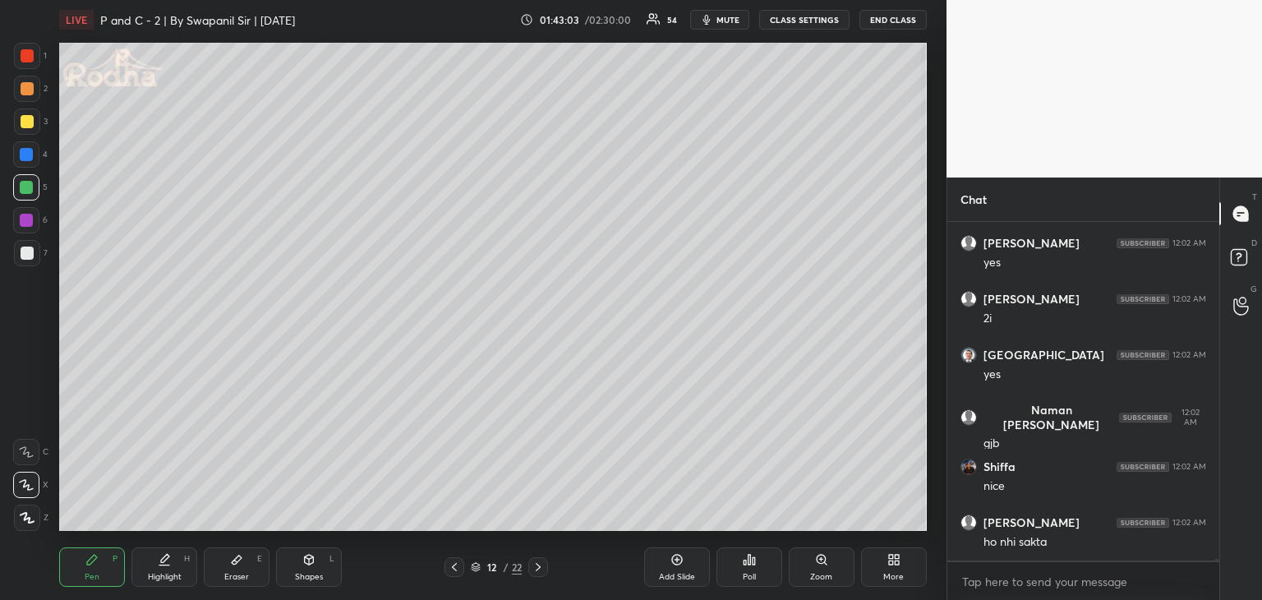
scroll to position [65527, 0]
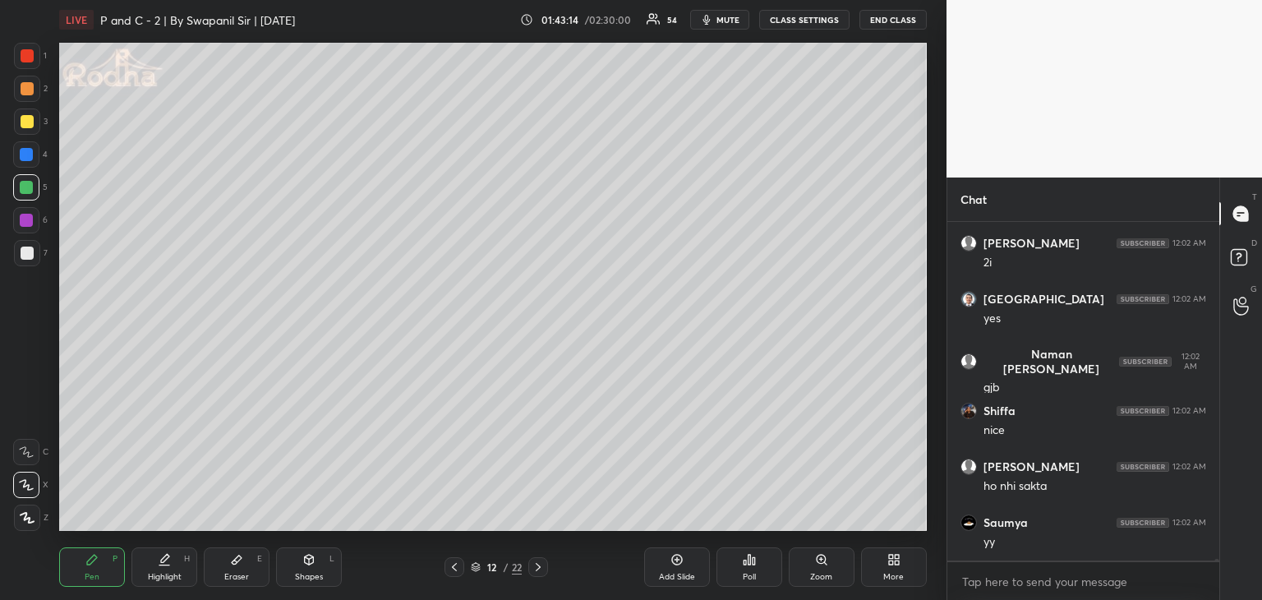
click at [230, 570] on div "Eraser E" at bounding box center [237, 566] width 66 height 39
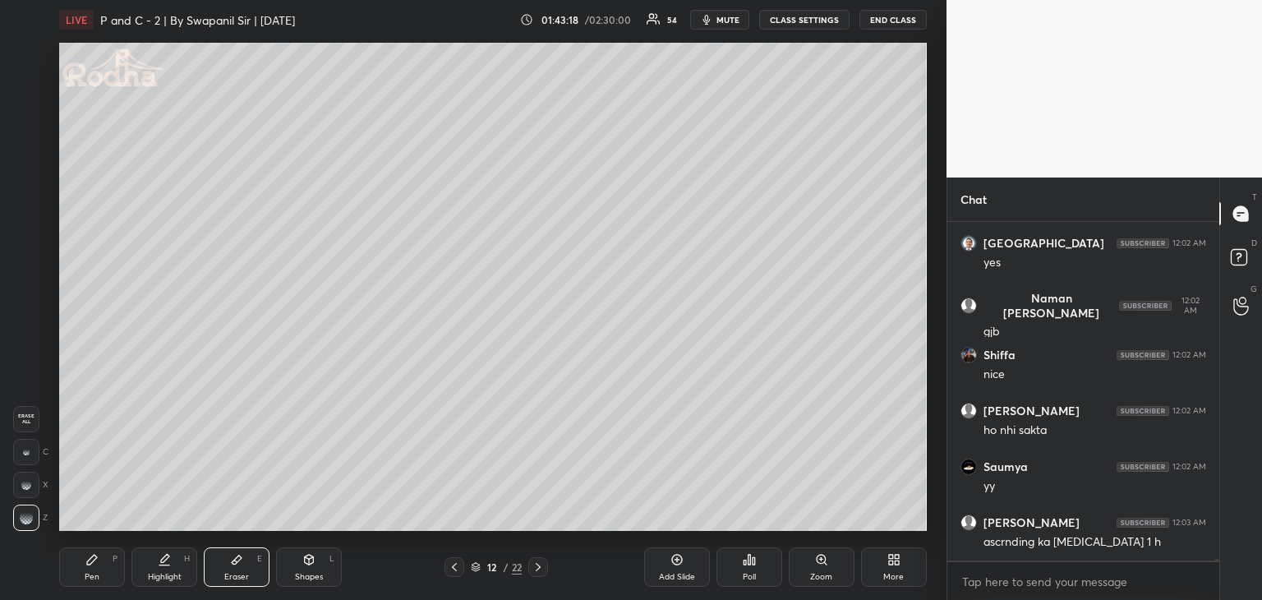
click at [102, 586] on div "Pen P Highlight H Eraser E Shapes L 12 / 22 Add Slide Poll Zoom More" at bounding box center [493, 567] width 868 height 66
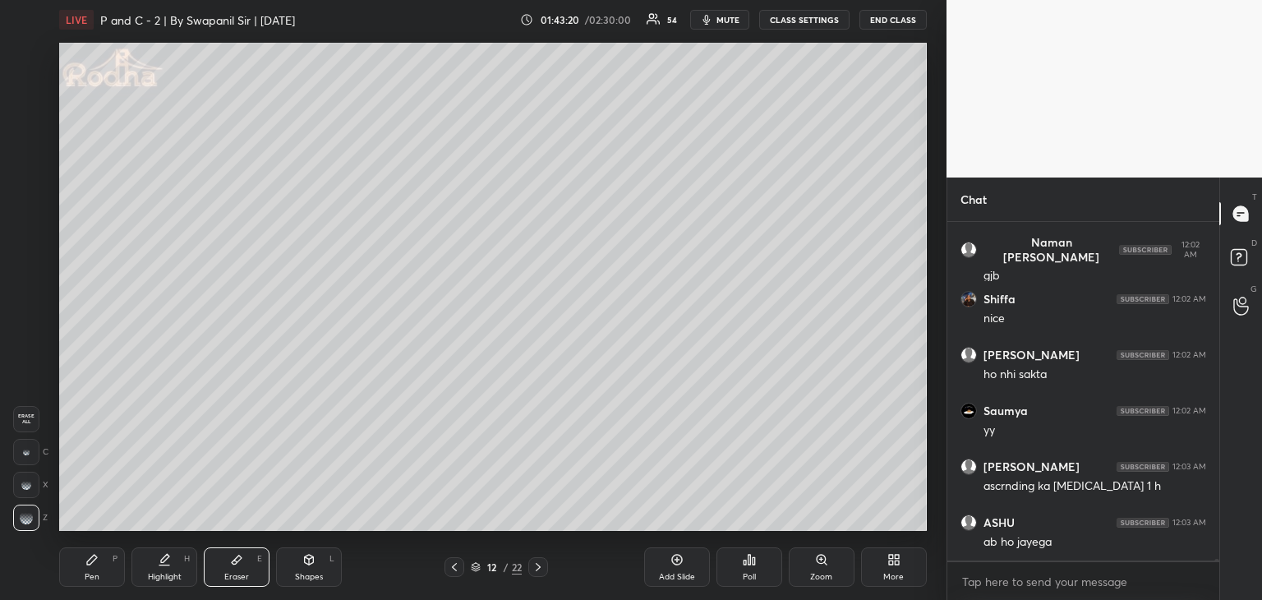
click at [92, 583] on div "Pen P" at bounding box center [92, 566] width 66 height 39
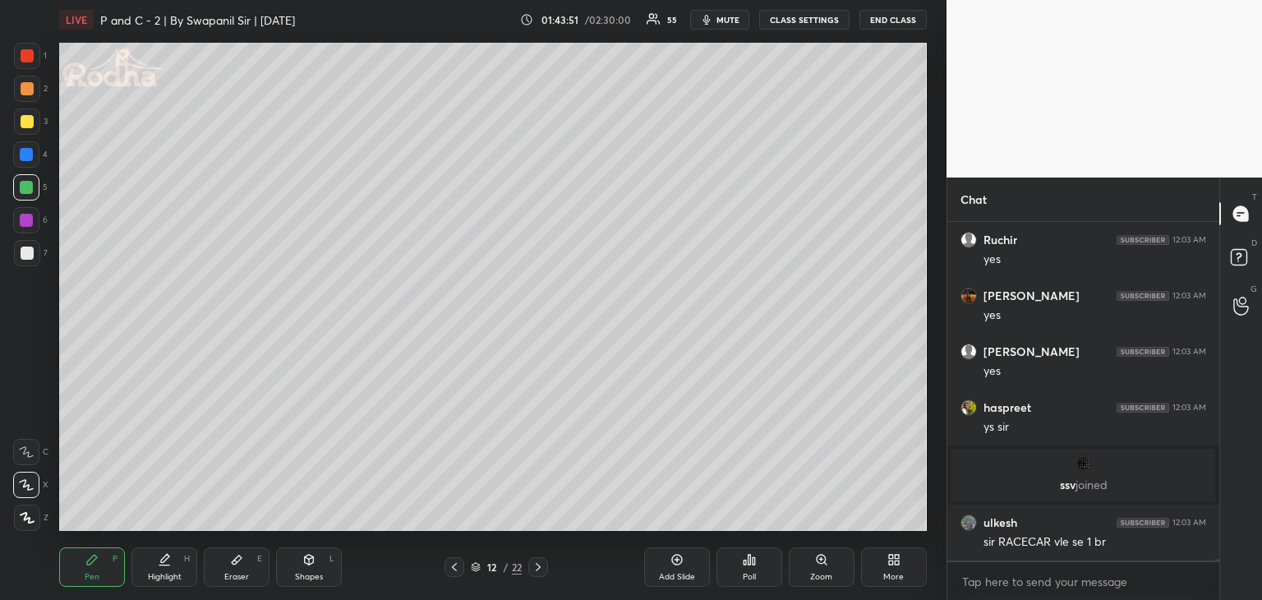
scroll to position [64221, 0]
click at [542, 567] on icon at bounding box center [538, 567] width 13 height 13
click at [536, 569] on icon at bounding box center [538, 567] width 13 height 13
drag, startPoint x: 30, startPoint y: 256, endPoint x: 46, endPoint y: 249, distance: 17.7
click at [30, 256] on div at bounding box center [27, 253] width 13 height 13
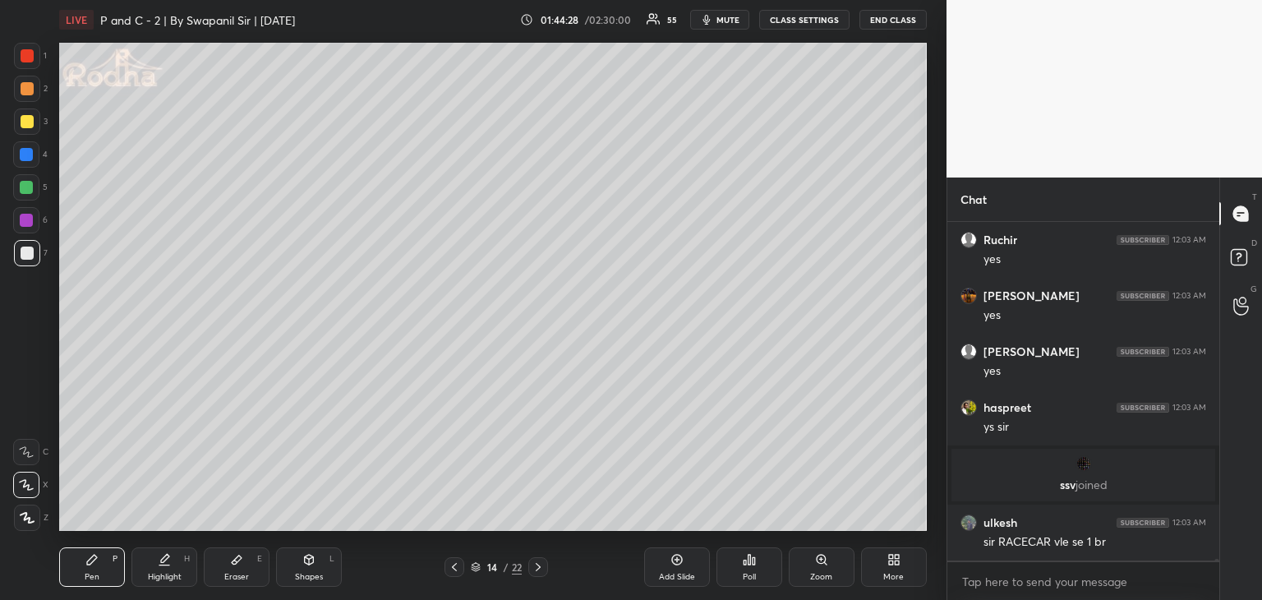
click at [450, 572] on icon at bounding box center [454, 567] width 13 height 13
click at [454, 566] on icon at bounding box center [454, 567] width 13 height 13
click at [538, 571] on icon at bounding box center [538, 567] width 13 height 13
click at [544, 573] on icon at bounding box center [538, 567] width 13 height 13
click at [261, 575] on div "Eraser E" at bounding box center [237, 566] width 66 height 39
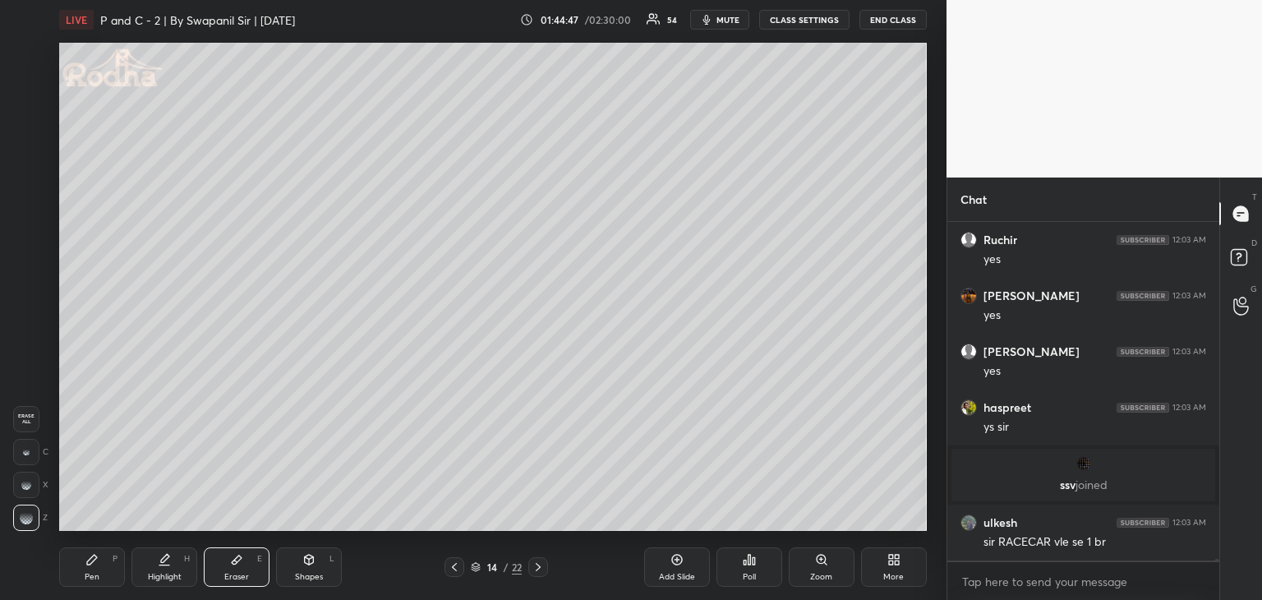
click at [77, 584] on div "Pen P" at bounding box center [92, 566] width 66 height 39
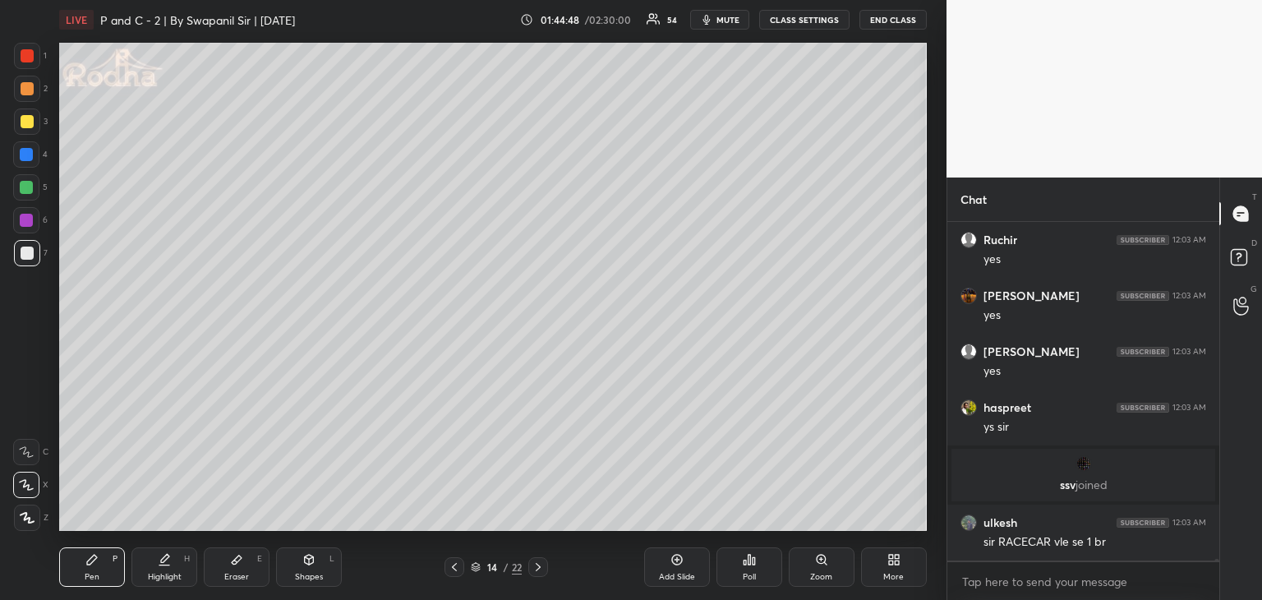
click at [296, 568] on div "Shapes L" at bounding box center [309, 566] width 66 height 39
drag, startPoint x: 30, startPoint y: 515, endPoint x: 55, endPoint y: 484, distance: 40.3
click at [31, 517] on icon at bounding box center [27, 518] width 12 height 12
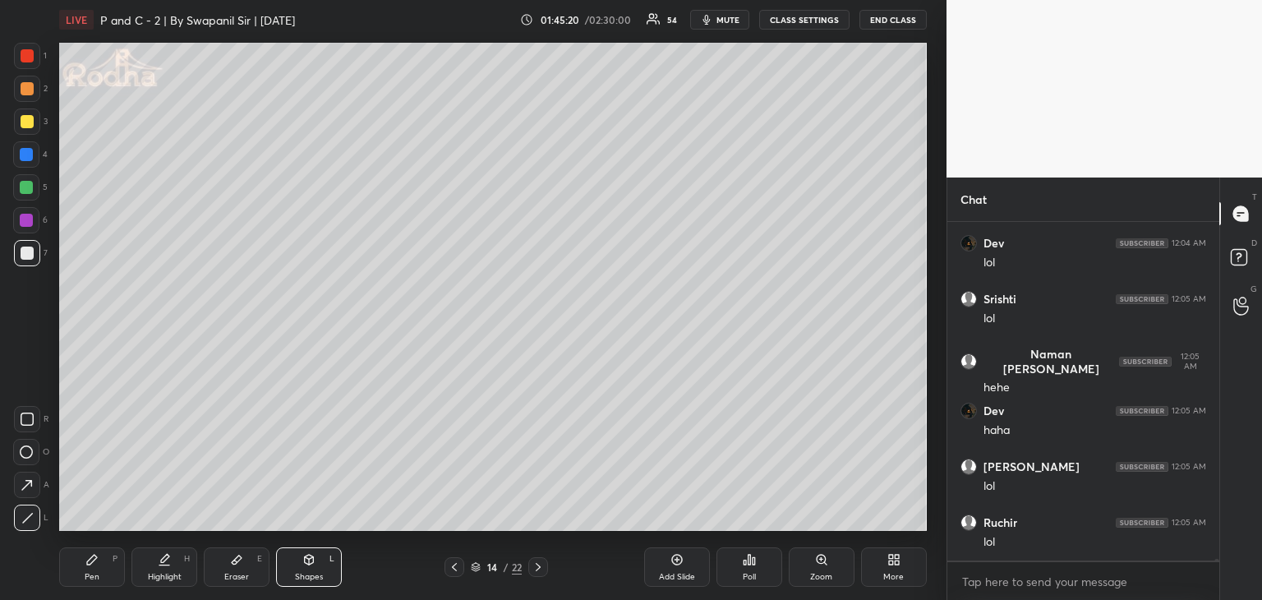
scroll to position [65913, 0]
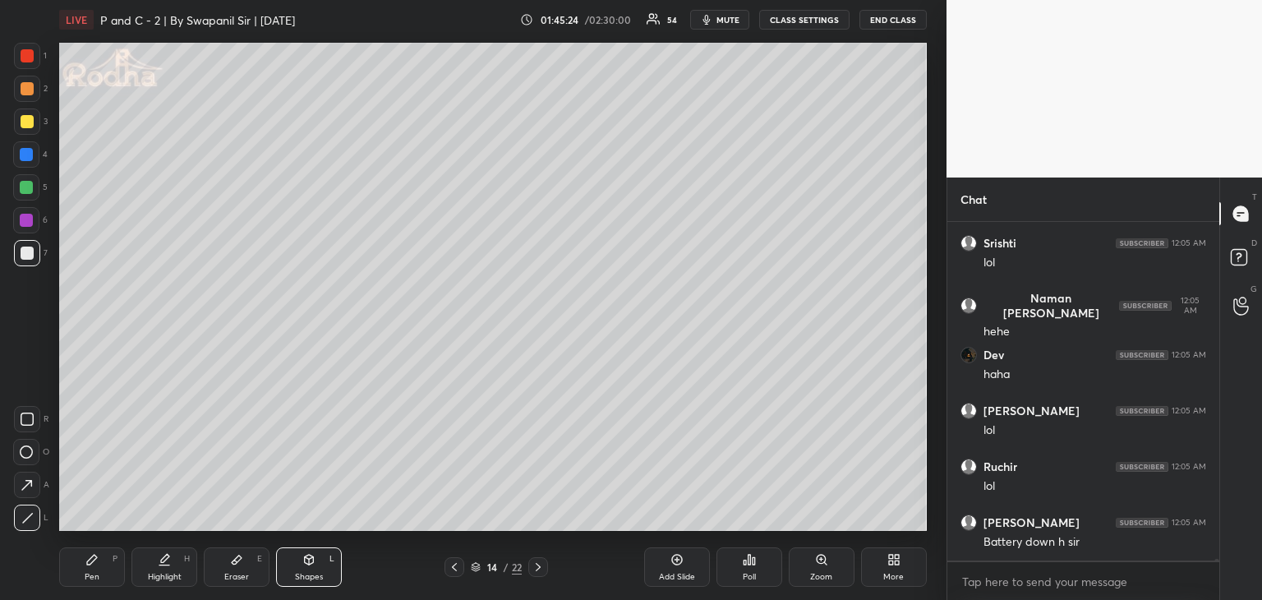
click at [87, 568] on div "Pen P" at bounding box center [92, 566] width 66 height 39
click at [453, 570] on icon at bounding box center [454, 567] width 13 height 13
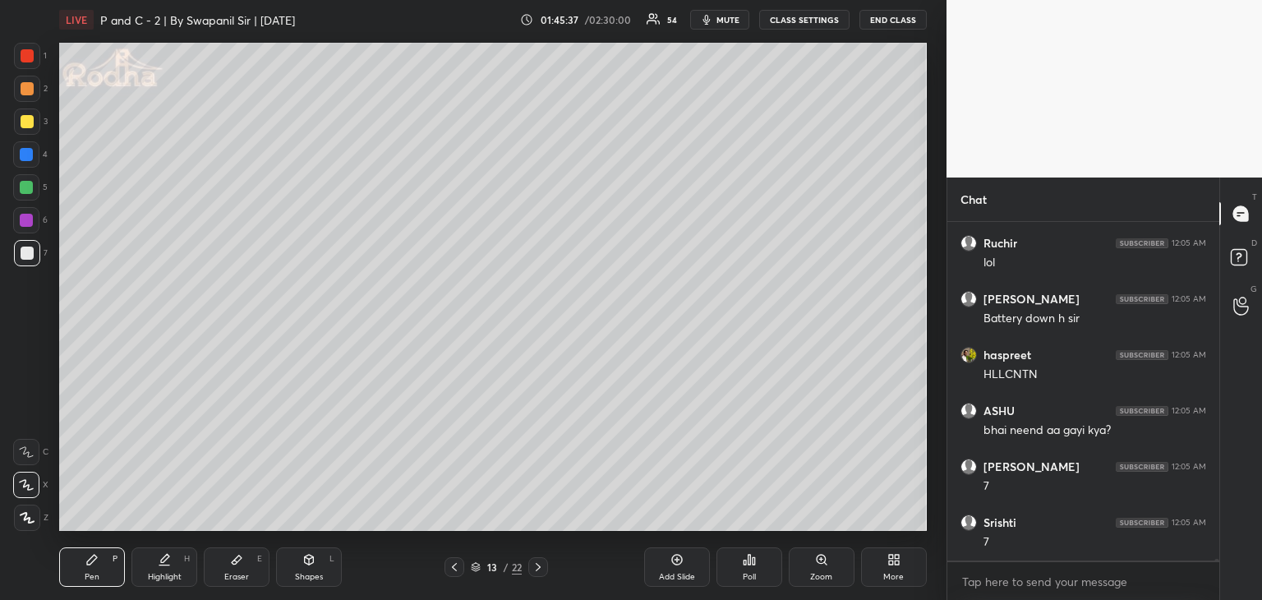
scroll to position [66192, 0]
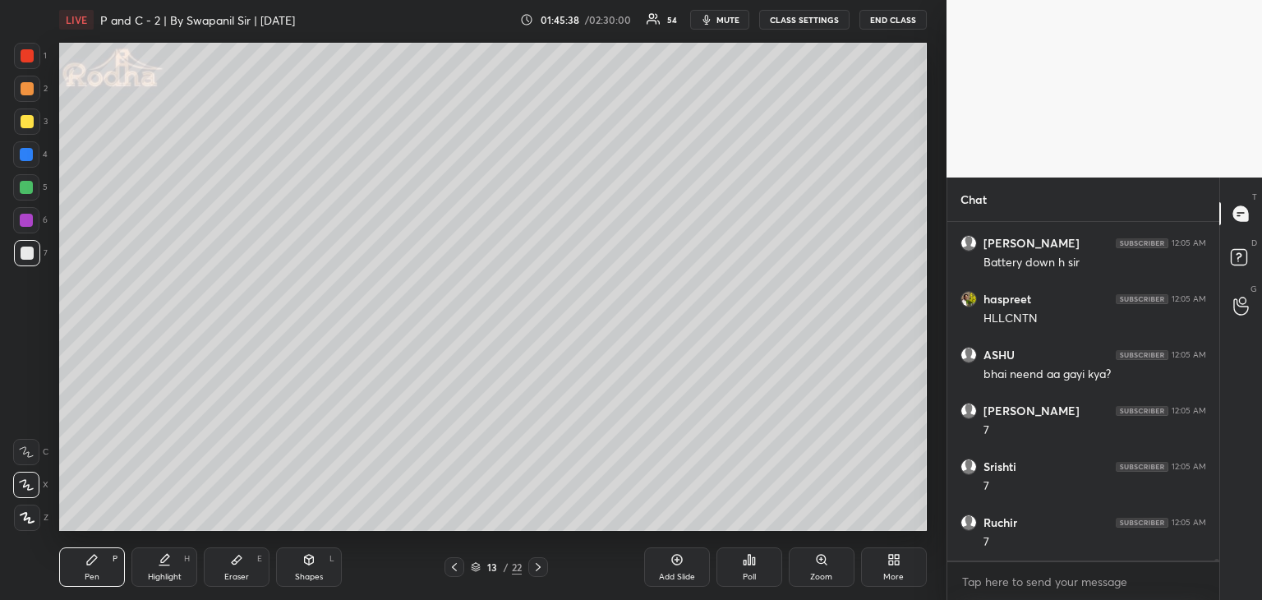
click at [544, 567] on icon at bounding box center [538, 567] width 13 height 13
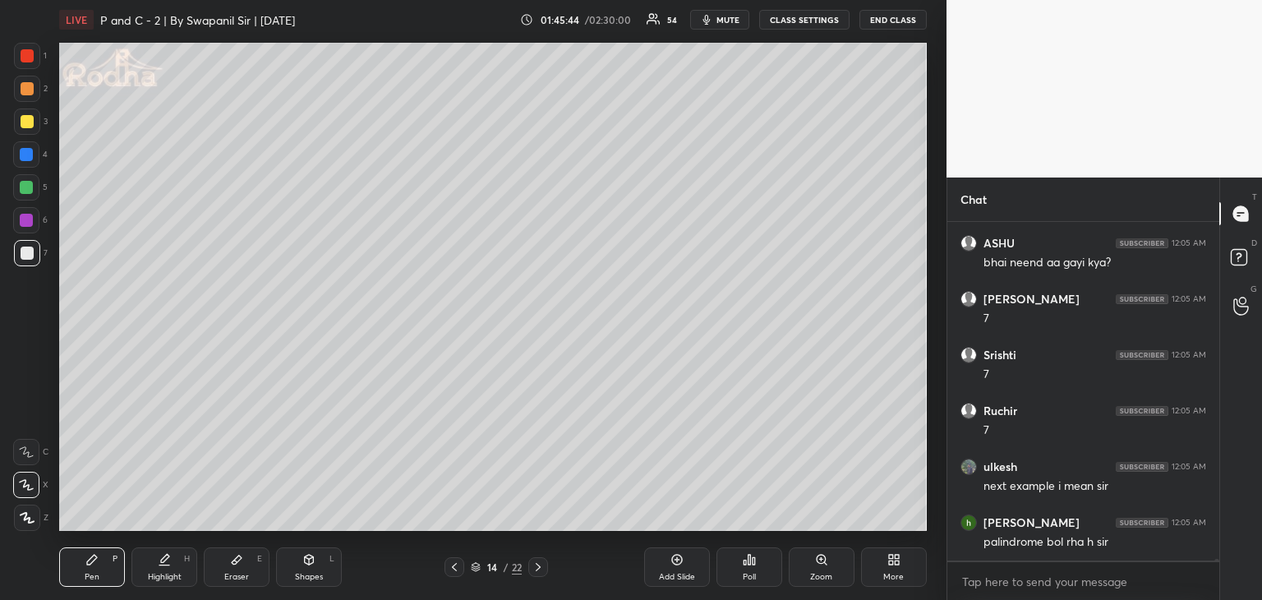
scroll to position [66360, 0]
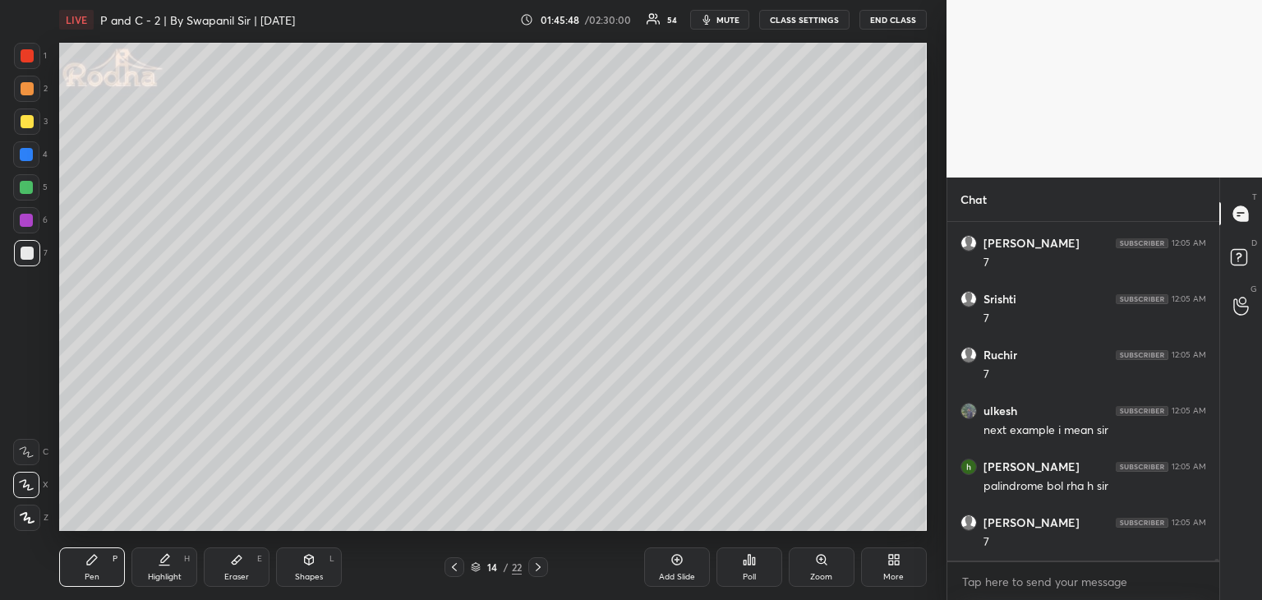
click at [450, 571] on icon at bounding box center [454, 567] width 13 height 13
click at [455, 576] on div at bounding box center [455, 567] width 20 height 20
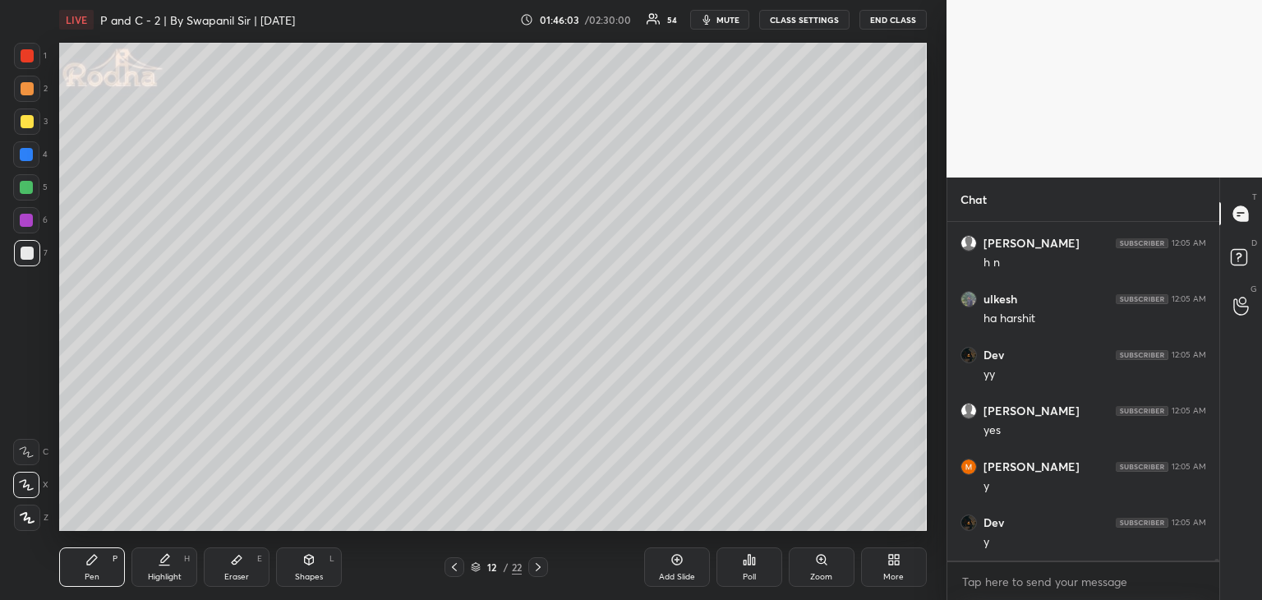
click at [538, 566] on icon at bounding box center [538, 567] width 13 height 13
click at [538, 568] on icon at bounding box center [538, 567] width 13 height 13
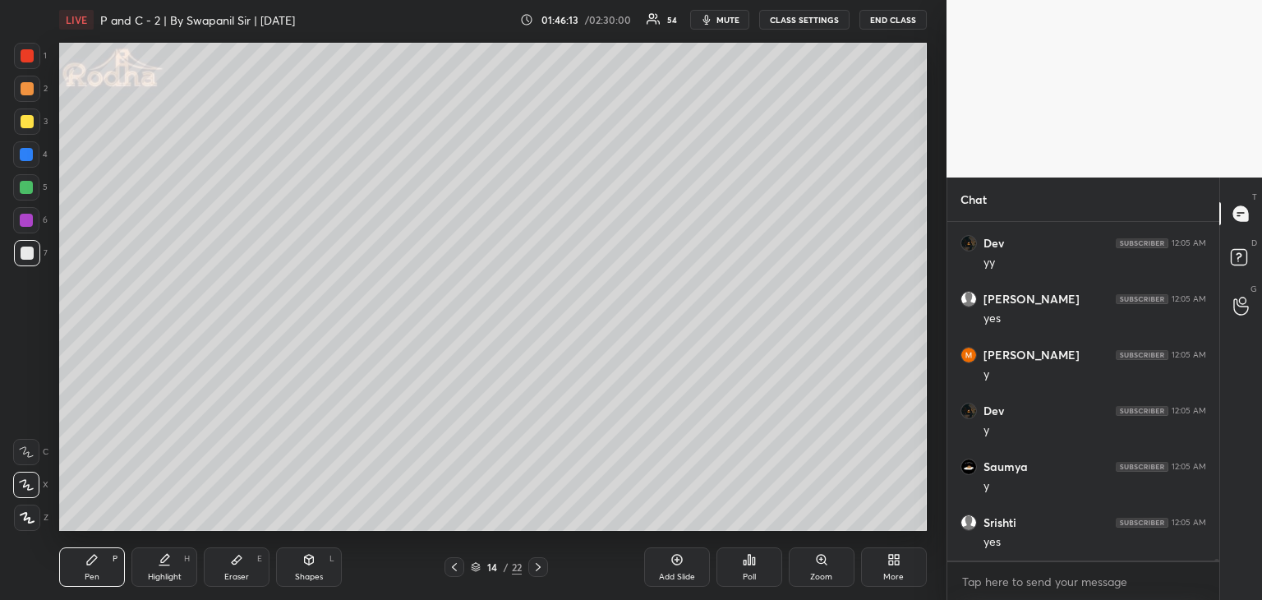
scroll to position [66975, 0]
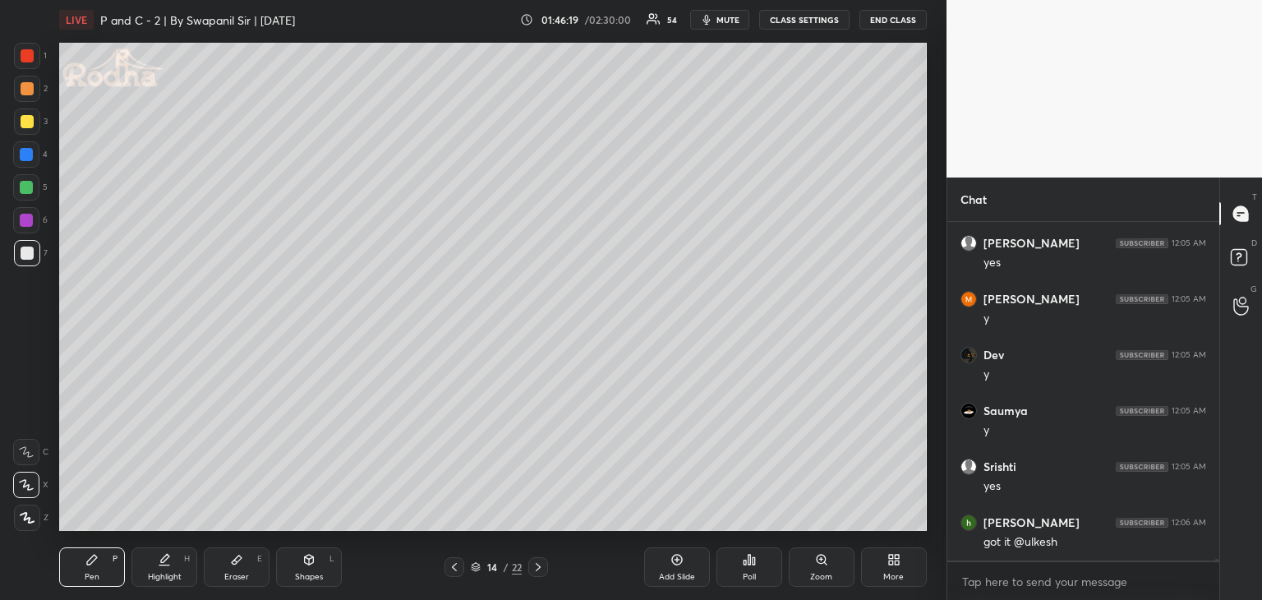
drag, startPoint x: 450, startPoint y: 572, endPoint x: 464, endPoint y: 572, distance: 13.2
click at [450, 572] on icon at bounding box center [454, 567] width 13 height 13
click at [540, 572] on icon at bounding box center [538, 567] width 13 height 13
click at [457, 573] on icon at bounding box center [454, 567] width 13 height 13
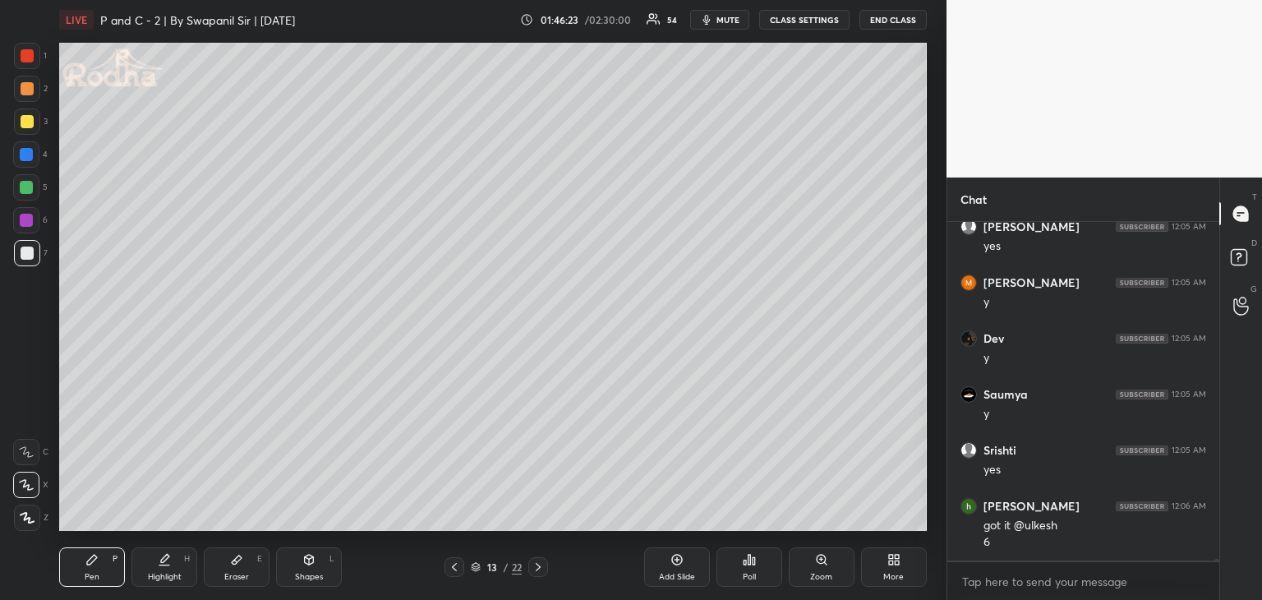
scroll to position [67047, 0]
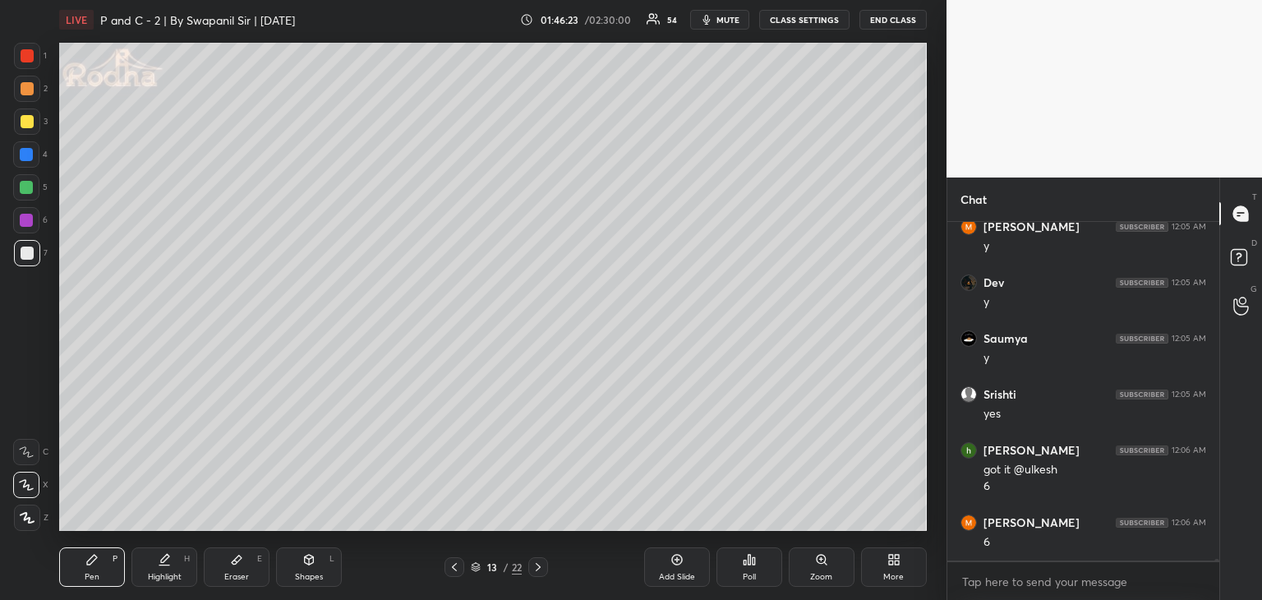
click at [537, 573] on icon at bounding box center [538, 567] width 13 height 13
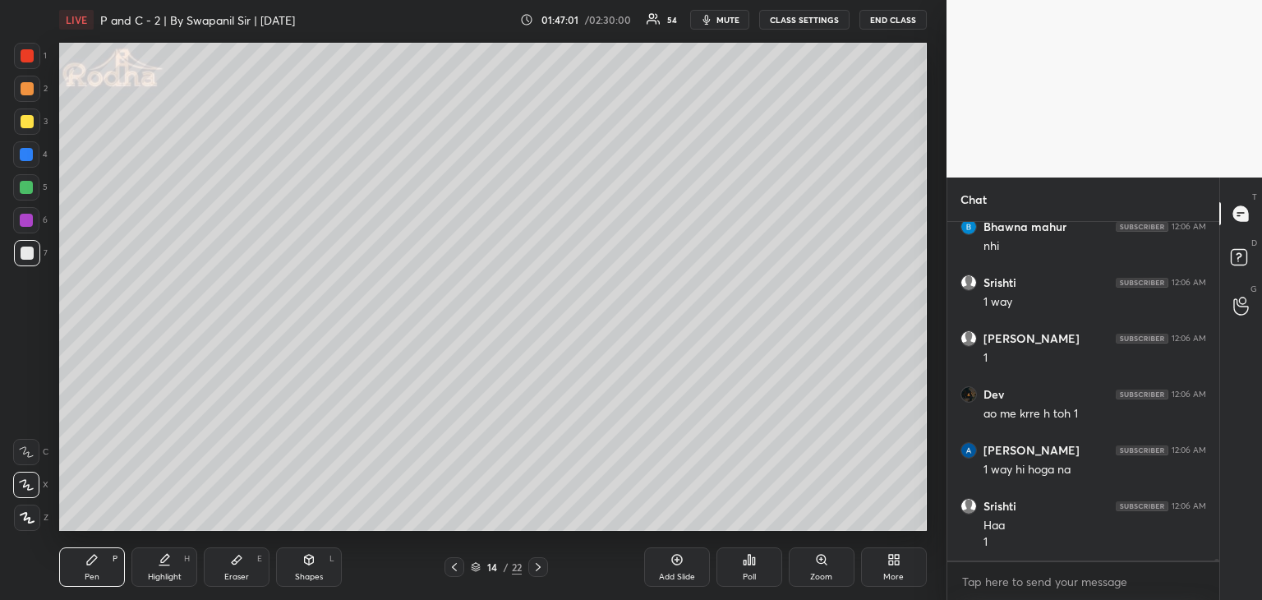
scroll to position [67751, 0]
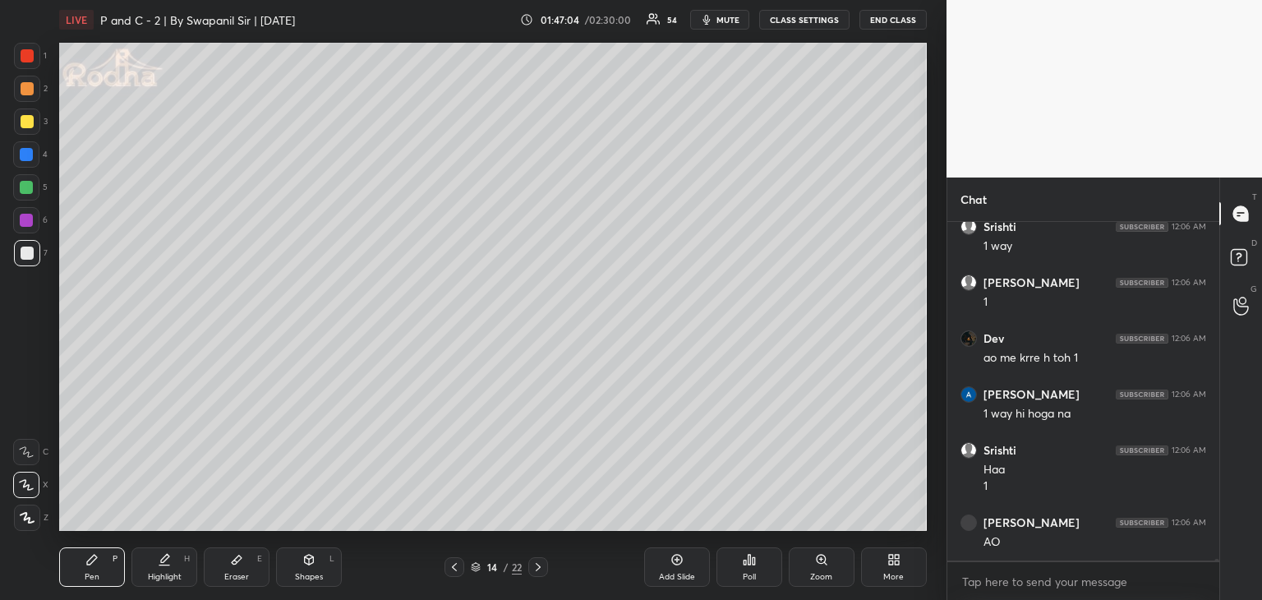
click at [245, 579] on div "Eraser" at bounding box center [236, 577] width 25 height 8
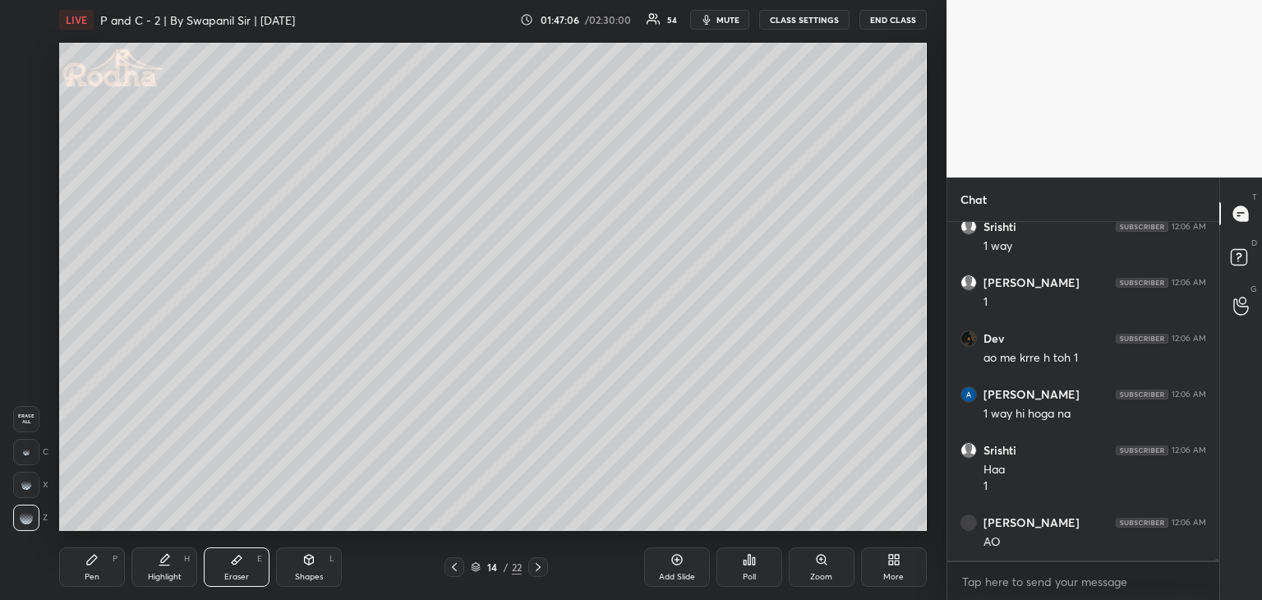
drag, startPoint x: 89, startPoint y: 582, endPoint x: 145, endPoint y: 538, distance: 71.4
click at [92, 579] on div "Pen" at bounding box center [92, 577] width 15 height 8
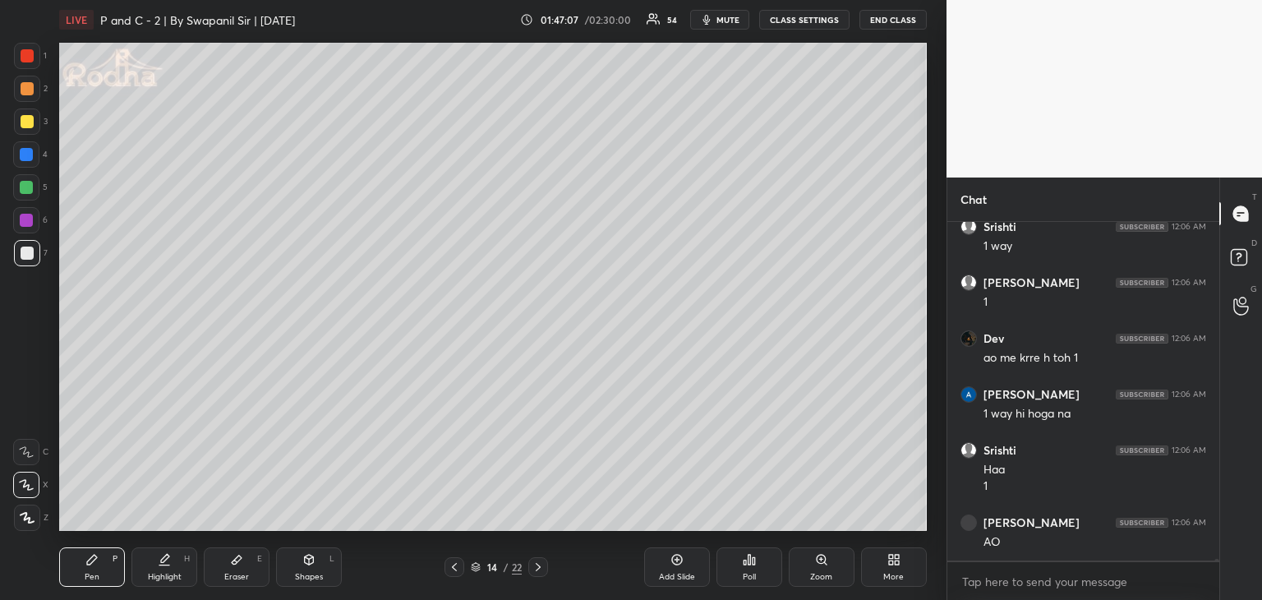
click at [457, 561] on icon at bounding box center [454, 567] width 13 height 13
click at [460, 572] on icon at bounding box center [454, 567] width 13 height 13
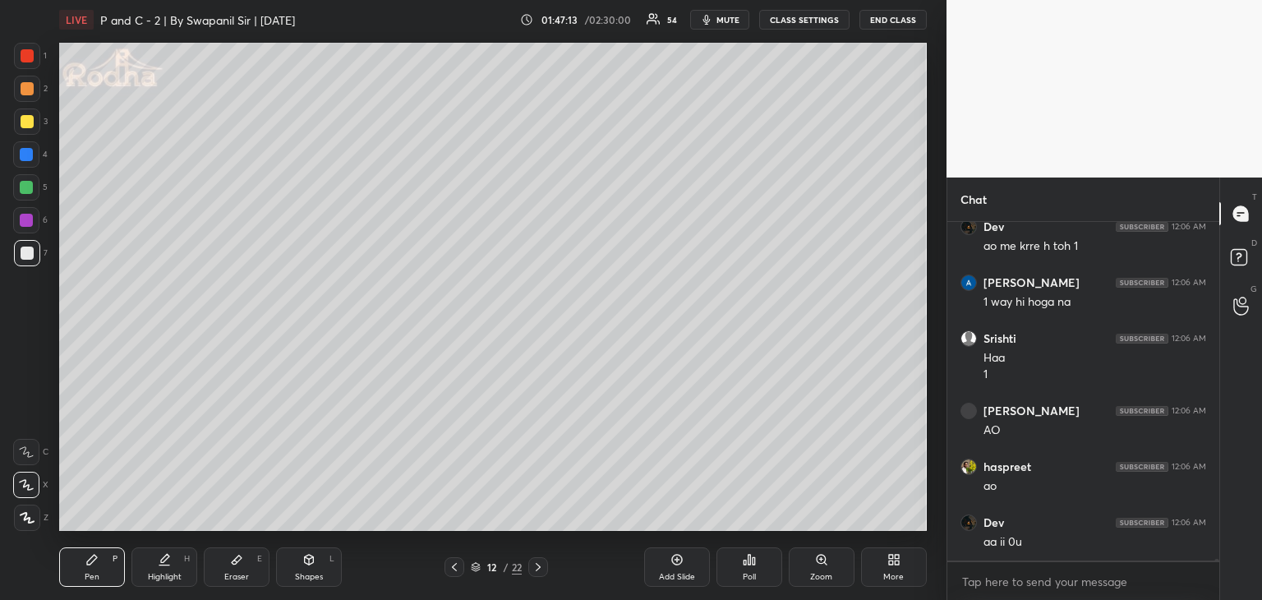
scroll to position [67918, 0]
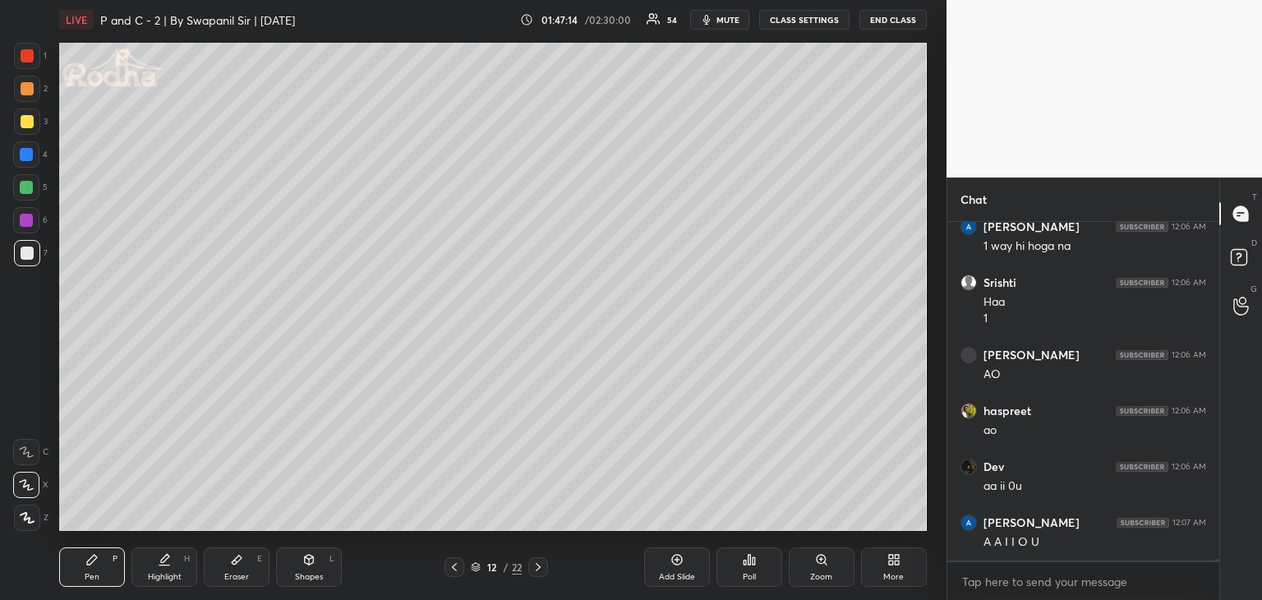
click at [538, 569] on icon at bounding box center [538, 567] width 13 height 13
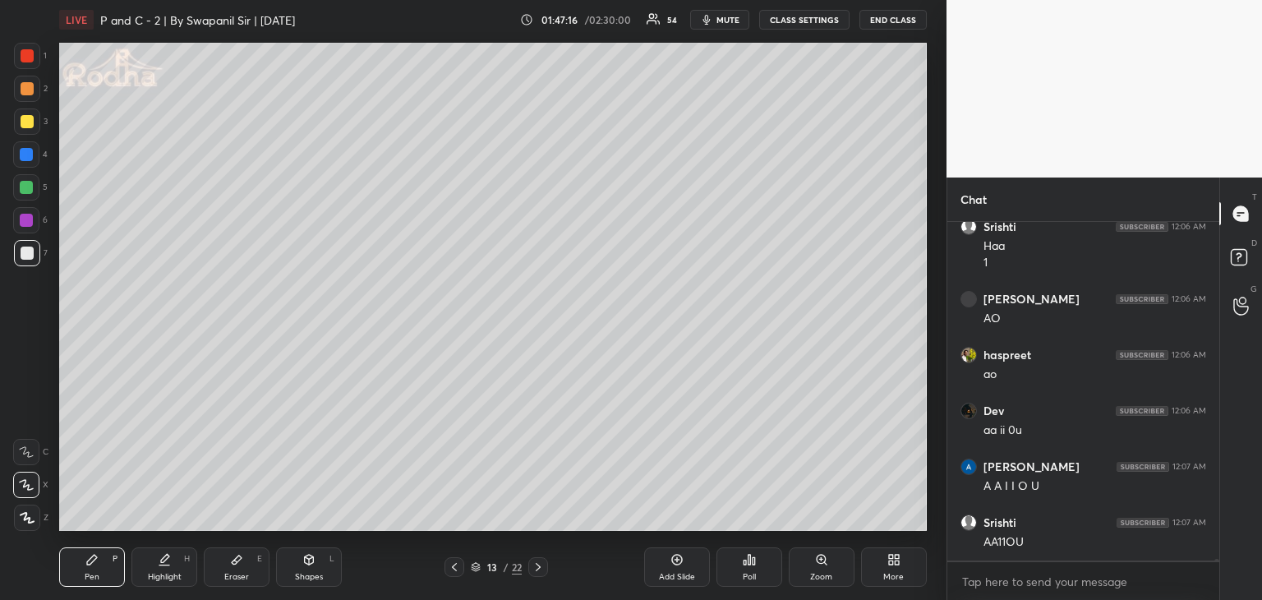
click at [537, 569] on icon at bounding box center [538, 567] width 13 height 13
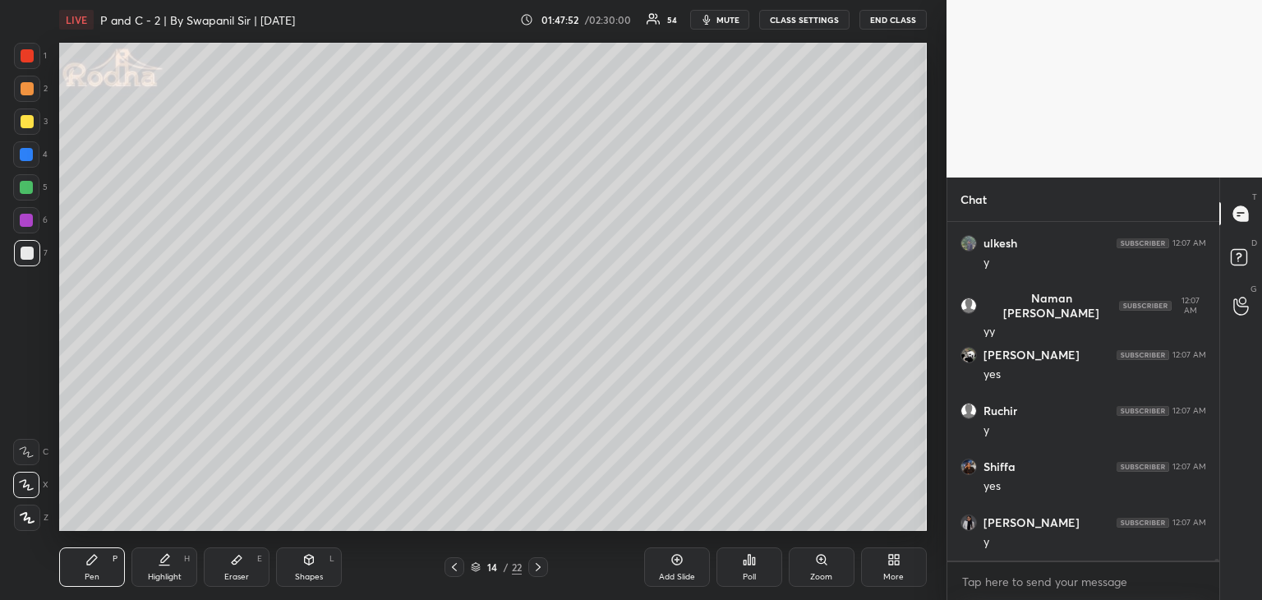
scroll to position [69148, 0]
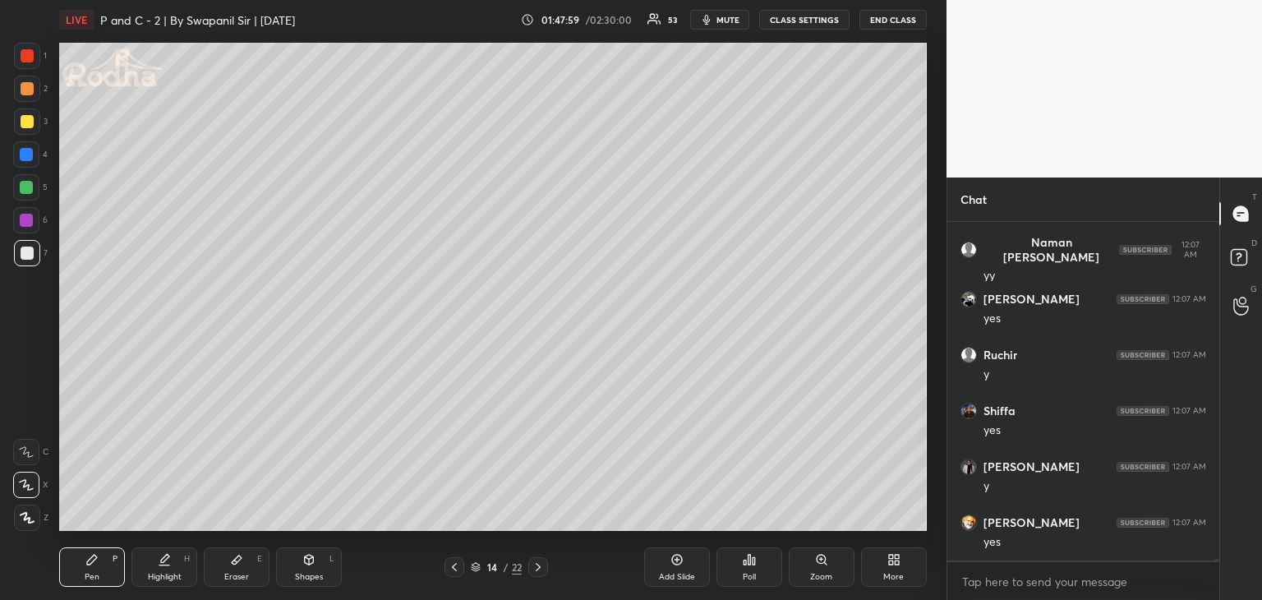
click at [452, 569] on icon at bounding box center [454, 567] width 13 height 13
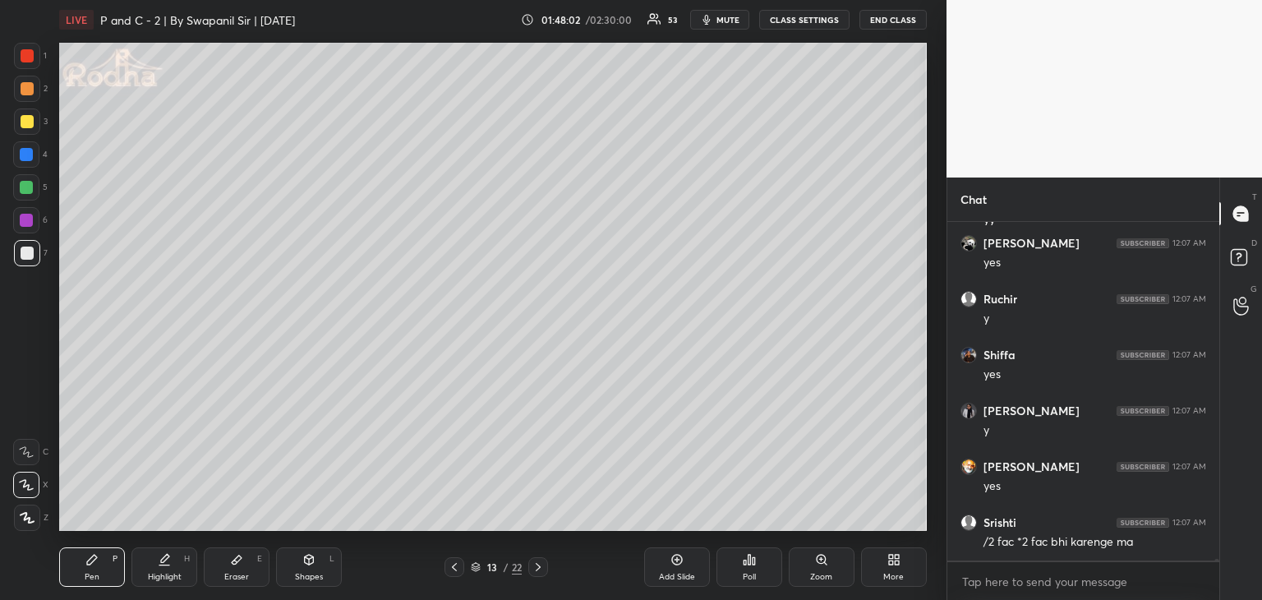
click at [539, 571] on icon at bounding box center [538, 567] width 13 height 13
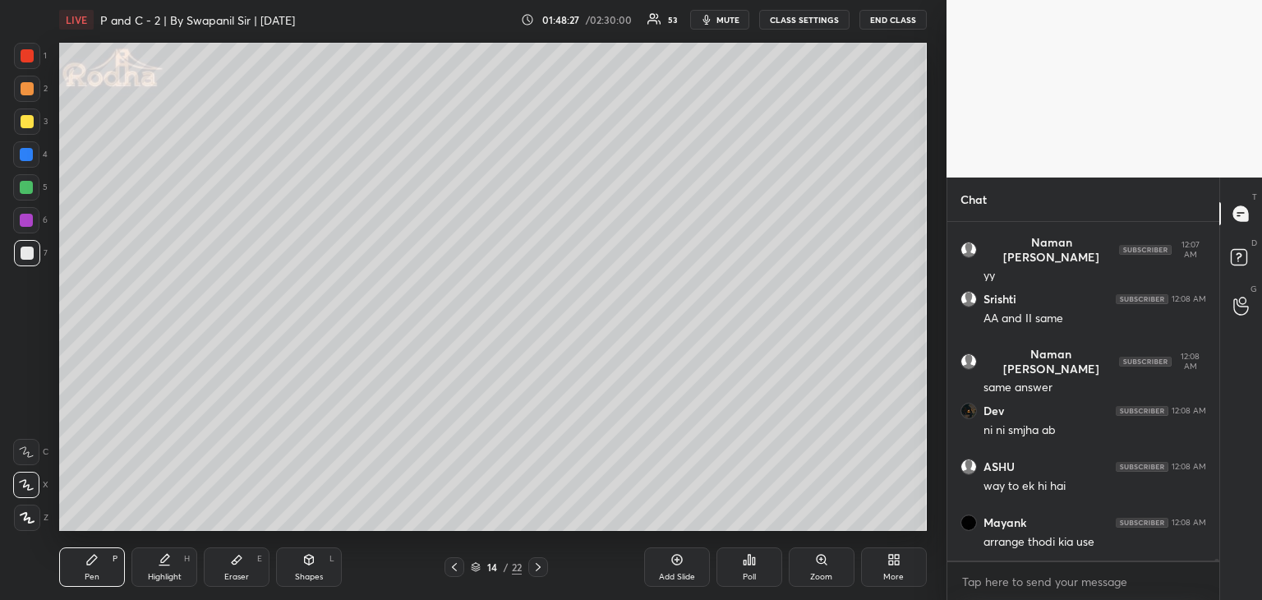
scroll to position [69707, 0]
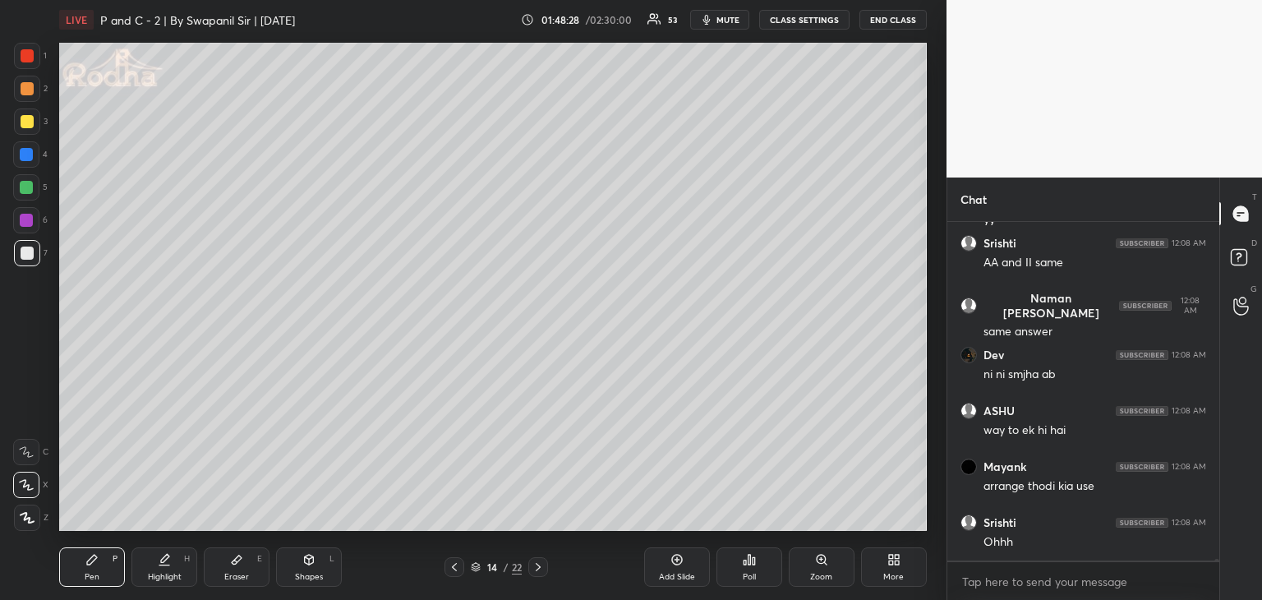
drag, startPoint x: 242, startPoint y: 574, endPoint x: 258, endPoint y: 567, distance: 17.7
click at [242, 574] on div "Eraser" at bounding box center [236, 577] width 25 height 8
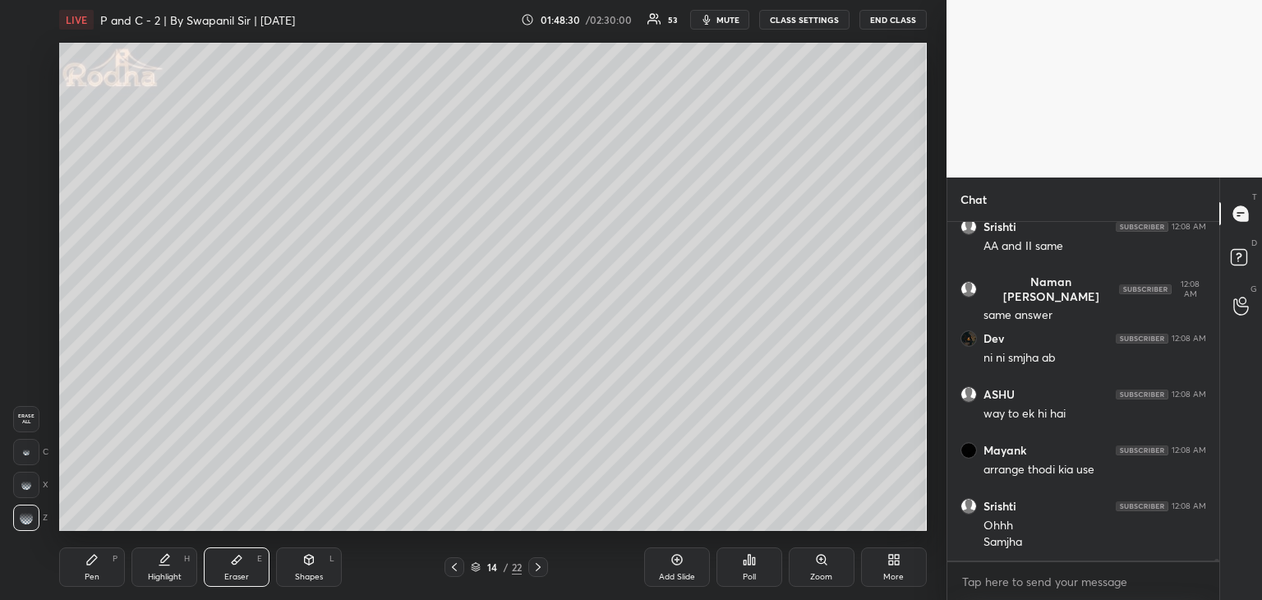
click at [132, 585] on div "Pen P Highlight H Eraser E Shapes L" at bounding box center [242, 566] width 366 height 39
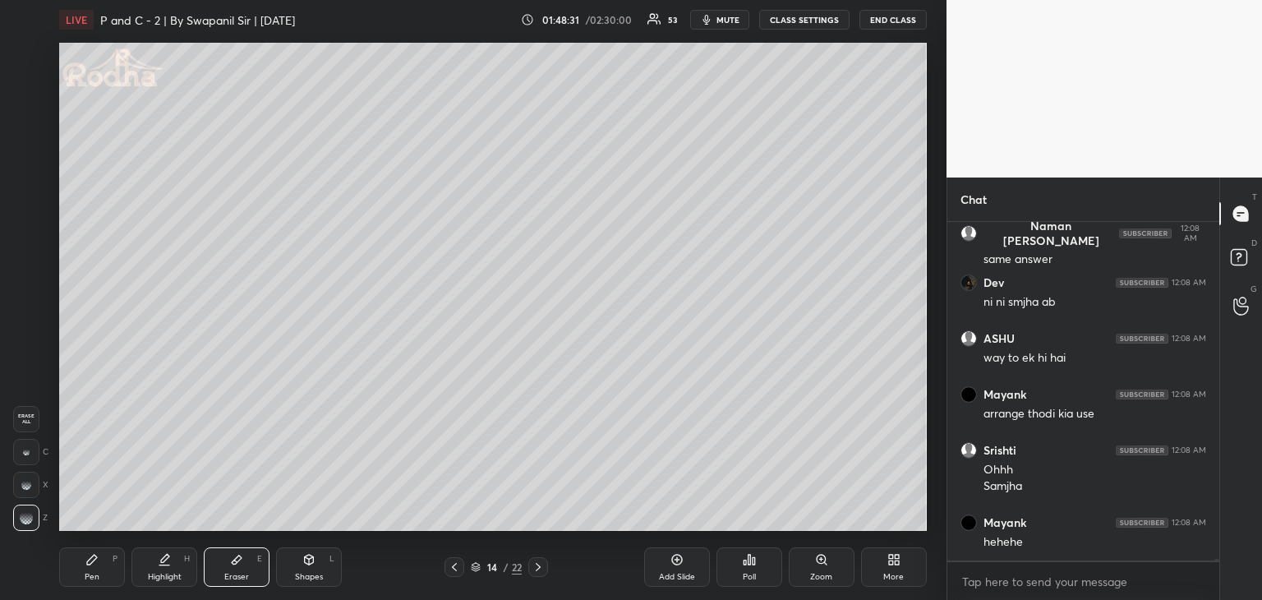
drag, startPoint x: 86, startPoint y: 563, endPoint x: 87, endPoint y: 533, distance: 30.4
click at [87, 563] on icon at bounding box center [92, 560] width 10 height 10
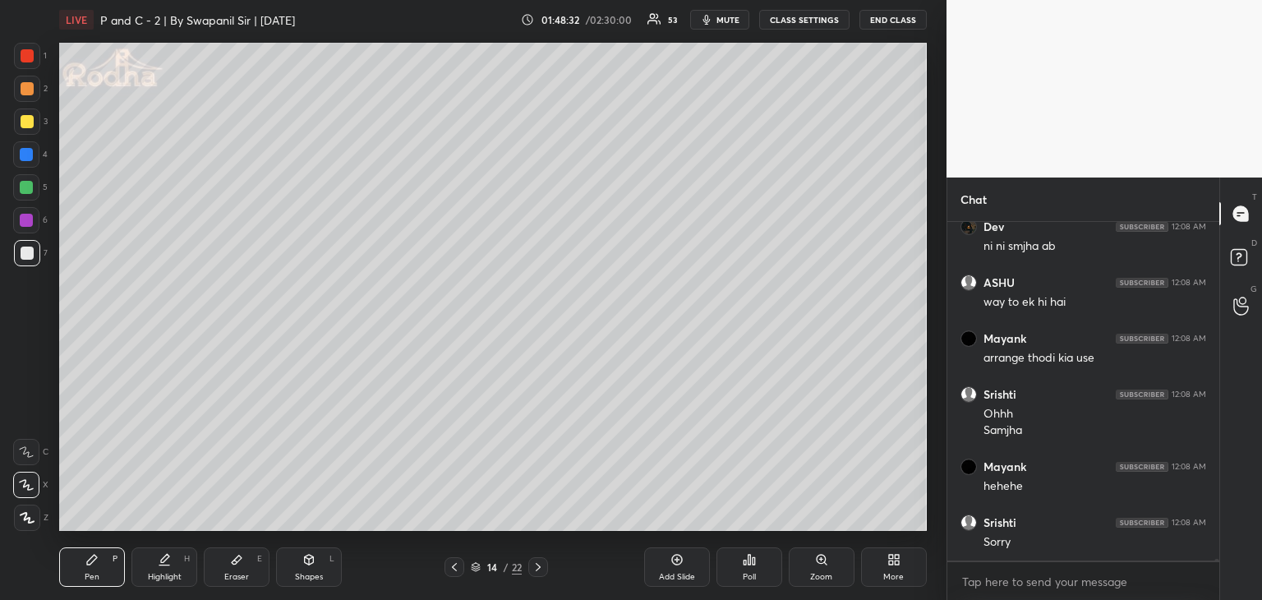
click at [26, 119] on div at bounding box center [27, 121] width 13 height 13
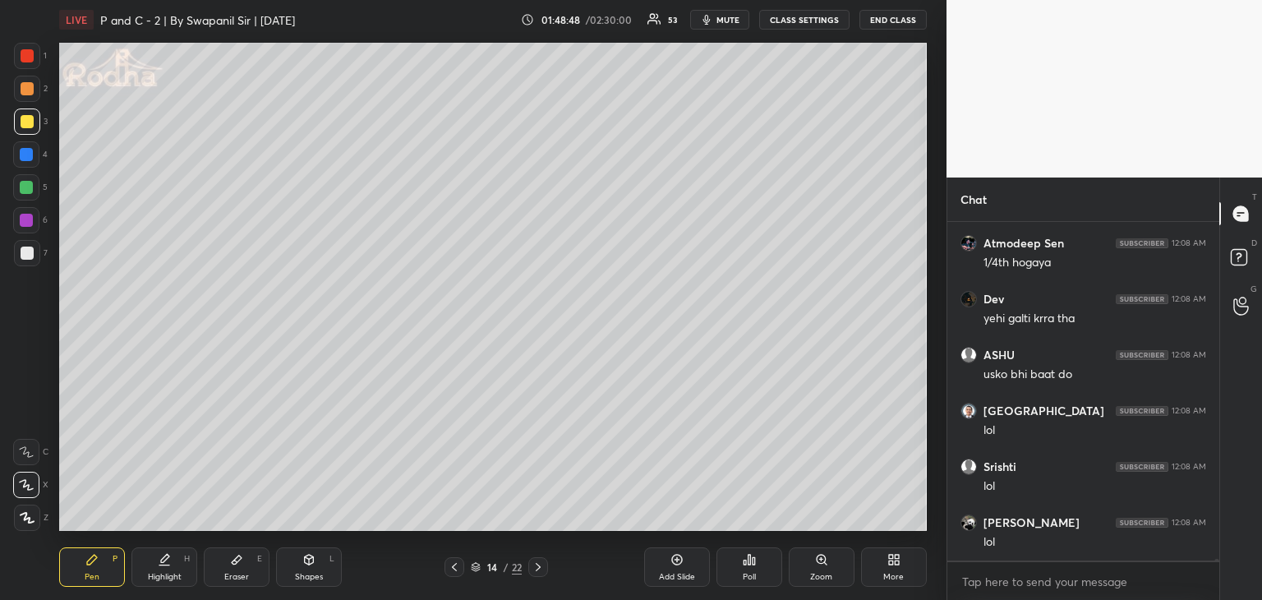
scroll to position [70394, 0]
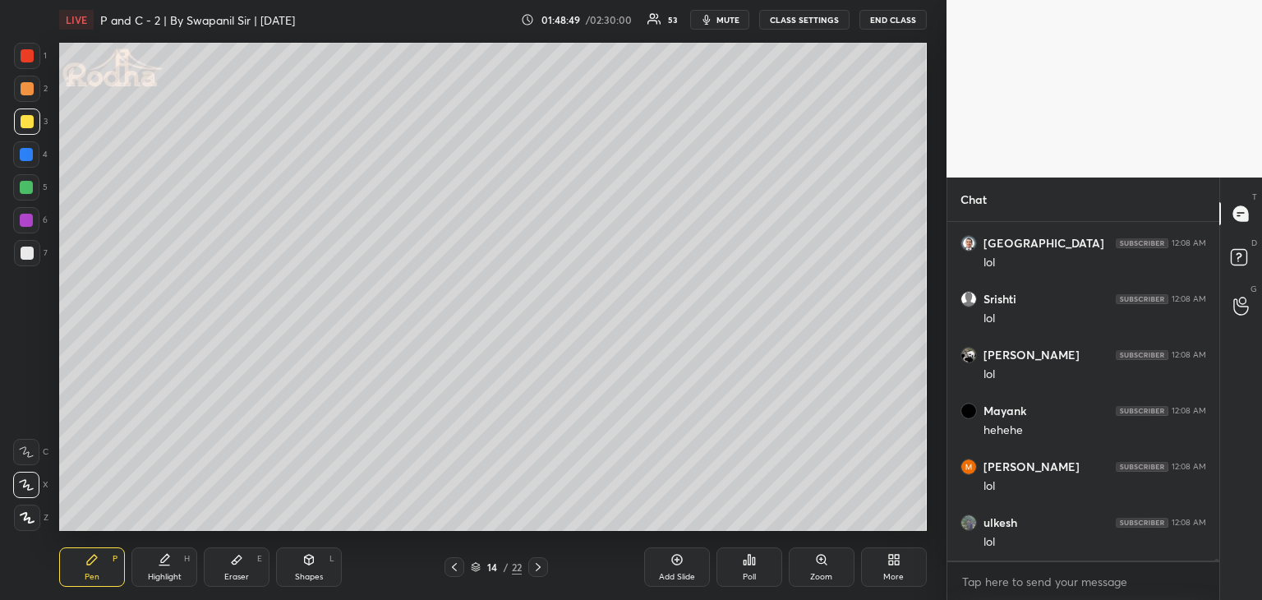
click at [247, 577] on div "Eraser" at bounding box center [236, 577] width 25 height 8
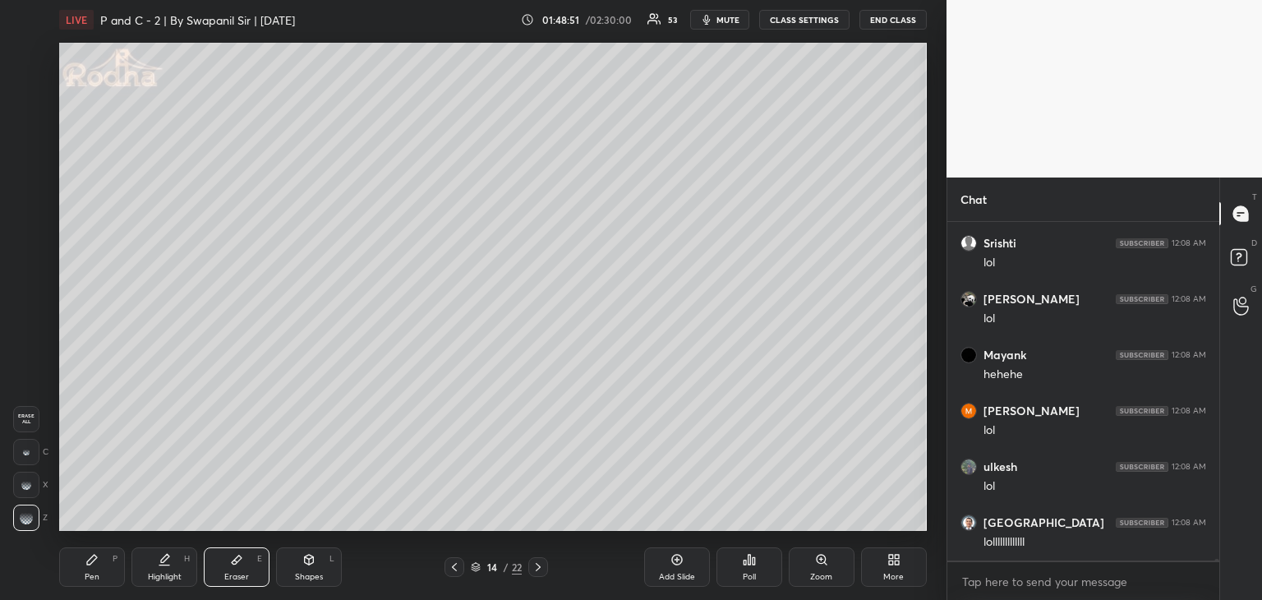
scroll to position [70506, 0]
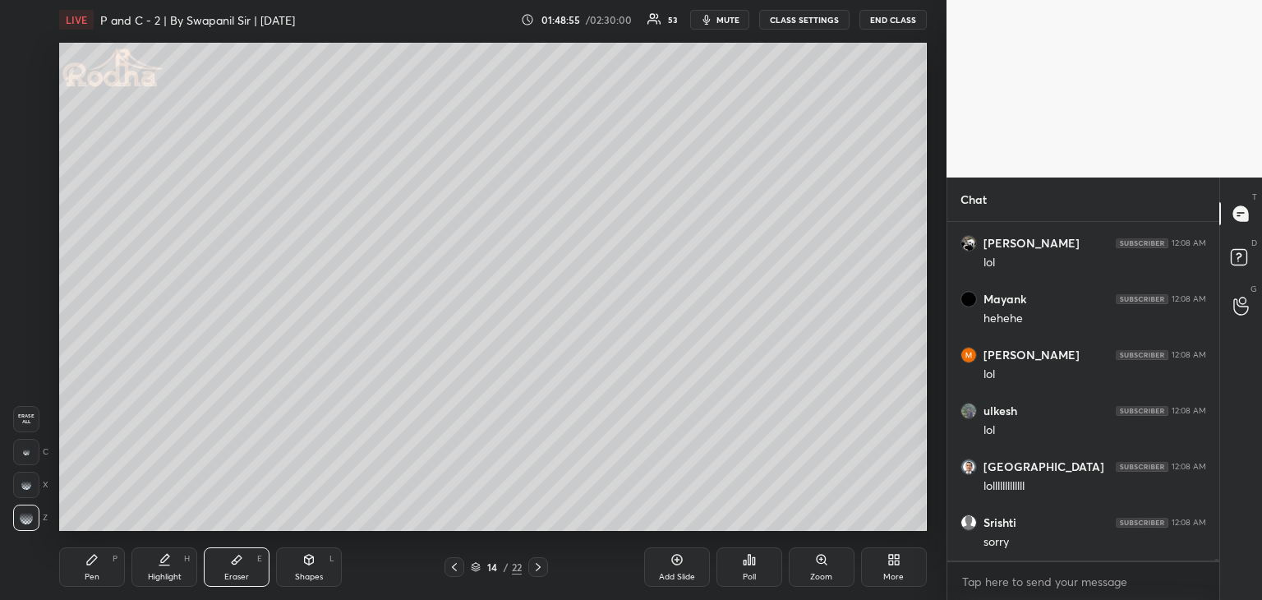
click at [102, 573] on div "Pen P" at bounding box center [92, 566] width 66 height 39
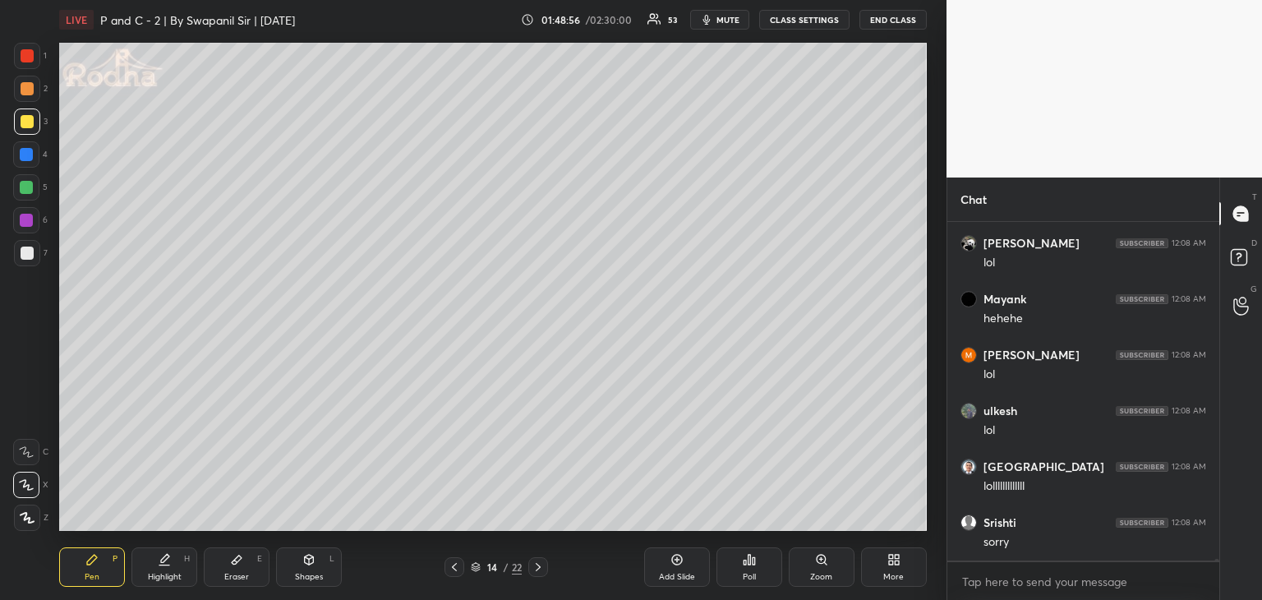
click at [25, 254] on div at bounding box center [27, 253] width 13 height 13
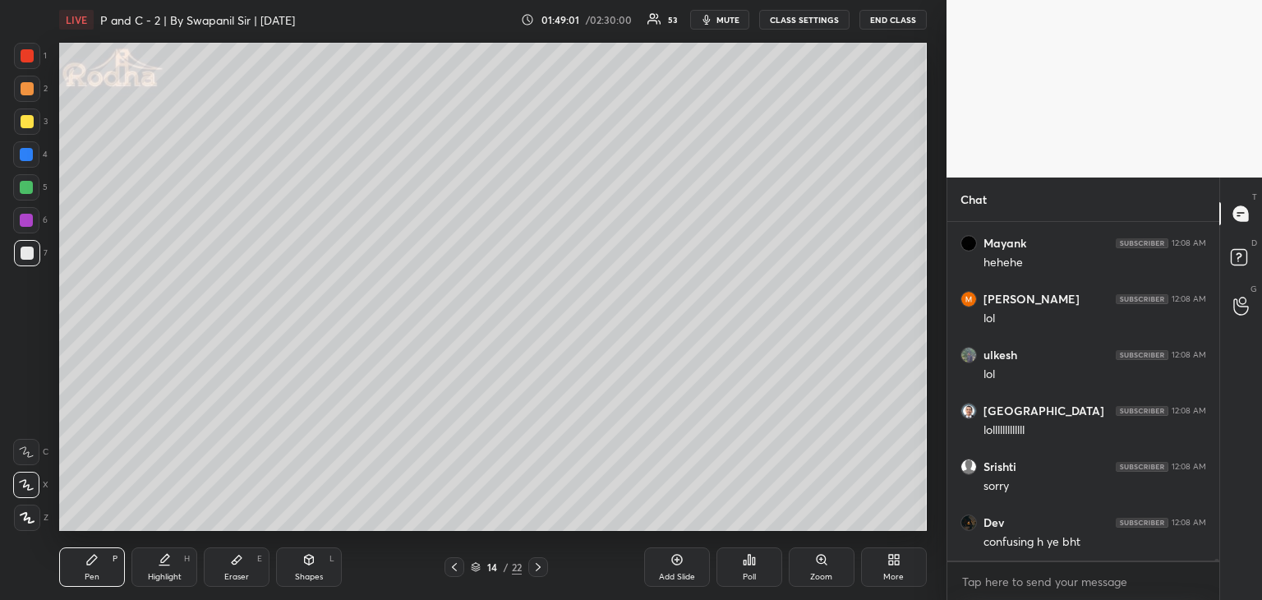
scroll to position [70618, 0]
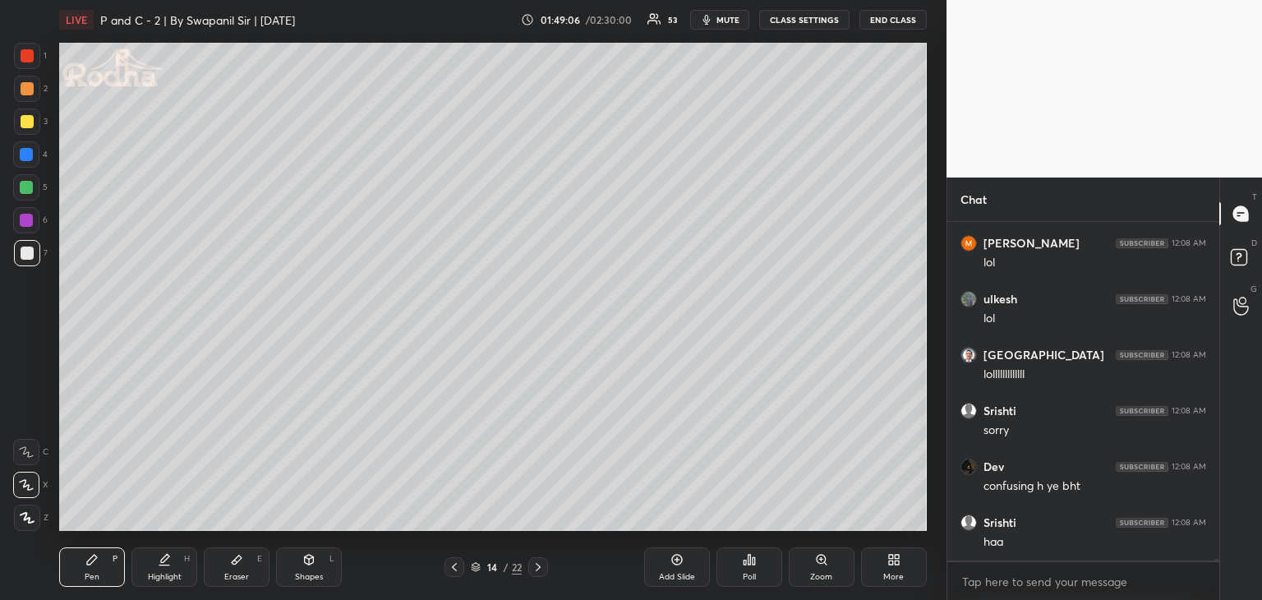
click at [244, 573] on div "Eraser" at bounding box center [236, 577] width 25 height 8
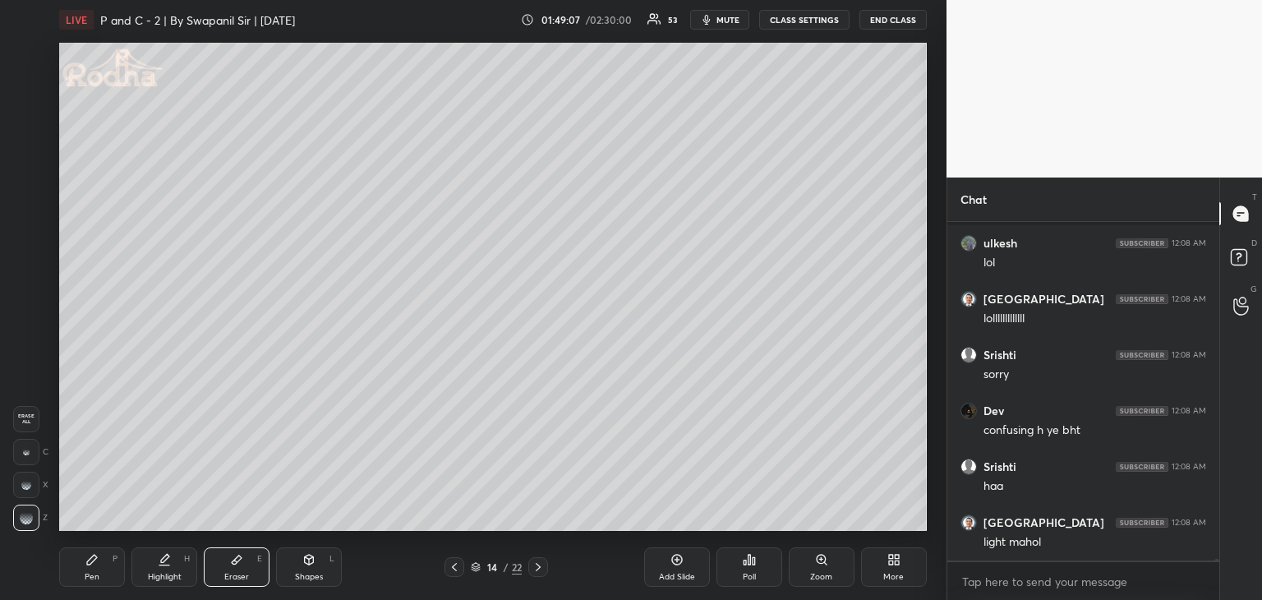
scroll to position [70785, 0]
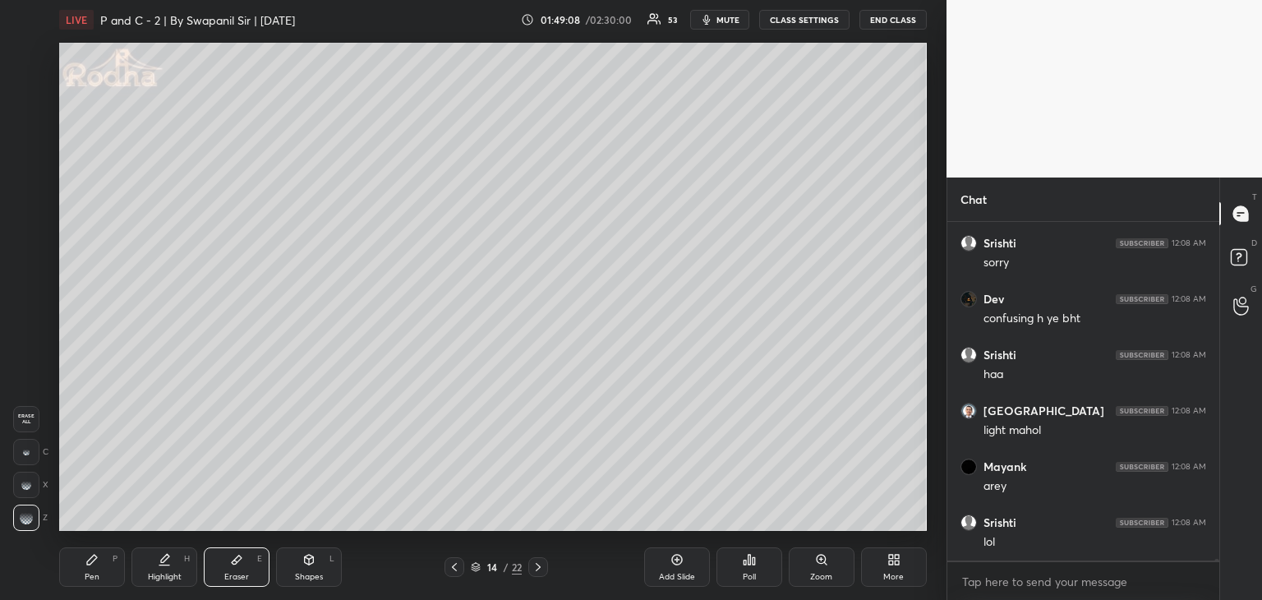
drag, startPoint x: 110, startPoint y: 566, endPoint x: 125, endPoint y: 536, distance: 33.8
click at [113, 565] on div "Pen P" at bounding box center [92, 566] width 66 height 39
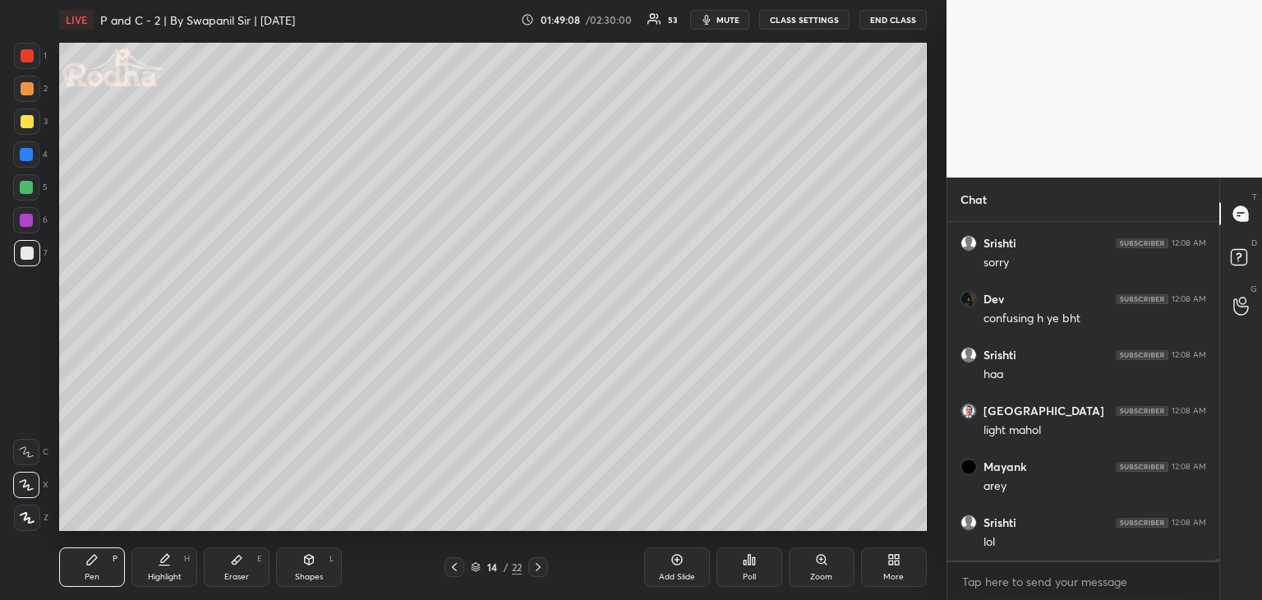
scroll to position [70841, 0]
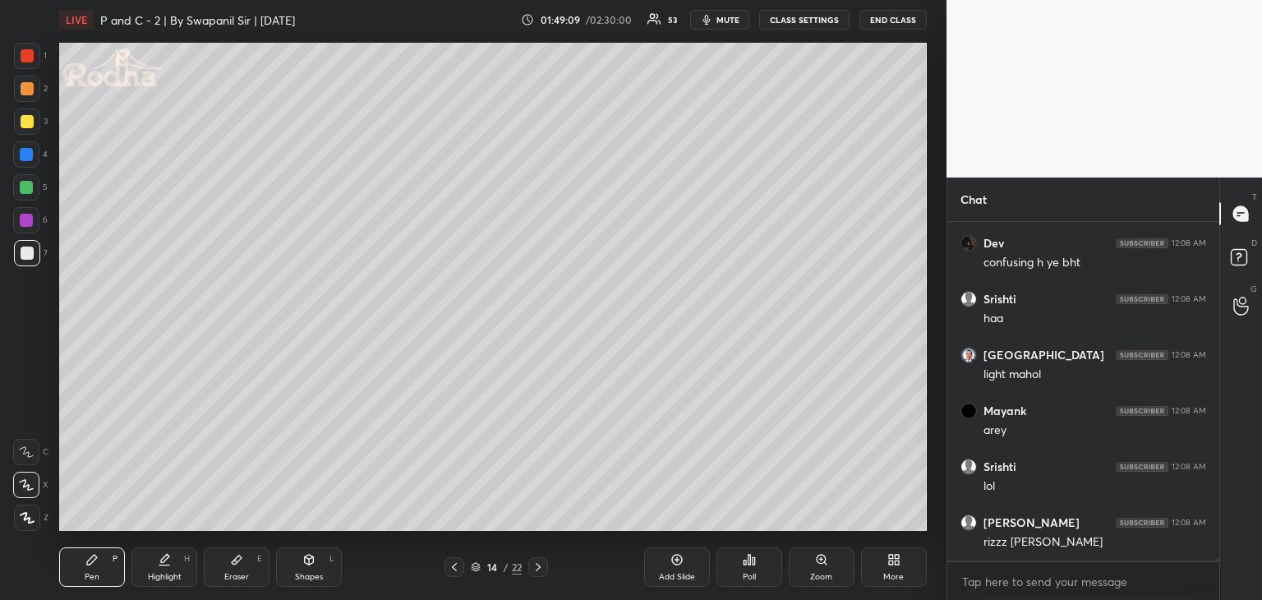
click at [32, 254] on div at bounding box center [27, 253] width 13 height 13
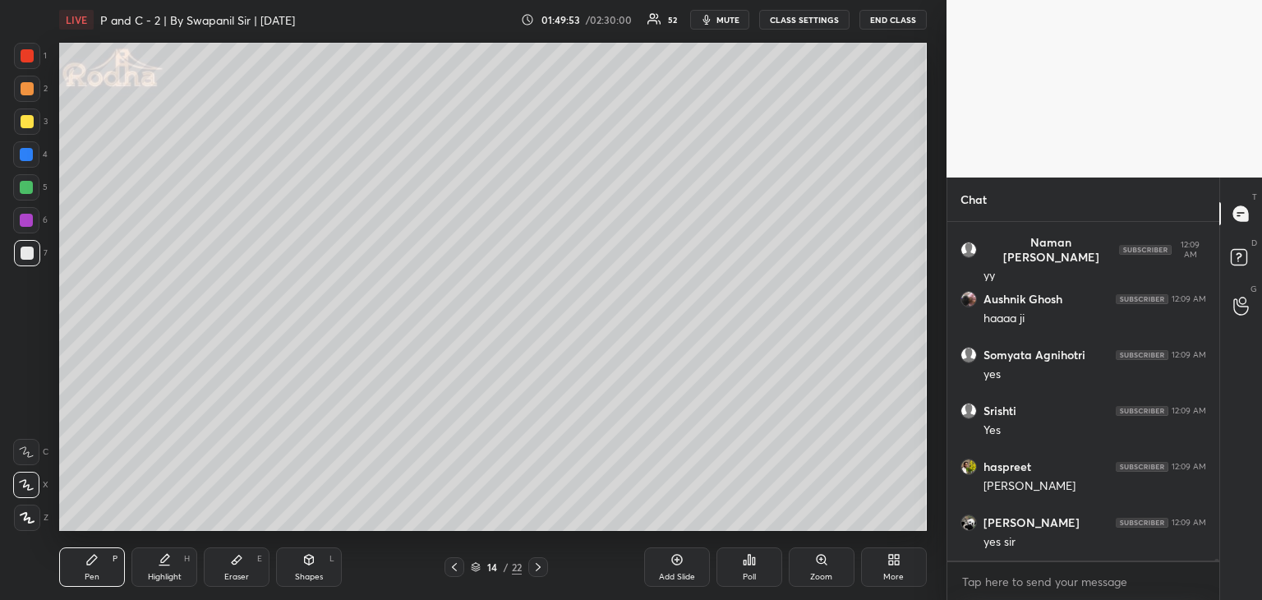
scroll to position [72965, 0]
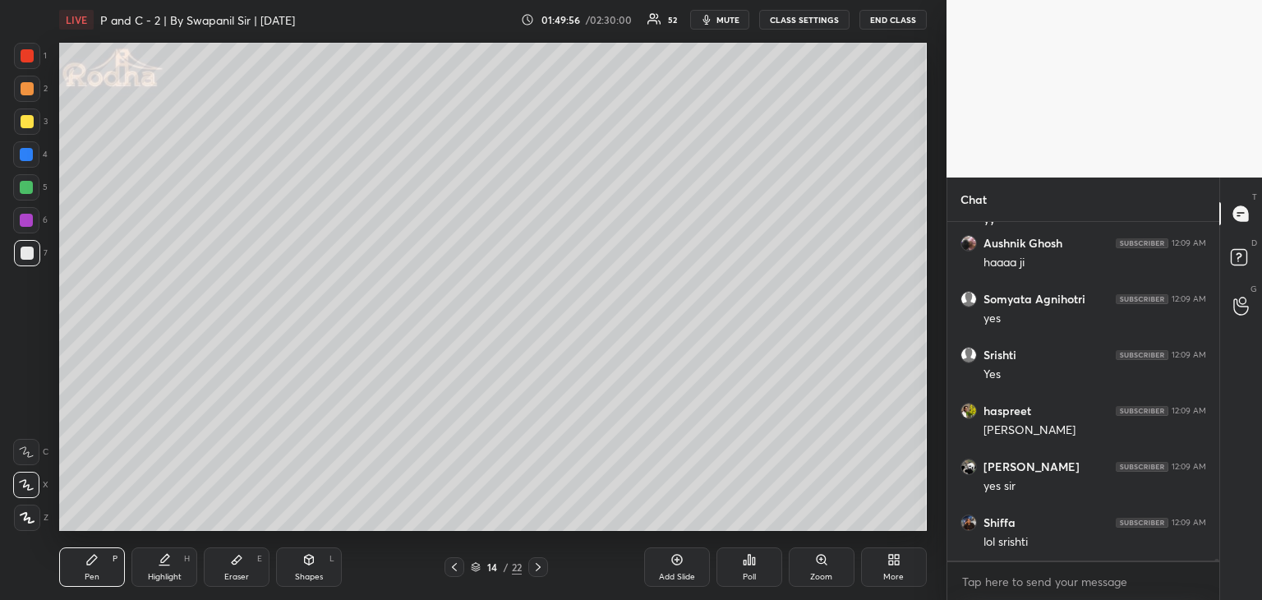
click at [464, 573] on div at bounding box center [455, 567] width 20 height 20
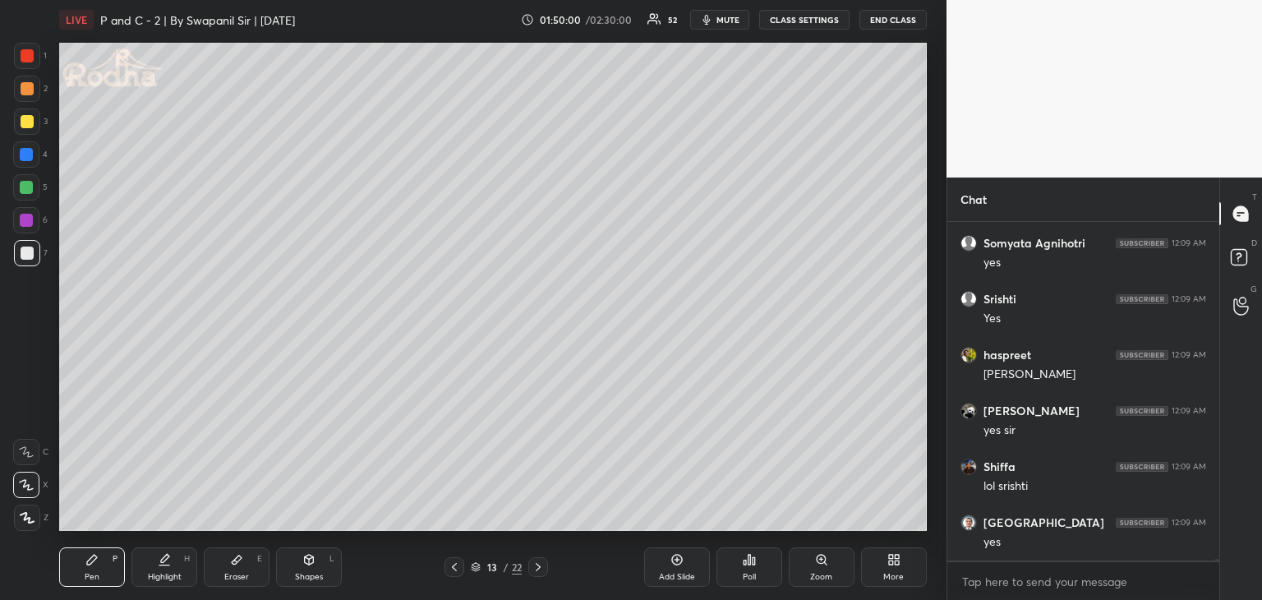
click at [1216, 554] on div at bounding box center [1215, 391] width 10 height 339
click at [1216, 557] on div at bounding box center [1215, 391] width 10 height 339
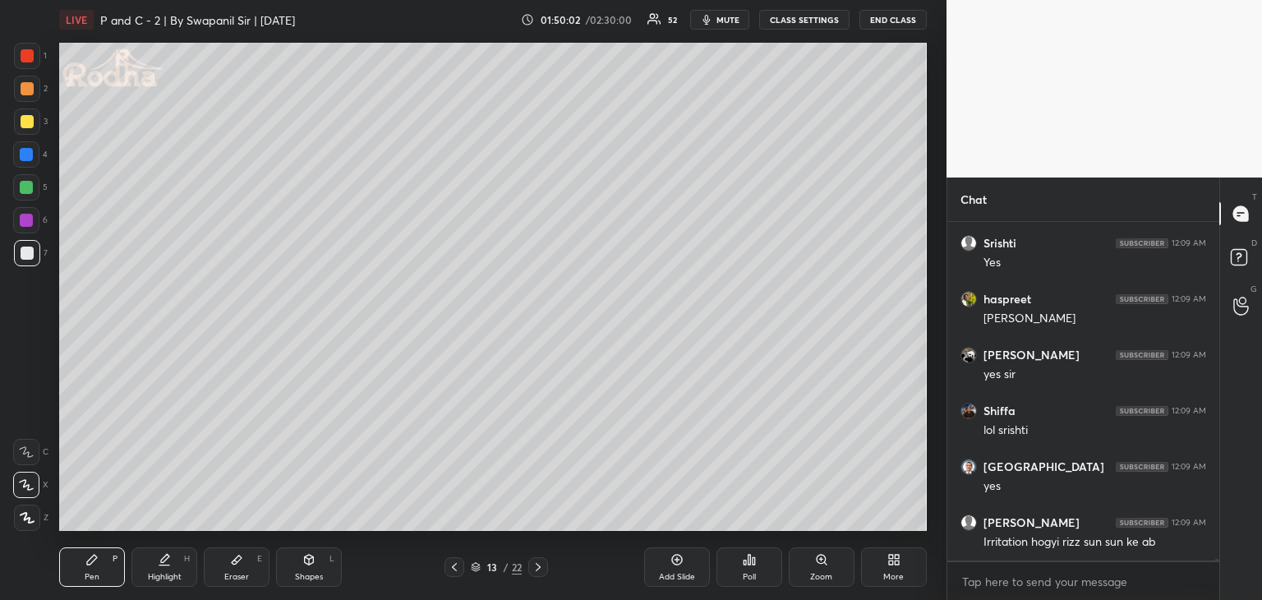
scroll to position [73133, 0]
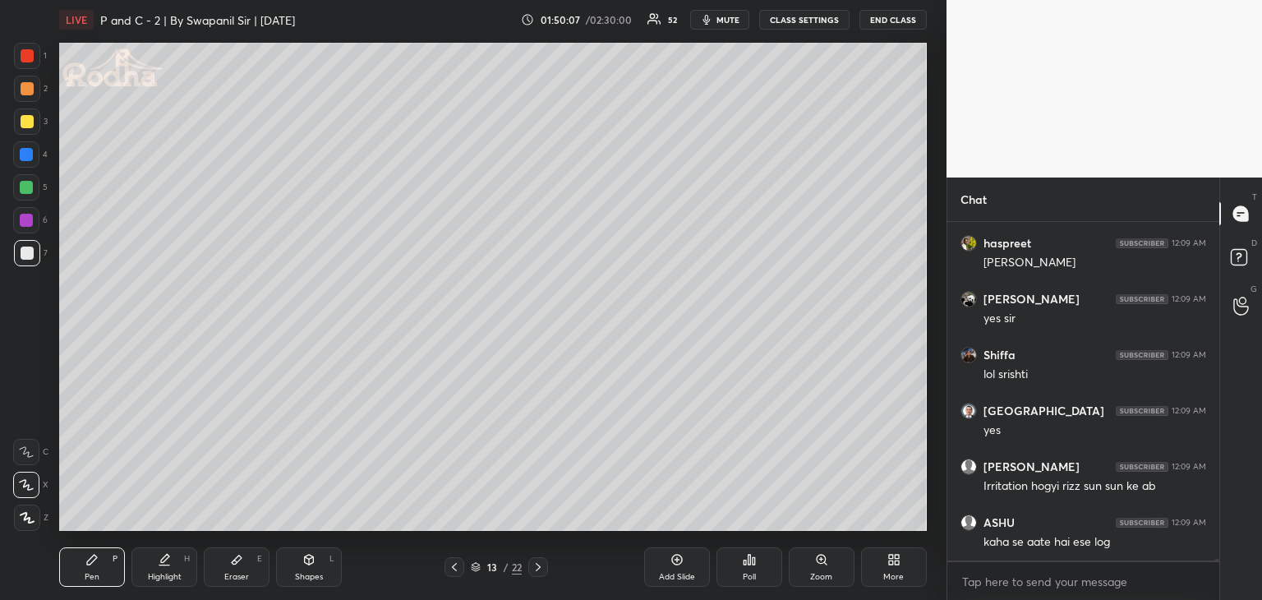
click at [533, 570] on icon at bounding box center [538, 567] width 13 height 13
click at [536, 568] on icon at bounding box center [538, 567] width 13 height 13
click at [449, 571] on div at bounding box center [455, 567] width 20 height 20
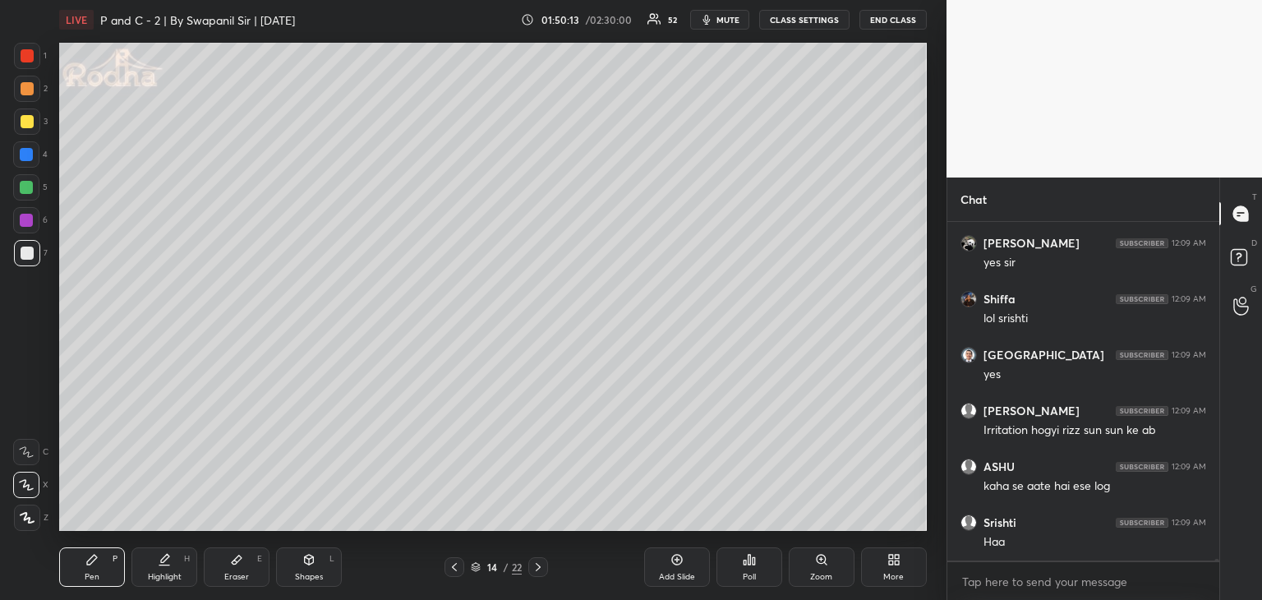
drag, startPoint x: 26, startPoint y: 155, endPoint x: 37, endPoint y: 152, distance: 11.0
click at [26, 155] on div at bounding box center [26, 154] width 13 height 13
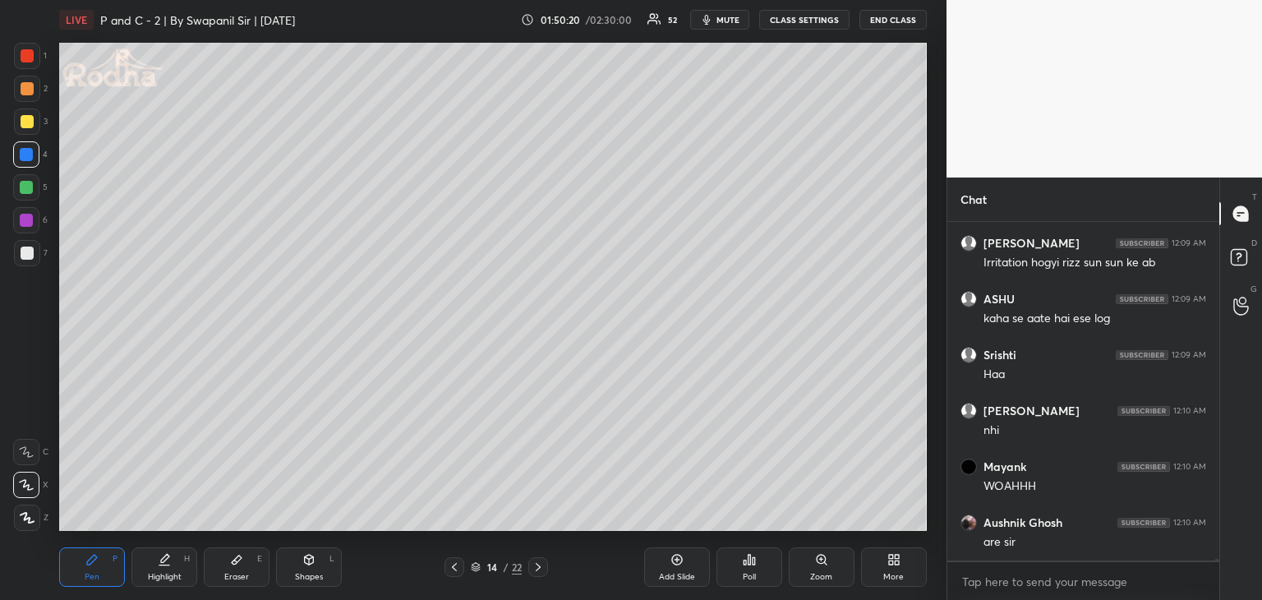
scroll to position [73412, 0]
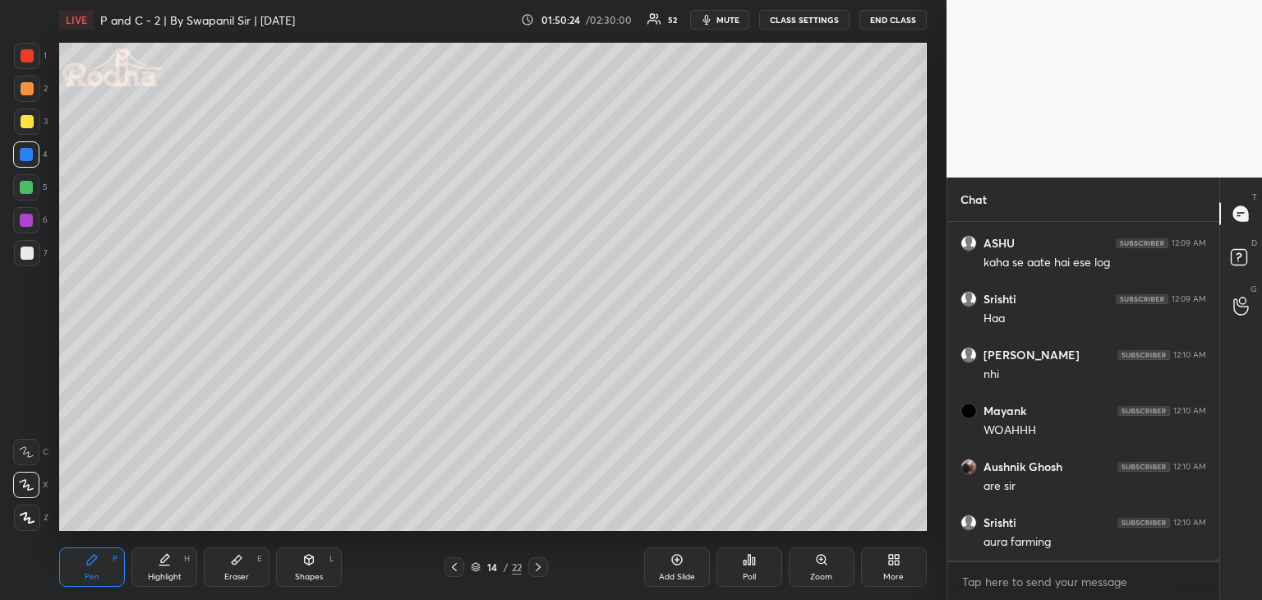
click at [240, 573] on div "Eraser" at bounding box center [236, 577] width 25 height 8
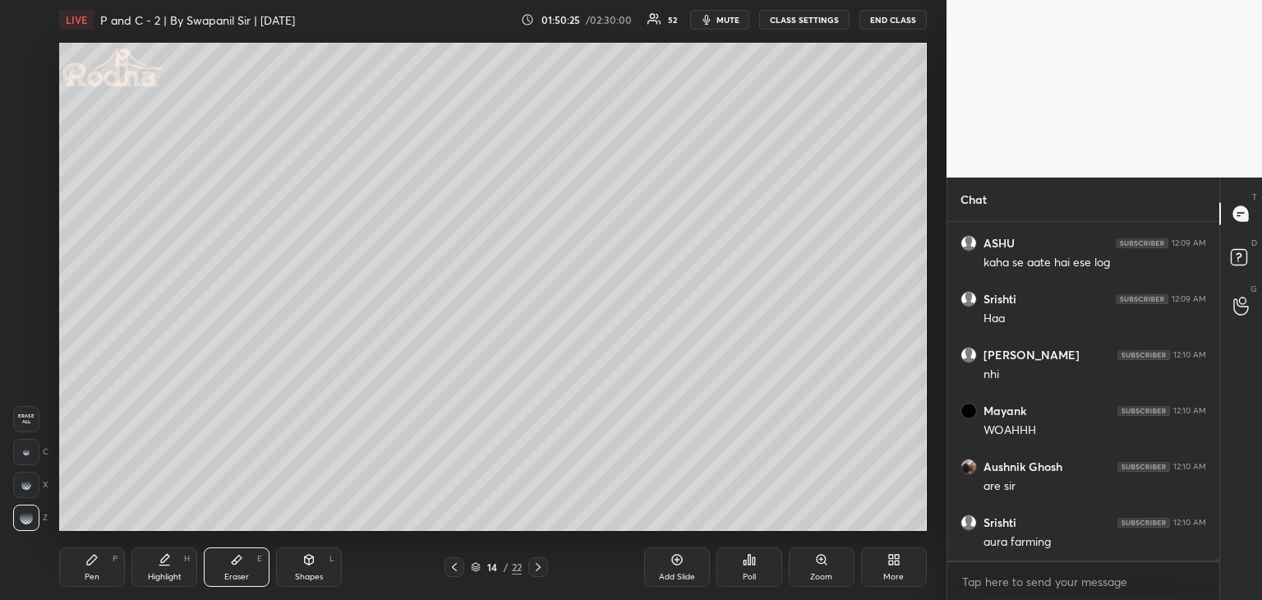
drag, startPoint x: 24, startPoint y: 520, endPoint x: 49, endPoint y: 508, distance: 28.3
click at [25, 518] on g at bounding box center [26, 517] width 13 height 13
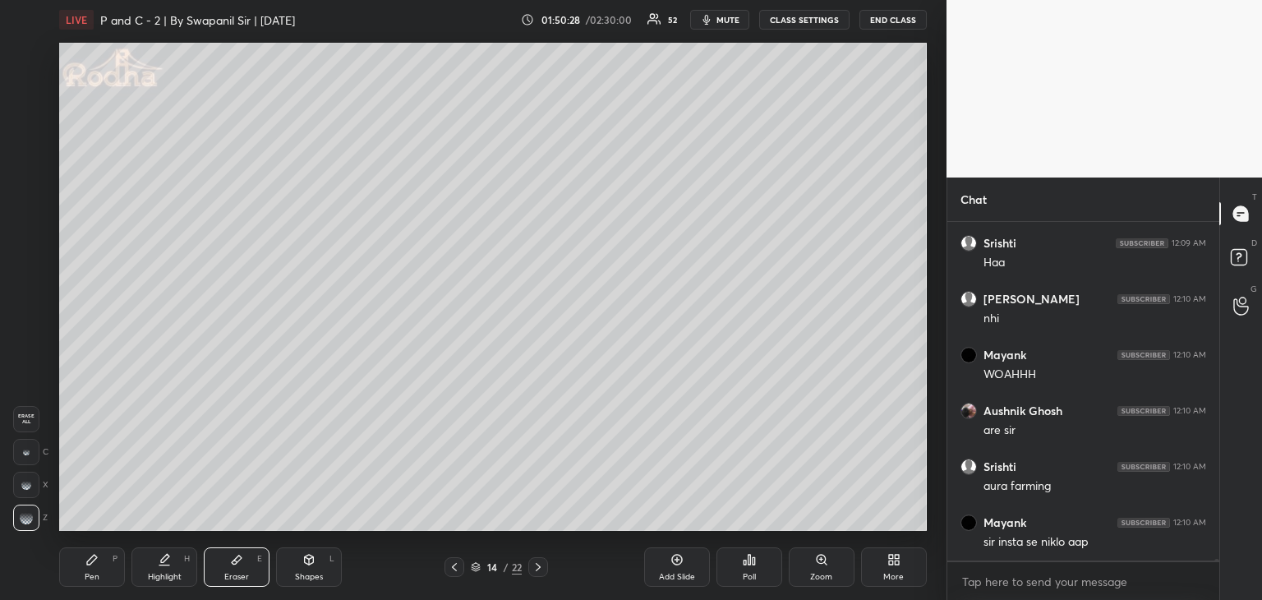
scroll to position [73524, 0]
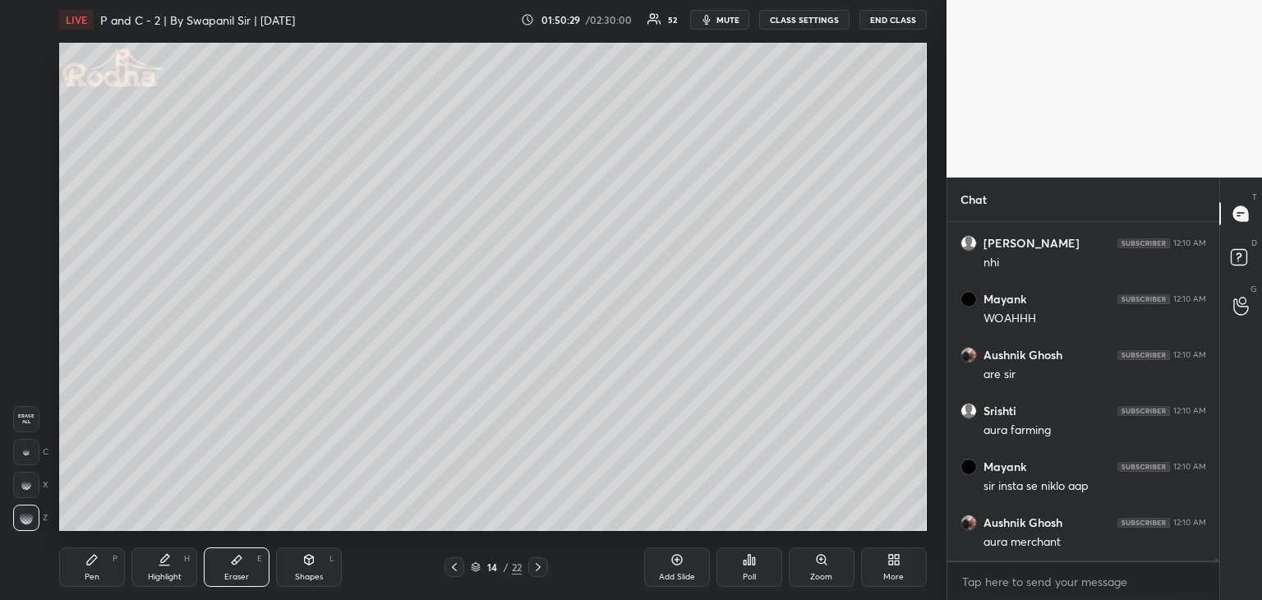
click at [81, 577] on div "Pen P" at bounding box center [92, 566] width 66 height 39
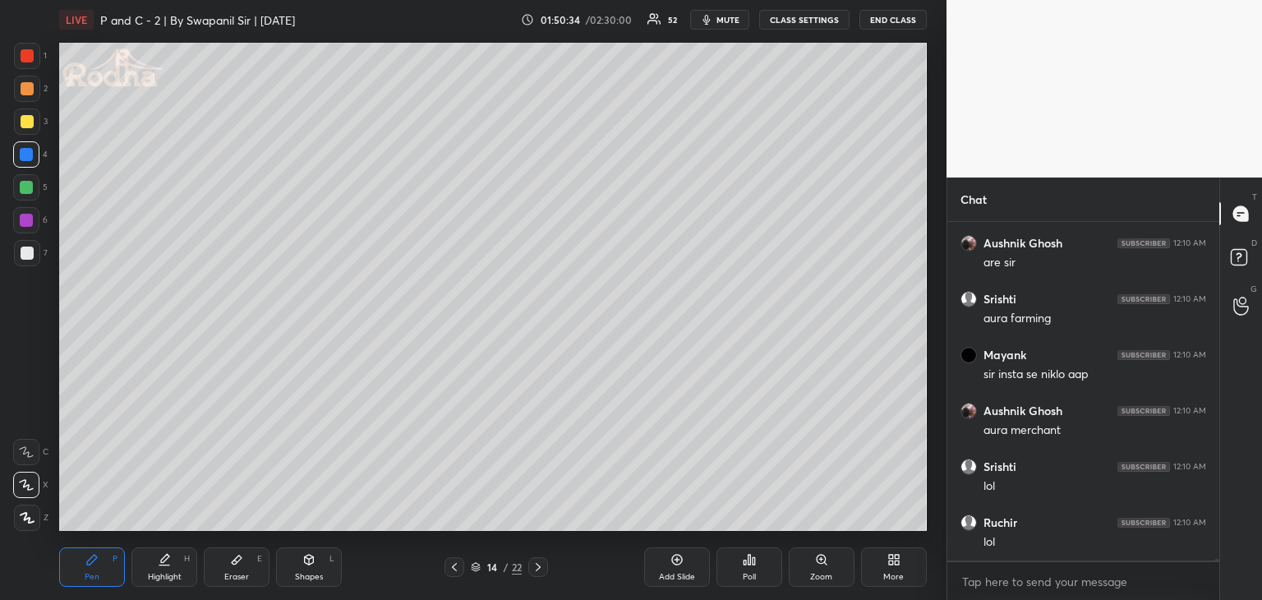
scroll to position [73692, 0]
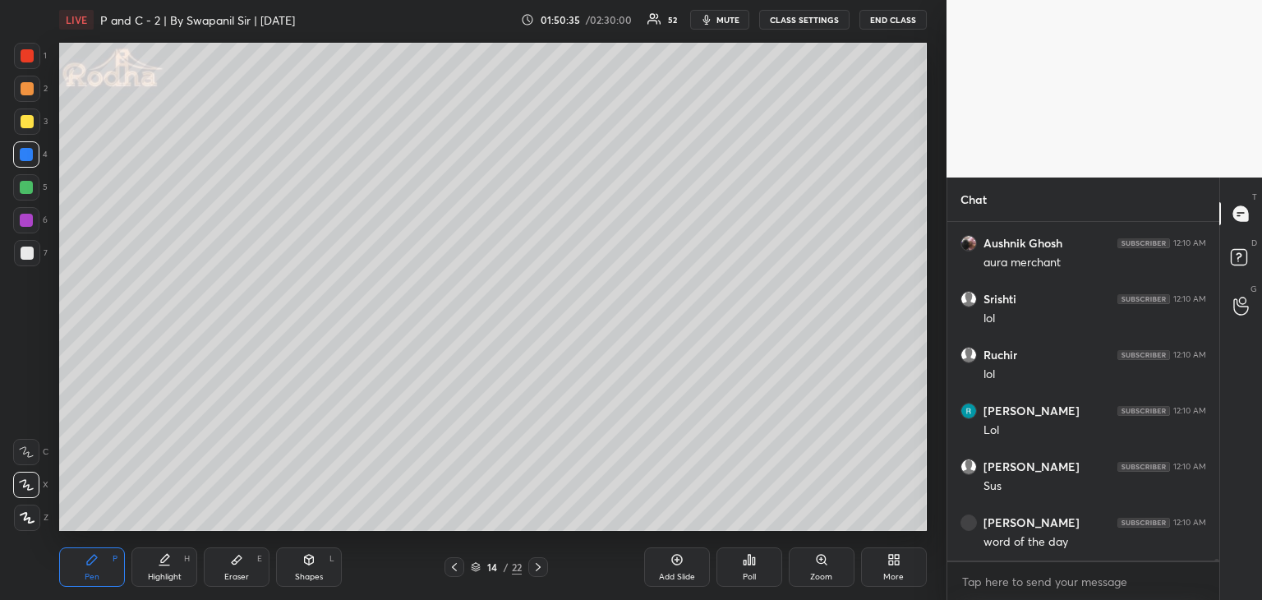
click at [247, 575] on div "Eraser" at bounding box center [236, 577] width 25 height 8
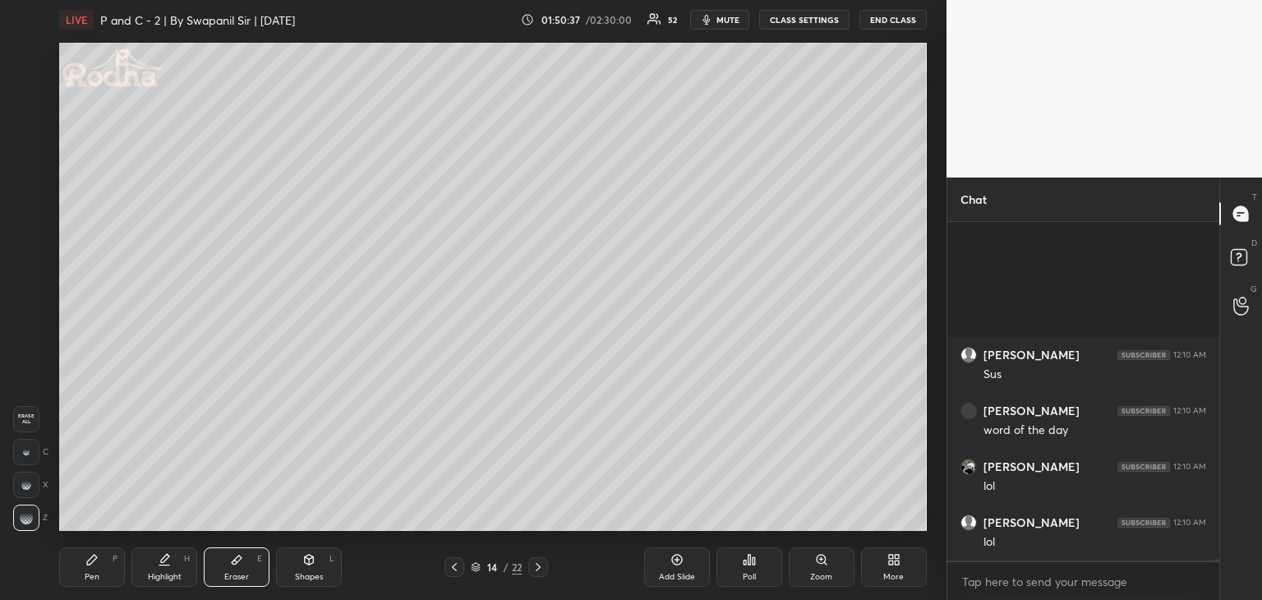
scroll to position [74139, 0]
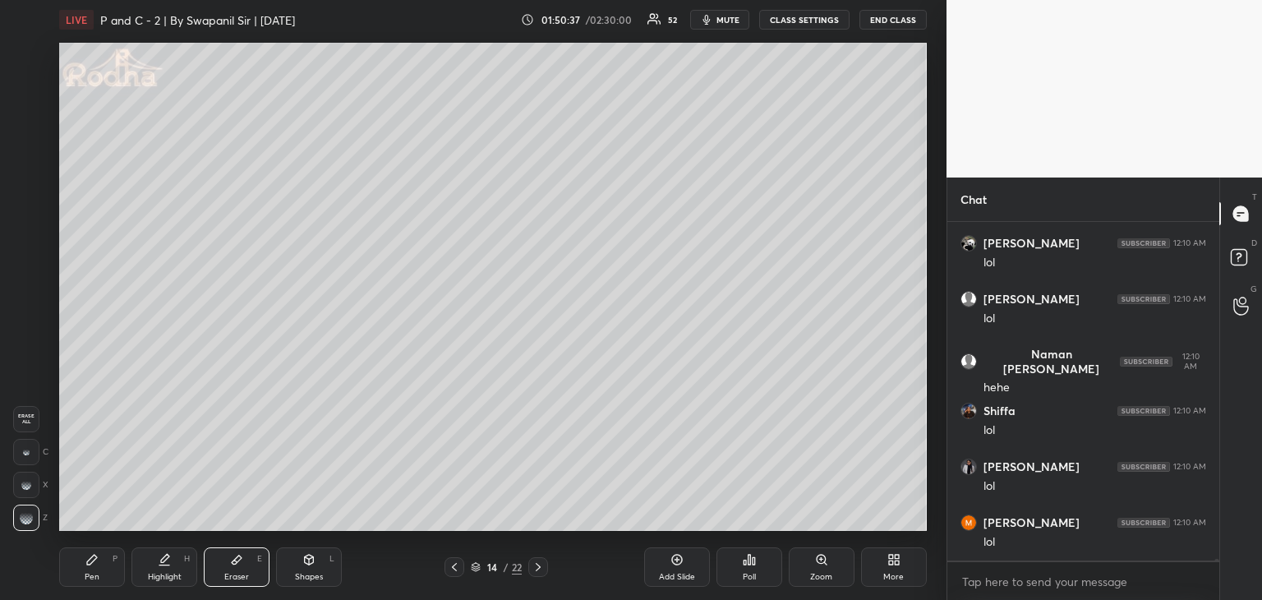
click at [536, 565] on icon at bounding box center [538, 567] width 13 height 13
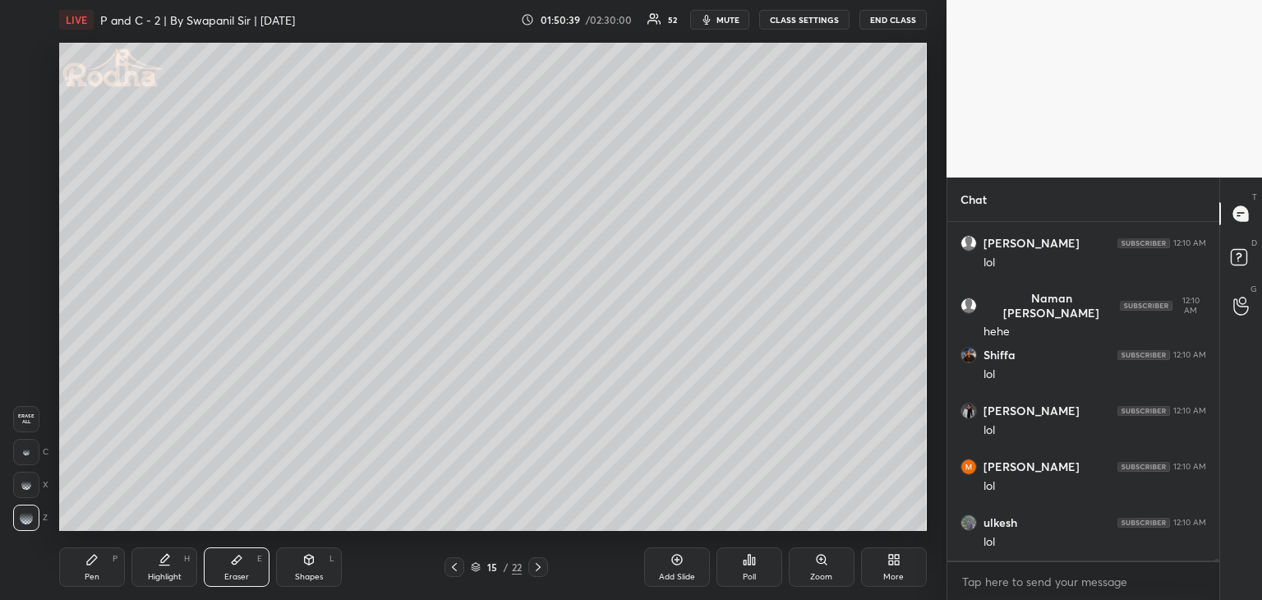
click at [455, 573] on icon at bounding box center [454, 567] width 13 height 13
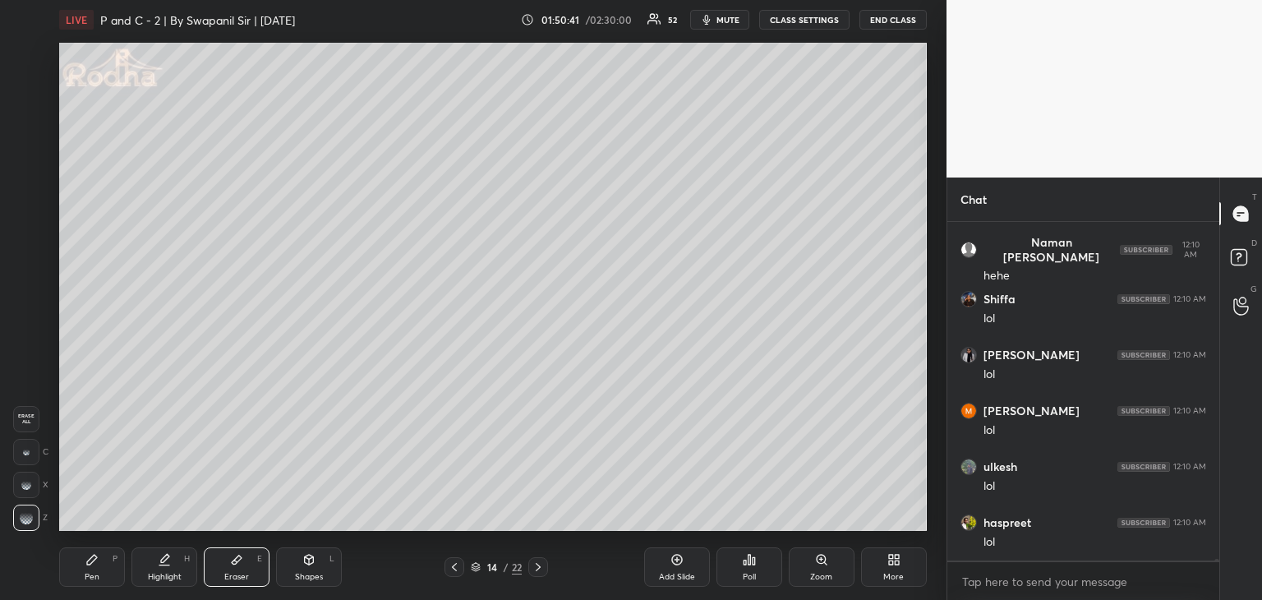
click at [92, 584] on div "Pen P Highlight H Eraser E Shapes L 14 / 22 Add Slide Poll Zoom More" at bounding box center [493, 567] width 868 height 66
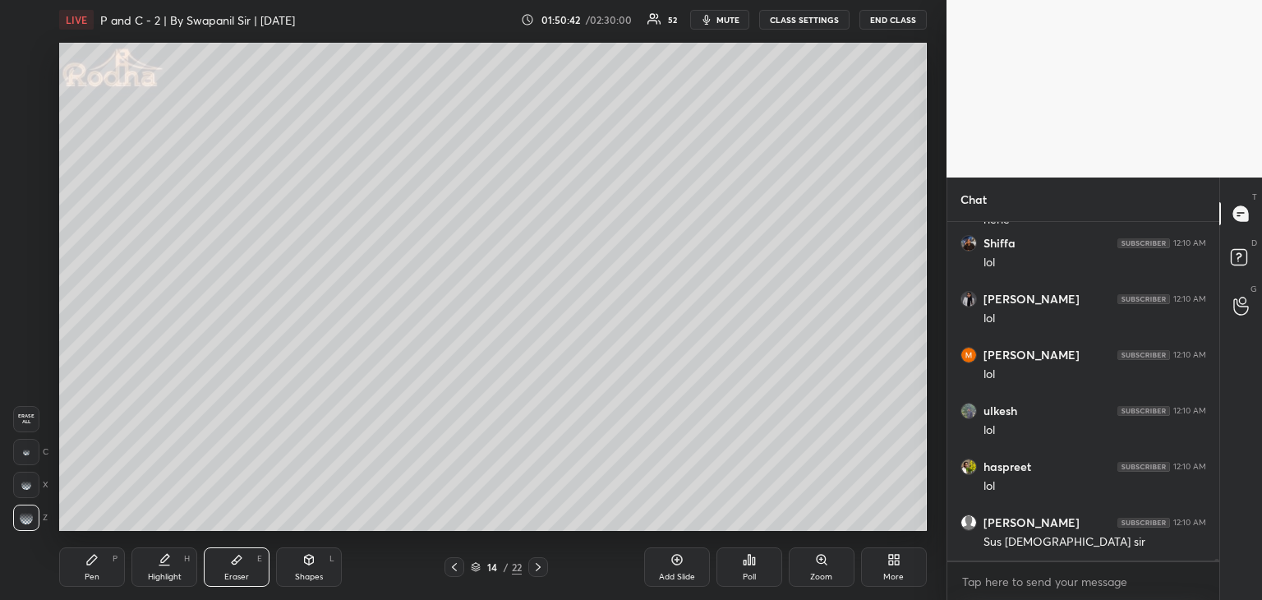
drag, startPoint x: 87, startPoint y: 575, endPoint x: 96, endPoint y: 573, distance: 9.2
click at [93, 573] on div "Pen" at bounding box center [92, 577] width 15 height 8
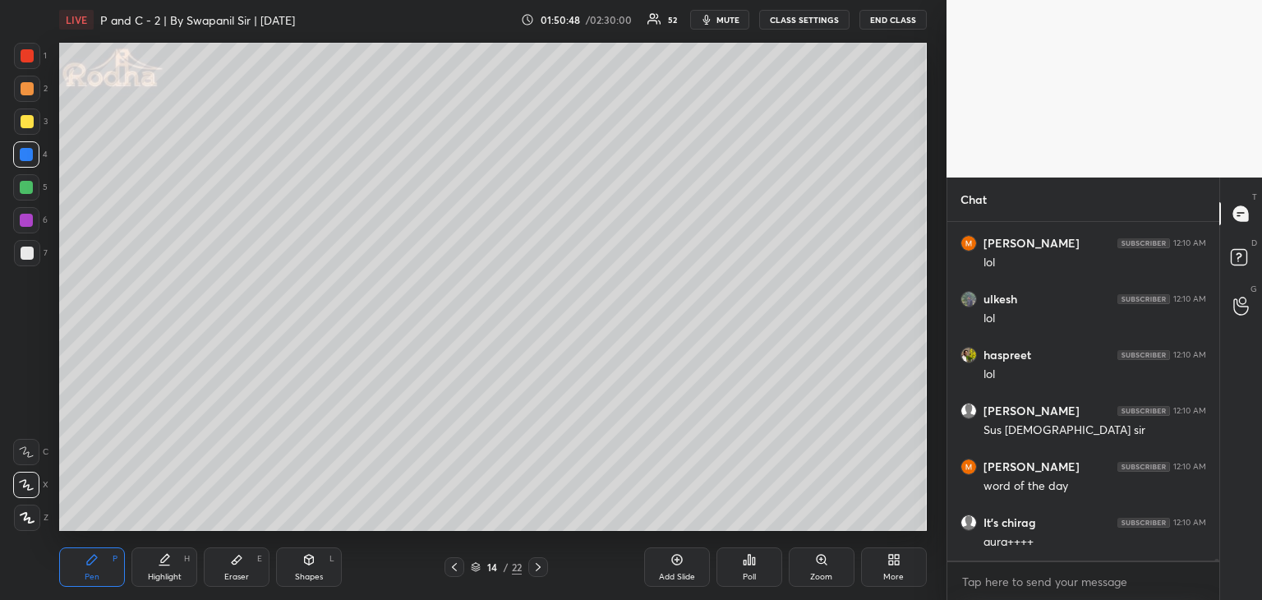
scroll to position [74474, 0]
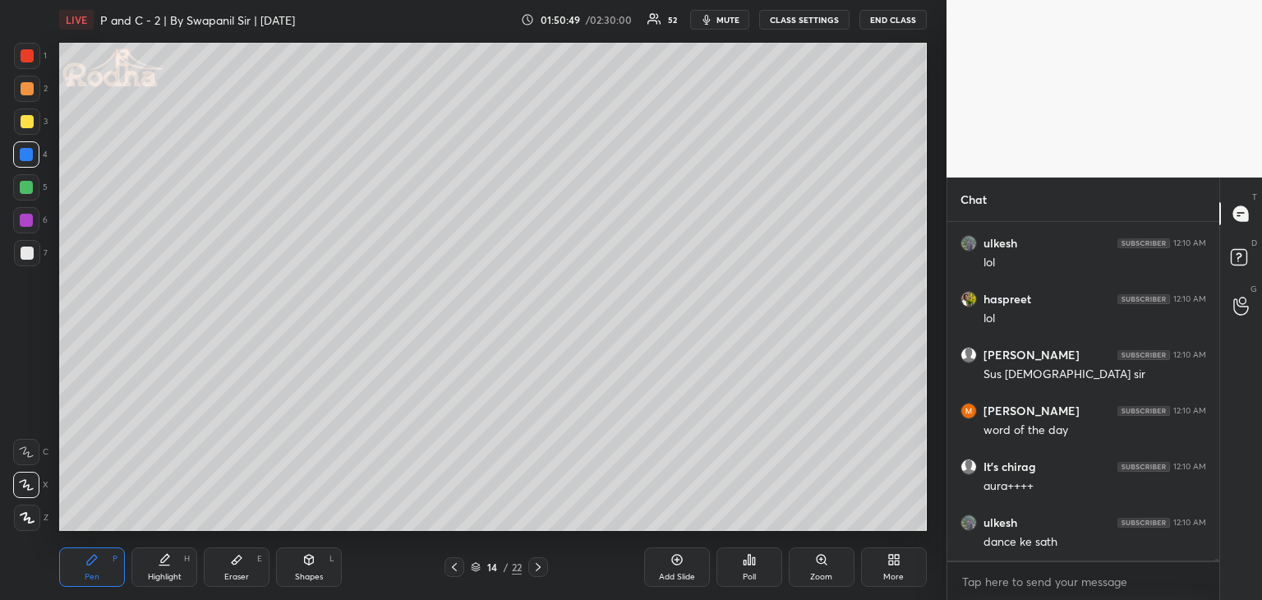
drag, startPoint x: 254, startPoint y: 569, endPoint x: 298, endPoint y: 551, distance: 47.9
click at [253, 569] on div "Eraser E" at bounding box center [237, 566] width 66 height 39
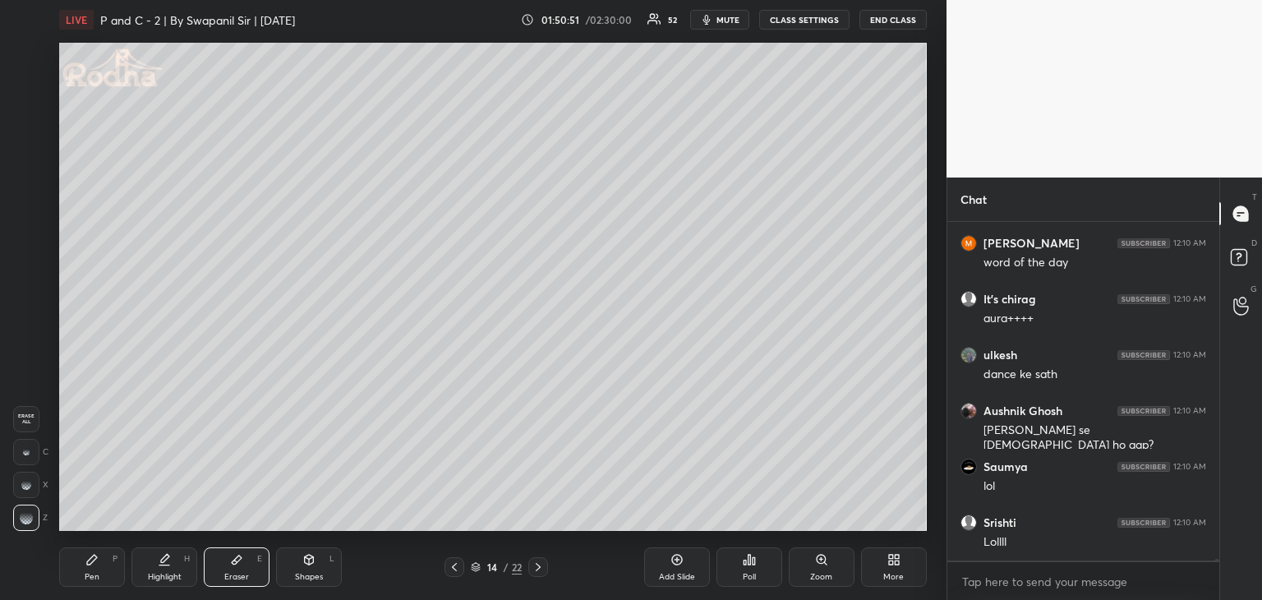
scroll to position [74865, 0]
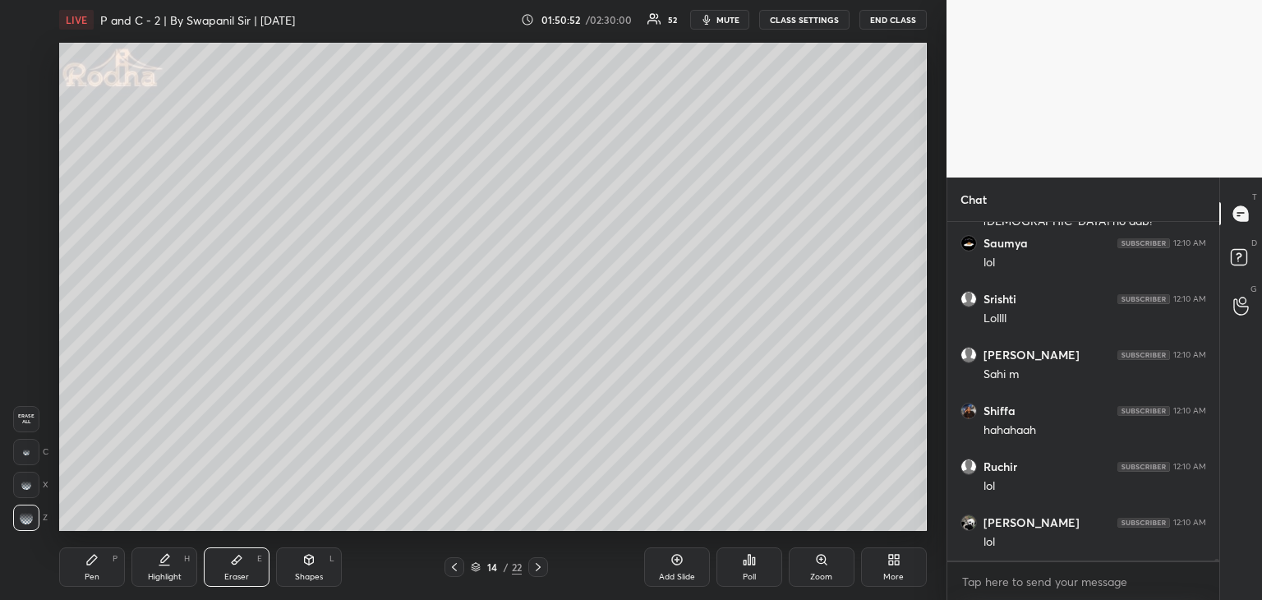
drag, startPoint x: 88, startPoint y: 569, endPoint x: 99, endPoint y: 579, distance: 15.1
click at [89, 568] on div "Pen P" at bounding box center [92, 566] width 66 height 39
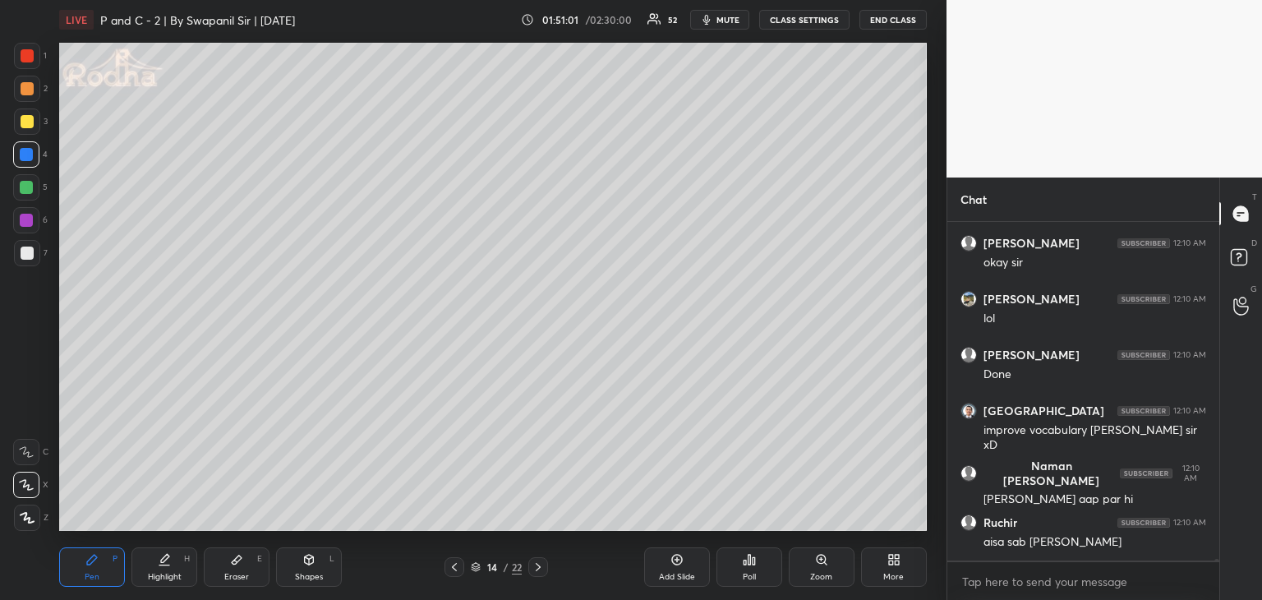
scroll to position [75648, 0]
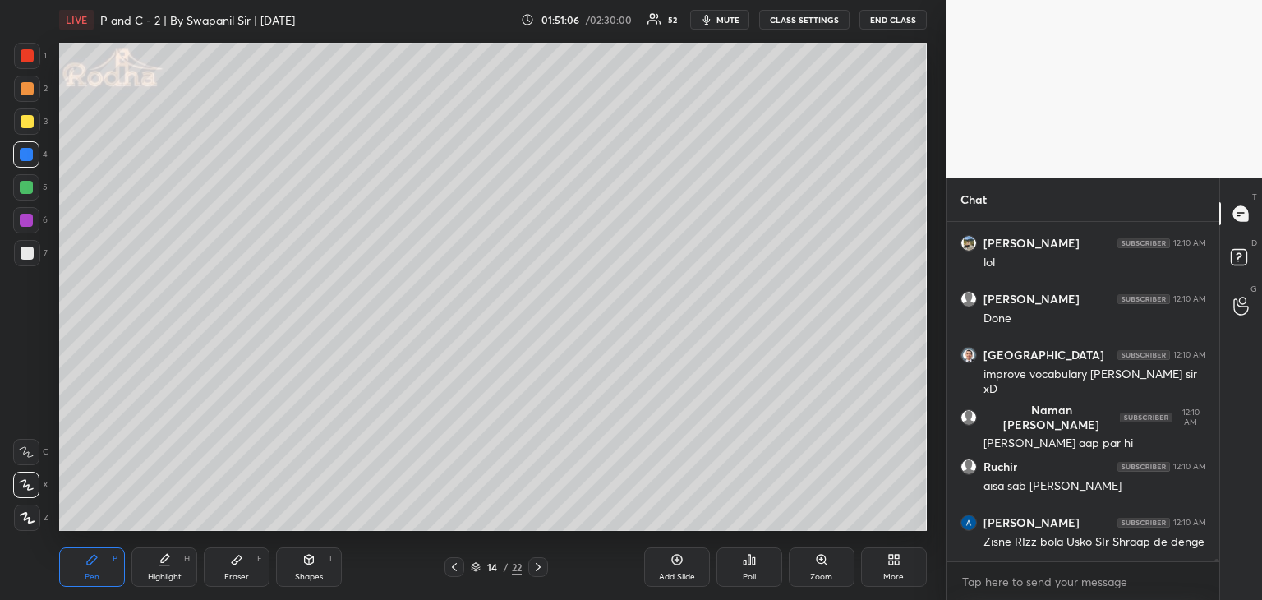
click at [539, 573] on icon at bounding box center [538, 567] width 13 height 13
click at [450, 573] on icon at bounding box center [454, 567] width 13 height 13
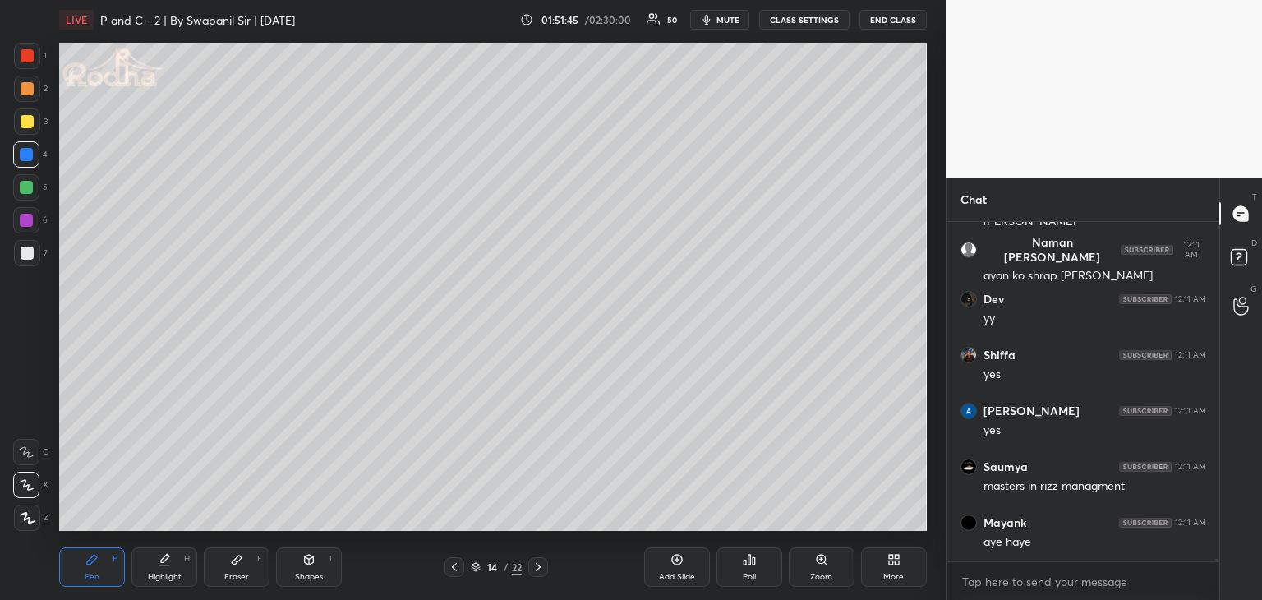
scroll to position [76098, 0]
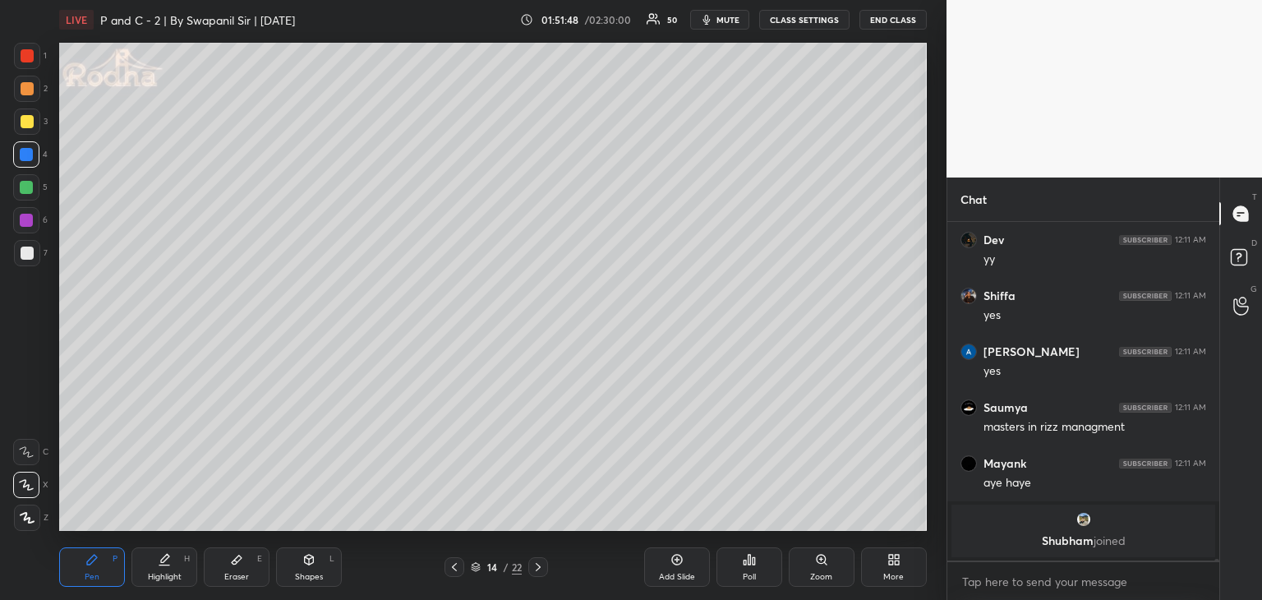
click at [541, 571] on icon at bounding box center [538, 567] width 13 height 13
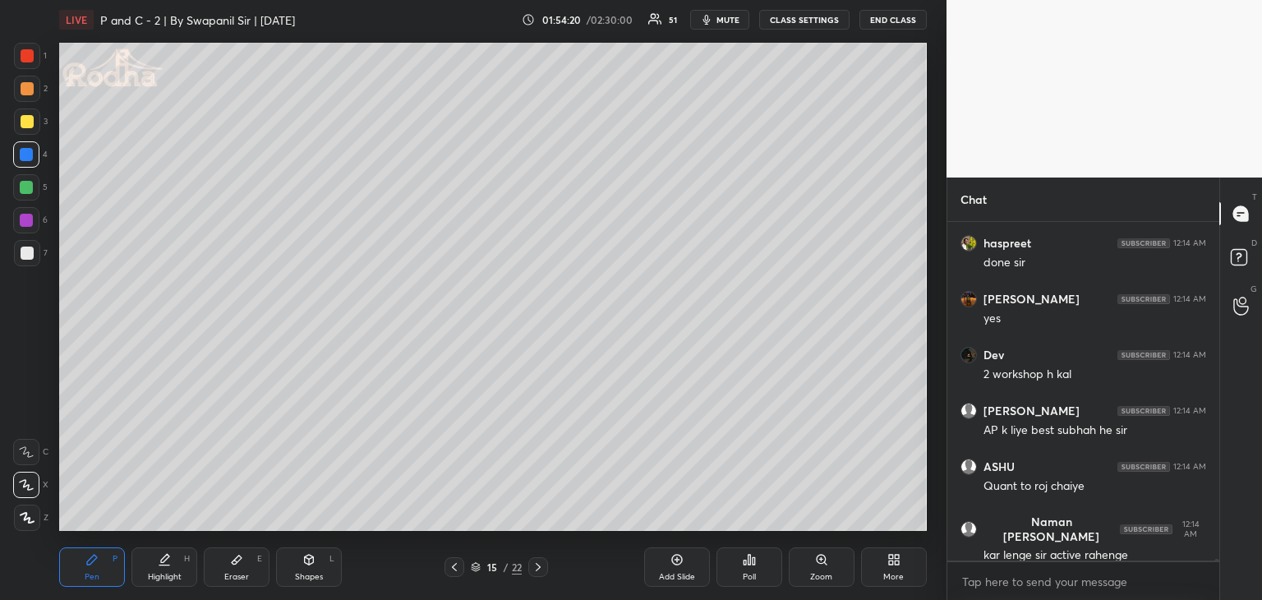
scroll to position [76151, 0]
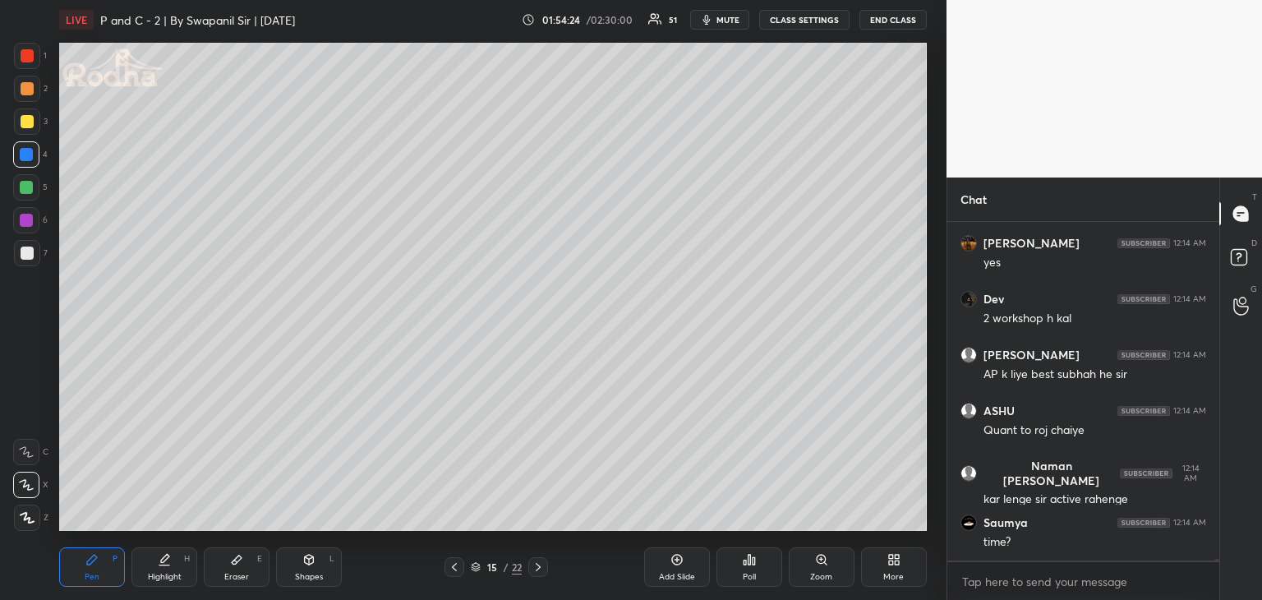
click at [247, 565] on div "Eraser E" at bounding box center [237, 566] width 66 height 39
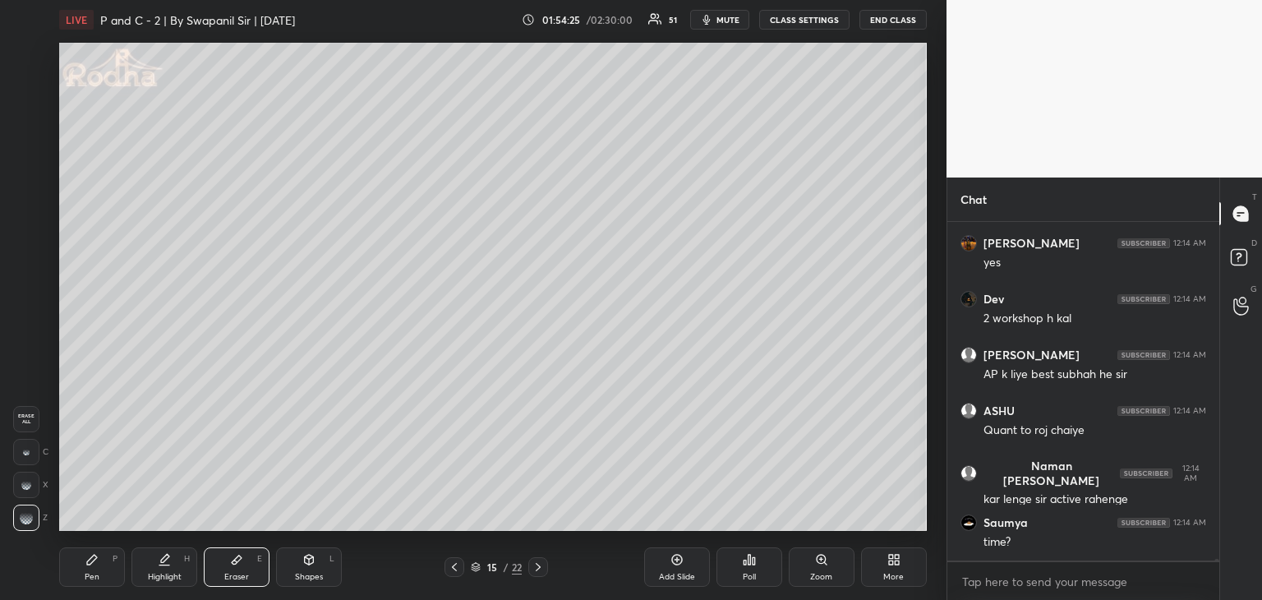
scroll to position [76207, 0]
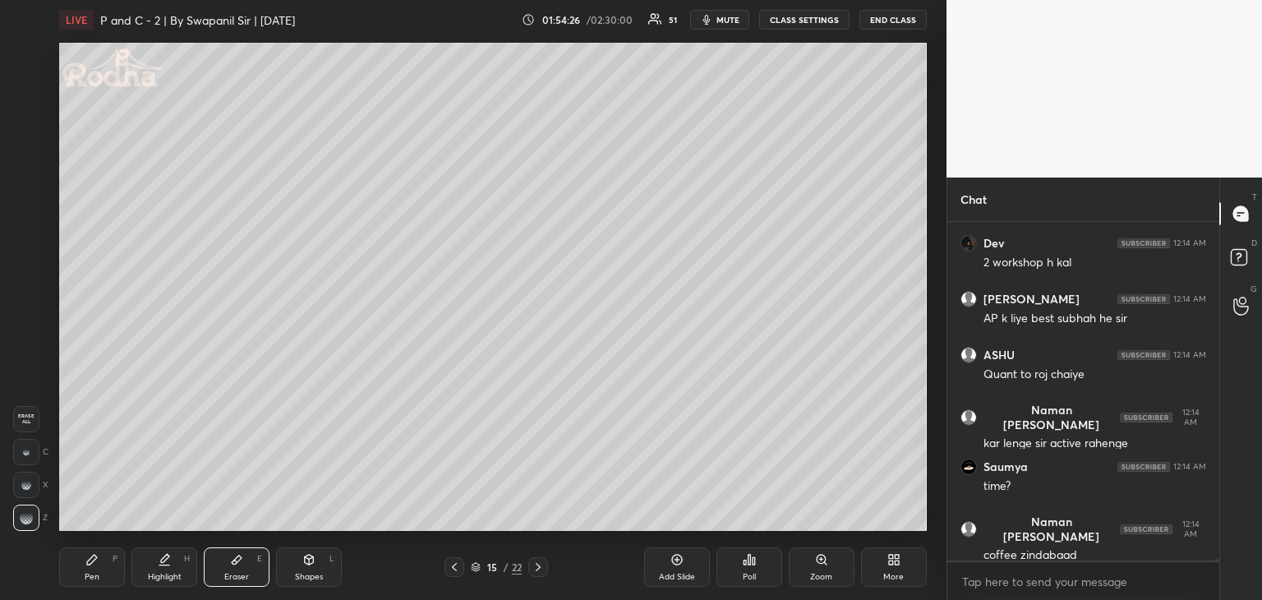
click at [92, 578] on div "Pen" at bounding box center [92, 577] width 15 height 8
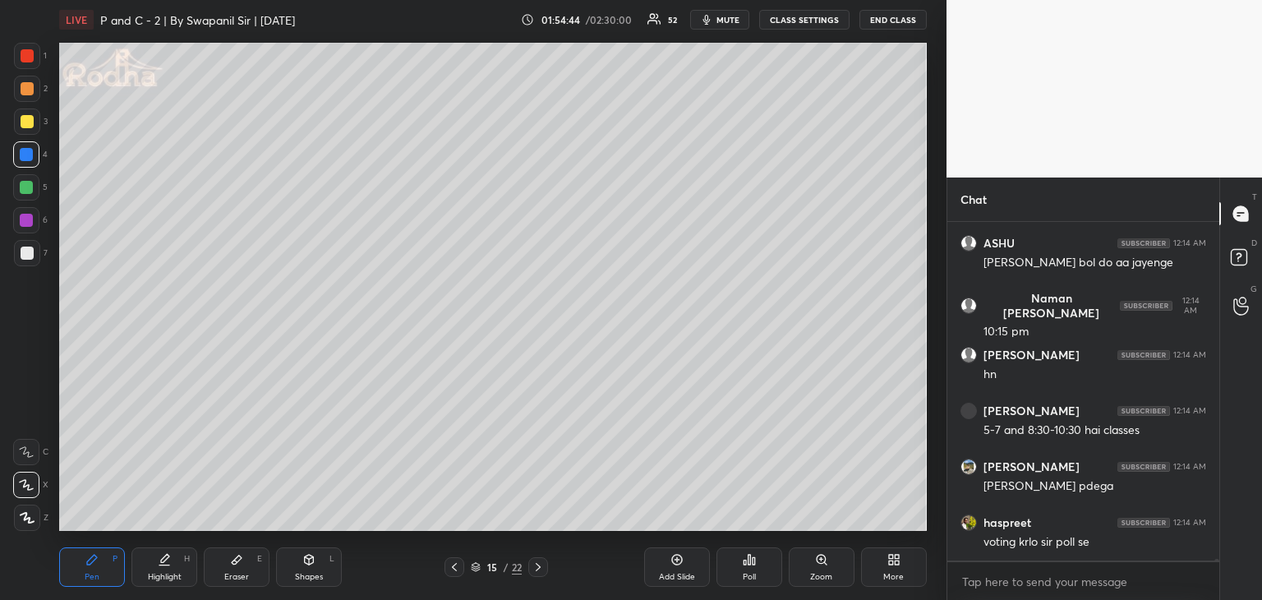
scroll to position [76766, 0]
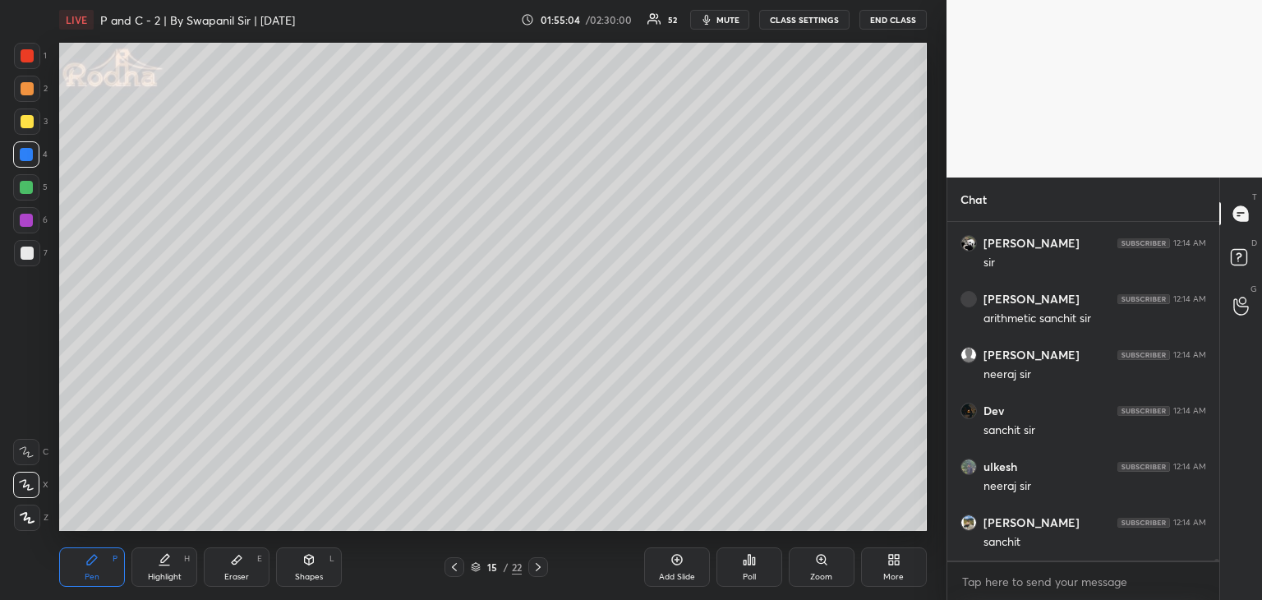
click at [242, 579] on div "Eraser" at bounding box center [236, 577] width 25 height 8
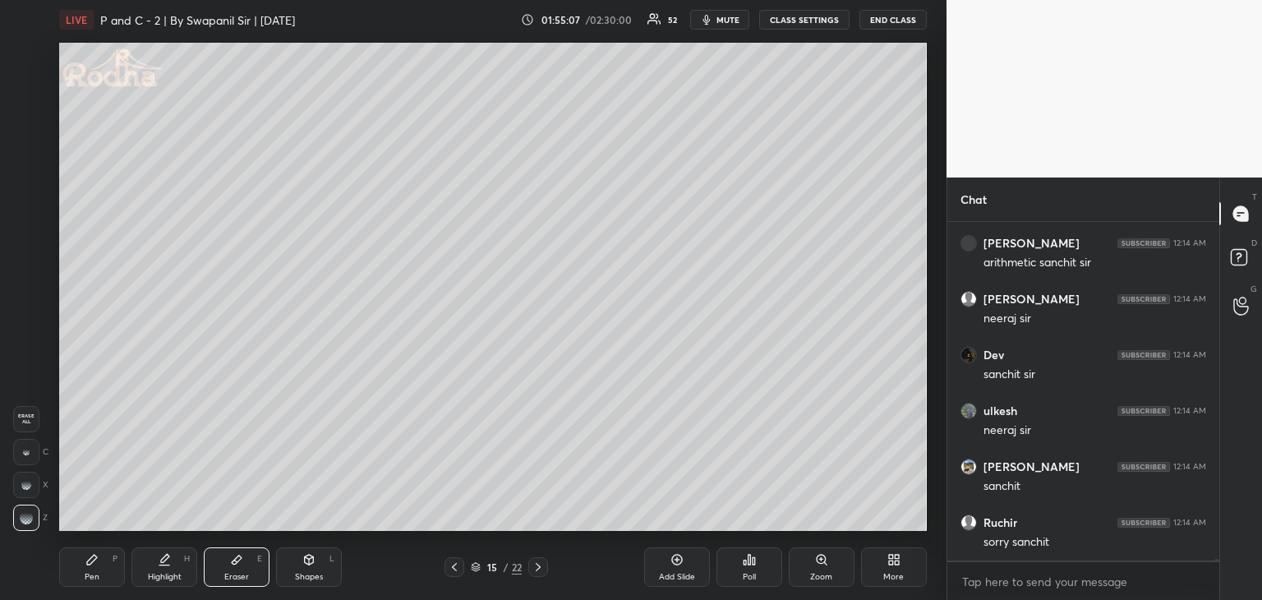
click at [108, 570] on div "Pen P" at bounding box center [92, 566] width 66 height 39
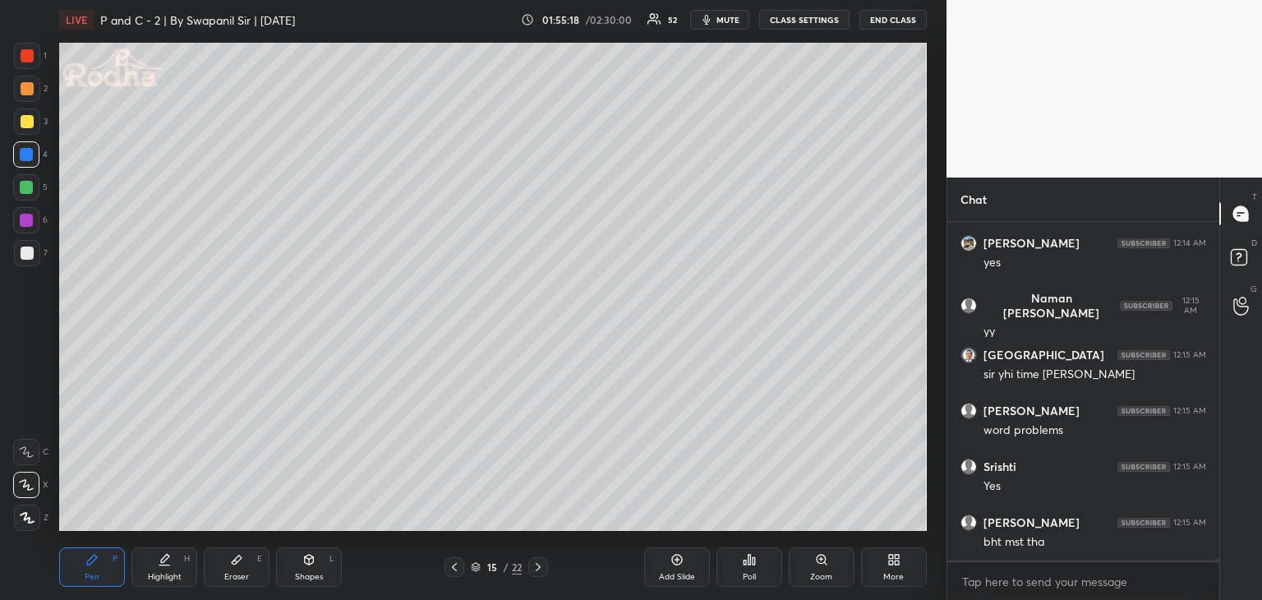
click at [28, 159] on div at bounding box center [26, 154] width 13 height 13
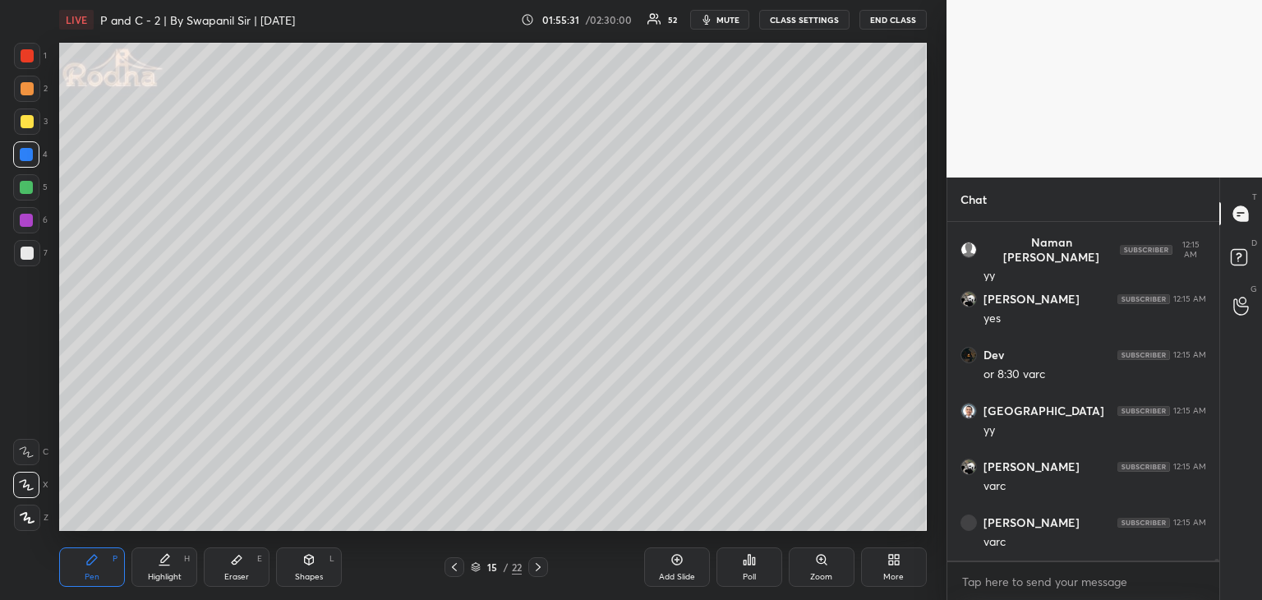
drag, startPoint x: 255, startPoint y: 565, endPoint x: 265, endPoint y: 561, distance: 10.7
click at [256, 564] on div "Eraser E" at bounding box center [237, 566] width 66 height 39
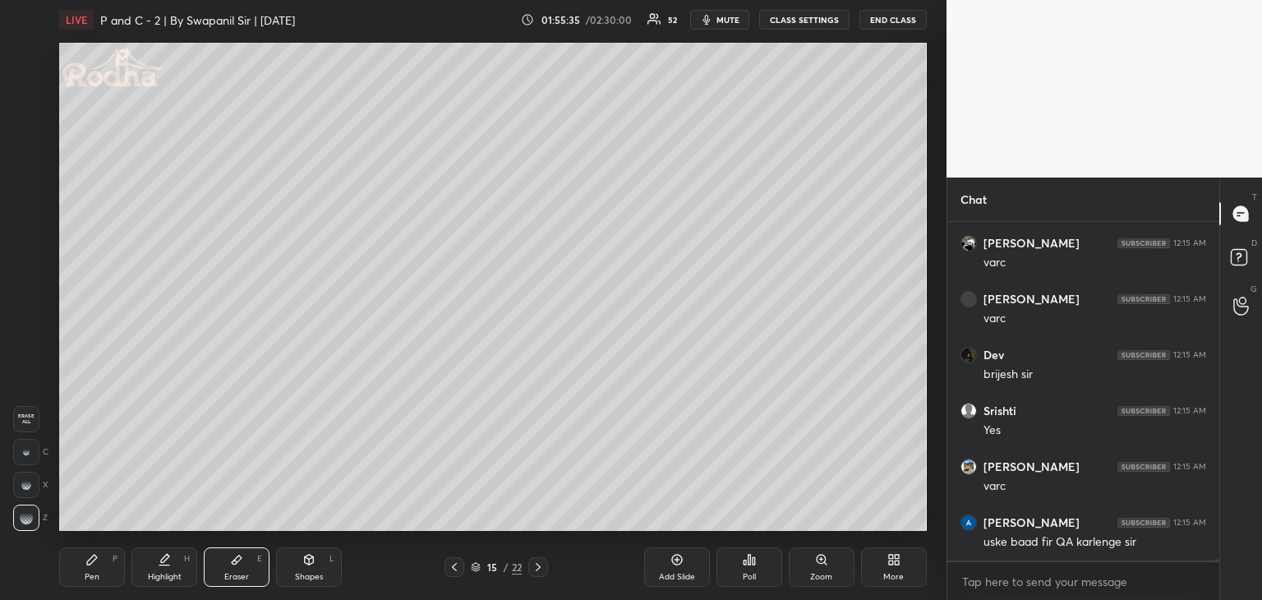
drag, startPoint x: 113, startPoint y: 577, endPoint x: 139, endPoint y: 560, distance: 30.8
click at [115, 577] on div "Pen P" at bounding box center [92, 566] width 66 height 39
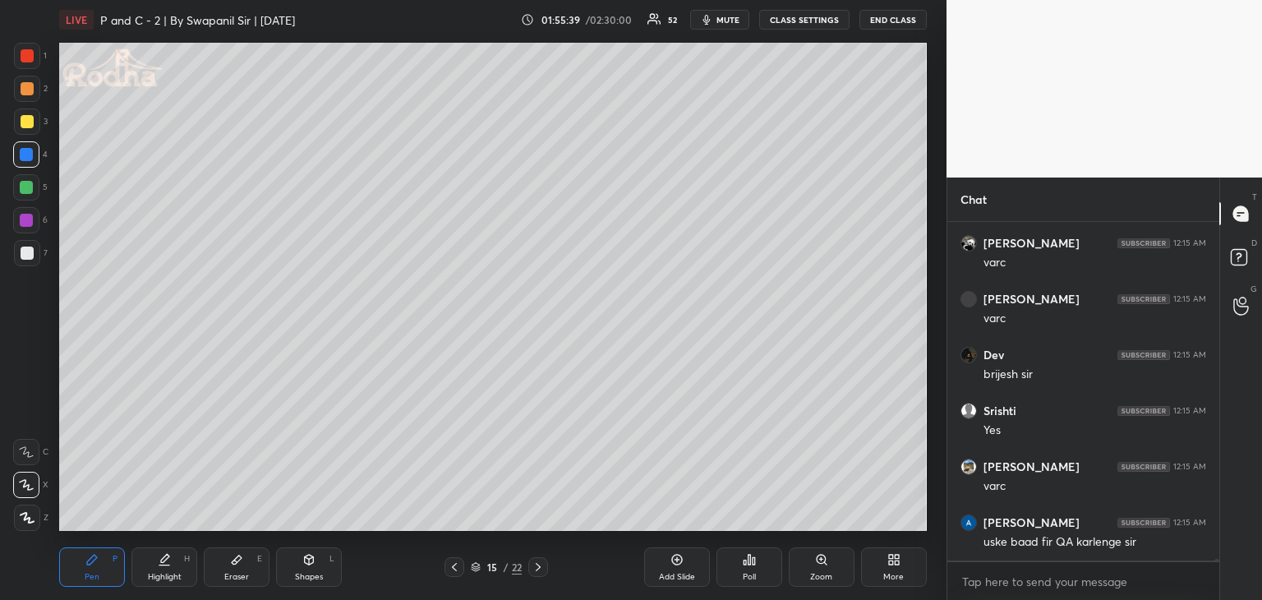
click at [233, 570] on div "Eraser E" at bounding box center [237, 566] width 66 height 39
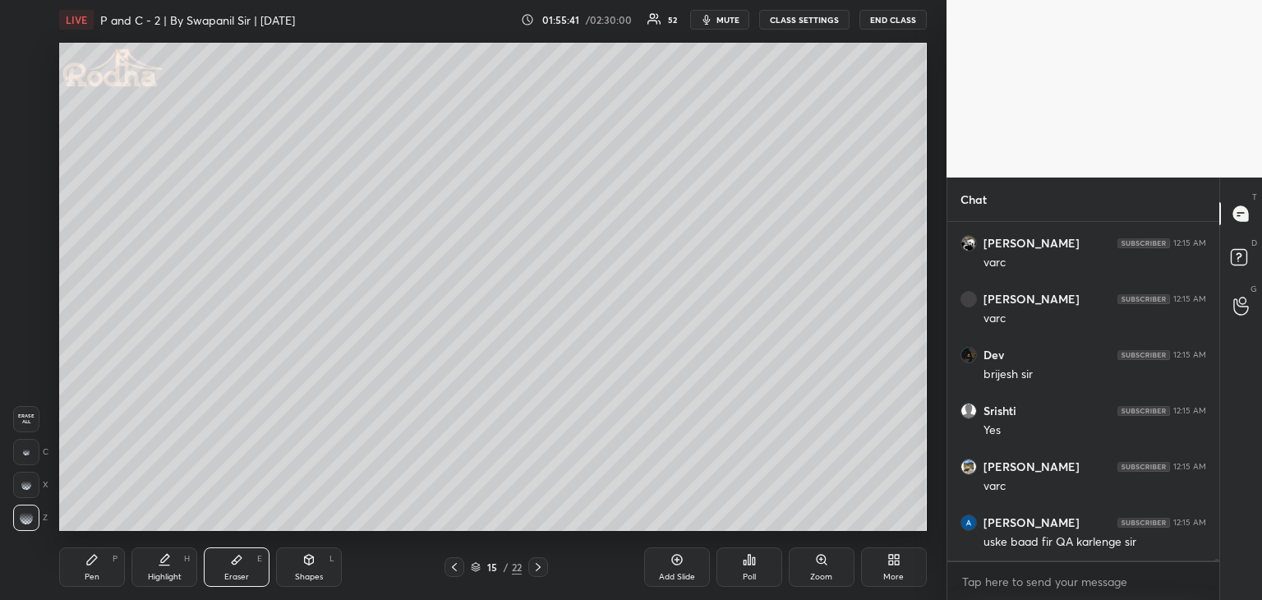
scroll to position [79225, 0]
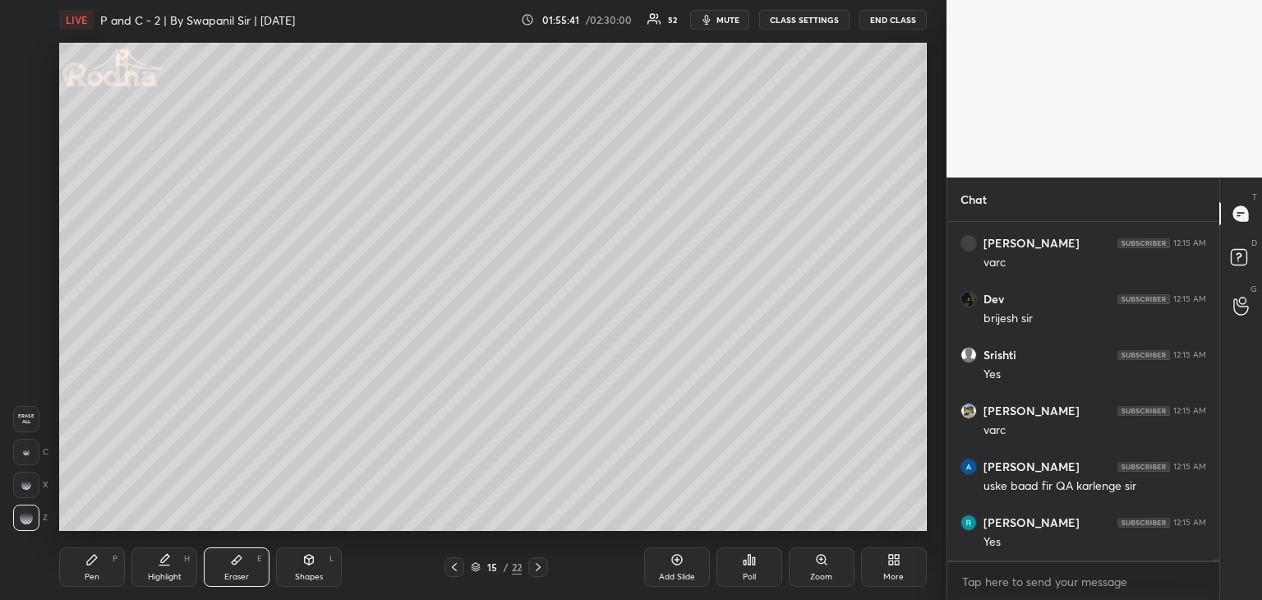
click at [85, 575] on div "Pen" at bounding box center [92, 577] width 15 height 8
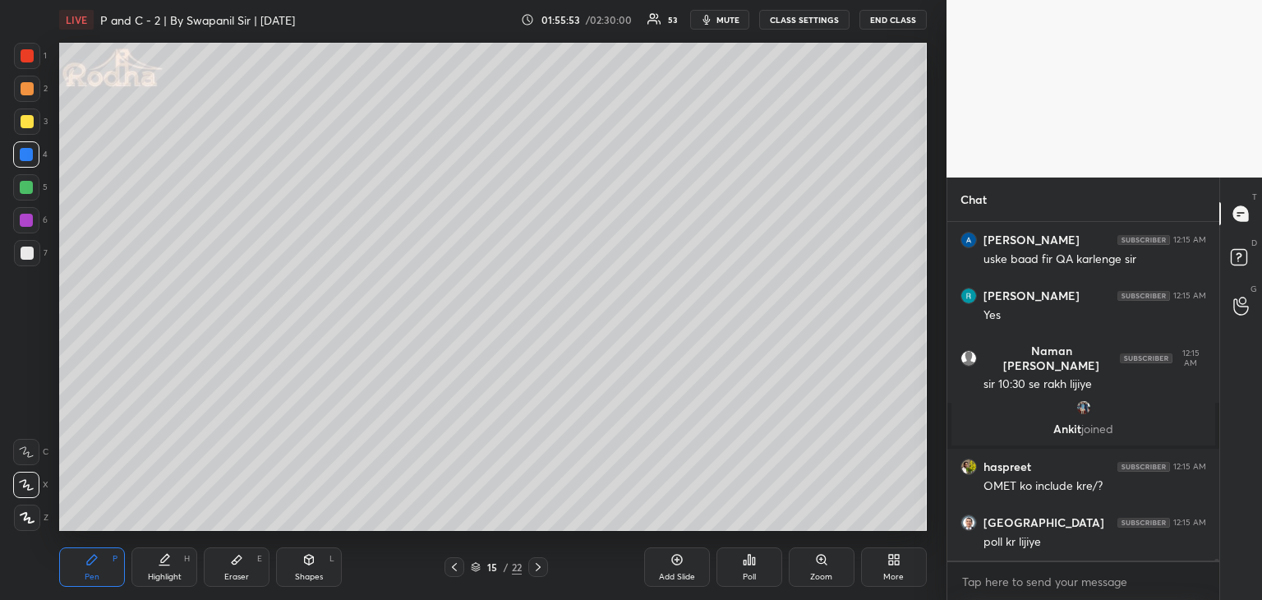
scroll to position [77772, 0]
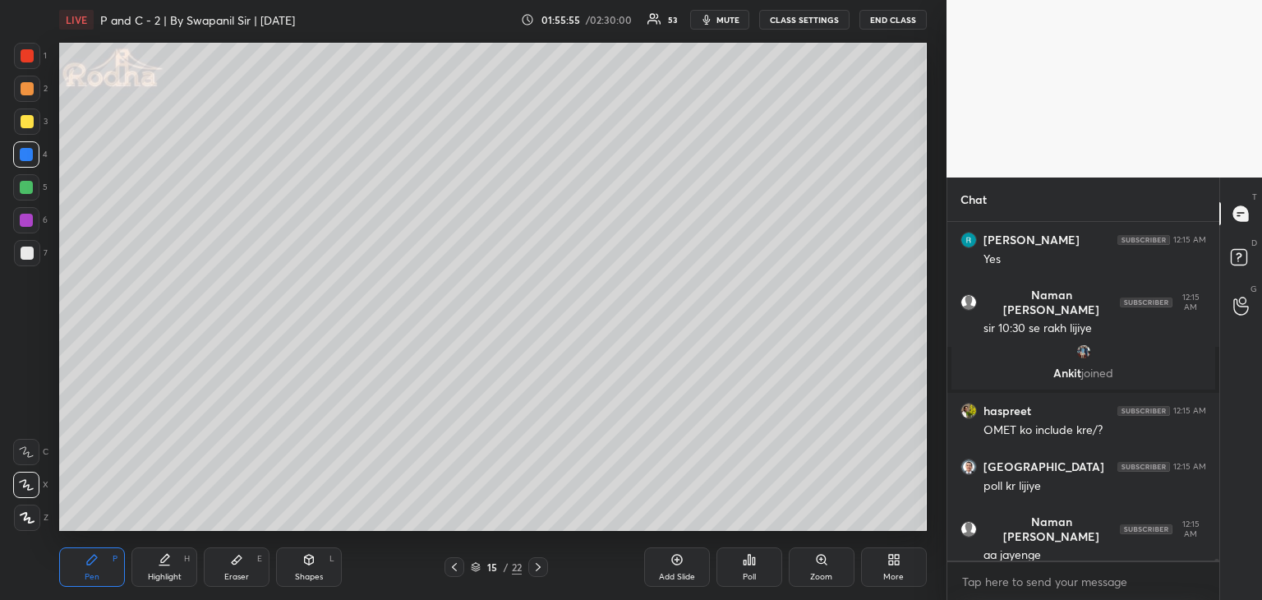
click at [232, 573] on div "Eraser" at bounding box center [236, 577] width 25 height 8
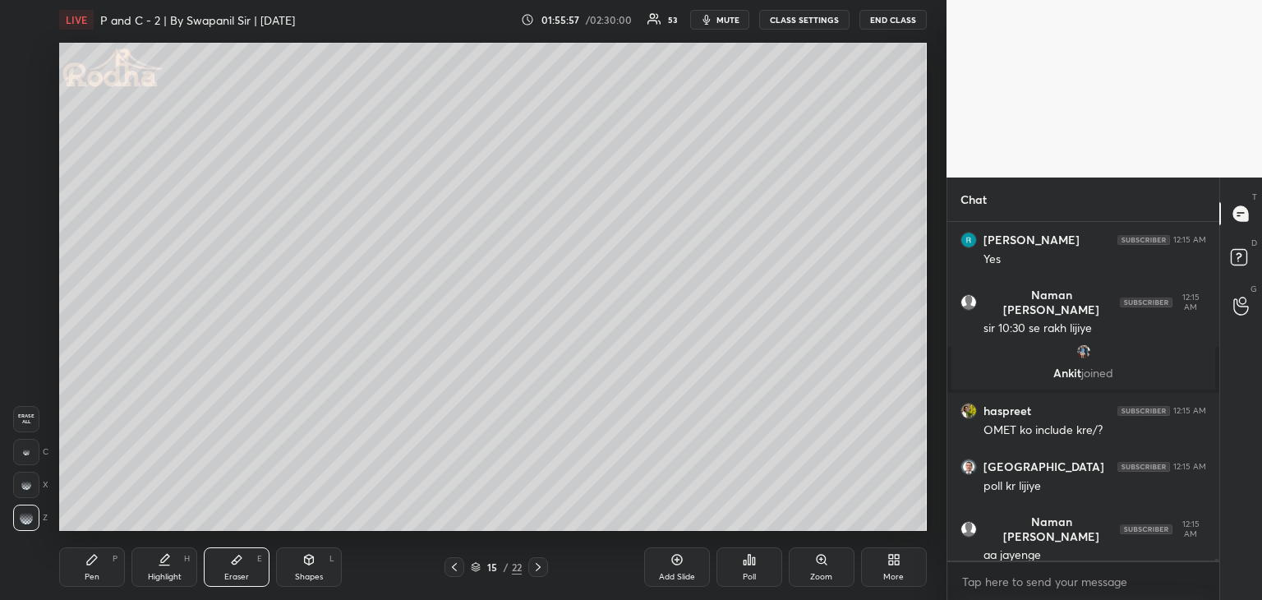
click at [91, 568] on div "Pen P" at bounding box center [92, 566] width 66 height 39
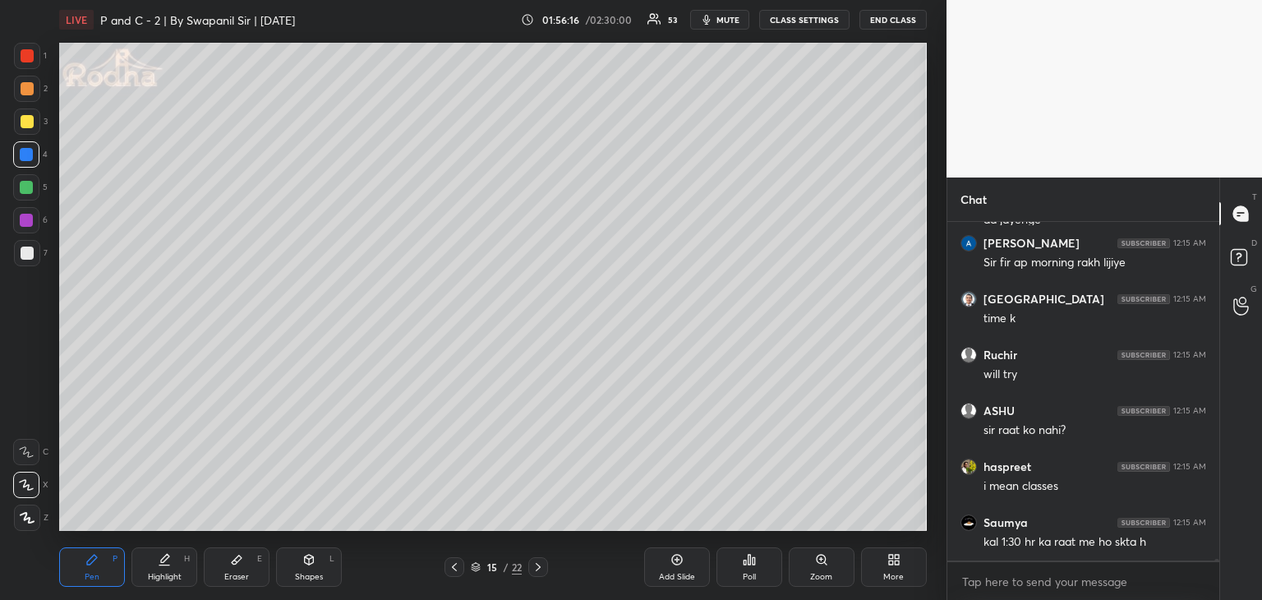
scroll to position [78163, 0]
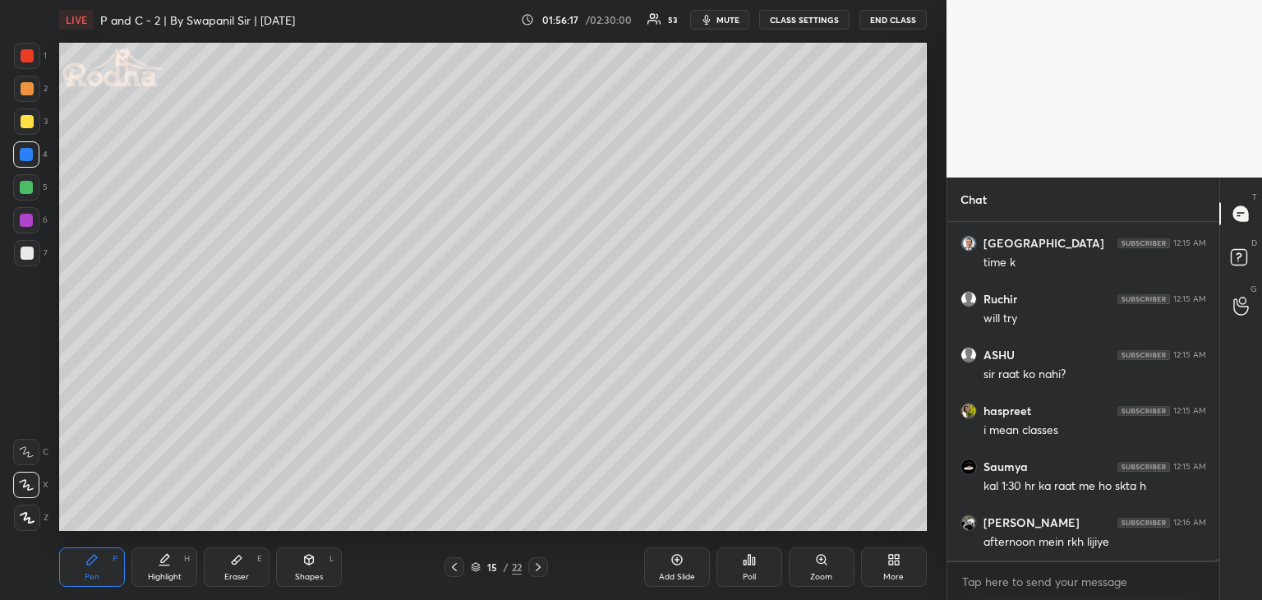
click at [30, 219] on div at bounding box center [26, 220] width 13 height 13
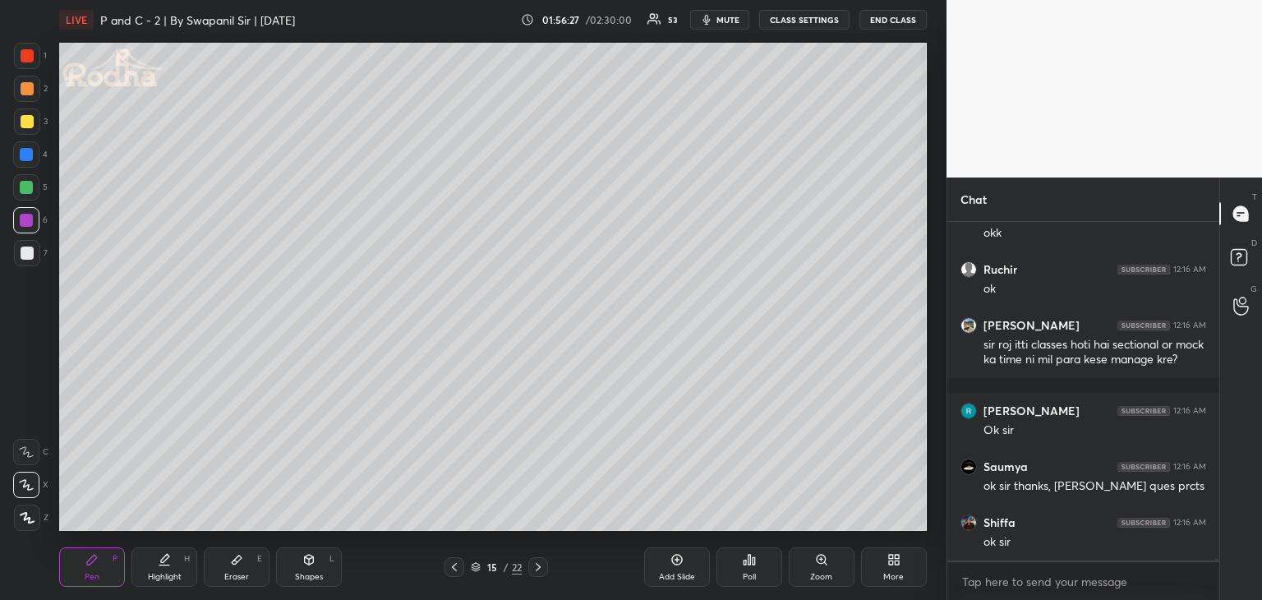
scroll to position [78696, 0]
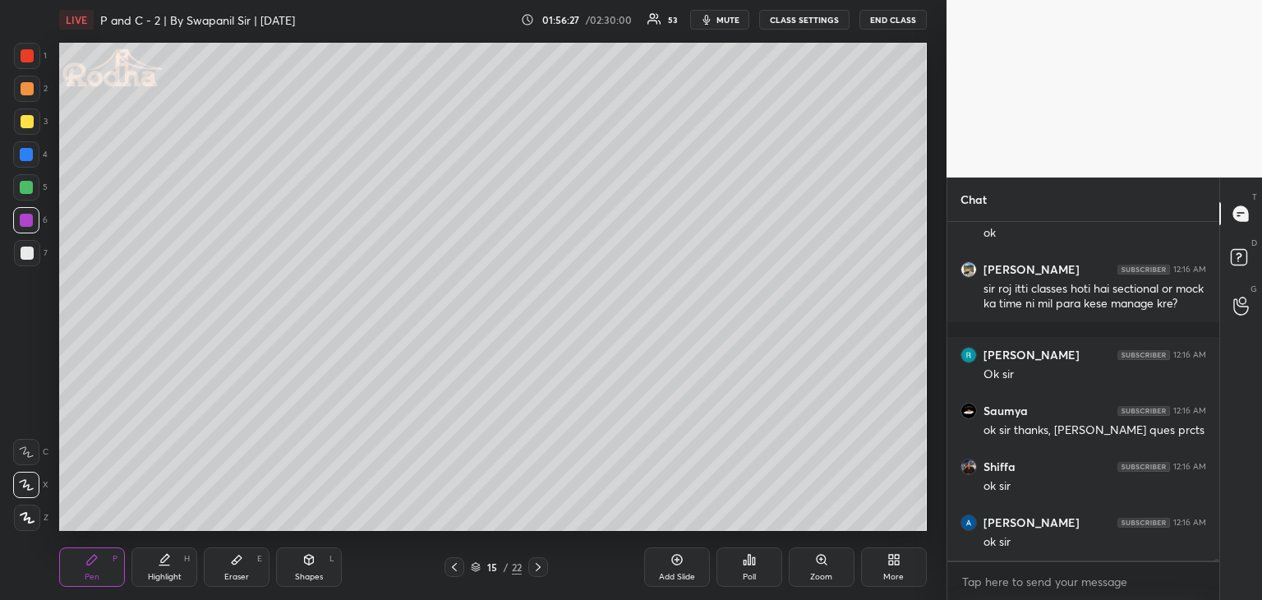
drag, startPoint x: 222, startPoint y: 579, endPoint x: 230, endPoint y: 569, distance: 13.5
click at [224, 579] on div "Eraser E" at bounding box center [237, 566] width 66 height 39
drag, startPoint x: 89, startPoint y: 579, endPoint x: 135, endPoint y: 593, distance: 48.1
click at [90, 578] on div "Pen" at bounding box center [92, 577] width 15 height 8
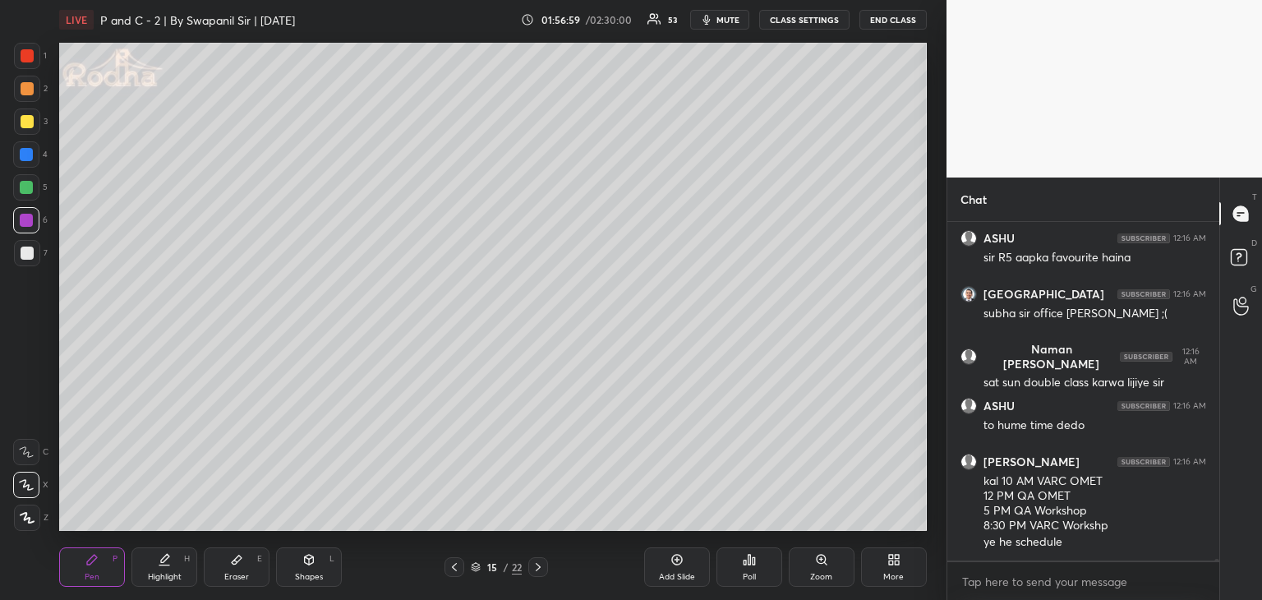
scroll to position [79371, 0]
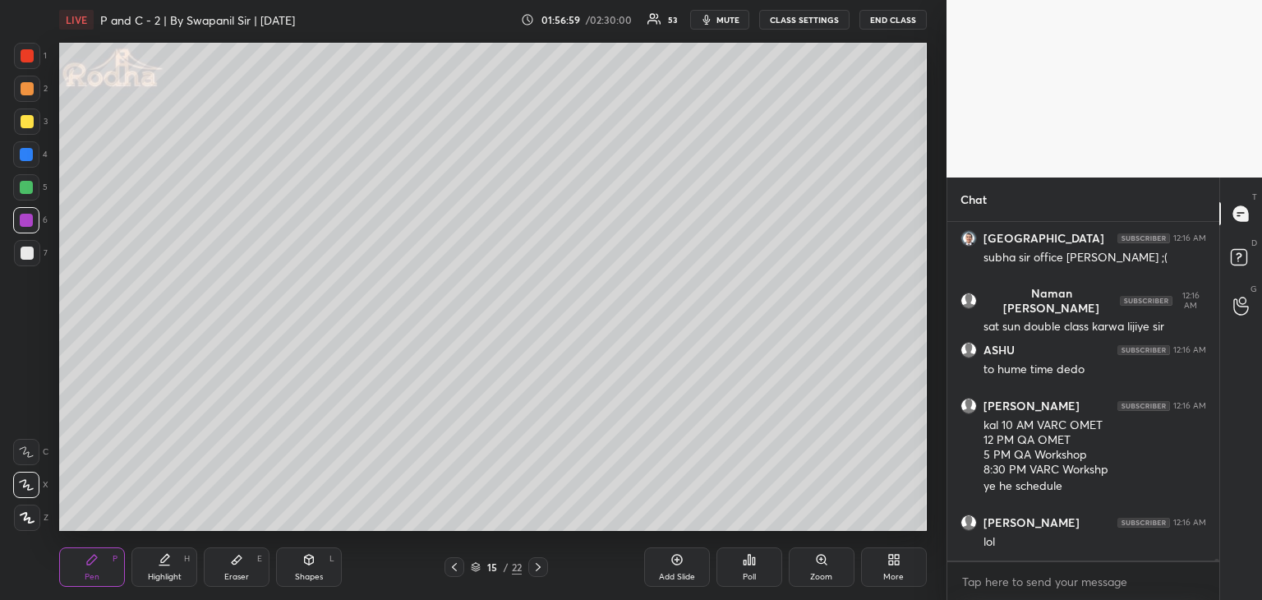
drag, startPoint x: 238, startPoint y: 571, endPoint x: 256, endPoint y: 556, distance: 23.4
click at [238, 573] on div "Eraser" at bounding box center [236, 577] width 25 height 8
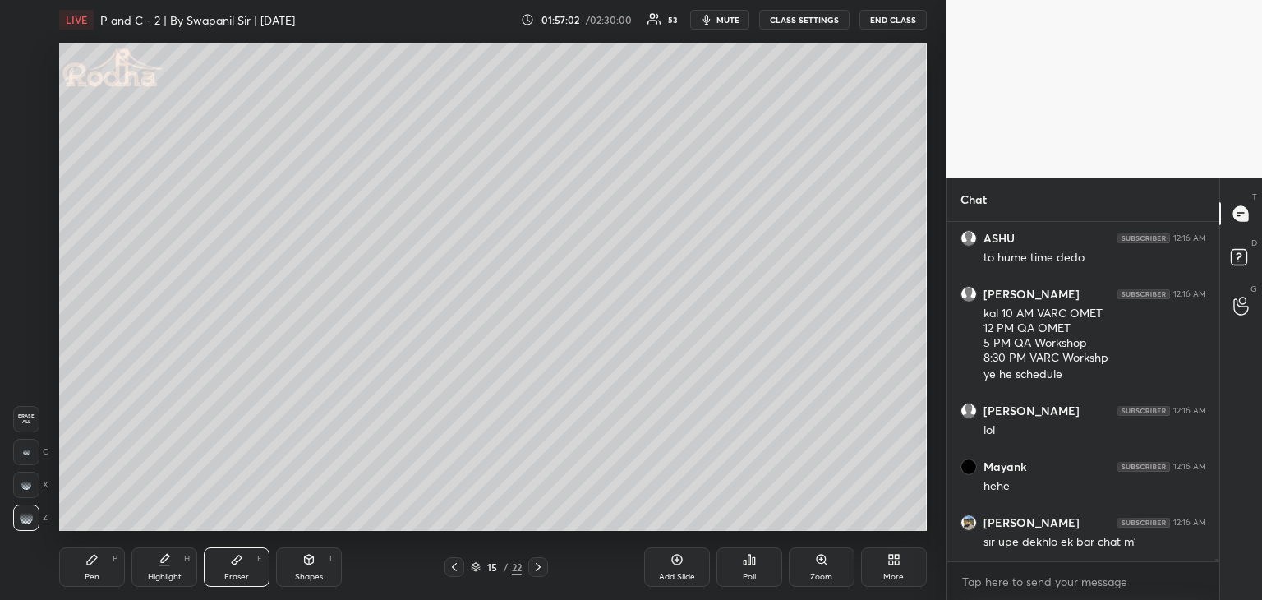
drag, startPoint x: 100, startPoint y: 573, endPoint x: 120, endPoint y: 566, distance: 20.8
click at [100, 572] on div "Pen P" at bounding box center [92, 566] width 66 height 39
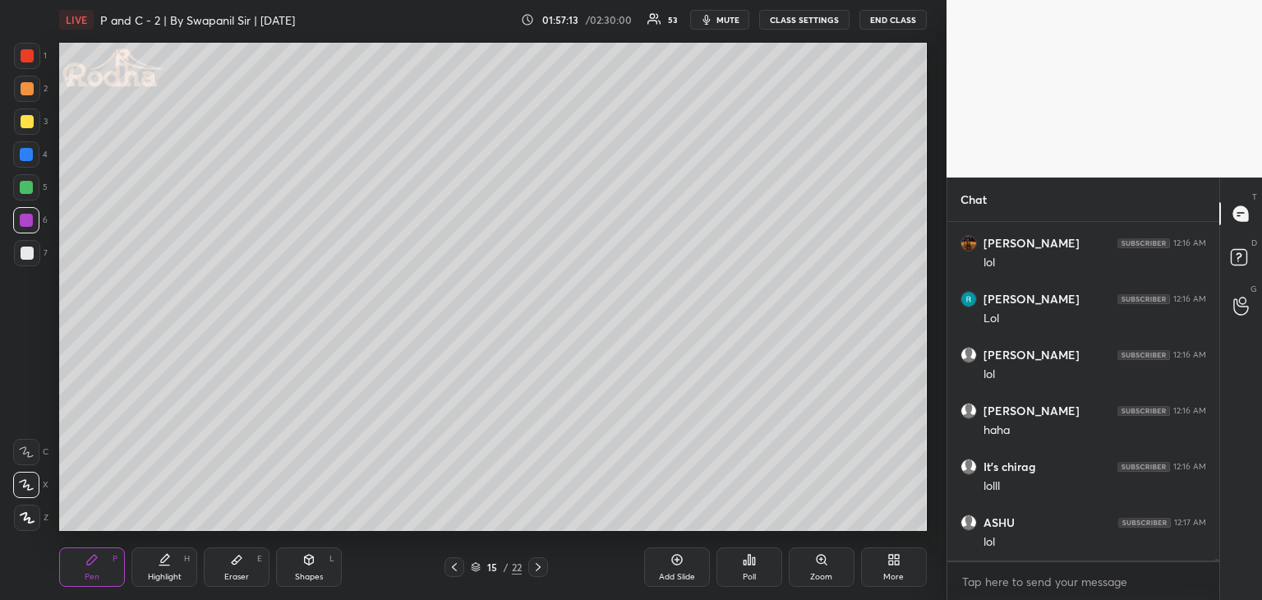
scroll to position [80489, 0]
click at [21, 188] on div at bounding box center [26, 187] width 13 height 13
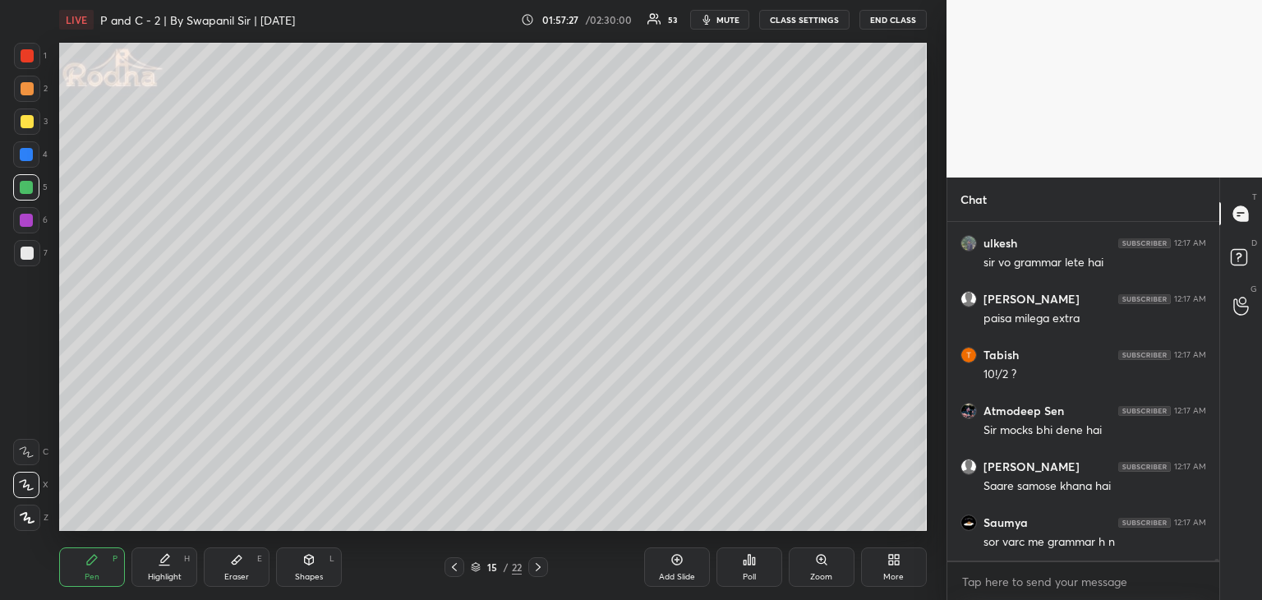
scroll to position [81119, 0]
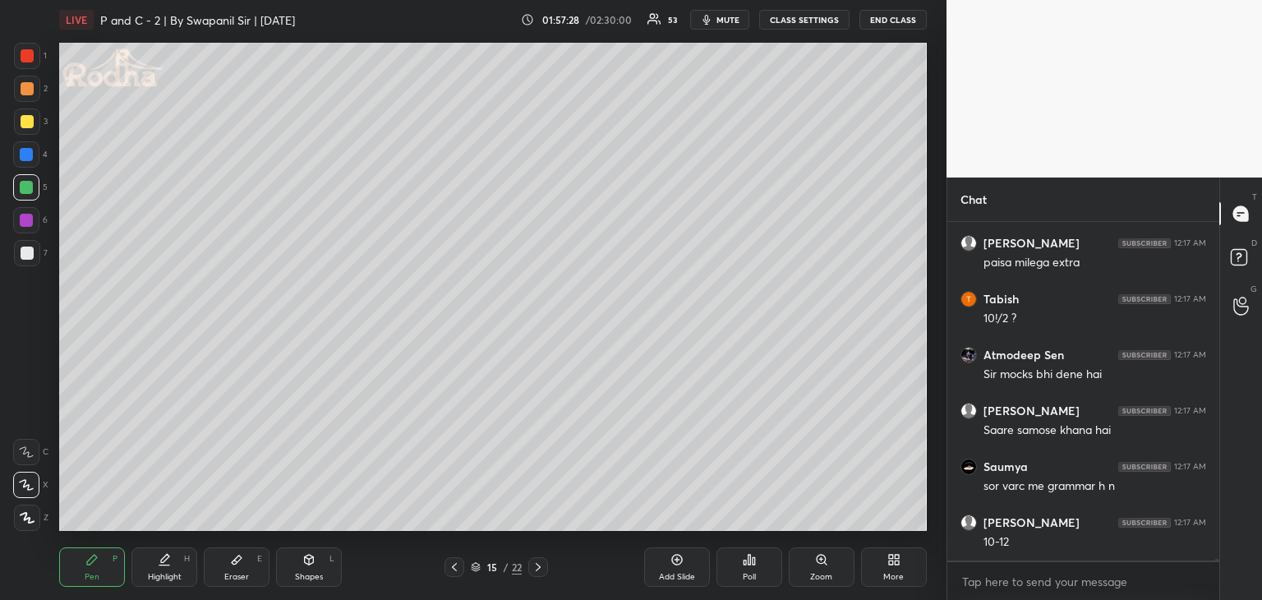
drag, startPoint x: 25, startPoint y: 221, endPoint x: 46, endPoint y: 217, distance: 21.8
click at [26, 221] on div at bounding box center [26, 220] width 13 height 13
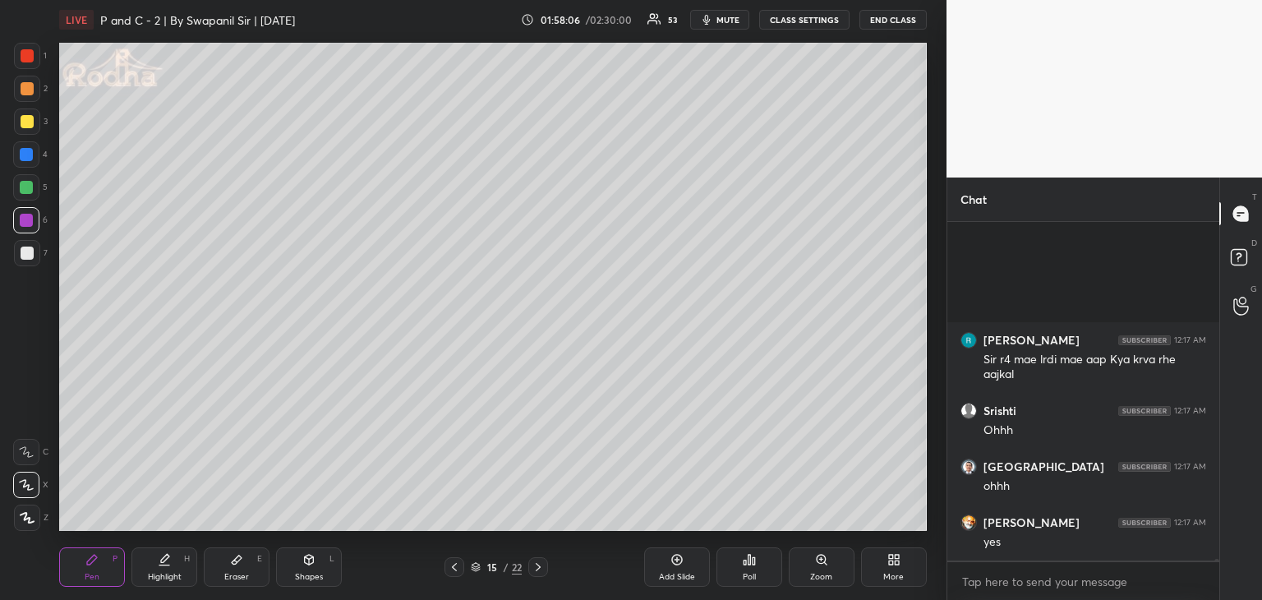
scroll to position [82353, 0]
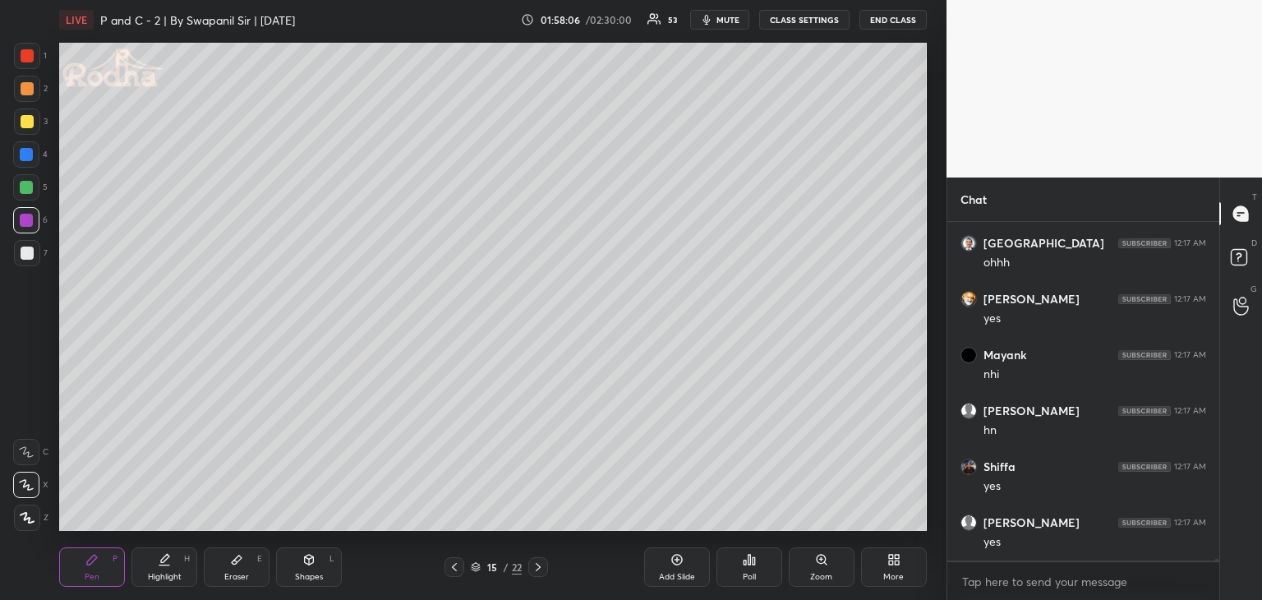
click at [245, 567] on div "Eraser E" at bounding box center [237, 566] width 66 height 39
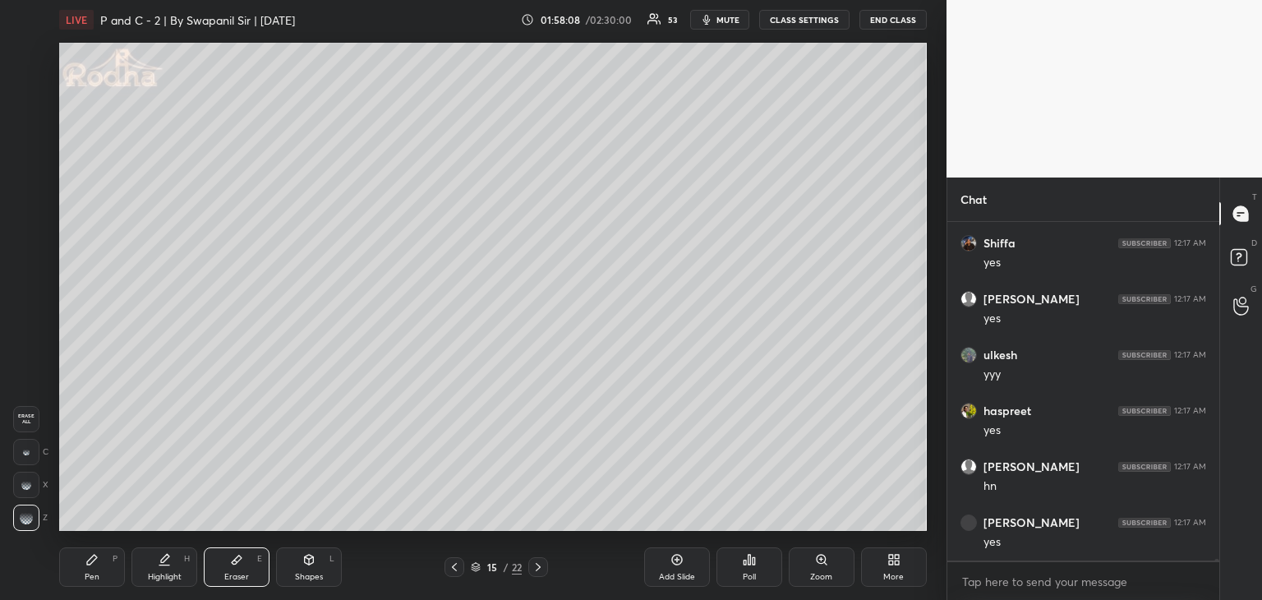
scroll to position [82689, 0]
click at [99, 567] on div "Pen P" at bounding box center [92, 566] width 66 height 39
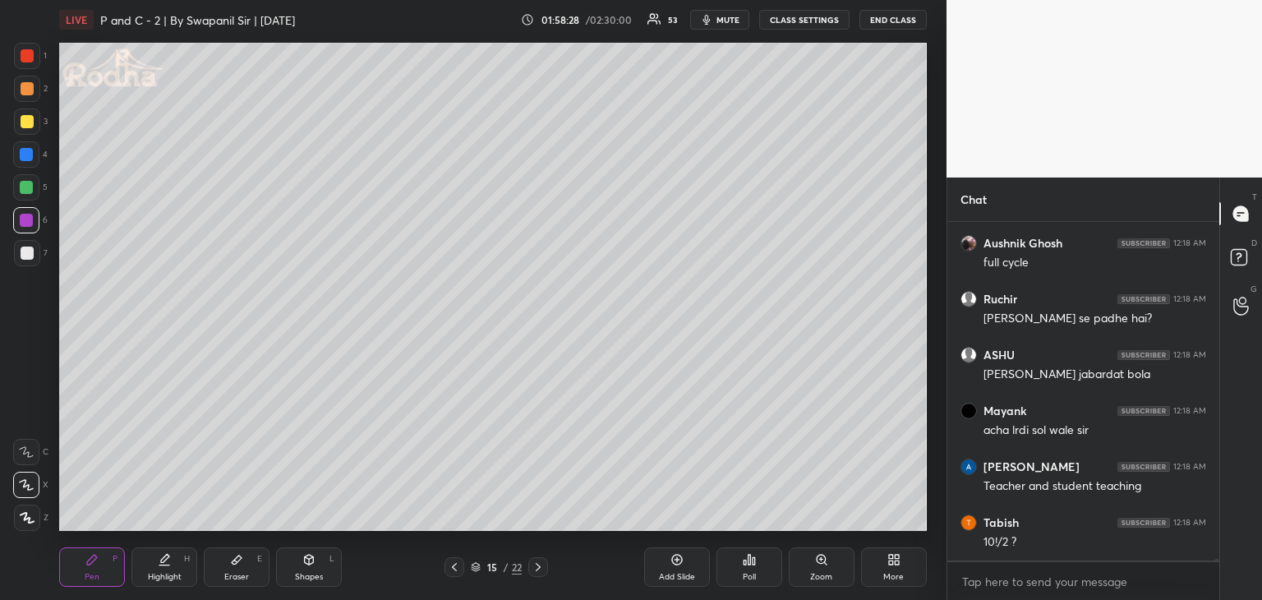
scroll to position [83668, 0]
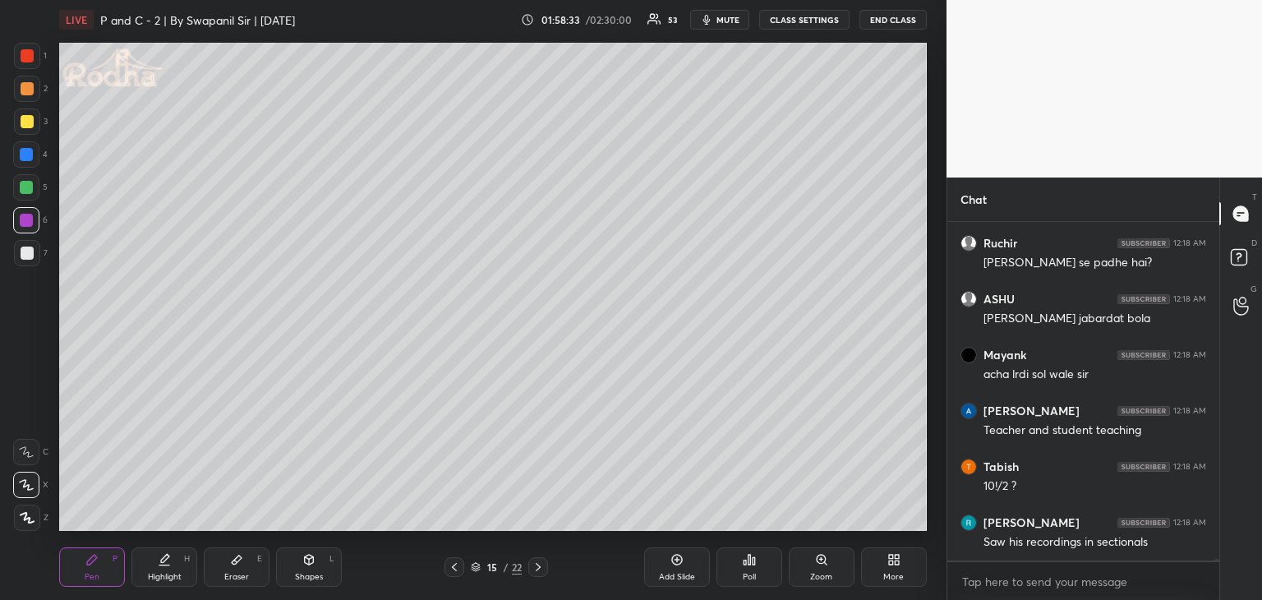
click at [242, 575] on div "Eraser" at bounding box center [236, 577] width 25 height 8
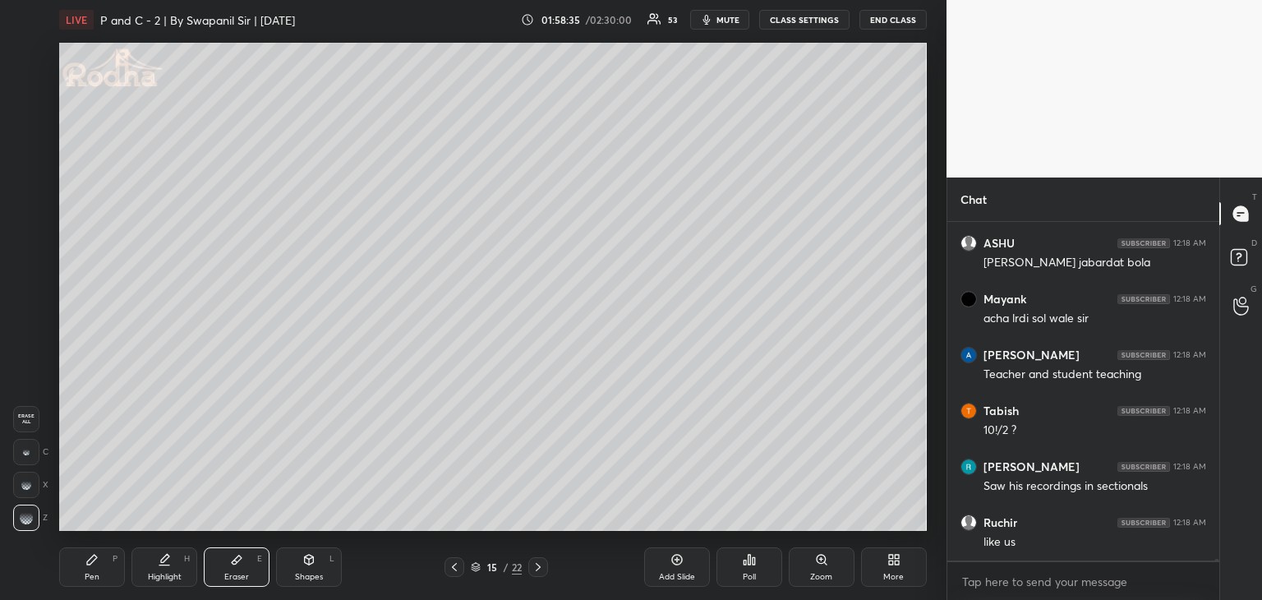
click at [38, 459] on div at bounding box center [26, 452] width 26 height 26
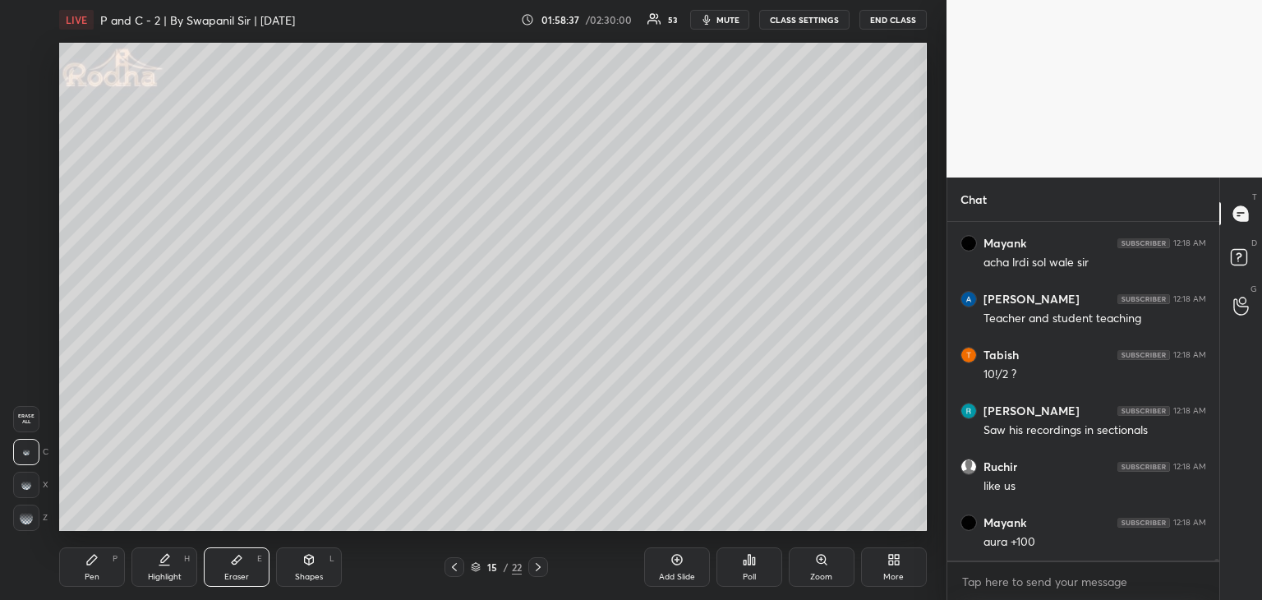
click at [92, 584] on div "Pen P" at bounding box center [92, 566] width 66 height 39
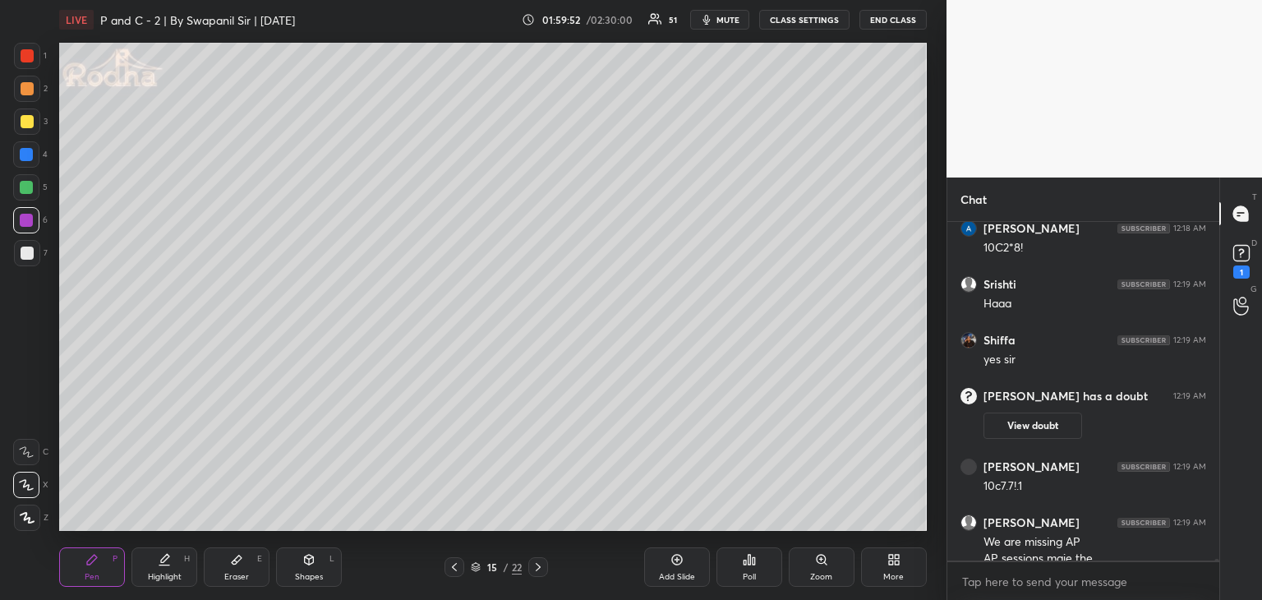
scroll to position [82417, 0]
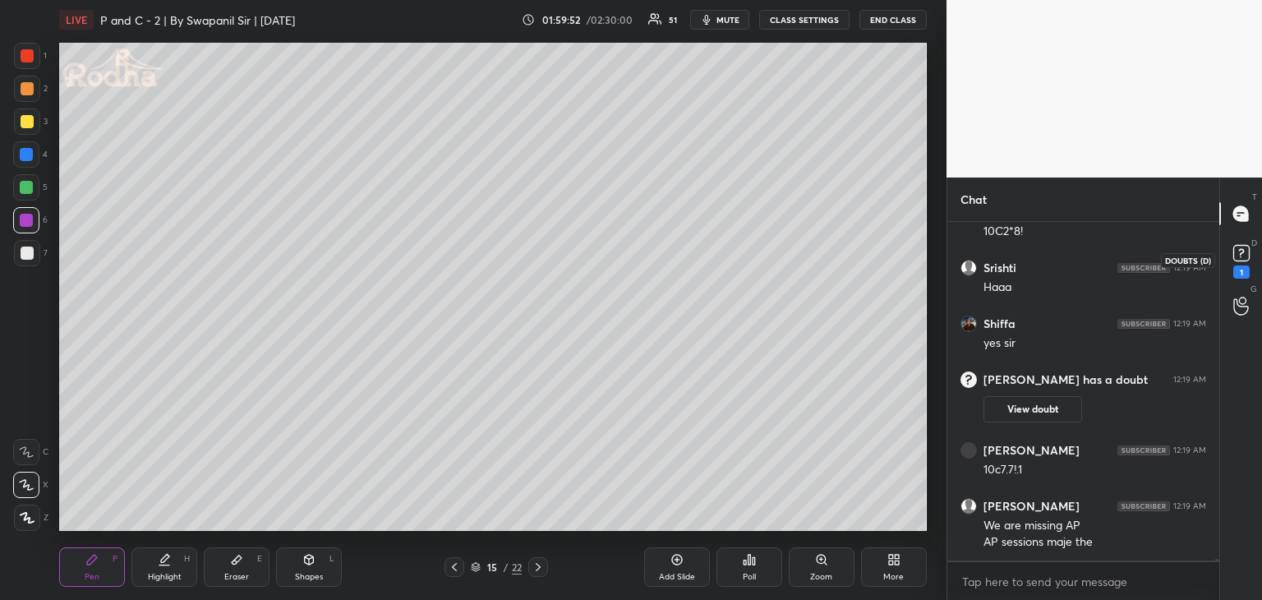
click at [1230, 254] on icon at bounding box center [1242, 253] width 25 height 25
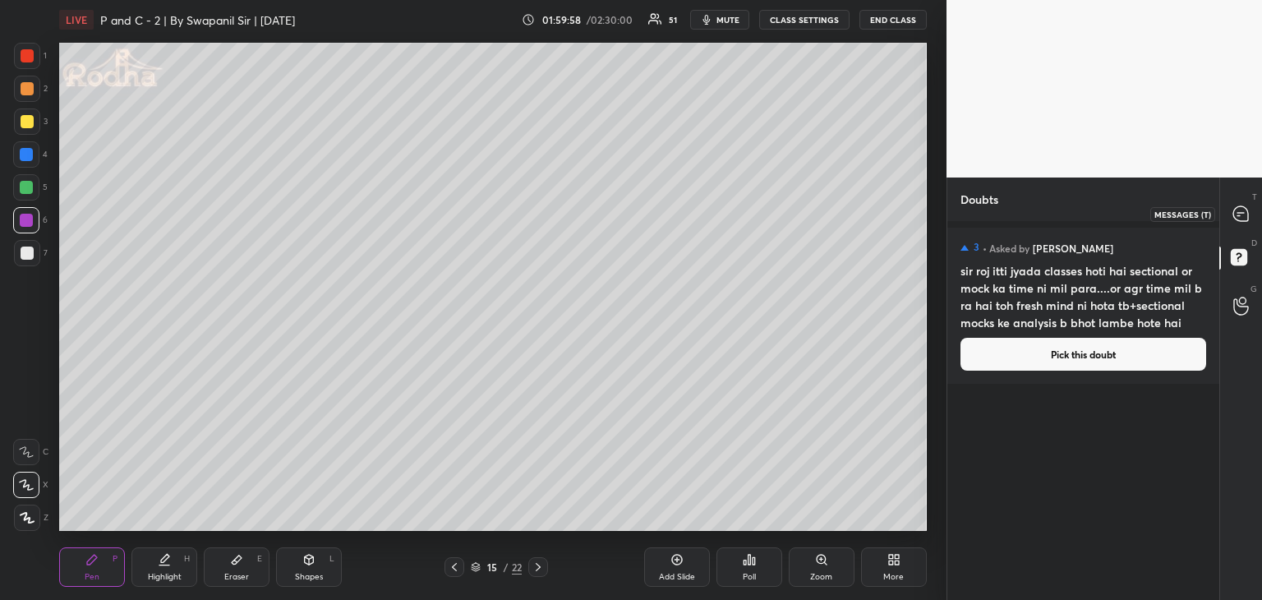
click at [1239, 210] on icon at bounding box center [1241, 213] width 15 height 15
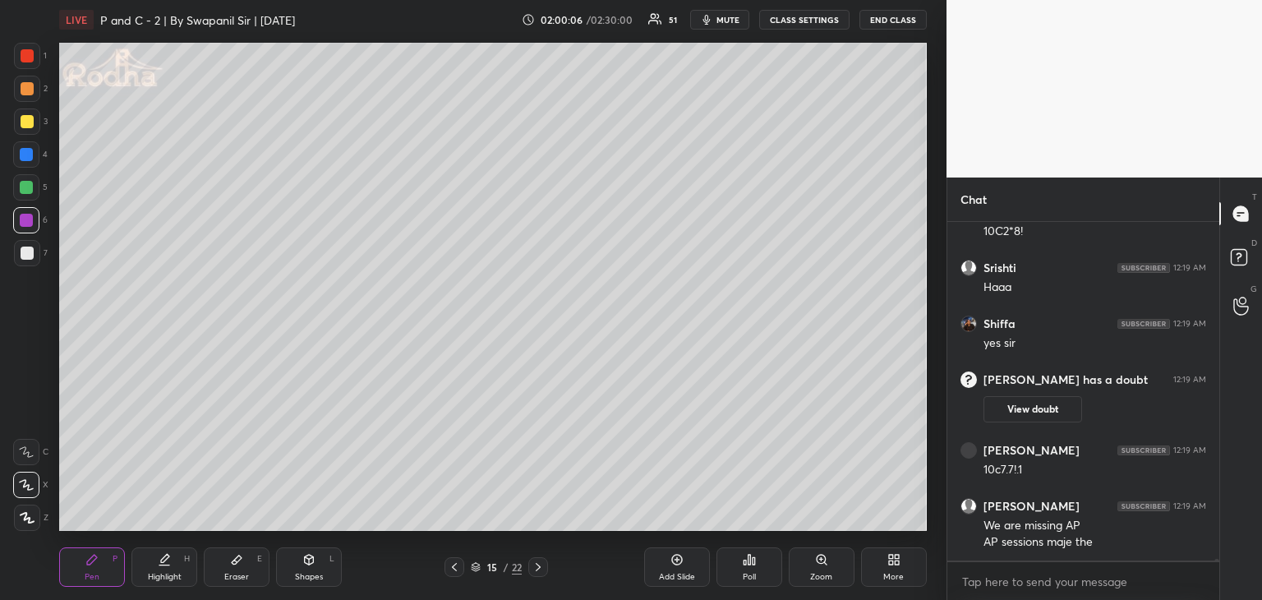
scroll to position [82414, 0]
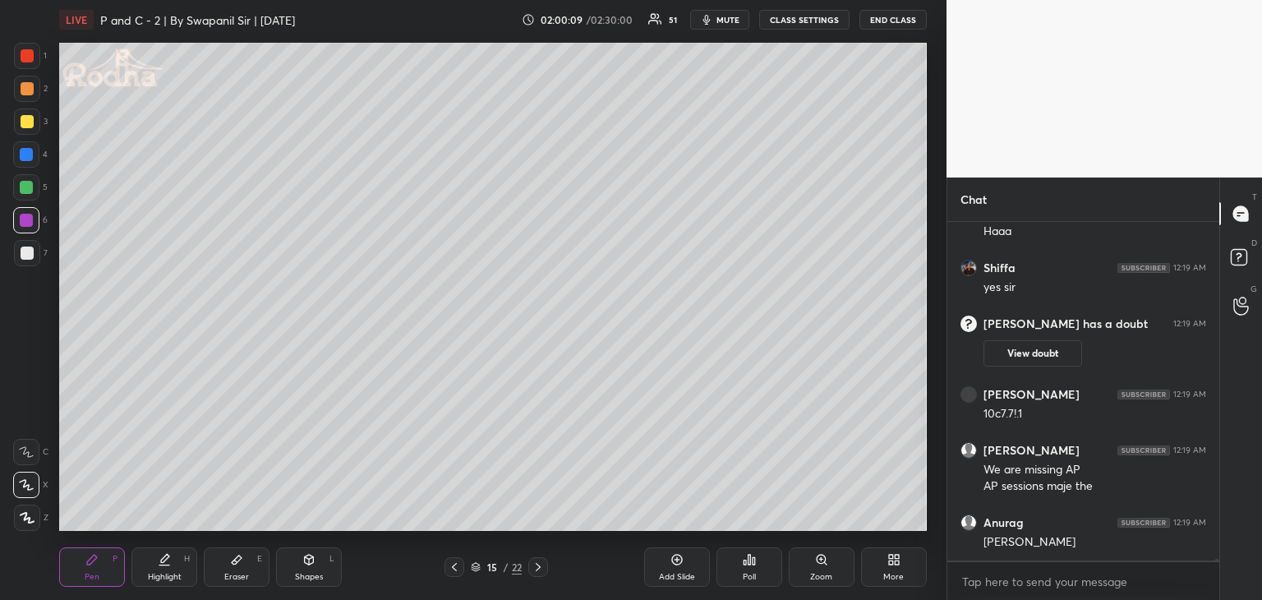
click at [242, 568] on div "Eraser E" at bounding box center [237, 566] width 66 height 39
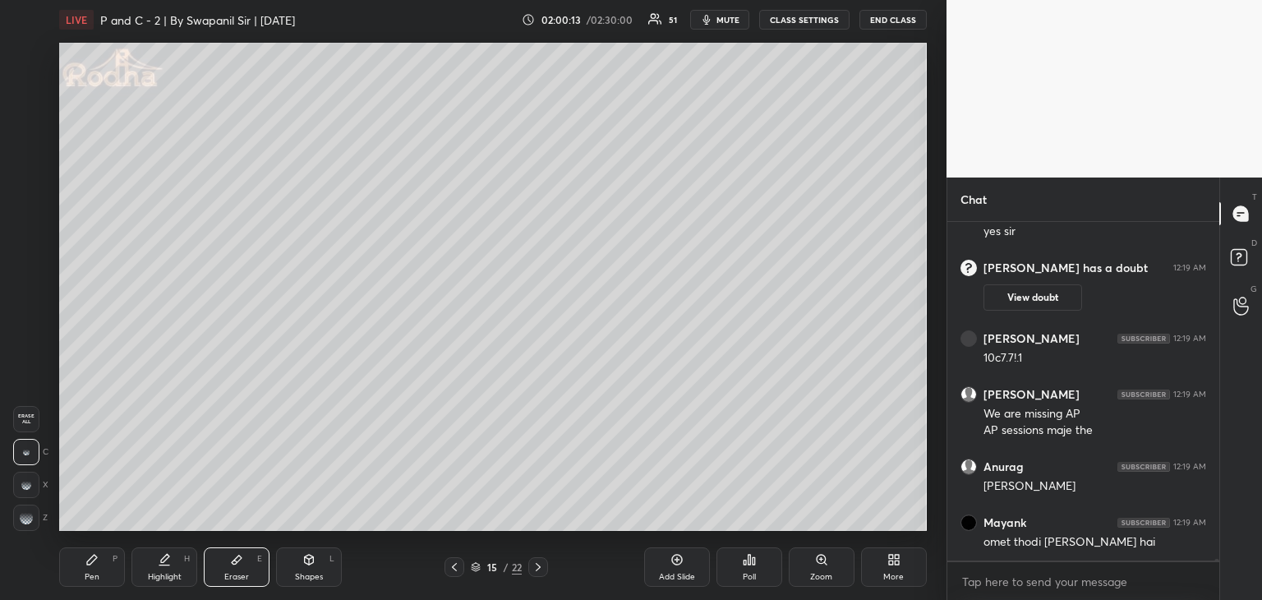
drag, startPoint x: 97, startPoint y: 575, endPoint x: 113, endPoint y: 571, distance: 16.8
click at [99, 575] on div "Pen" at bounding box center [92, 577] width 15 height 8
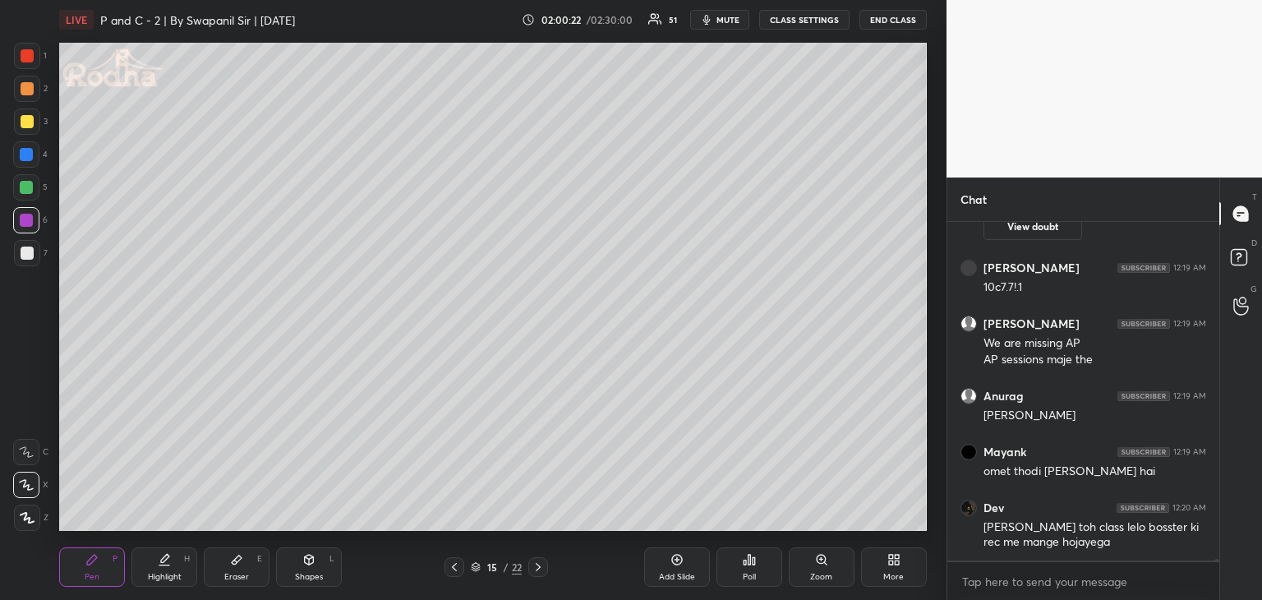
scroll to position [82552, 0]
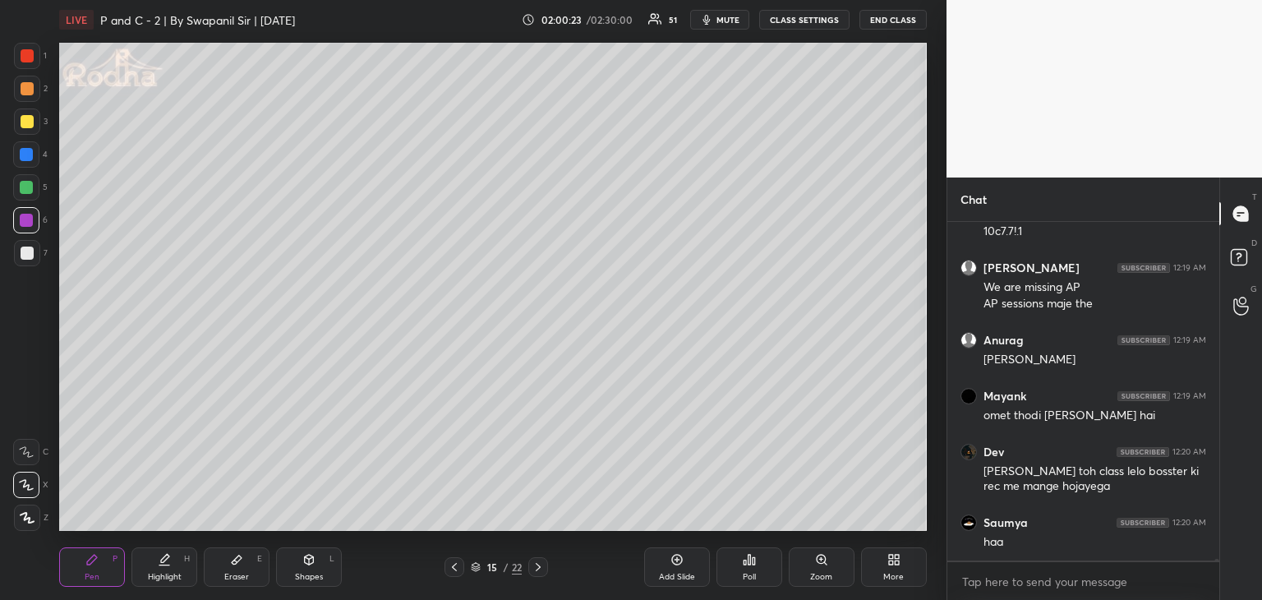
drag, startPoint x: 227, startPoint y: 570, endPoint x: 248, endPoint y: 553, distance: 27.0
click at [230, 569] on div "Eraser E" at bounding box center [237, 566] width 66 height 39
click at [97, 583] on div "Pen P" at bounding box center [92, 566] width 66 height 39
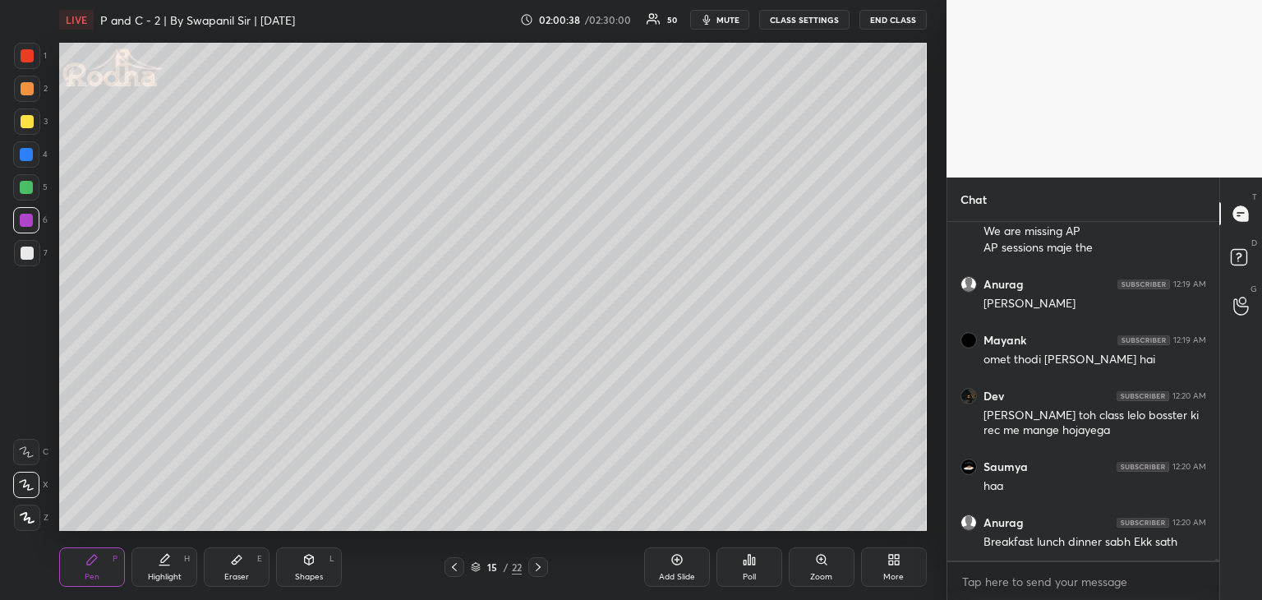
scroll to position [82664, 0]
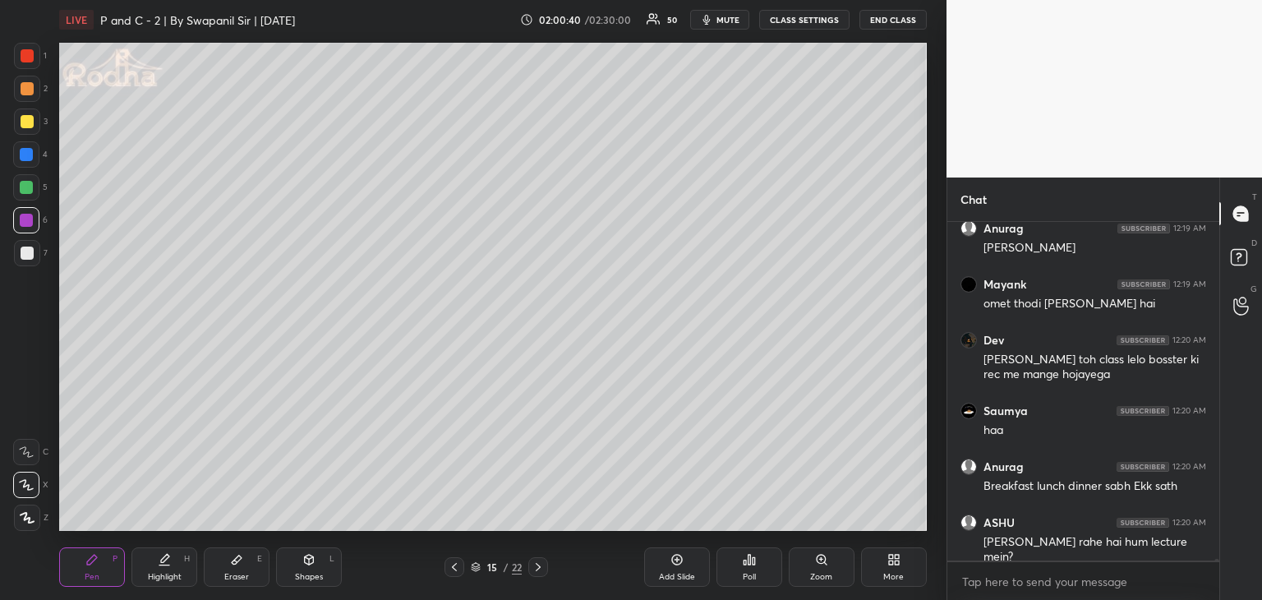
click at [233, 578] on div "Eraser" at bounding box center [236, 577] width 25 height 8
click at [24, 525] on div at bounding box center [26, 518] width 26 height 26
click at [82, 563] on div "Pen P" at bounding box center [92, 566] width 66 height 39
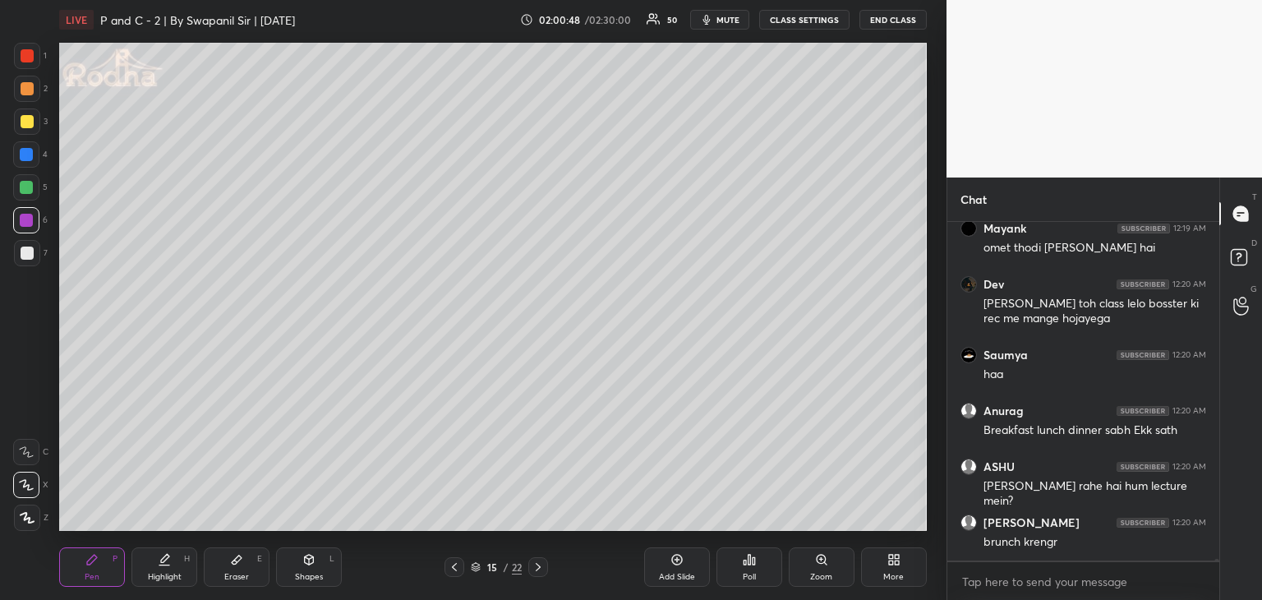
click at [25, 155] on div at bounding box center [26, 154] width 13 height 13
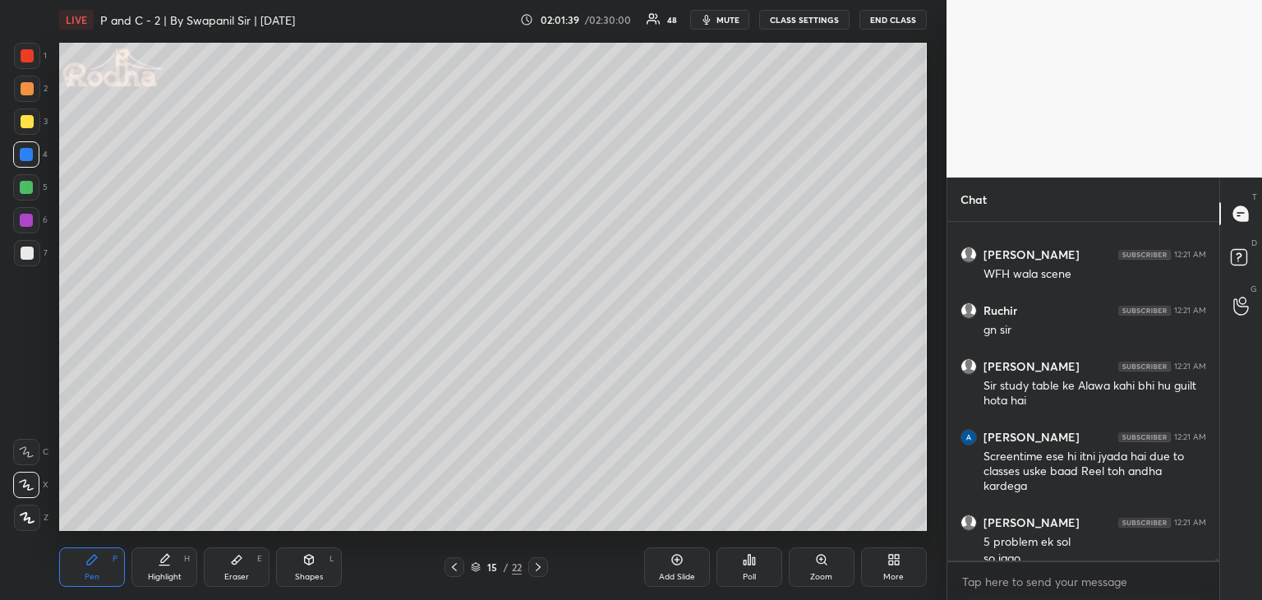
scroll to position [84166, 0]
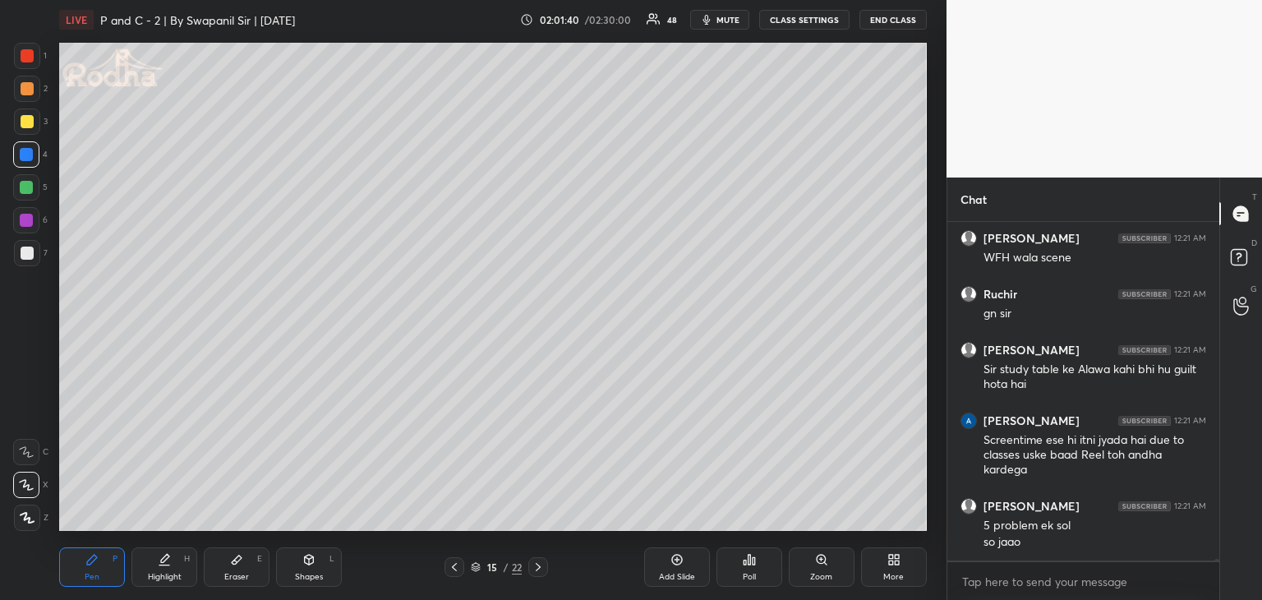
click at [540, 567] on icon at bounding box center [538, 567] width 5 height 8
click at [23, 122] on div at bounding box center [27, 121] width 13 height 13
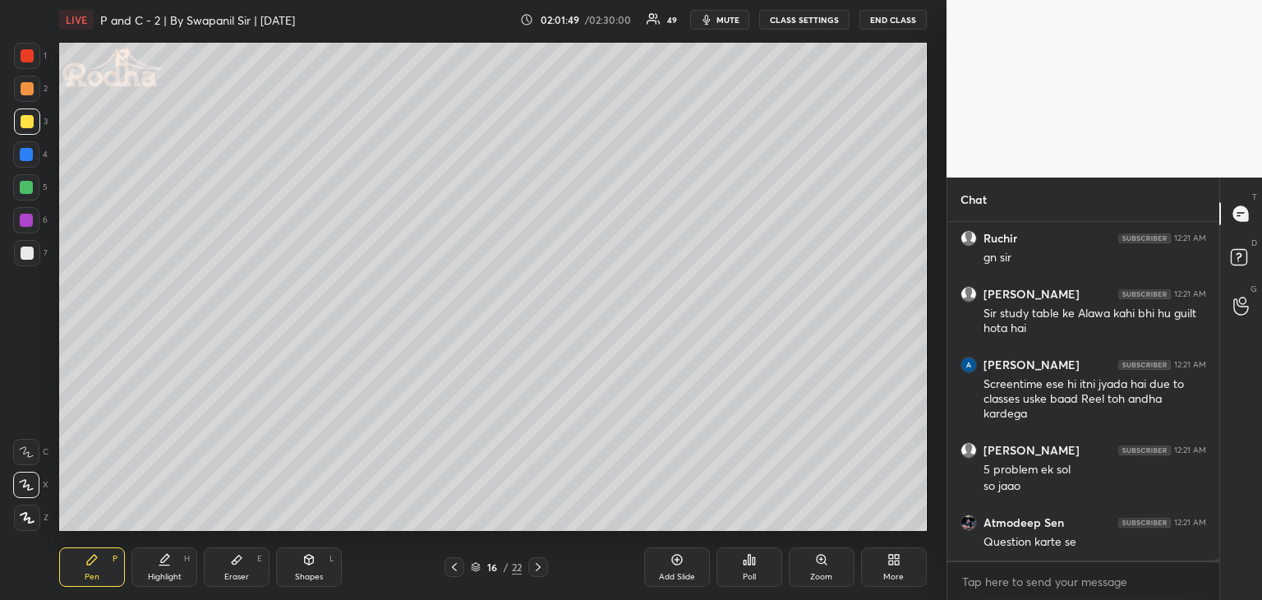
scroll to position [84282, 0]
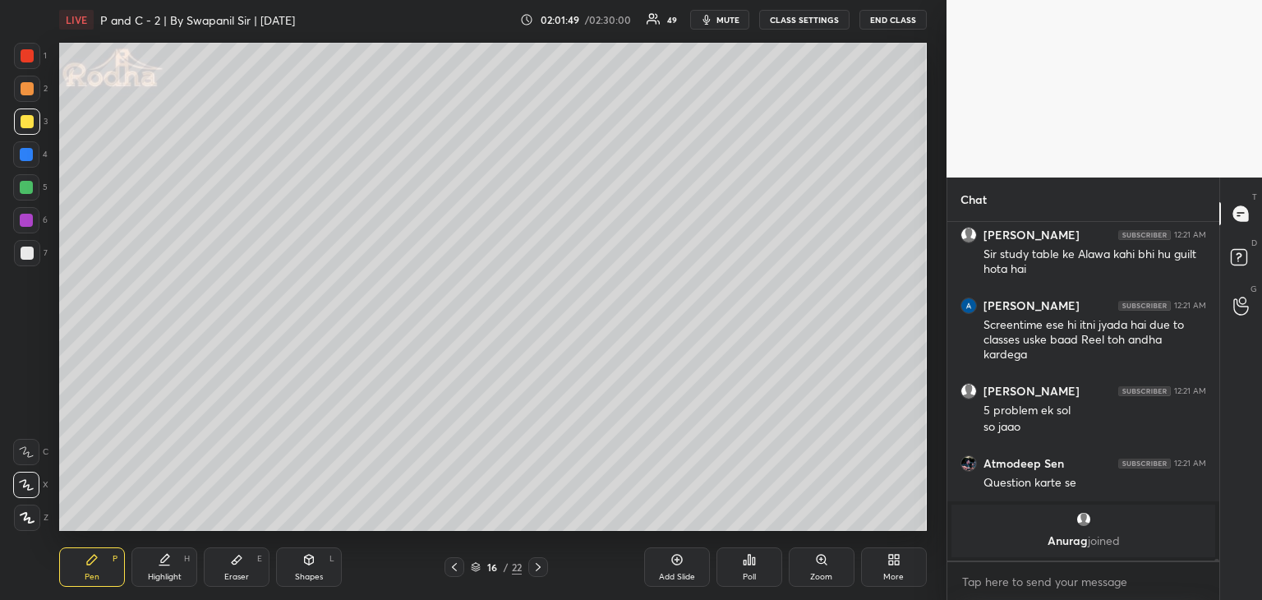
click at [33, 119] on div at bounding box center [27, 121] width 26 height 26
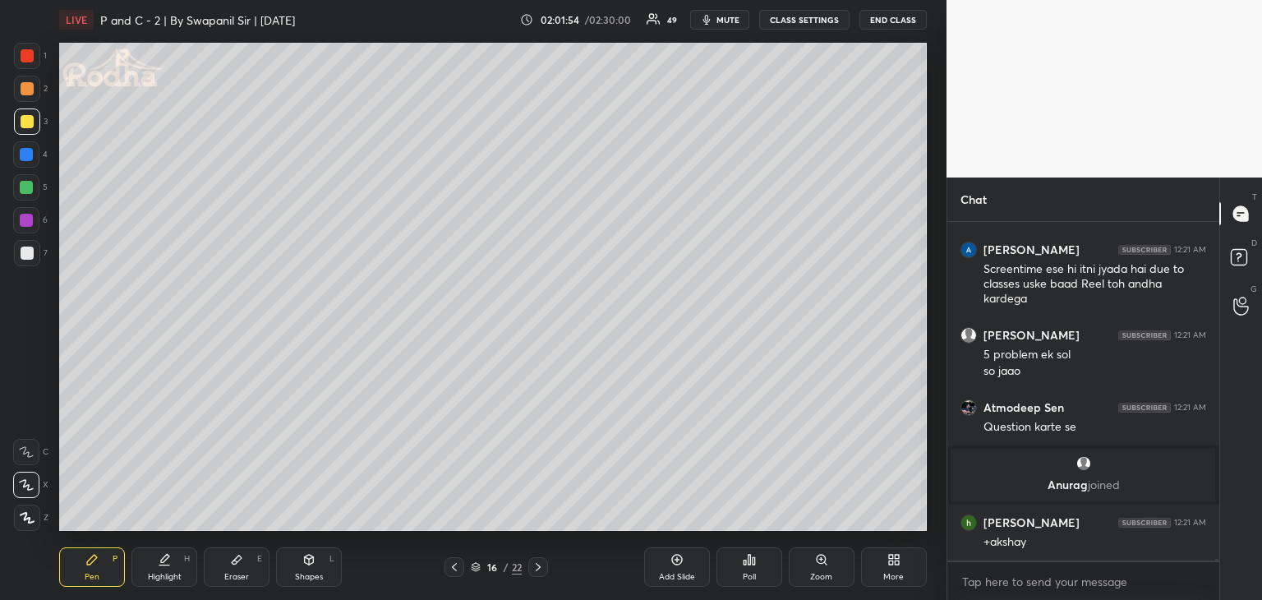
scroll to position [83859, 0]
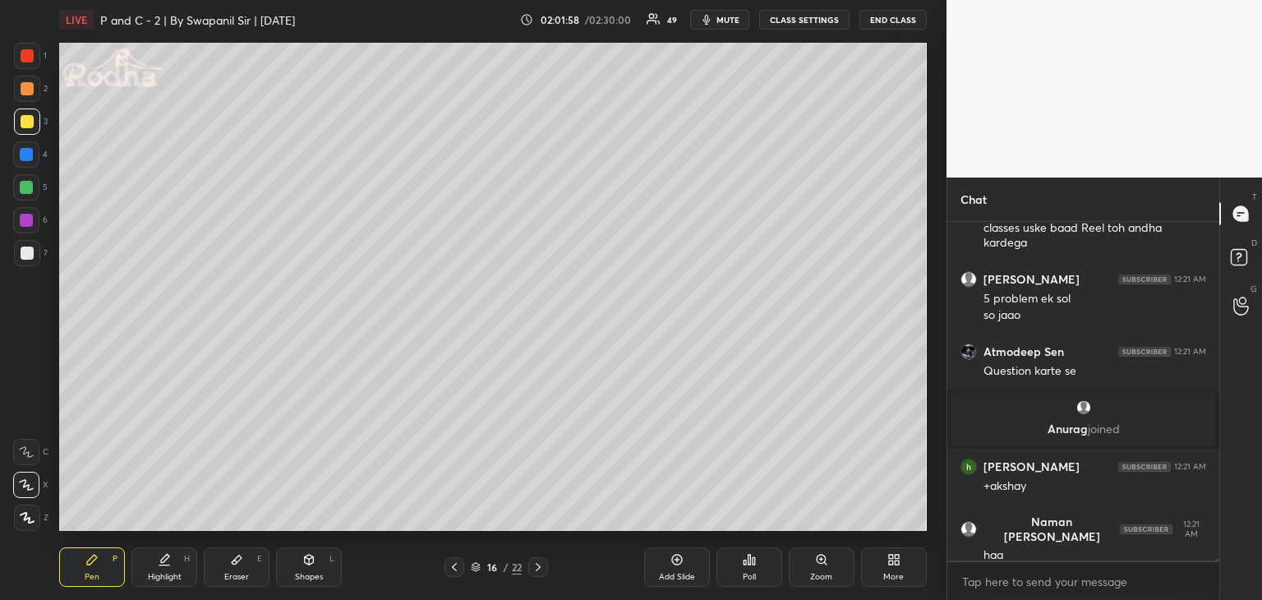
click at [253, 584] on div "Eraser E" at bounding box center [237, 566] width 66 height 39
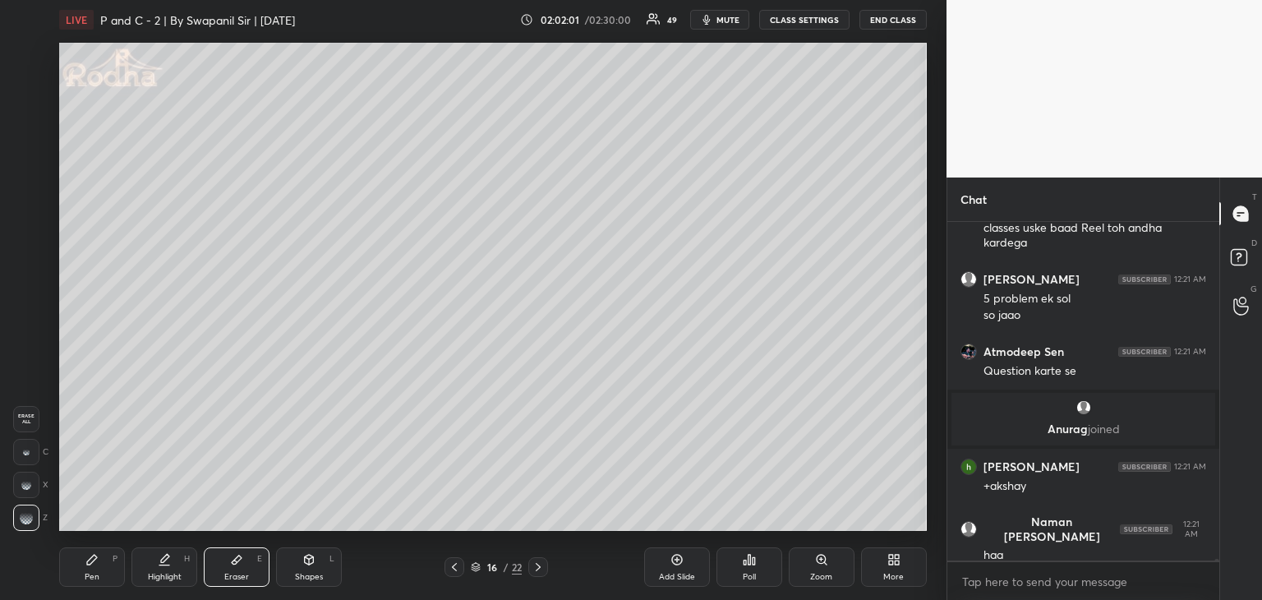
scroll to position [83915, 0]
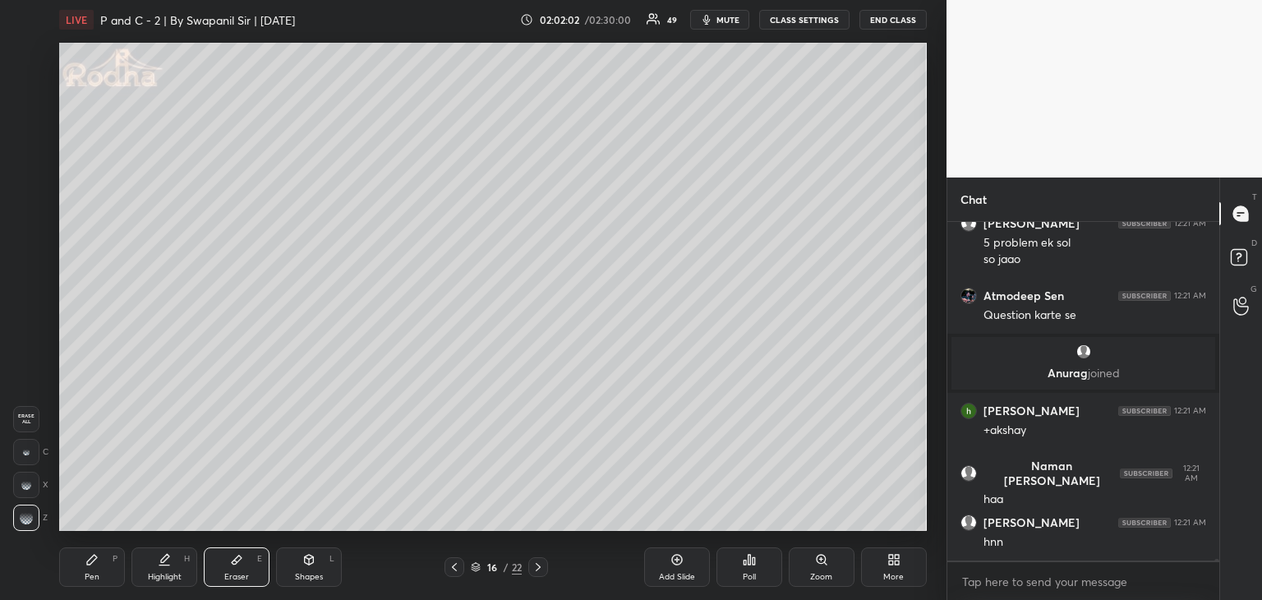
click at [102, 578] on div "Pen P" at bounding box center [92, 566] width 66 height 39
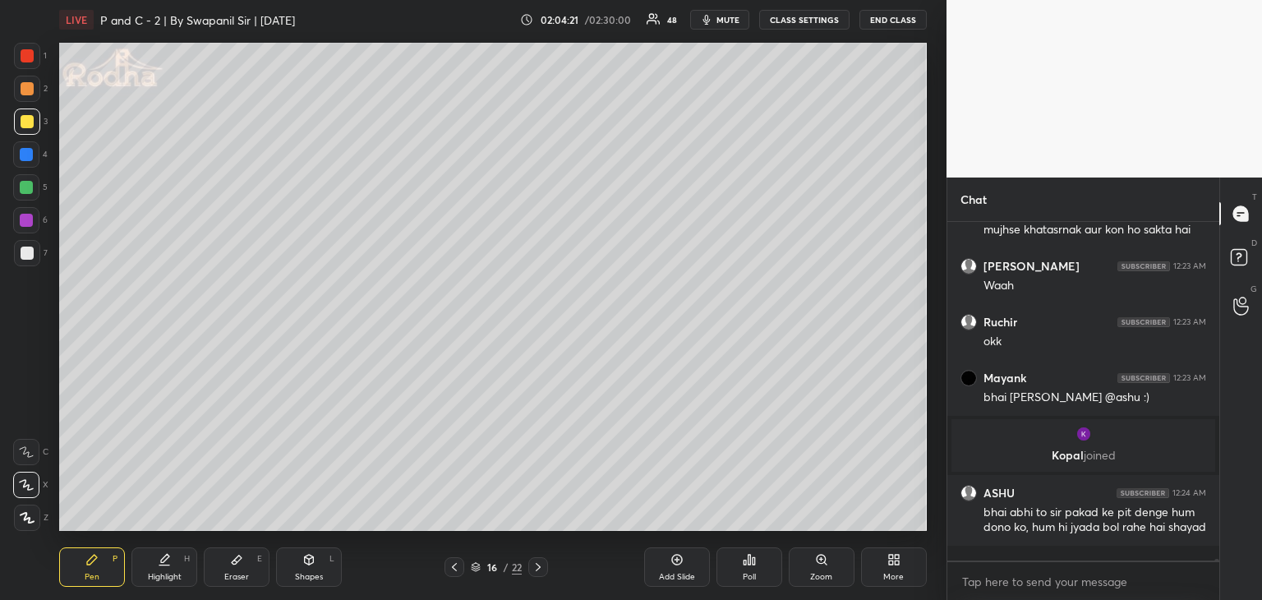
scroll to position [85143, 0]
click at [243, 579] on div "Eraser" at bounding box center [236, 577] width 25 height 8
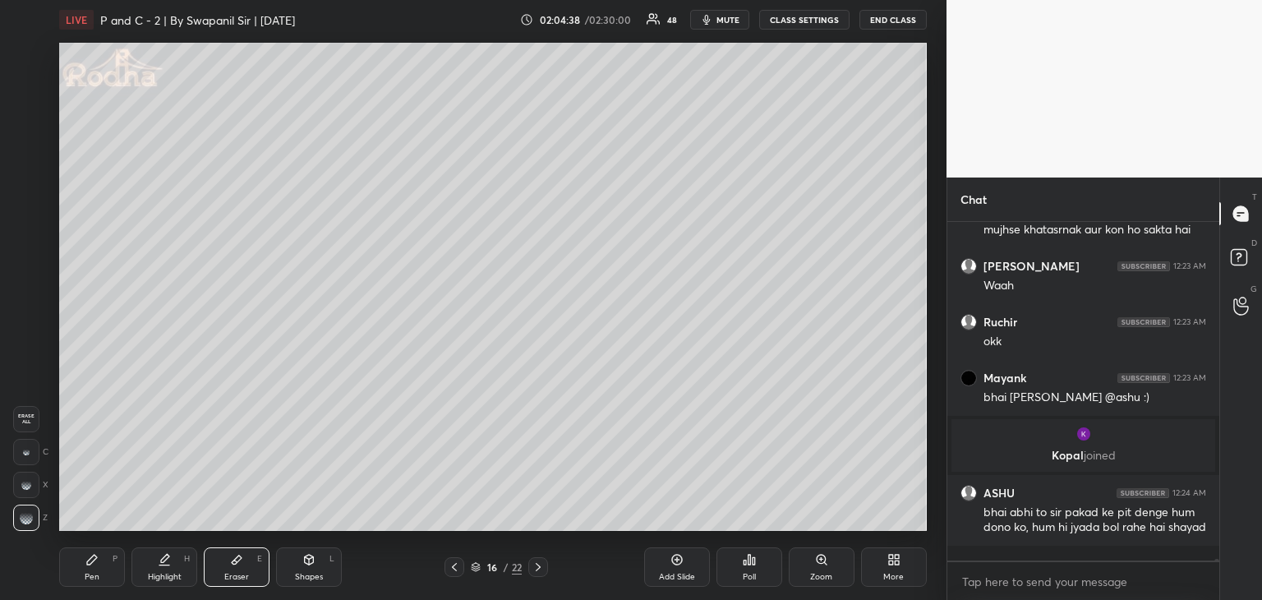
click at [82, 580] on div "Pen P" at bounding box center [92, 566] width 66 height 39
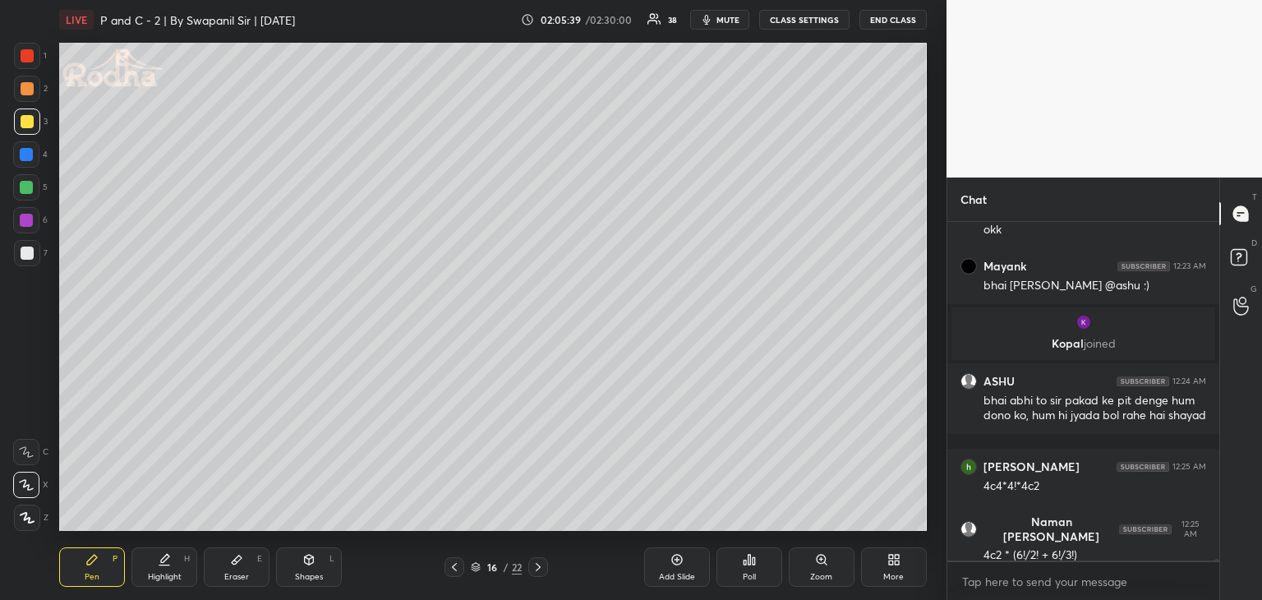
scroll to position [85325, 0]
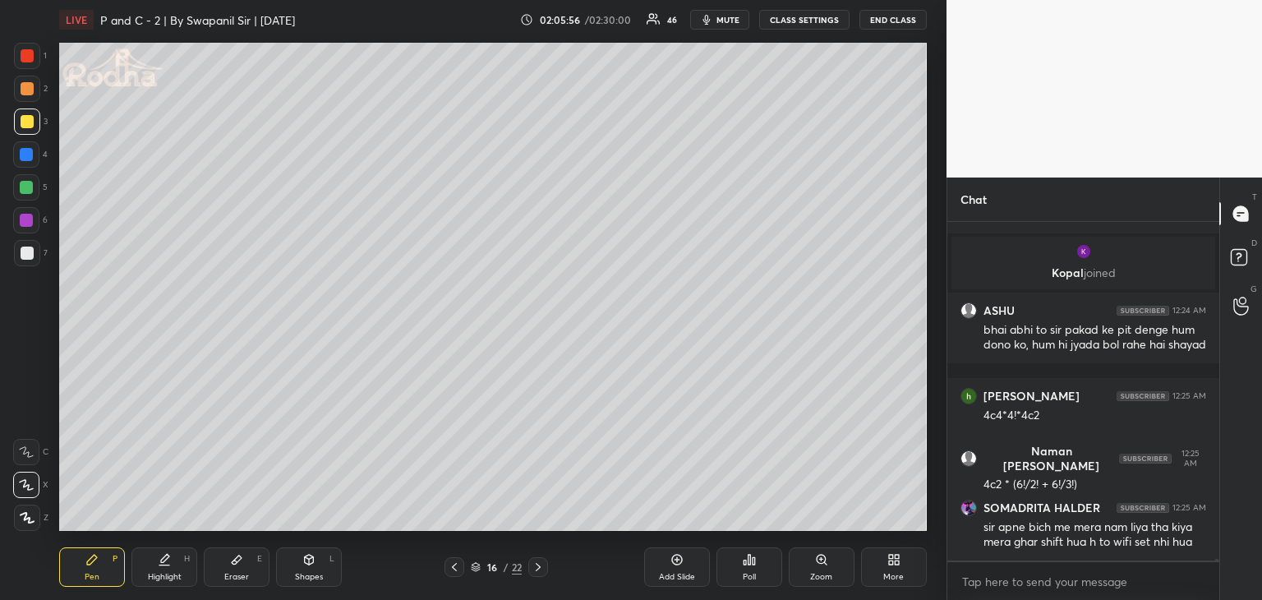
click at [226, 563] on div "Eraser E" at bounding box center [237, 566] width 66 height 39
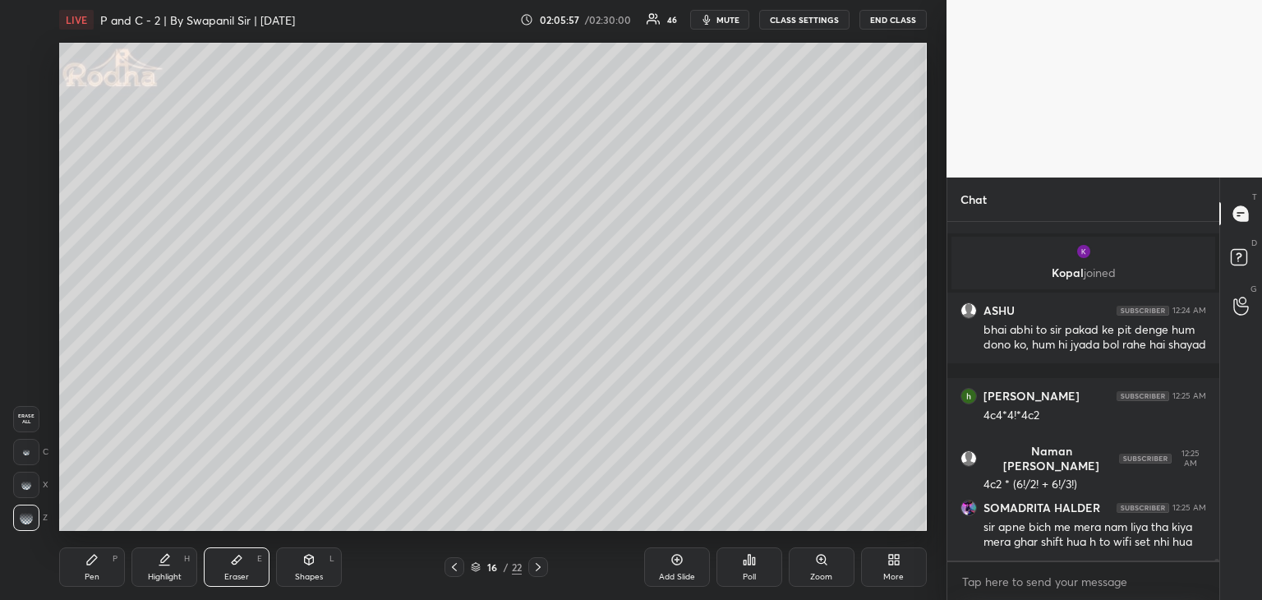
click at [23, 446] on div at bounding box center [26, 452] width 26 height 26
click at [105, 573] on div "Pen P" at bounding box center [92, 566] width 66 height 39
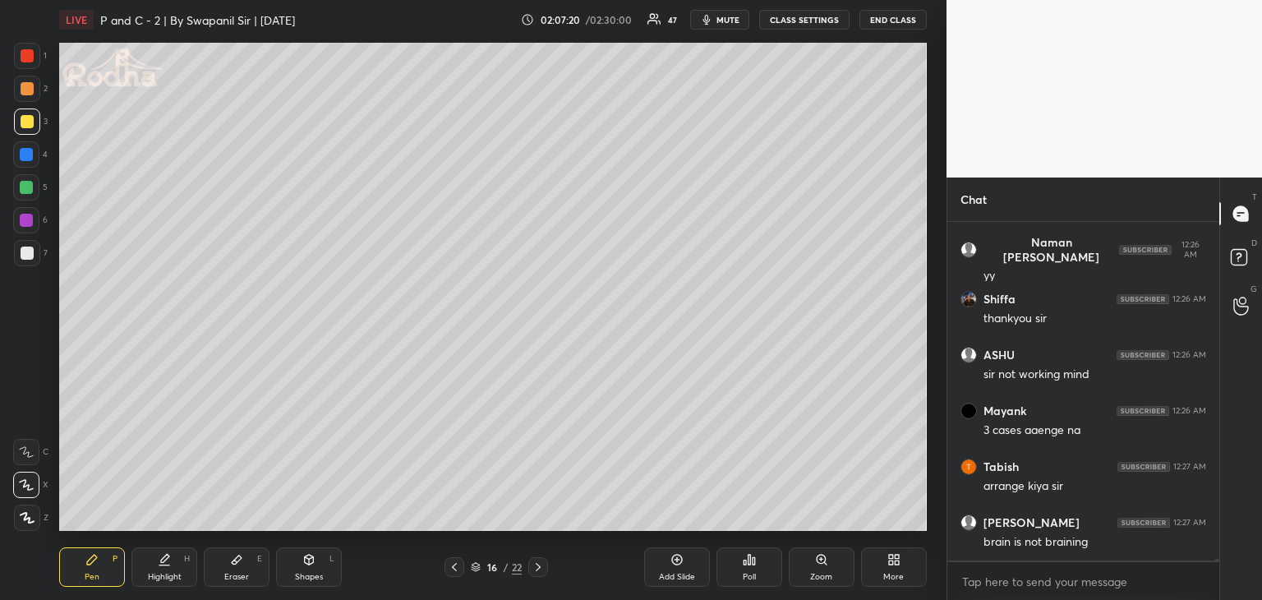
scroll to position [86302, 0]
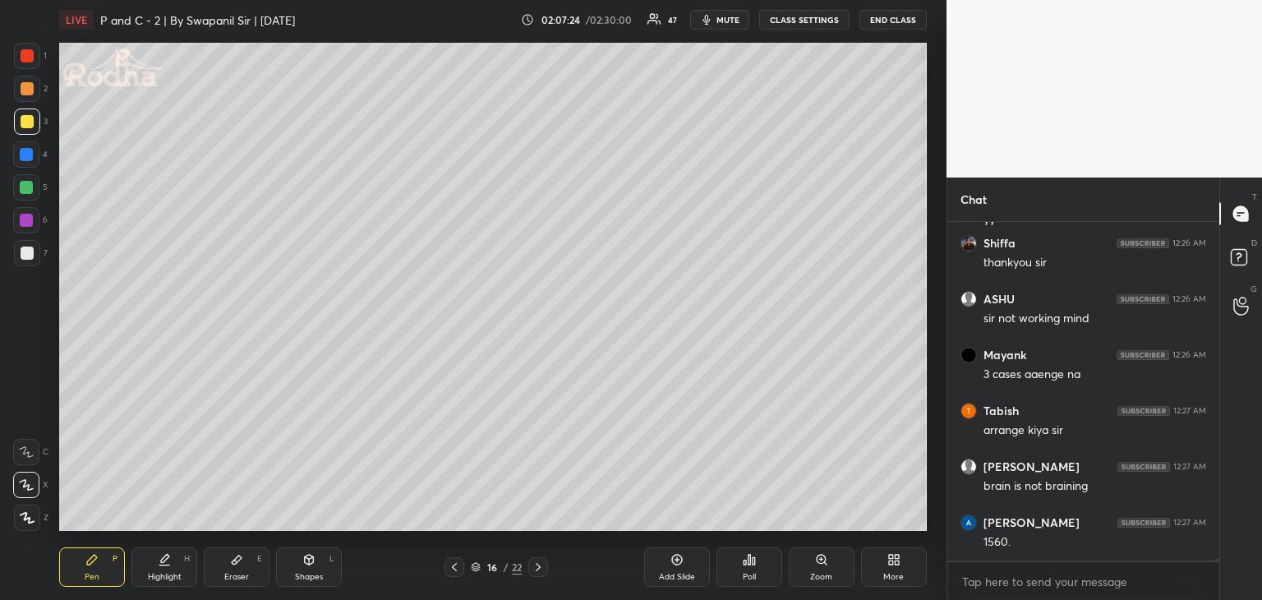
click at [18, 95] on div at bounding box center [27, 89] width 26 height 26
click at [25, 62] on div at bounding box center [27, 55] width 13 height 13
click at [23, 93] on div at bounding box center [27, 88] width 13 height 13
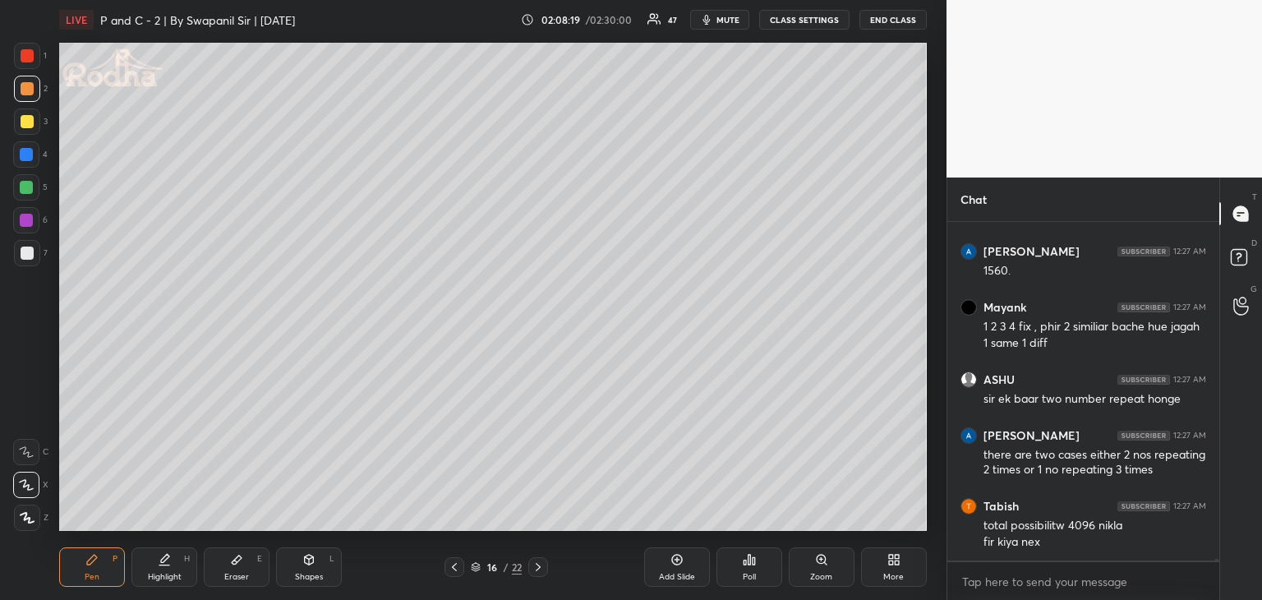
scroll to position [86629, 0]
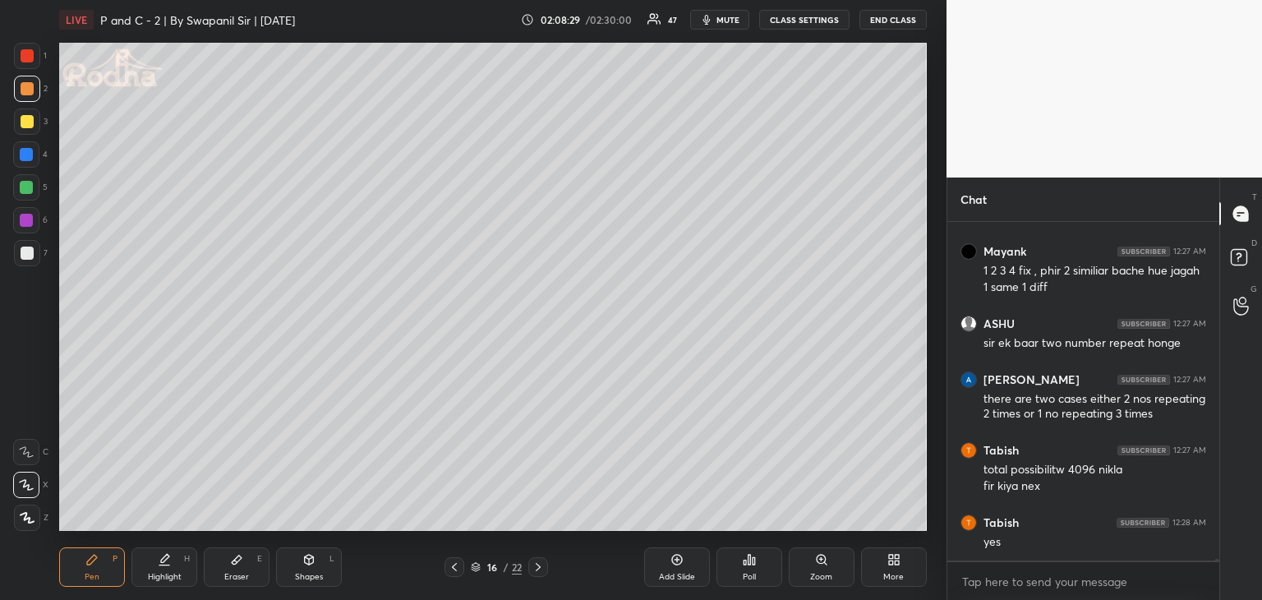
click at [244, 570] on div "Eraser E" at bounding box center [237, 566] width 66 height 39
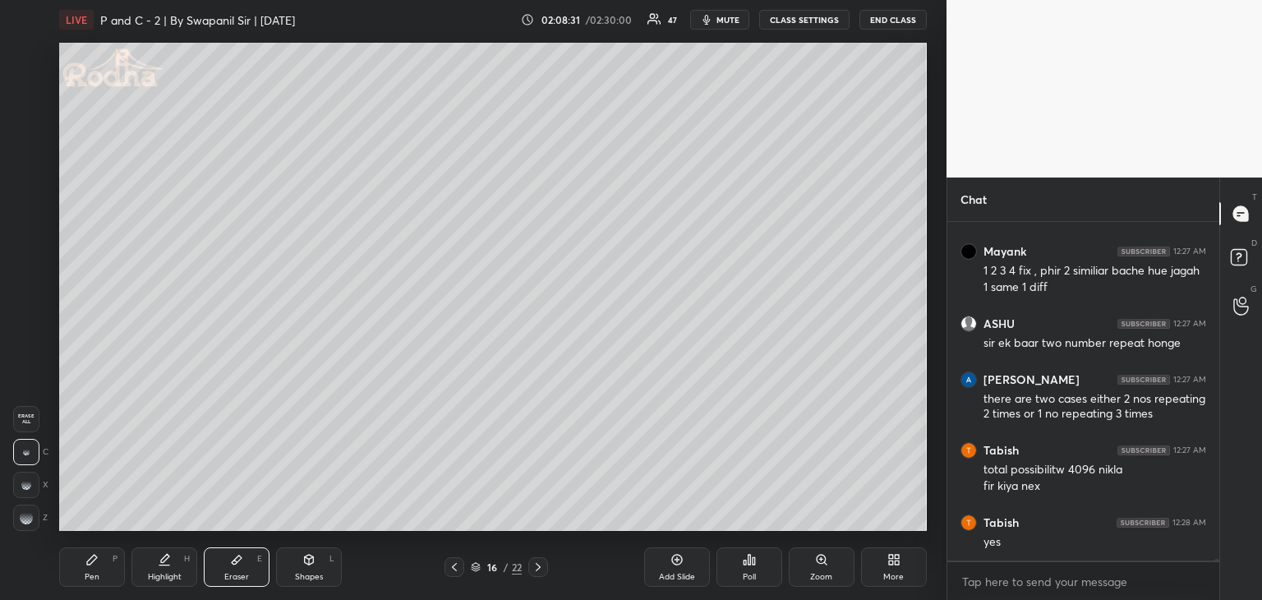
click at [103, 572] on div "Pen P" at bounding box center [92, 566] width 66 height 39
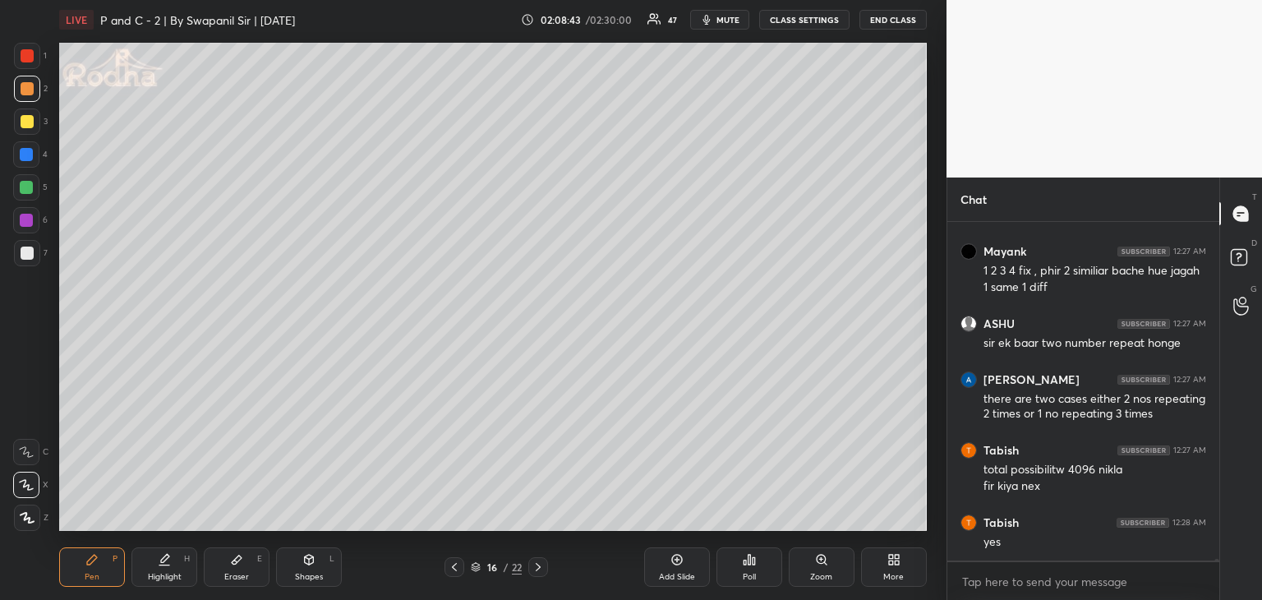
scroll to position [86685, 0]
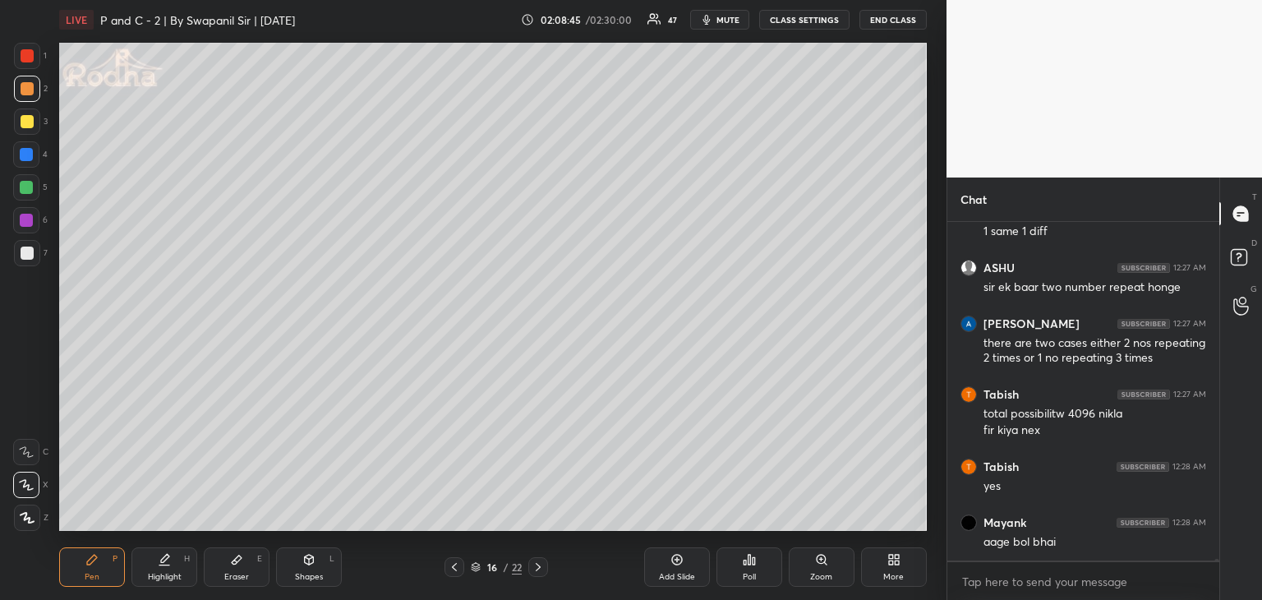
click at [249, 568] on div "Eraser E" at bounding box center [237, 566] width 66 height 39
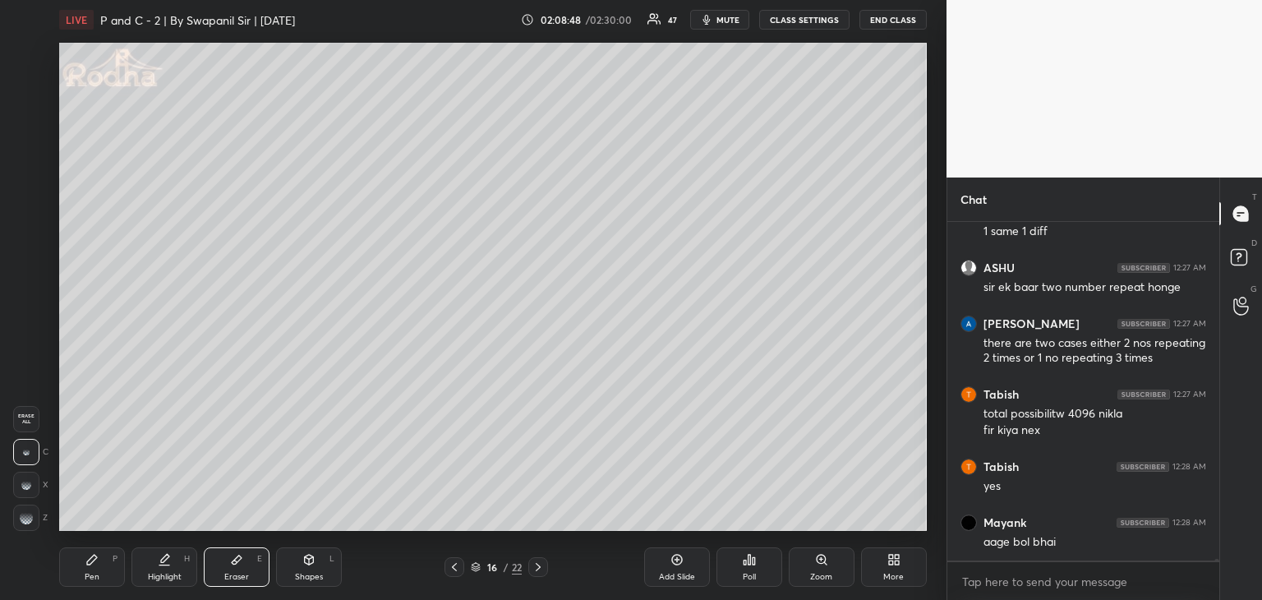
click at [127, 569] on div "Pen P Highlight H Eraser E Shapes L" at bounding box center [242, 566] width 366 height 39
click at [102, 579] on div "Pen P" at bounding box center [92, 566] width 66 height 39
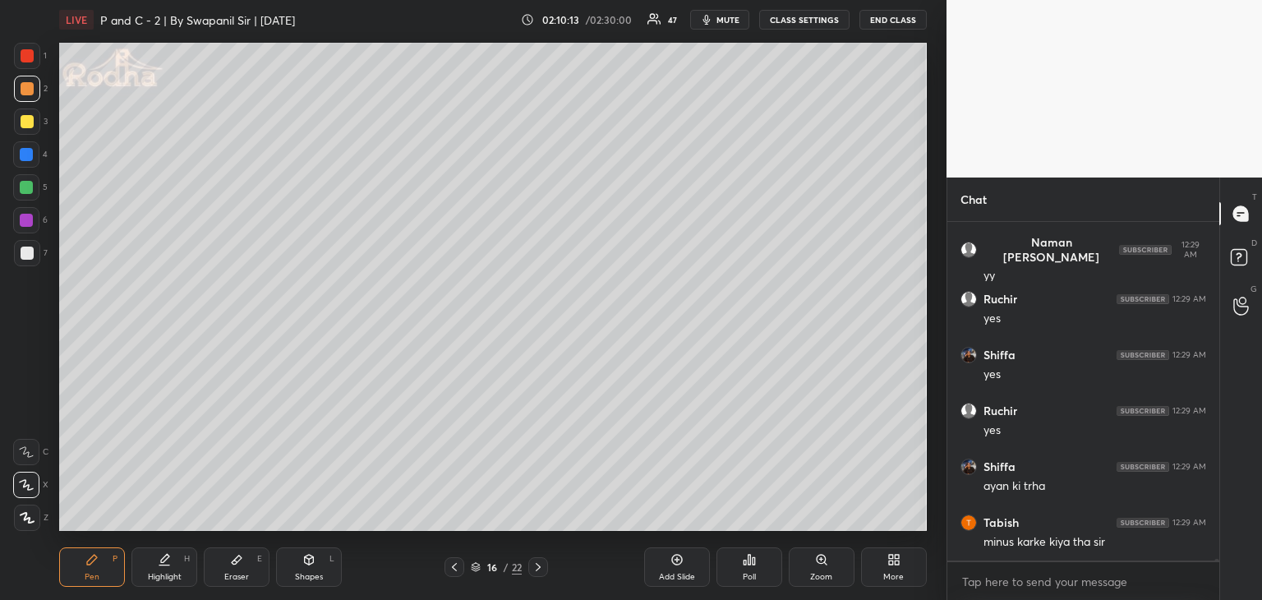
scroll to position [87244, 0]
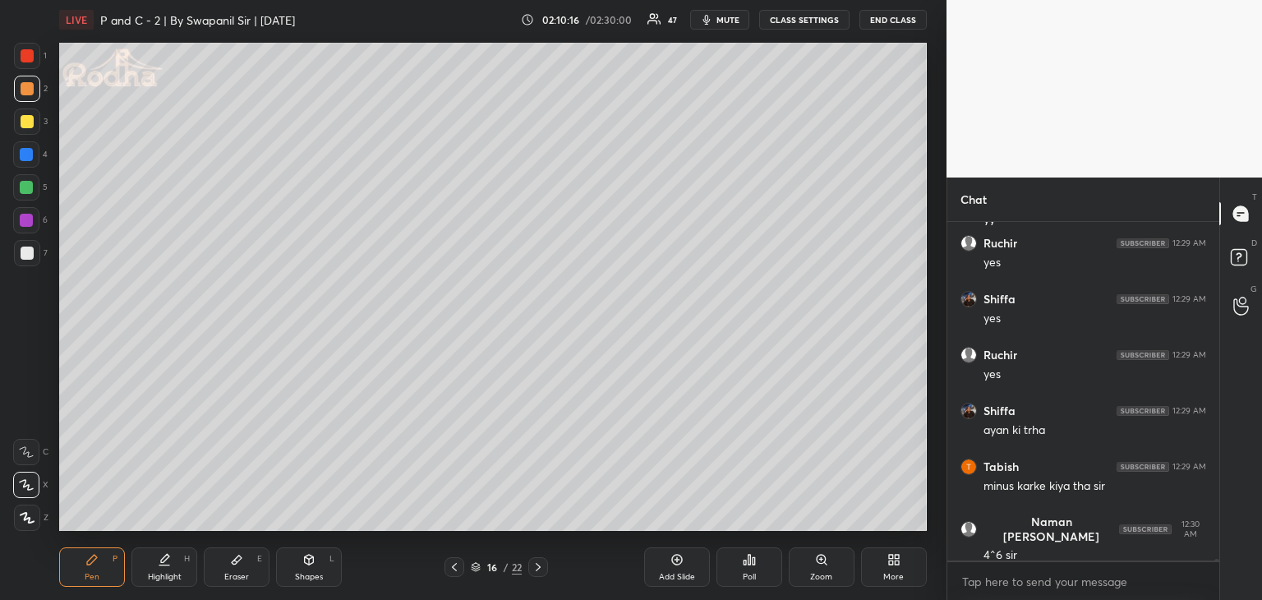
click at [243, 565] on div "Eraser E" at bounding box center [237, 566] width 66 height 39
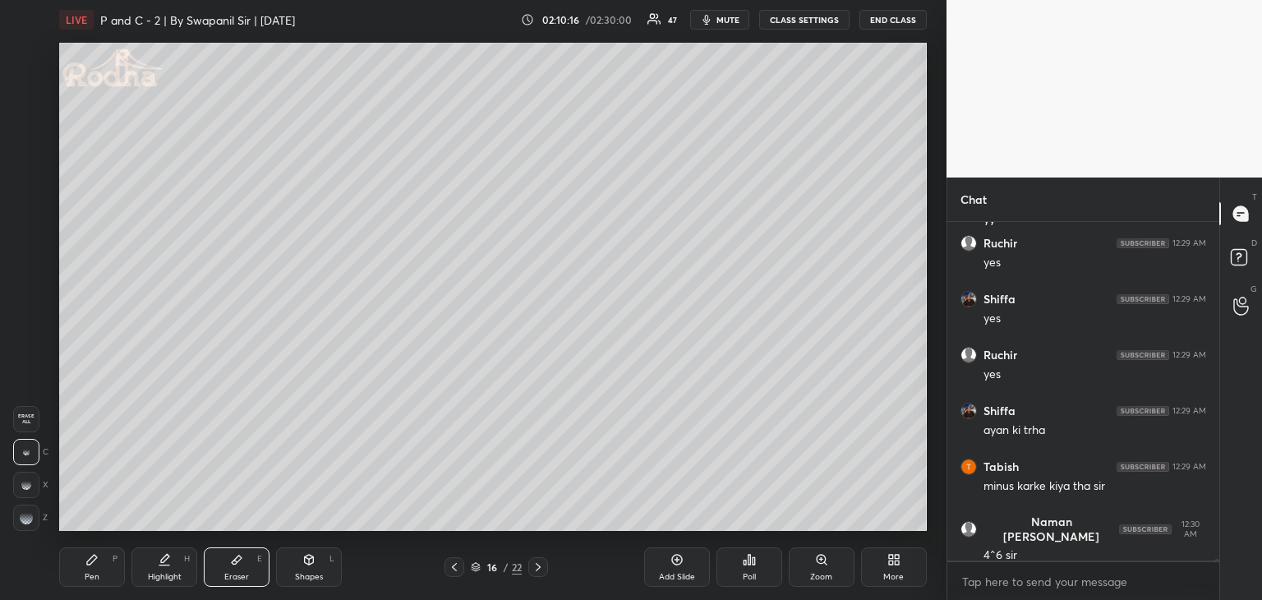
scroll to position [87300, 0]
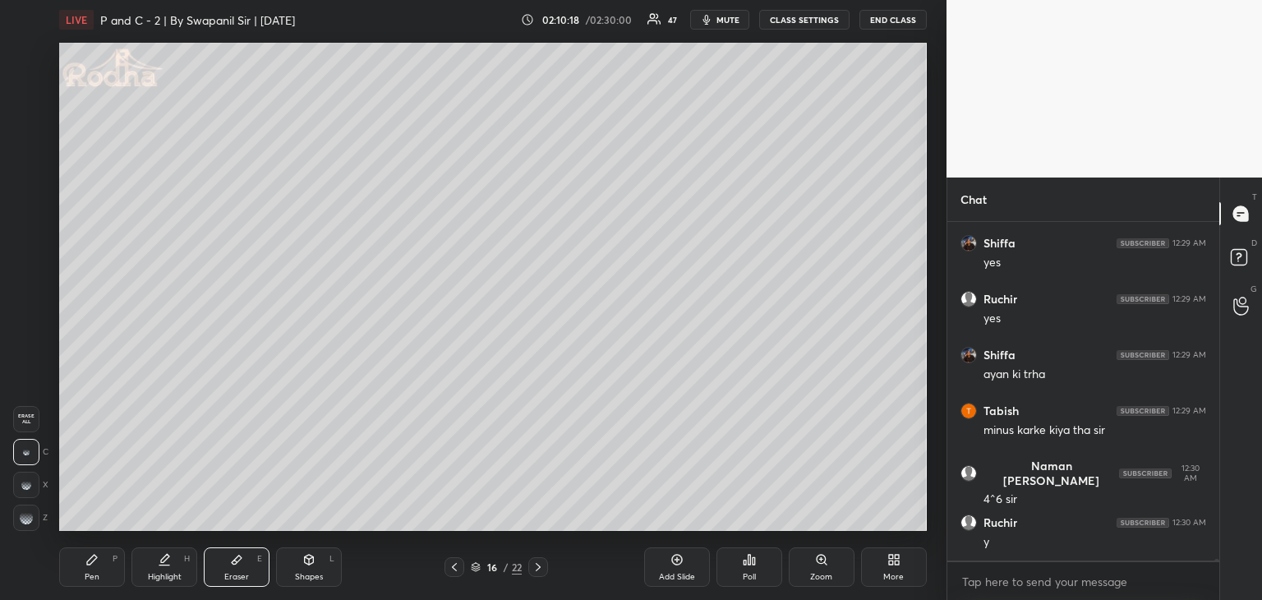
click at [76, 583] on div "Pen P" at bounding box center [92, 566] width 66 height 39
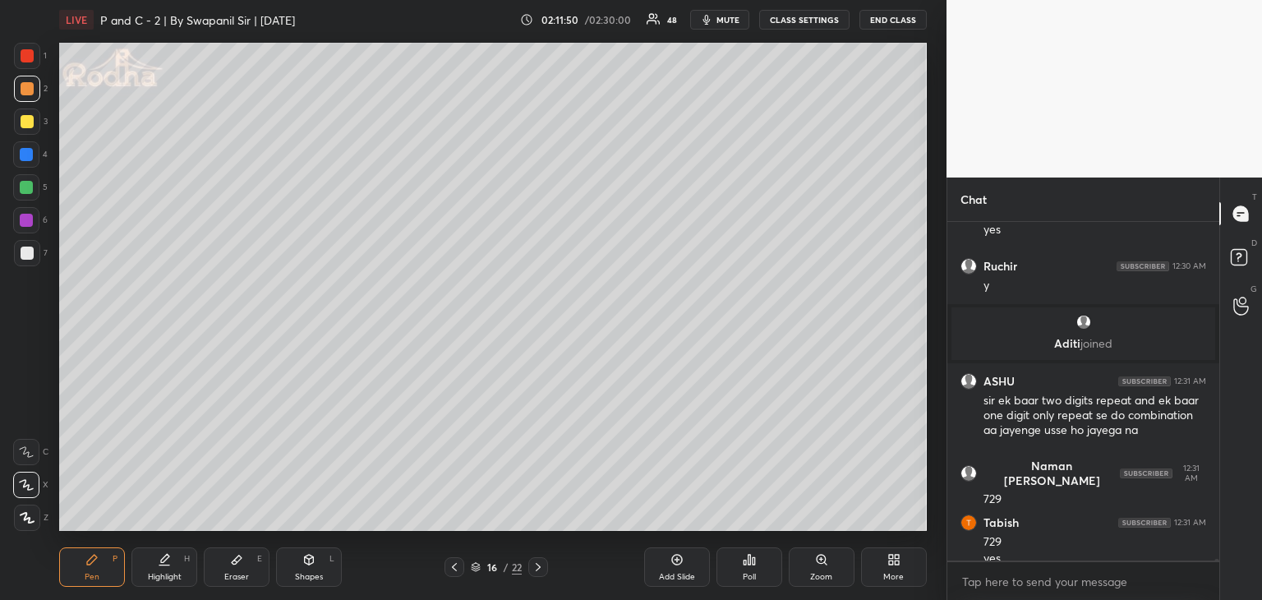
scroll to position [87218, 0]
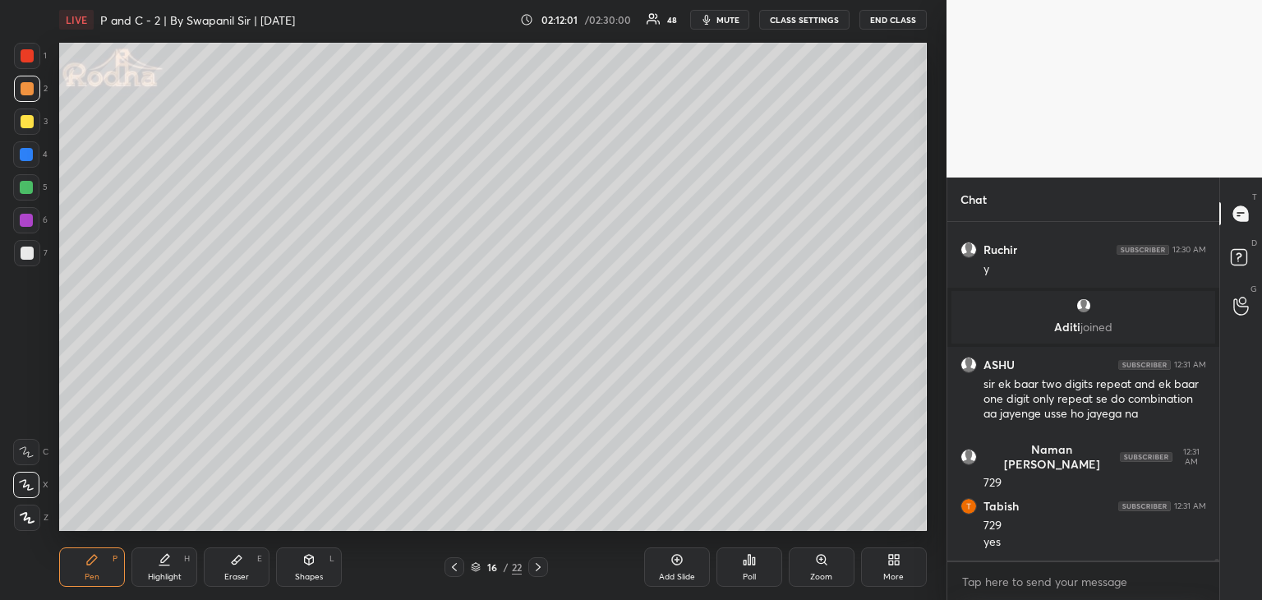
click at [252, 570] on div "Eraser E" at bounding box center [237, 566] width 66 height 39
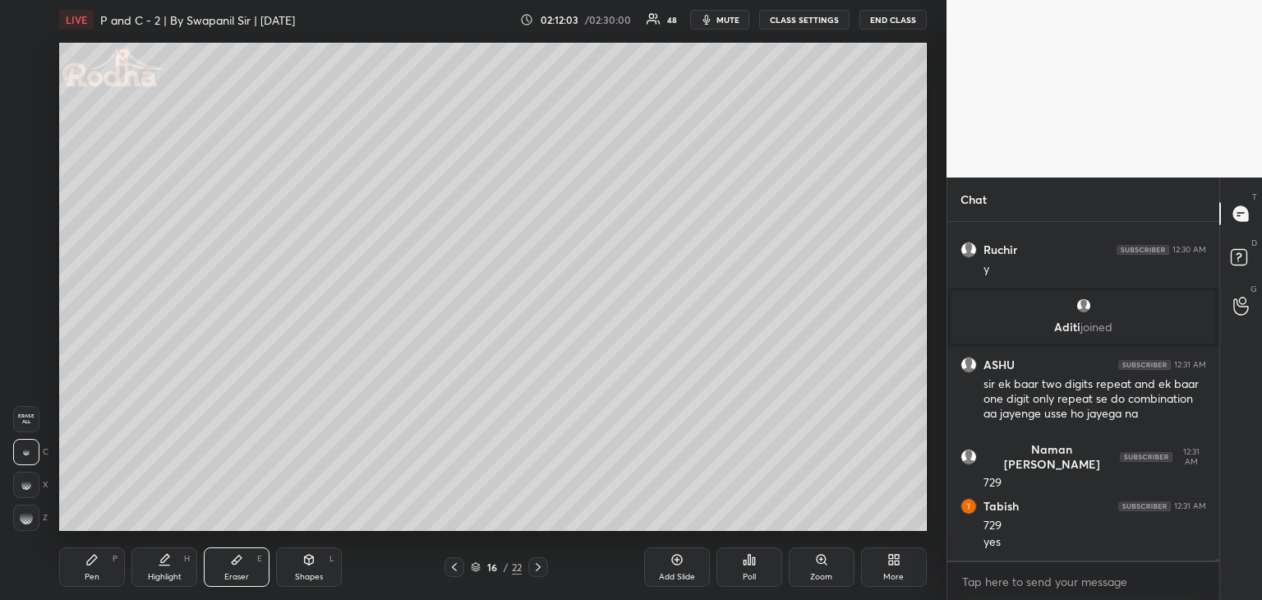
click at [95, 570] on div "Pen P" at bounding box center [92, 566] width 66 height 39
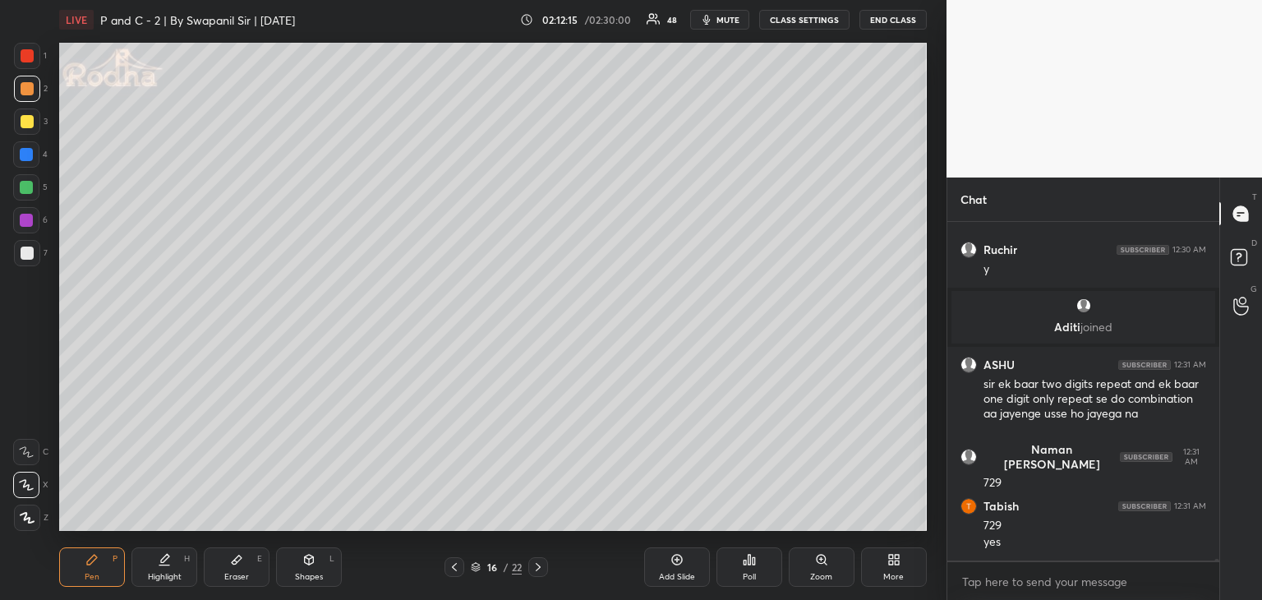
scroll to position [87273, 0]
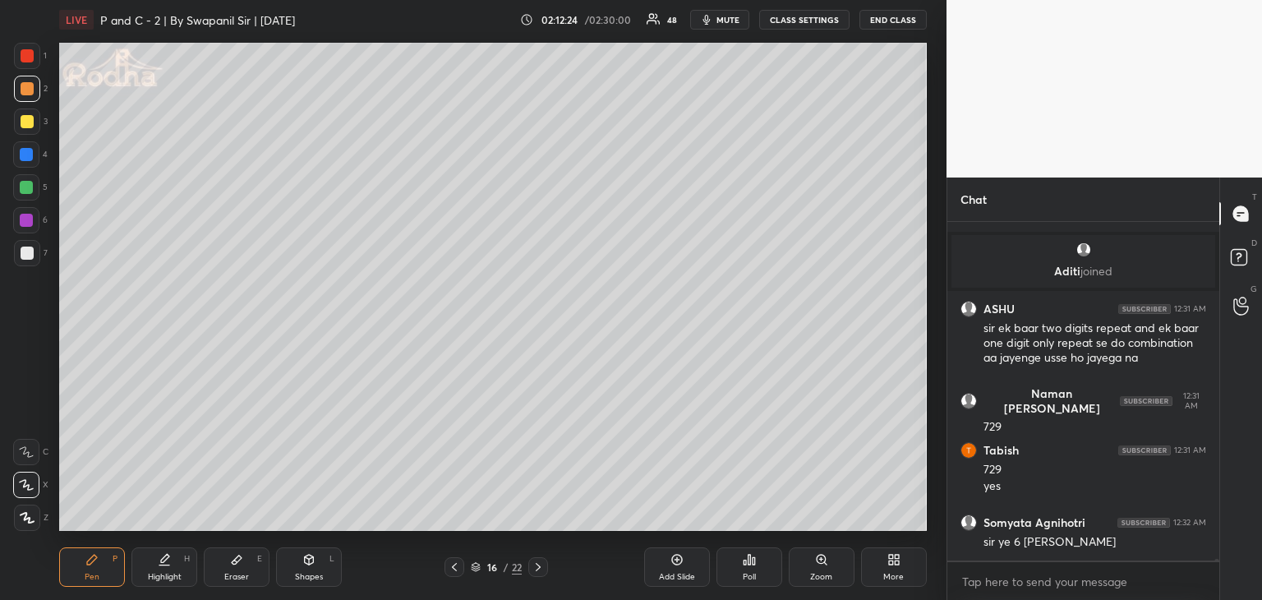
click at [264, 570] on div "Eraser E" at bounding box center [237, 566] width 66 height 39
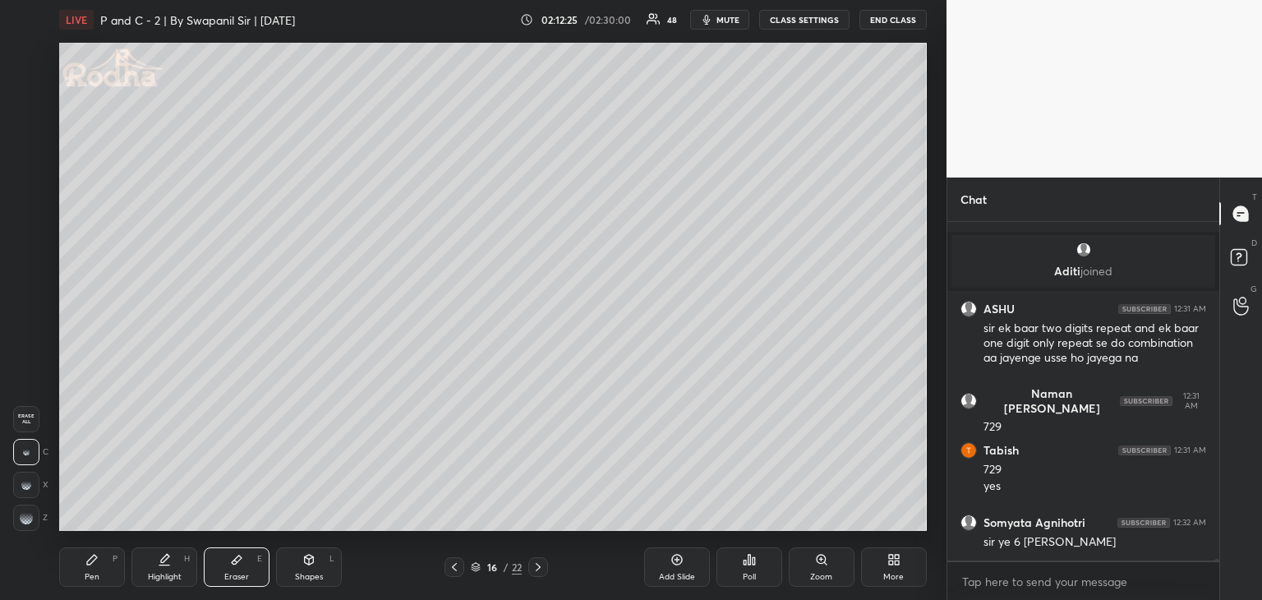
drag, startPoint x: 98, startPoint y: 576, endPoint x: 104, endPoint y: 568, distance: 10.0
click at [99, 573] on div "Pen P" at bounding box center [92, 566] width 66 height 39
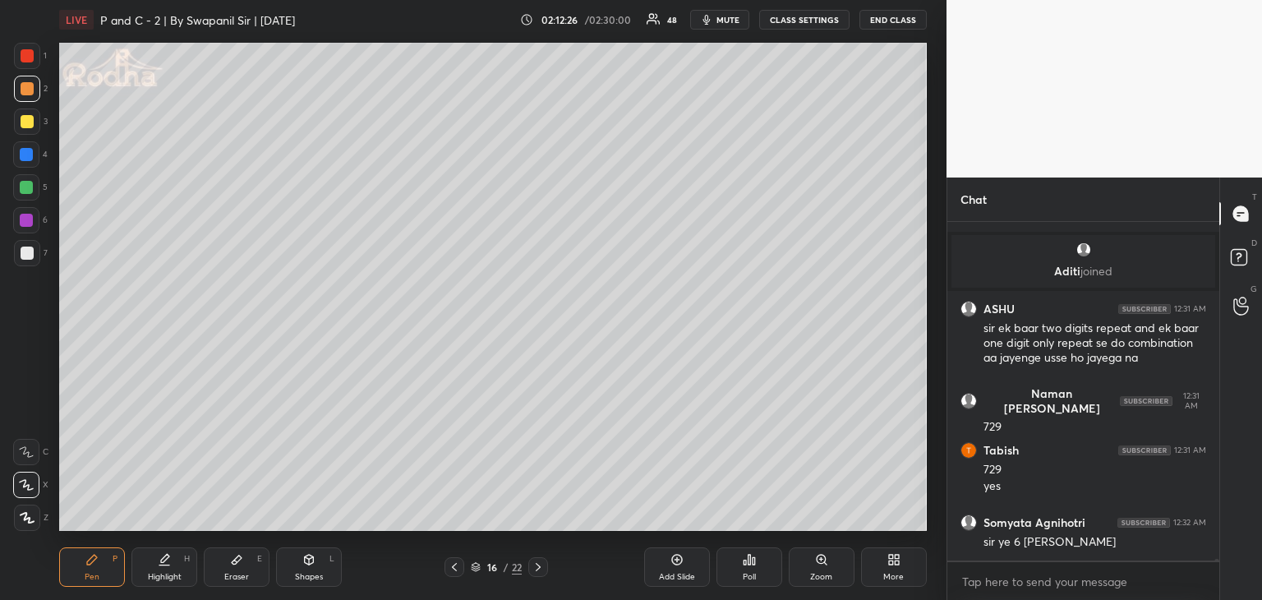
drag, startPoint x: 293, startPoint y: 560, endPoint x: 218, endPoint y: 533, distance: 80.1
click at [292, 560] on div "Shapes L" at bounding box center [309, 566] width 66 height 39
click at [99, 574] on div "Pen P" at bounding box center [92, 566] width 66 height 39
drag, startPoint x: 239, startPoint y: 563, endPoint x: 227, endPoint y: 552, distance: 16.9
click at [240, 562] on icon at bounding box center [236, 559] width 13 height 13
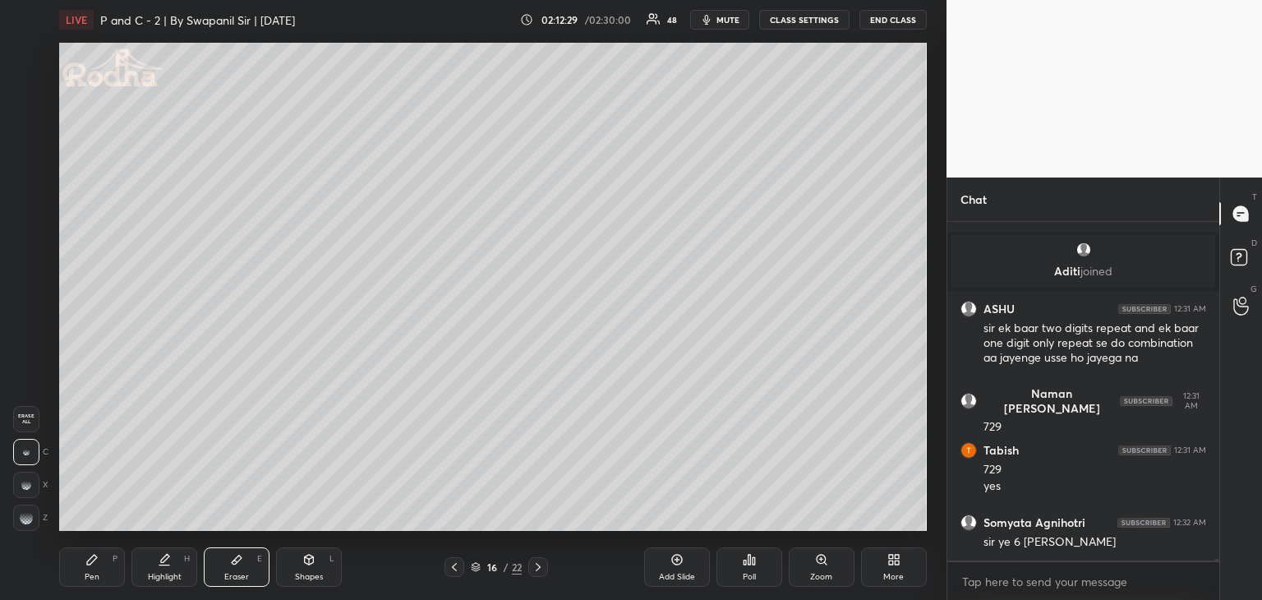
click at [39, 520] on div "Z" at bounding box center [30, 518] width 35 height 26
drag, startPoint x: 31, startPoint y: 523, endPoint x: 54, endPoint y: 501, distance: 31.4
click at [33, 519] on div at bounding box center [26, 518] width 26 height 26
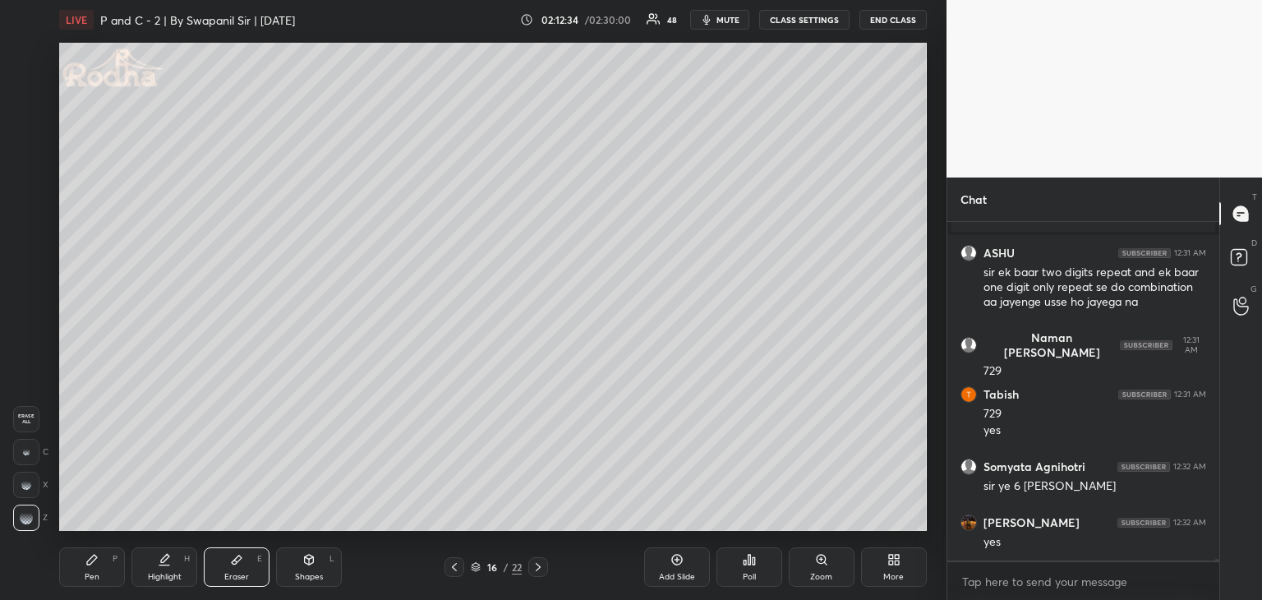
click at [104, 567] on div "Pen P" at bounding box center [92, 566] width 66 height 39
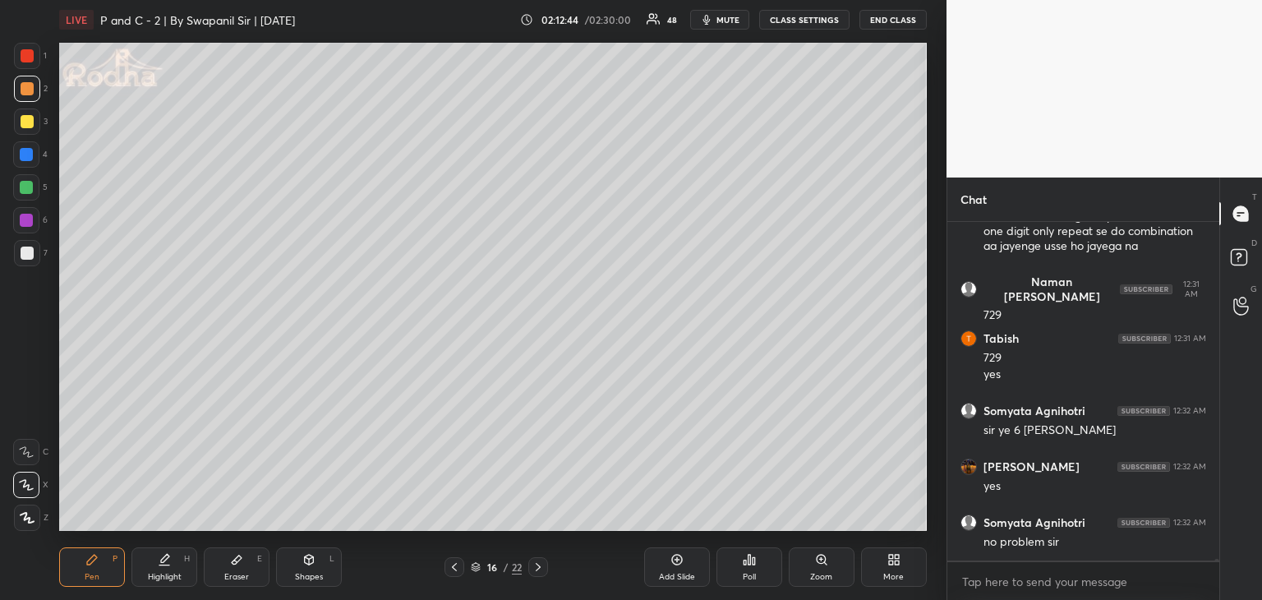
scroll to position [87402, 0]
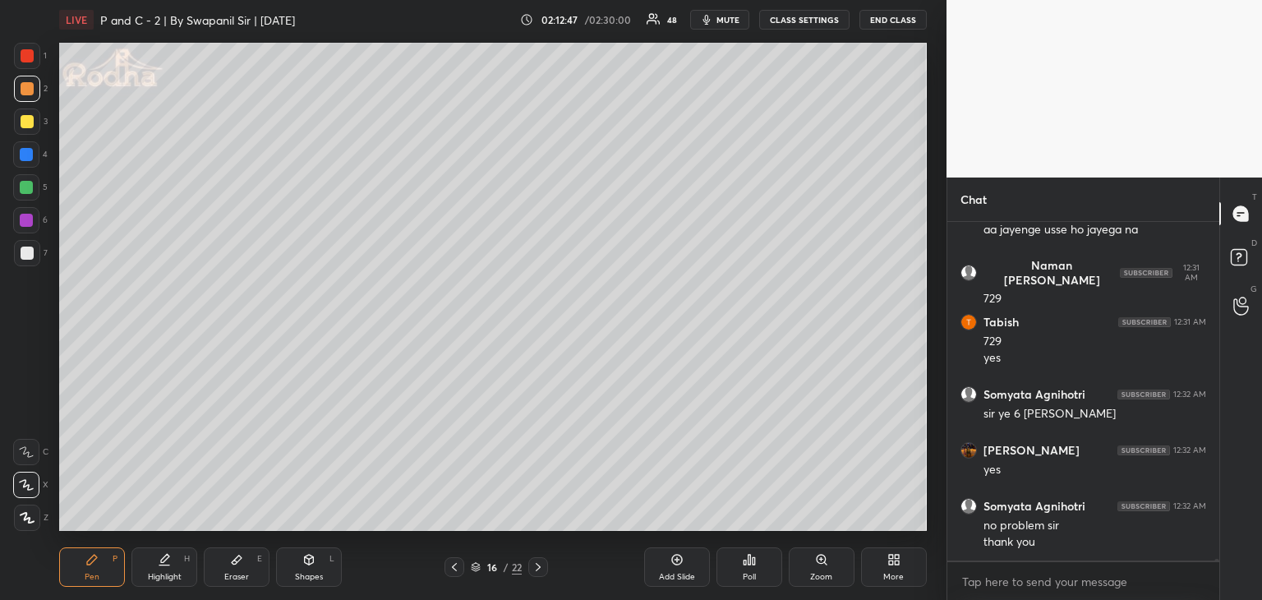
click at [244, 575] on div "Eraser" at bounding box center [236, 577] width 25 height 8
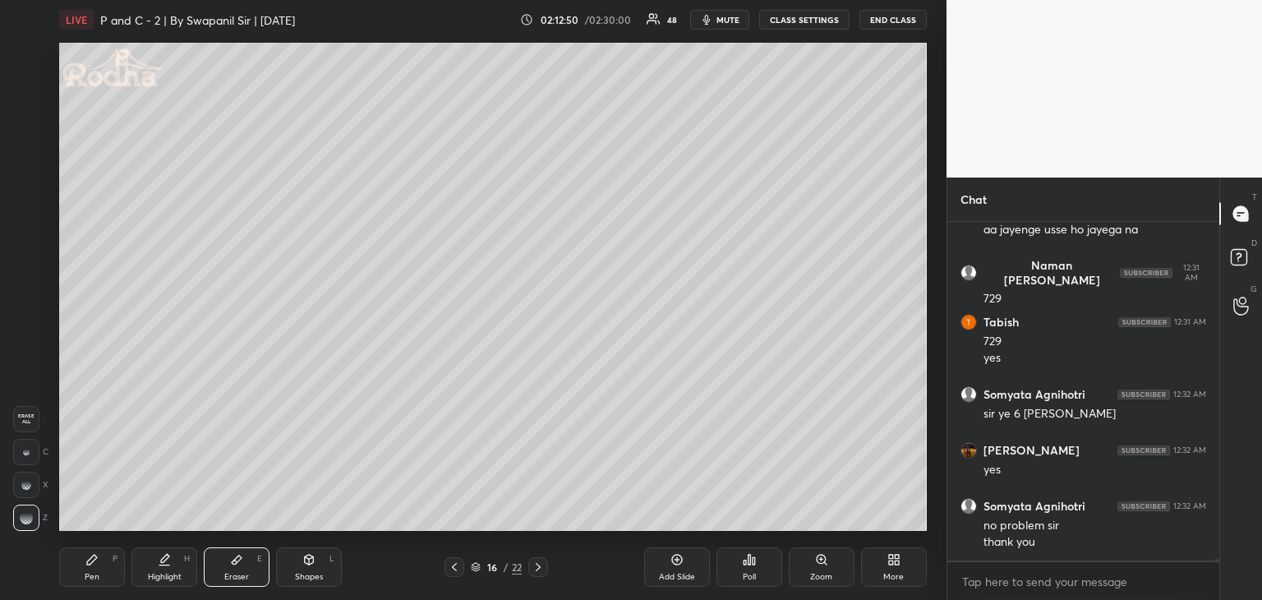
drag, startPoint x: 98, startPoint y: 579, endPoint x: 192, endPoint y: 533, distance: 104.4
click at [100, 578] on div "Pen P" at bounding box center [92, 566] width 66 height 39
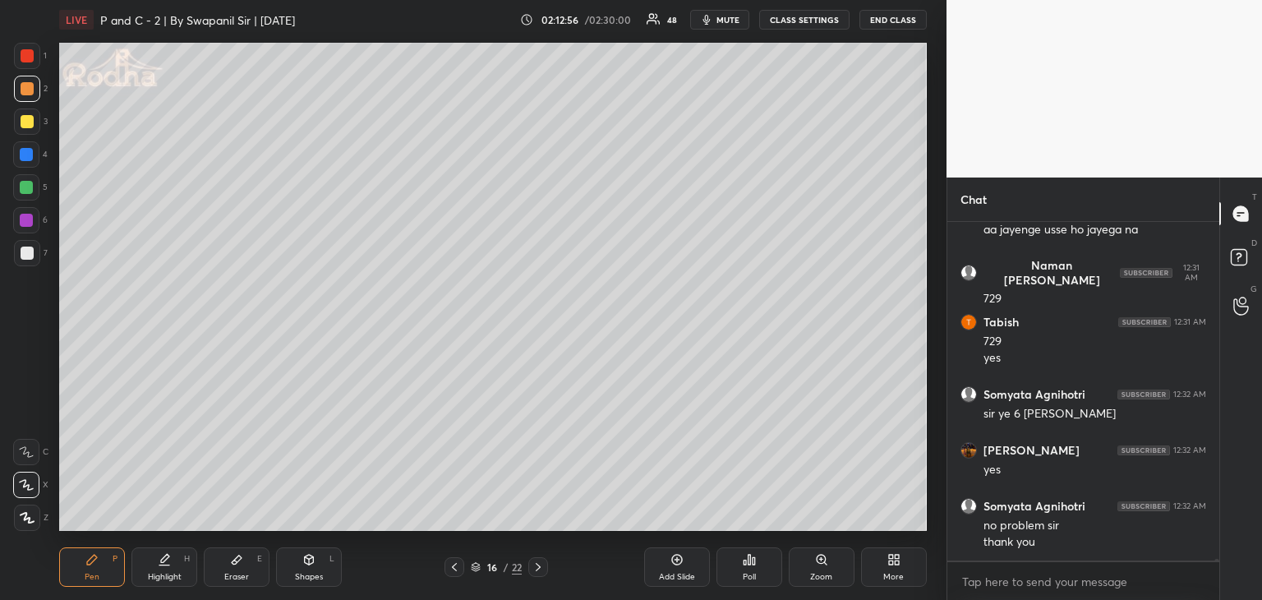
scroll to position [87458, 0]
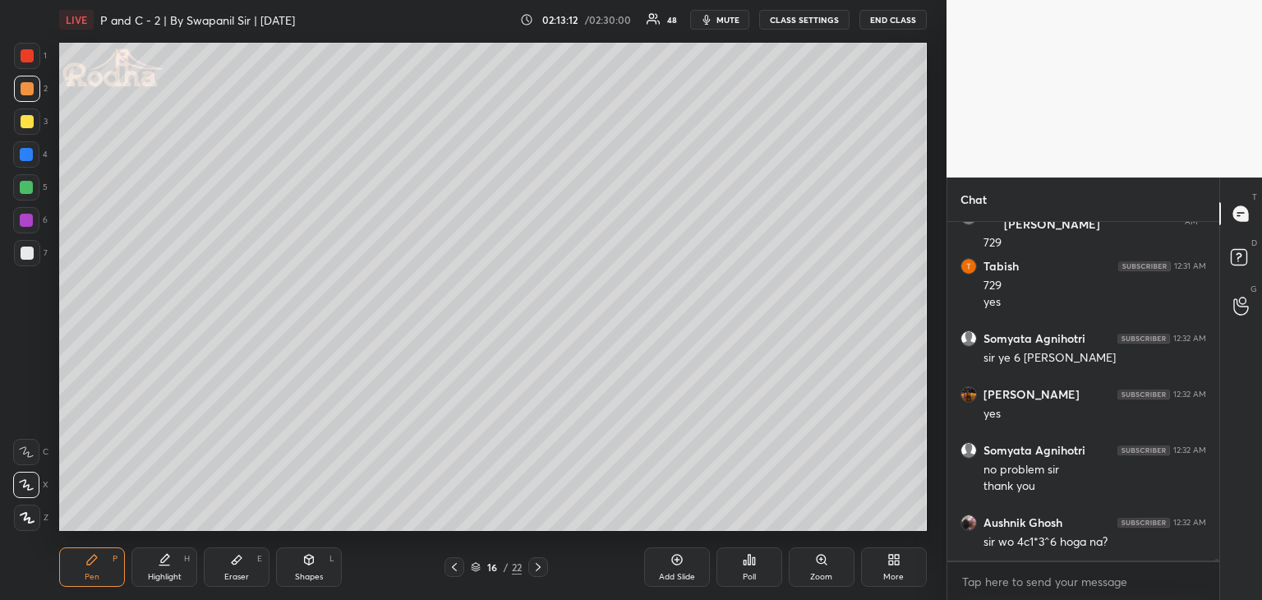
click at [243, 576] on div "Eraser" at bounding box center [236, 577] width 25 height 8
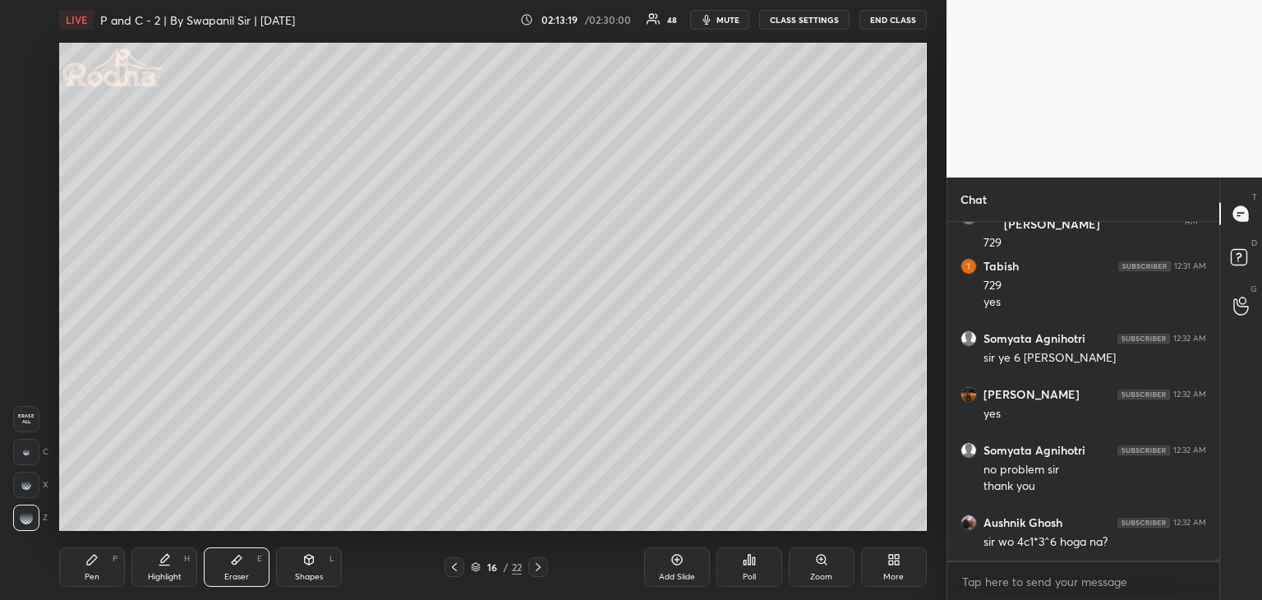
drag, startPoint x: 99, startPoint y: 570, endPoint x: 118, endPoint y: 565, distance: 19.5
click at [100, 569] on div "Pen P" at bounding box center [92, 566] width 66 height 39
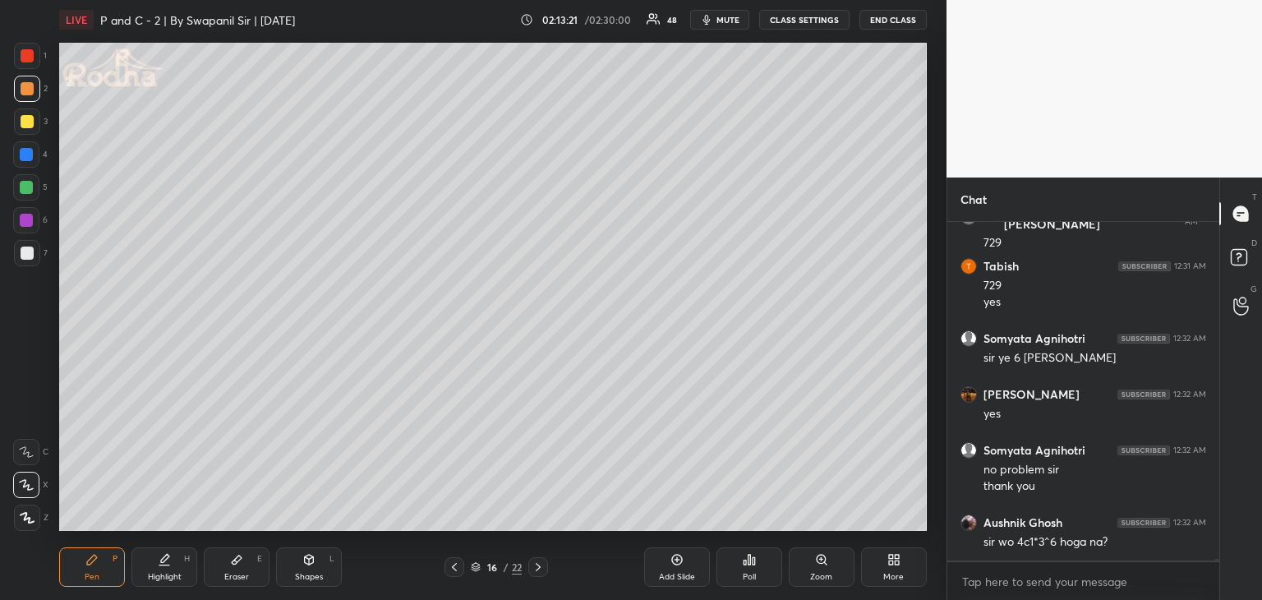
drag, startPoint x: 237, startPoint y: 570, endPoint x: 278, endPoint y: 538, distance: 52.1
click at [240, 569] on div "Eraser E" at bounding box center [237, 566] width 66 height 39
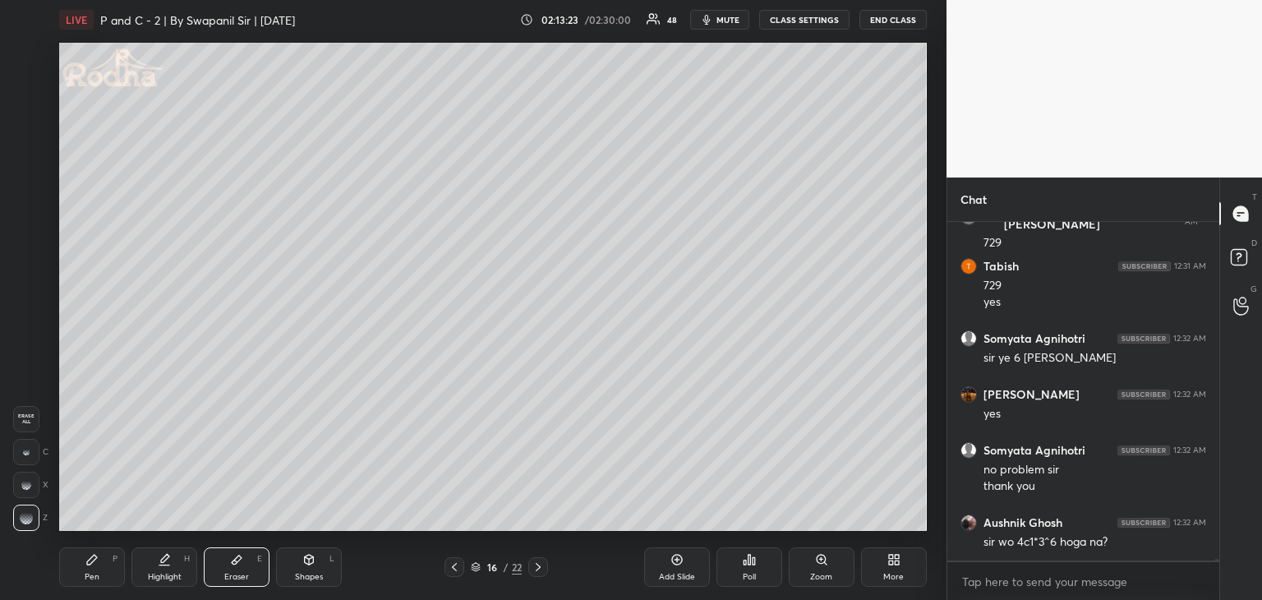
drag, startPoint x: 98, startPoint y: 576, endPoint x: 226, endPoint y: 535, distance: 134.6
click at [99, 575] on div "Pen" at bounding box center [92, 577] width 15 height 8
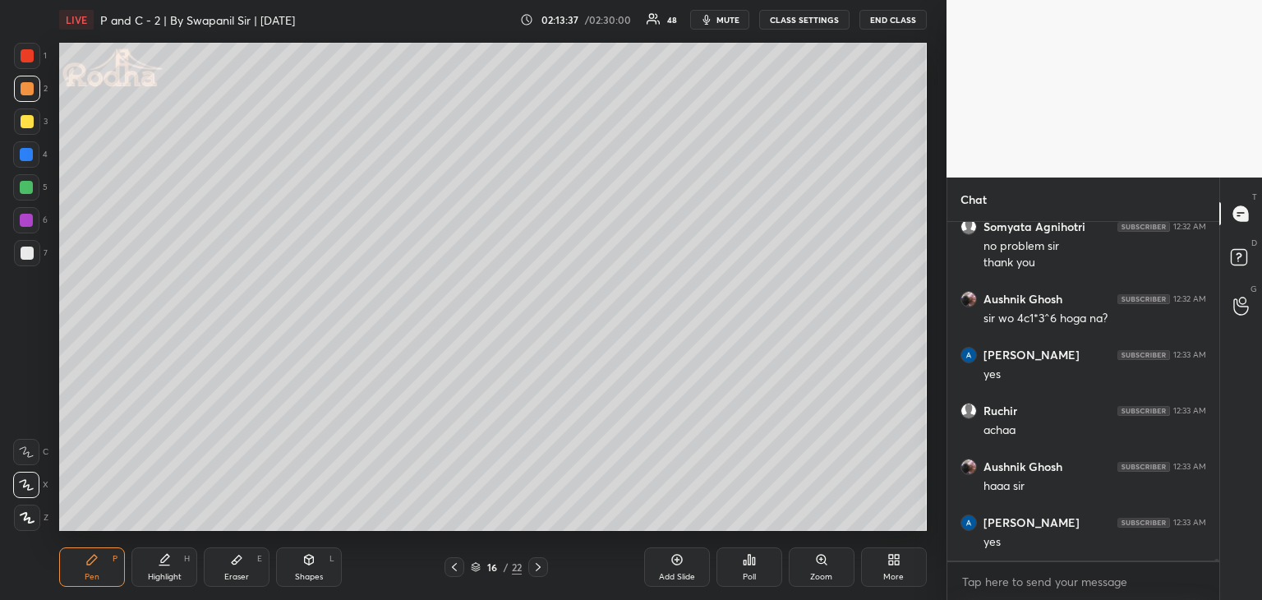
scroll to position [87737, 0]
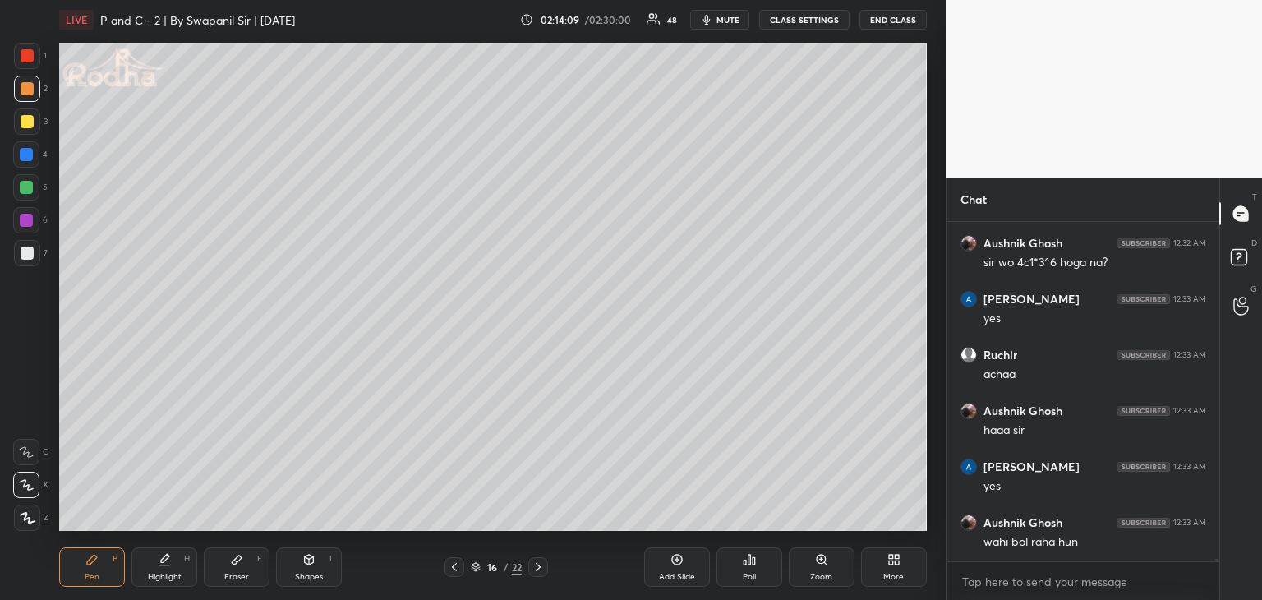
click at [245, 567] on div "Eraser E" at bounding box center [237, 566] width 66 height 39
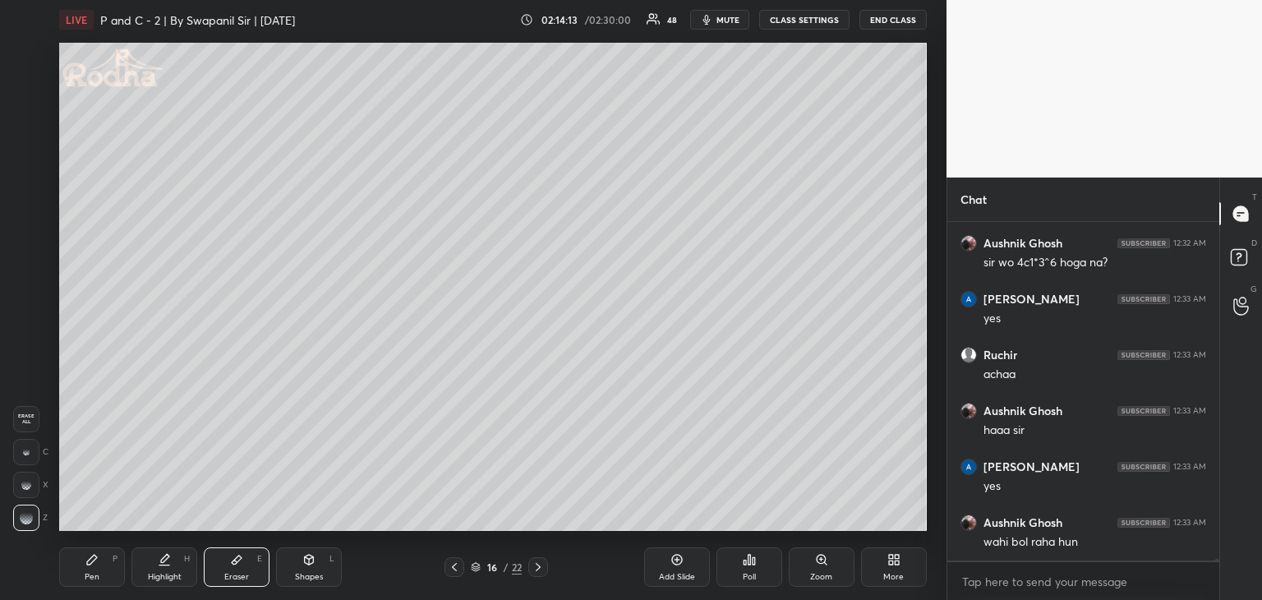
click at [22, 445] on div at bounding box center [26, 452] width 26 height 26
click at [83, 579] on div "Pen P" at bounding box center [92, 566] width 66 height 39
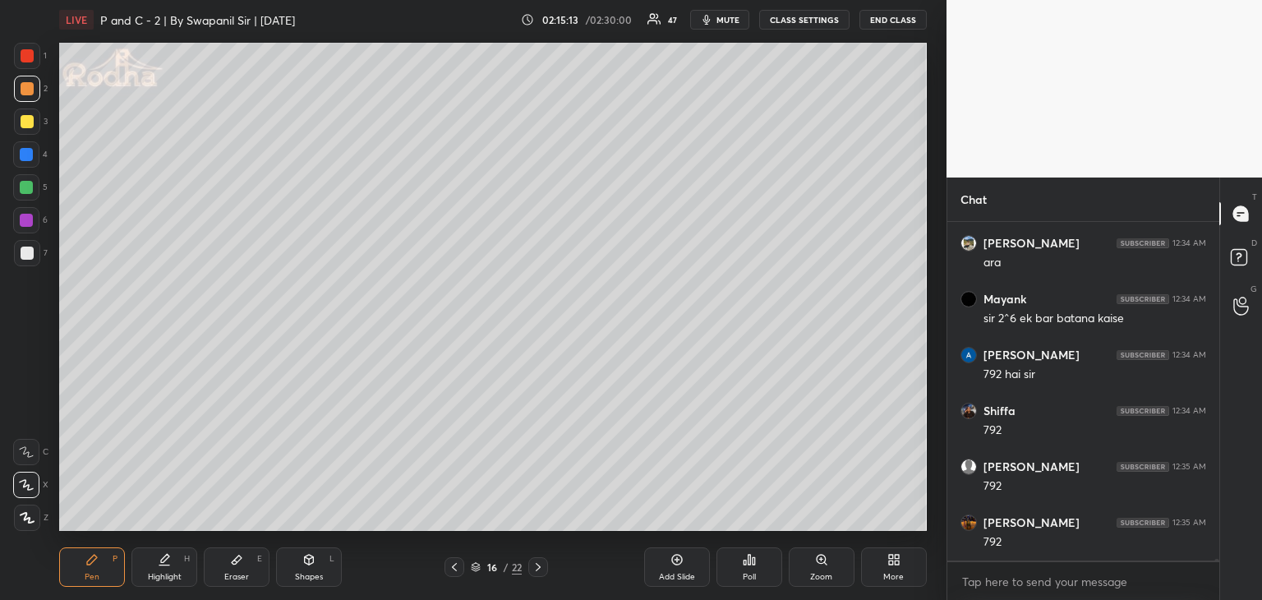
scroll to position [88296, 0]
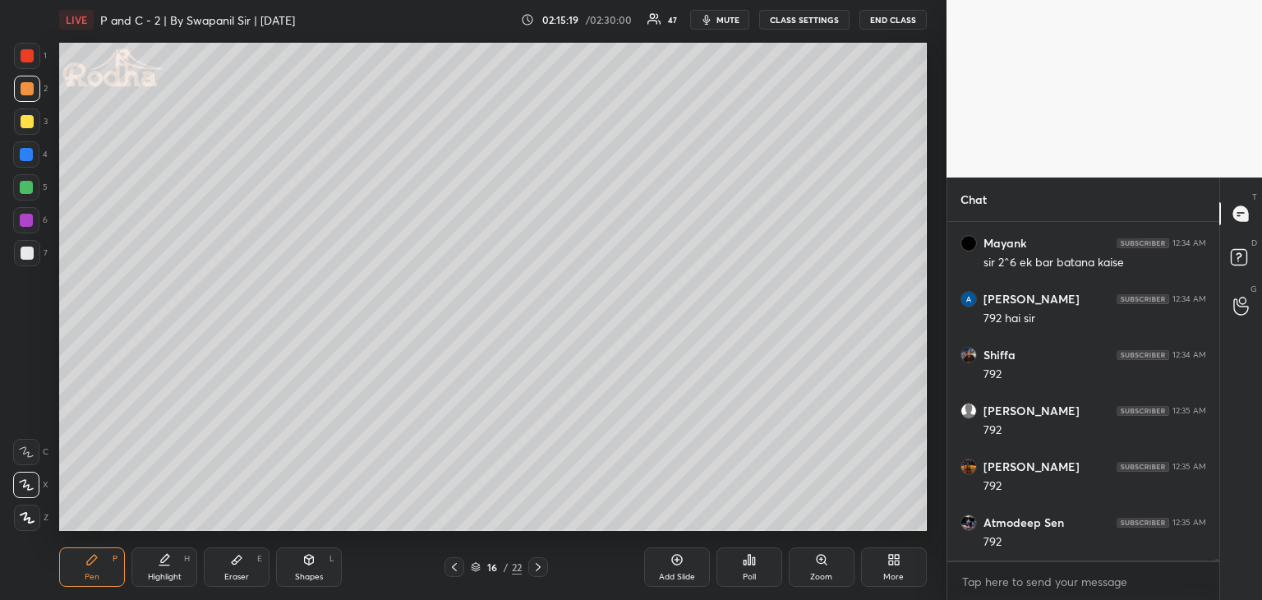
click at [253, 576] on div "Eraser E" at bounding box center [237, 566] width 66 height 39
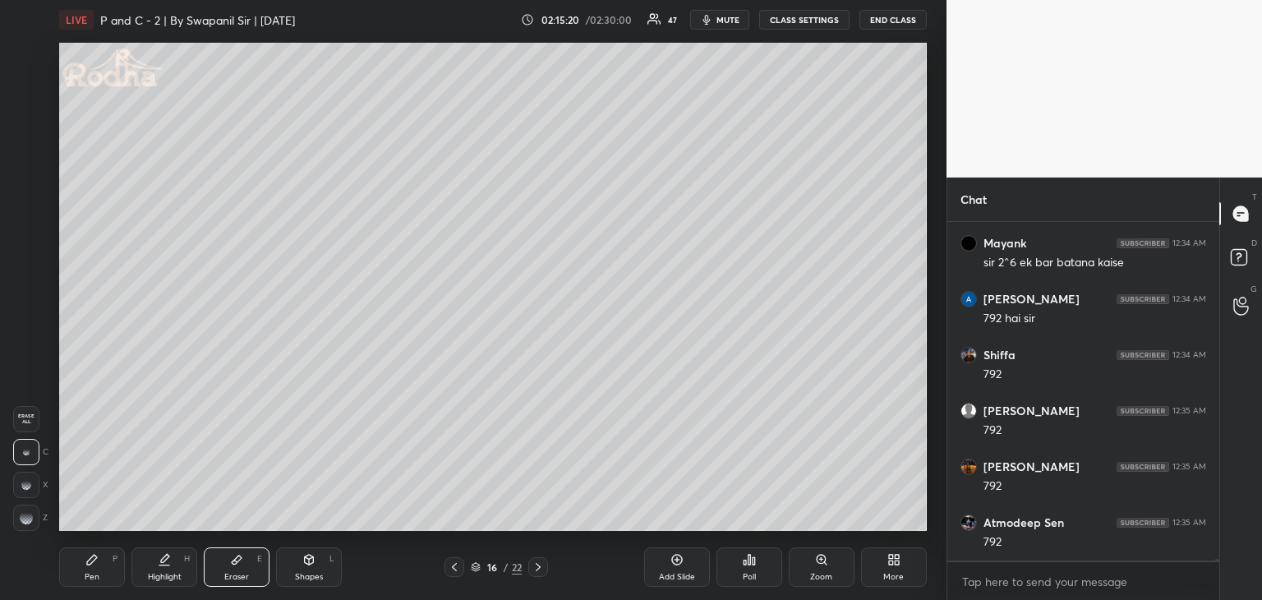
drag, startPoint x: 26, startPoint y: 520, endPoint x: 53, endPoint y: 514, distance: 27.1
click at [30, 520] on g at bounding box center [26, 517] width 13 height 13
click at [84, 572] on div "Pen P" at bounding box center [92, 566] width 66 height 39
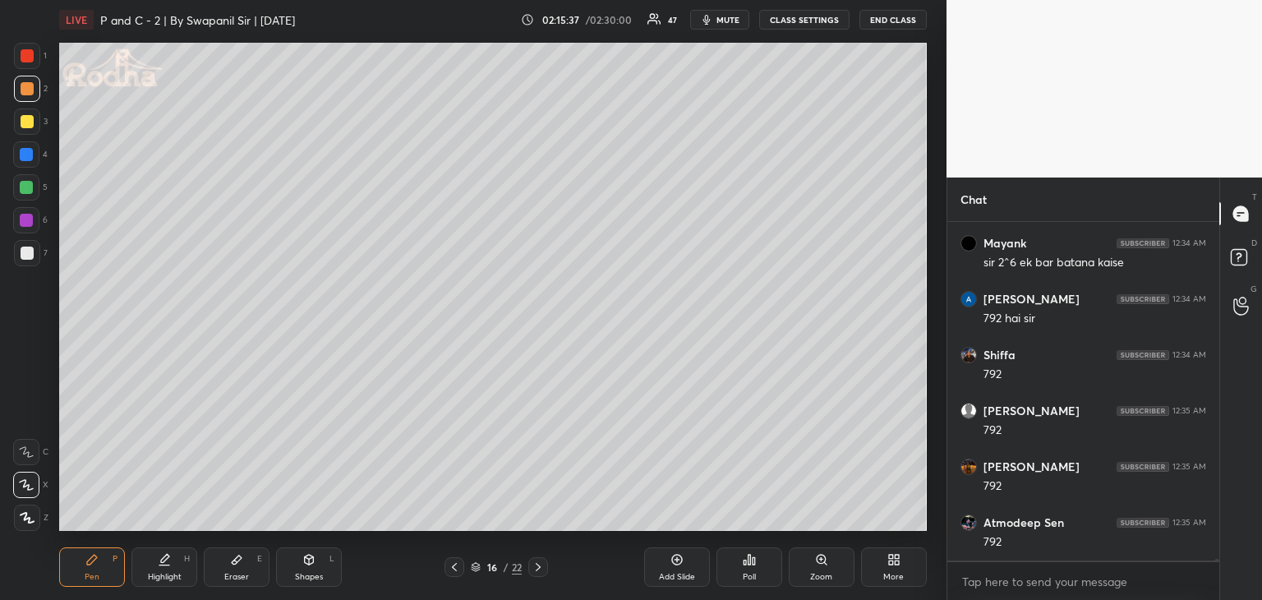
drag, startPoint x: 218, startPoint y: 576, endPoint x: 261, endPoint y: 561, distance: 45.5
click at [220, 575] on div "Eraser E" at bounding box center [237, 566] width 66 height 39
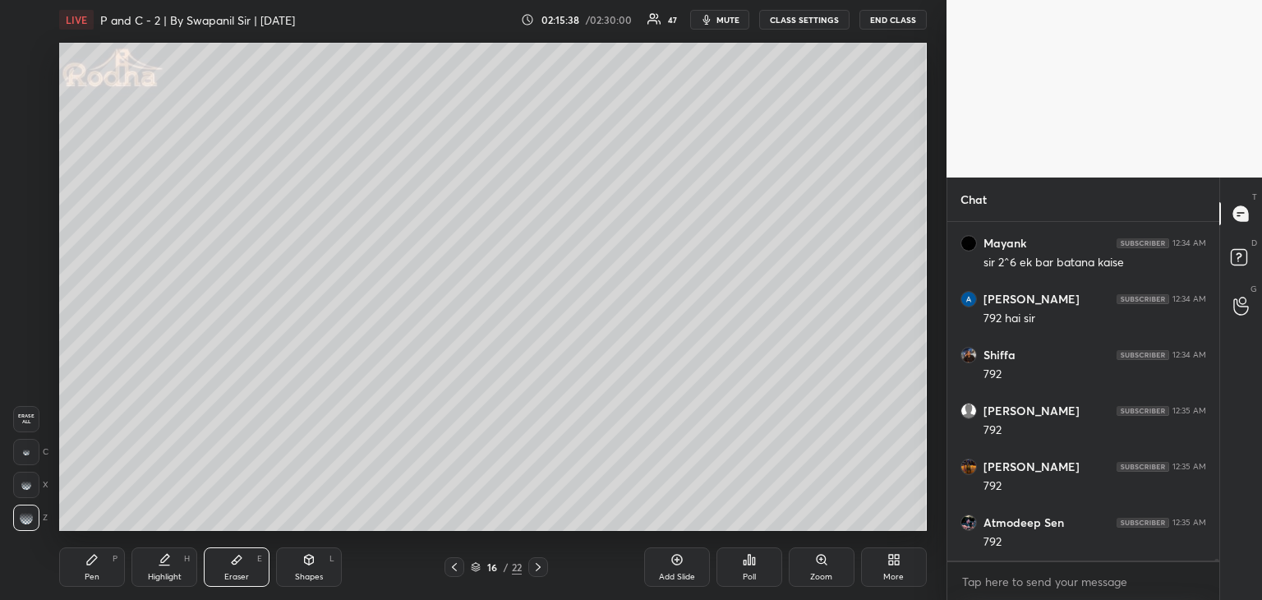
scroll to position [88352, 0]
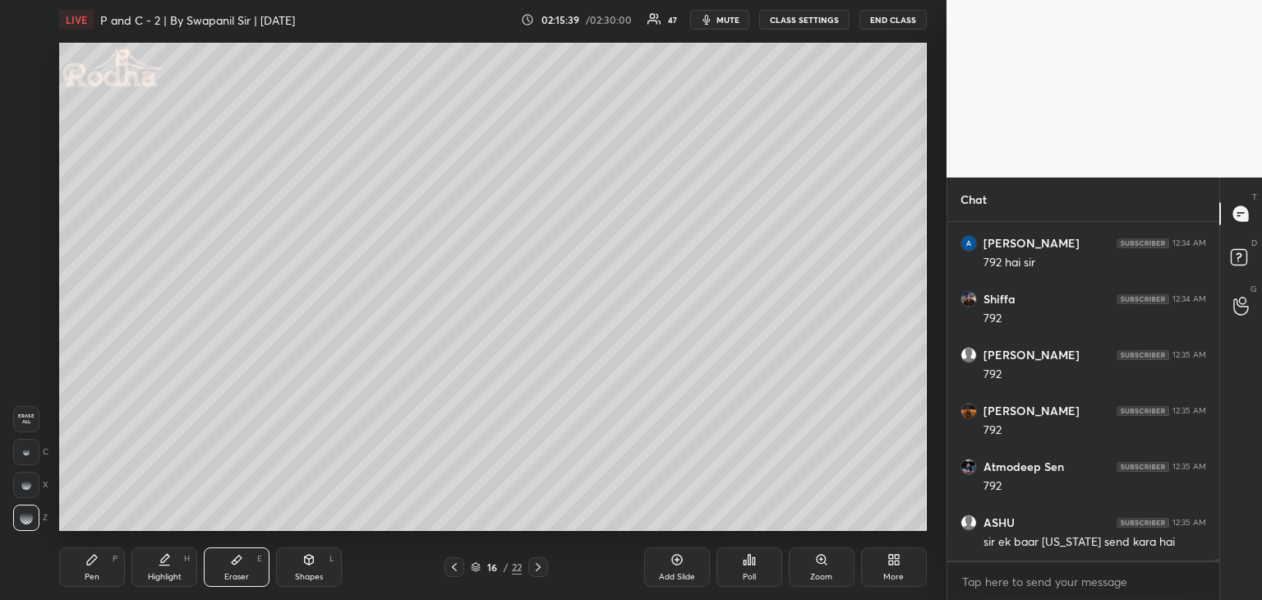
click at [109, 570] on div "Pen P" at bounding box center [92, 566] width 66 height 39
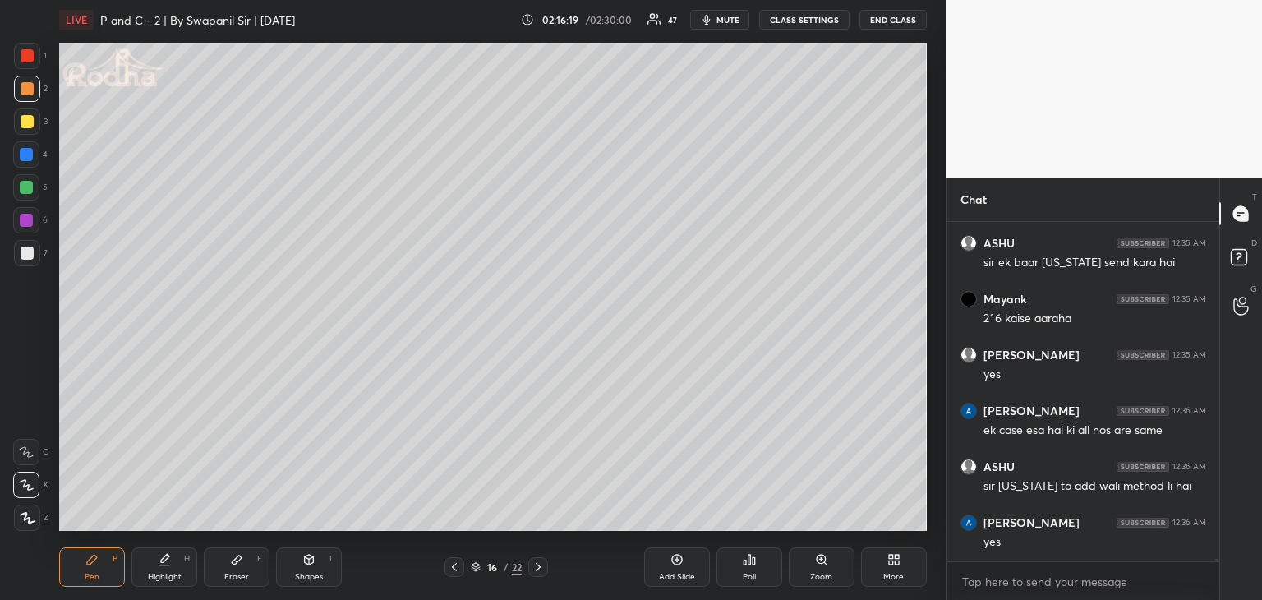
scroll to position [88687, 0]
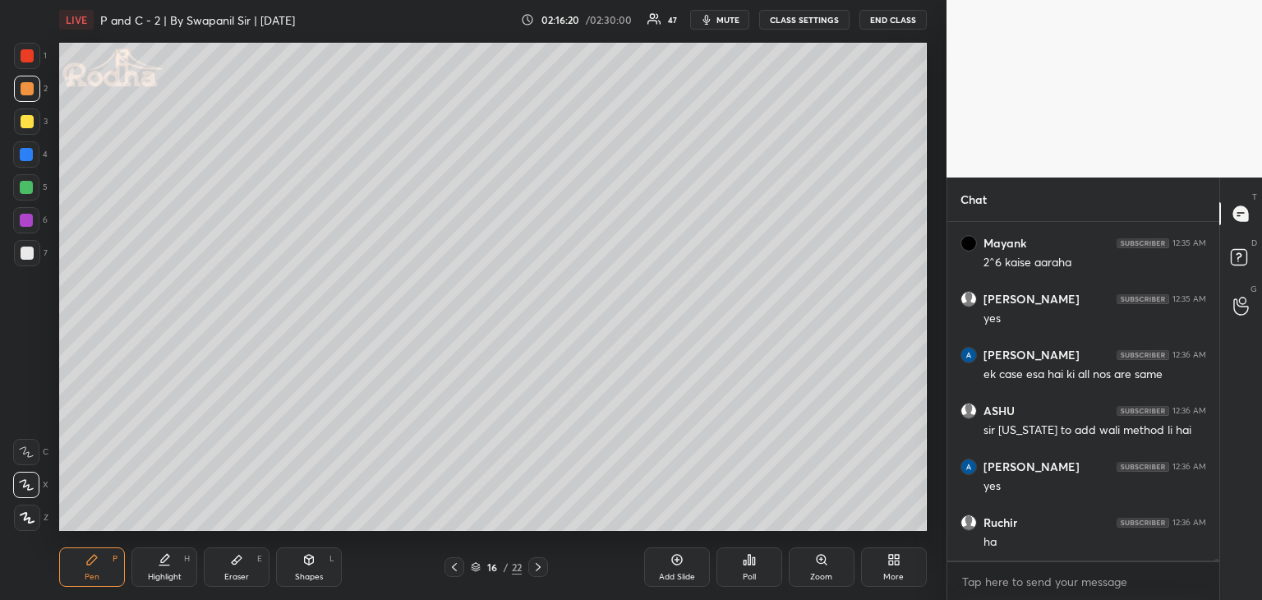
drag, startPoint x: 259, startPoint y: 563, endPoint x: 270, endPoint y: 560, distance: 11.2
click at [261, 563] on div "E" at bounding box center [259, 559] width 5 height 8
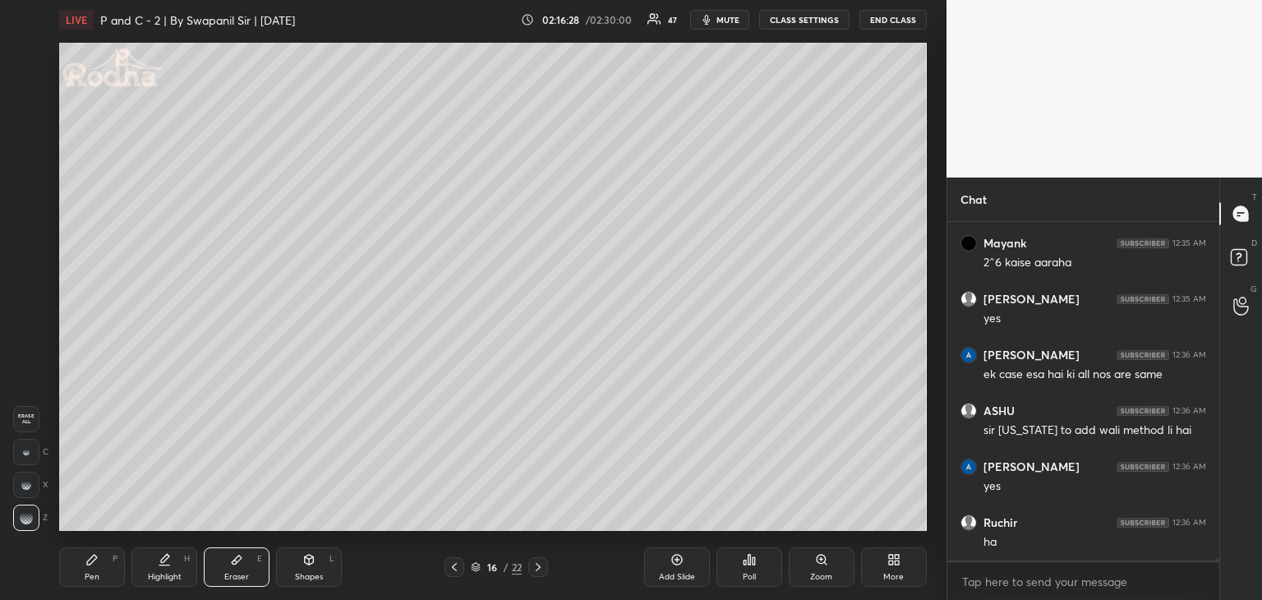
scroll to position [88743, 0]
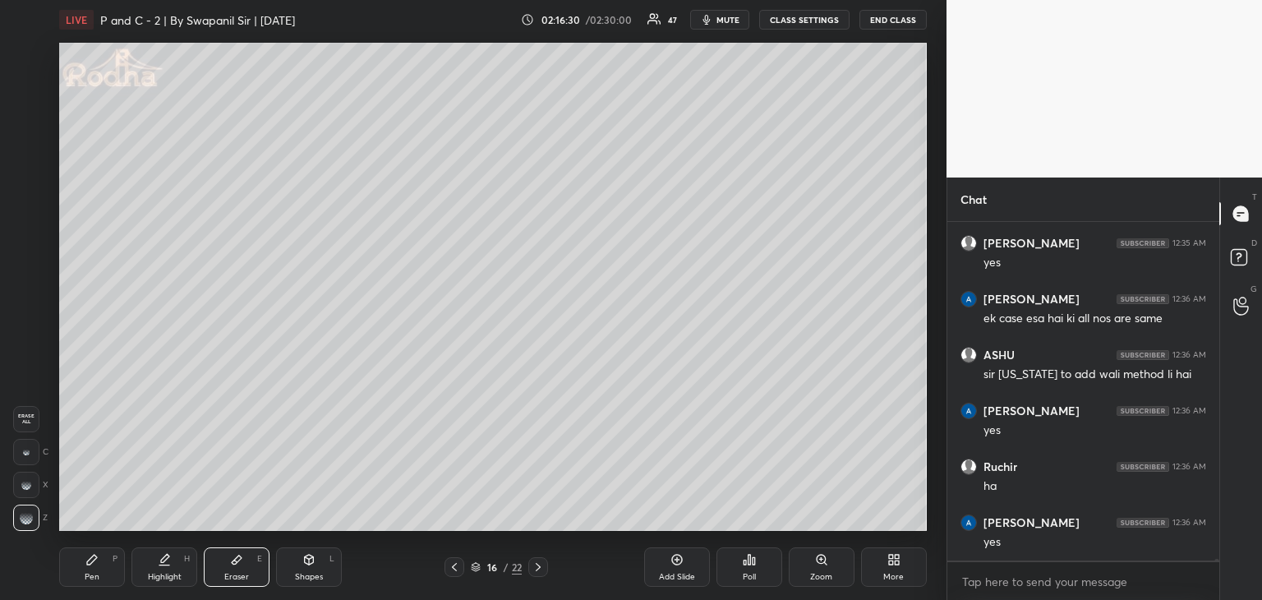
click at [96, 579] on div "Pen" at bounding box center [92, 577] width 15 height 8
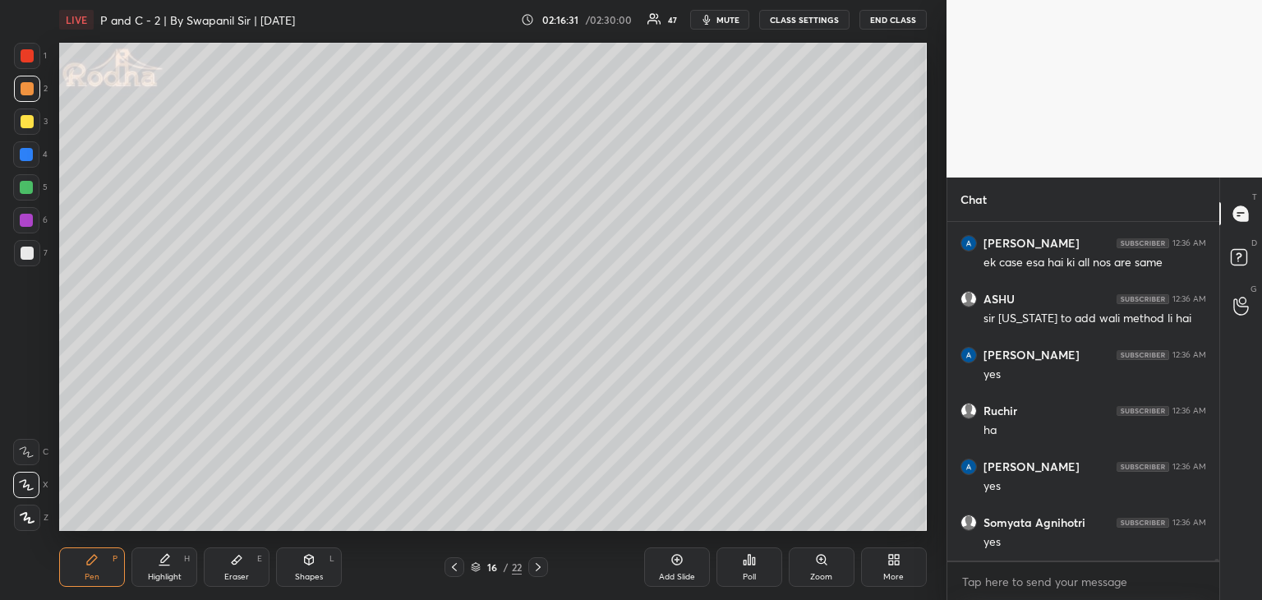
drag, startPoint x: 242, startPoint y: 576, endPoint x: 299, endPoint y: 538, distance: 68.6
click at [245, 575] on div "Eraser" at bounding box center [236, 577] width 25 height 8
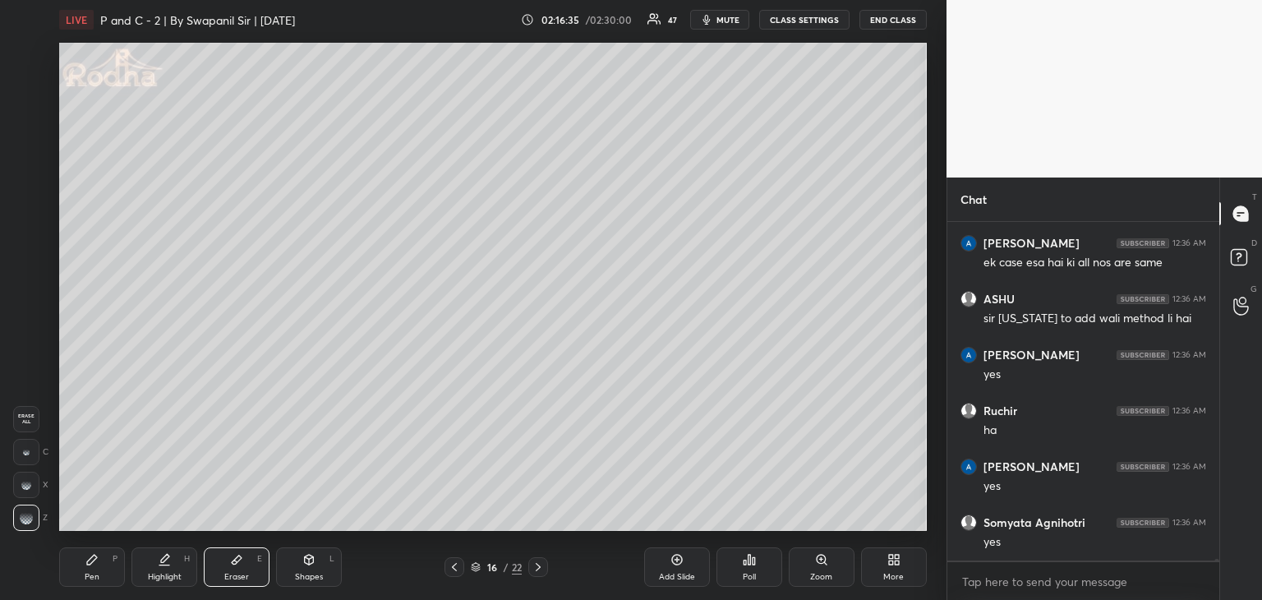
drag, startPoint x: 55, startPoint y: 589, endPoint x: 152, endPoint y: 556, distance: 102.4
click at [59, 586] on div "LIVE P and C - 2 | By Swapanil Sir | [DATE] 02:16:35 / 02:30:00 47 mute CLASS S…" at bounding box center [493, 300] width 881 height 600
drag, startPoint x: 247, startPoint y: 575, endPoint x: 268, endPoint y: 539, distance: 42.0
click at [250, 568] on div "Eraser E" at bounding box center [237, 566] width 66 height 39
click at [98, 565] on icon at bounding box center [91, 559] width 13 height 13
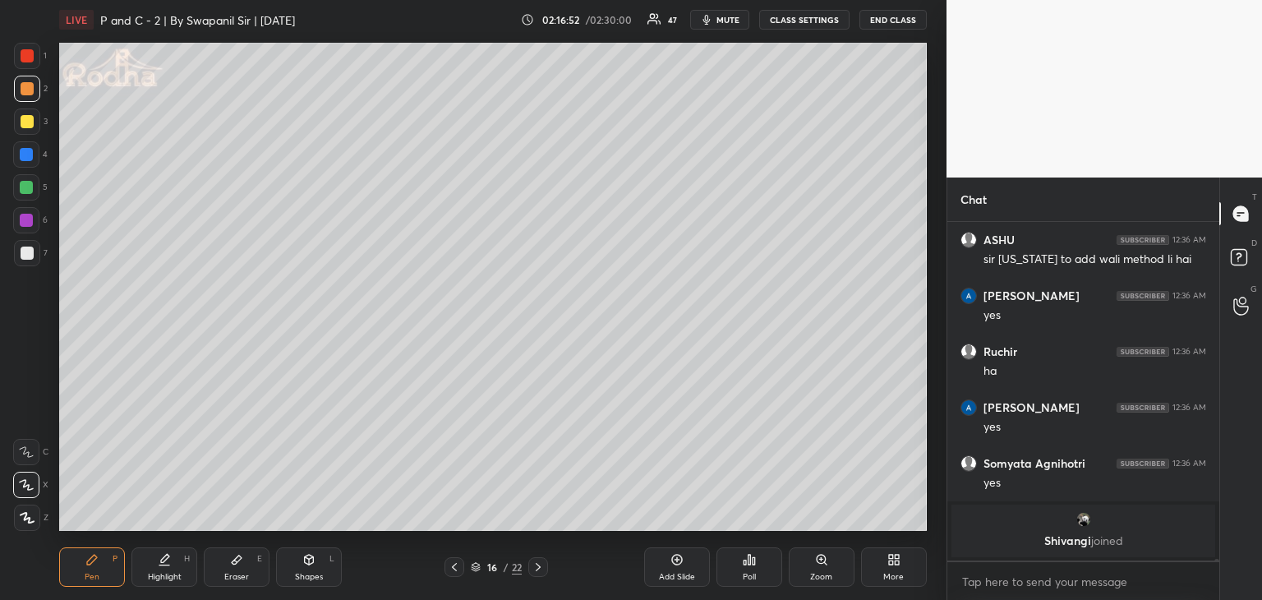
scroll to position [88386, 0]
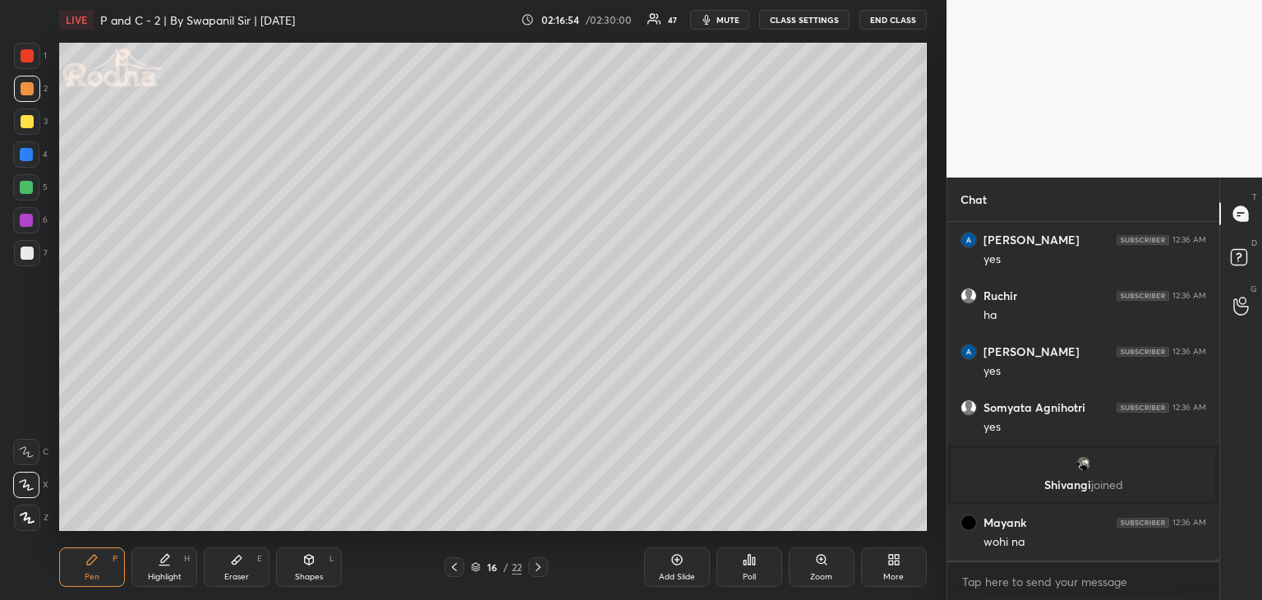
click at [257, 570] on div "Eraser E" at bounding box center [237, 566] width 66 height 39
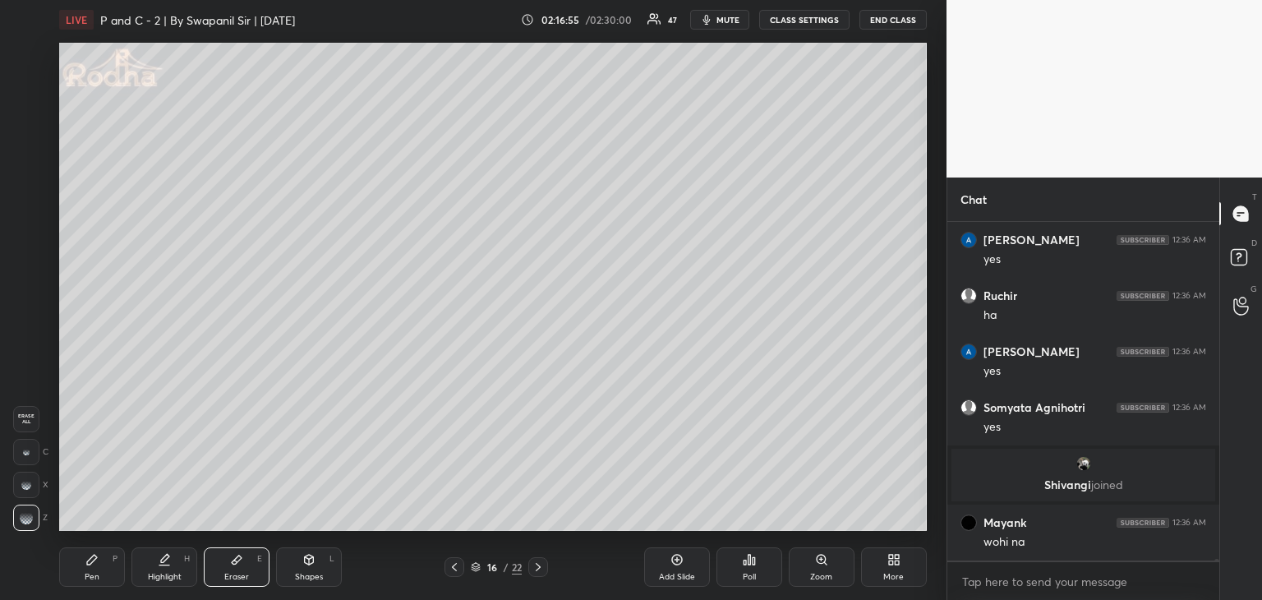
click at [23, 524] on rect at bounding box center [22, 524] width 2 height 2
click at [931, 250] on div "Setting up your live class Poll for secs No correct answer Start poll" at bounding box center [493, 286] width 881 height 495
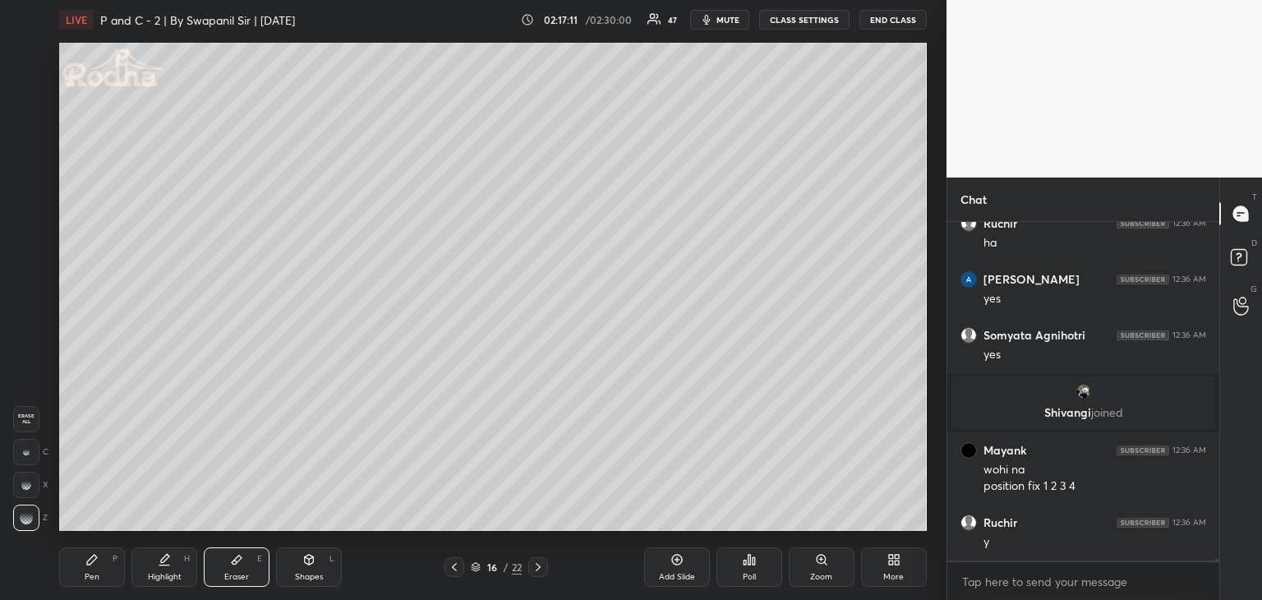
scroll to position [88515, 0]
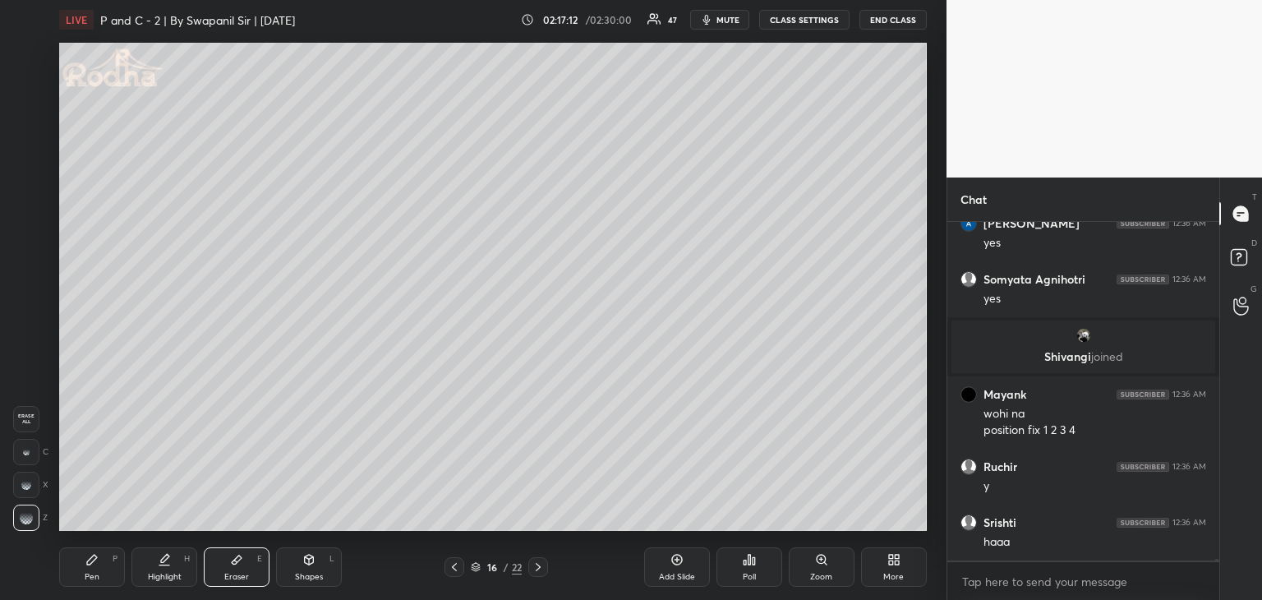
click at [95, 577] on div "Pen" at bounding box center [92, 577] width 15 height 8
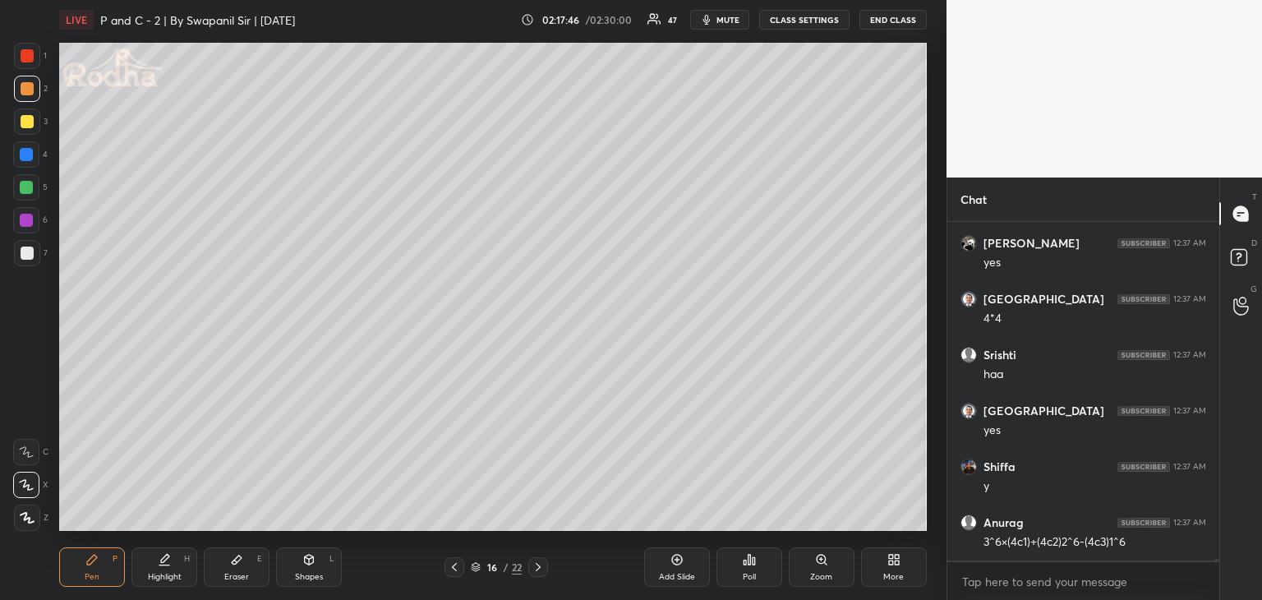
scroll to position [89353, 0]
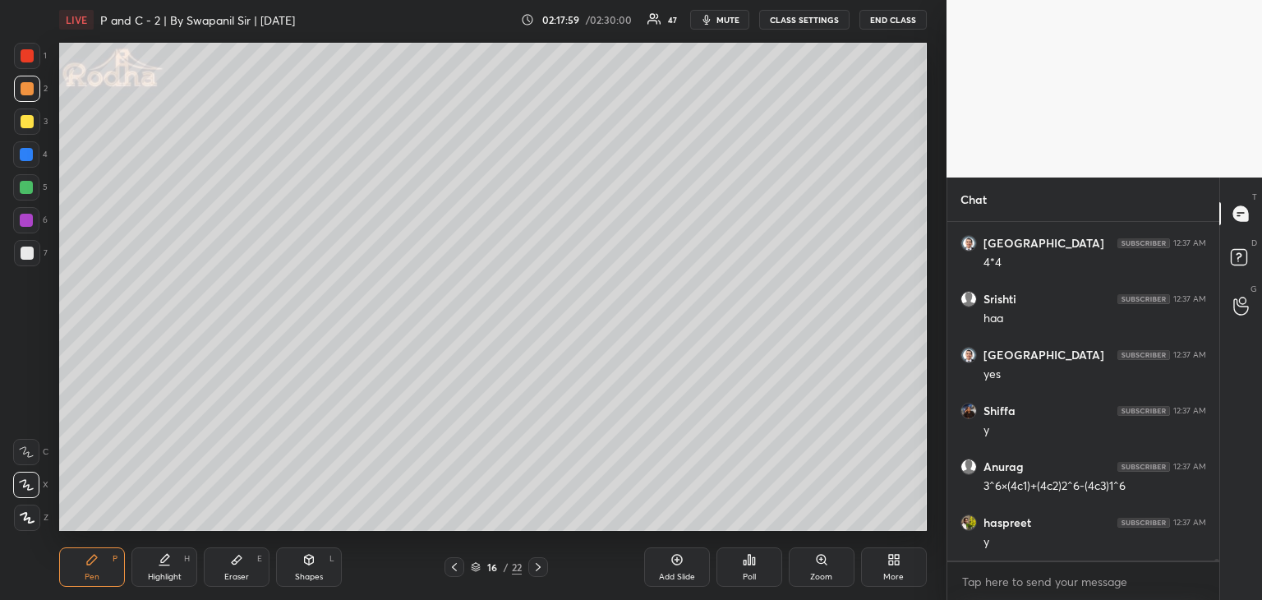
click at [242, 560] on icon at bounding box center [236, 559] width 13 height 13
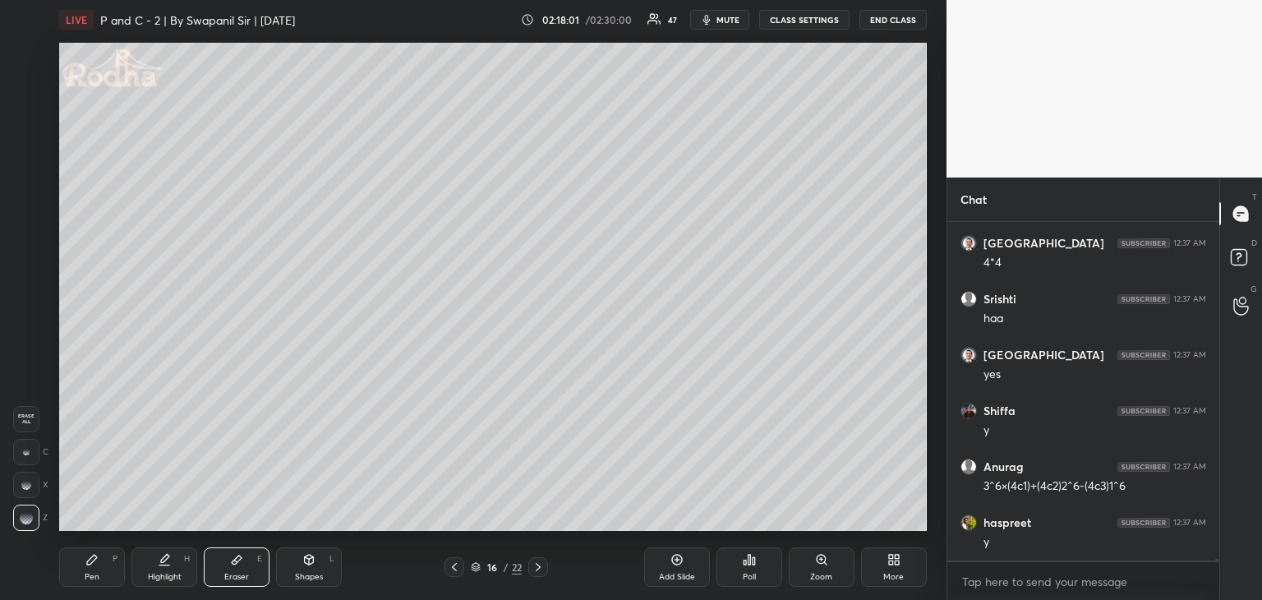
drag, startPoint x: 78, startPoint y: 573, endPoint x: 112, endPoint y: 540, distance: 47.1
click at [80, 572] on div "Pen P" at bounding box center [92, 566] width 66 height 39
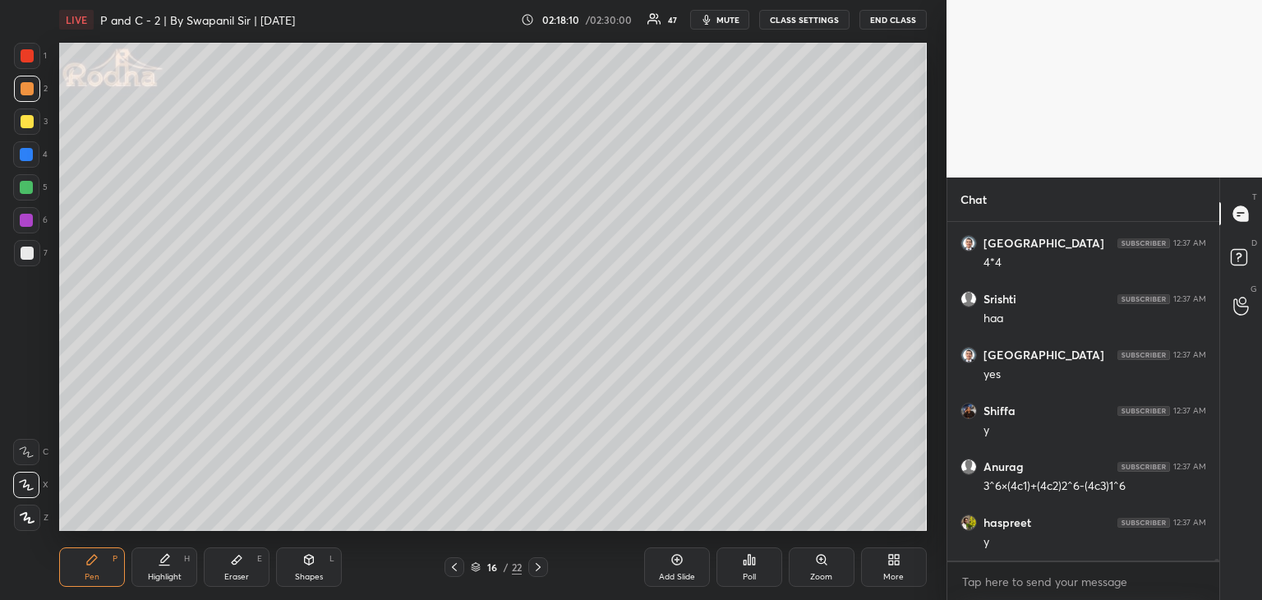
scroll to position [89409, 0]
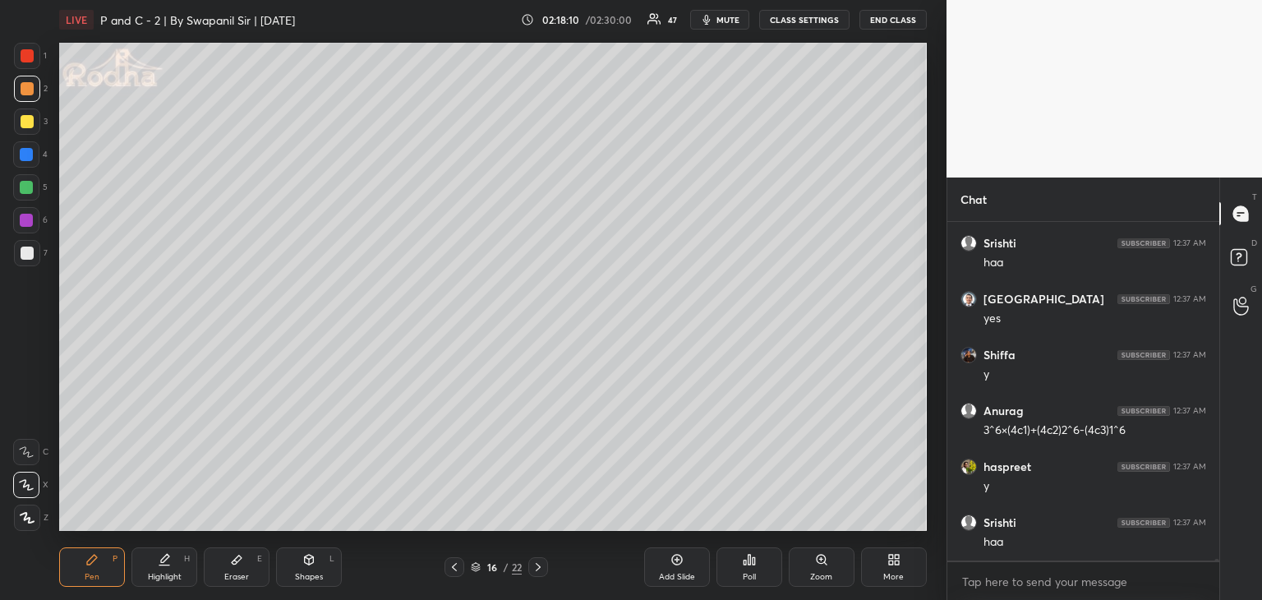
click at [25, 186] on div at bounding box center [26, 187] width 13 height 13
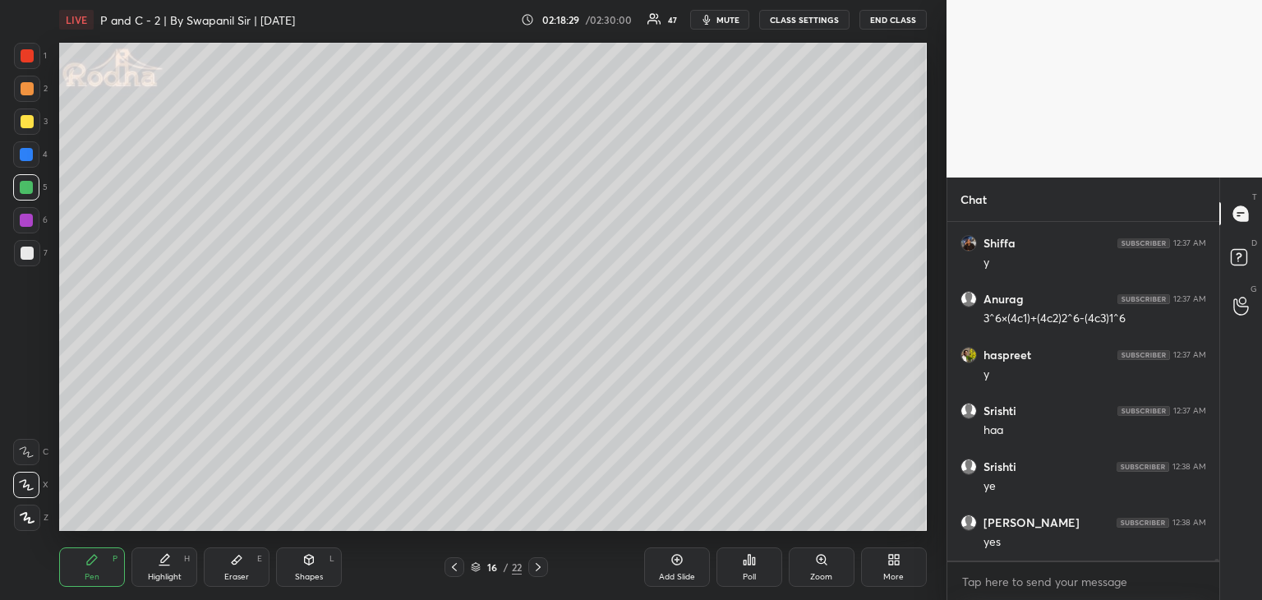
scroll to position [89576, 0]
click at [29, 248] on div at bounding box center [27, 253] width 13 height 13
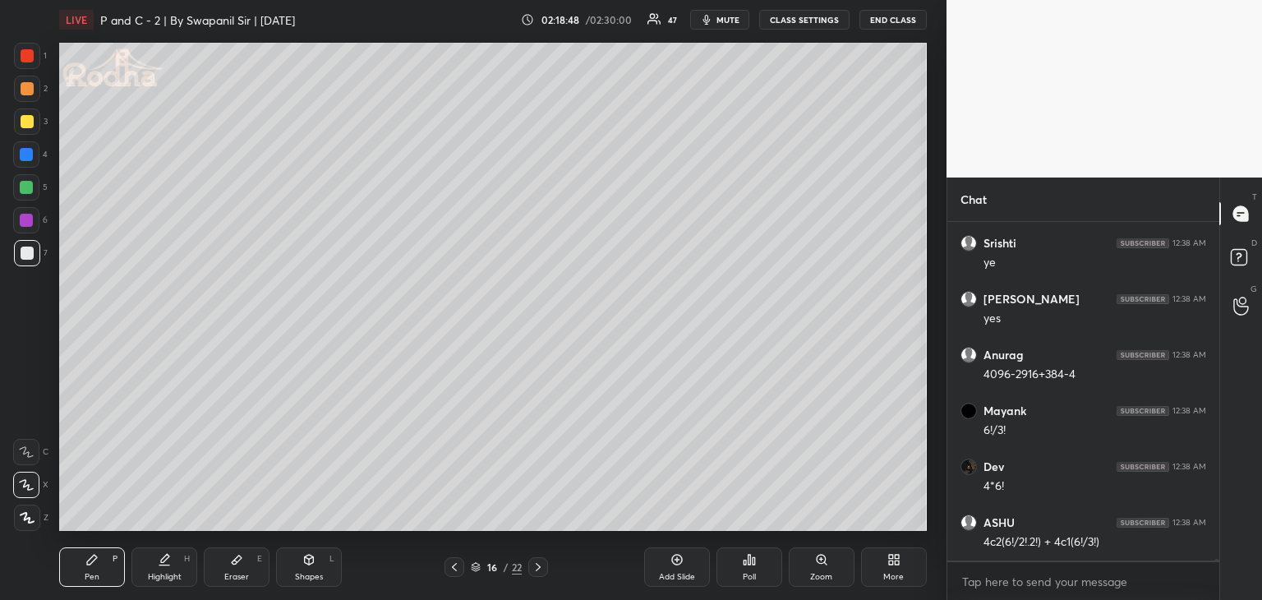
scroll to position [89800, 0]
click at [25, 193] on div at bounding box center [26, 187] width 13 height 13
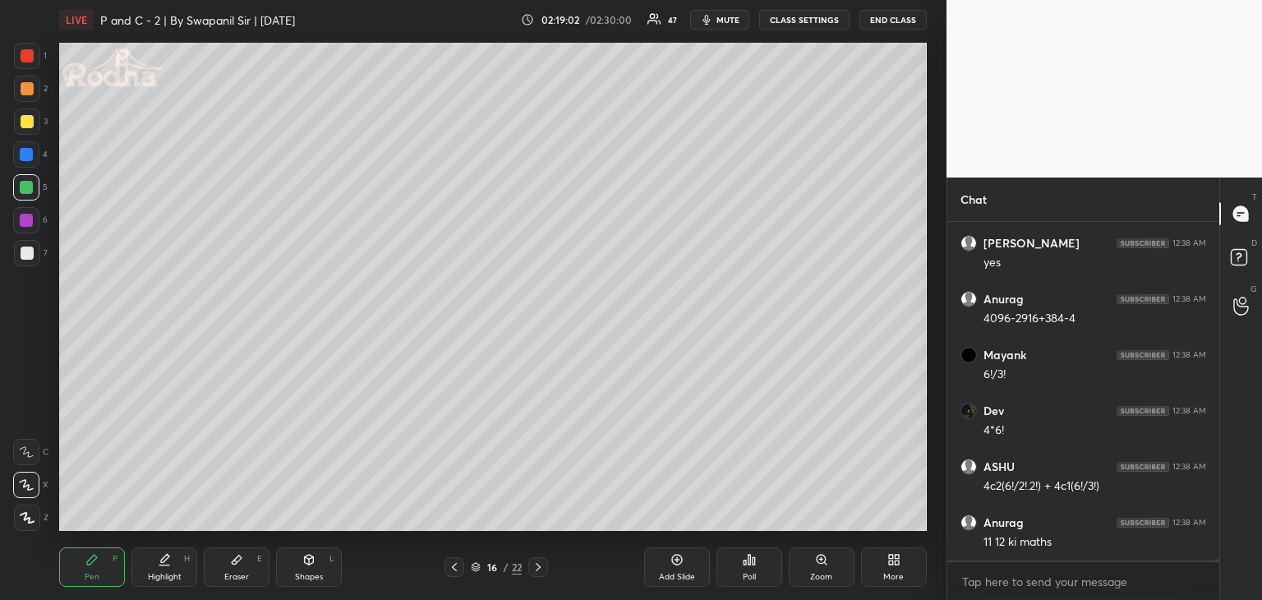
click at [26, 252] on div at bounding box center [27, 253] width 13 height 13
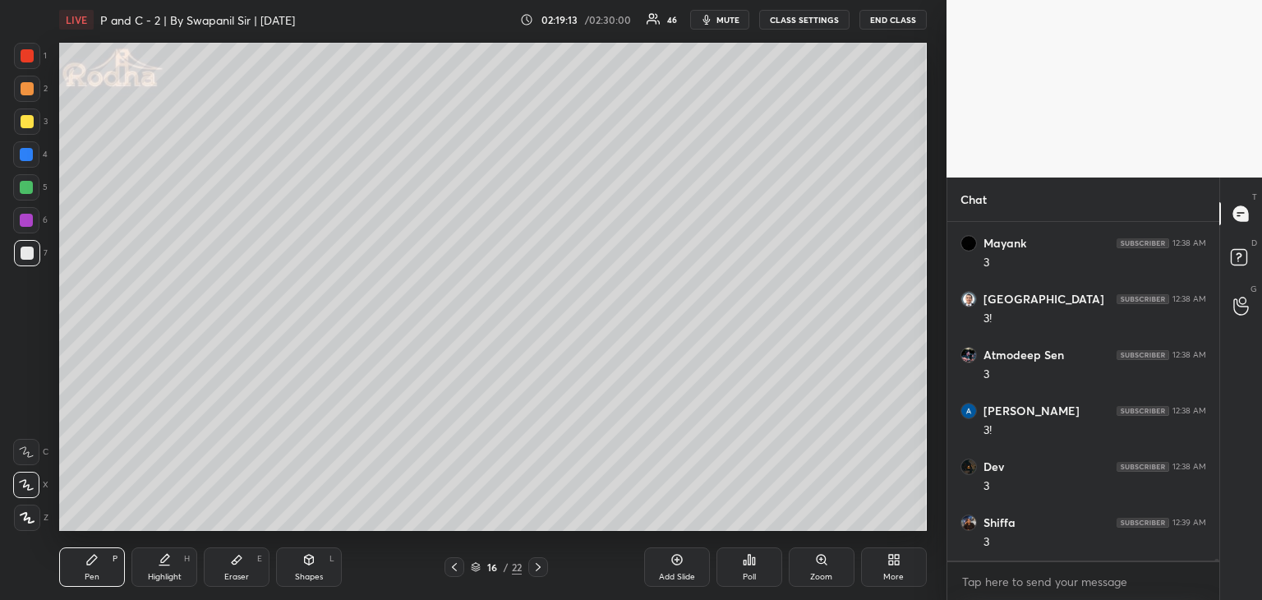
scroll to position [90415, 0]
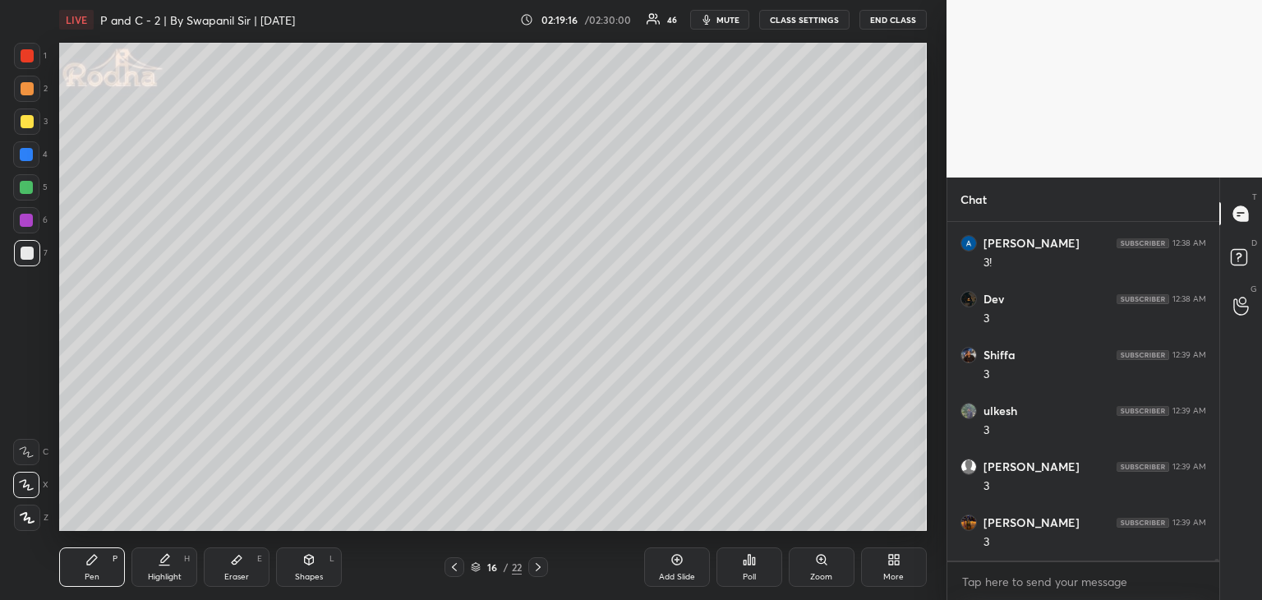
click at [25, 93] on div at bounding box center [27, 88] width 13 height 13
click at [28, 94] on div at bounding box center [27, 88] width 13 height 13
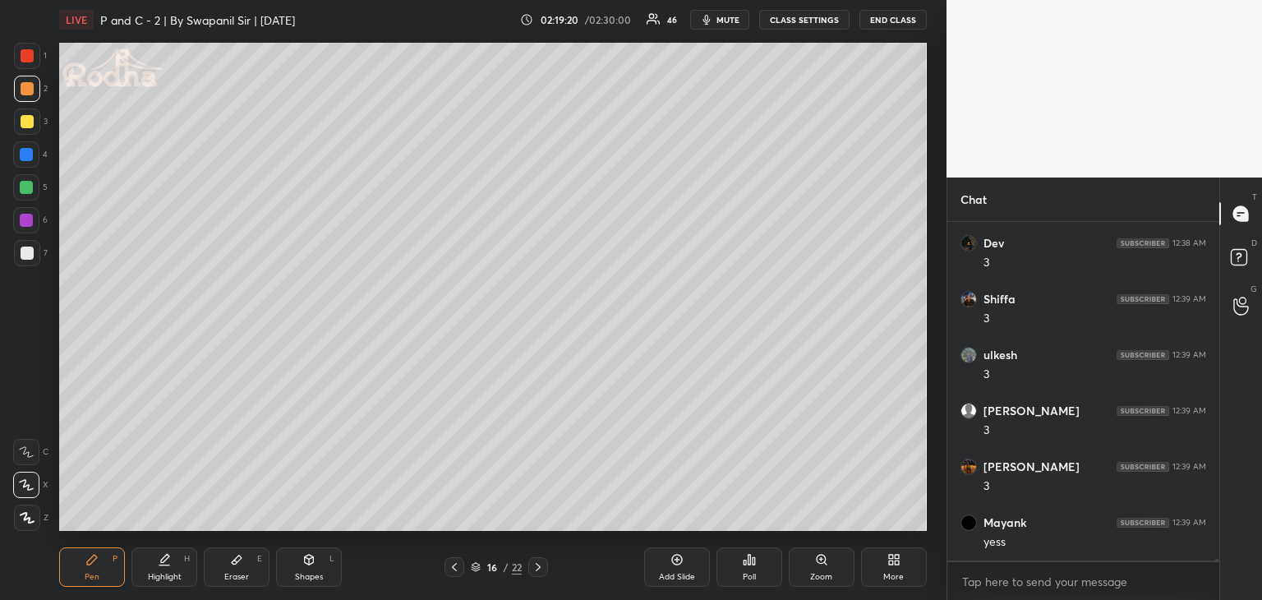
click at [30, 189] on div at bounding box center [26, 187] width 13 height 13
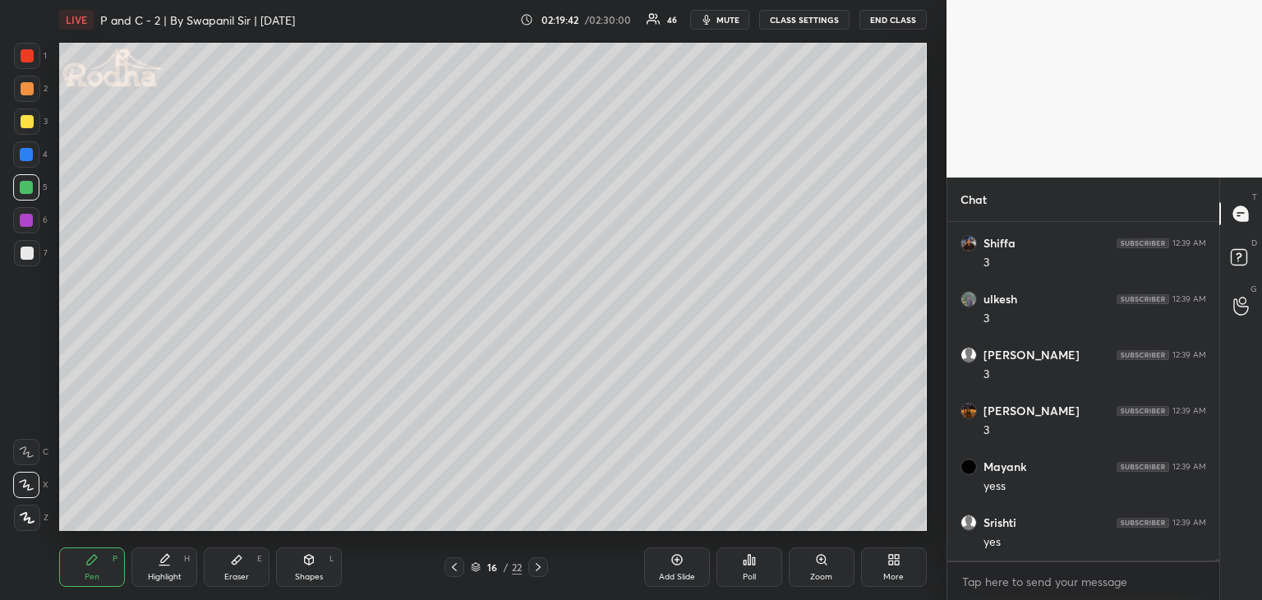
scroll to position [90543, 0]
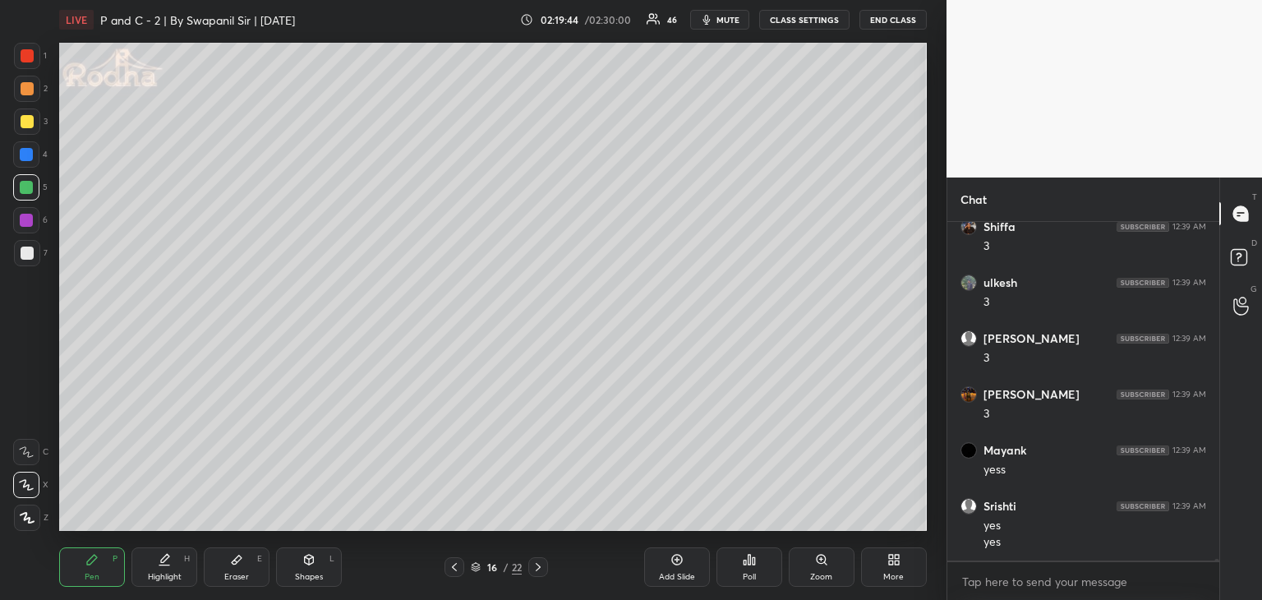
click at [29, 253] on div at bounding box center [27, 253] width 13 height 13
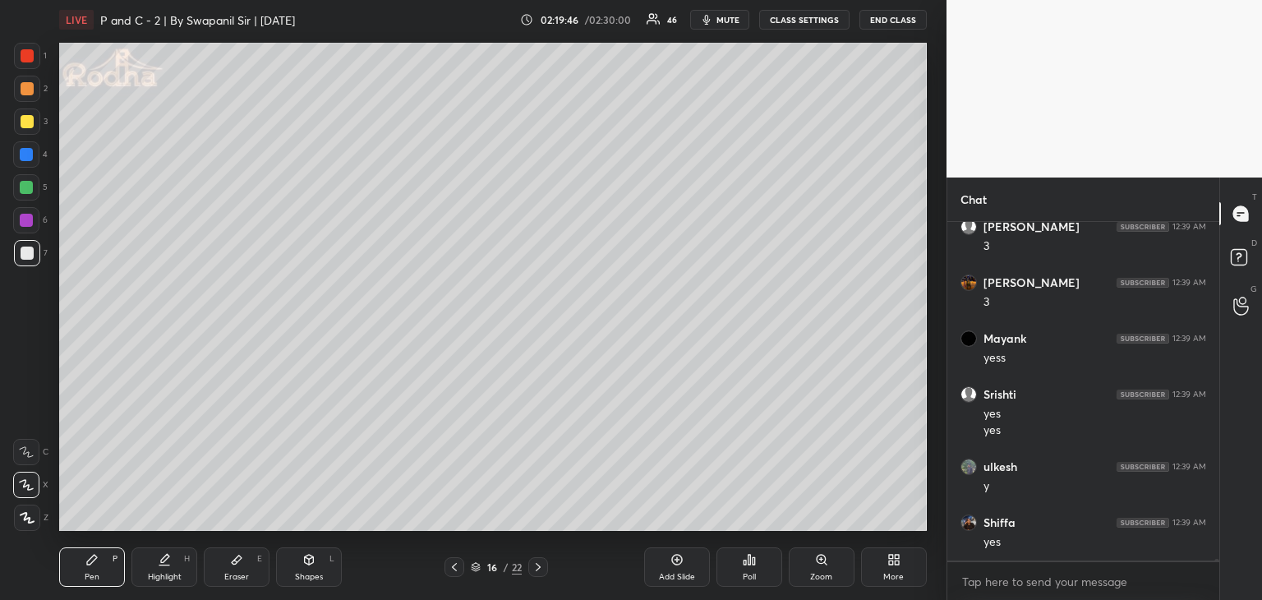
scroll to position [90711, 0]
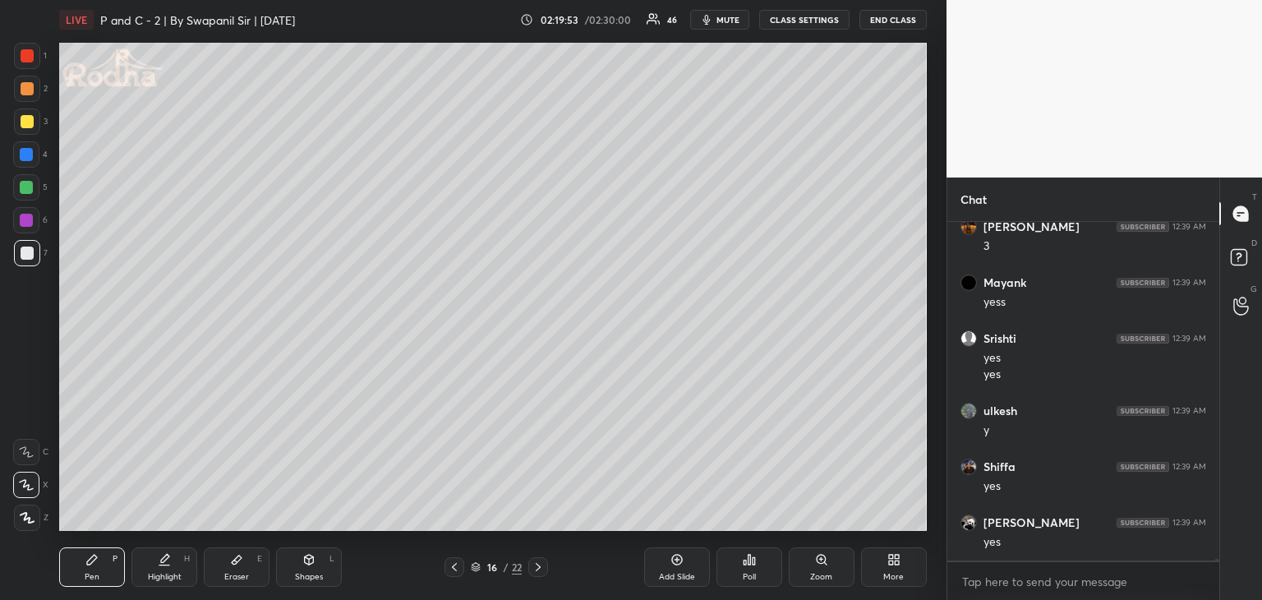
click at [23, 187] on div at bounding box center [26, 187] width 13 height 13
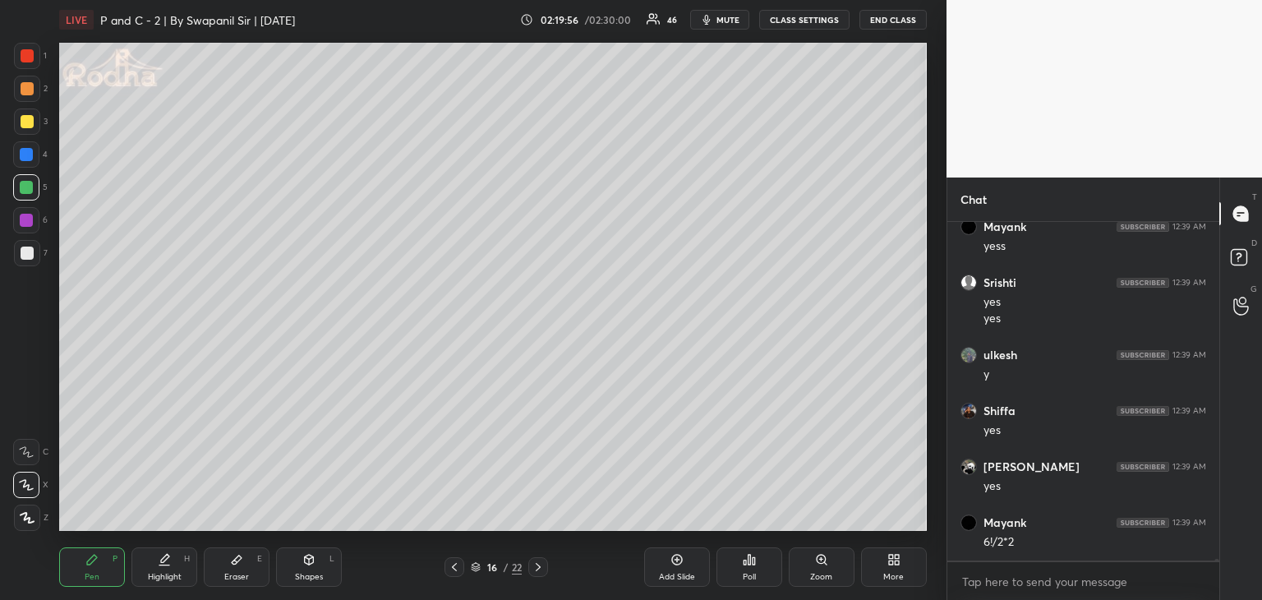
click at [21, 255] on div at bounding box center [27, 253] width 13 height 13
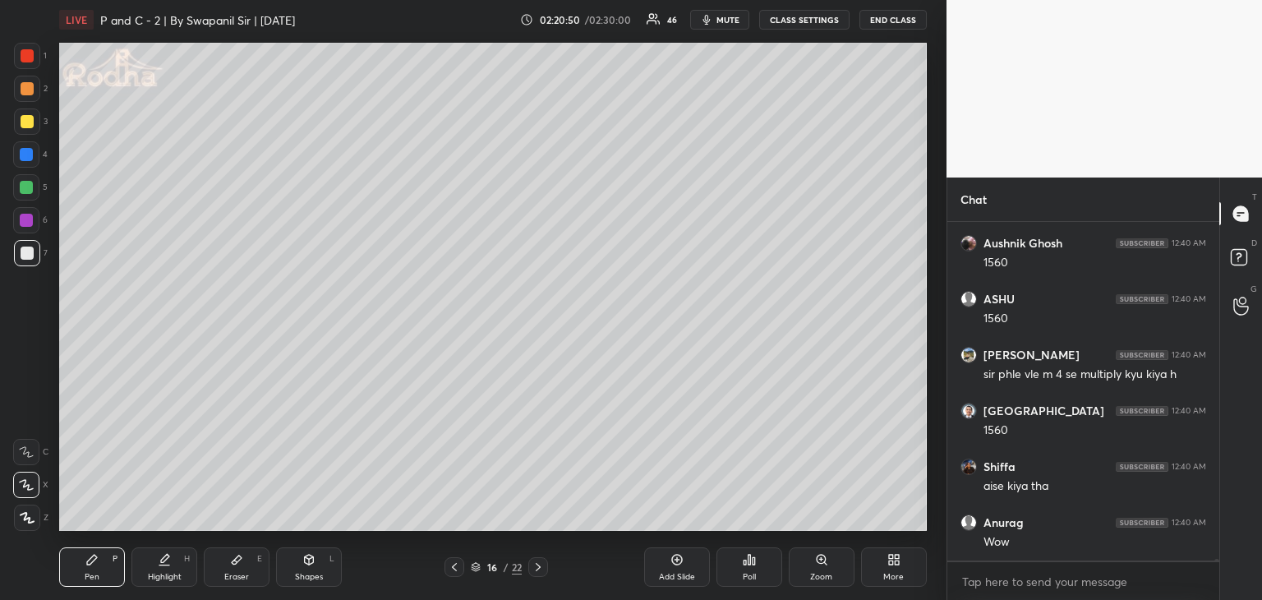
scroll to position [91677, 0]
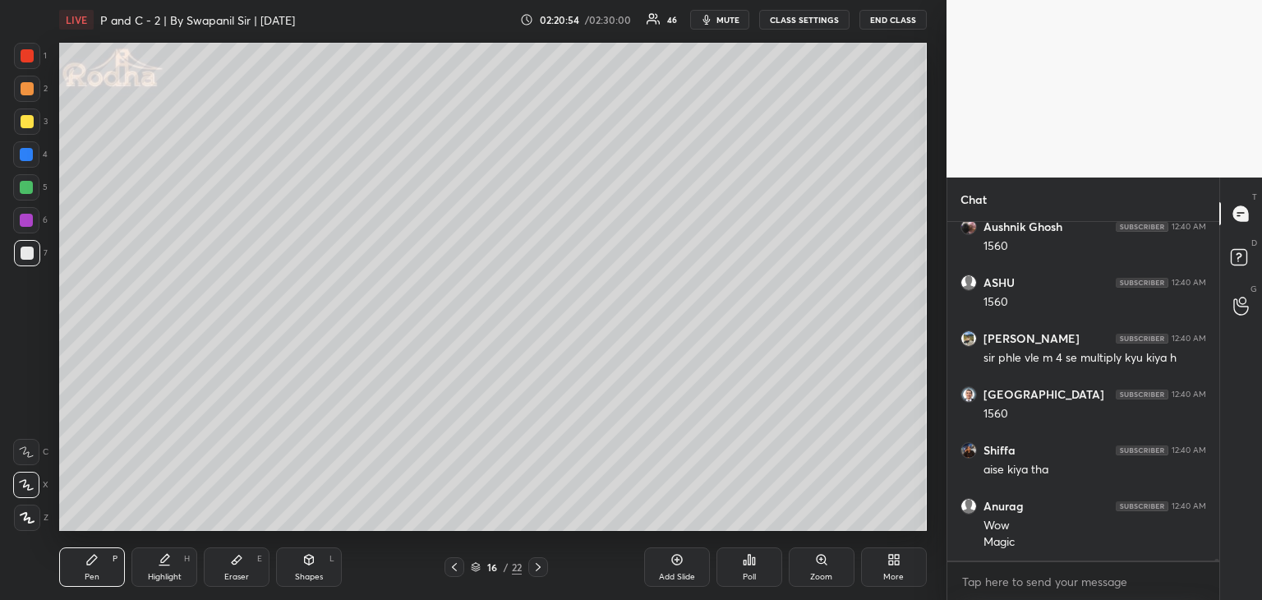
click at [539, 570] on icon at bounding box center [538, 567] width 13 height 13
click at [26, 53] on div at bounding box center [27, 55] width 13 height 13
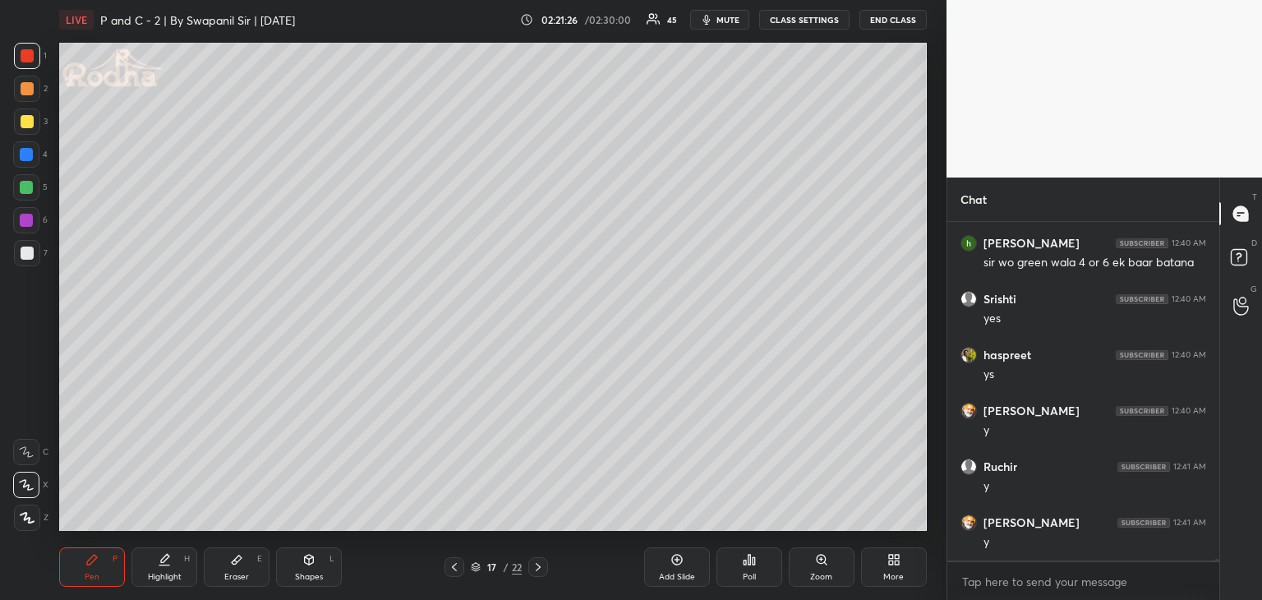
scroll to position [92069, 0]
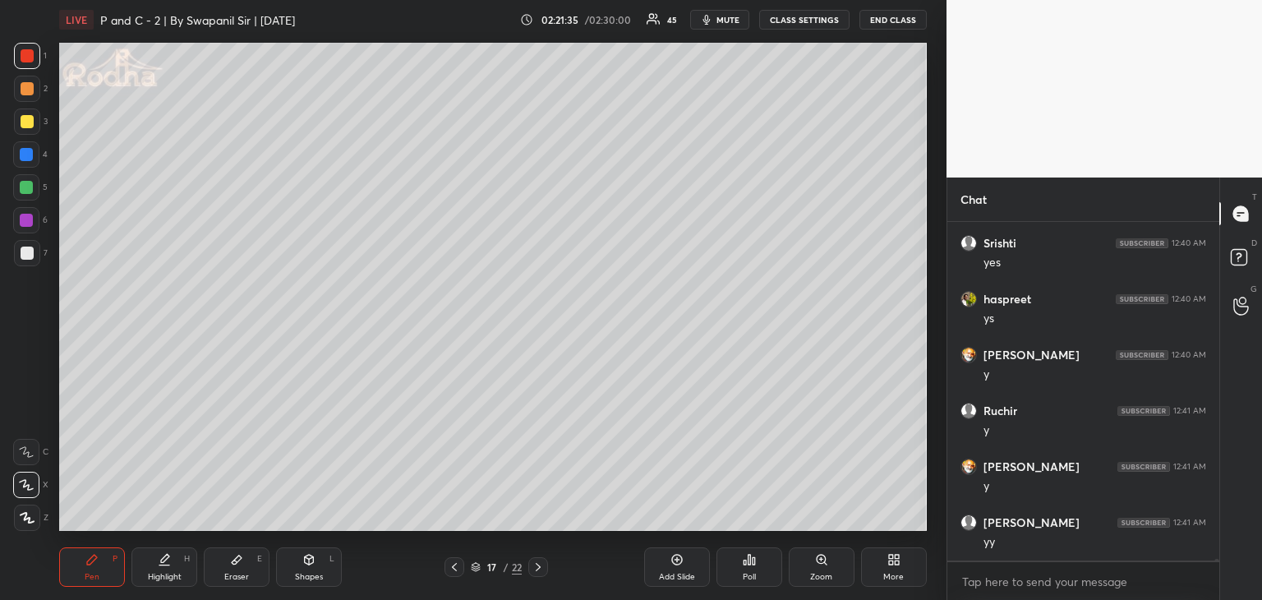
click at [303, 569] on div "Shapes L" at bounding box center [309, 566] width 66 height 39
click at [246, 556] on div "Eraser E" at bounding box center [237, 566] width 66 height 39
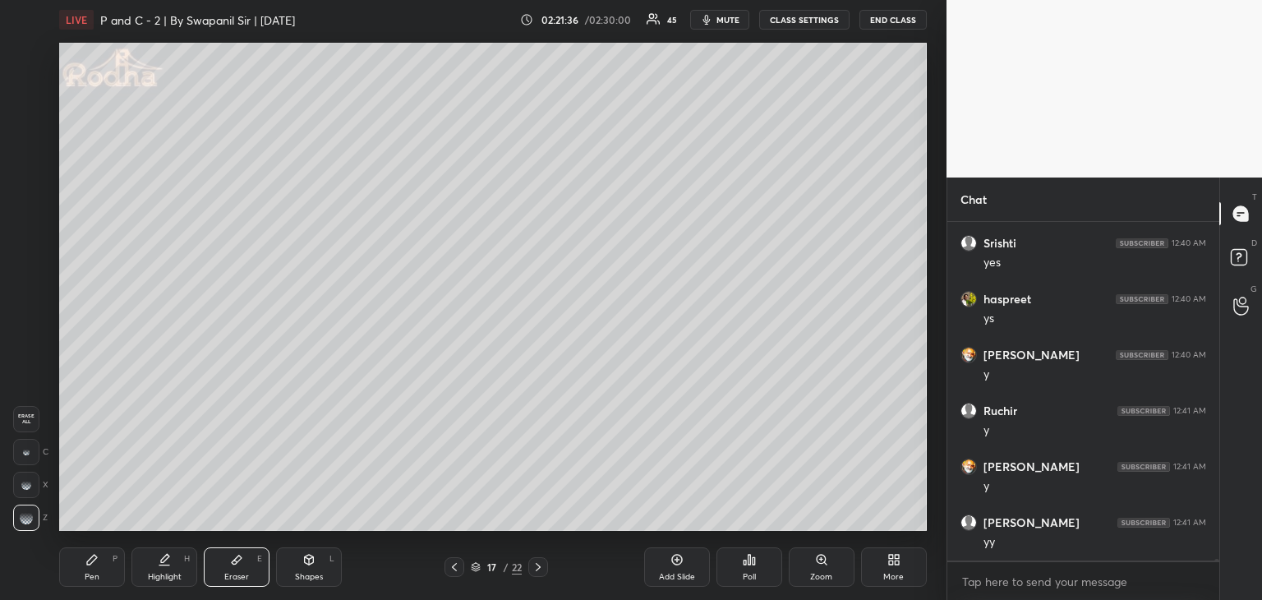
scroll to position [92125, 0]
drag, startPoint x: 90, startPoint y: 576, endPoint x: 143, endPoint y: 534, distance: 67.9
click at [92, 573] on div "Pen" at bounding box center [92, 577] width 15 height 8
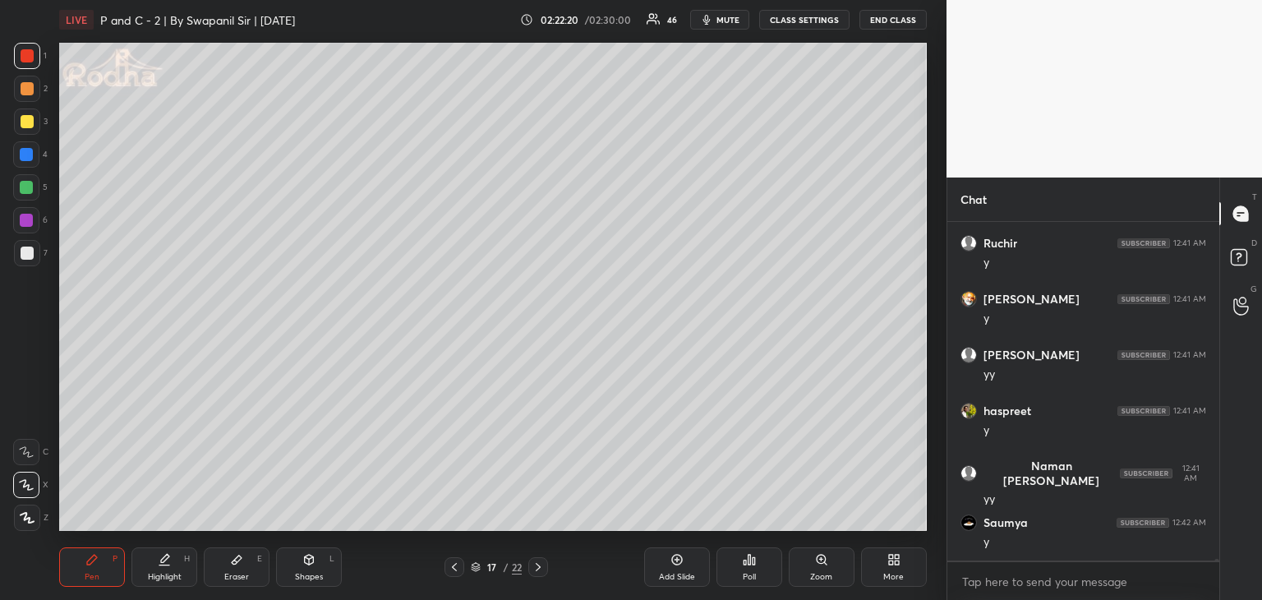
scroll to position [92292, 0]
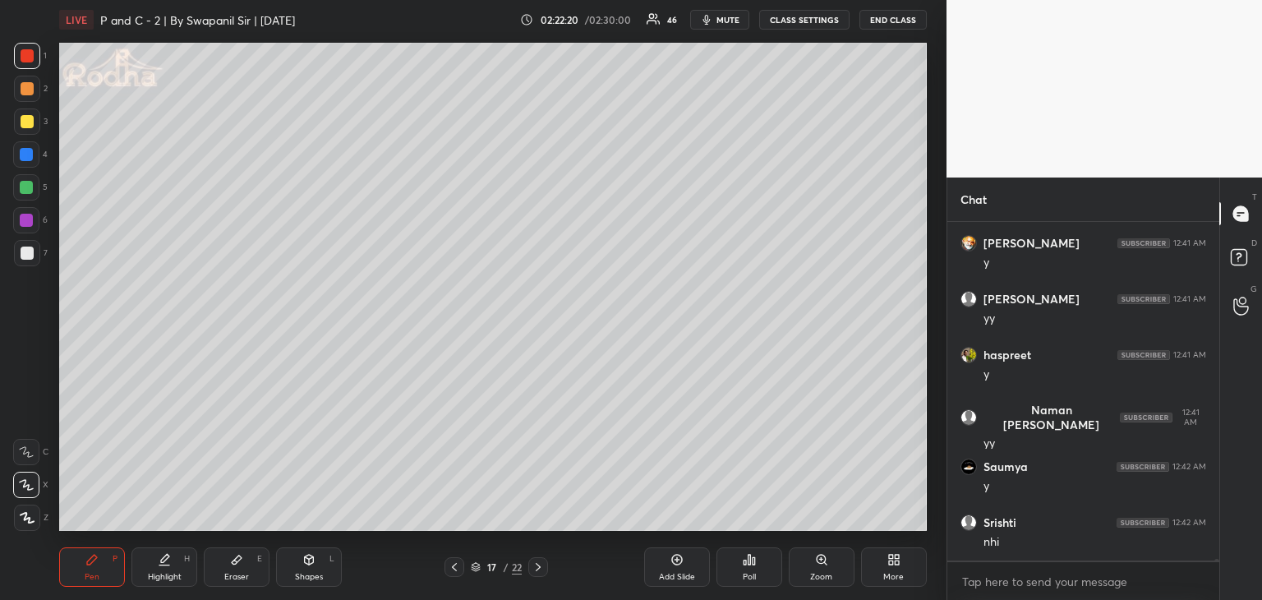
click at [30, 154] on div at bounding box center [26, 154] width 13 height 13
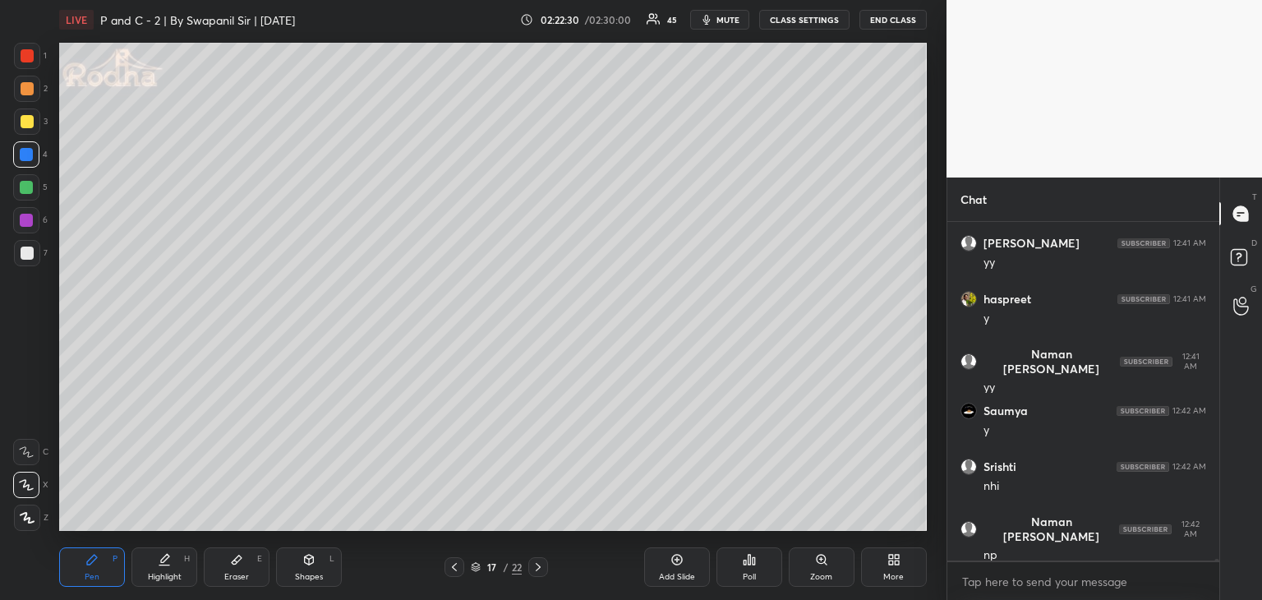
click at [22, 159] on div at bounding box center [26, 154] width 13 height 13
click at [25, 52] on div at bounding box center [27, 55] width 13 height 13
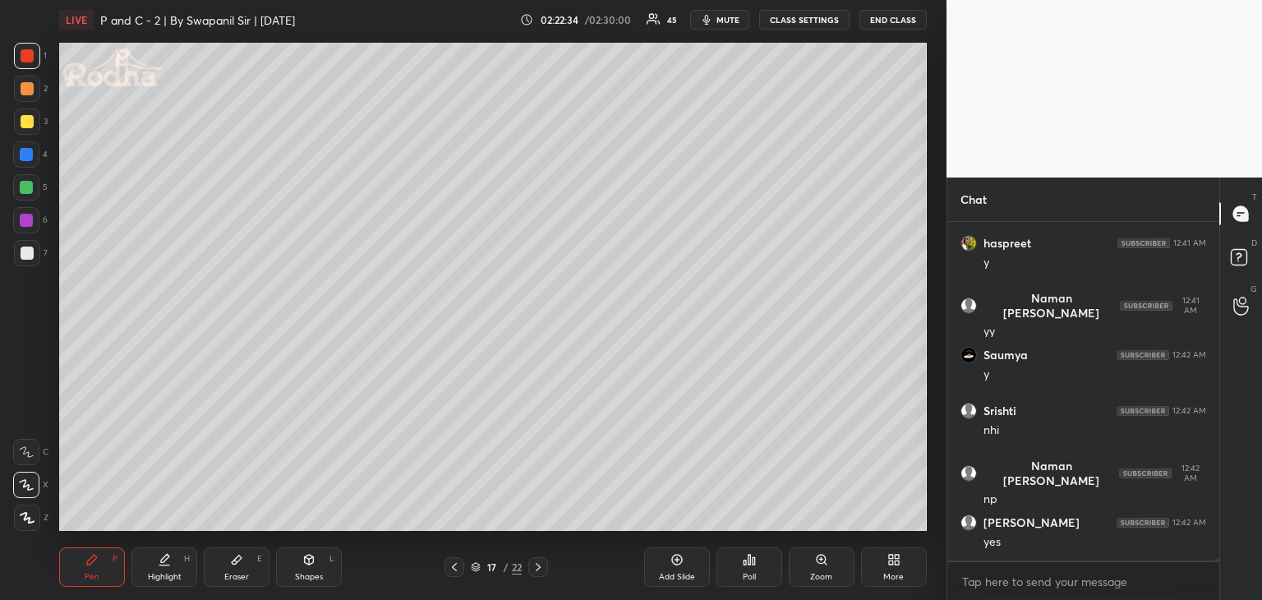
scroll to position [92460, 0]
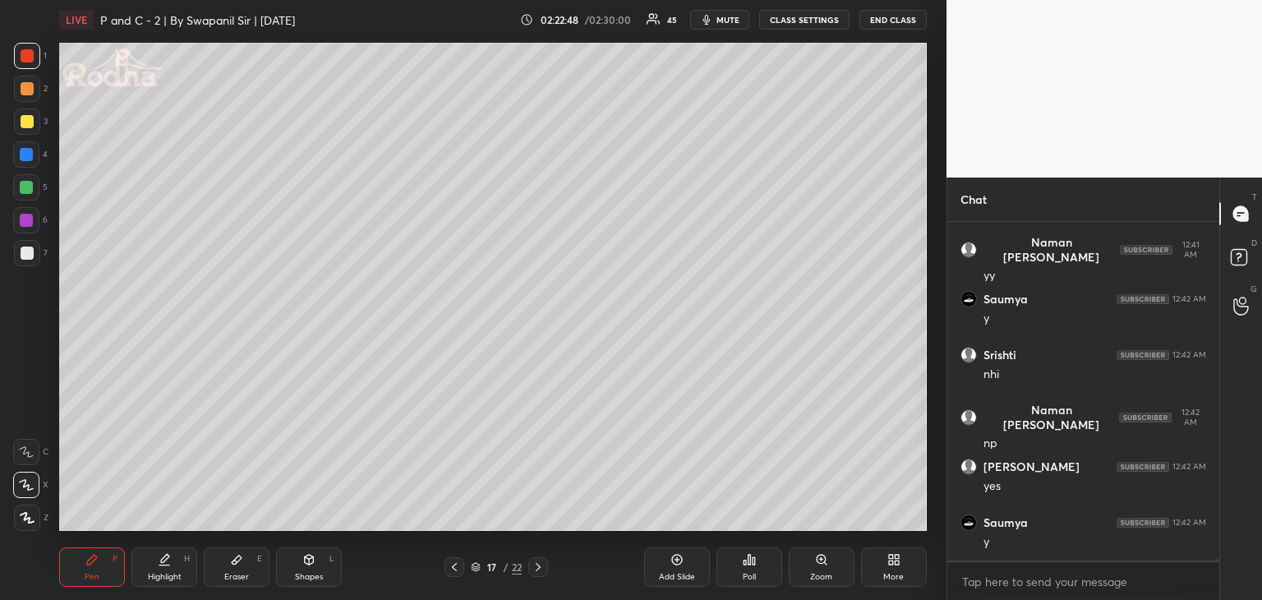
click at [33, 152] on div at bounding box center [26, 154] width 13 height 13
click at [450, 566] on icon at bounding box center [454, 567] width 13 height 13
click at [544, 570] on icon at bounding box center [538, 567] width 13 height 13
click at [31, 155] on div at bounding box center [26, 154] width 13 height 13
click at [26, 58] on div at bounding box center [27, 55] width 13 height 13
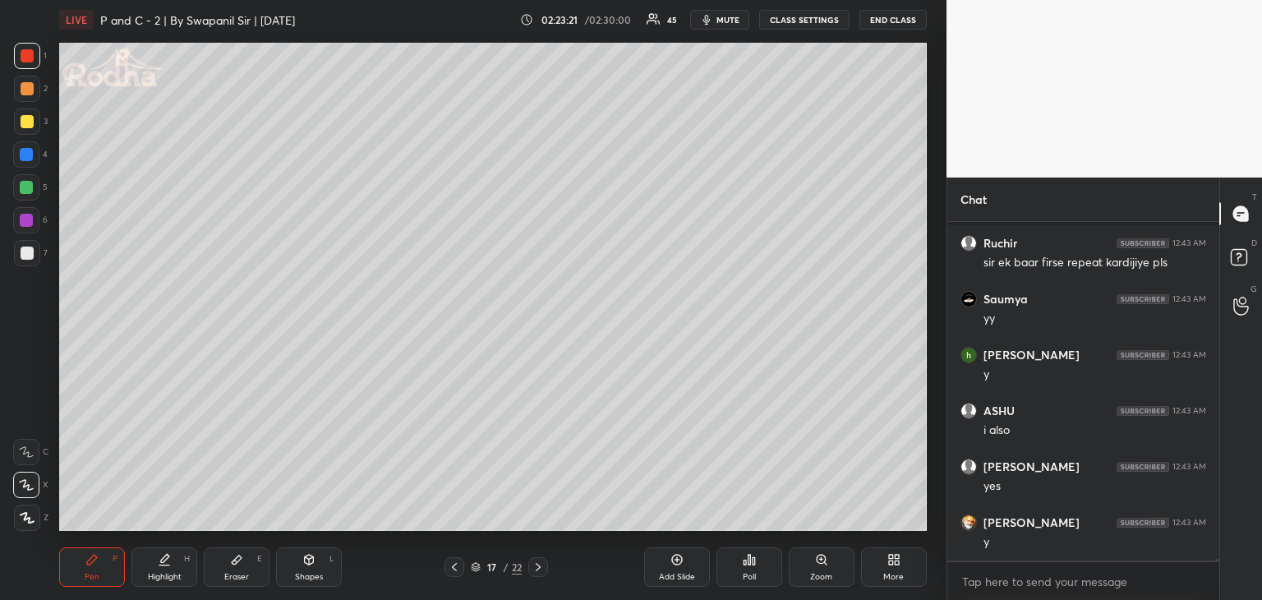
scroll to position [91806, 0]
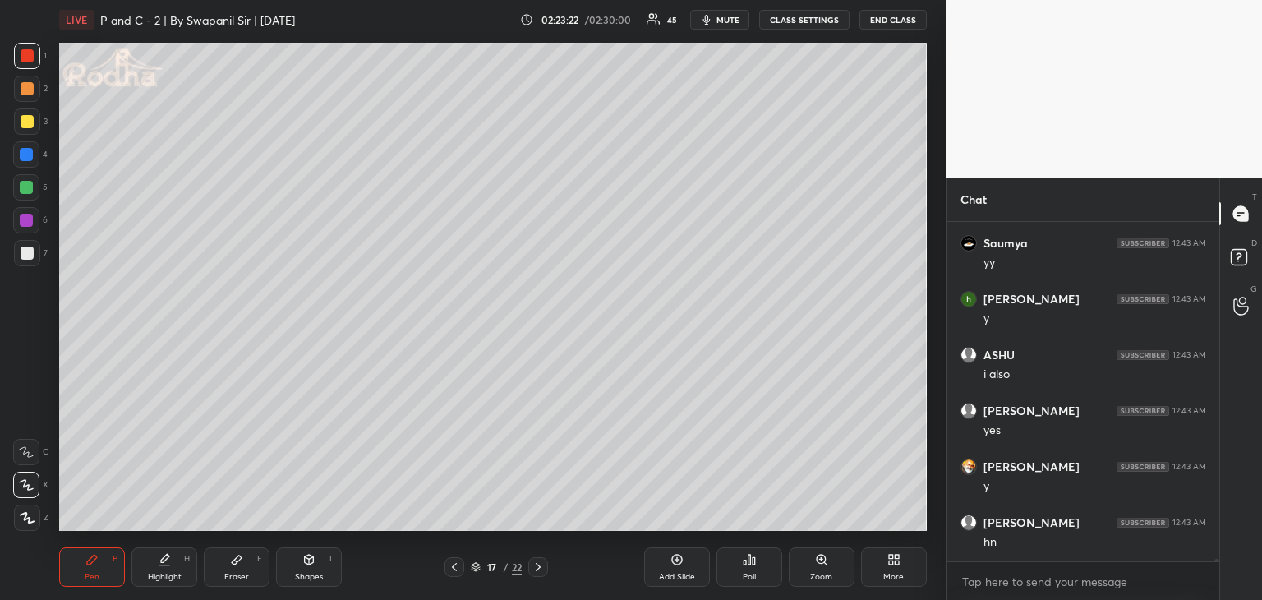
click at [29, 56] on div at bounding box center [27, 55] width 13 height 13
click at [23, 252] on div at bounding box center [27, 253] width 13 height 13
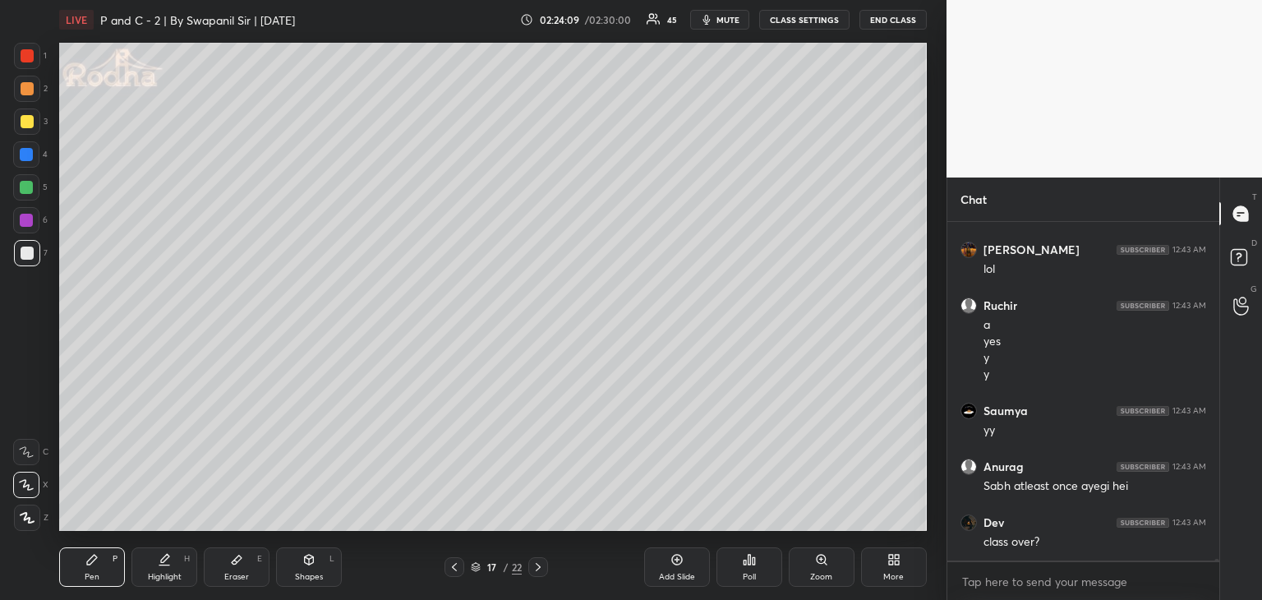
scroll to position [92190, 0]
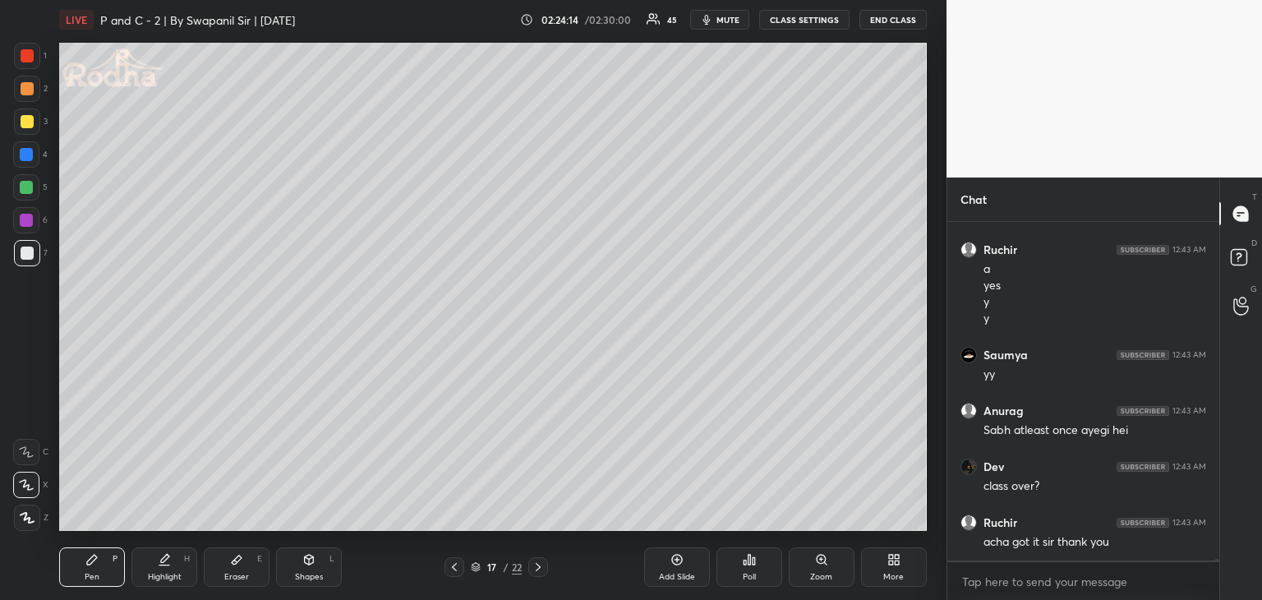
click at [541, 569] on icon at bounding box center [538, 567] width 13 height 13
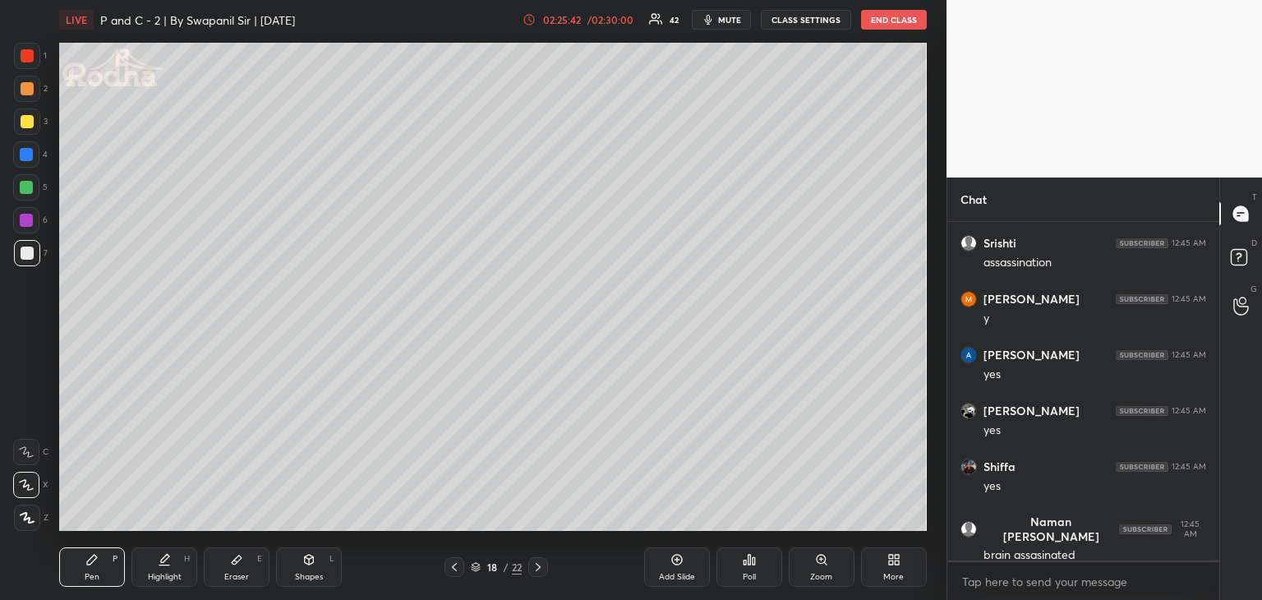
scroll to position [93196, 0]
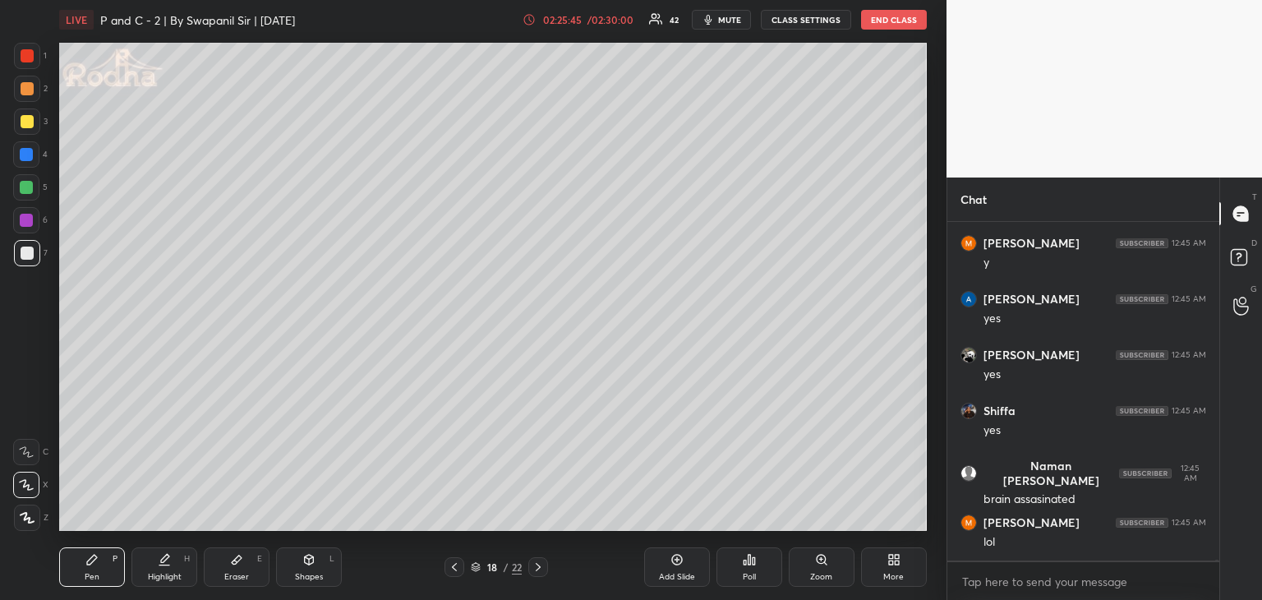
click at [247, 574] on div "Eraser" at bounding box center [236, 577] width 25 height 8
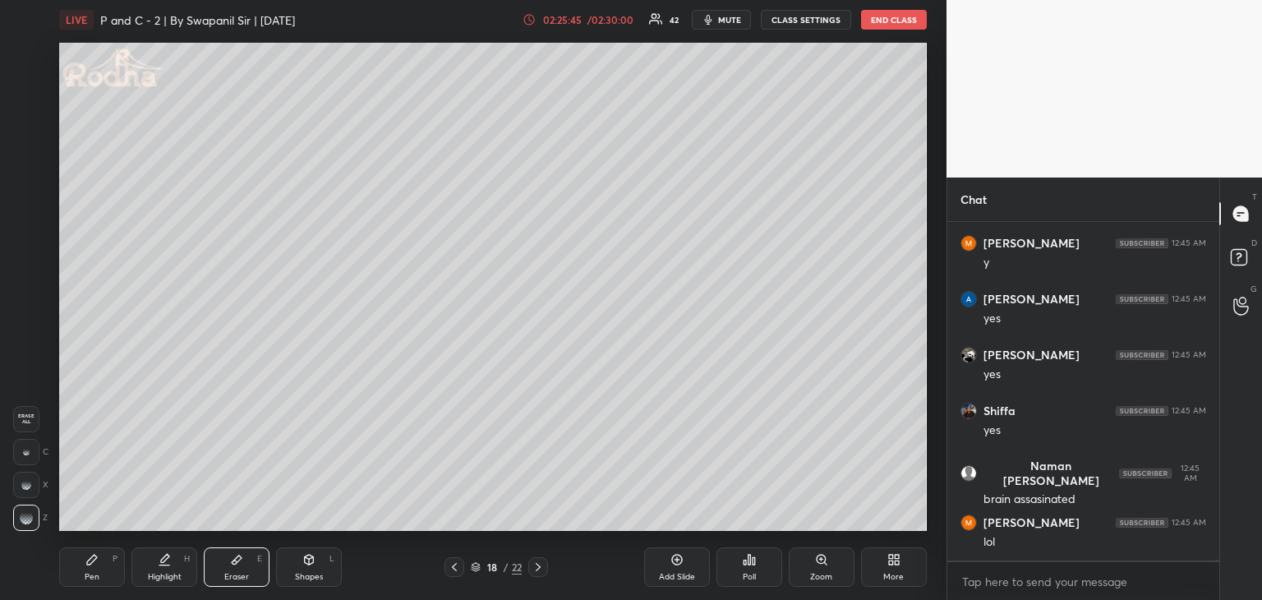
click at [302, 569] on div "Shapes L" at bounding box center [309, 566] width 66 height 39
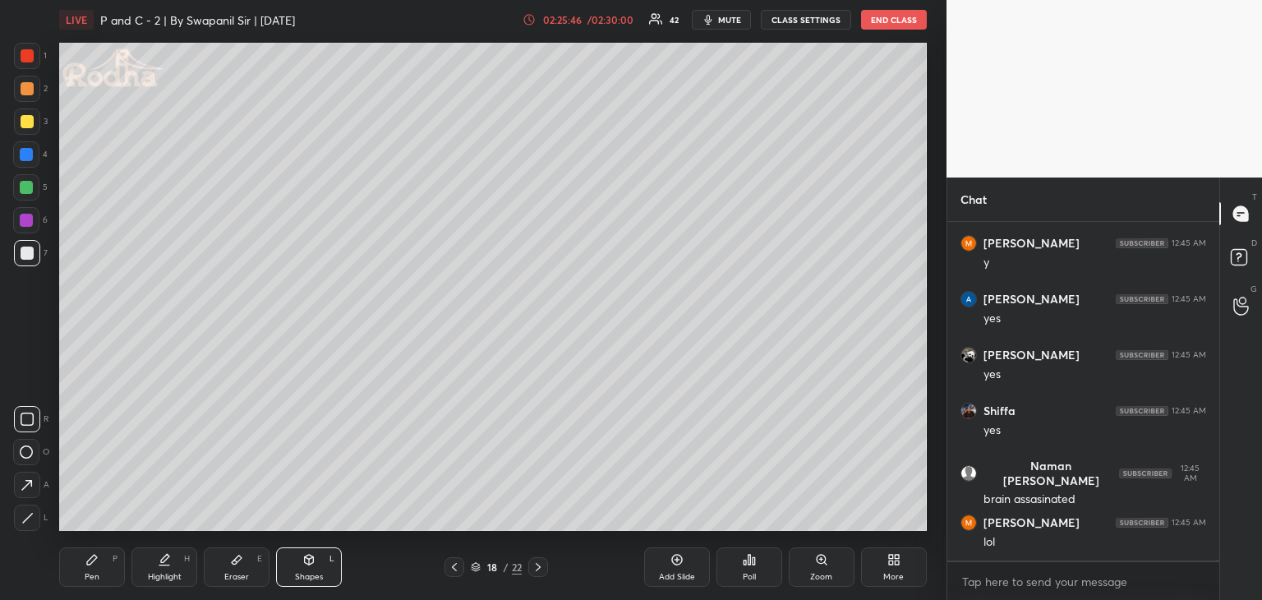
drag, startPoint x: 28, startPoint y: 520, endPoint x: 52, endPoint y: 499, distance: 32.0
click at [29, 520] on icon at bounding box center [27, 518] width 12 height 12
drag, startPoint x: 99, startPoint y: 570, endPoint x: 128, endPoint y: 540, distance: 41.8
click at [101, 570] on div "Pen P" at bounding box center [92, 566] width 66 height 39
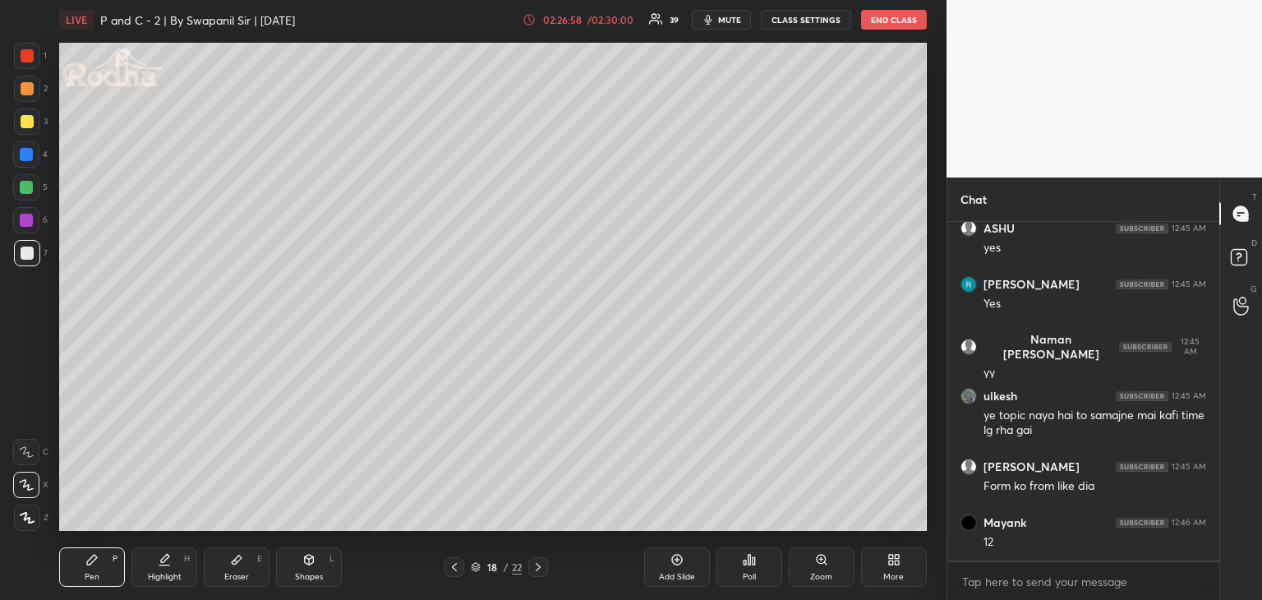
scroll to position [93606, 0]
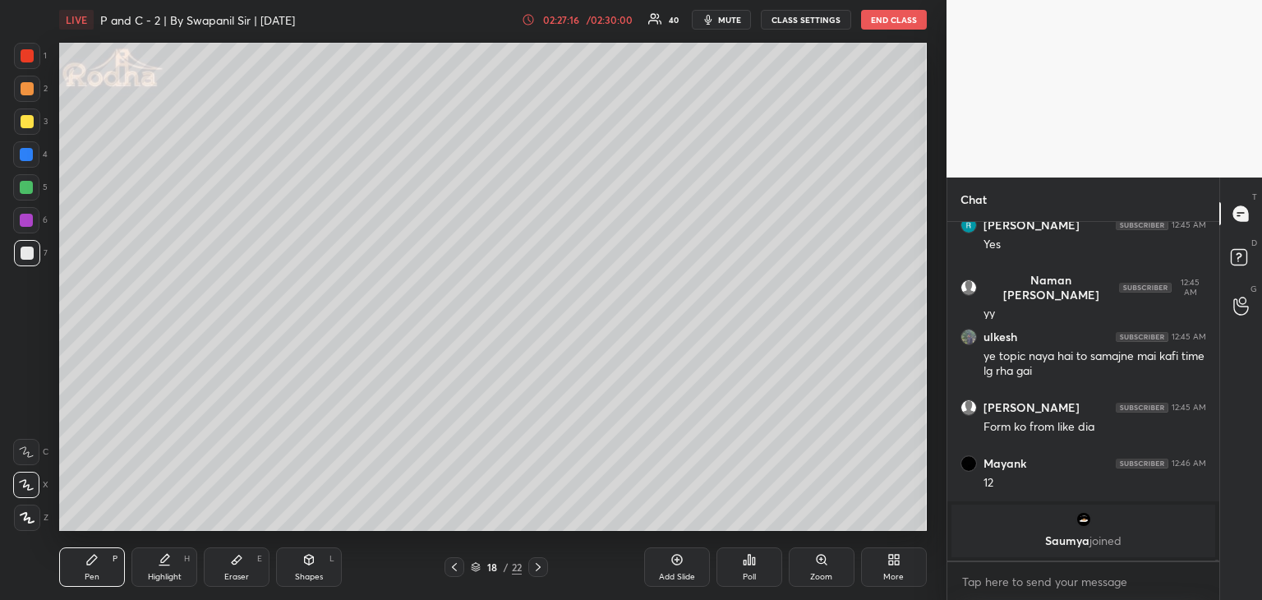
click at [322, 570] on div "Shapes L" at bounding box center [309, 566] width 66 height 39
drag, startPoint x: 24, startPoint y: 520, endPoint x: 53, endPoint y: 503, distance: 33.5
click at [29, 519] on icon at bounding box center [27, 518] width 12 height 12
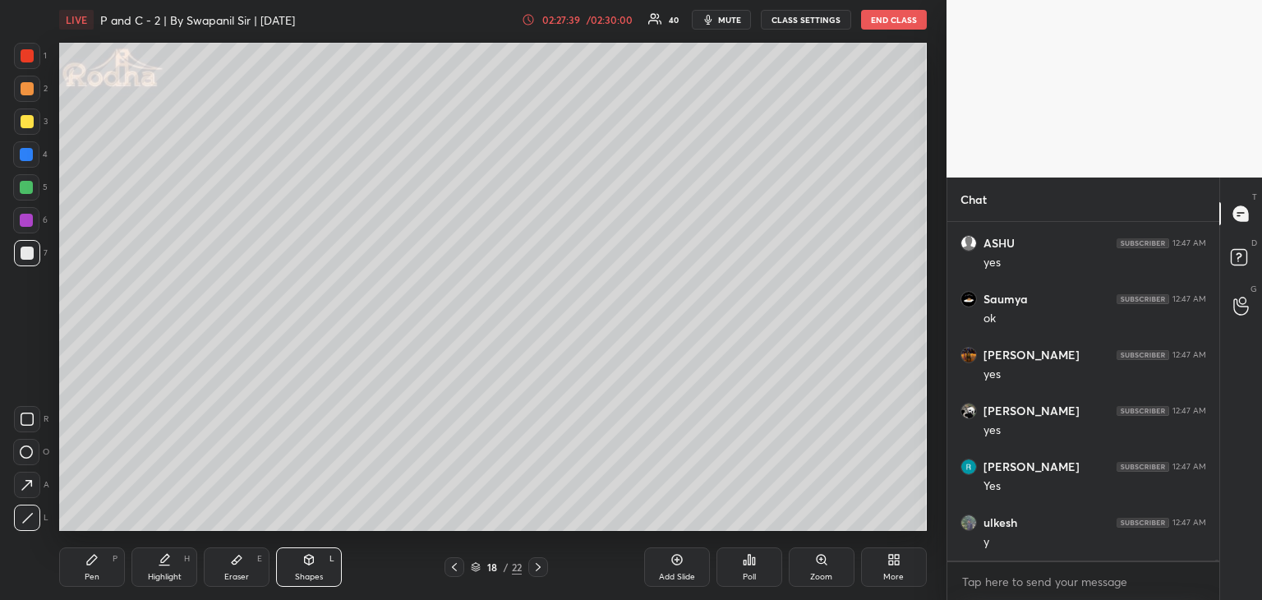
scroll to position [93604, 0]
drag, startPoint x: 94, startPoint y: 580, endPoint x: 107, endPoint y: 542, distance: 40.0
click at [95, 579] on div "Pen" at bounding box center [92, 577] width 15 height 8
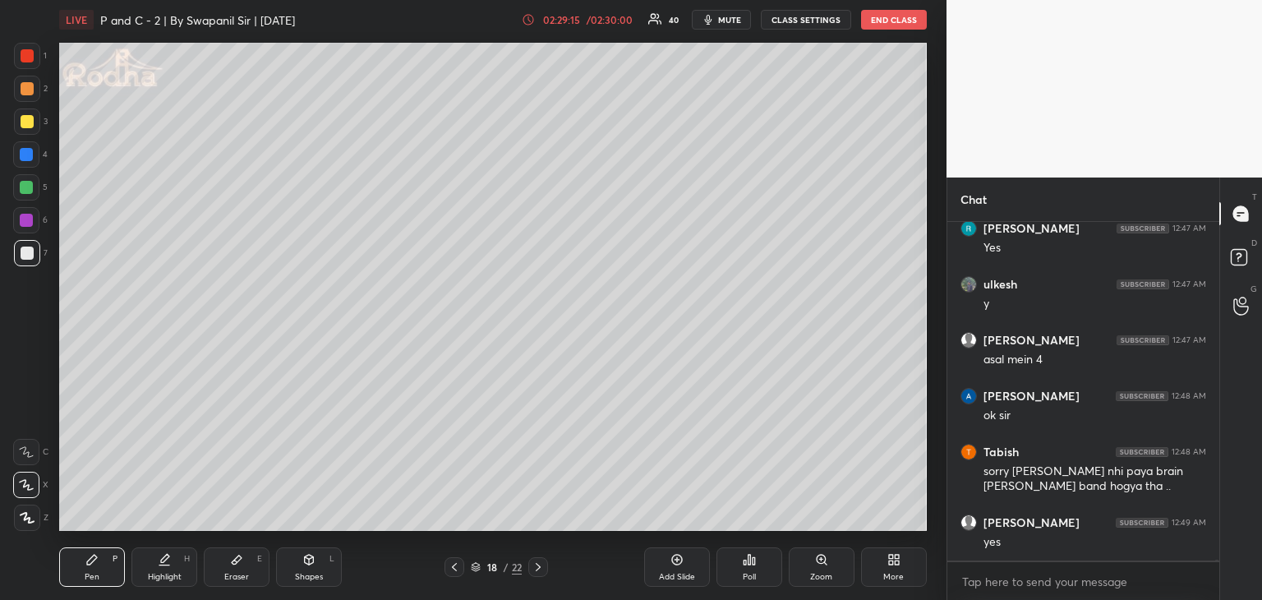
scroll to position [93842, 0]
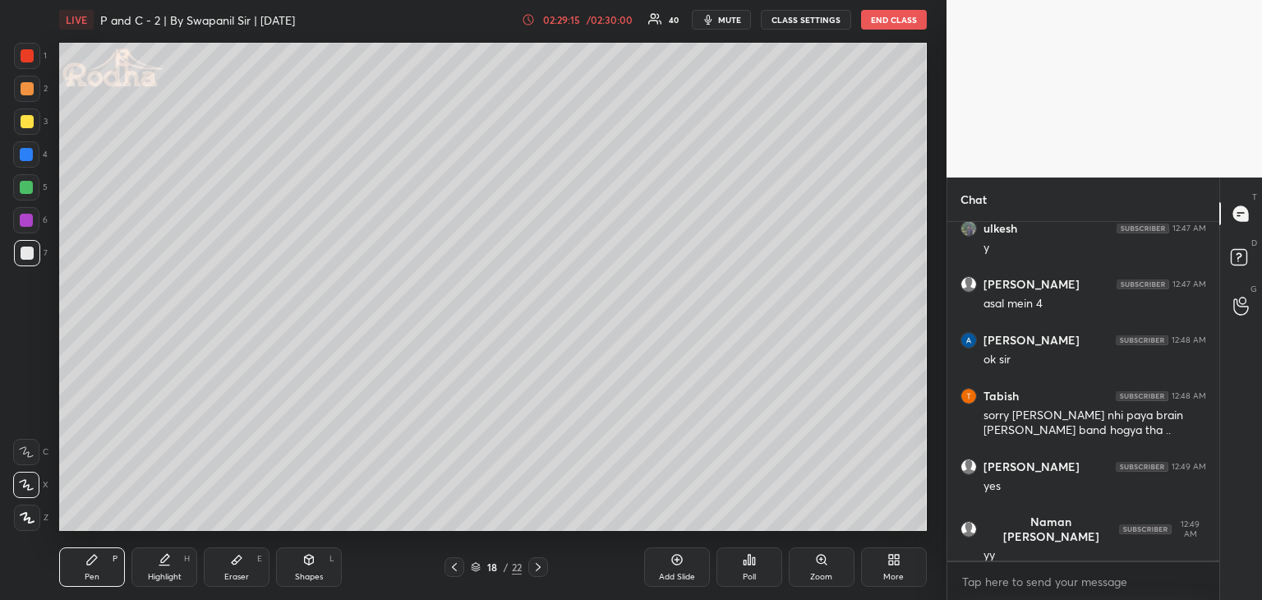
click at [240, 573] on div "Eraser" at bounding box center [236, 577] width 25 height 8
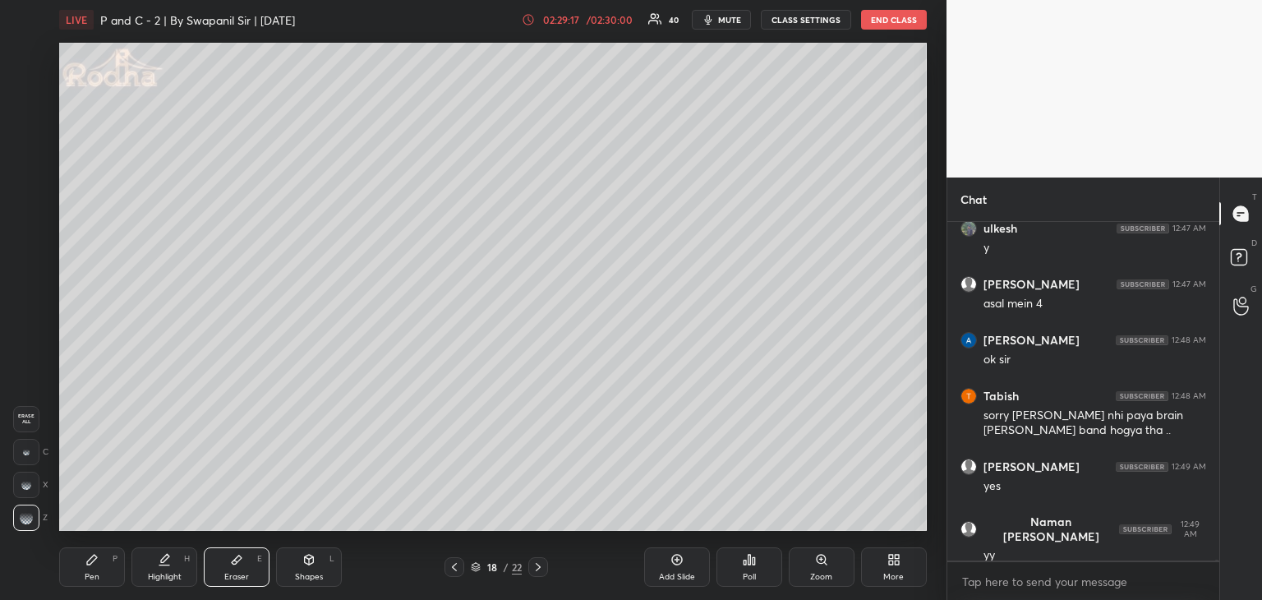
drag, startPoint x: 91, startPoint y: 568, endPoint x: 217, endPoint y: 535, distance: 130.0
click at [93, 569] on div "Pen P" at bounding box center [92, 566] width 66 height 39
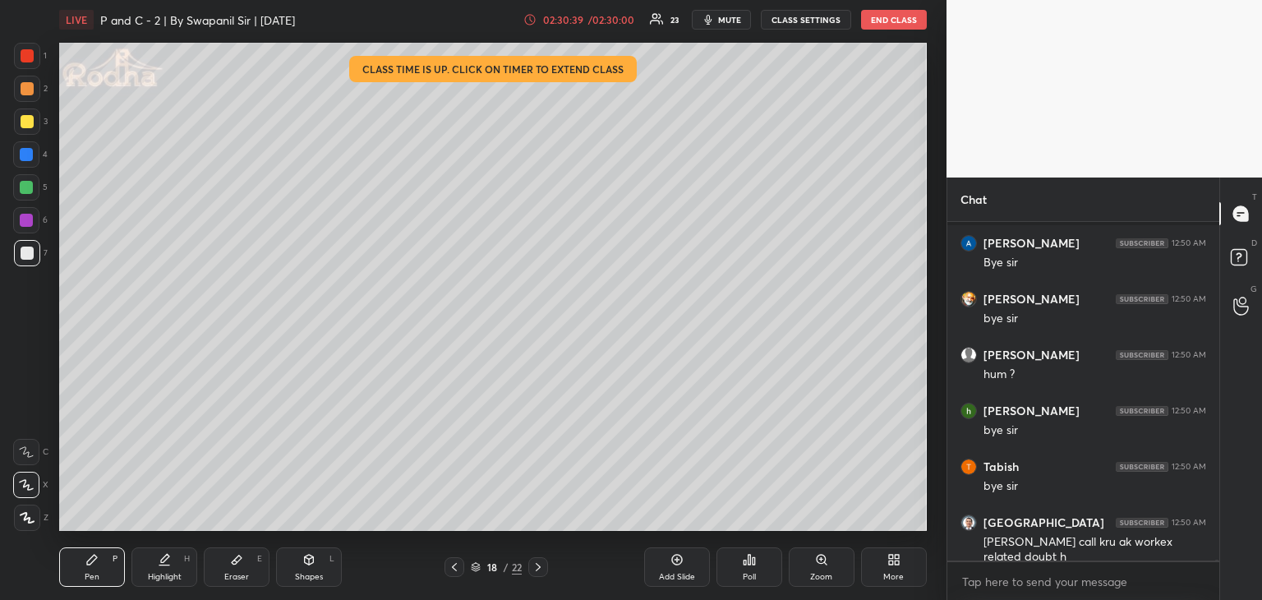
scroll to position [95667, 0]
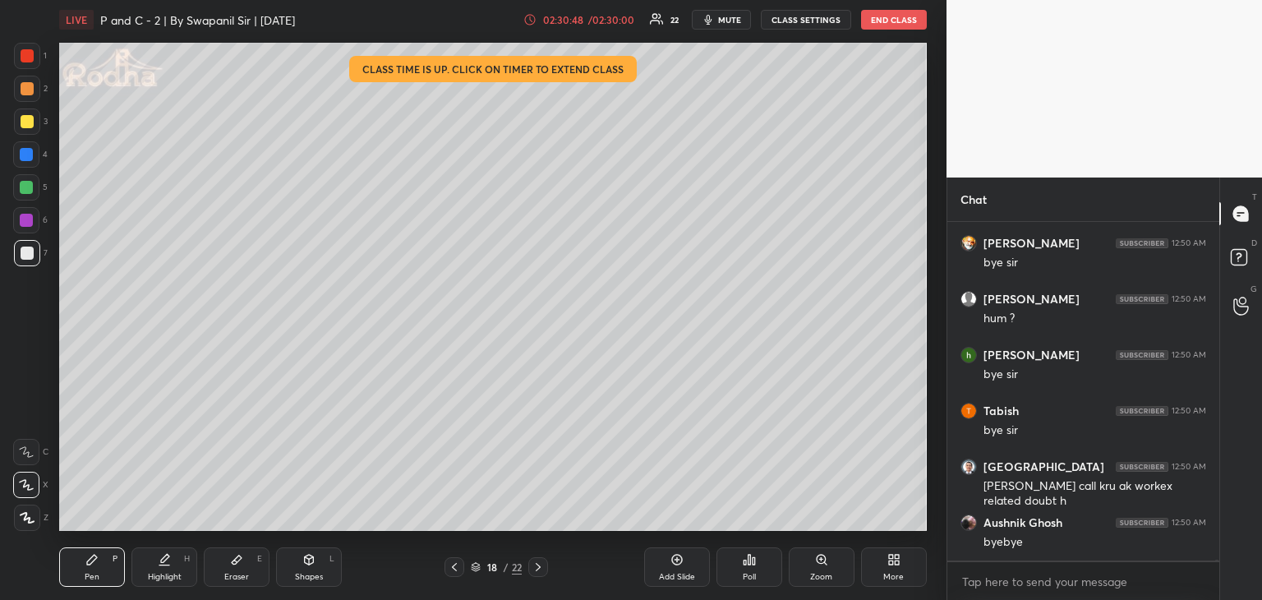
click at [30, 254] on div at bounding box center [27, 253] width 13 height 13
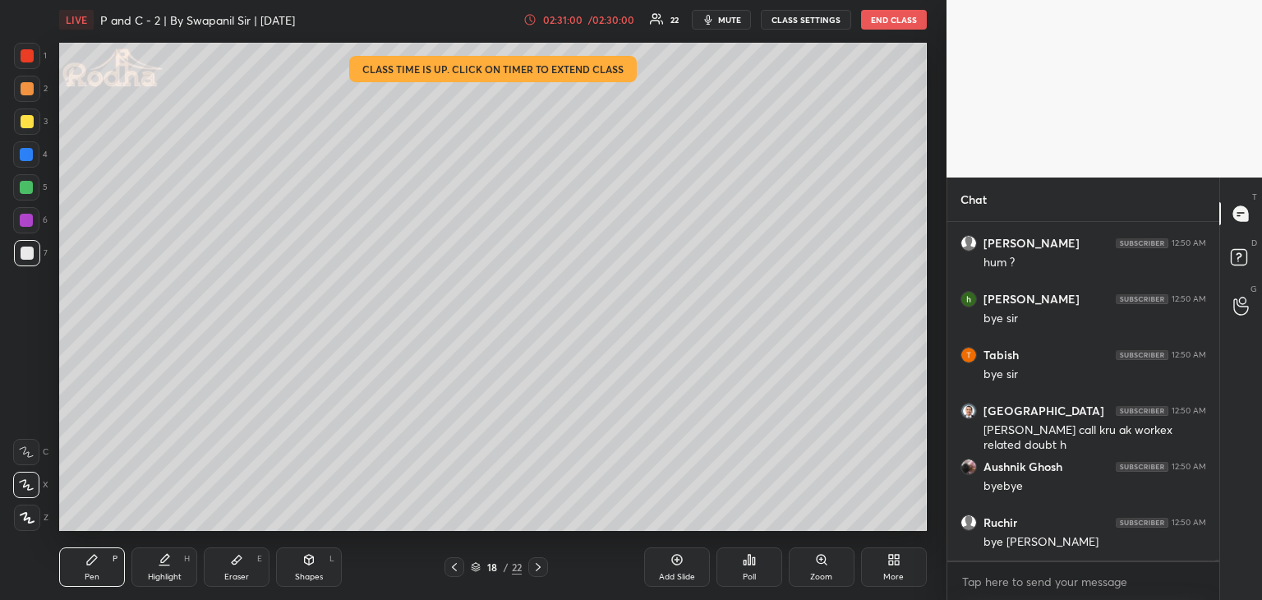
drag, startPoint x: 231, startPoint y: 574, endPoint x: 238, endPoint y: 545, distance: 29.7
click at [232, 573] on div "Eraser" at bounding box center [236, 577] width 25 height 8
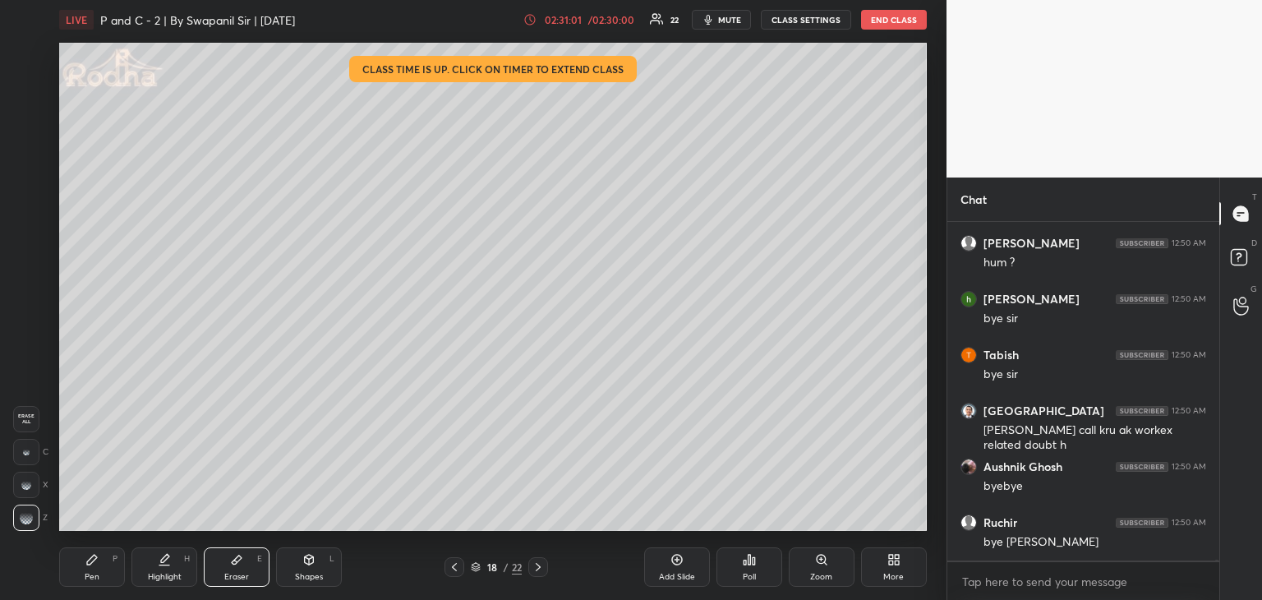
drag, startPoint x: 90, startPoint y: 547, endPoint x: 98, endPoint y: 536, distance: 13.0
click at [91, 546] on div "Pen P Highlight H Eraser E Shapes L 18 / 22 Add Slide Poll Zoom More" at bounding box center [493, 567] width 868 height 66
click at [106, 563] on div "Pen P" at bounding box center [92, 566] width 66 height 39
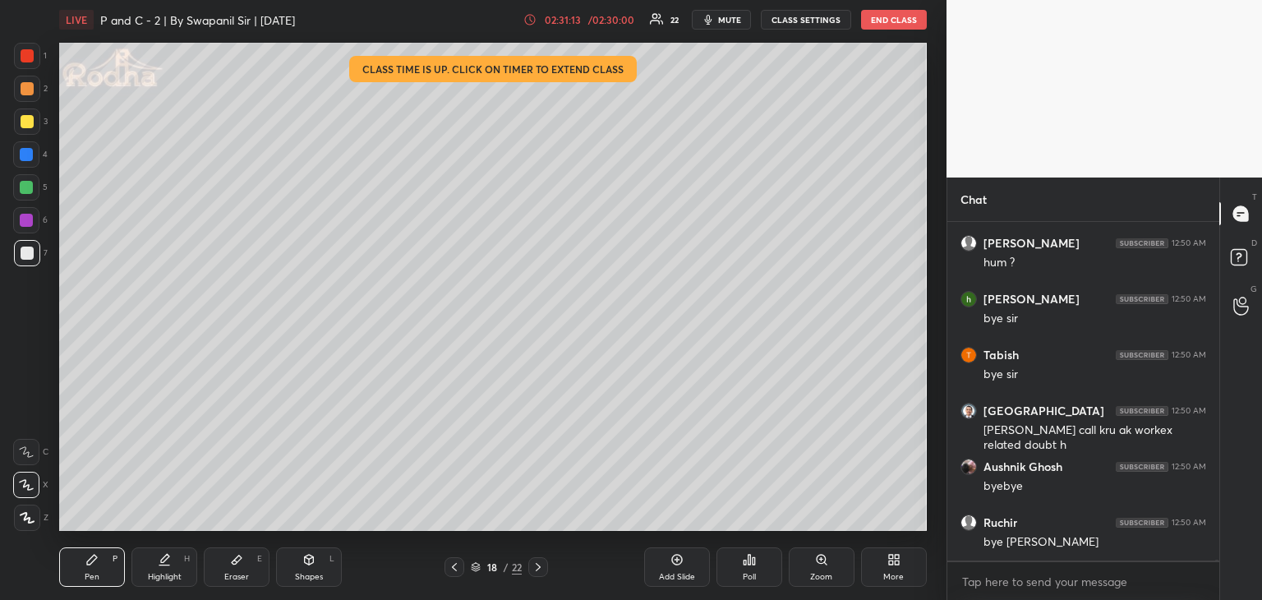
click at [247, 569] on div "Eraser E" at bounding box center [237, 566] width 66 height 39
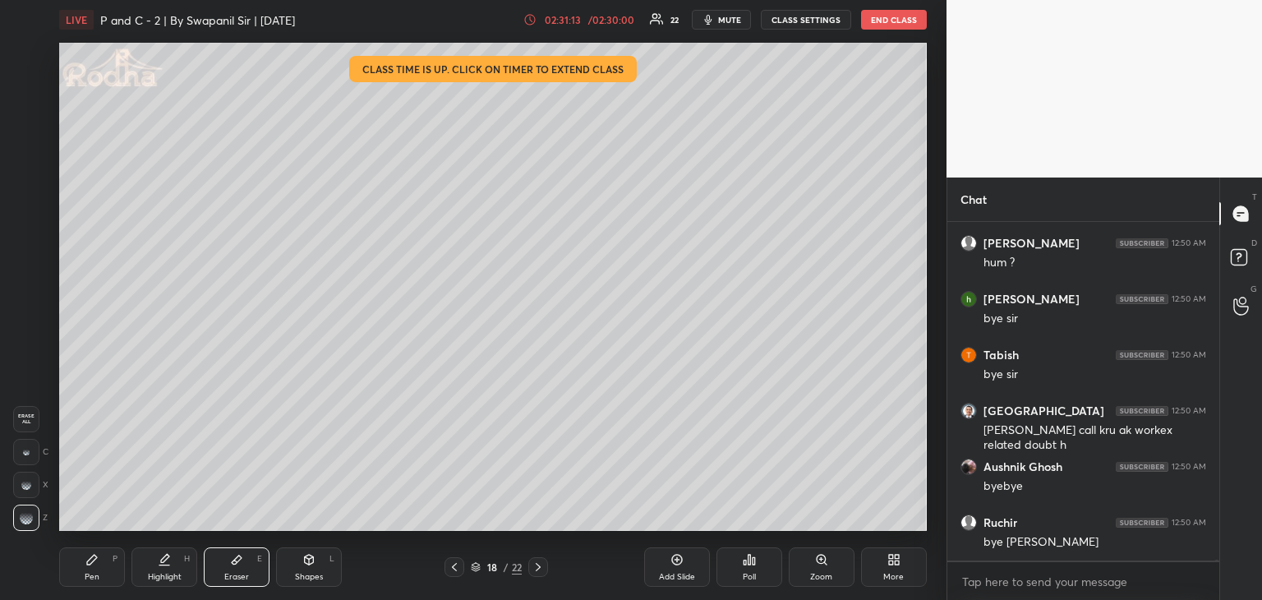
scroll to position [95779, 0]
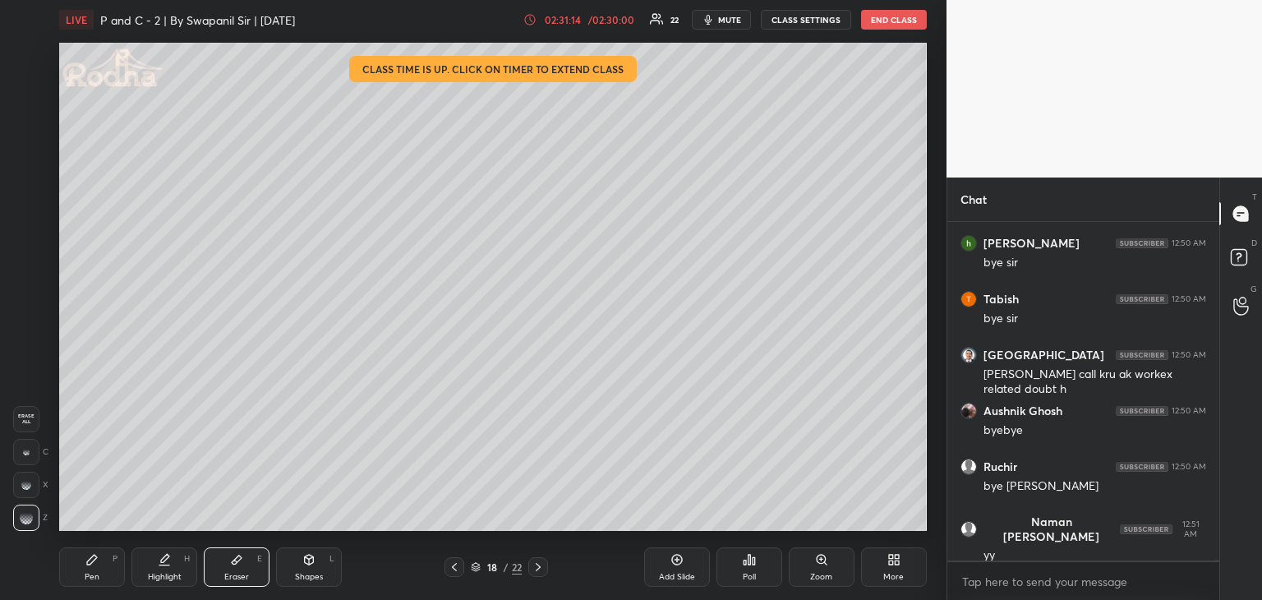
drag, startPoint x: 82, startPoint y: 576, endPoint x: 92, endPoint y: 557, distance: 21.3
click at [84, 576] on div "Pen P" at bounding box center [92, 566] width 66 height 39
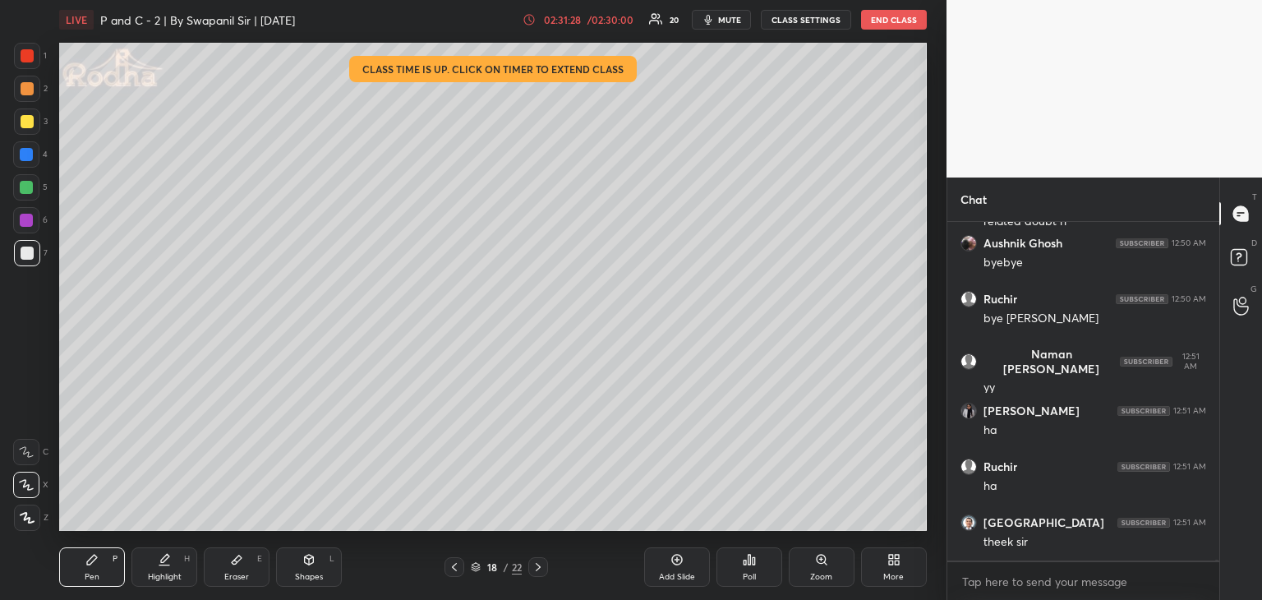
scroll to position [95963, 0]
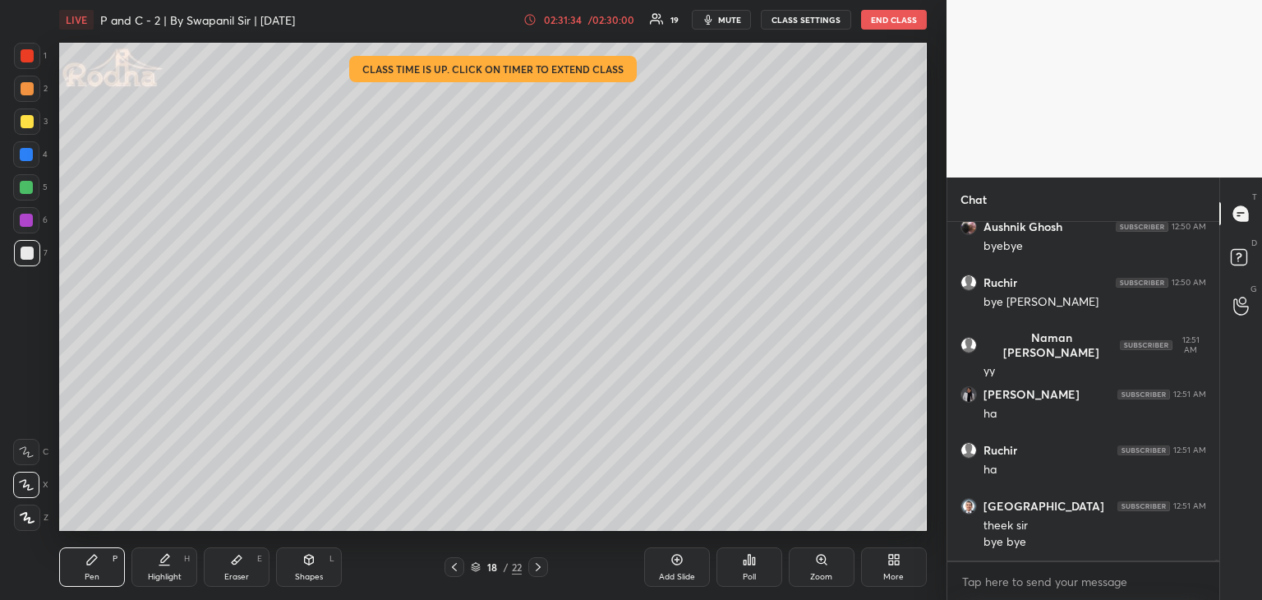
click at [893, 19] on button "END CLASS" at bounding box center [894, 20] width 66 height 20
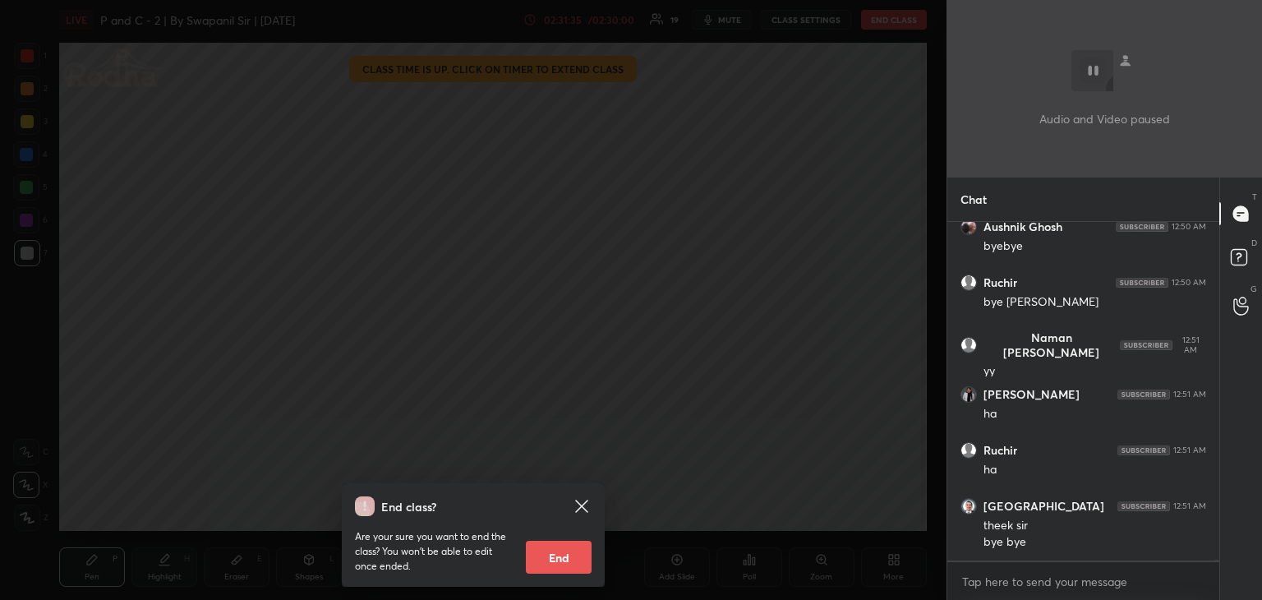
click at [565, 556] on button "End" at bounding box center [559, 557] width 66 height 33
type textarea "x"
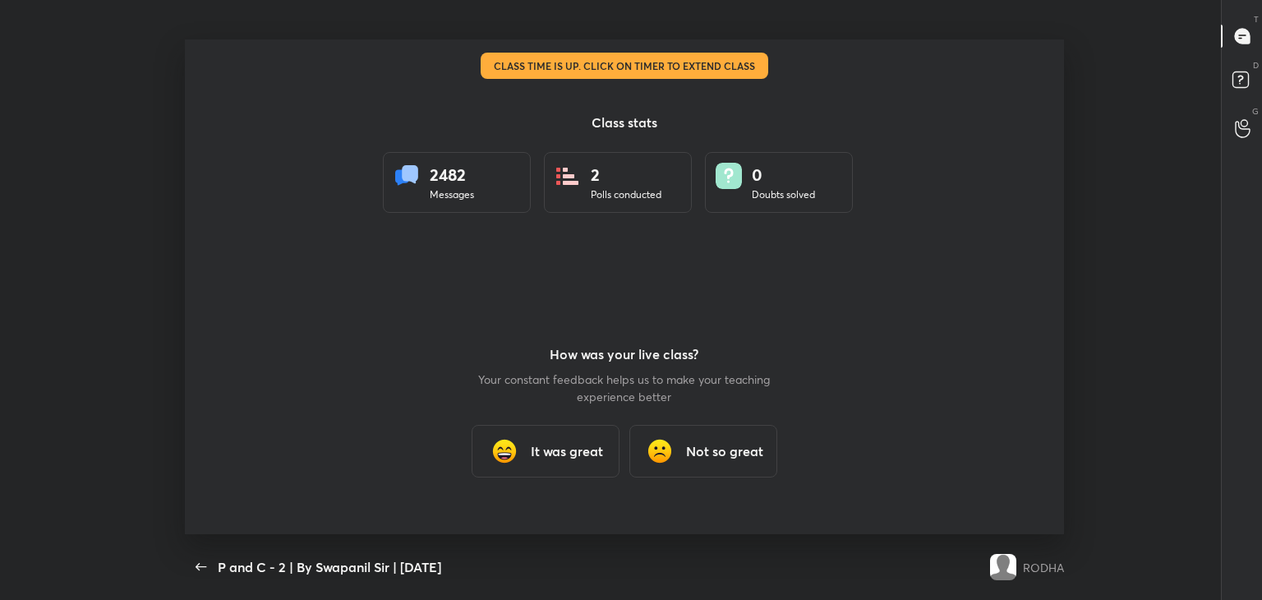
scroll to position [0, 0]
